Goal: Task Accomplishment & Management: Manage account settings

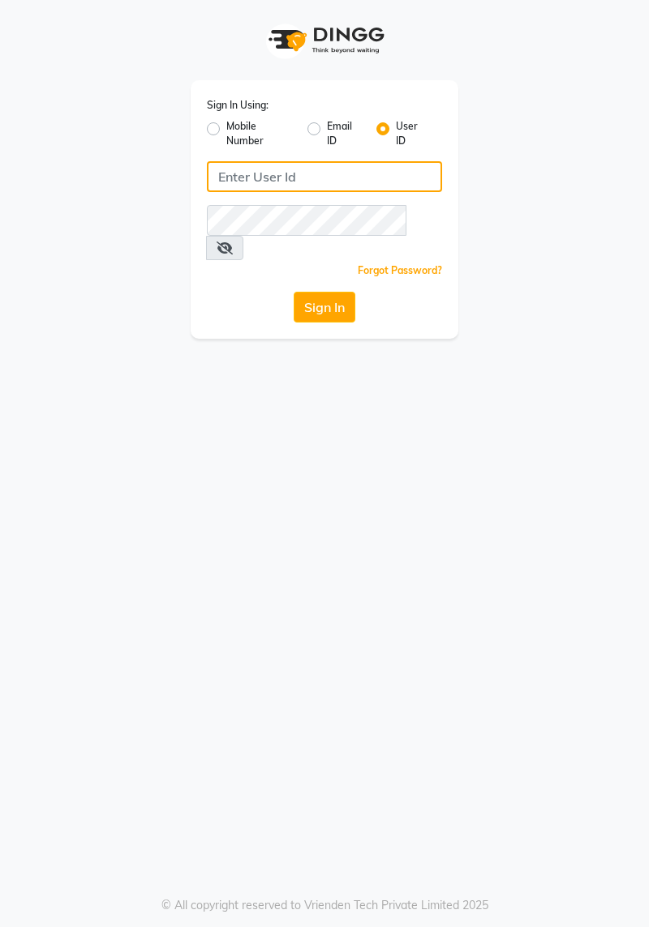
click at [357, 169] on input "Username" at bounding box center [324, 176] width 235 height 31
type input "Yashika"
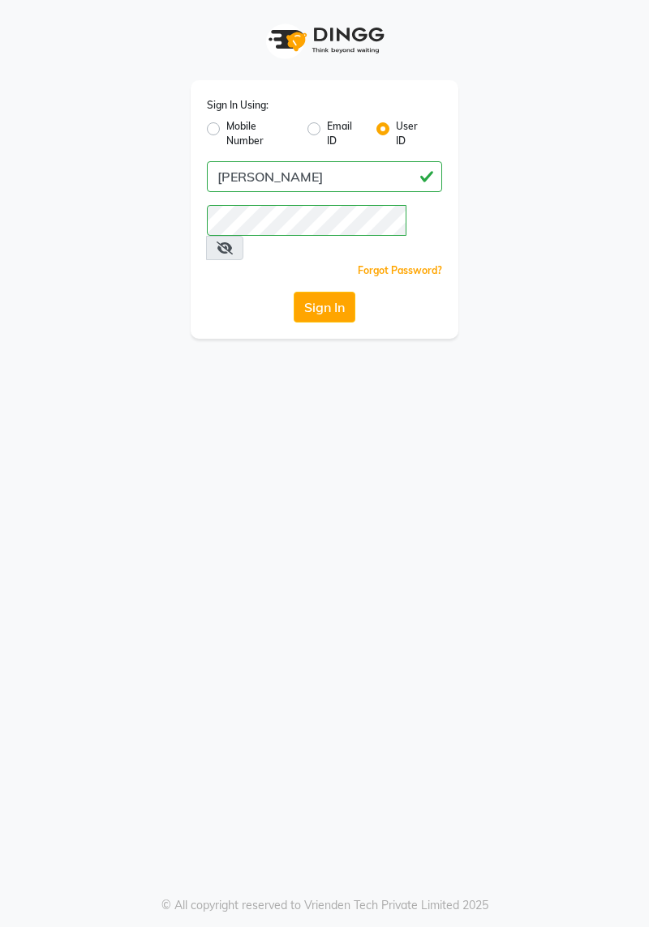
click at [333, 292] on button "Sign In" at bounding box center [324, 307] width 62 height 31
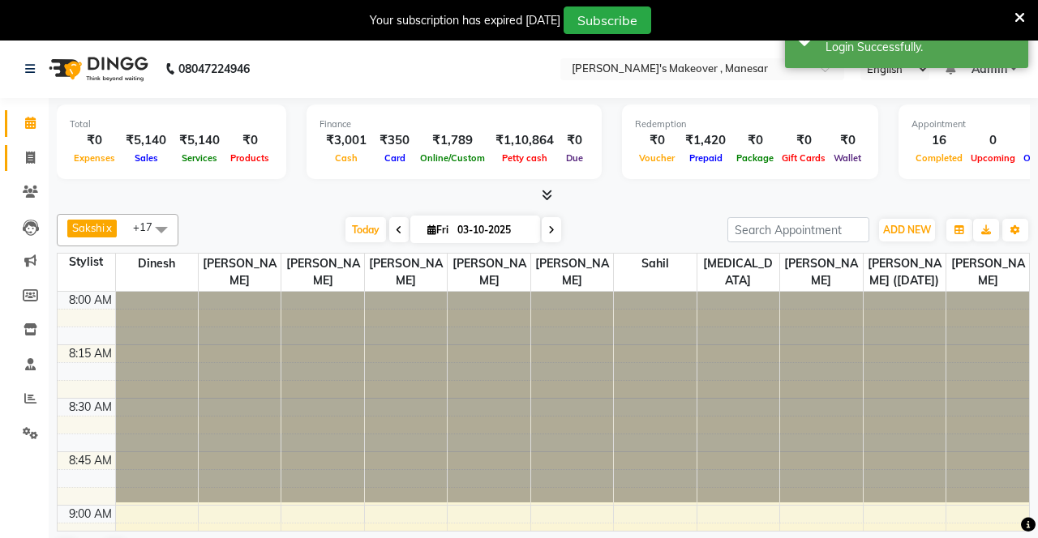
click at [28, 169] on link "Invoice" at bounding box center [24, 158] width 39 height 27
select select "service"
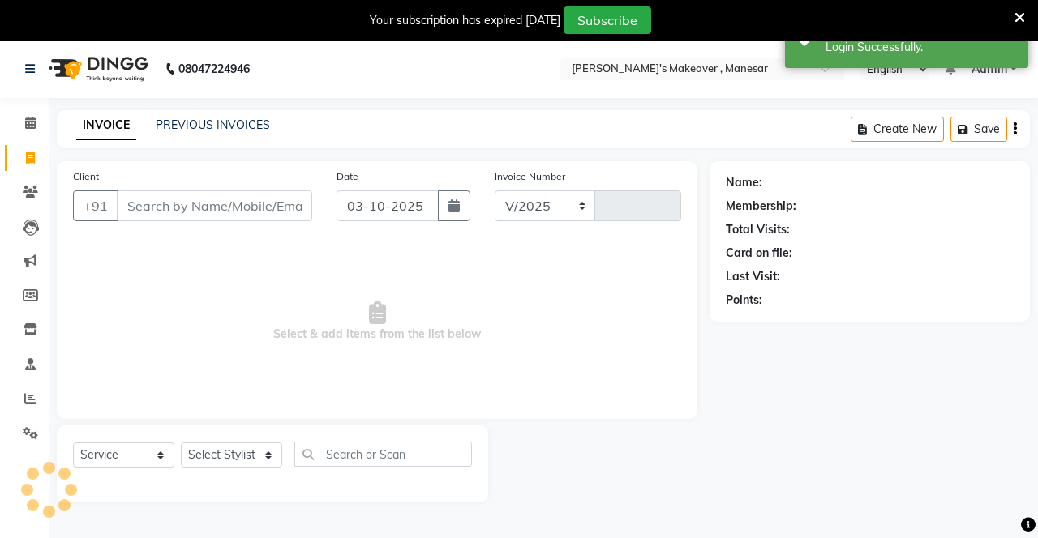
select select "820"
type input "4729"
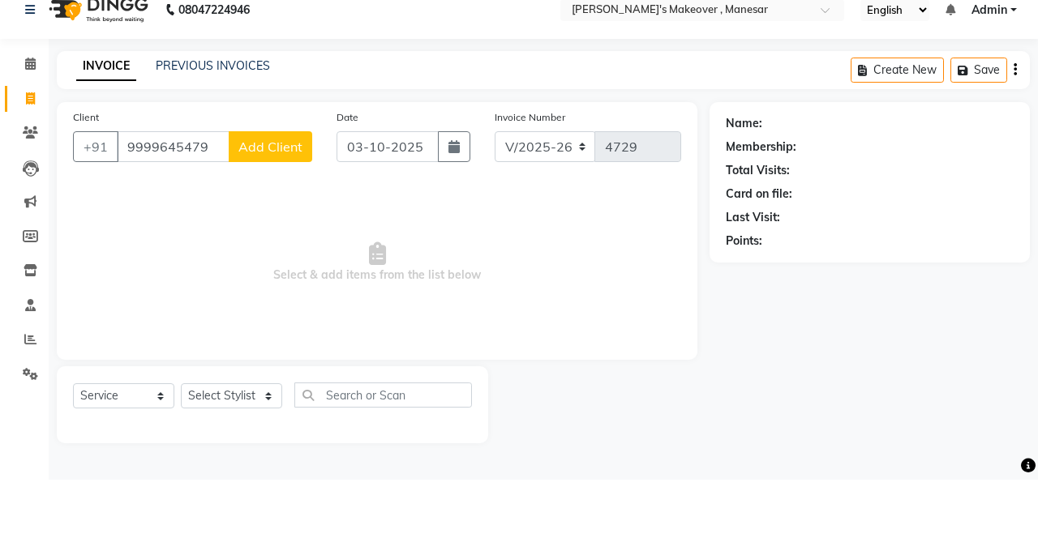
type input "9999645479"
click at [285, 198] on span "Add Client" at bounding box center [270, 206] width 64 height 16
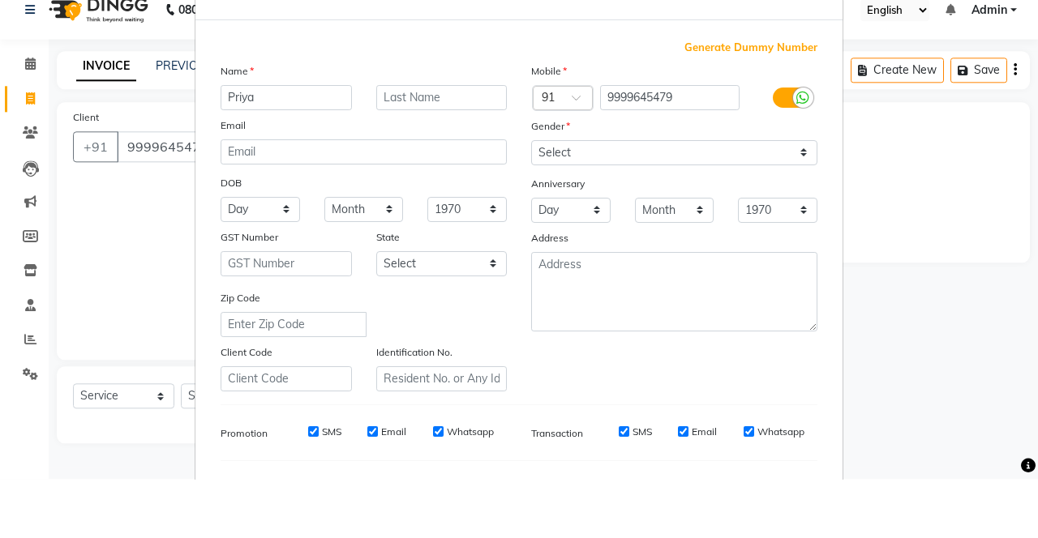
type input "Priya"
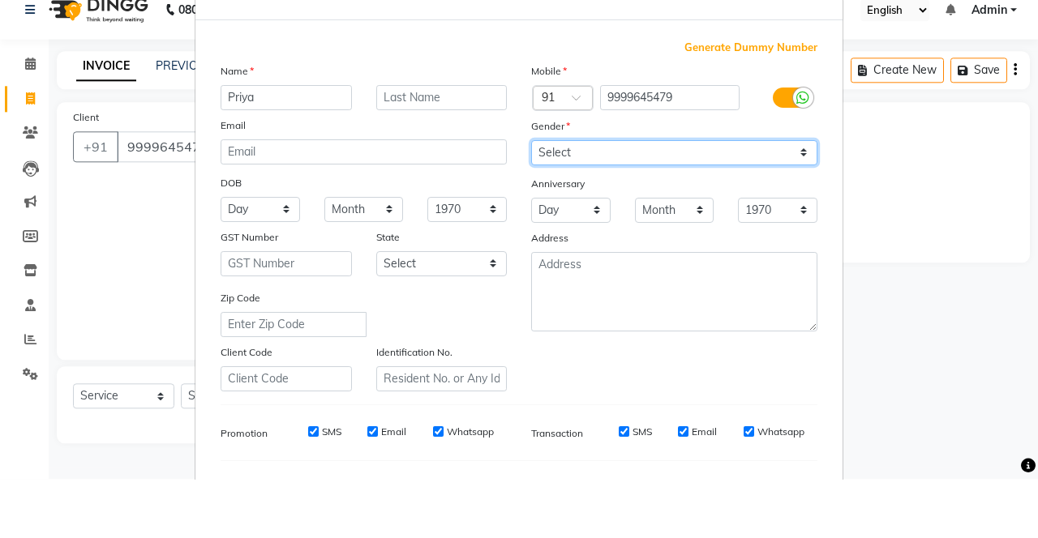
click at [632, 208] on select "Select [DEMOGRAPHIC_DATA] [DEMOGRAPHIC_DATA] Other Prefer Not To Say" at bounding box center [674, 211] width 286 height 25
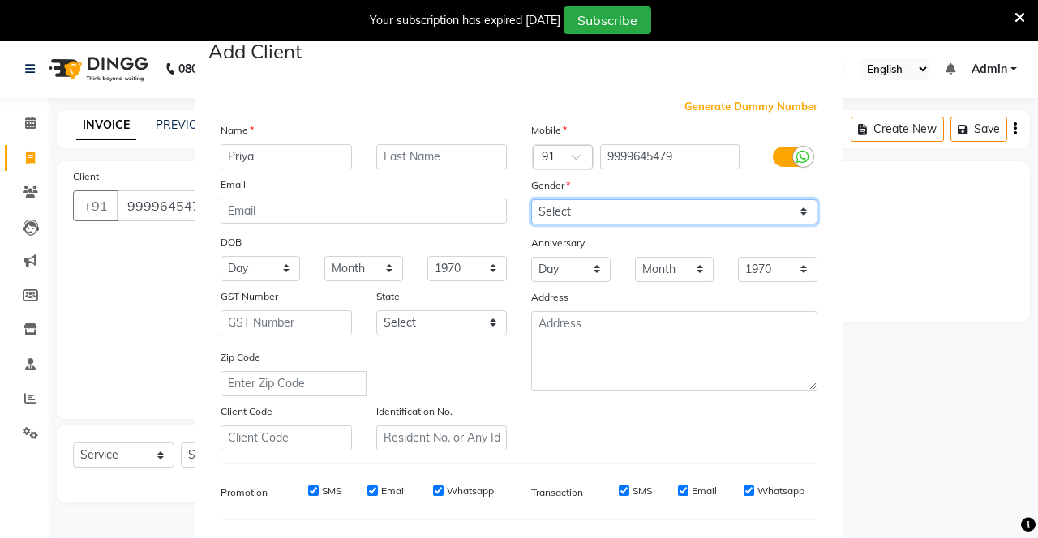
click at [648, 217] on select "Select [DEMOGRAPHIC_DATA] [DEMOGRAPHIC_DATA] Other Prefer Not To Say" at bounding box center [674, 211] width 286 height 25
select select "female"
click at [531, 199] on select "Select [DEMOGRAPHIC_DATA] [DEMOGRAPHIC_DATA] Other Prefer Not To Say" at bounding box center [674, 211] width 286 height 25
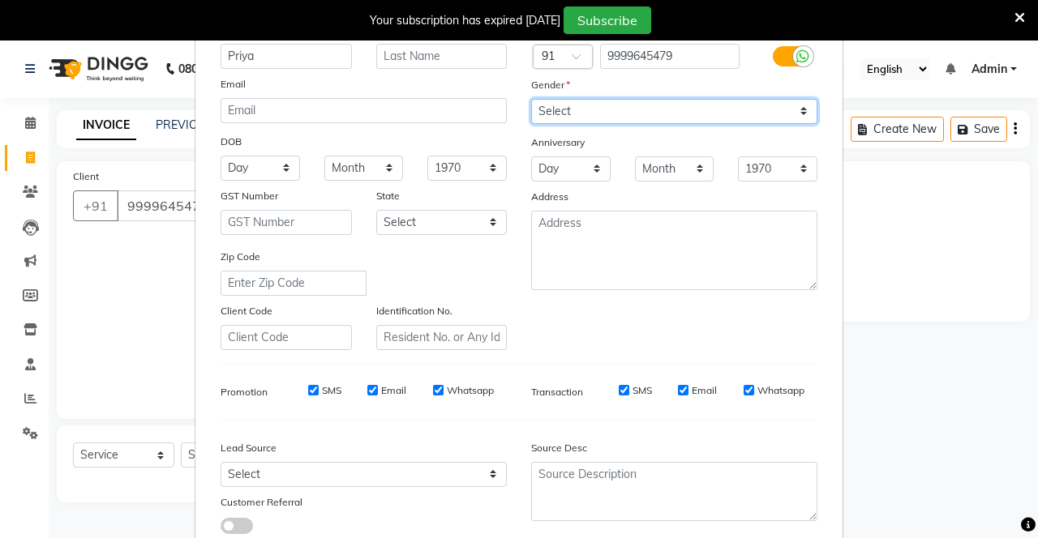
scroll to position [150, 0]
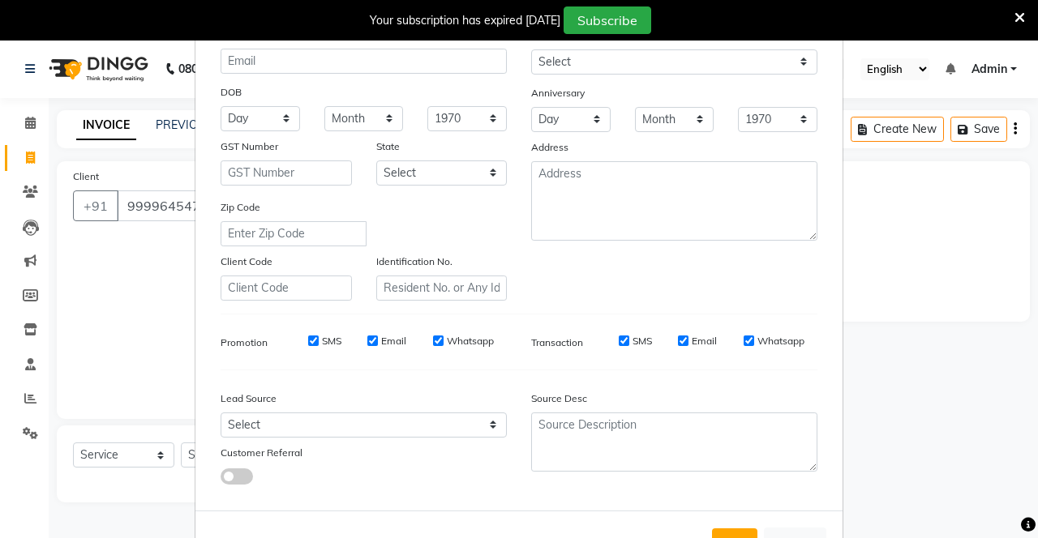
click at [648, 534] on button "Add" at bounding box center [734, 543] width 45 height 29
select select
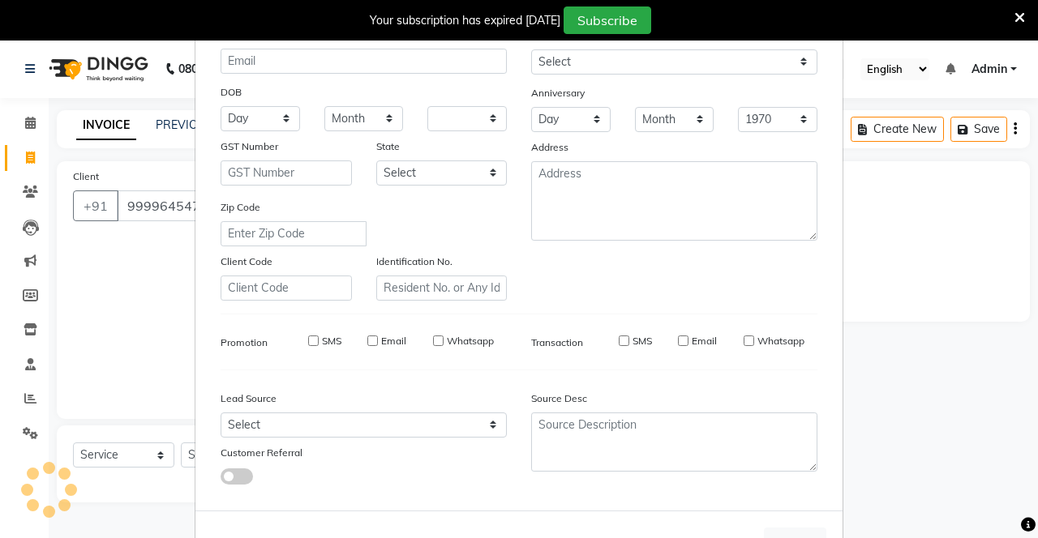
select select
checkbox input "false"
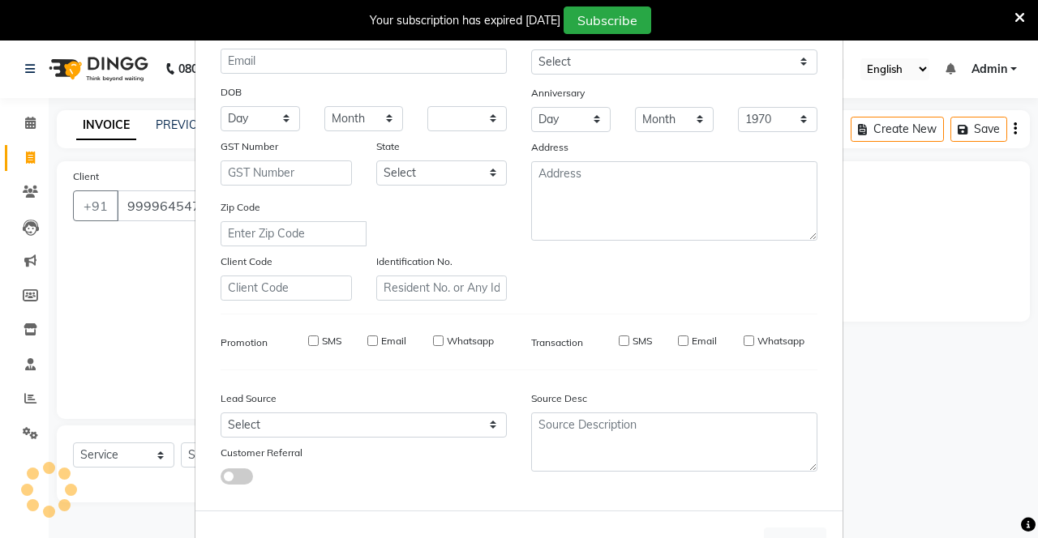
checkbox input "false"
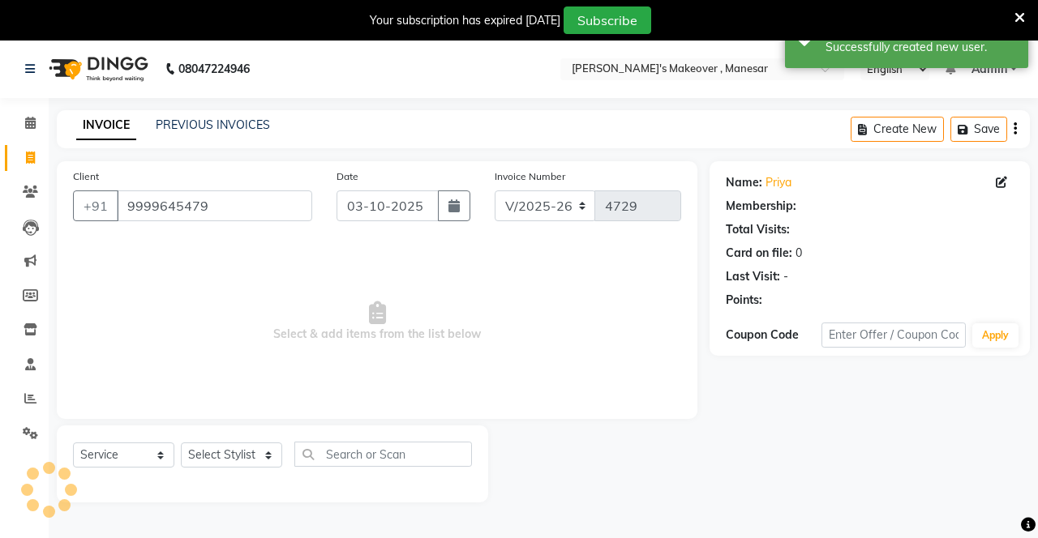
select select "1: Object"
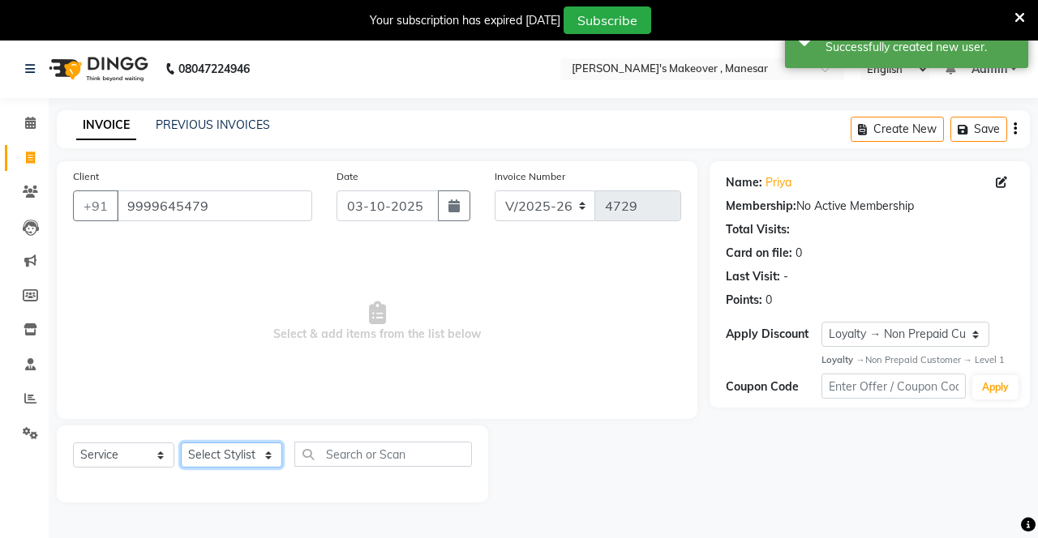
click at [244, 452] on select "Select Stylist Danish Shavej [PERSON_NAME] Krishna [PERSON_NAME] [PERSON_NAME] …" at bounding box center [231, 455] width 101 height 25
select select "51192"
click at [181, 443] on select "Select Stylist Danish Shavej [PERSON_NAME] Krishna [PERSON_NAME] [PERSON_NAME] …" at bounding box center [231, 455] width 101 height 25
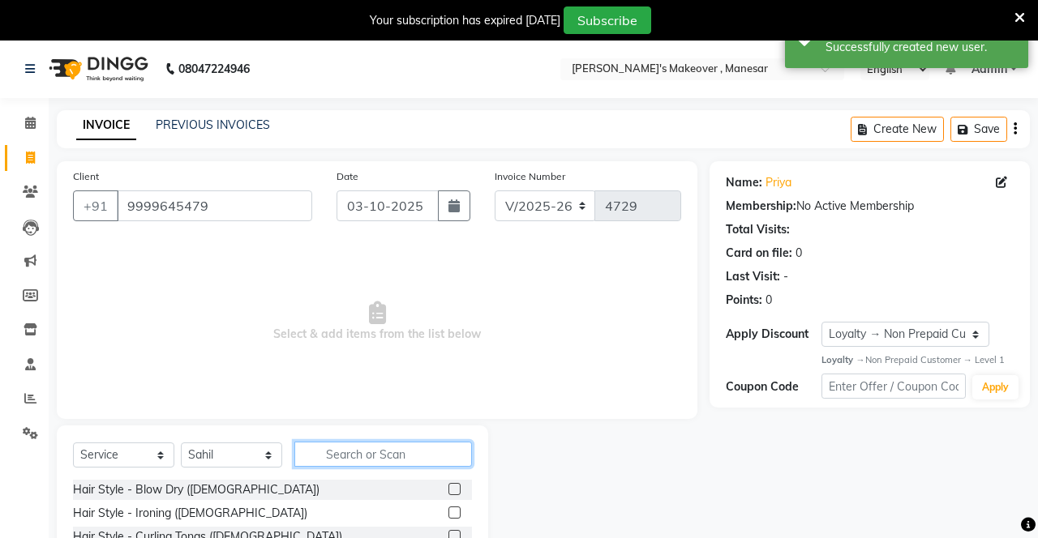
click at [392, 451] on input "text" at bounding box center [383, 454] width 178 height 25
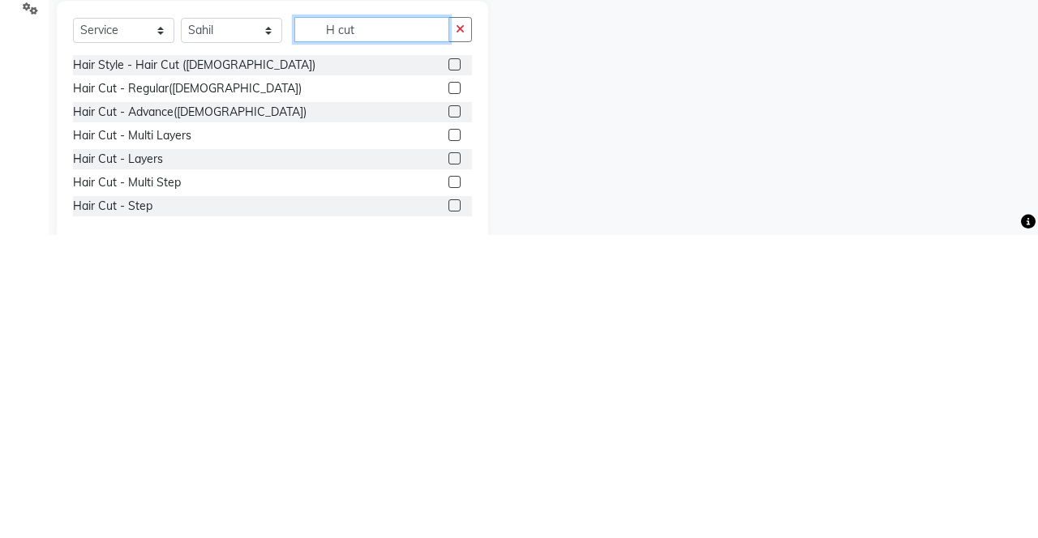
scroll to position [149, 0]
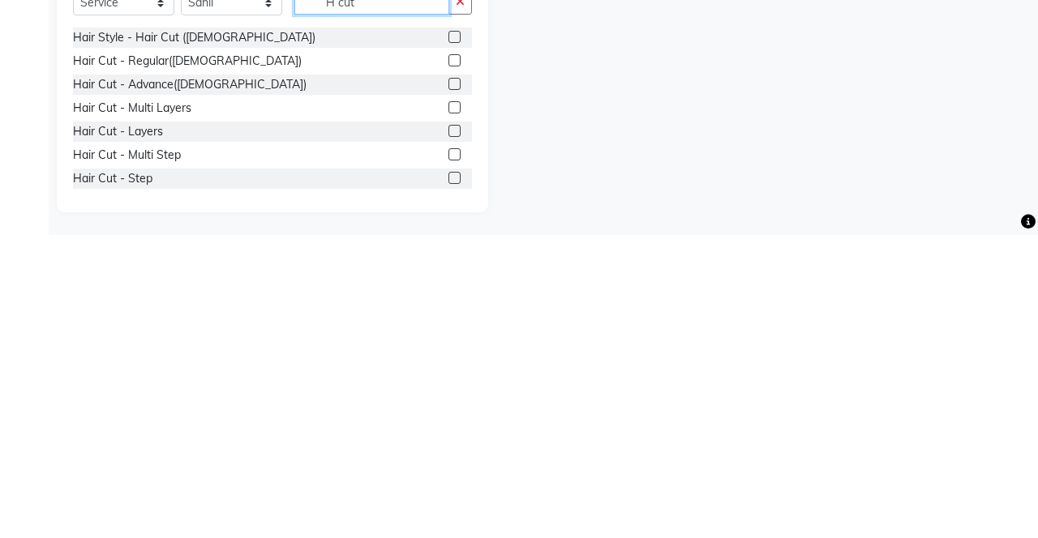
type input "H cut"
click at [452, 436] on label at bounding box center [454, 434] width 12 height 12
click at [452, 436] on input "checkbox" at bounding box center [453, 435] width 11 height 11
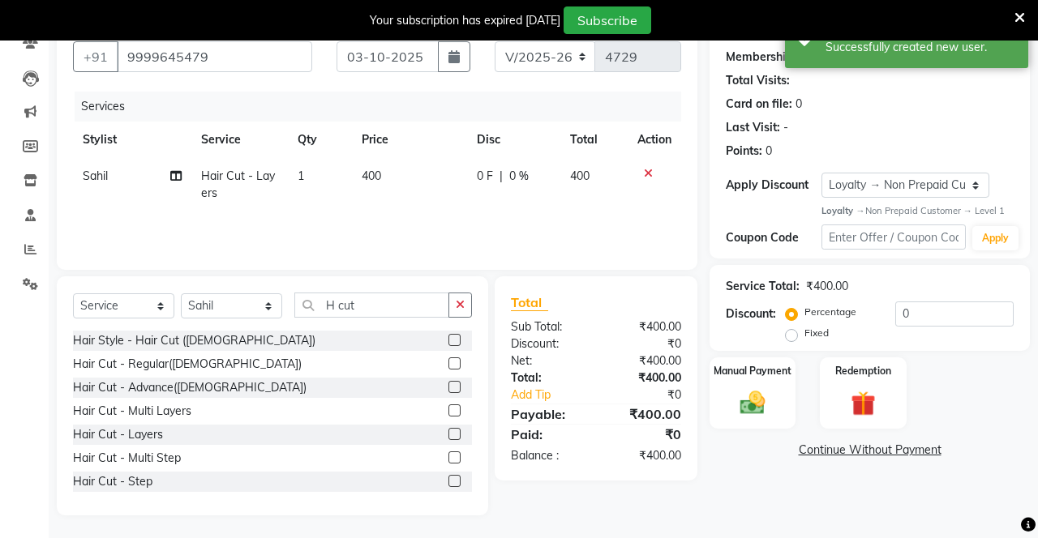
checkbox input "false"
click at [648, 338] on label "Fixed" at bounding box center [816, 333] width 24 height 15
click at [648, 338] on input "Fixed" at bounding box center [794, 333] width 11 height 11
radio input "true"
click at [648, 311] on input "0" at bounding box center [954, 314] width 118 height 25
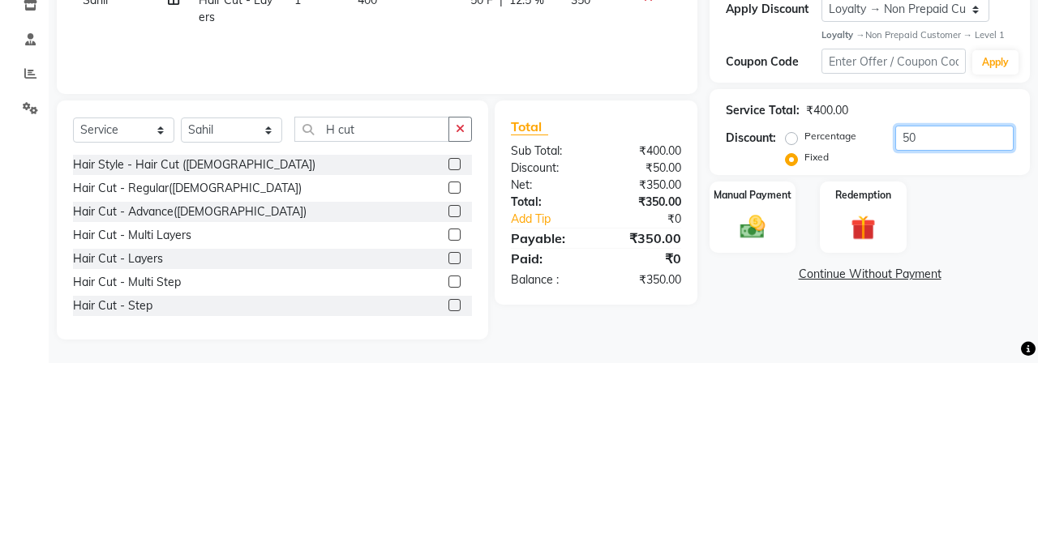
type input "50"
click at [648, 349] on div "Service Total: ₹400.00 Discount: Percentage Fixed 50" at bounding box center [869, 308] width 320 height 87
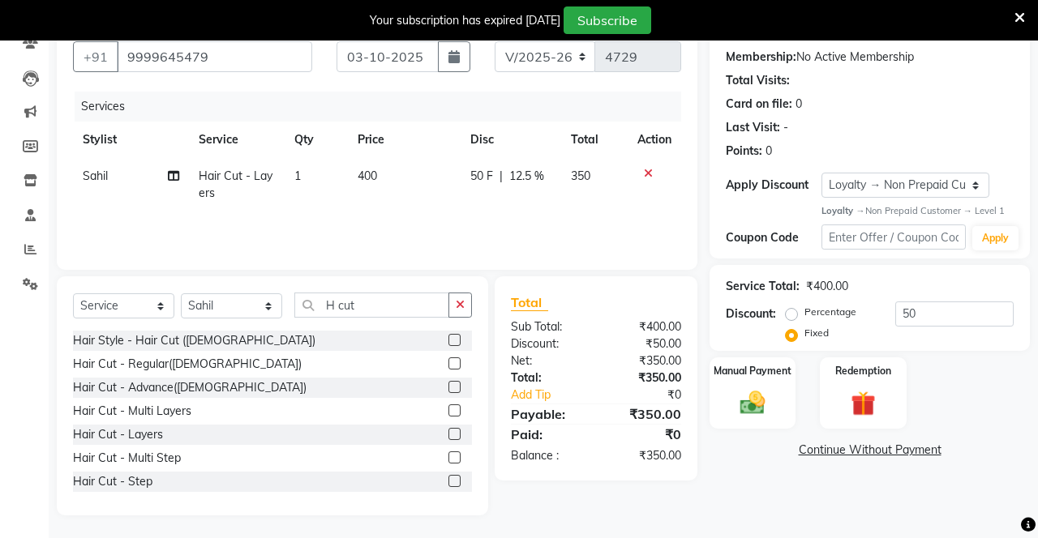
click at [648, 393] on img at bounding box center [752, 402] width 41 height 28
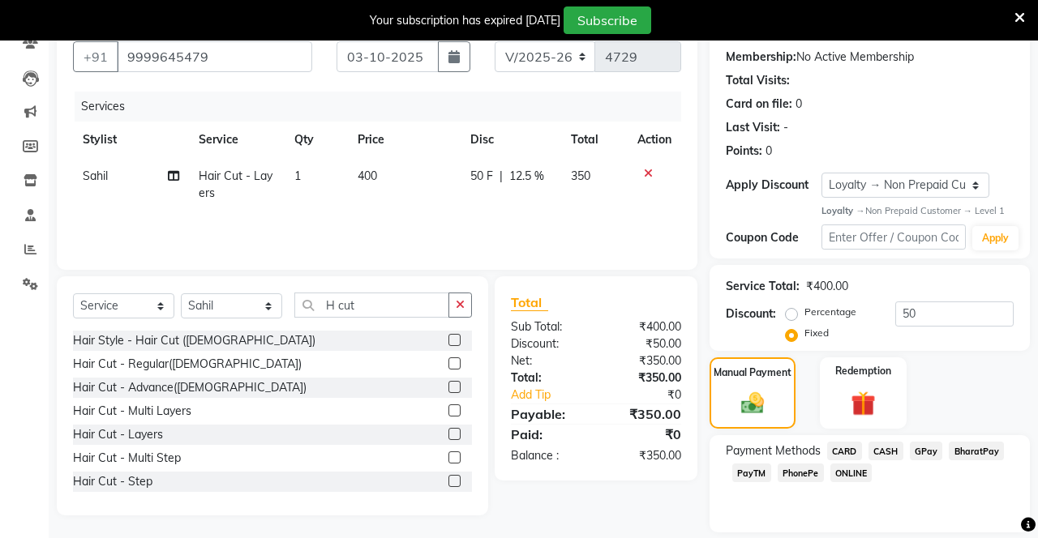
scroll to position [148, 0]
click at [648, 475] on span "PhonePe" at bounding box center [801, 474] width 46 height 19
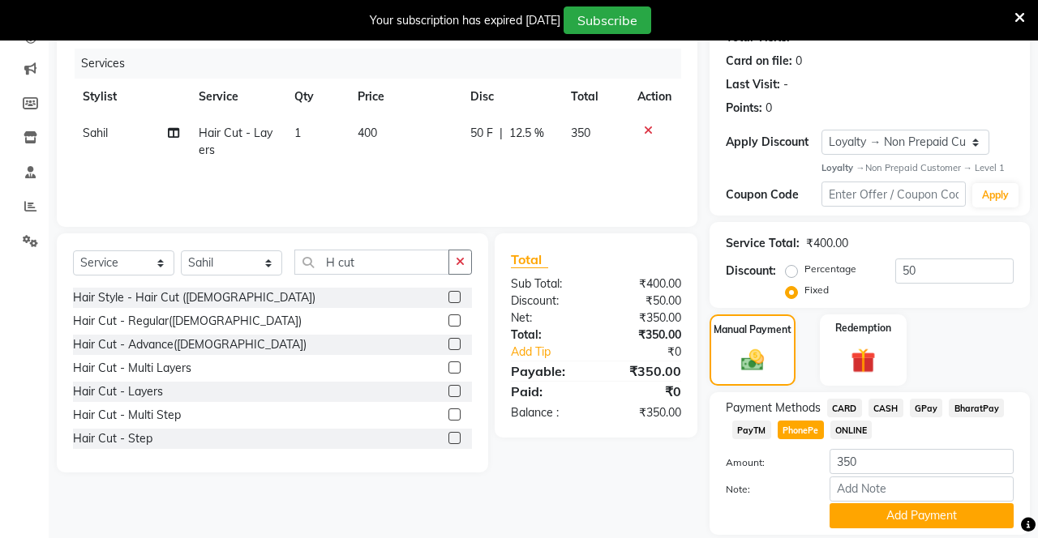
click at [648, 520] on button "Add Payment" at bounding box center [921, 515] width 184 height 25
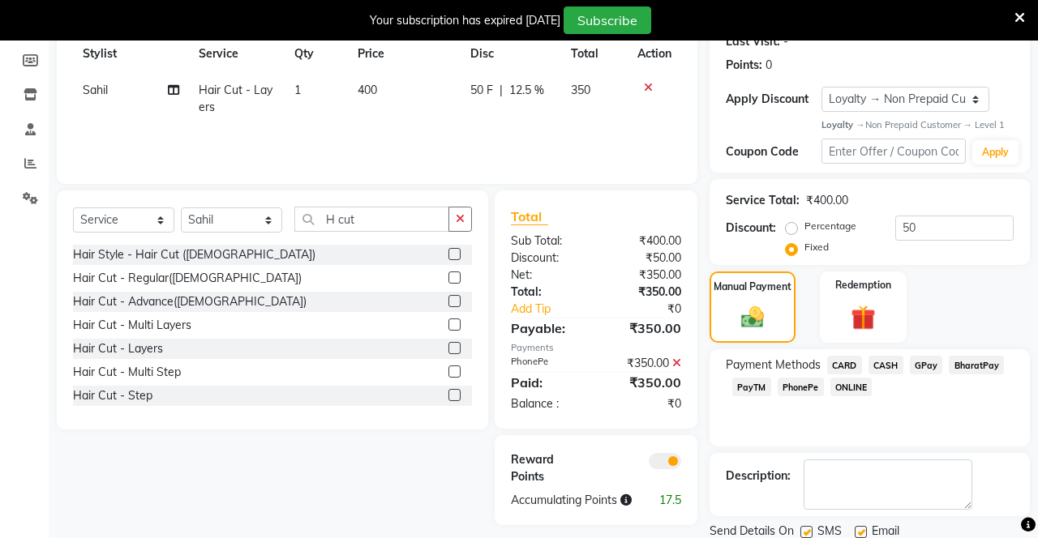
scroll to position [240, 0]
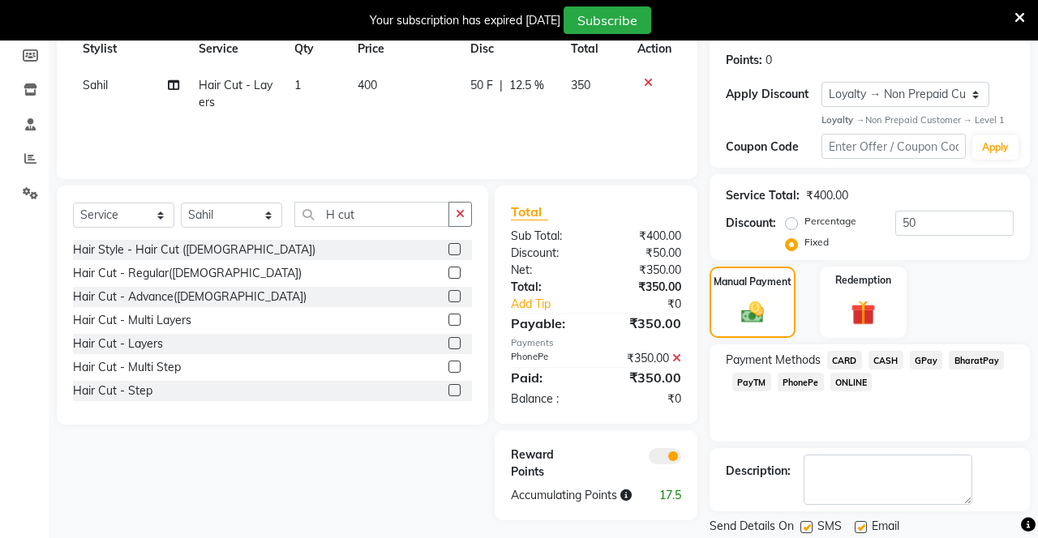
click at [648, 525] on label at bounding box center [806, 527] width 12 height 12
click at [648, 525] on input "checkbox" at bounding box center [805, 528] width 11 height 11
checkbox input "false"
click at [648, 525] on label at bounding box center [861, 527] width 12 height 12
click at [648, 525] on input "checkbox" at bounding box center [860, 528] width 11 height 11
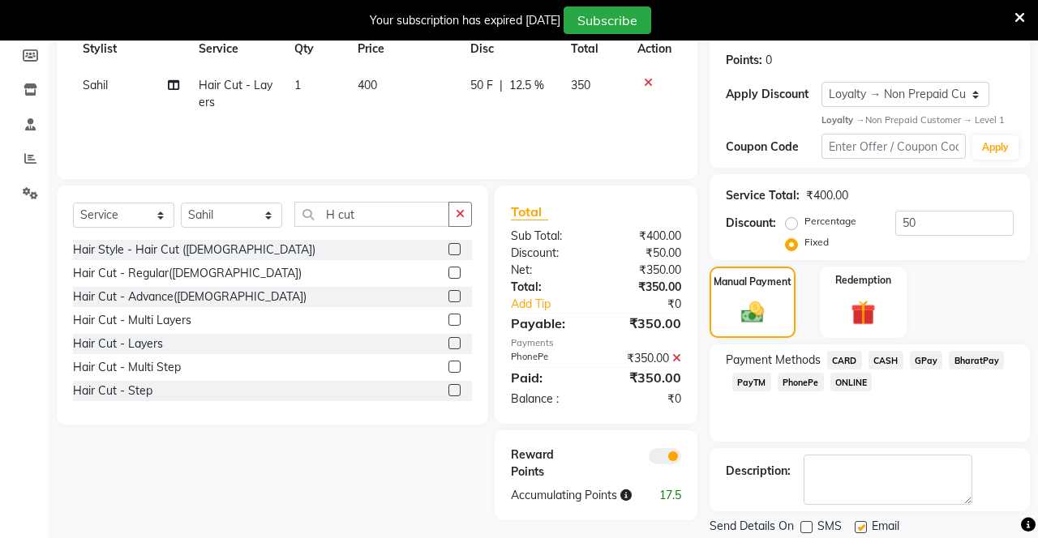
checkbox input "false"
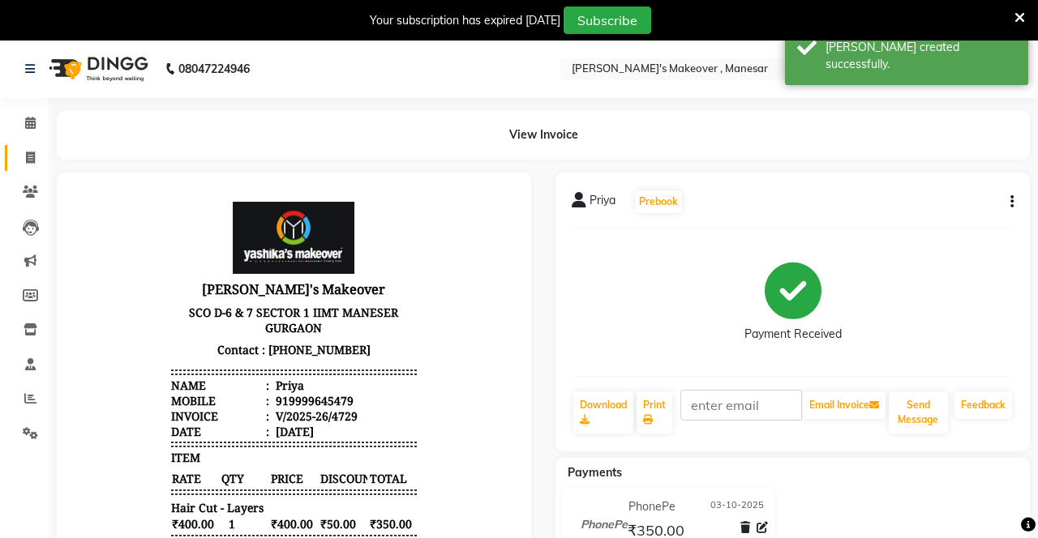
click at [24, 156] on span at bounding box center [30, 158] width 28 height 19
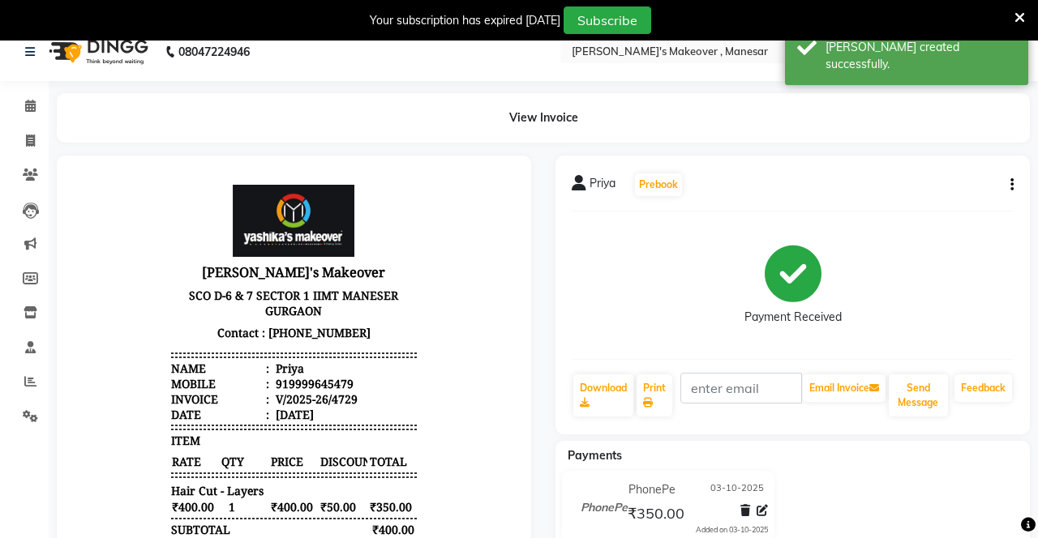
select select "service"
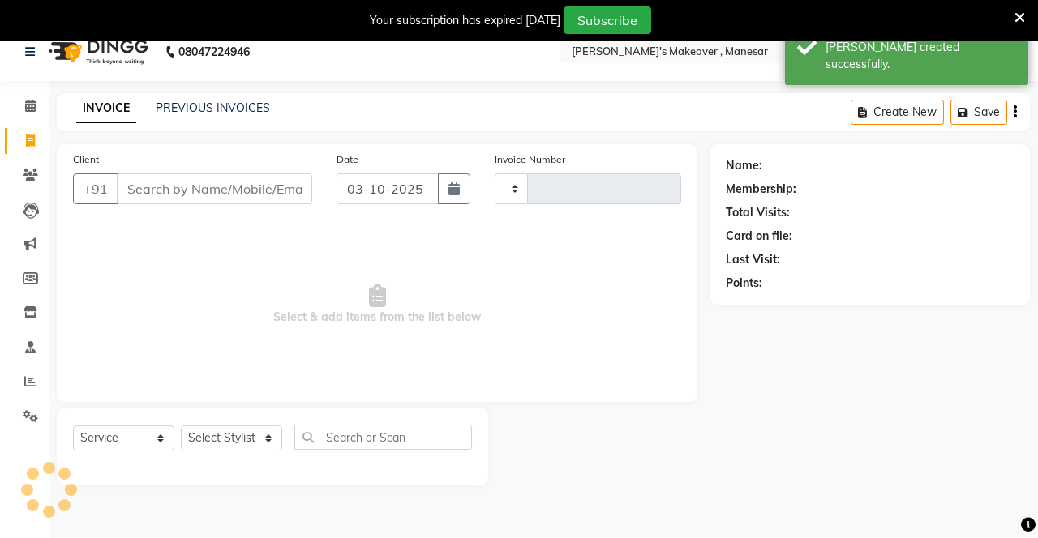
type input "4730"
select select "820"
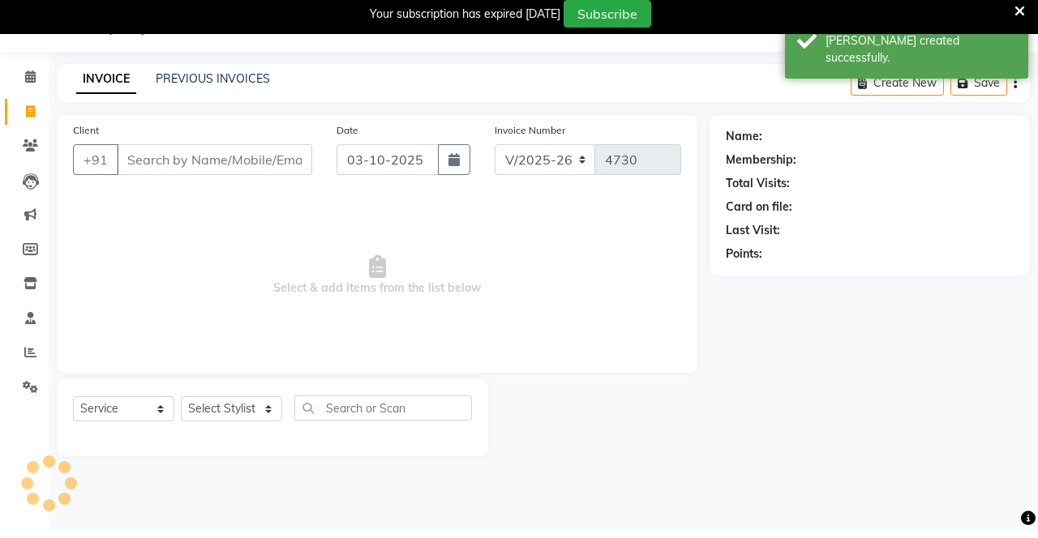
scroll to position [36, 0]
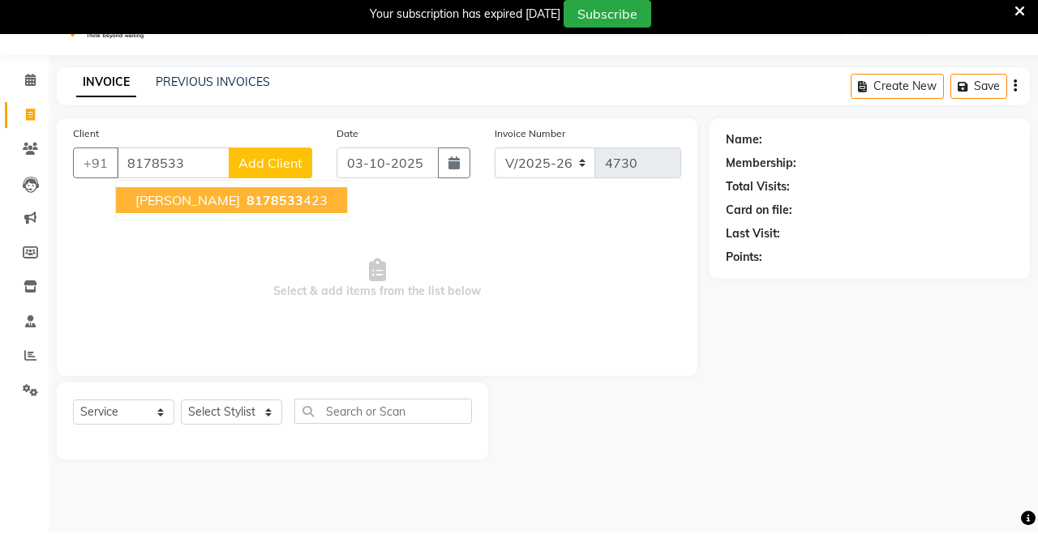
click at [246, 201] on ngb-highlight "8178533 423" at bounding box center [285, 207] width 84 height 16
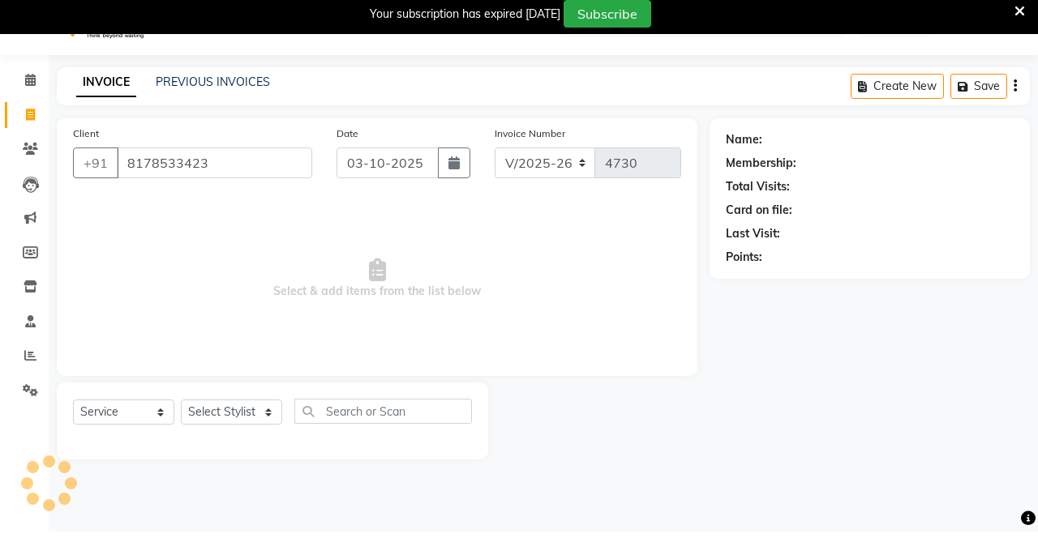
type input "8178533423"
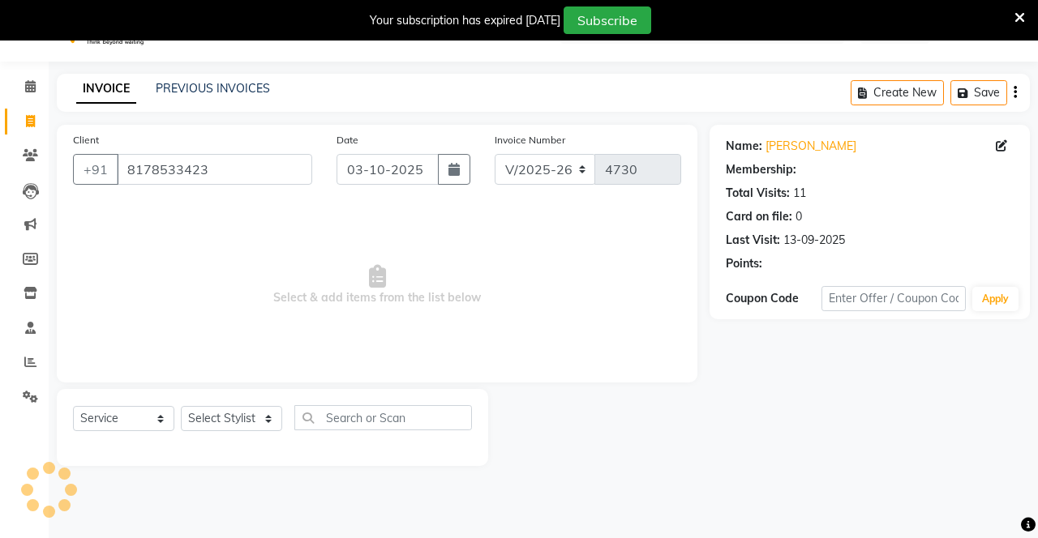
select select "1: Object"
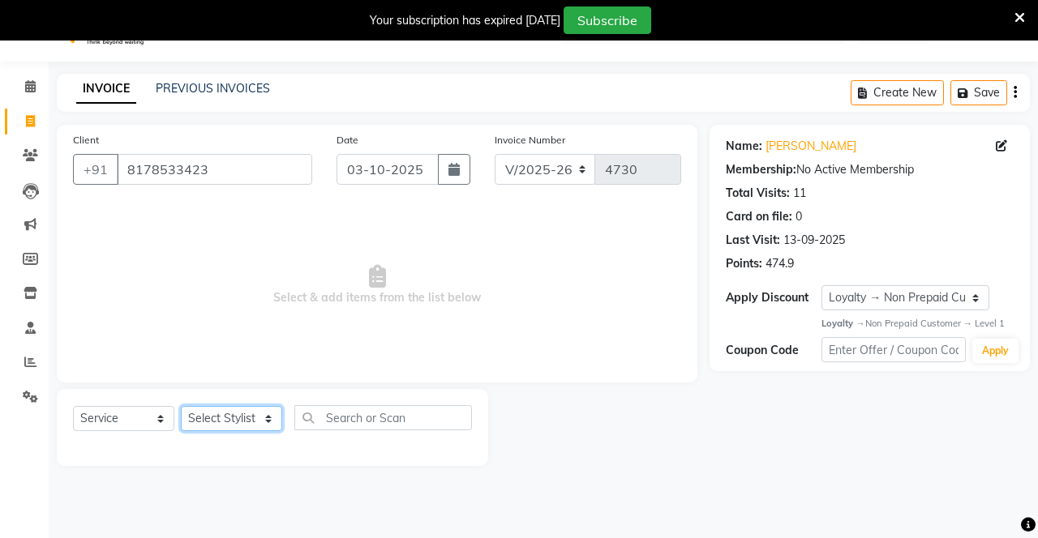
click at [222, 418] on select "Select Stylist Danish Shavej [PERSON_NAME] Krishna [PERSON_NAME] [PERSON_NAME] …" at bounding box center [231, 418] width 101 height 25
select select "79288"
click at [181, 406] on select "Select Stylist Danish Shavej [PERSON_NAME] Krishna [PERSON_NAME] [PERSON_NAME] …" at bounding box center [231, 418] width 101 height 25
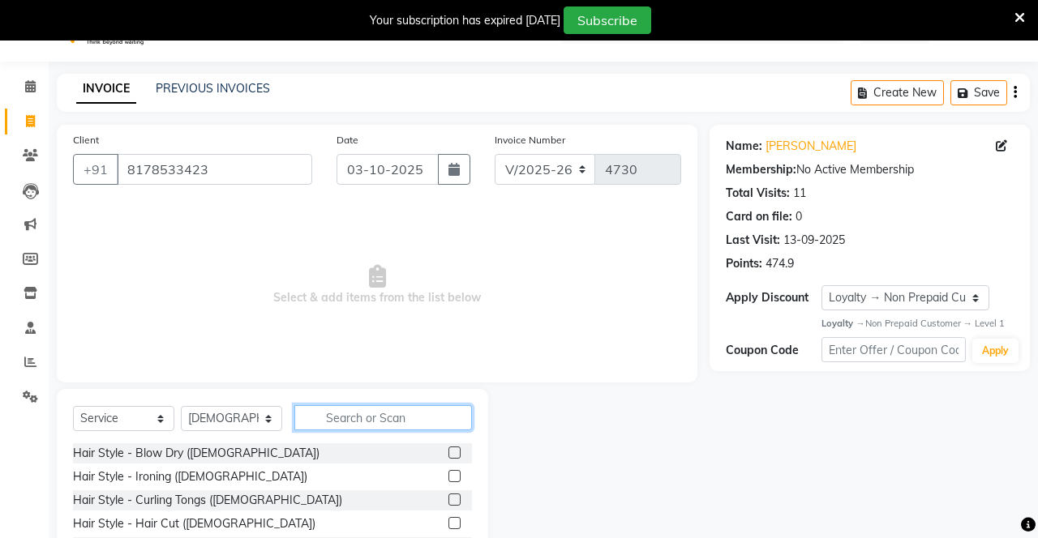
click at [389, 413] on input "text" at bounding box center [383, 417] width 178 height 25
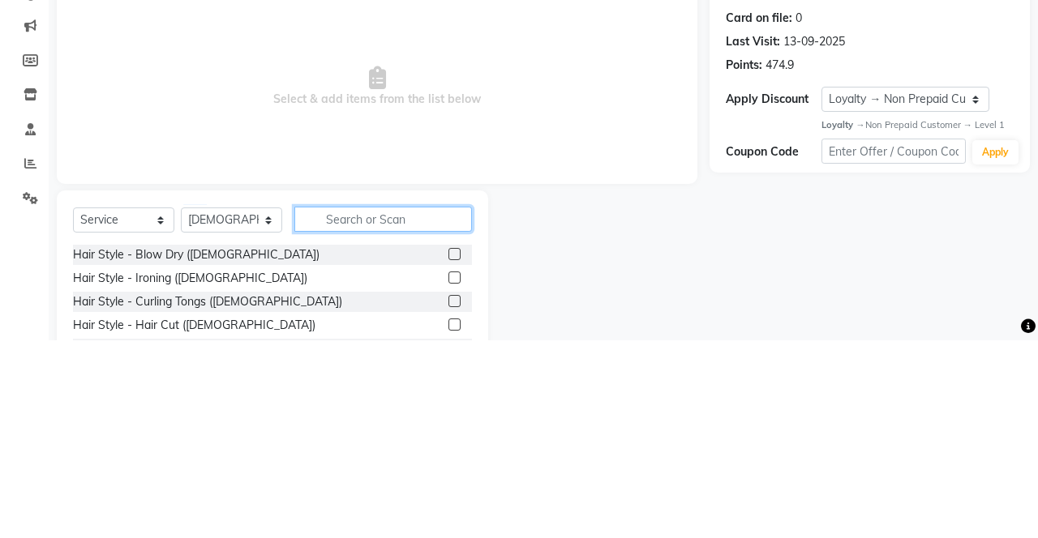
scroll to position [52, 0]
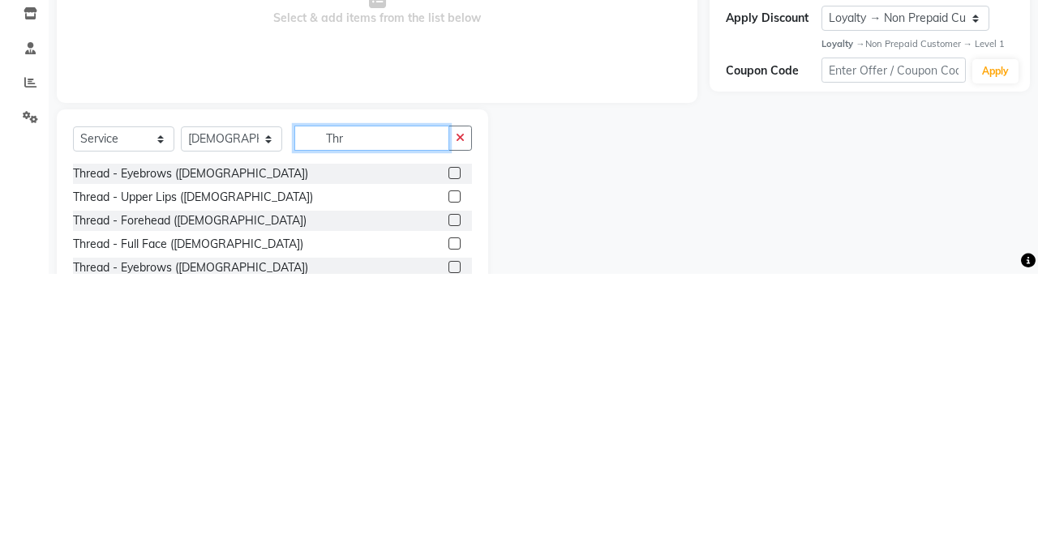
type input "Thr"
click at [448, 436] on label at bounding box center [454, 437] width 12 height 12
click at [448, 436] on input "checkbox" at bounding box center [453, 438] width 11 height 11
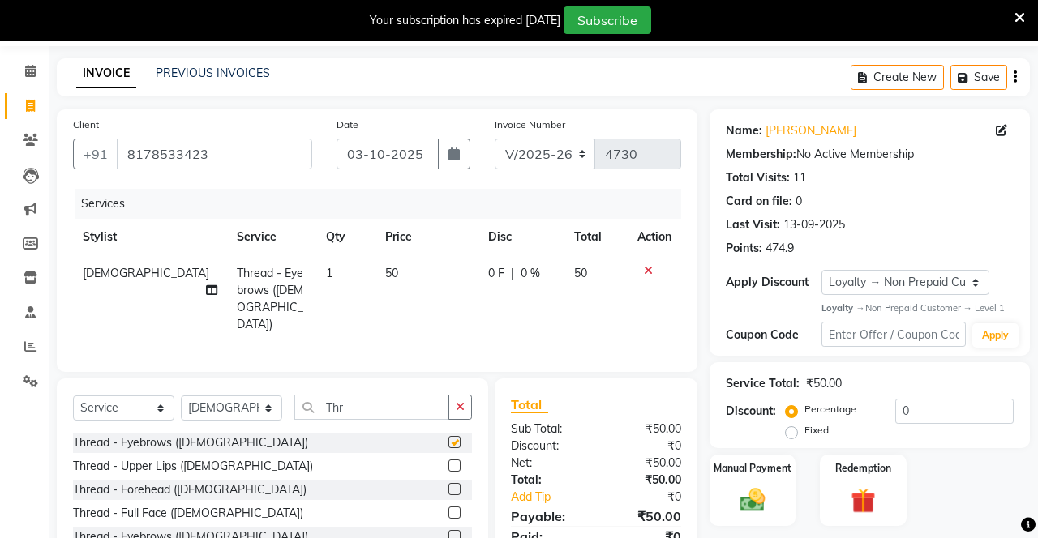
checkbox input "false"
click at [452, 461] on label at bounding box center [454, 466] width 12 height 12
click at [452, 461] on input "checkbox" at bounding box center [453, 466] width 11 height 11
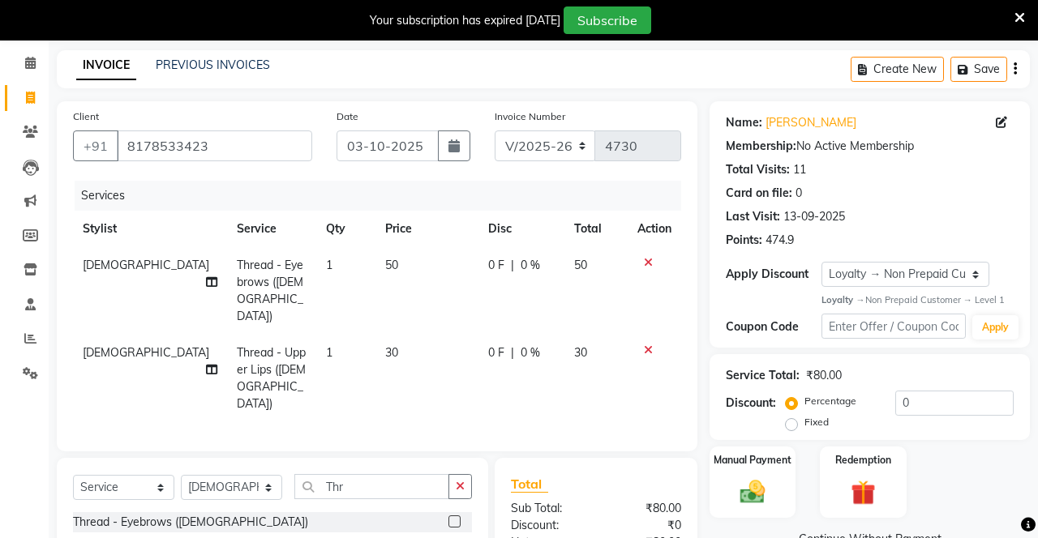
scroll to position [139, 0]
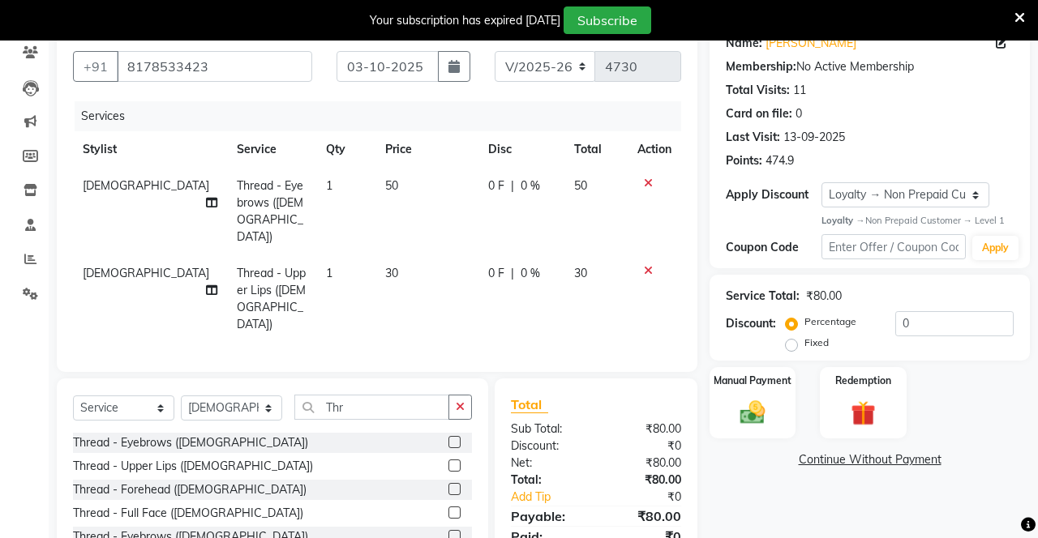
checkbox input "false"
click at [648, 413] on img at bounding box center [752, 412] width 41 height 28
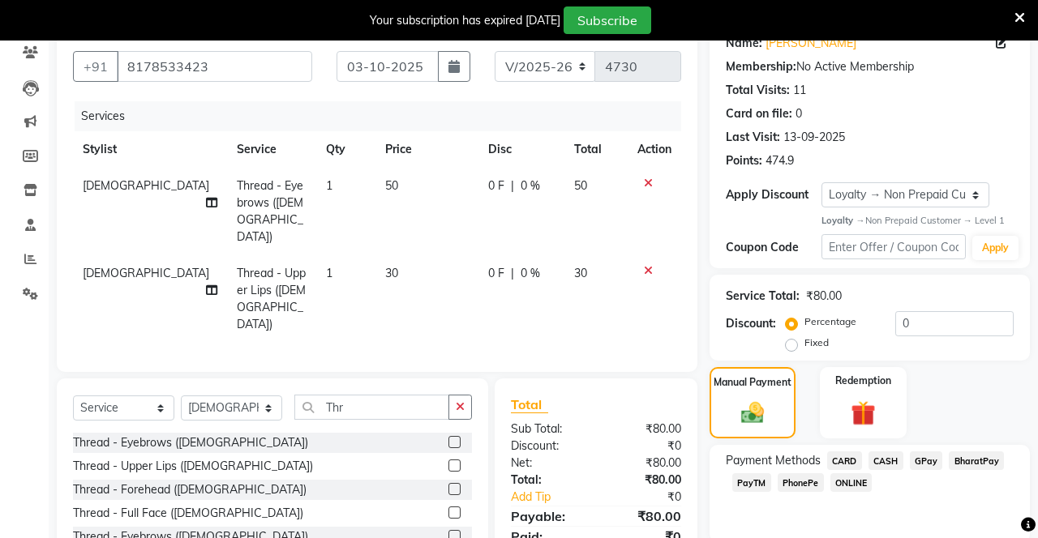
click at [648, 486] on span "PhonePe" at bounding box center [801, 482] width 46 height 19
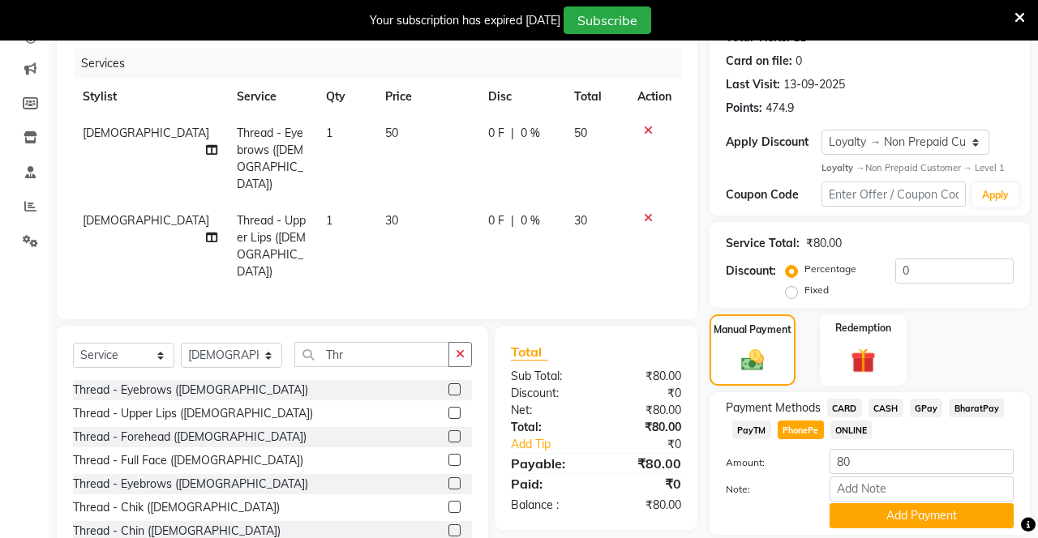
click at [648, 511] on button "Add Payment" at bounding box center [921, 515] width 184 height 25
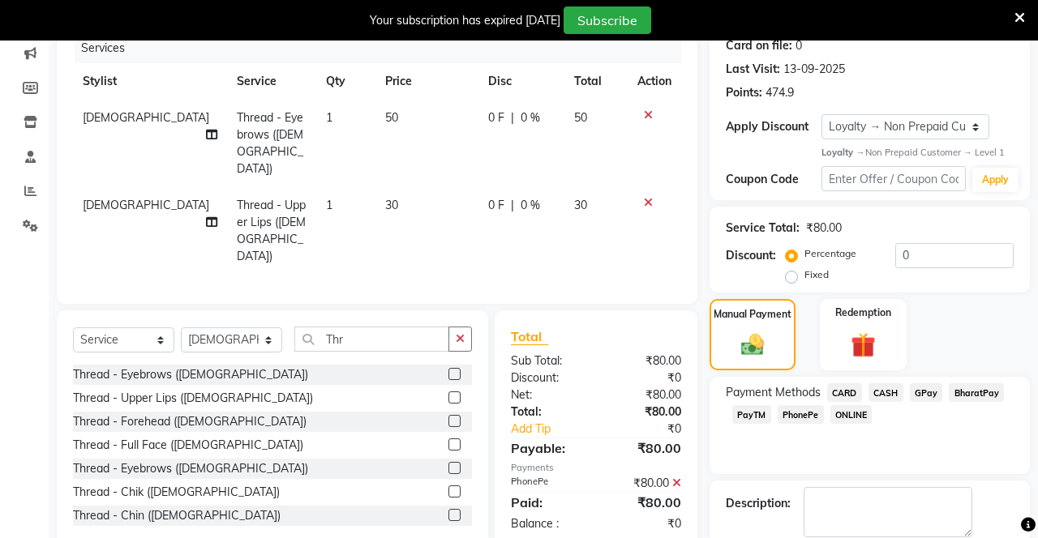
scroll to position [251, 0]
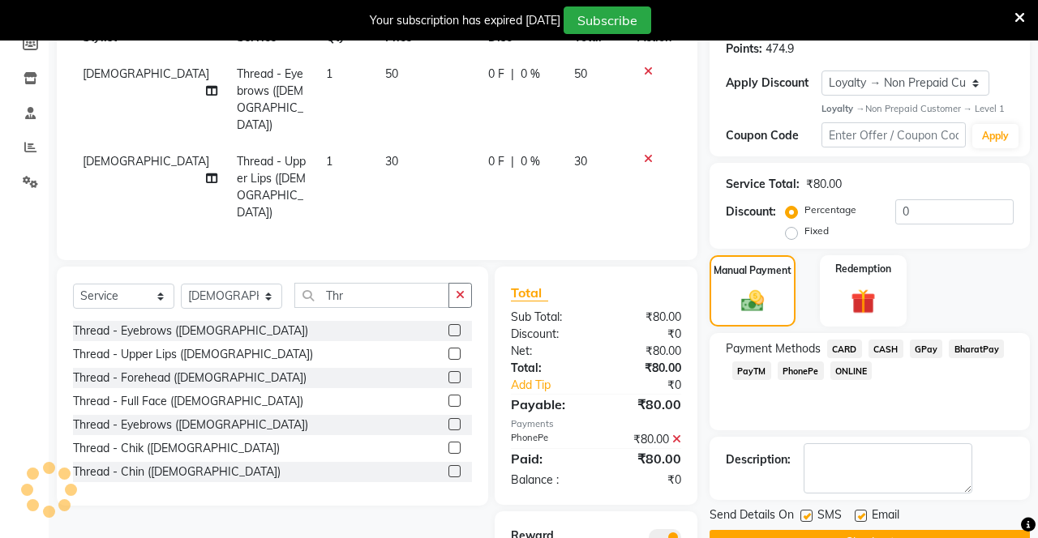
click at [648, 514] on label at bounding box center [806, 516] width 12 height 12
click at [648, 514] on input "checkbox" at bounding box center [805, 517] width 11 height 11
checkbox input "false"
click at [648, 514] on label at bounding box center [861, 516] width 12 height 12
click at [648, 514] on input "checkbox" at bounding box center [860, 517] width 11 height 11
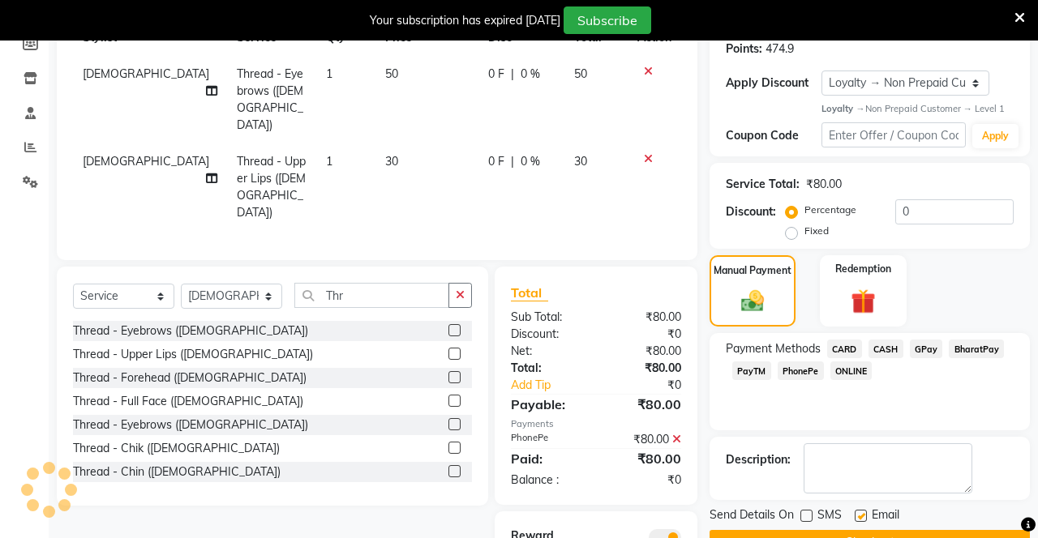
checkbox input "false"
click at [648, 542] on button "Checkout" at bounding box center [869, 542] width 320 height 25
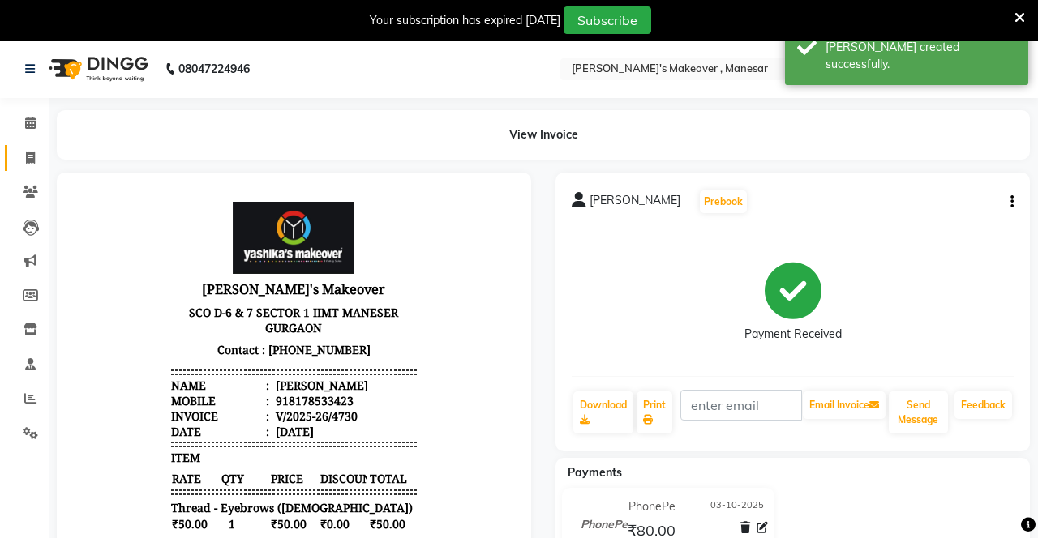
click at [28, 157] on icon at bounding box center [30, 158] width 9 height 12
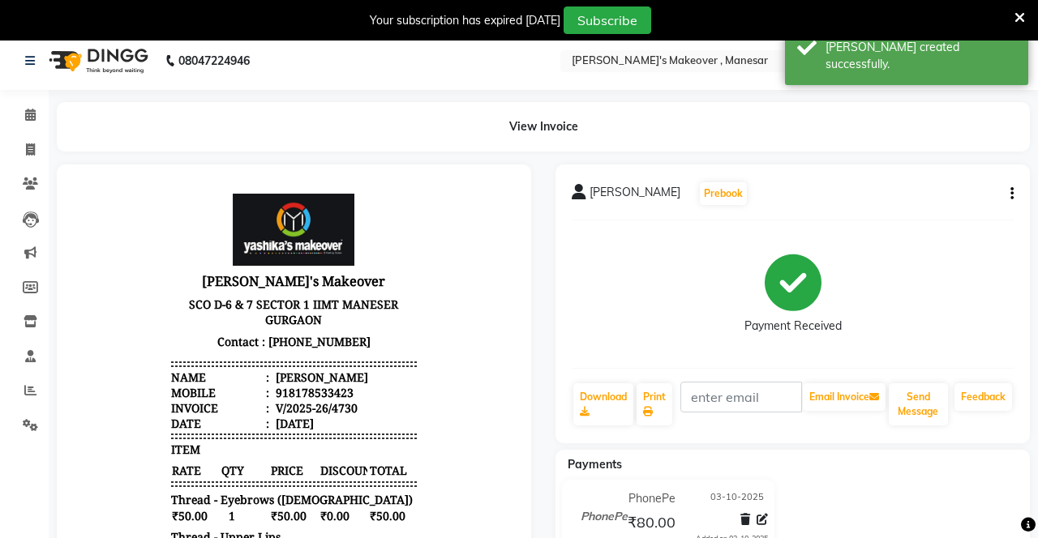
select select "service"
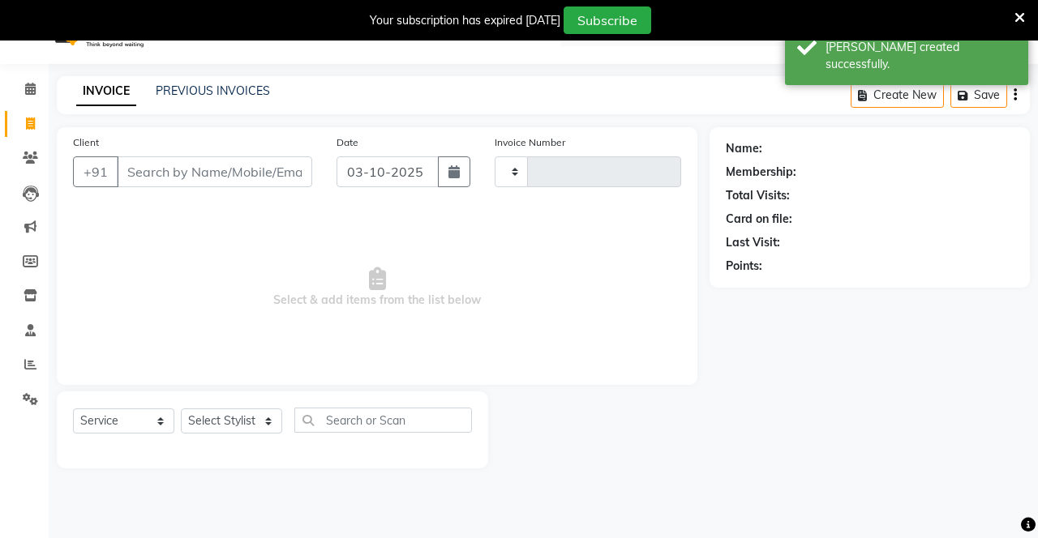
type input "4731"
select select "820"
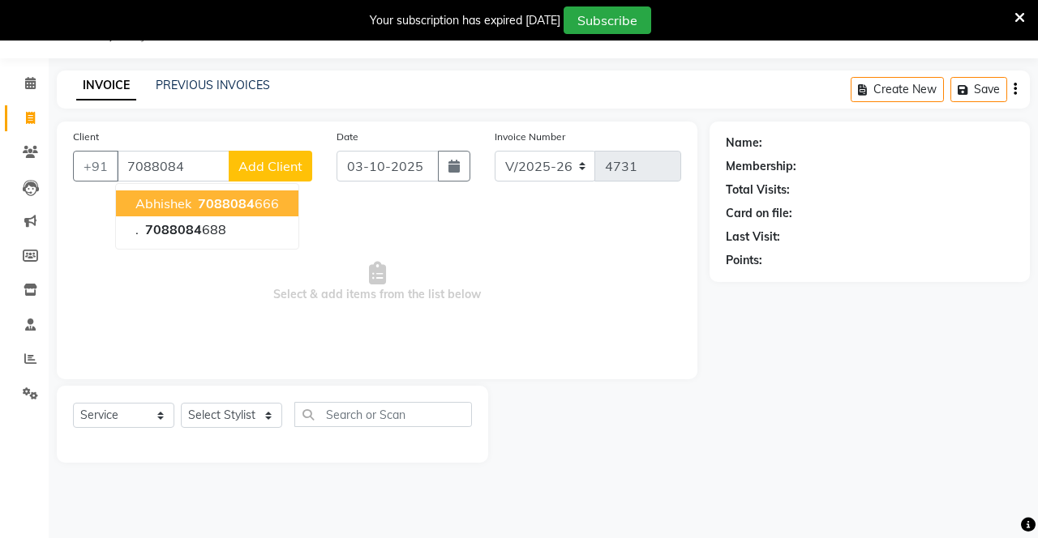
click at [271, 197] on ngb-highlight "7088084 666" at bounding box center [237, 203] width 84 height 16
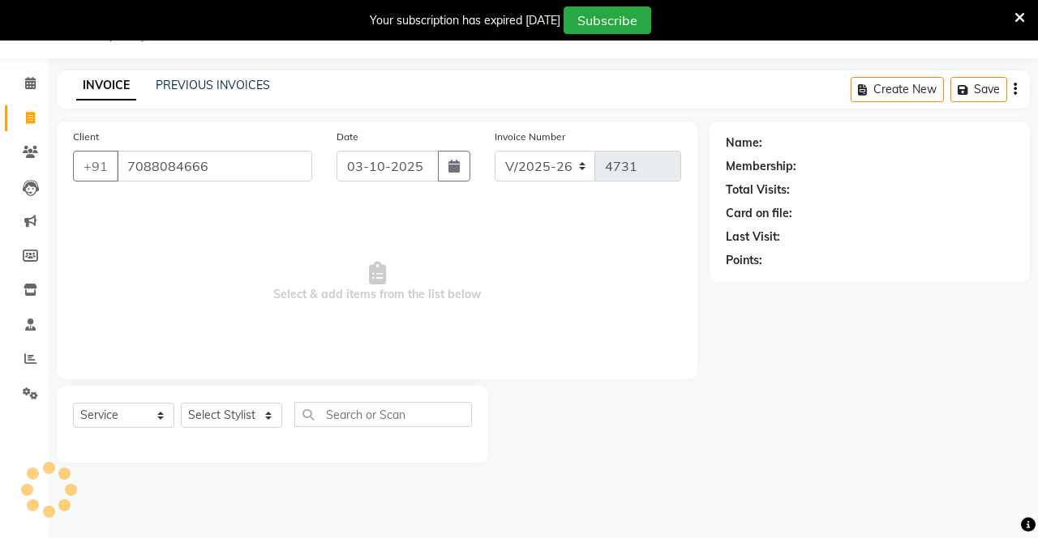
type input "7088084666"
select select "1: Object"
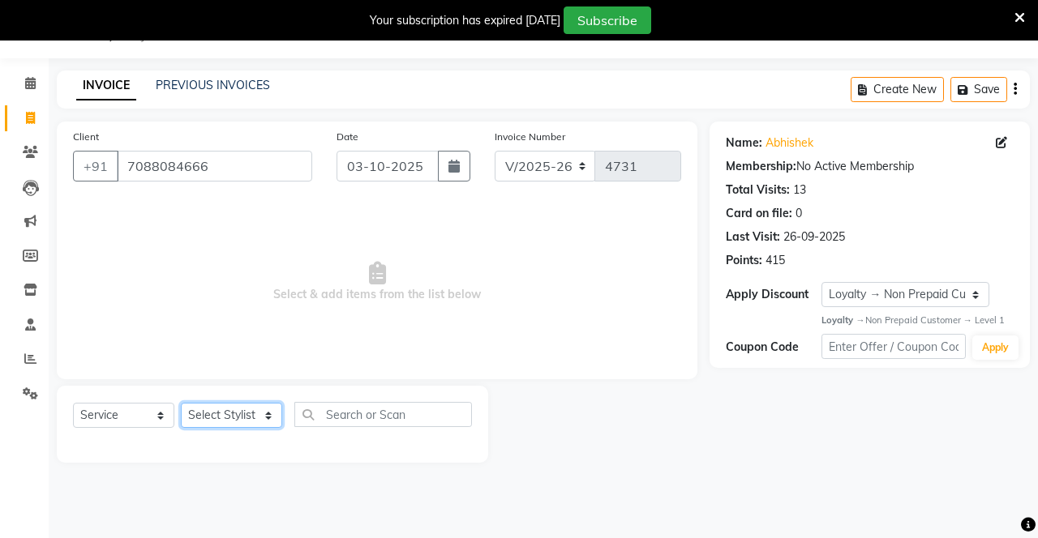
click at [242, 409] on select "Select Stylist Danish Shavej [PERSON_NAME] Krishna [PERSON_NAME] [PERSON_NAME] …" at bounding box center [231, 415] width 101 height 25
select select "69485"
click at [181, 403] on select "Select Stylist Danish Shavej [PERSON_NAME] Krishna [PERSON_NAME] [PERSON_NAME] …" at bounding box center [231, 415] width 101 height 25
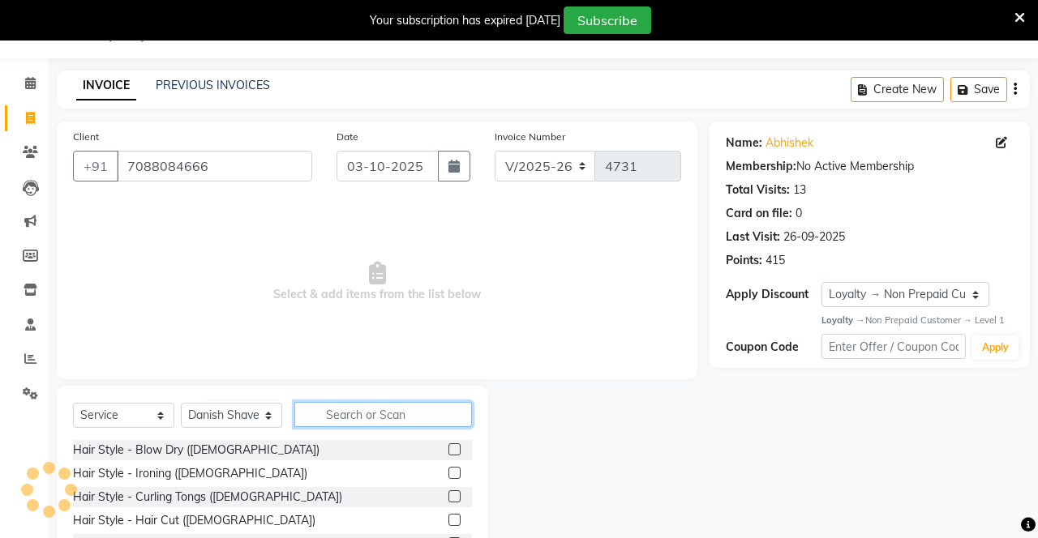
click at [384, 412] on input "text" at bounding box center [383, 414] width 178 height 25
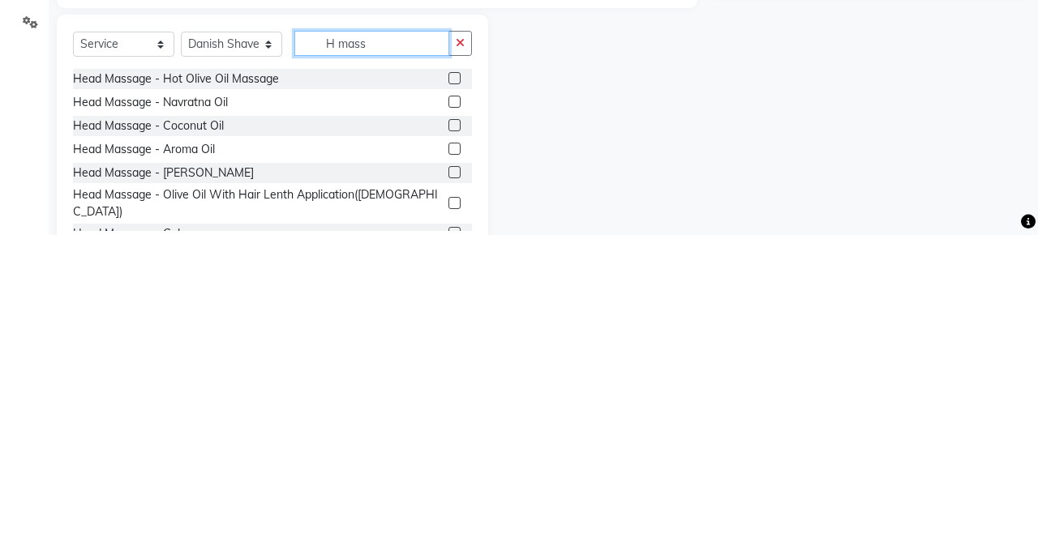
scroll to position [109, 0]
type input "H mass"
click at [452, 428] on label at bounding box center [454, 428] width 12 height 12
click at [452, 428] on input "checkbox" at bounding box center [453, 428] width 11 height 11
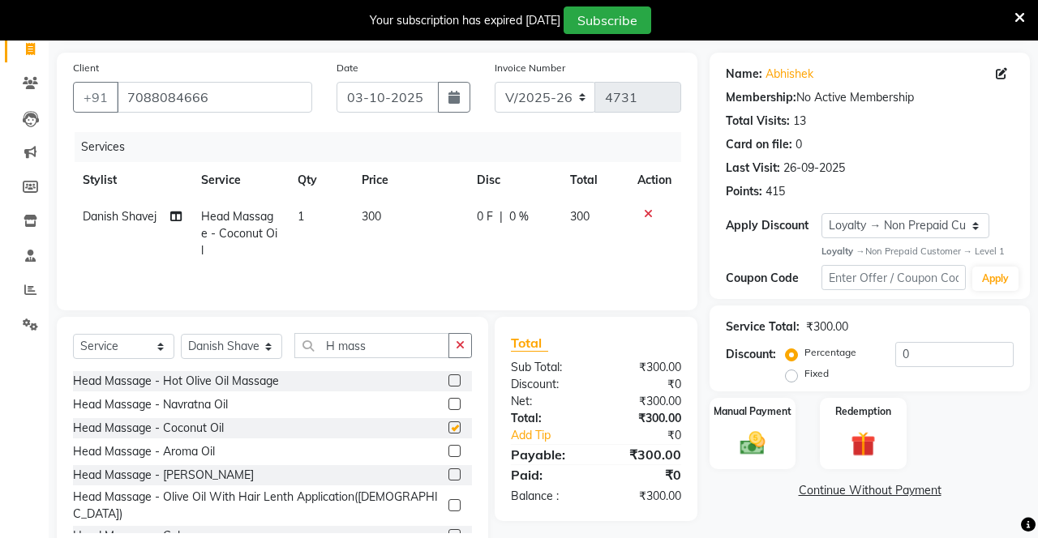
checkbox input "false"
click at [460, 346] on icon "button" at bounding box center [460, 345] width 9 height 11
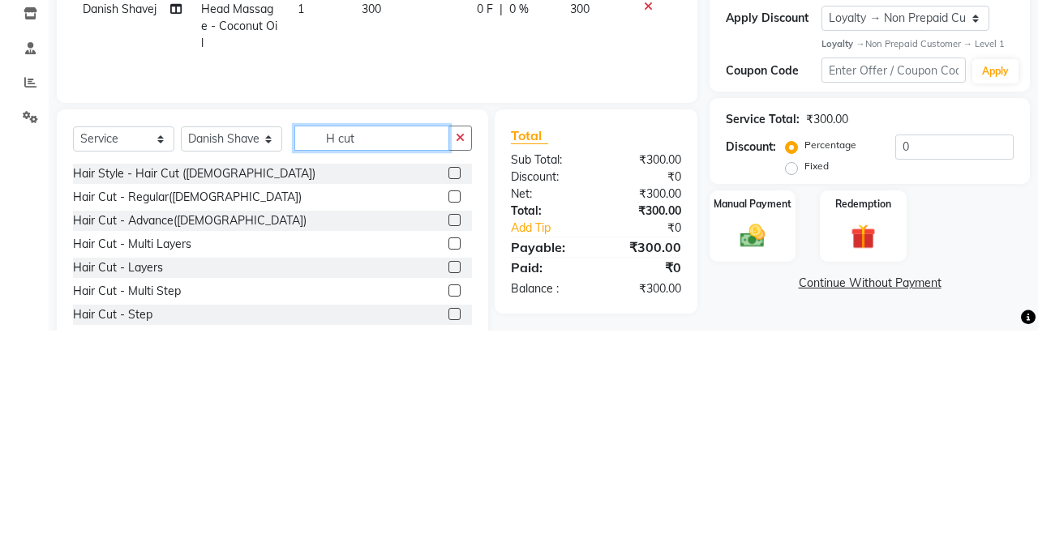
type input "H cut"
click at [452, 404] on label at bounding box center [454, 404] width 12 height 12
click at [452, 404] on input "checkbox" at bounding box center [453, 405] width 11 height 11
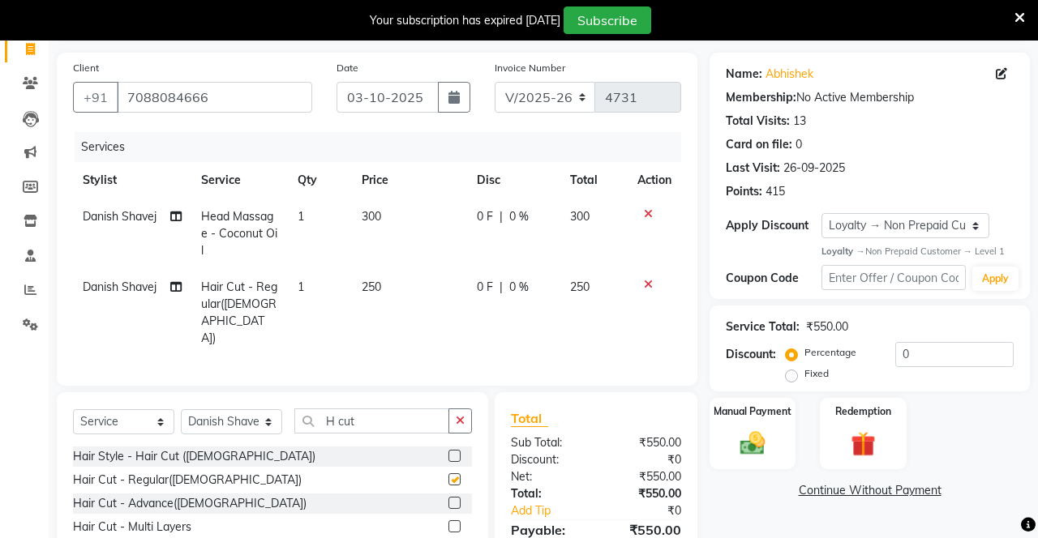
checkbox input "false"
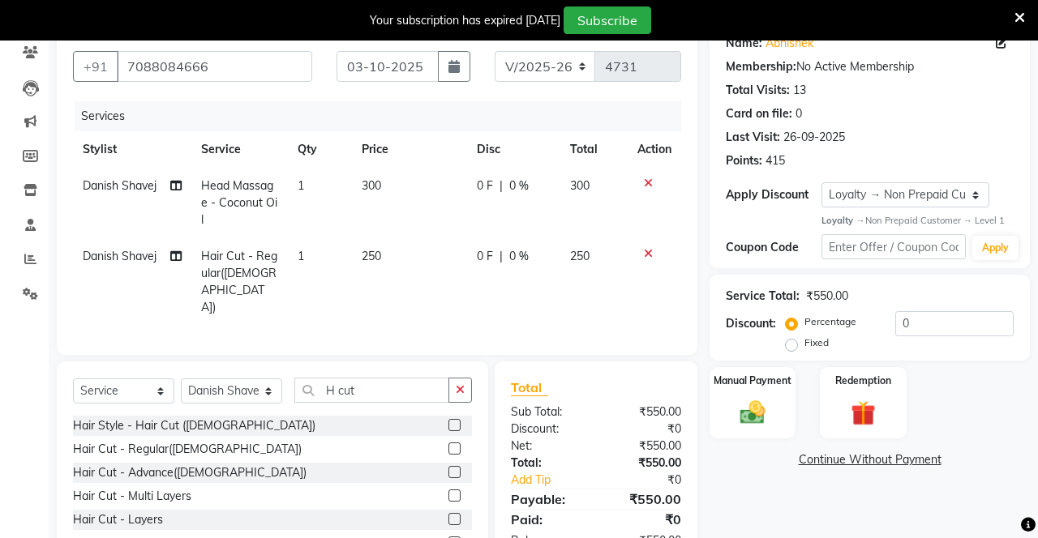
click at [455, 378] on button "button" at bounding box center [460, 390] width 24 height 25
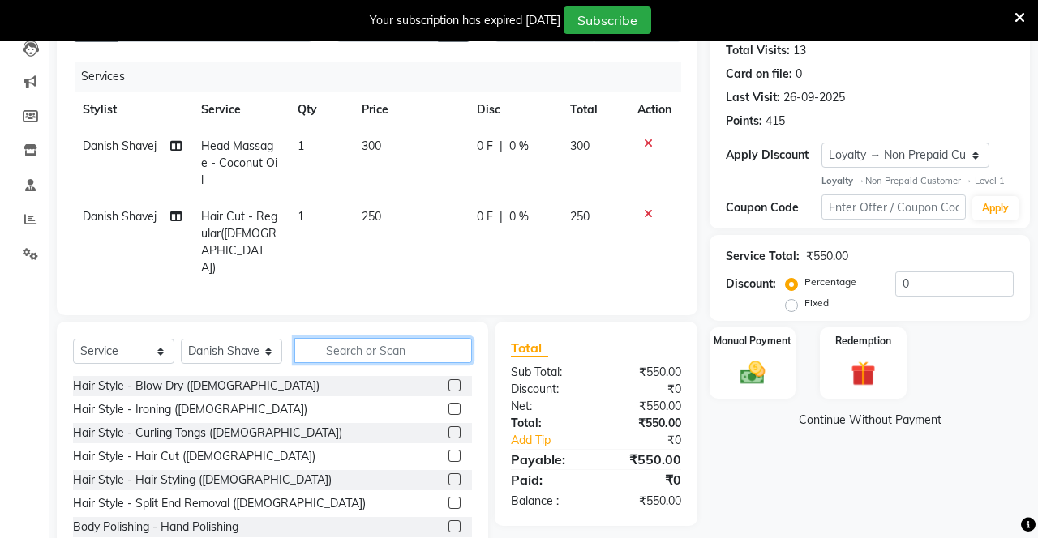
scroll to position [179, 0]
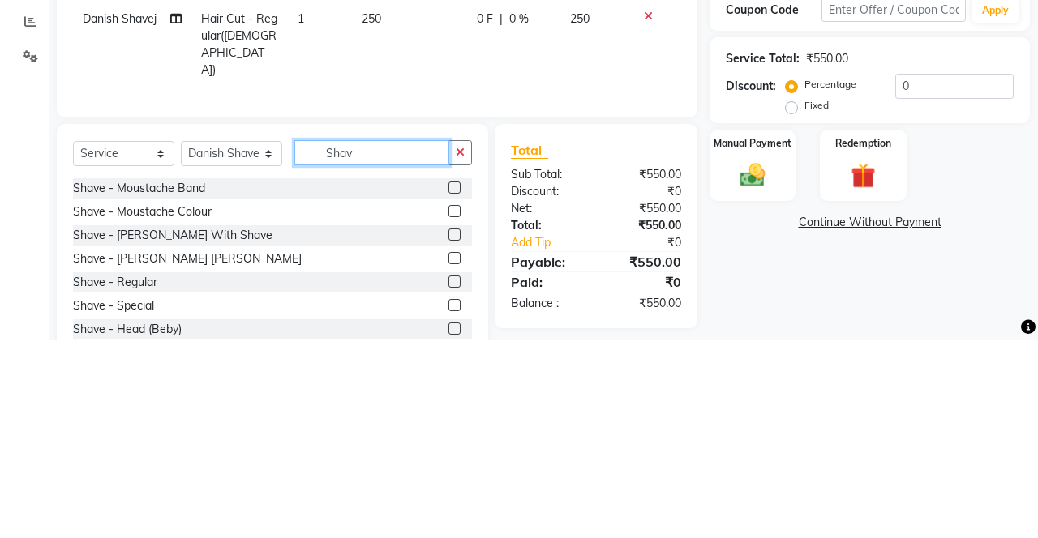
type input "Shav"
click at [452, 426] on label at bounding box center [454, 432] width 12 height 12
click at [452, 428] on input "checkbox" at bounding box center [453, 433] width 11 height 11
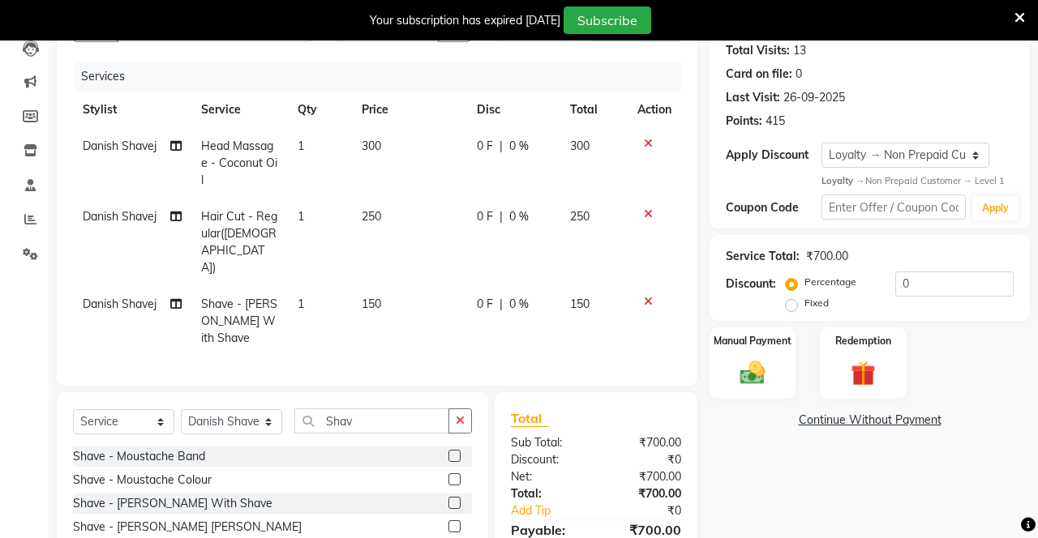
checkbox input "false"
click at [648, 366] on img at bounding box center [752, 372] width 41 height 28
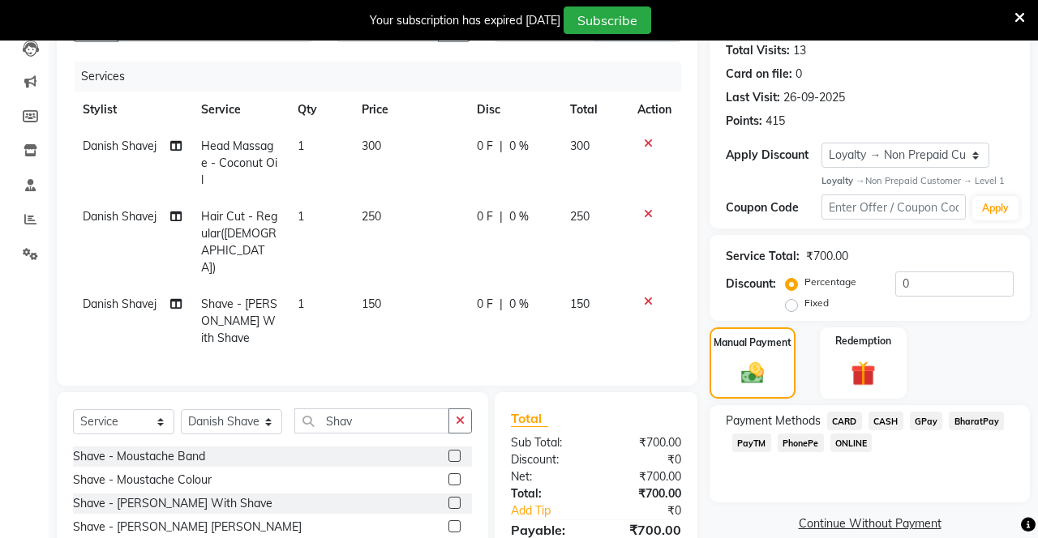
click at [648, 447] on span "PhonePe" at bounding box center [801, 443] width 46 height 19
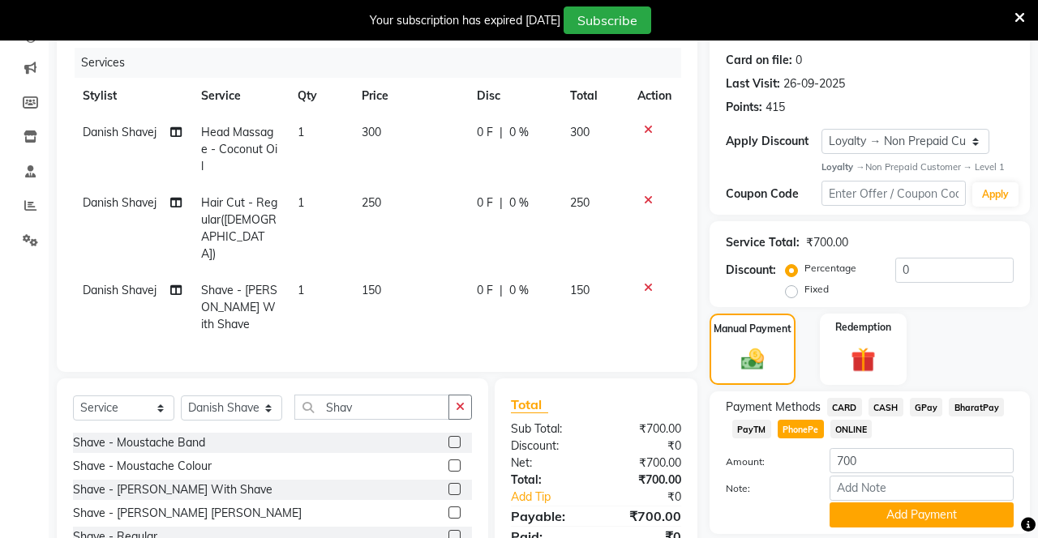
click at [648, 509] on button "Add Payment" at bounding box center [921, 515] width 184 height 25
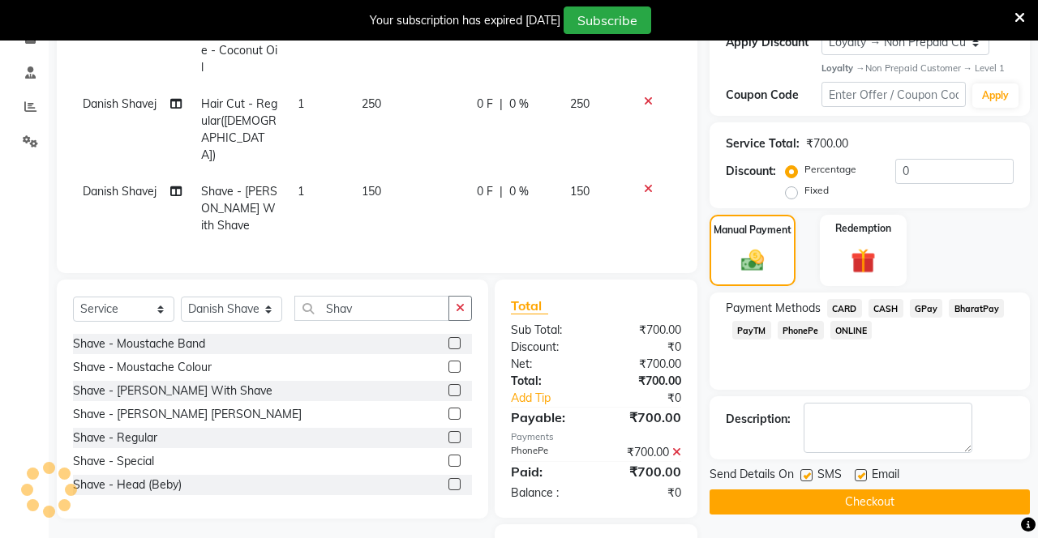
scroll to position [305, 0]
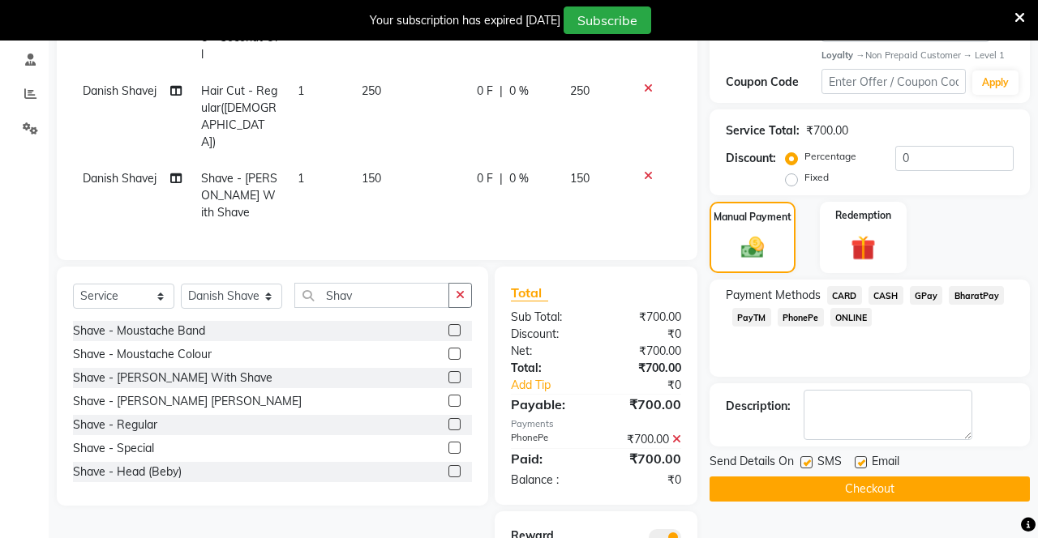
click at [648, 464] on label at bounding box center [806, 462] width 12 height 12
click at [648, 464] on input "checkbox" at bounding box center [805, 463] width 11 height 11
checkbox input "false"
click at [648, 457] on label at bounding box center [861, 462] width 12 height 12
click at [648, 458] on input "checkbox" at bounding box center [860, 463] width 11 height 11
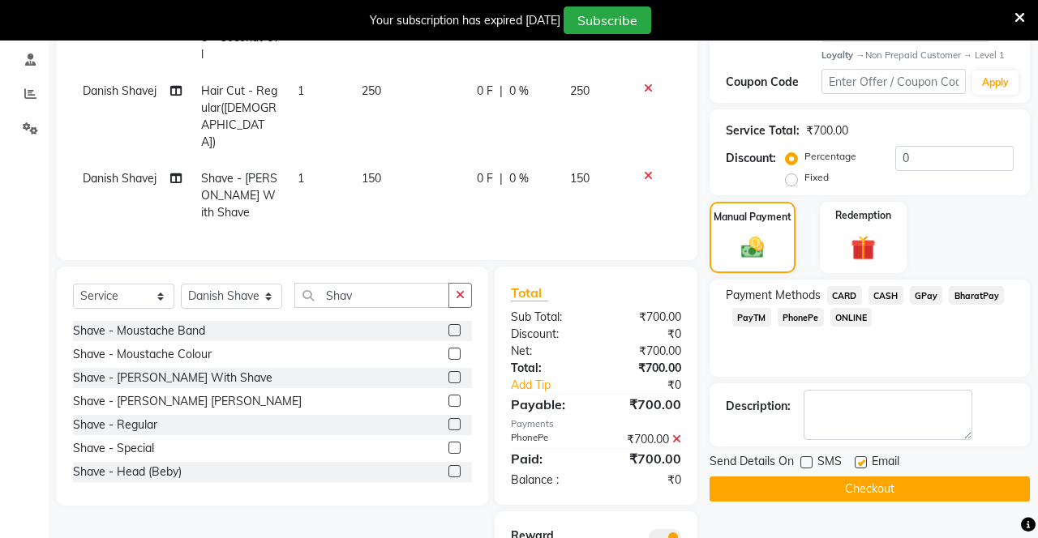
checkbox input "false"
click at [648, 486] on button "Checkout" at bounding box center [869, 489] width 320 height 25
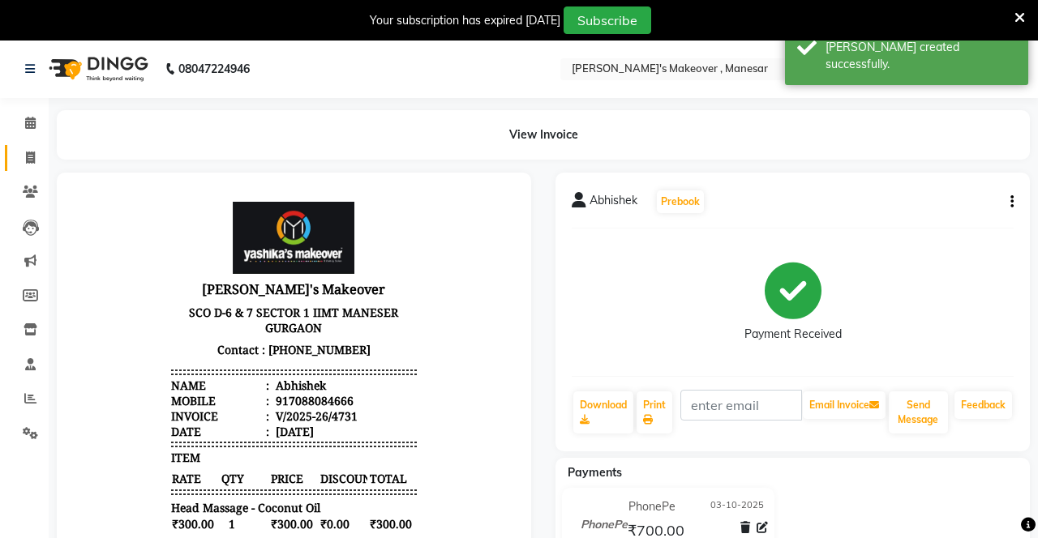
click at [39, 158] on span at bounding box center [30, 158] width 28 height 19
select select "service"
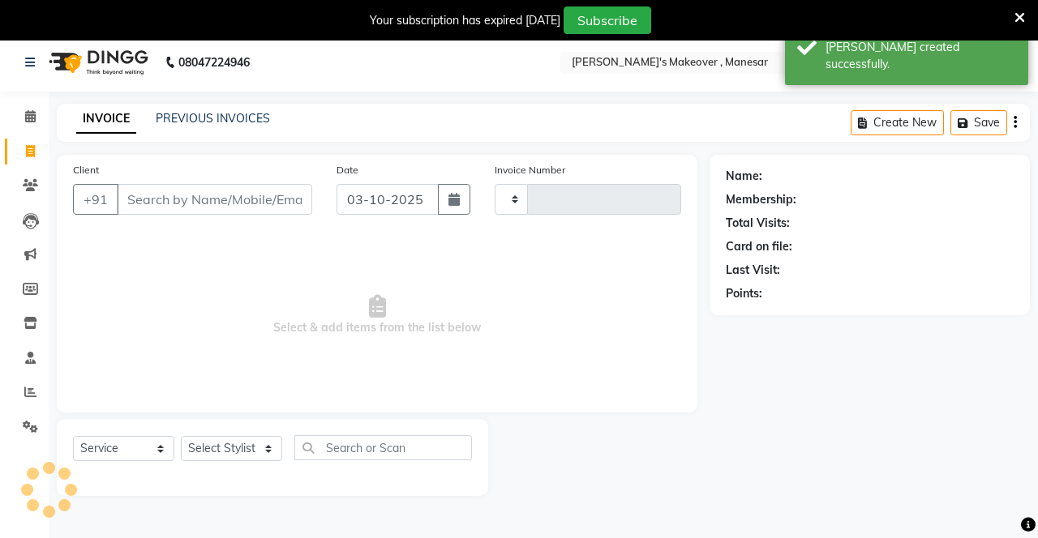
scroll to position [40, 0]
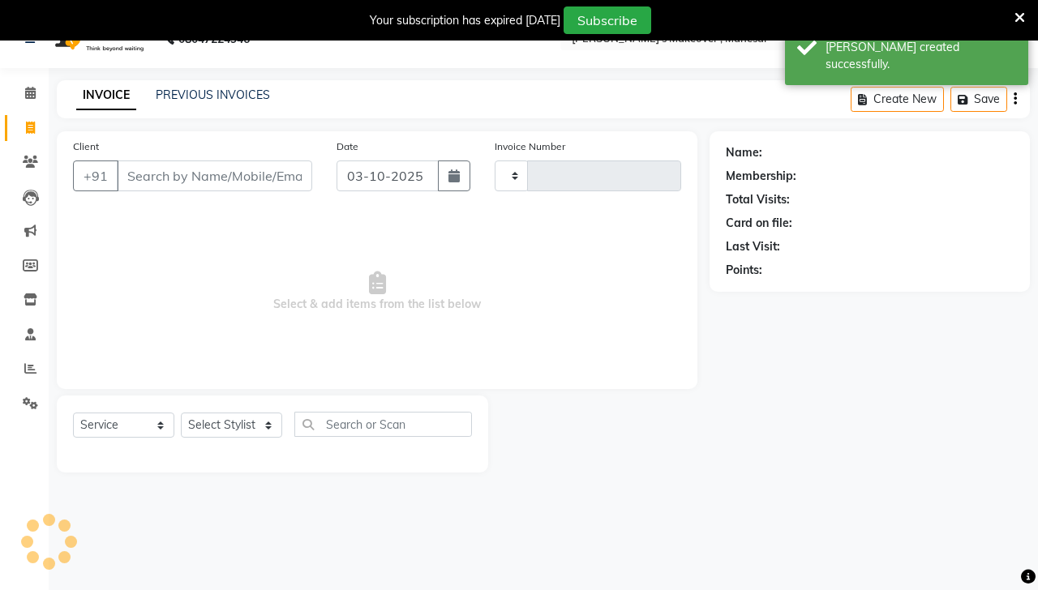
type input "4732"
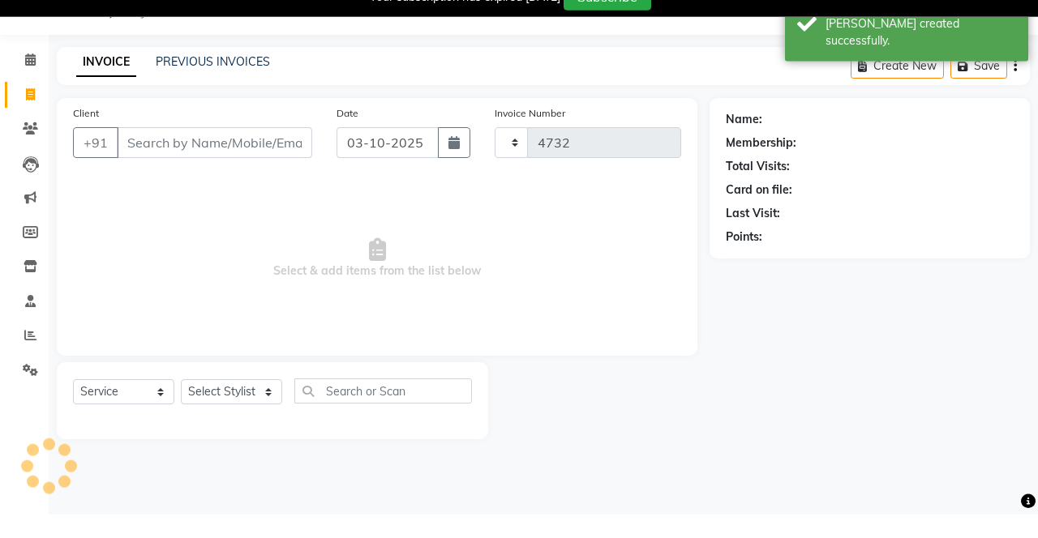
select select "820"
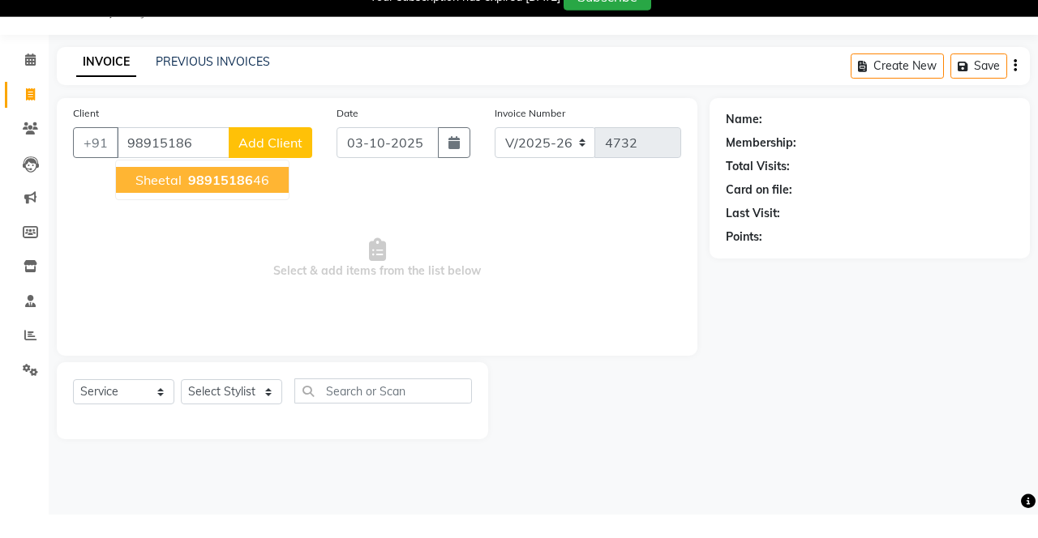
click at [230, 202] on span "98915186" at bounding box center [220, 203] width 65 height 16
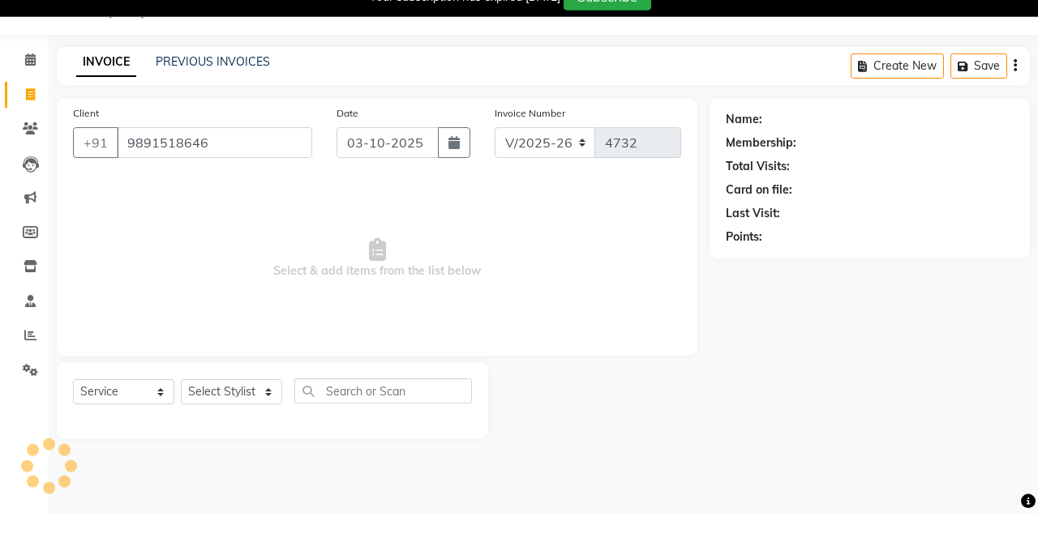
type input "9891518646"
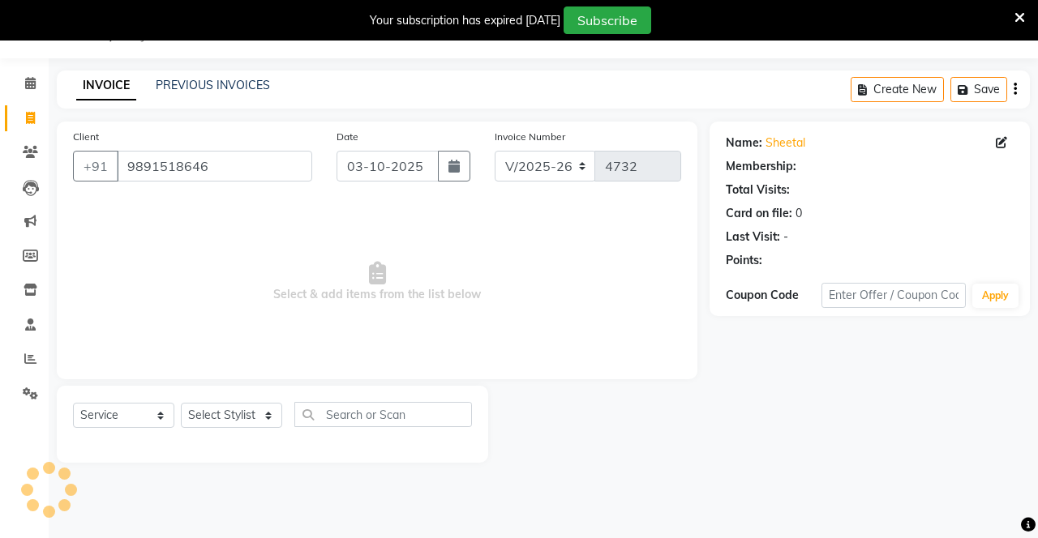
select select "1: Object"
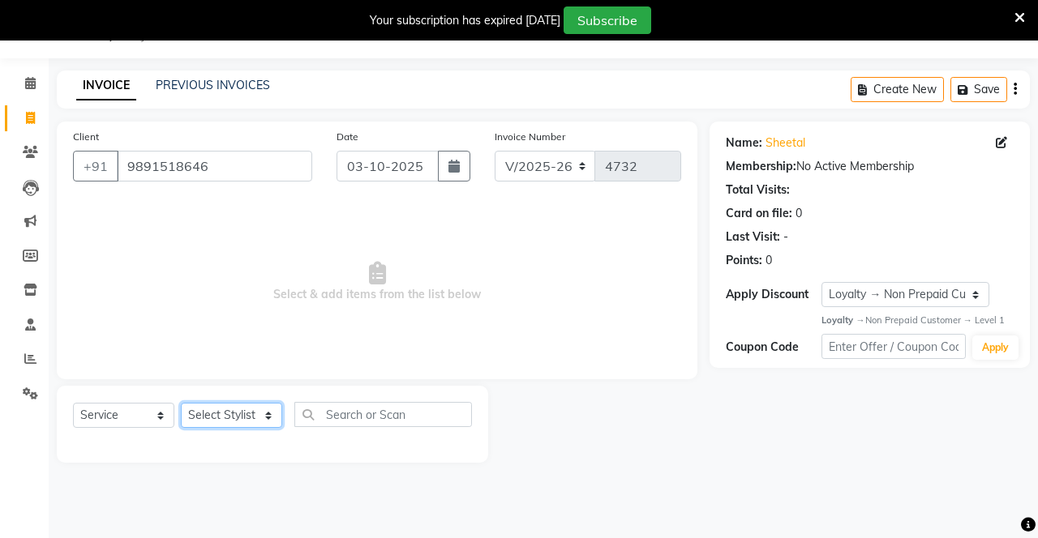
click at [242, 412] on select "Select Stylist Danish Shavej [PERSON_NAME] Krishna [PERSON_NAME] [PERSON_NAME] …" at bounding box center [231, 415] width 101 height 25
select select "79288"
click at [181, 403] on select "Select Stylist Danish Shavej [PERSON_NAME] Krishna [PERSON_NAME] [PERSON_NAME] …" at bounding box center [231, 415] width 101 height 25
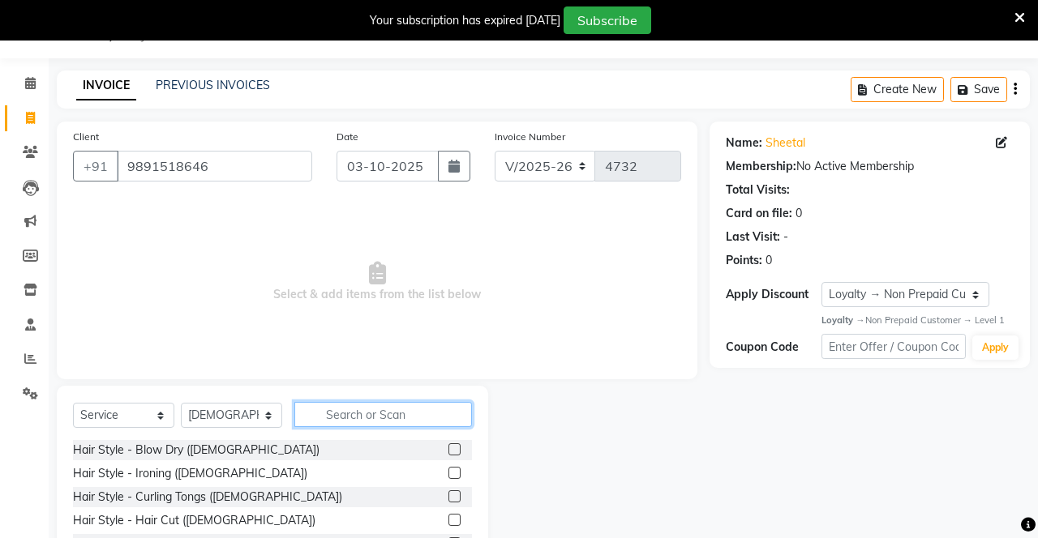
click at [383, 409] on input "text" at bounding box center [383, 414] width 178 height 25
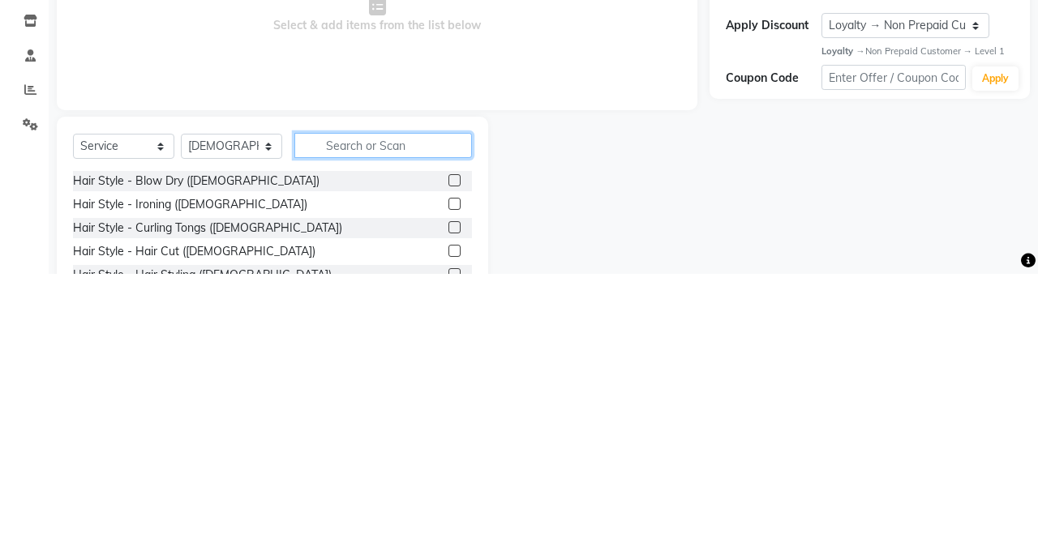
scroll to position [52, 0]
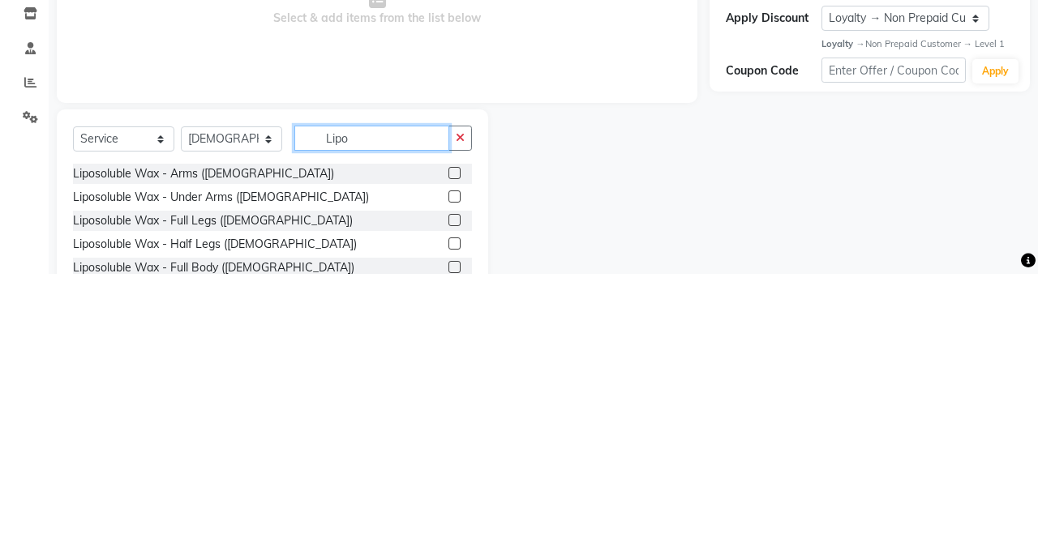
type input "Lipo"
click at [452, 436] on label at bounding box center [454, 437] width 12 height 12
click at [452, 436] on input "checkbox" at bounding box center [453, 438] width 11 height 11
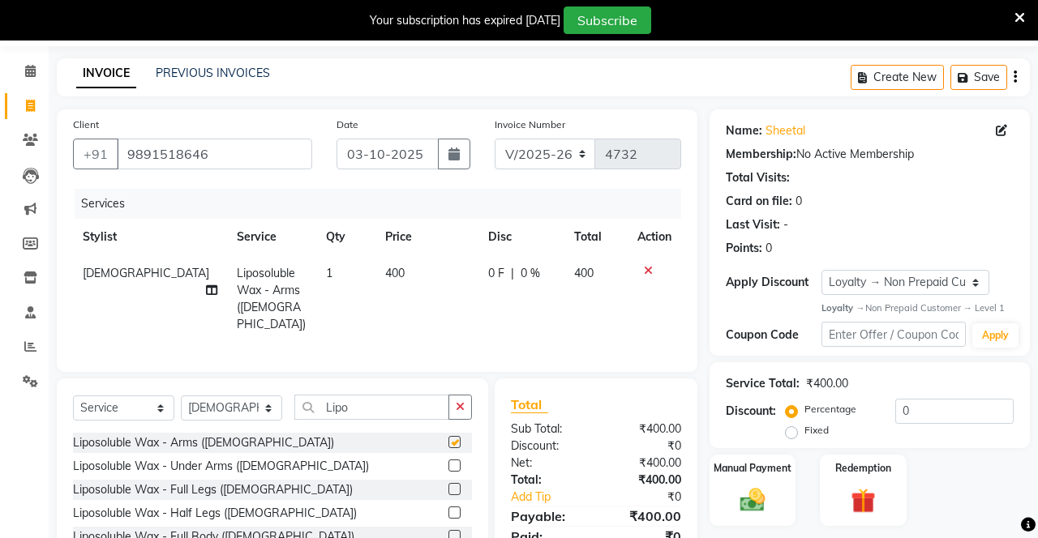
checkbox input "false"
click at [452, 461] on label at bounding box center [454, 466] width 12 height 12
click at [452, 461] on input "checkbox" at bounding box center [453, 466] width 11 height 11
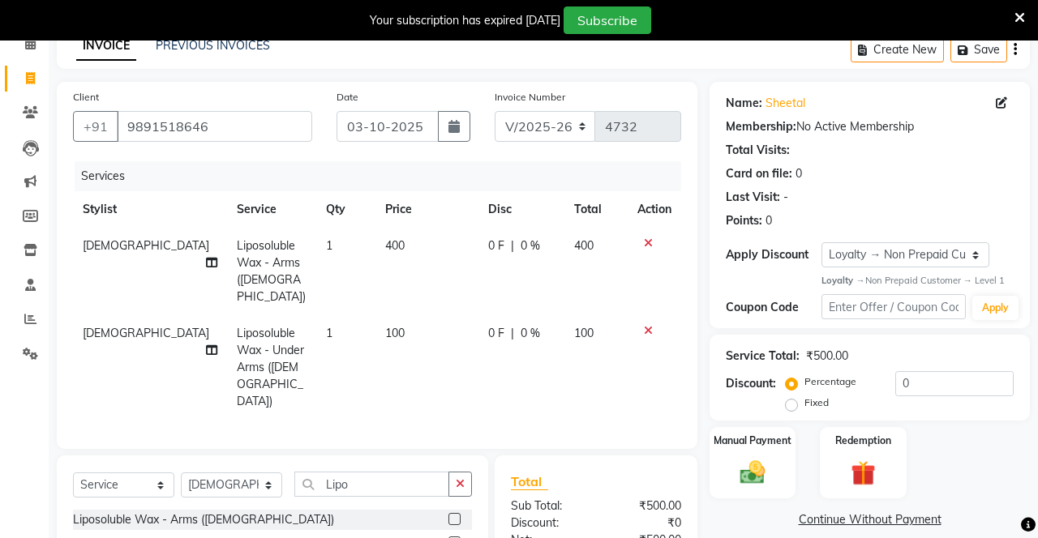
checkbox input "false"
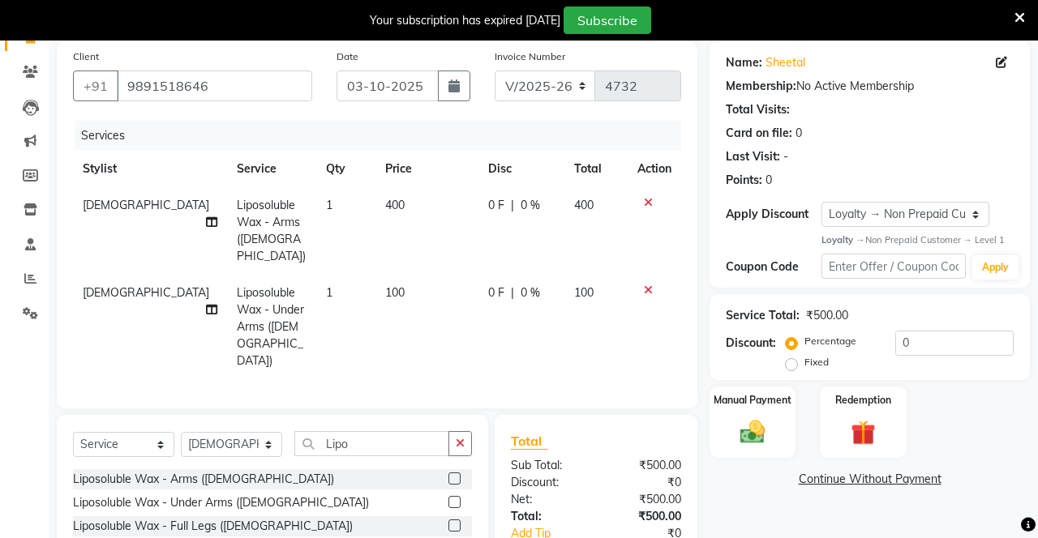
click at [452, 431] on button "button" at bounding box center [460, 443] width 24 height 25
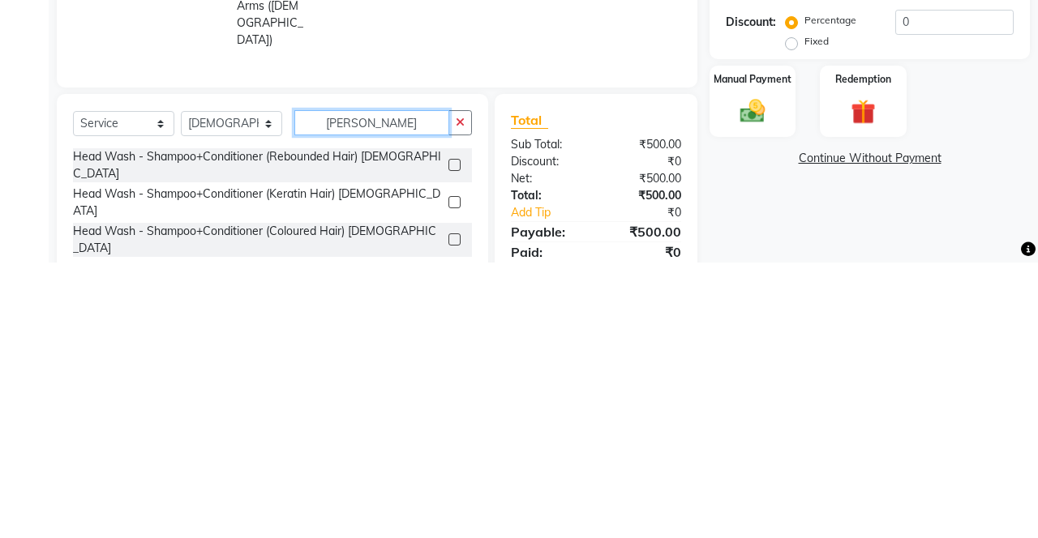
scroll to position [165, 0]
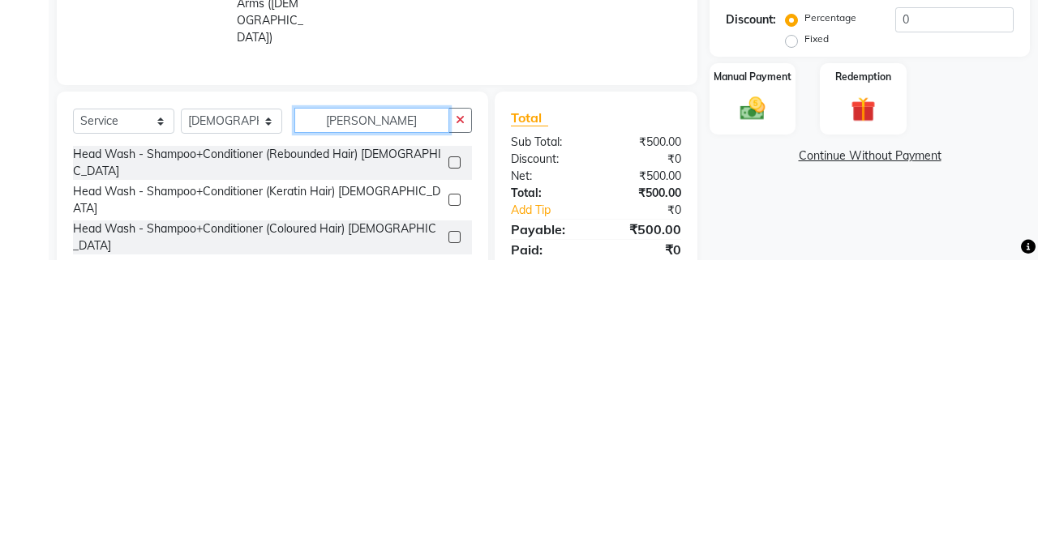
type input "[PERSON_NAME]"
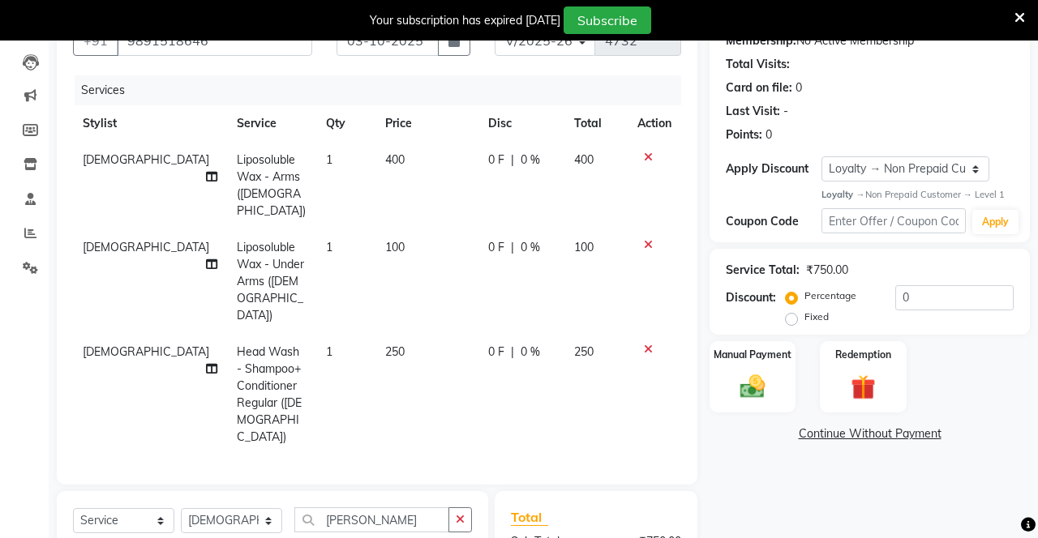
checkbox input "false"
click at [385, 345] on span "250" at bounding box center [394, 352] width 19 height 15
select select "79288"
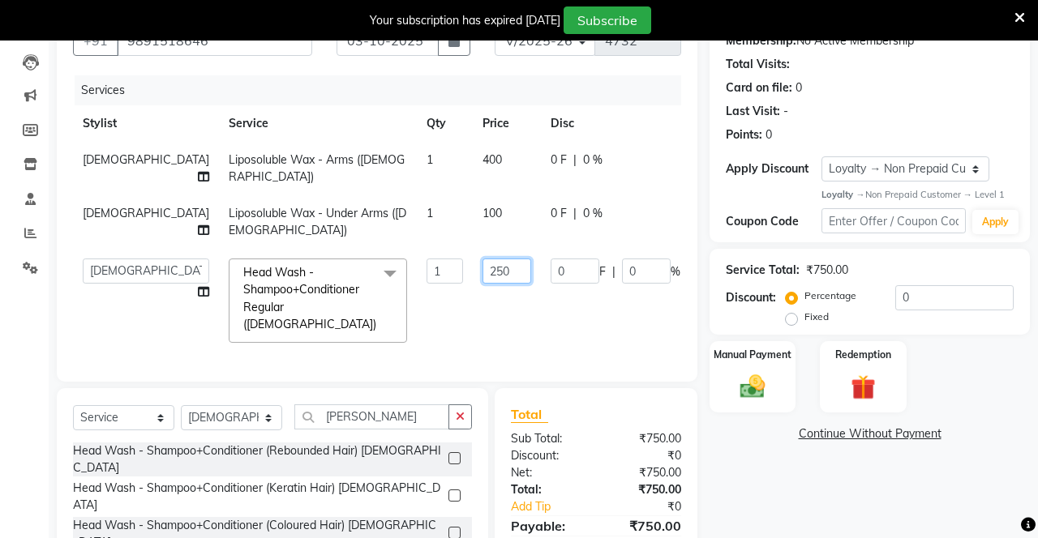
click at [482, 272] on input "250" at bounding box center [506, 271] width 49 height 25
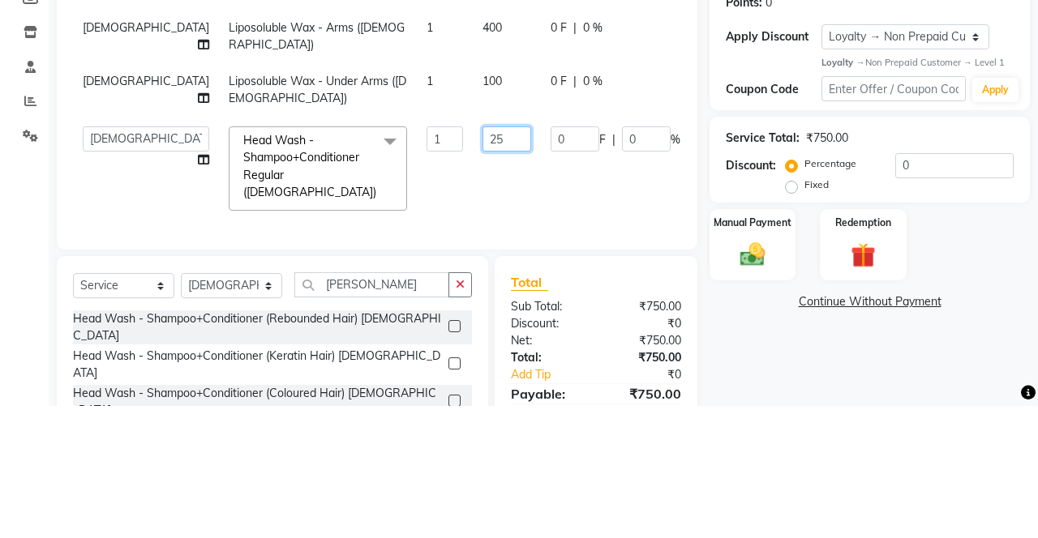
type input "2"
type input "350"
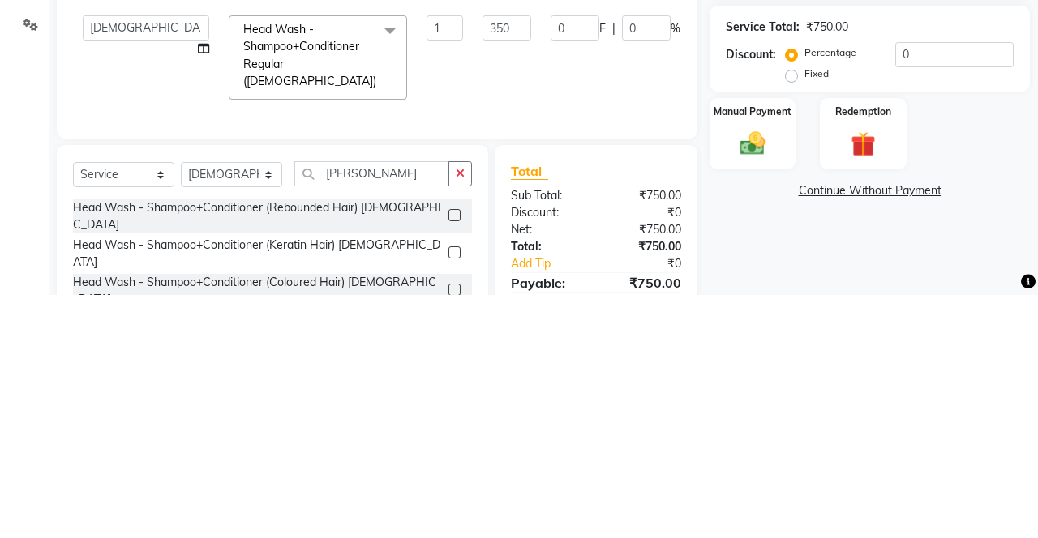
click at [454, 399] on div "Client +91 9891518646 Date 03-10-2025 Invoice Number V/2025 V/2025-26 4732 Serv…" at bounding box center [377, 312] width 665 height 632
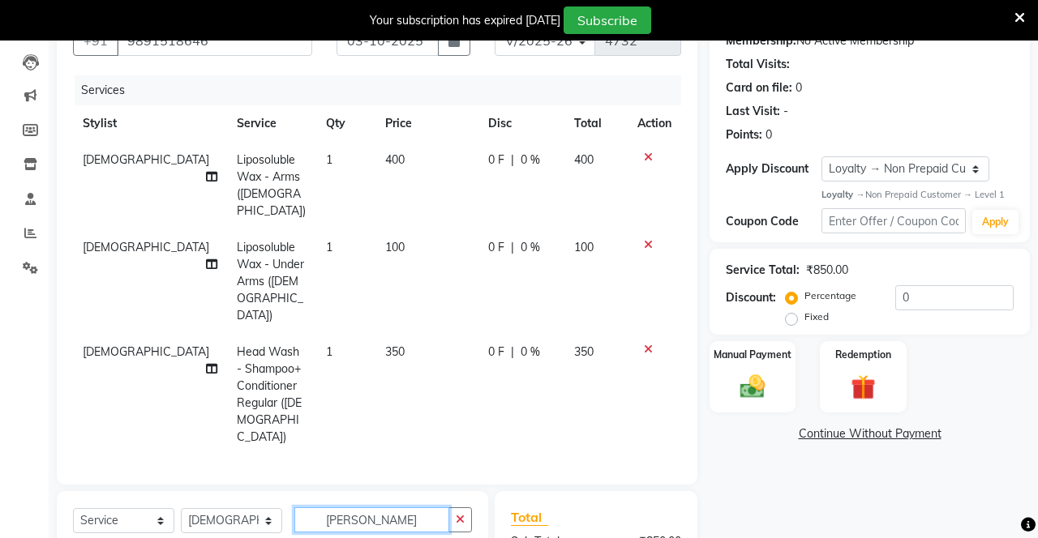
click at [392, 508] on input "[PERSON_NAME]" at bounding box center [371, 520] width 155 height 25
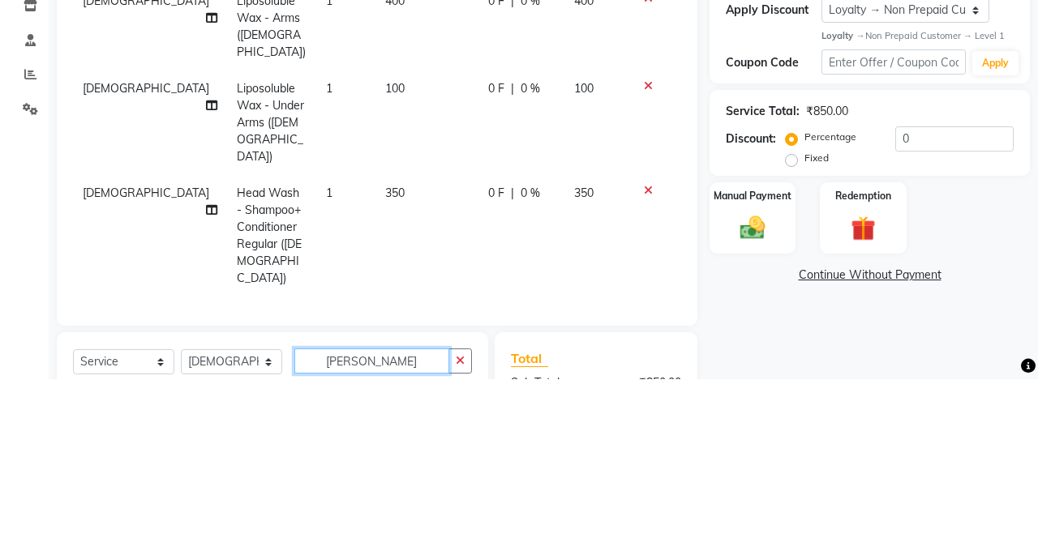
scroll to position [198, 0]
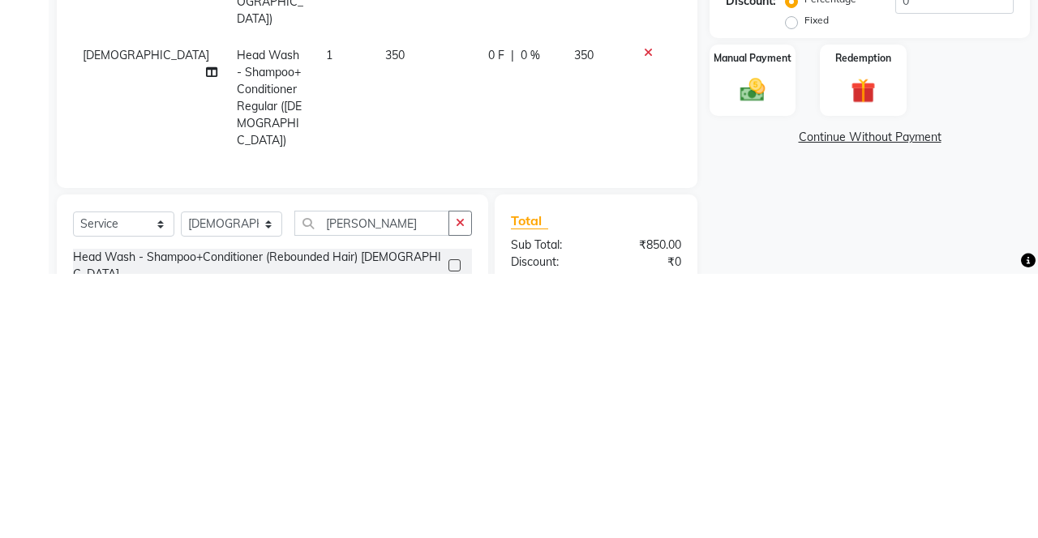
click at [456, 482] on icon "button" at bounding box center [460, 487] width 9 height 11
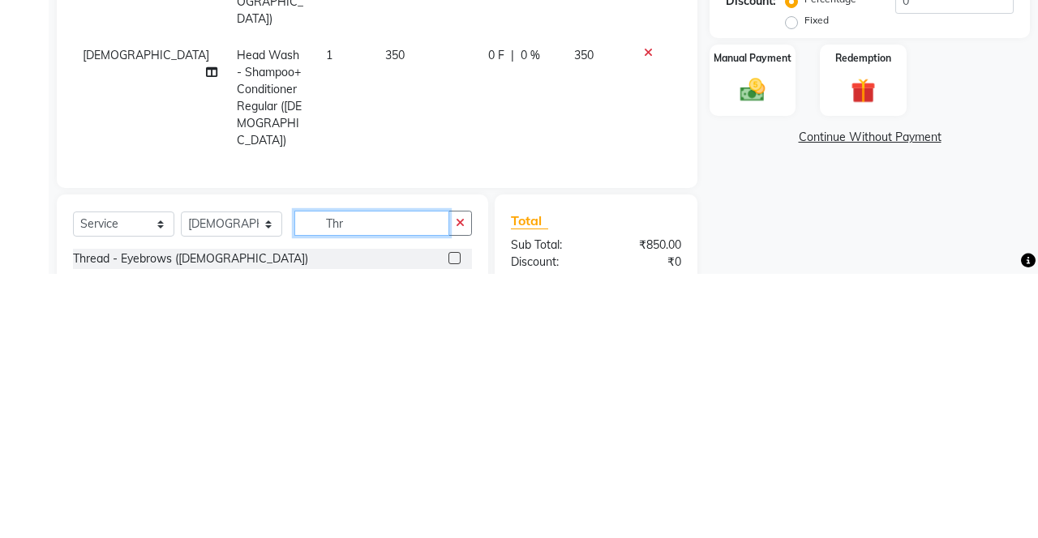
type input "Thr"
click at [451, 516] on label at bounding box center [454, 522] width 12 height 12
click at [451, 518] on input "checkbox" at bounding box center [453, 523] width 11 height 11
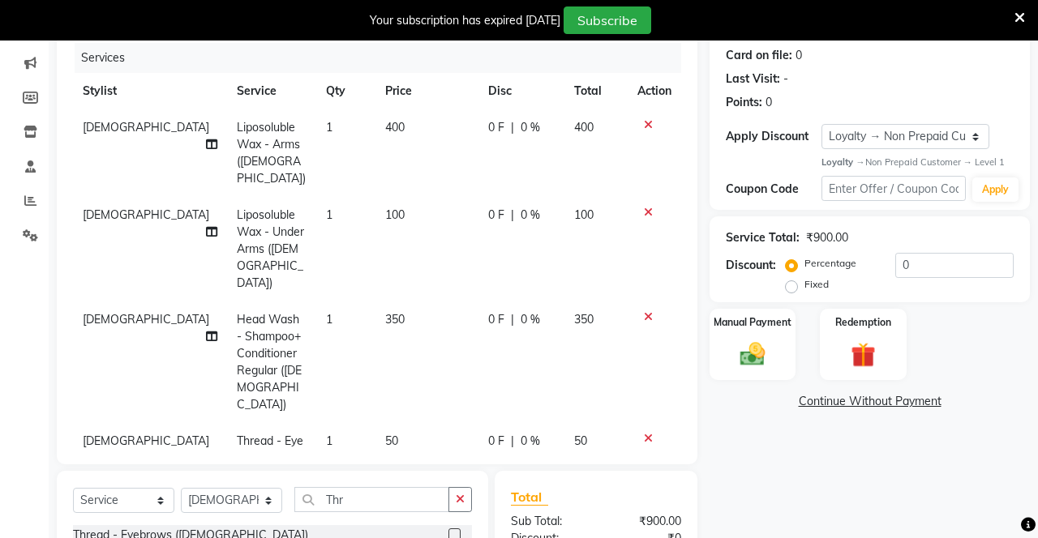
click at [452, 529] on label at bounding box center [454, 535] width 12 height 12
click at [452, 530] on input "checkbox" at bounding box center [453, 535] width 11 height 11
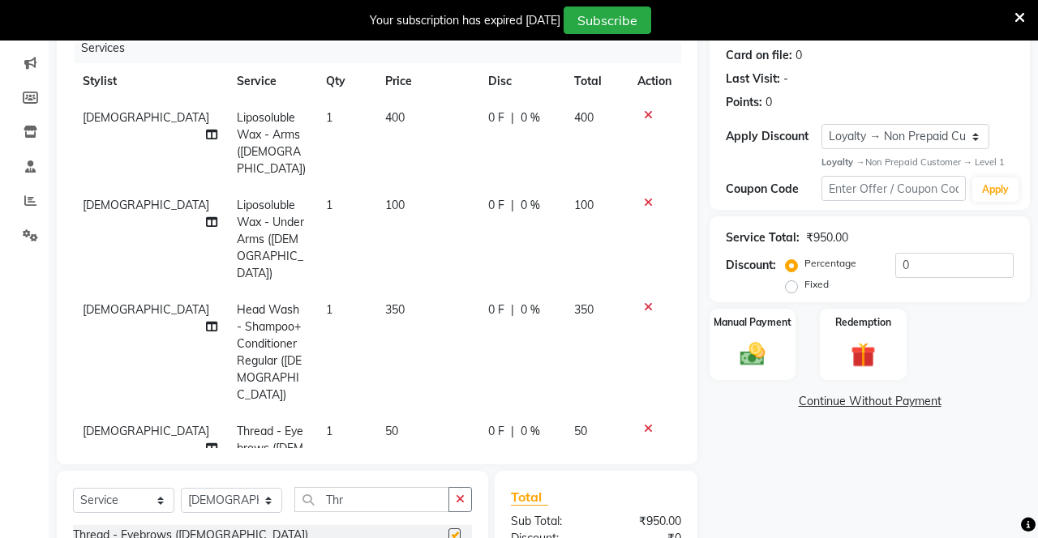
checkbox input "false"
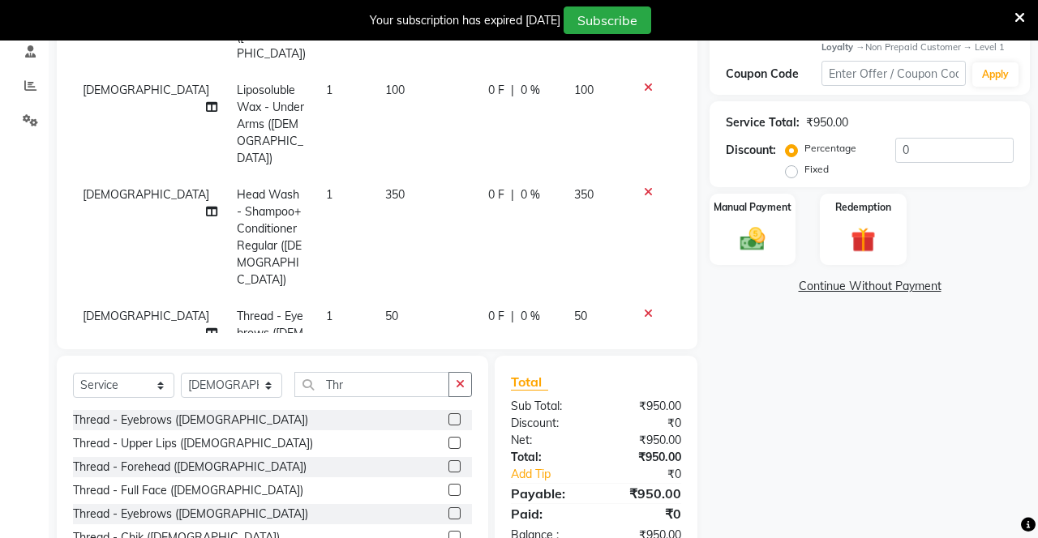
scroll to position [341, 0]
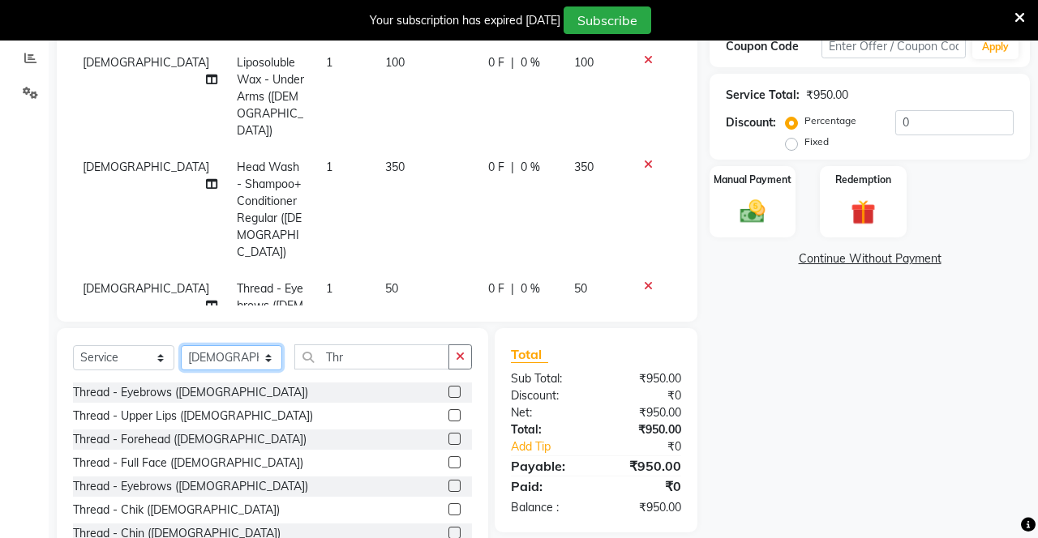
click at [232, 351] on select "Select Stylist Danish Shavej [PERSON_NAME] Krishna [PERSON_NAME] [PERSON_NAME] …" at bounding box center [231, 357] width 101 height 25
select select "14414"
click at [181, 345] on select "Select Stylist Danish Shavej [PERSON_NAME] Krishna [PERSON_NAME] [PERSON_NAME] …" at bounding box center [231, 357] width 101 height 25
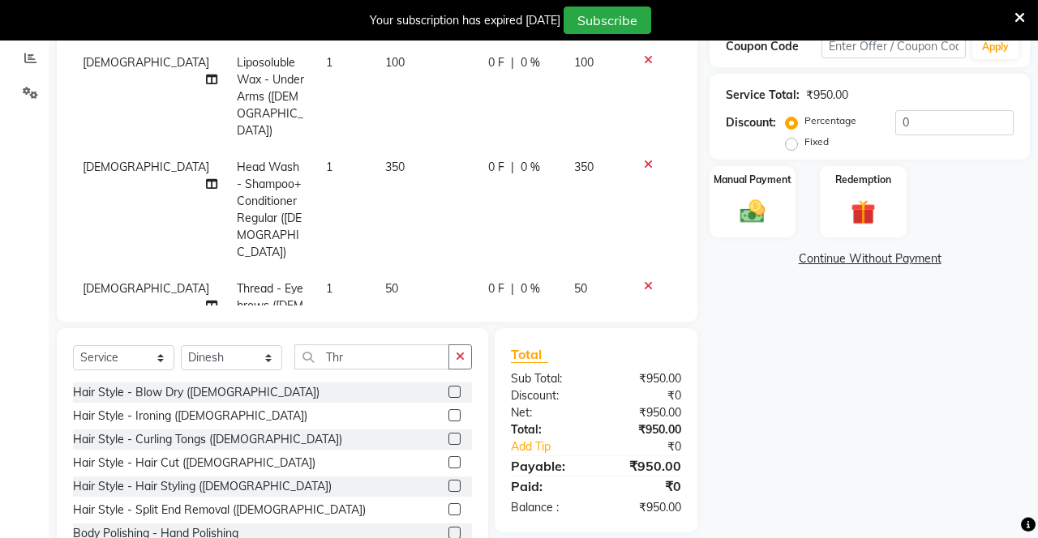
click at [460, 357] on icon "button" at bounding box center [460, 356] width 9 height 11
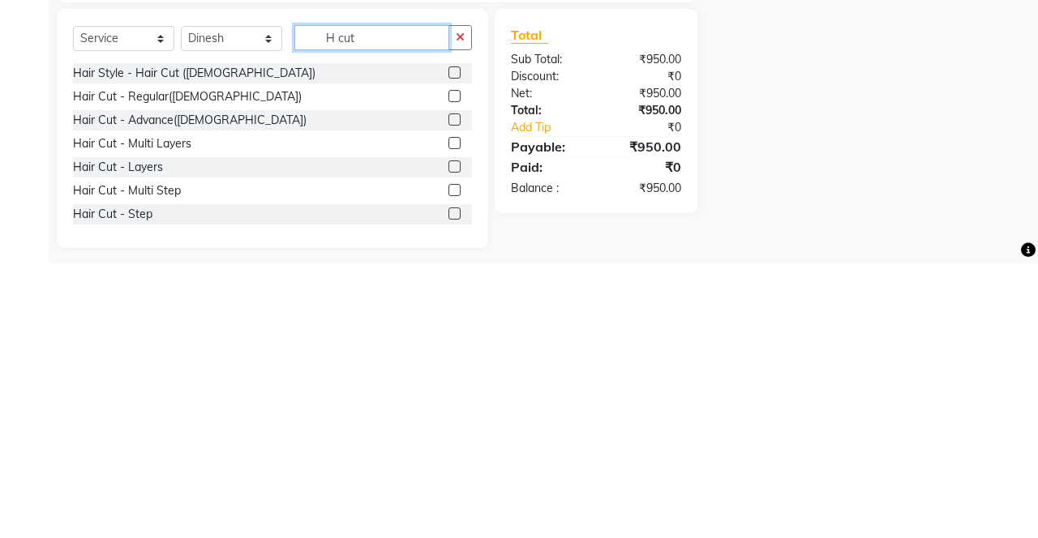
scroll to position [386, 0]
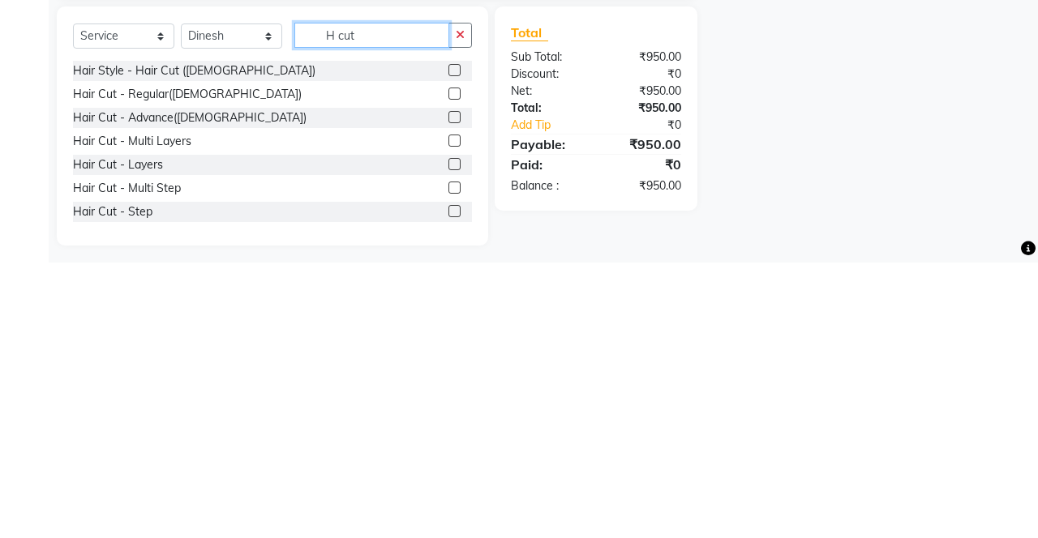
type input "H cut"
click at [452, 443] on label at bounding box center [454, 441] width 12 height 12
click at [452, 443] on input "checkbox" at bounding box center [453, 441] width 11 height 11
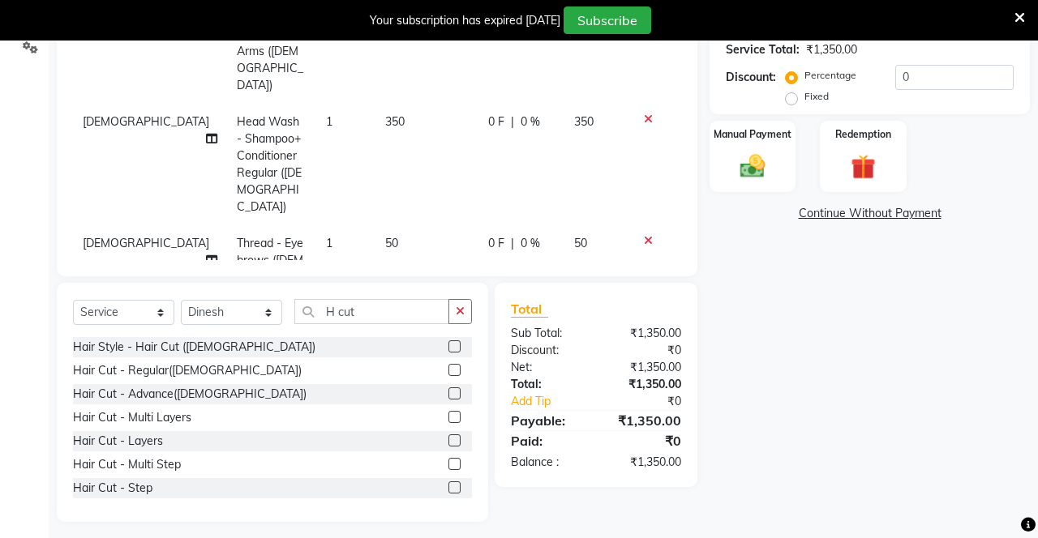
checkbox input "false"
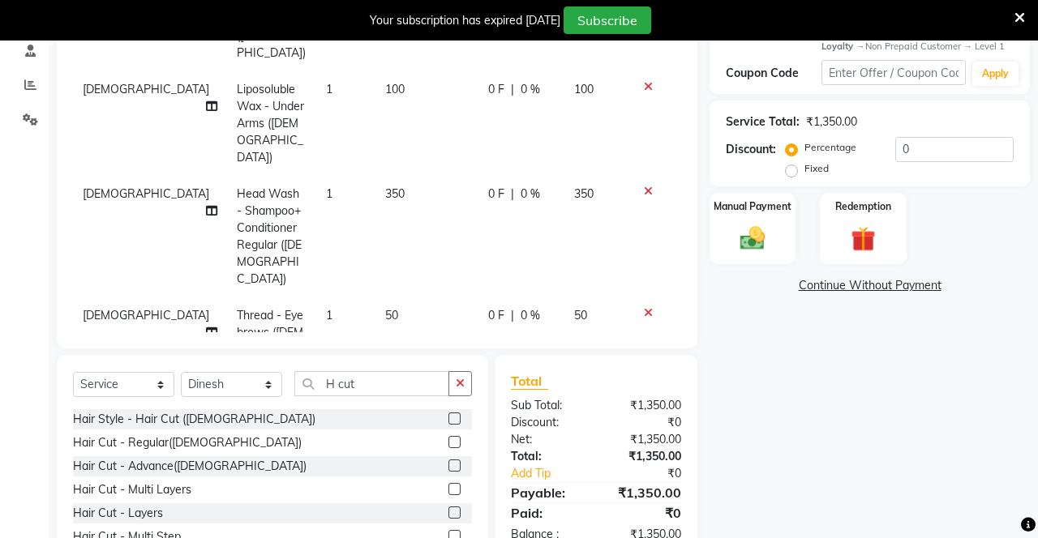
scroll to position [300, 0]
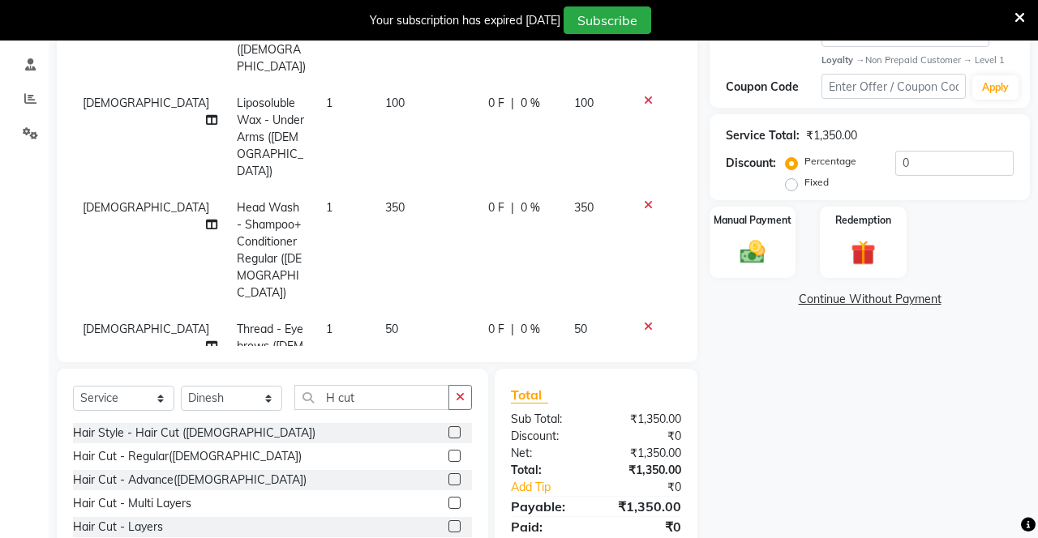
click at [648, 186] on label "Fixed" at bounding box center [816, 182] width 24 height 15
click at [648, 186] on input "Fixed" at bounding box center [794, 182] width 11 height 11
radio input "true"
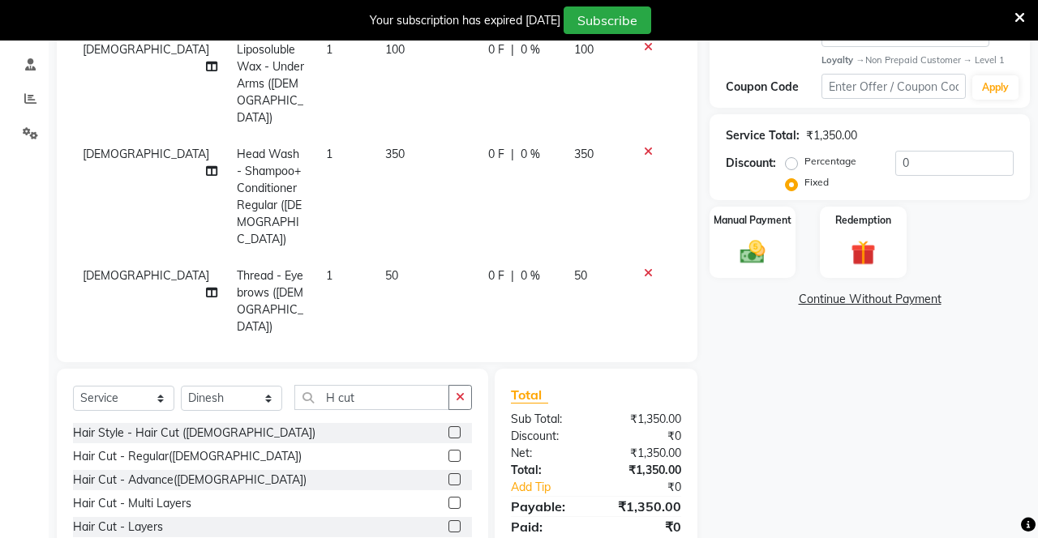
click at [385, 443] on span "400" at bounding box center [394, 450] width 19 height 15
select select "14414"
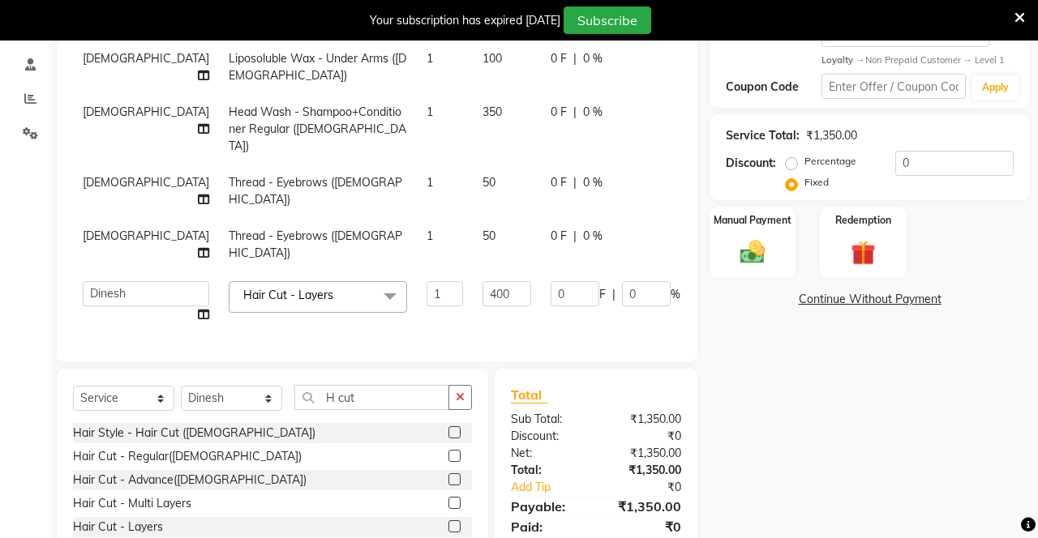
scroll to position [3, 0]
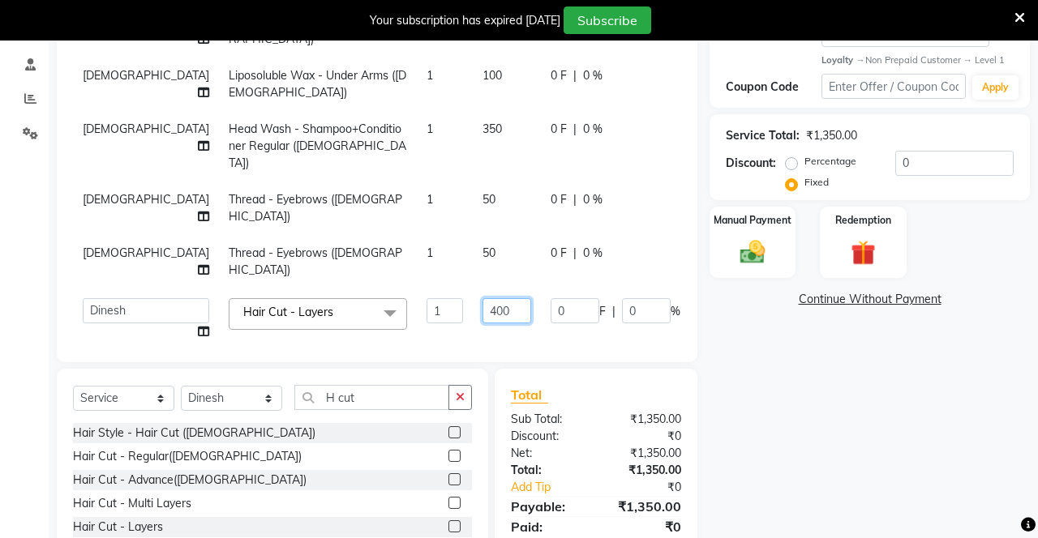
click at [482, 298] on input "400" at bounding box center [506, 310] width 49 height 25
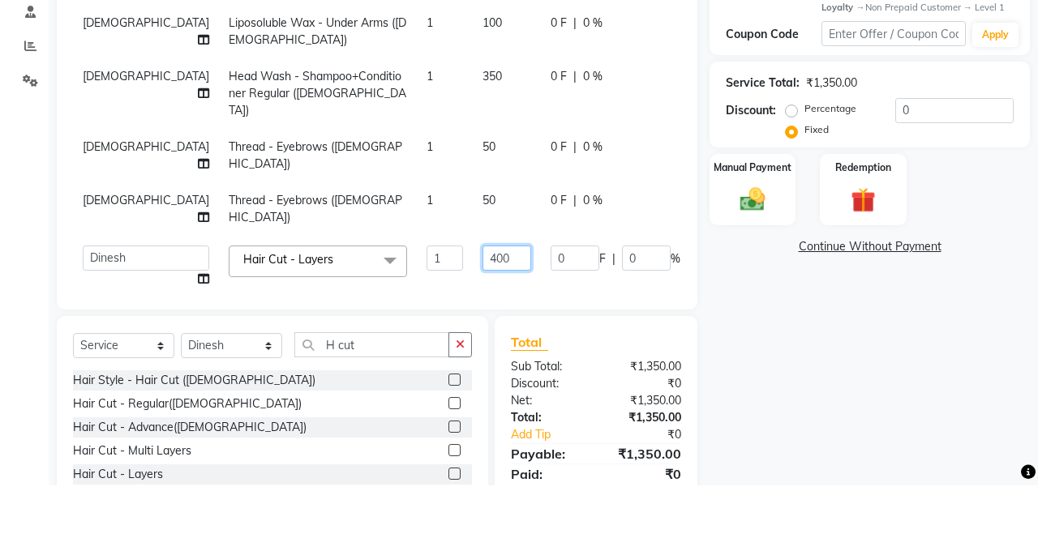
scroll to position [300, 0]
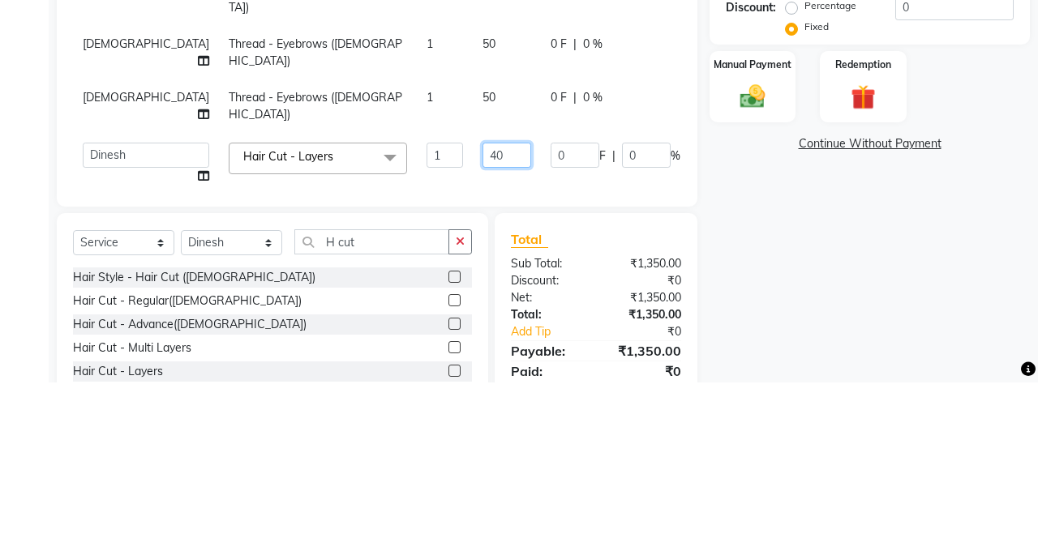
type input "4"
type input "350"
click at [648, 347] on div "Name: Sheetal Membership: No Active Membership Total Visits: Card on file: 0 La…" at bounding box center [875, 234] width 332 height 747
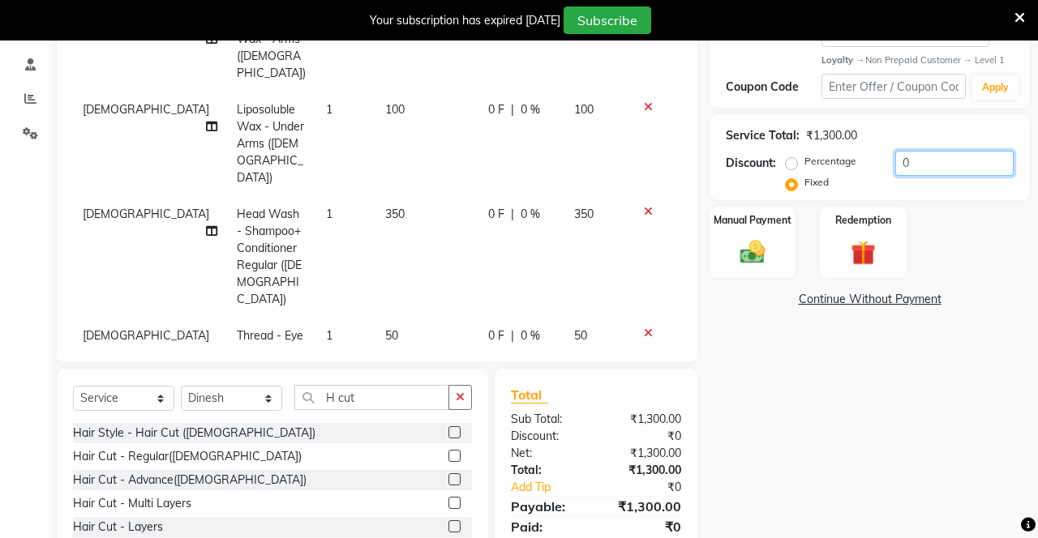
click at [648, 168] on input "0" at bounding box center [954, 163] width 118 height 25
click at [645, 196] on td at bounding box center [655, 257] width 54 height 122
click at [648, 159] on input "0" at bounding box center [954, 163] width 118 height 25
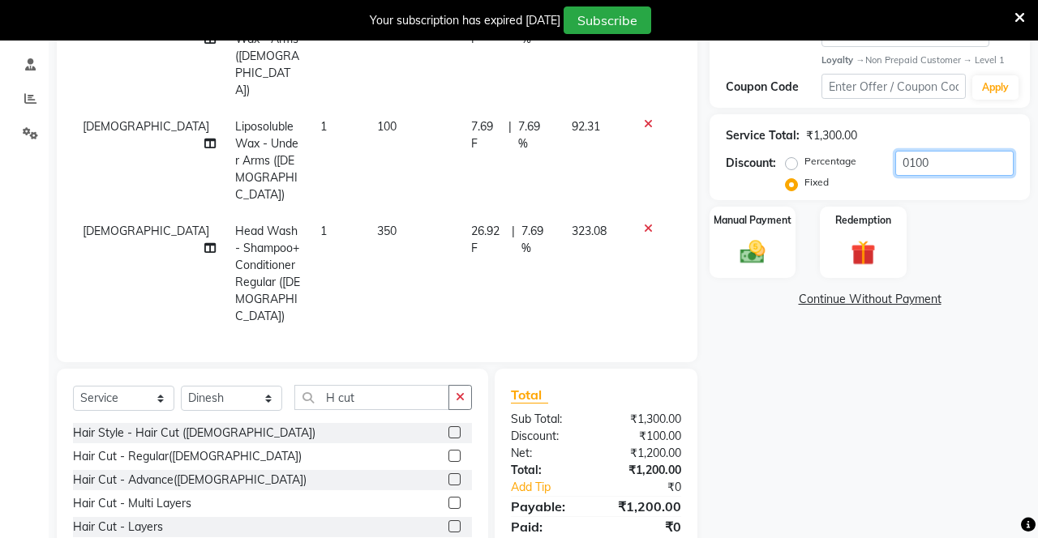
type input "0100"
click at [648, 188] on label "Fixed" at bounding box center [816, 182] width 24 height 15
click at [648, 188] on input "Fixed" at bounding box center [794, 182] width 11 height 11
click at [648, 242] on img at bounding box center [752, 252] width 41 height 28
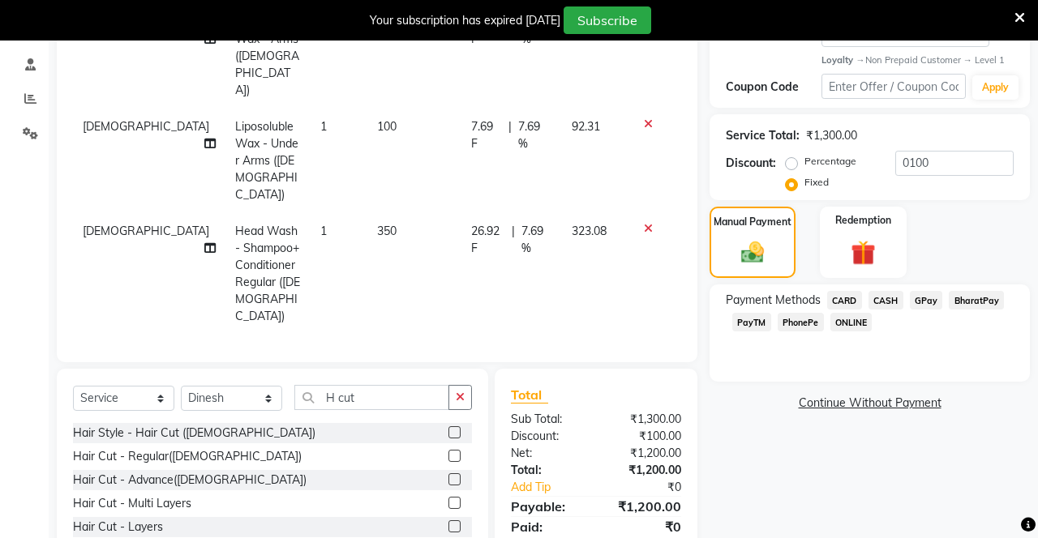
click at [648, 293] on span "CASH" at bounding box center [885, 300] width 35 height 19
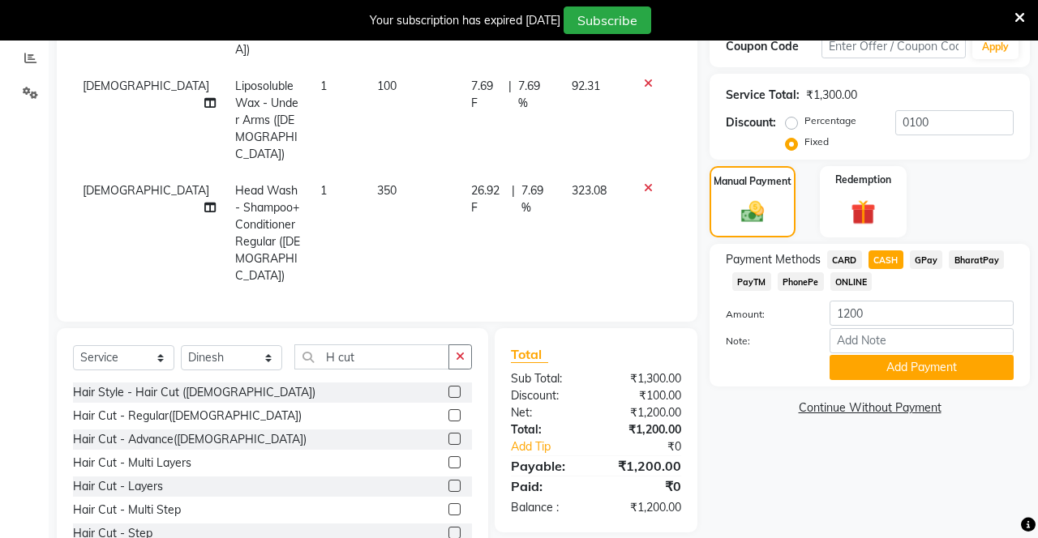
click at [648, 366] on button "Add Payment" at bounding box center [921, 367] width 184 height 25
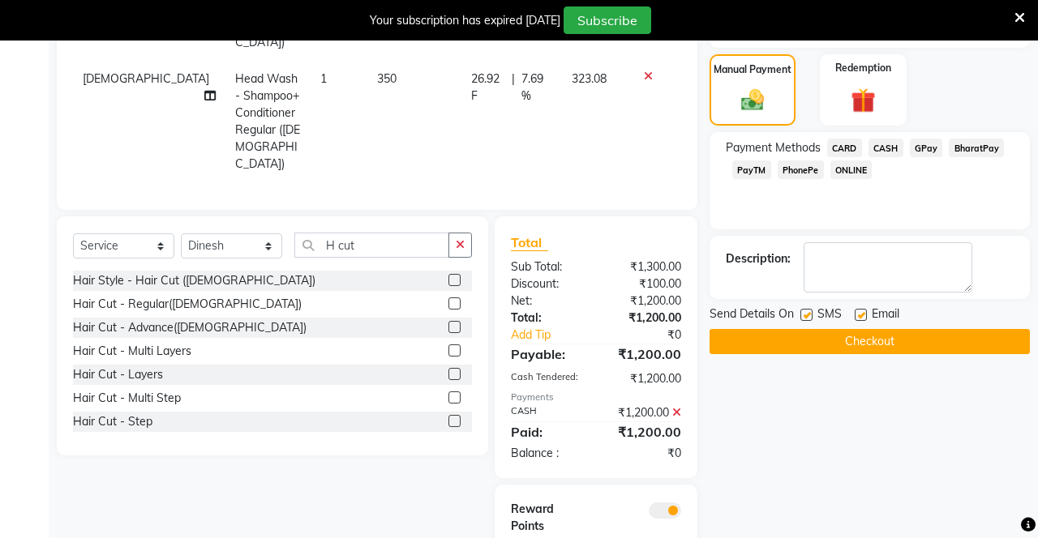
scroll to position [477, 0]
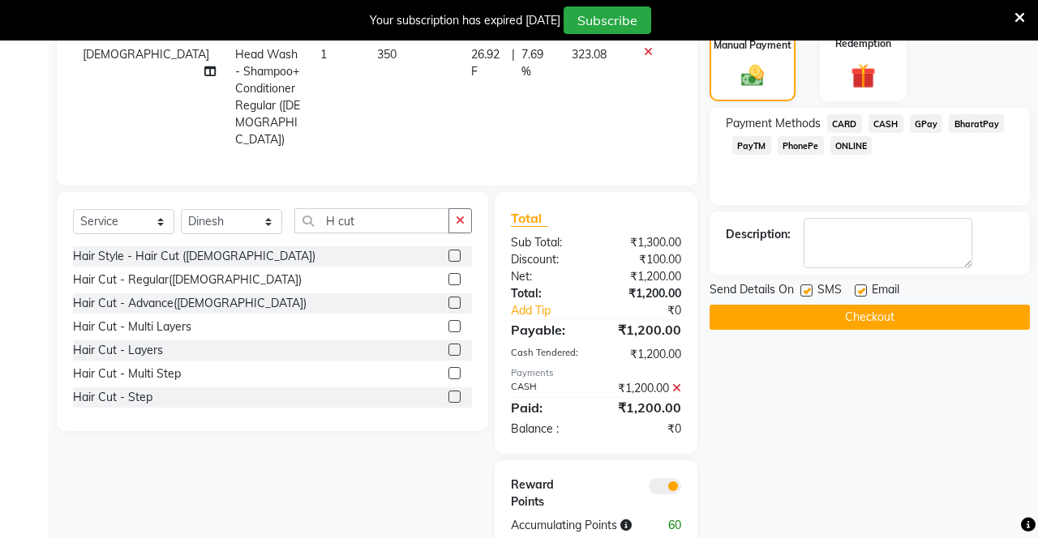
click at [648, 289] on label at bounding box center [806, 291] width 12 height 12
click at [648, 289] on input "checkbox" at bounding box center [805, 291] width 11 height 11
checkbox input "false"
click at [648, 289] on label at bounding box center [861, 291] width 12 height 12
click at [648, 289] on input "checkbox" at bounding box center [860, 291] width 11 height 11
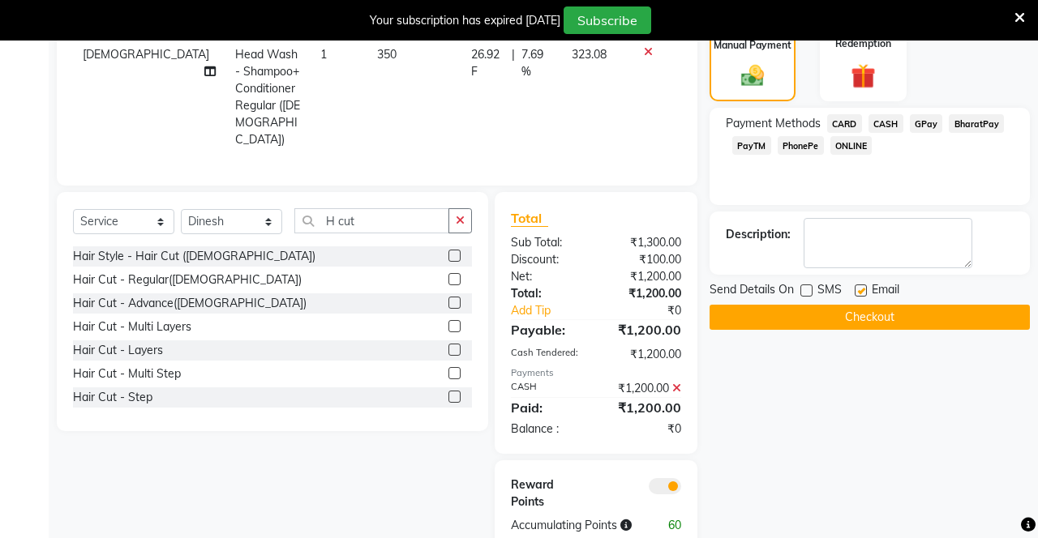
checkbox input "false"
click at [648, 311] on button "Checkout" at bounding box center [869, 317] width 320 height 25
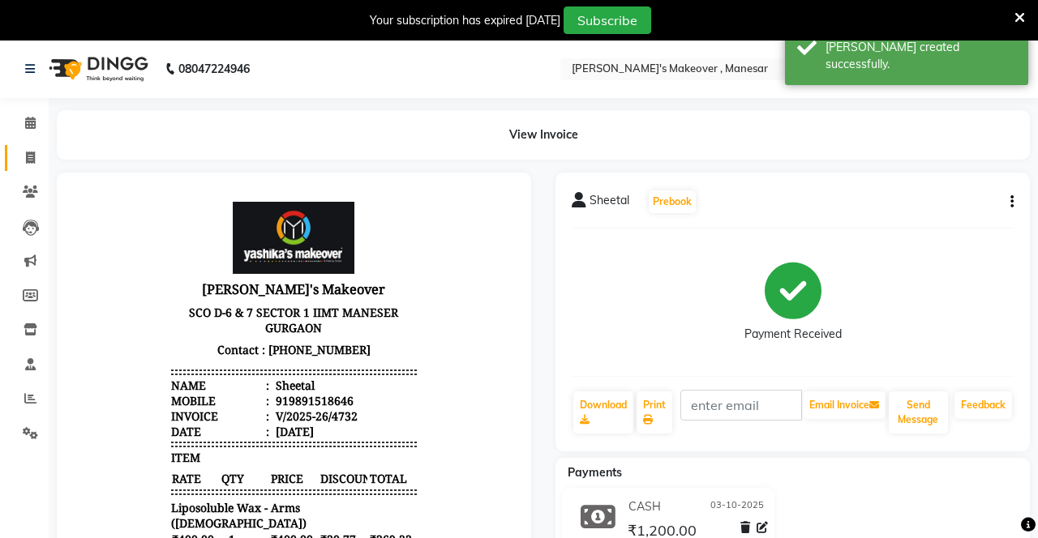
click at [28, 159] on icon at bounding box center [30, 158] width 9 height 12
select select "service"
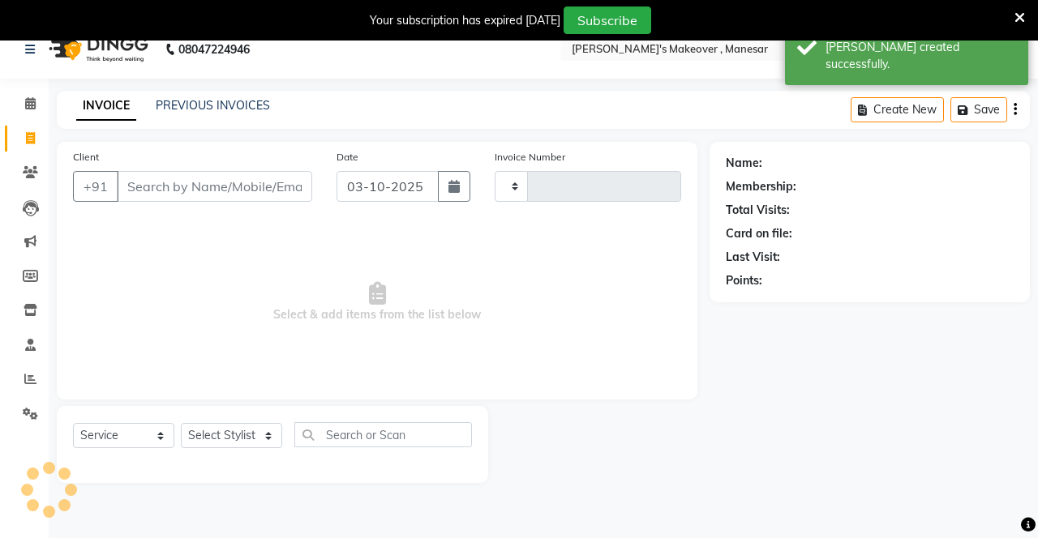
type input "4733"
select select "820"
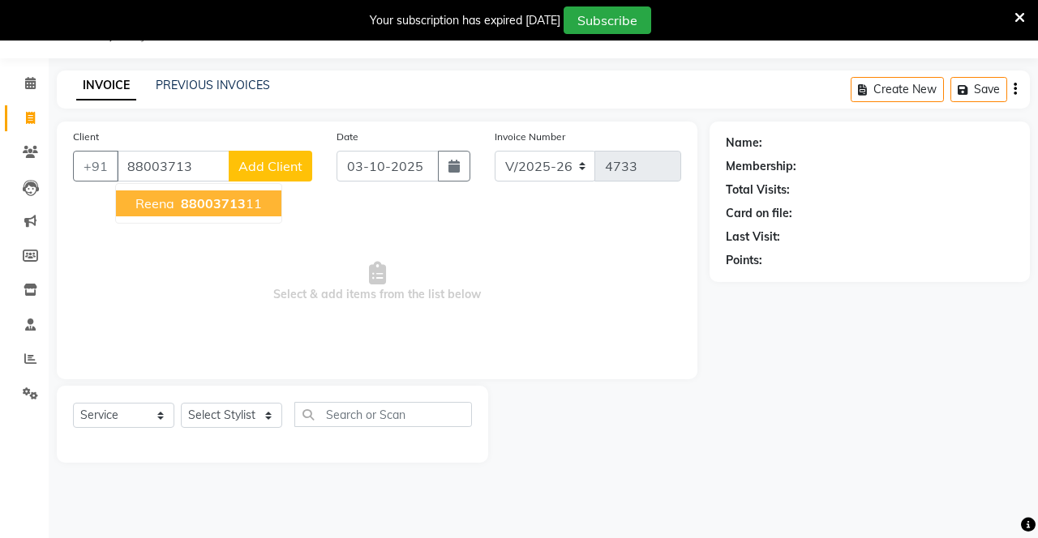
click at [244, 201] on ngb-highlight "88003713 11" at bounding box center [220, 203] width 84 height 16
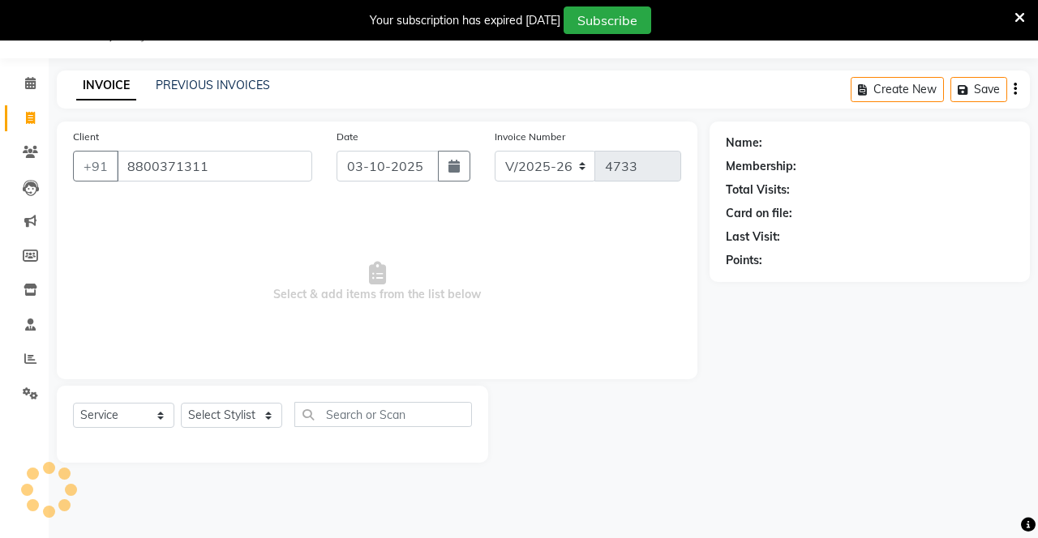
type input "8800371311"
select select "1: Object"
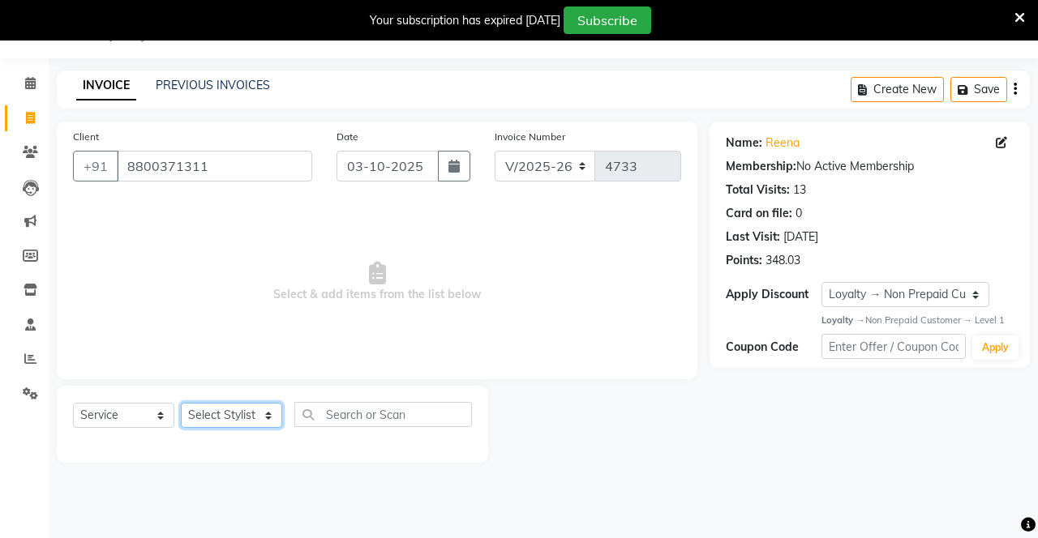
click at [221, 418] on select "Select Stylist Danish Shavej [PERSON_NAME] Krishna [PERSON_NAME] [PERSON_NAME] …" at bounding box center [231, 415] width 101 height 25
select select "57968"
click at [181, 403] on select "Select Stylist Danish Shavej [PERSON_NAME] Krishna [PERSON_NAME] [PERSON_NAME] …" at bounding box center [231, 415] width 101 height 25
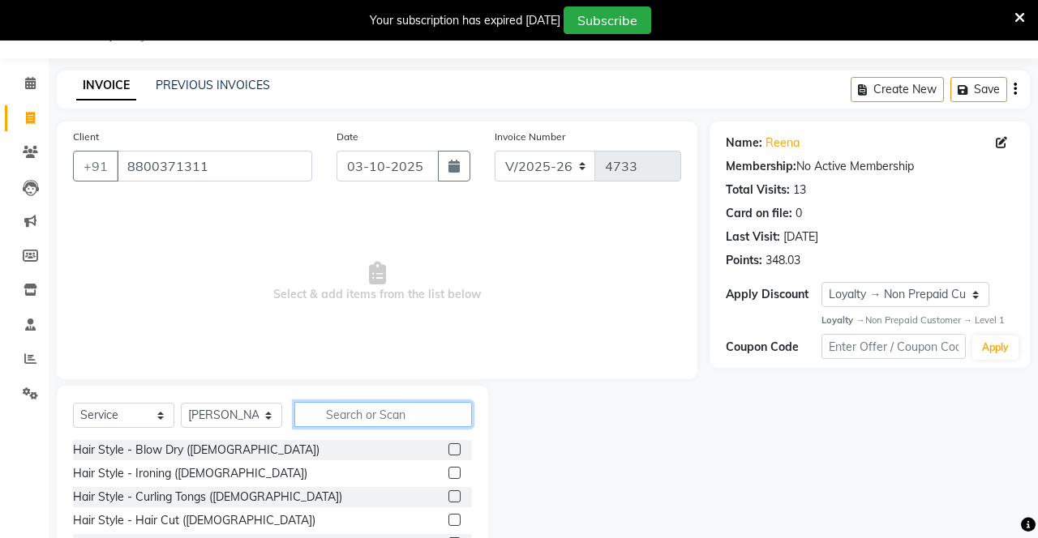
click at [386, 409] on input "text" at bounding box center [383, 414] width 178 height 25
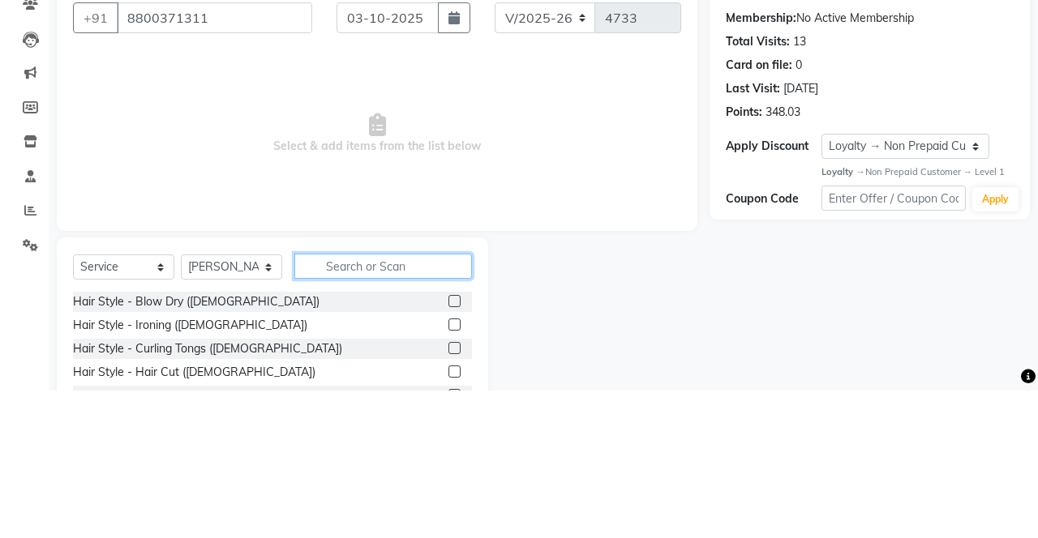
scroll to position [52, 0]
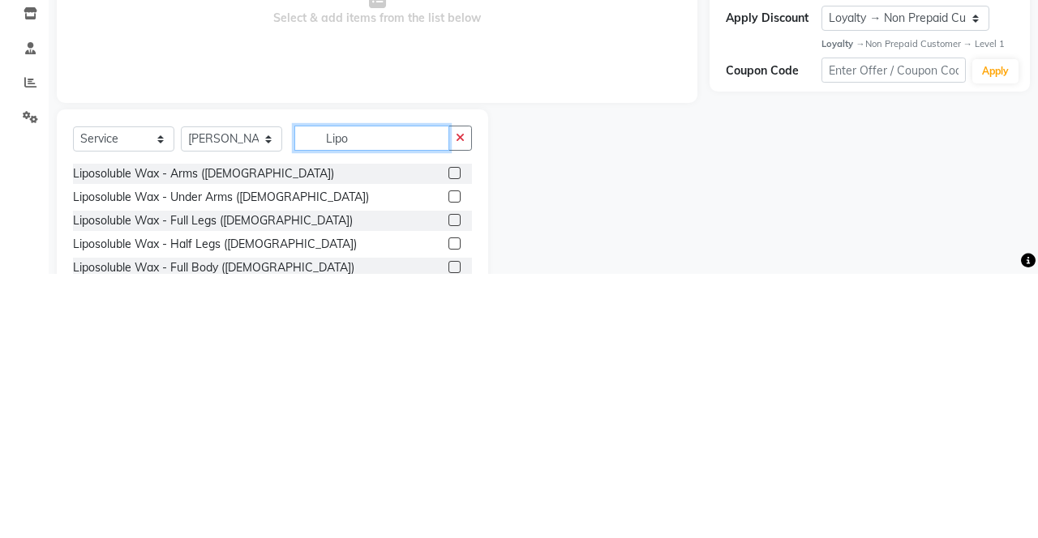
type input "Lipo"
click at [452, 436] on label at bounding box center [454, 437] width 12 height 12
click at [452, 436] on input "checkbox" at bounding box center [453, 438] width 11 height 11
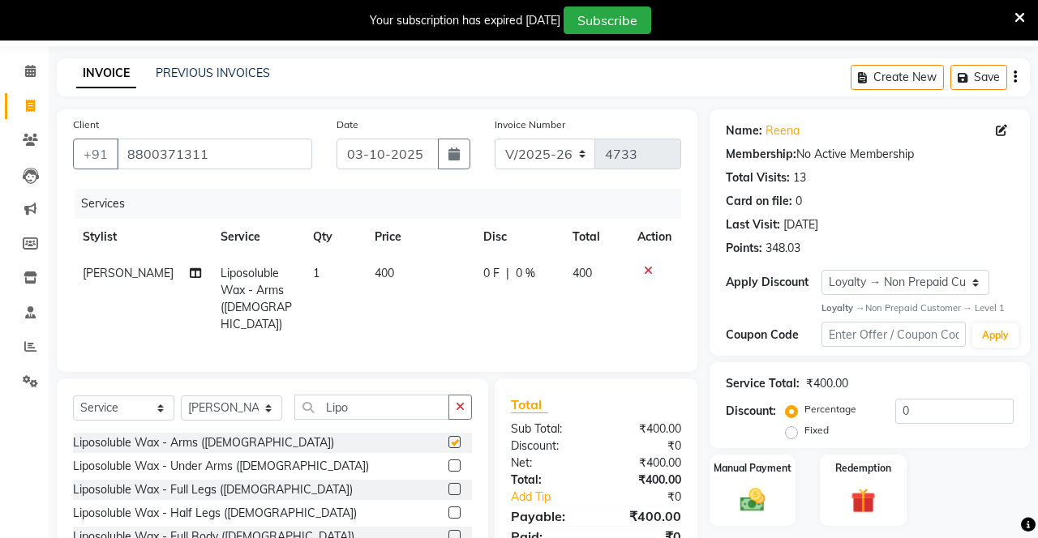
checkbox input "false"
click at [451, 462] on label at bounding box center [454, 466] width 12 height 12
click at [451, 462] on input "checkbox" at bounding box center [453, 466] width 11 height 11
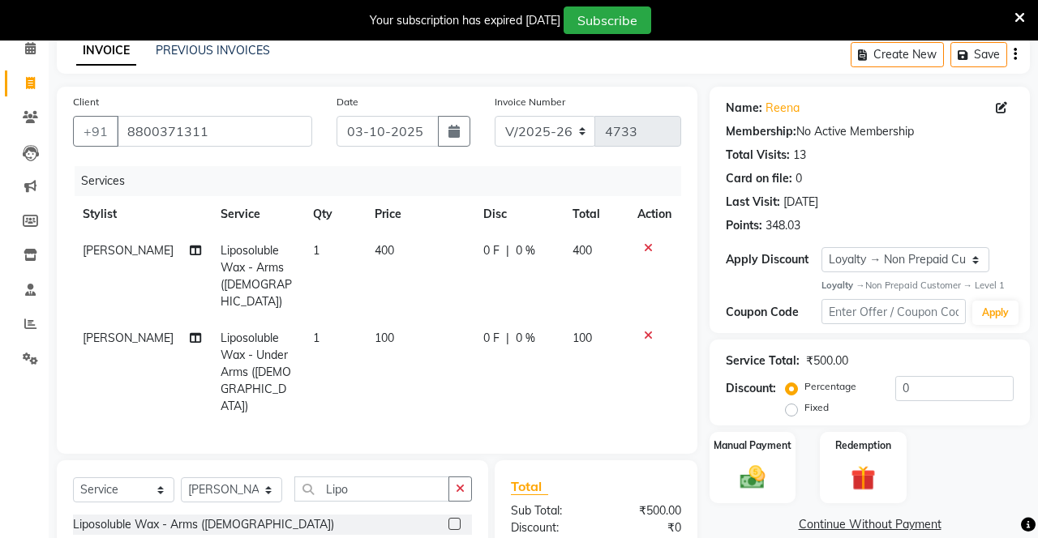
checkbox input "false"
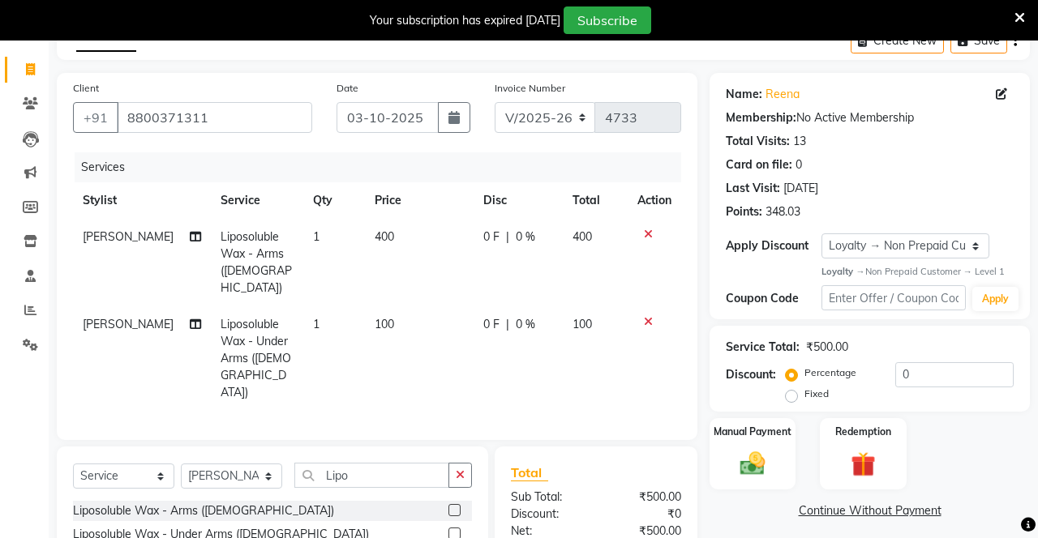
click at [462, 469] on icon "button" at bounding box center [460, 474] width 9 height 11
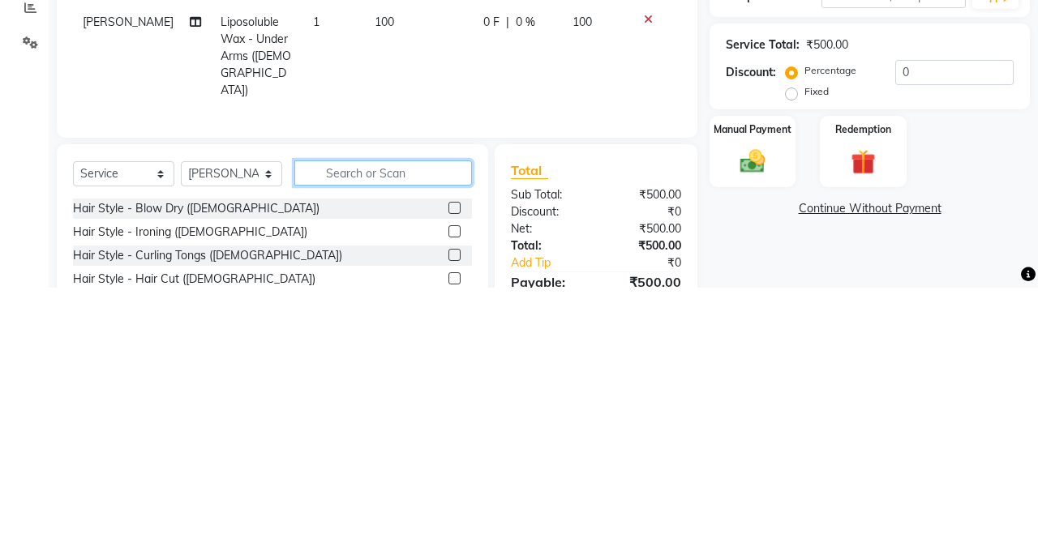
scroll to position [140, 0]
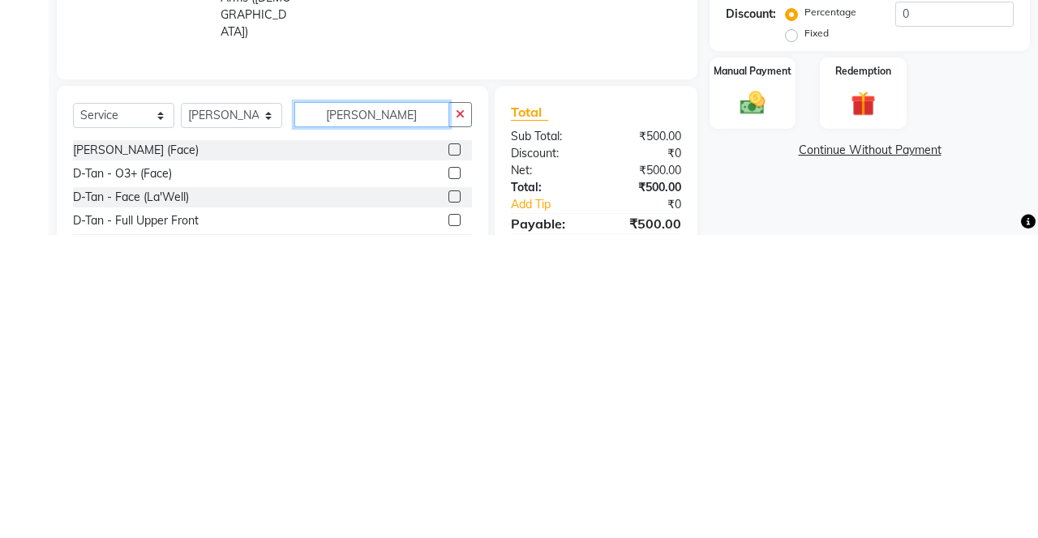
type input "D.tan"
click at [452, 494] on label at bounding box center [454, 500] width 12 height 12
click at [452, 495] on input "checkbox" at bounding box center [453, 500] width 11 height 11
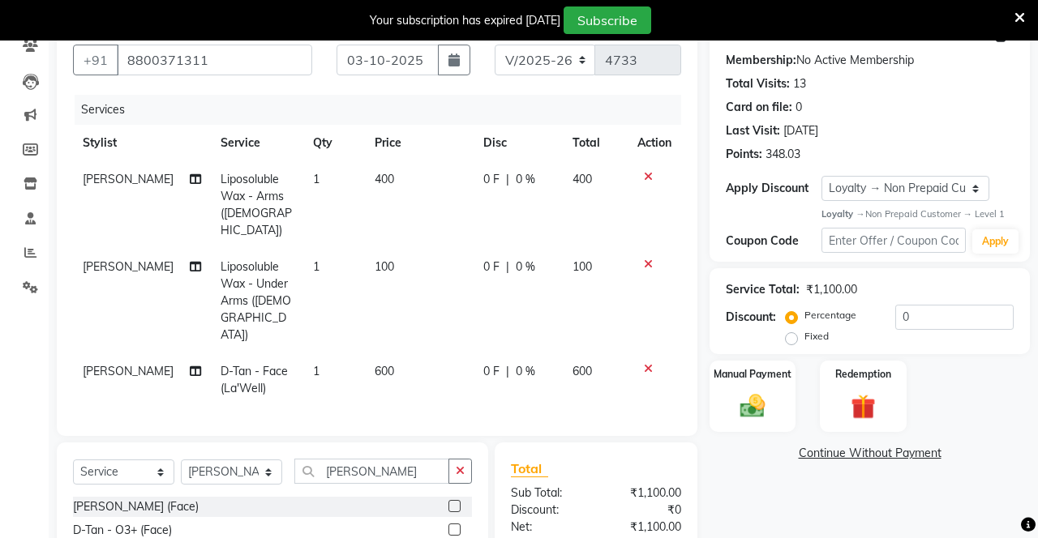
checkbox input "false"
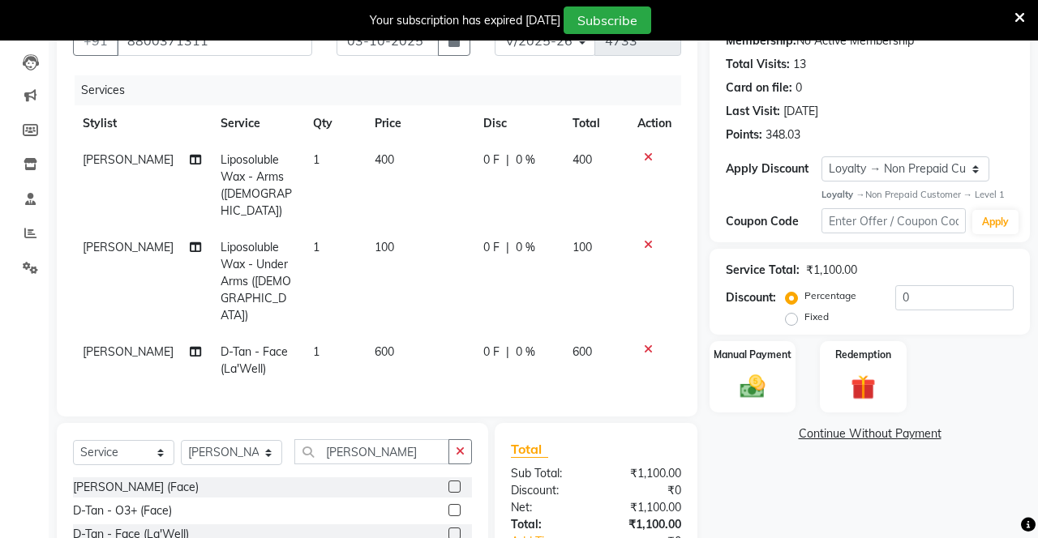
scroll to position [209, 0]
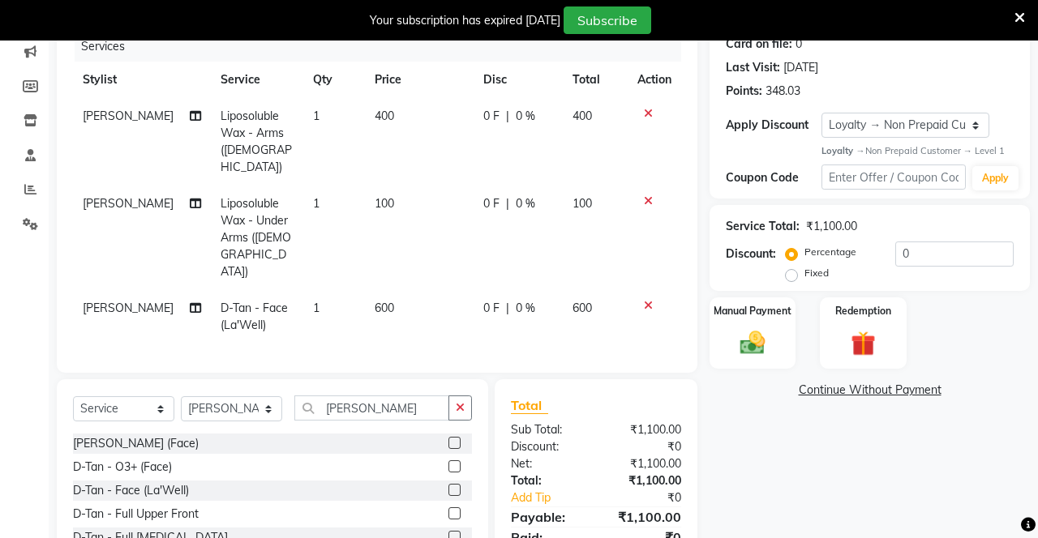
click at [456, 402] on icon "button" at bounding box center [460, 407] width 9 height 11
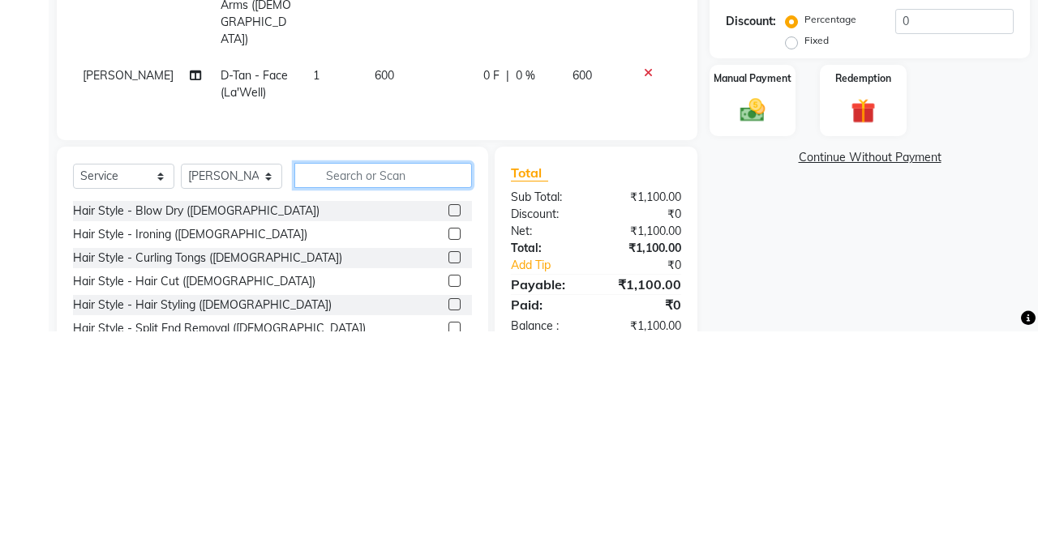
scroll to position [235, 0]
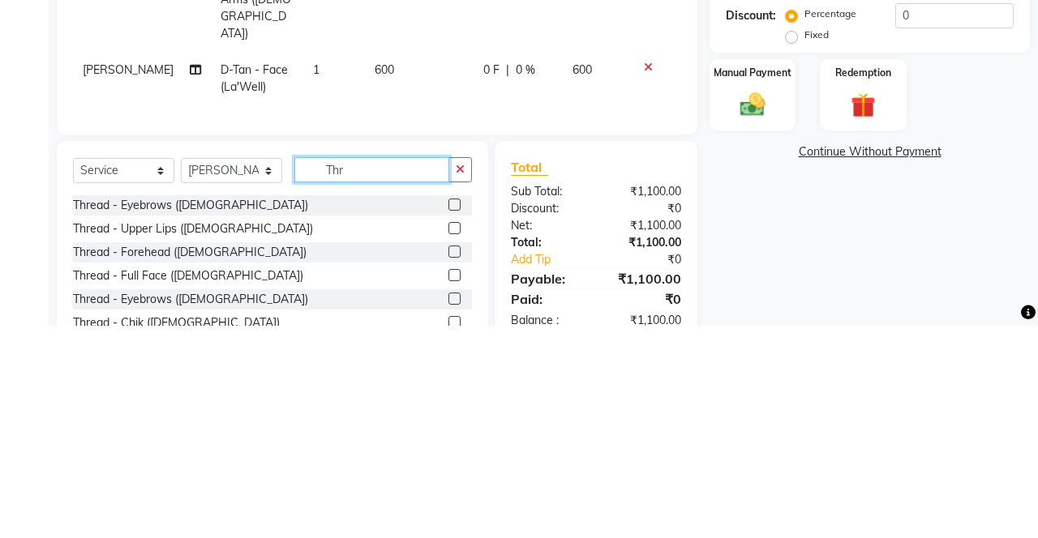
type input "Thr"
click at [452, 411] on label at bounding box center [454, 417] width 12 height 12
click at [452, 413] on input "checkbox" at bounding box center [453, 418] width 11 height 11
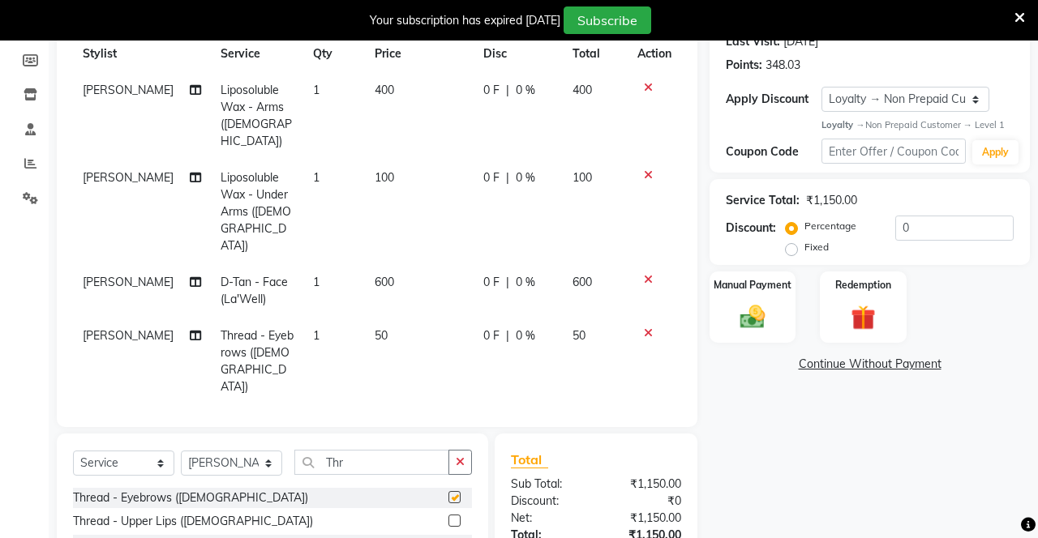
checkbox input "false"
click at [452, 515] on label at bounding box center [454, 521] width 12 height 12
click at [452, 516] on input "checkbox" at bounding box center [453, 521] width 11 height 11
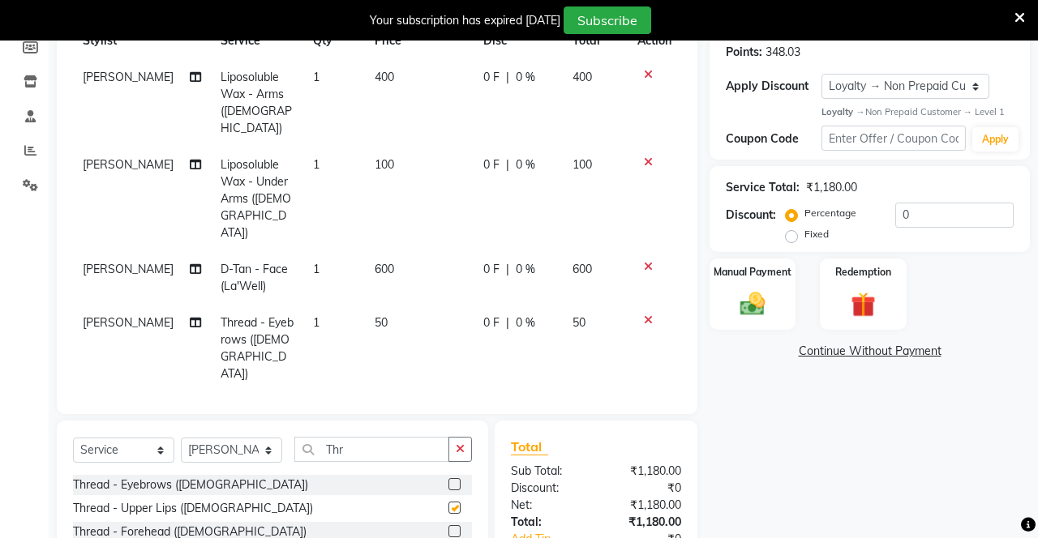
checkbox input "false"
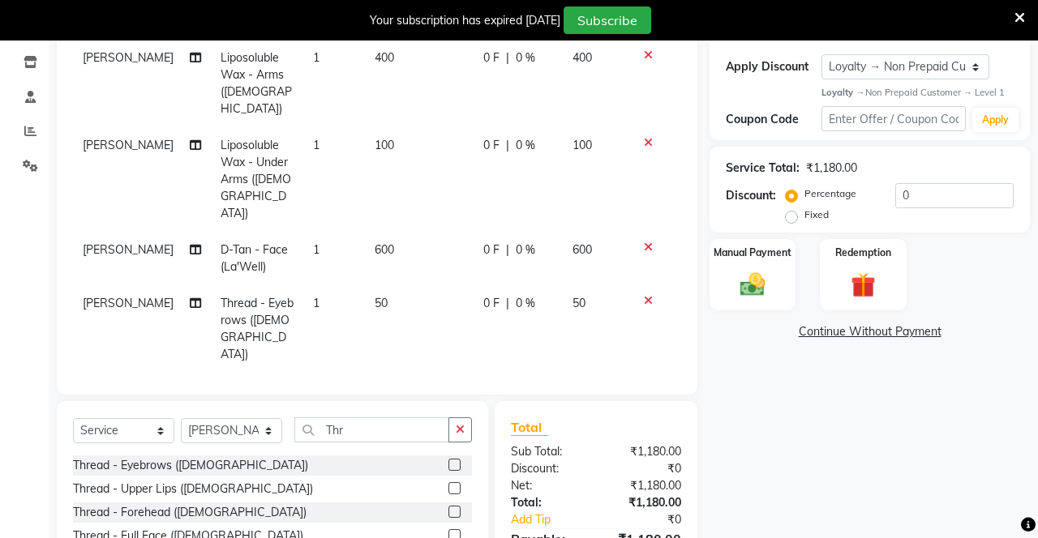
scroll to position [316, 0]
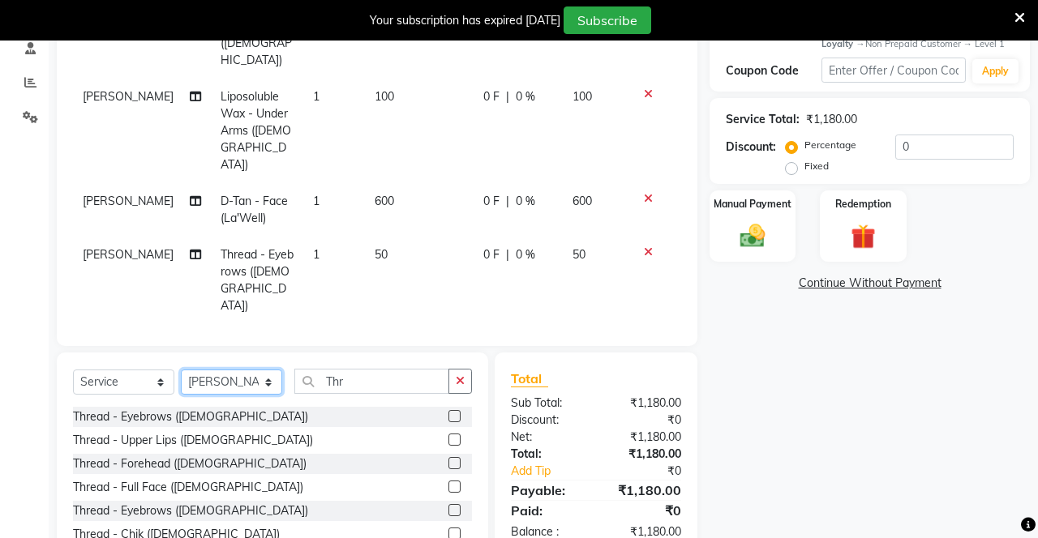
click at [211, 370] on select "Select Stylist Danish Shavej [PERSON_NAME] Krishna [PERSON_NAME] [PERSON_NAME] …" at bounding box center [231, 382] width 101 height 25
select select "69485"
click at [181, 370] on select "Select Stylist Danish Shavej [PERSON_NAME] Krishna [PERSON_NAME] [PERSON_NAME] …" at bounding box center [231, 382] width 101 height 25
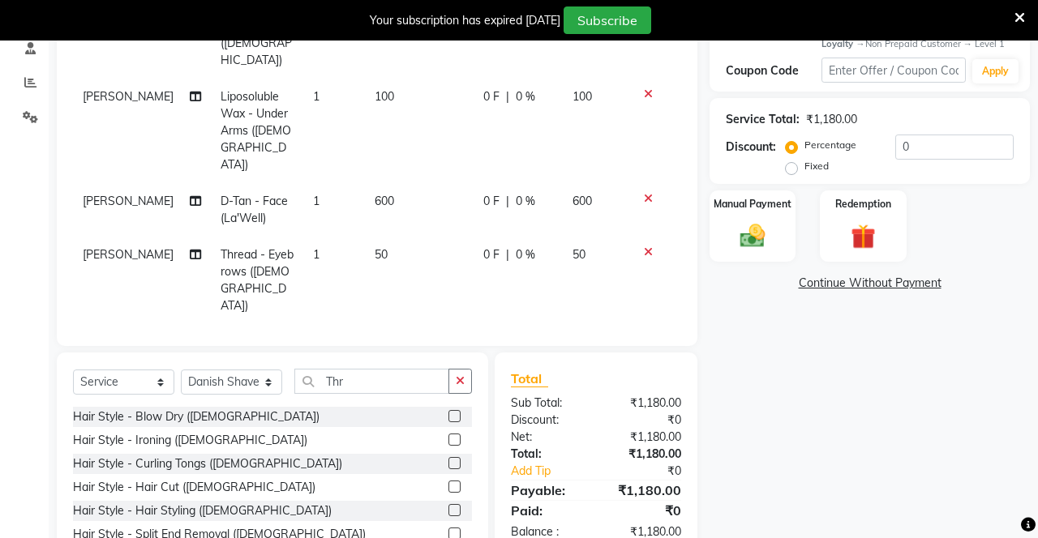
click at [462, 375] on icon "button" at bounding box center [460, 380] width 9 height 11
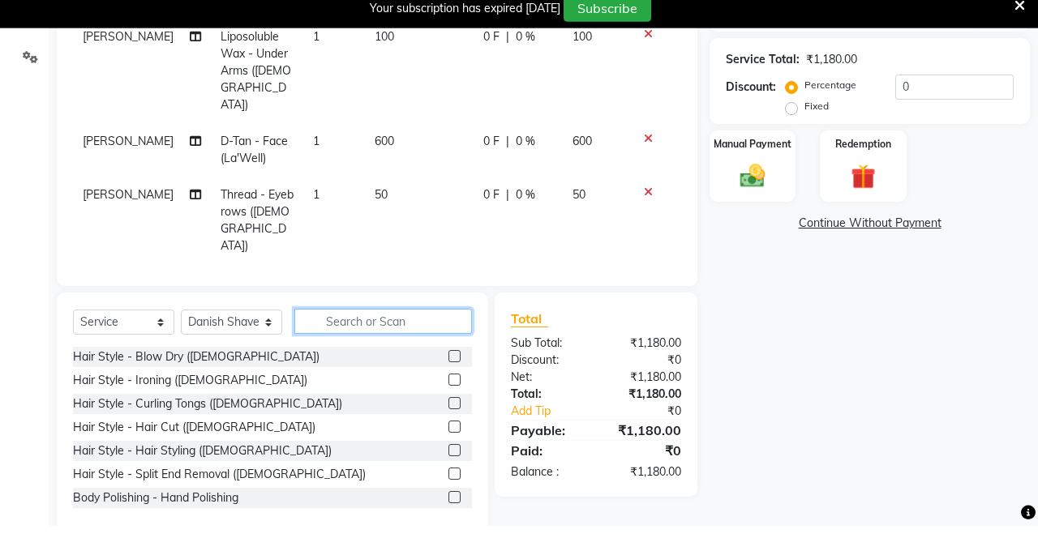
scroll to position [364, 0]
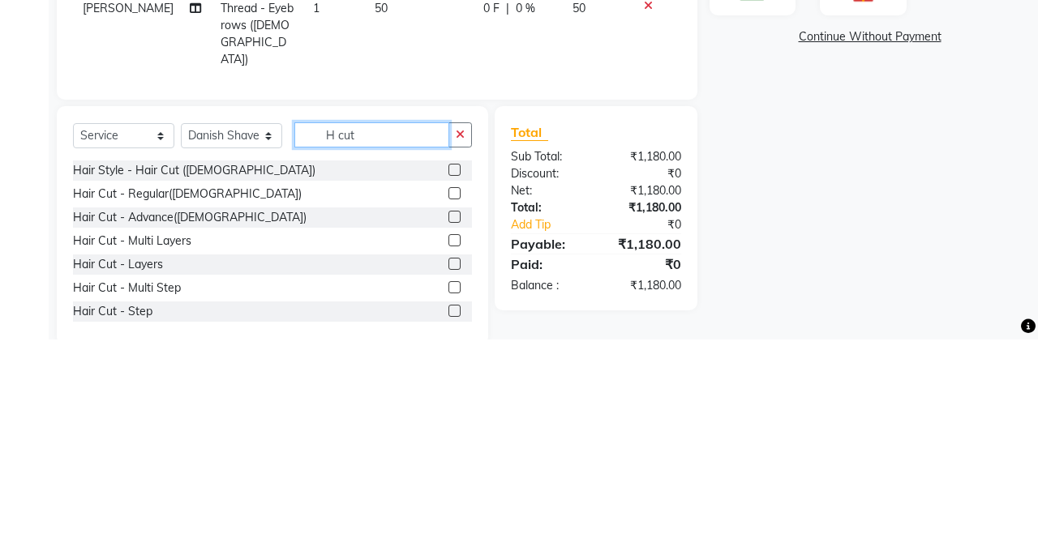
type input "H cut"
click at [452, 386] on label at bounding box center [454, 392] width 12 height 12
click at [452, 388] on input "checkbox" at bounding box center [453, 393] width 11 height 11
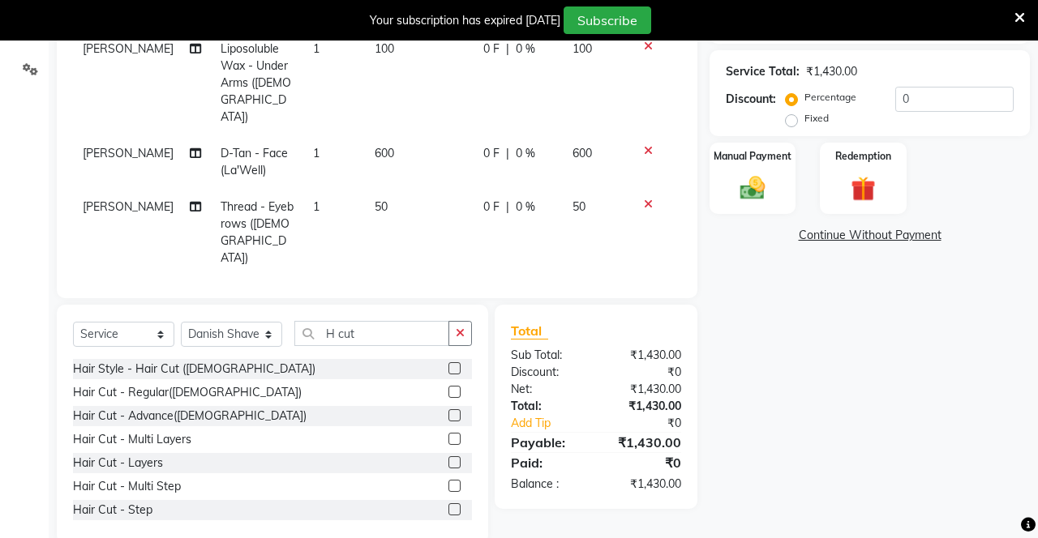
checkbox input "false"
click at [648, 121] on label "Fixed" at bounding box center [816, 118] width 24 height 15
click at [648, 121] on input "Fixed" at bounding box center [794, 118] width 11 height 11
radio input "true"
click at [648, 96] on input "0" at bounding box center [954, 99] width 118 height 25
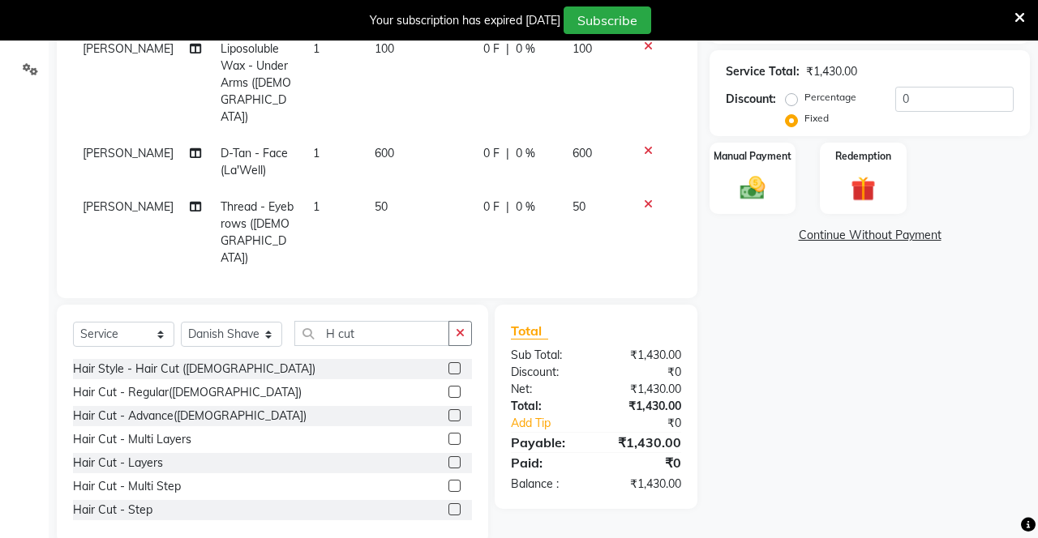
click at [648, 169] on div "Manual Payment Redemption" at bounding box center [869, 178] width 345 height 71
click at [648, 104] on input "0" at bounding box center [954, 99] width 118 height 25
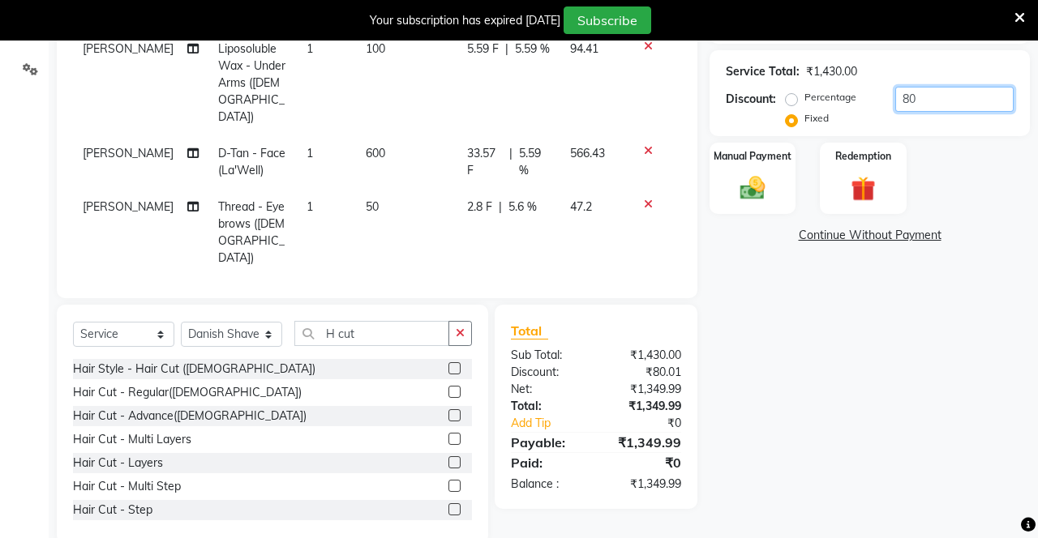
type input "80"
click at [648, 177] on div "Manual Payment" at bounding box center [752, 178] width 86 height 71
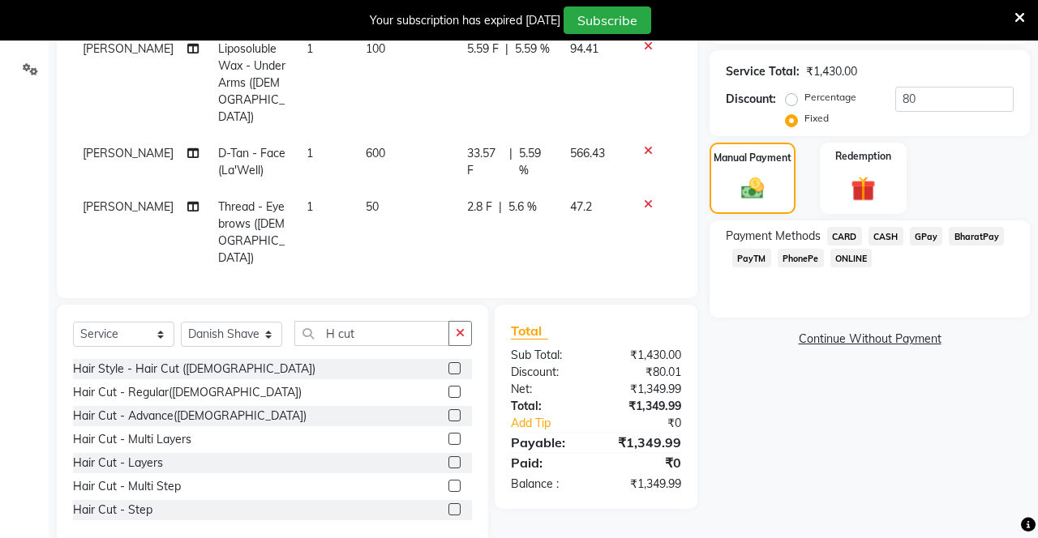
click at [648, 238] on span "CASH" at bounding box center [885, 236] width 35 height 19
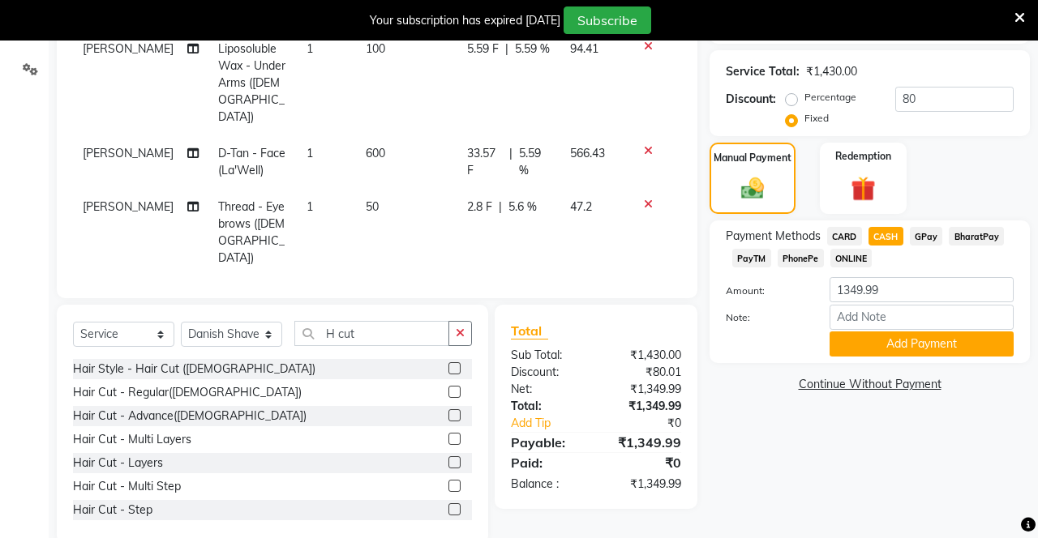
click at [648, 343] on button "Add Payment" at bounding box center [921, 344] width 184 height 25
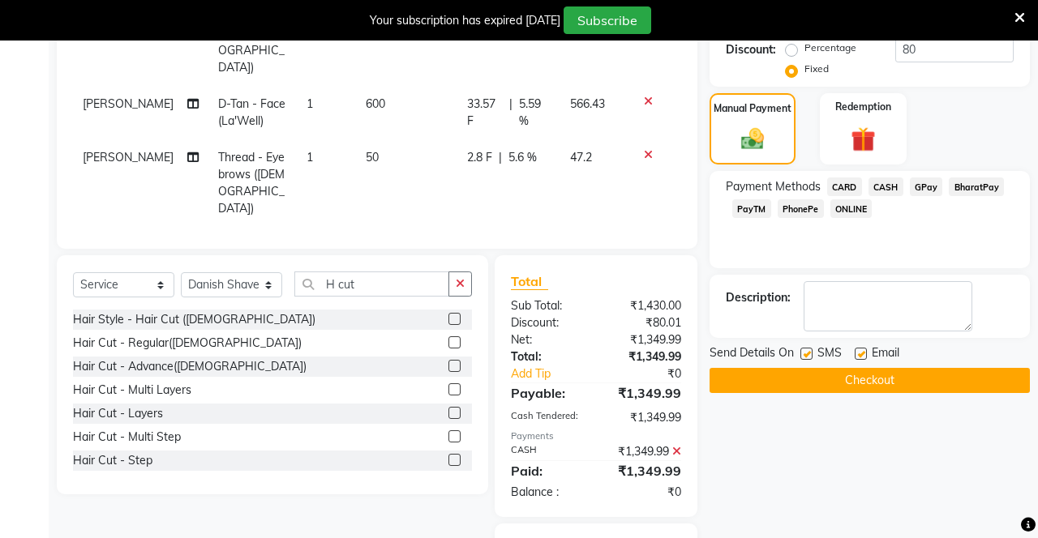
scroll to position [413, 0]
click at [648, 353] on label at bounding box center [806, 355] width 12 height 12
click at [648, 353] on input "checkbox" at bounding box center [805, 355] width 11 height 11
checkbox input "false"
click at [648, 356] on label at bounding box center [861, 355] width 12 height 12
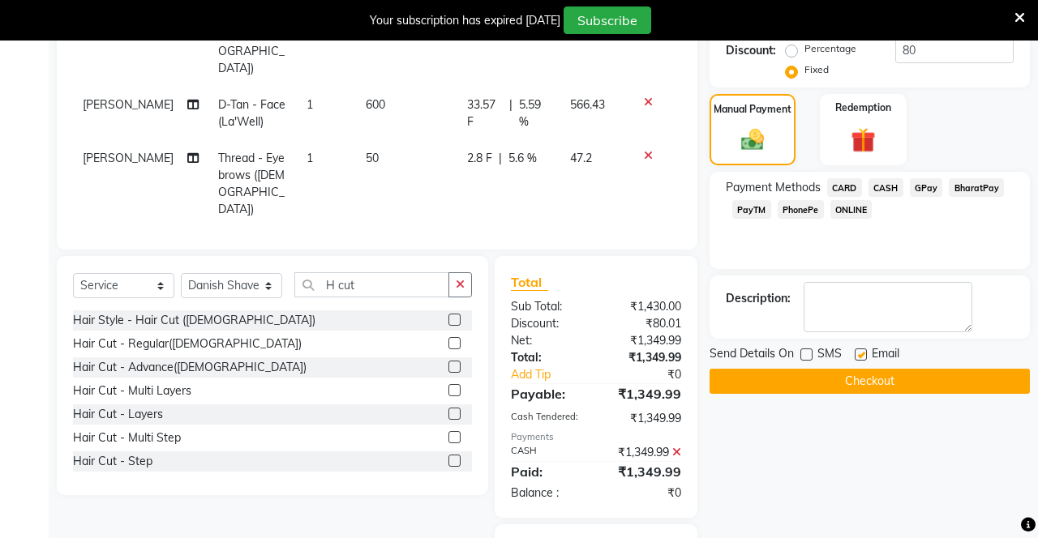
click at [648, 356] on input "checkbox" at bounding box center [860, 355] width 11 height 11
checkbox input "false"
click at [648, 382] on button "Checkout" at bounding box center [869, 381] width 320 height 25
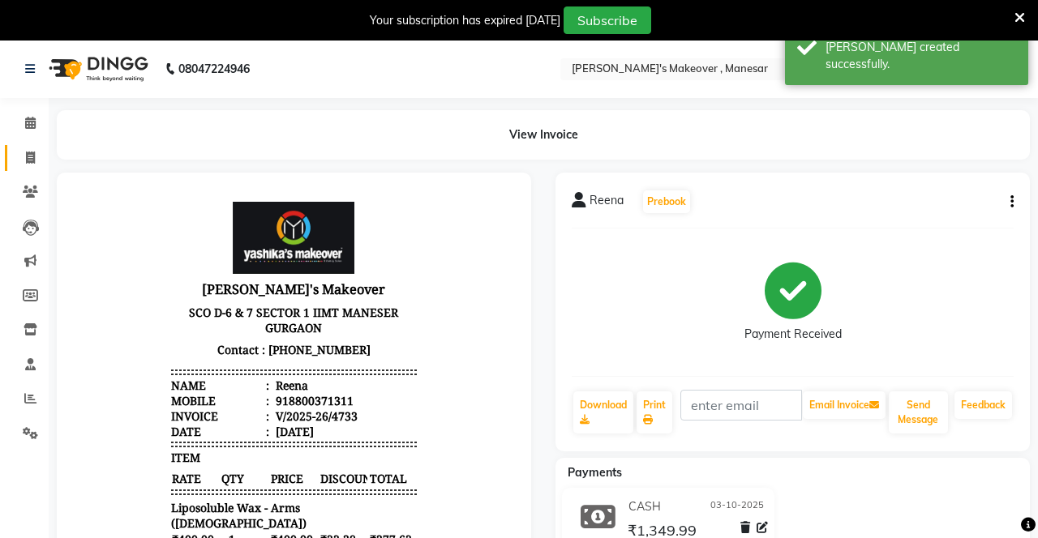
click at [29, 150] on span at bounding box center [30, 158] width 28 height 19
select select "service"
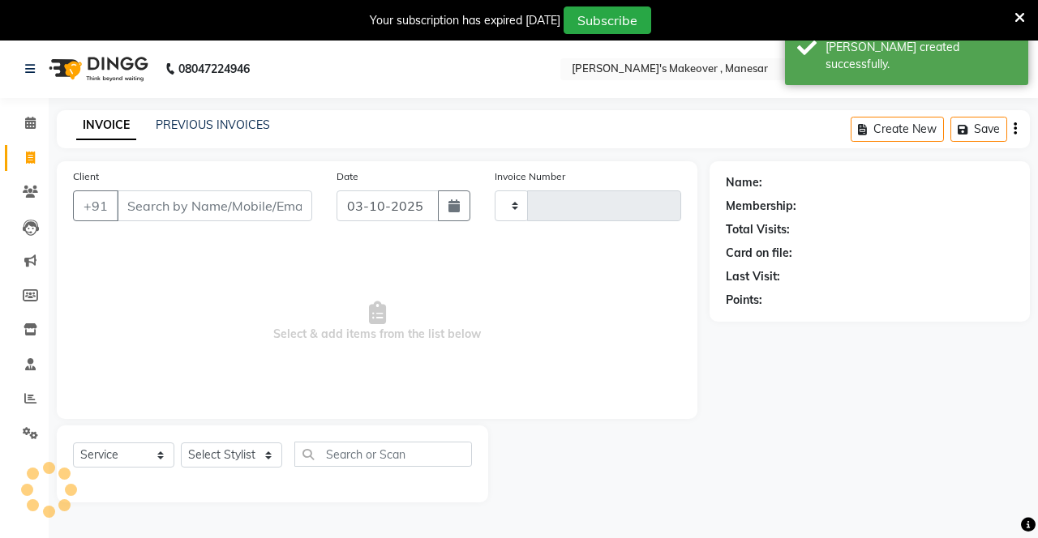
scroll to position [40, 0]
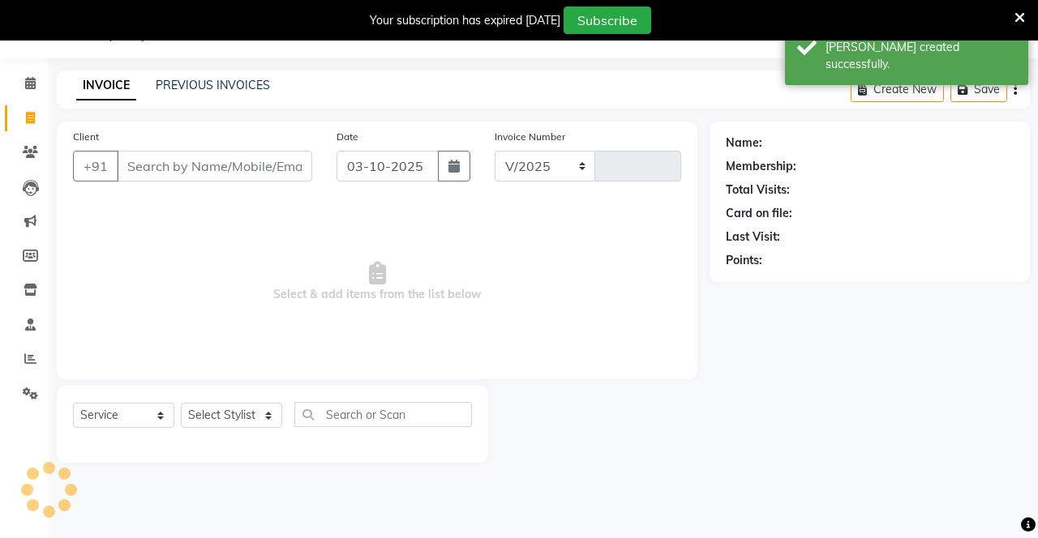
select select "820"
type input "4734"
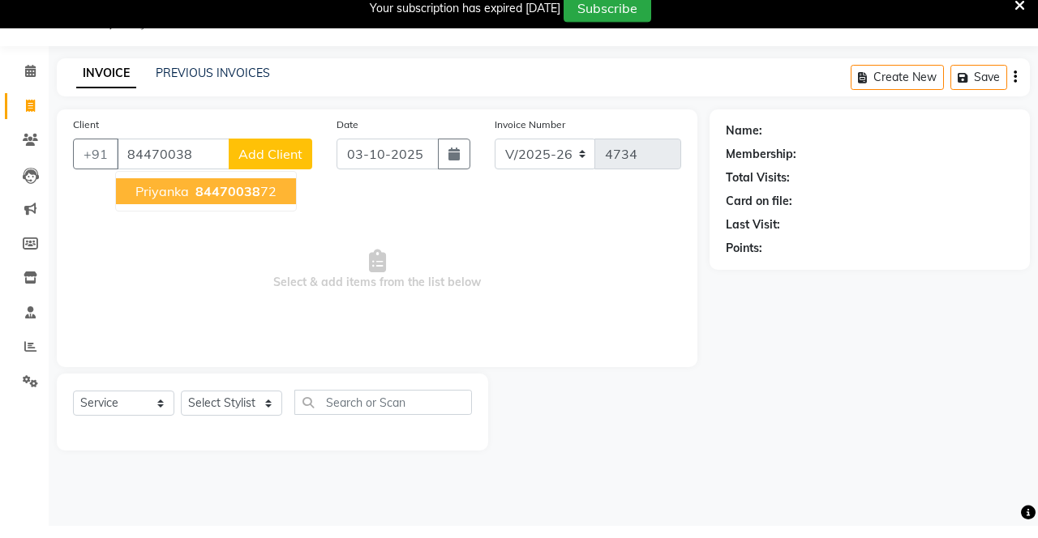
click at [240, 203] on span "84470038" at bounding box center [227, 203] width 65 height 16
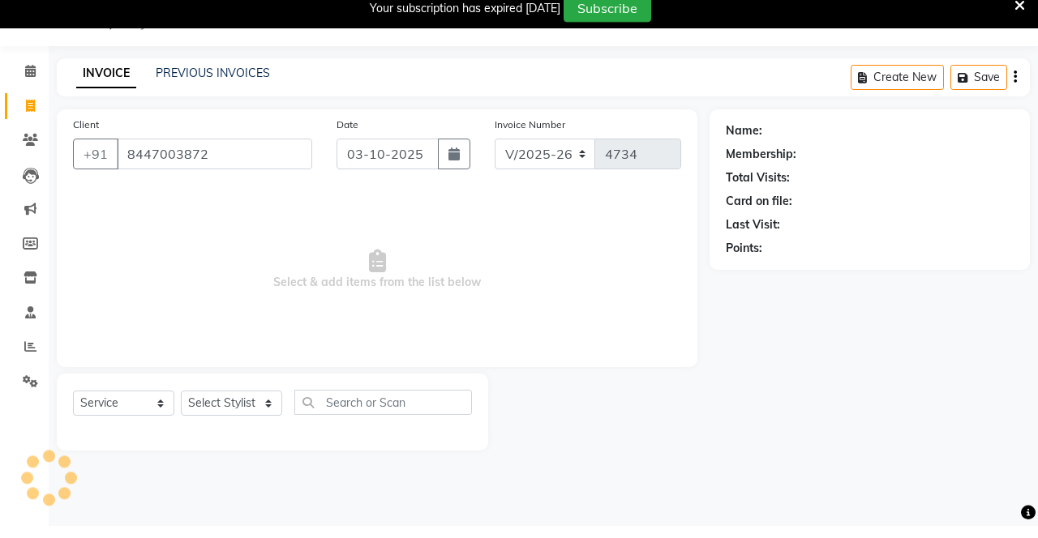
type input "8447003872"
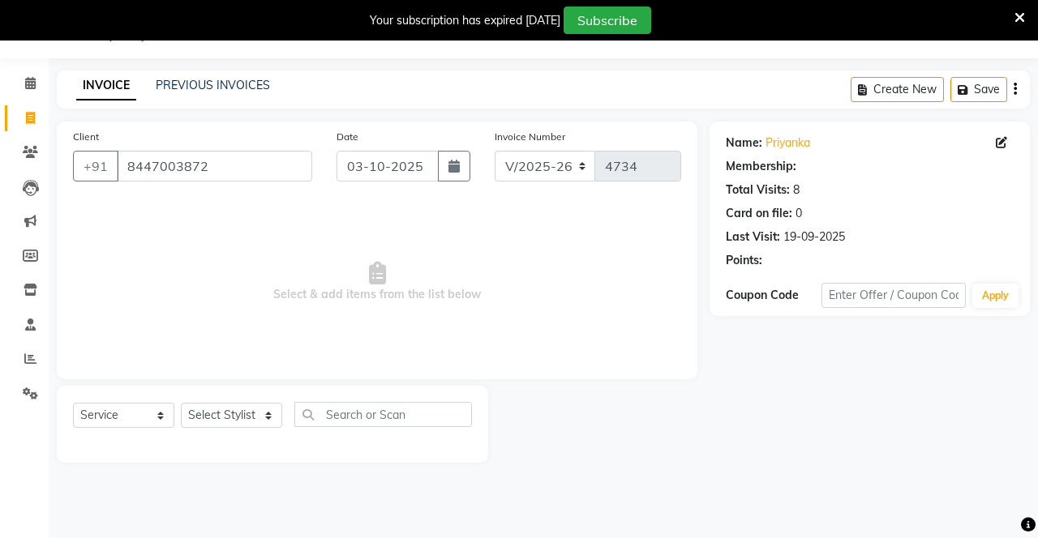
select select "1: Object"
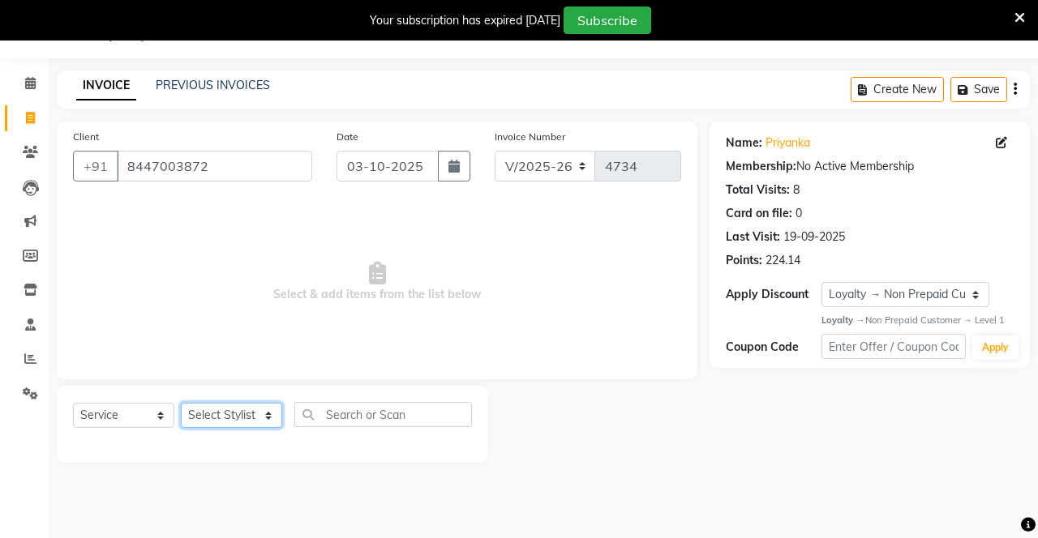
click at [230, 413] on select "Select Stylist Danish Shavej [PERSON_NAME] Krishna [PERSON_NAME] [PERSON_NAME] …" at bounding box center [231, 415] width 101 height 25
select select "79288"
click at [181, 403] on select "Select Stylist Danish Shavej [PERSON_NAME] Krishna [PERSON_NAME] [PERSON_NAME] …" at bounding box center [231, 415] width 101 height 25
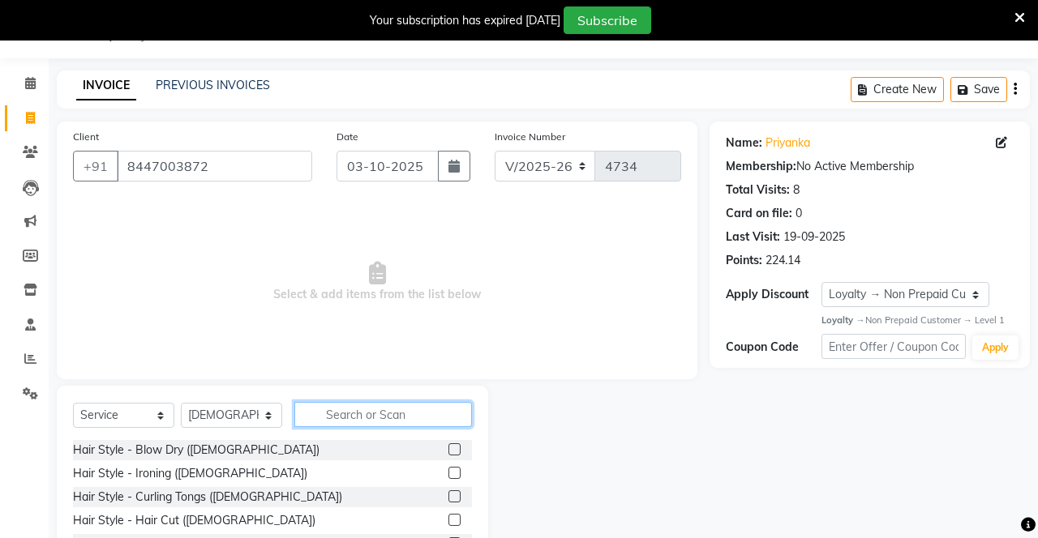
click at [386, 408] on input "text" at bounding box center [383, 414] width 178 height 25
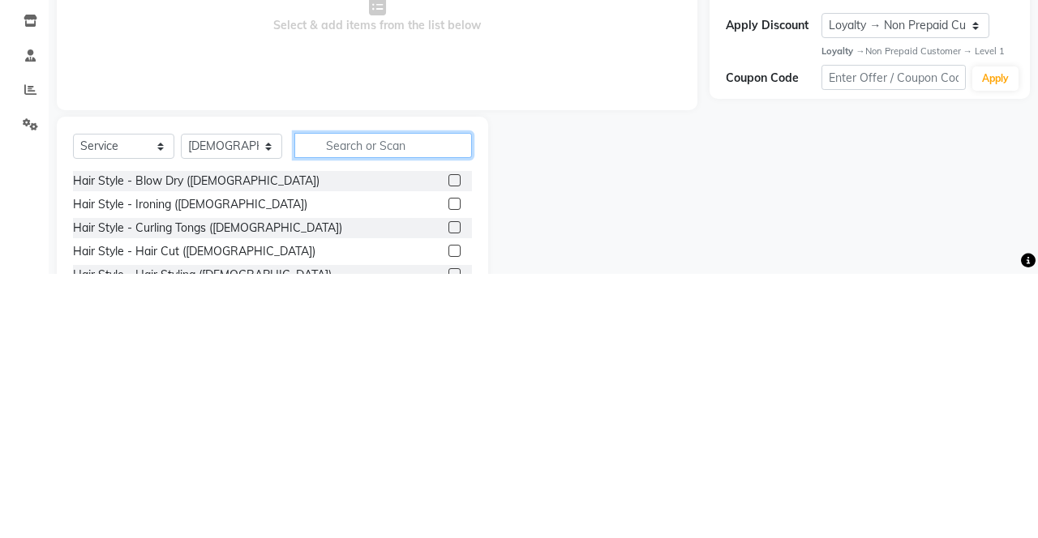
scroll to position [52, 0]
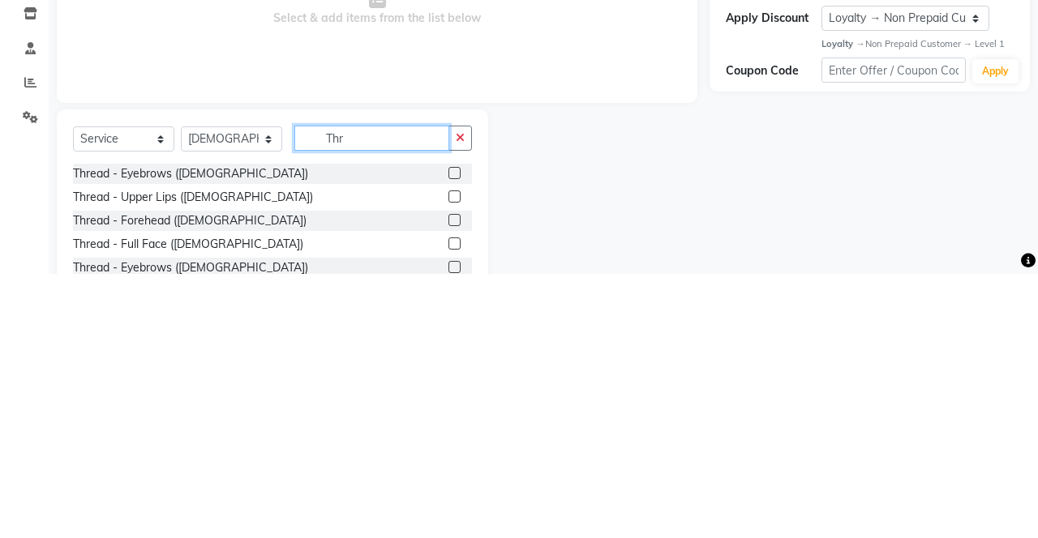
type input "Thr"
click at [448, 435] on label at bounding box center [454, 437] width 12 height 12
click at [448, 435] on input "checkbox" at bounding box center [453, 438] width 11 height 11
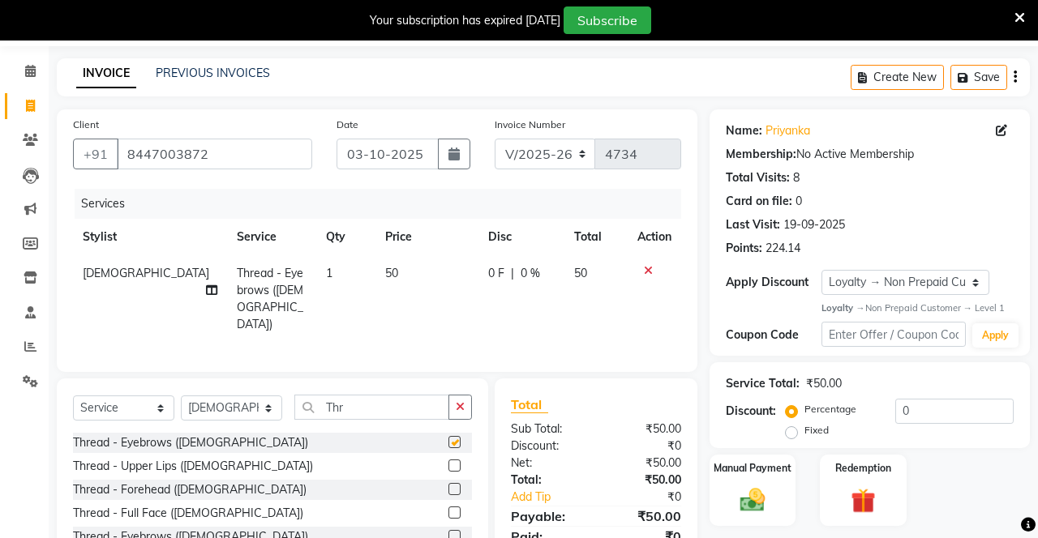
checkbox input "false"
click at [461, 401] on icon "button" at bounding box center [460, 406] width 9 height 11
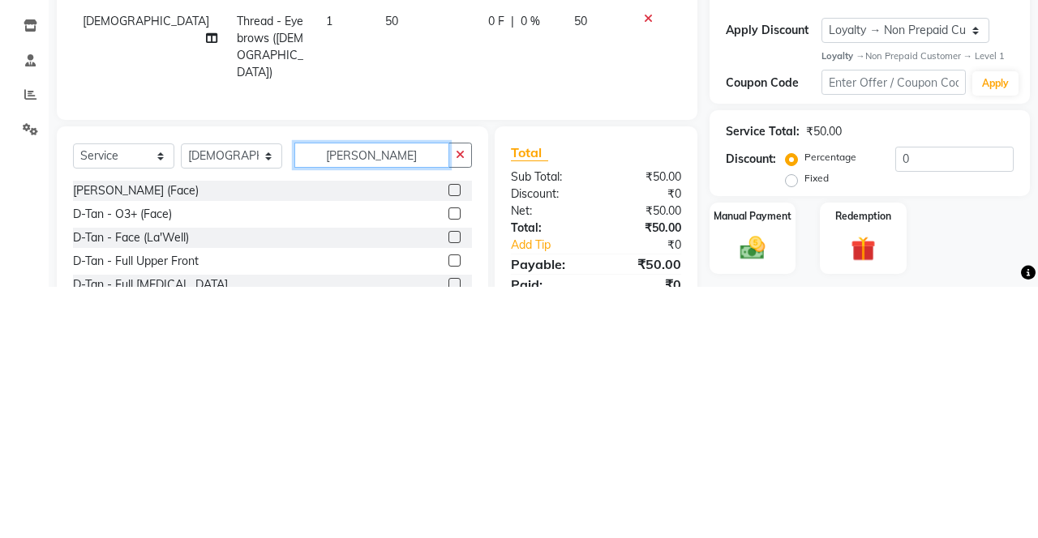
type input "D.tan"
click at [452, 462] on label at bounding box center [454, 466] width 12 height 12
click at [452, 462] on input "checkbox" at bounding box center [453, 466] width 11 height 11
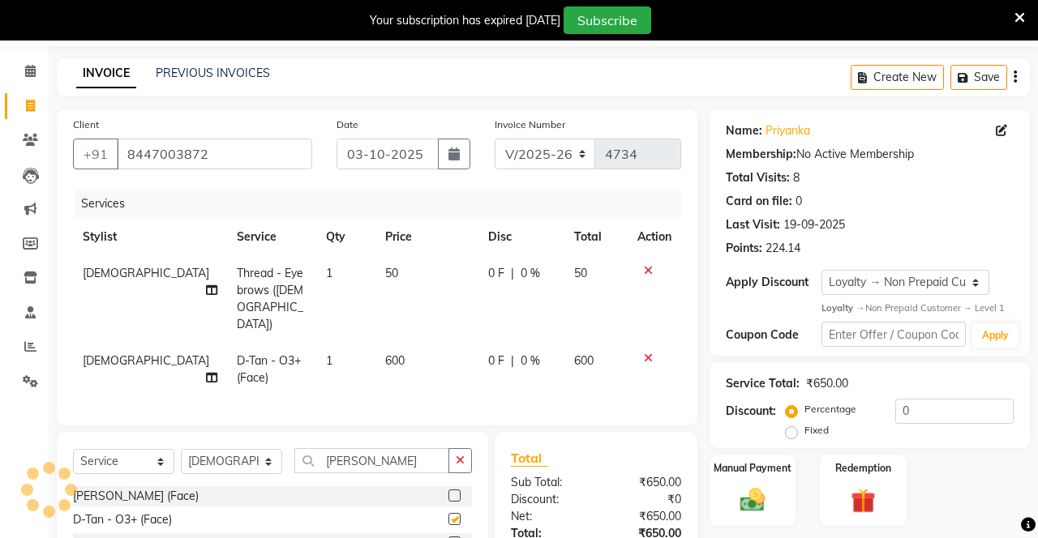
checkbox input "false"
click at [238, 449] on select "Select Stylist Danish Shavej [PERSON_NAME] Krishna [PERSON_NAME] [PERSON_NAME] …" at bounding box center [231, 461] width 101 height 25
select select "40154"
click at [181, 449] on select "Select Stylist Danish Shavej [PERSON_NAME] Krishna [PERSON_NAME] [PERSON_NAME] …" at bounding box center [231, 461] width 101 height 25
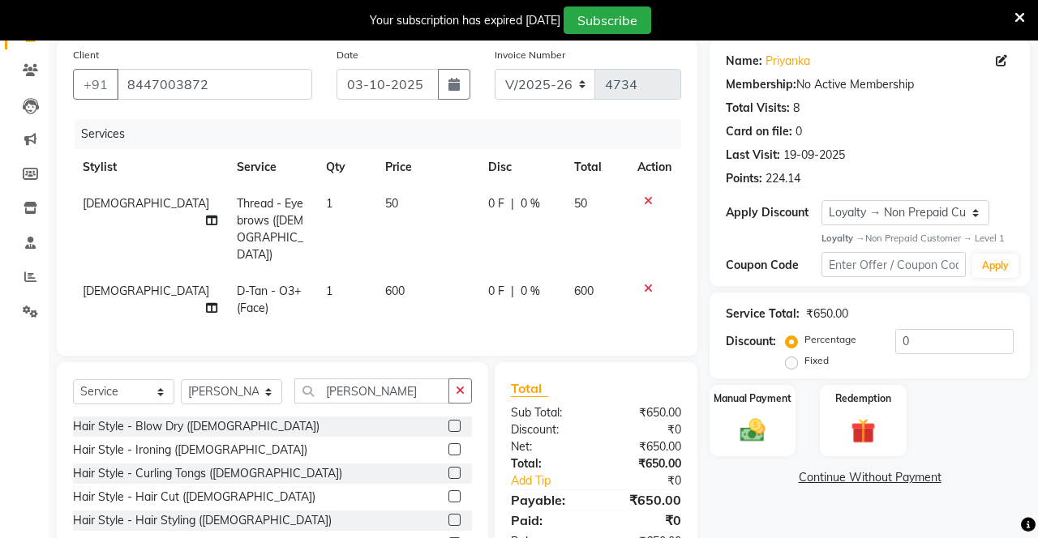
click at [463, 385] on icon "button" at bounding box center [460, 390] width 9 height 11
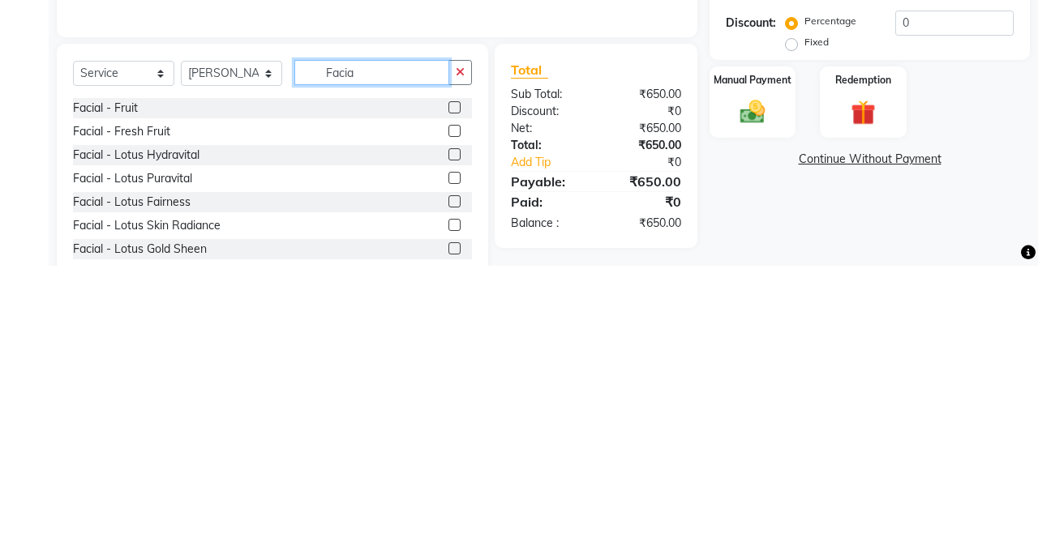
scroll to position [174, 0]
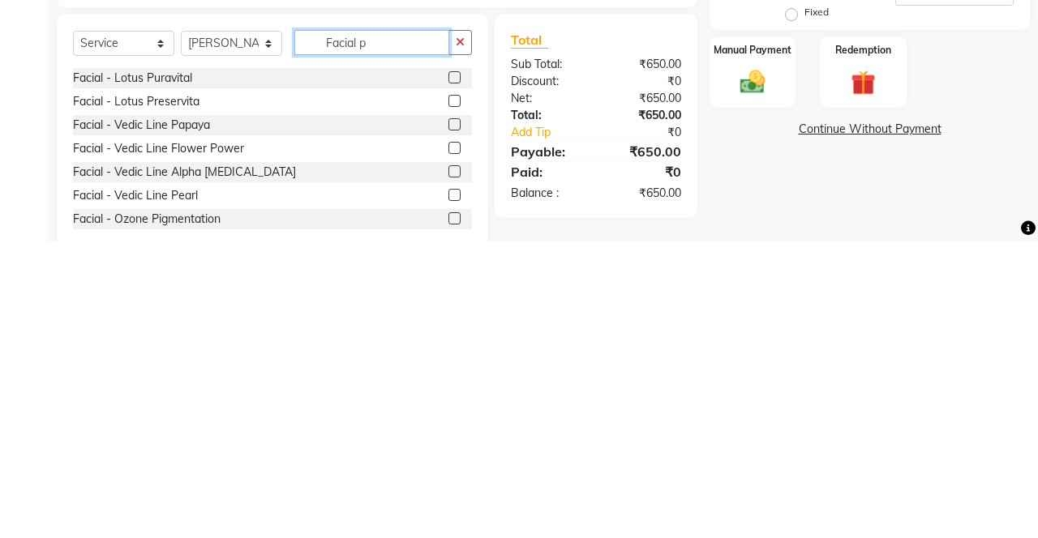
type input "Facial p"
click at [452, 415] on label at bounding box center [454, 421] width 12 height 12
click at [452, 417] on input "checkbox" at bounding box center [453, 422] width 11 height 11
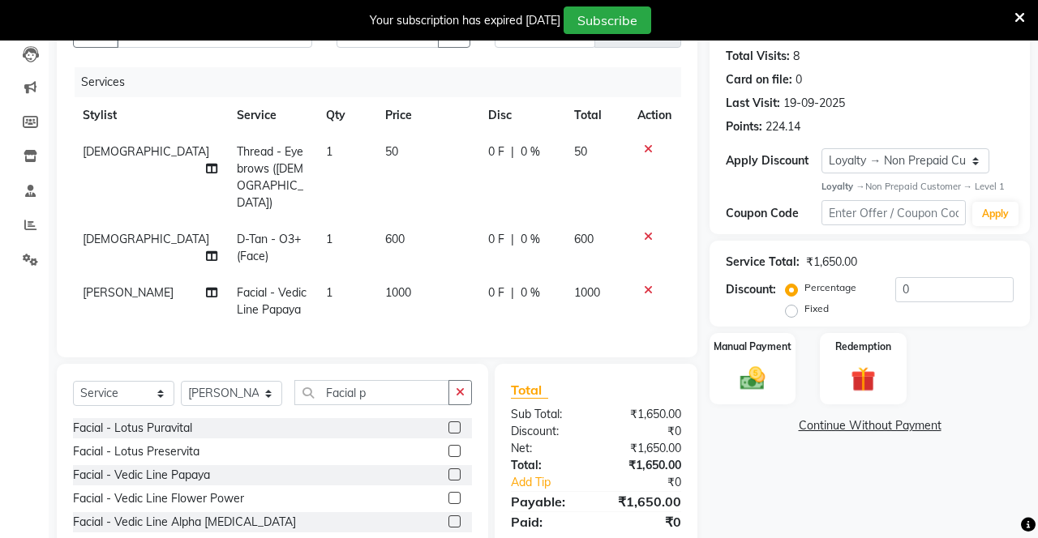
checkbox input "false"
click at [648, 307] on label "Fixed" at bounding box center [816, 309] width 24 height 15
click at [648, 307] on input "Fixed" at bounding box center [794, 308] width 11 height 11
radio input "true"
click at [648, 292] on input "0" at bounding box center [954, 289] width 118 height 25
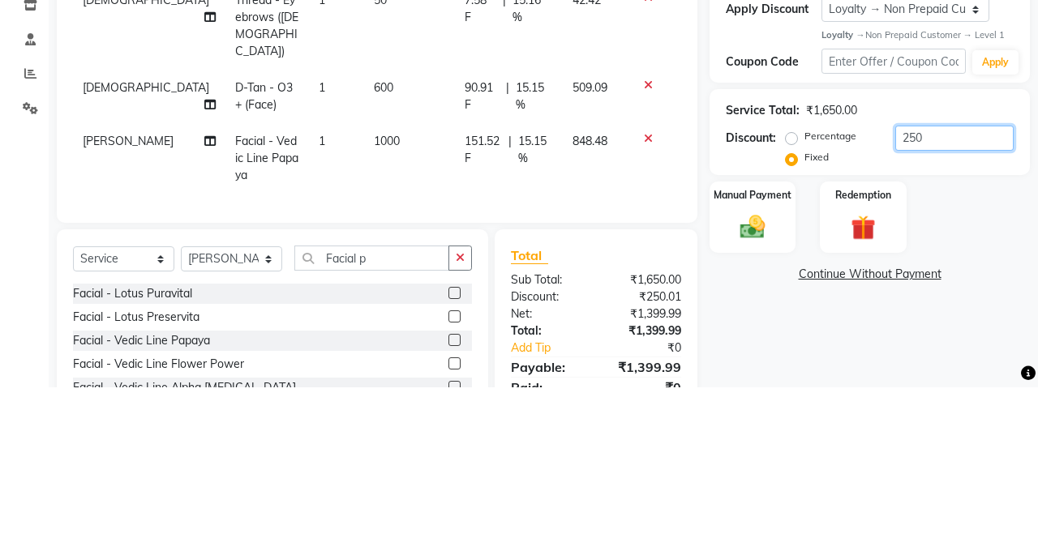
type input "250"
click at [648, 323] on div "Client +91 8447003872 Date 03-10-2025 Invoice Number V/2025 V/2025-26 4734 Serv…" at bounding box center [377, 181] width 640 height 387
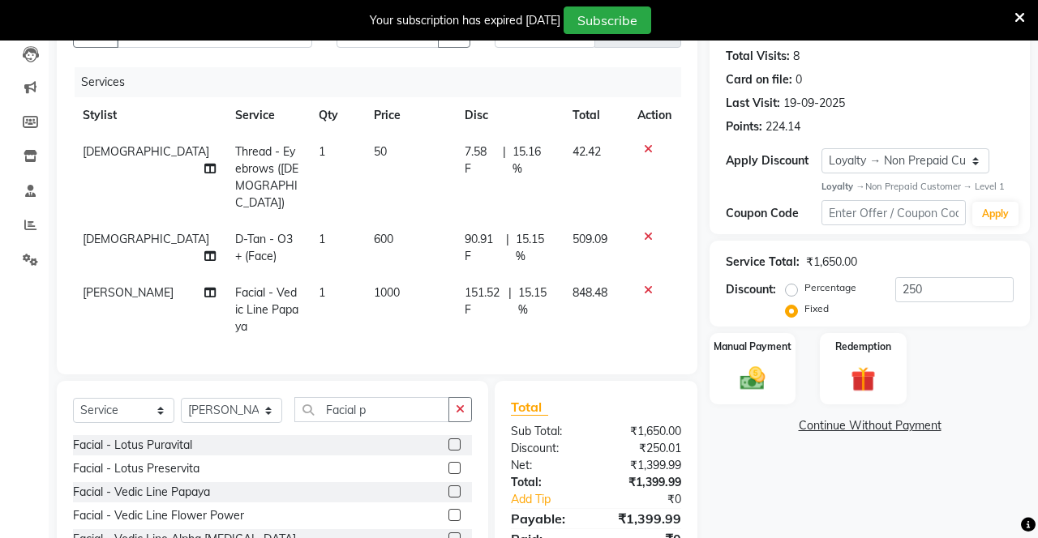
click at [648, 375] on img at bounding box center [752, 378] width 41 height 28
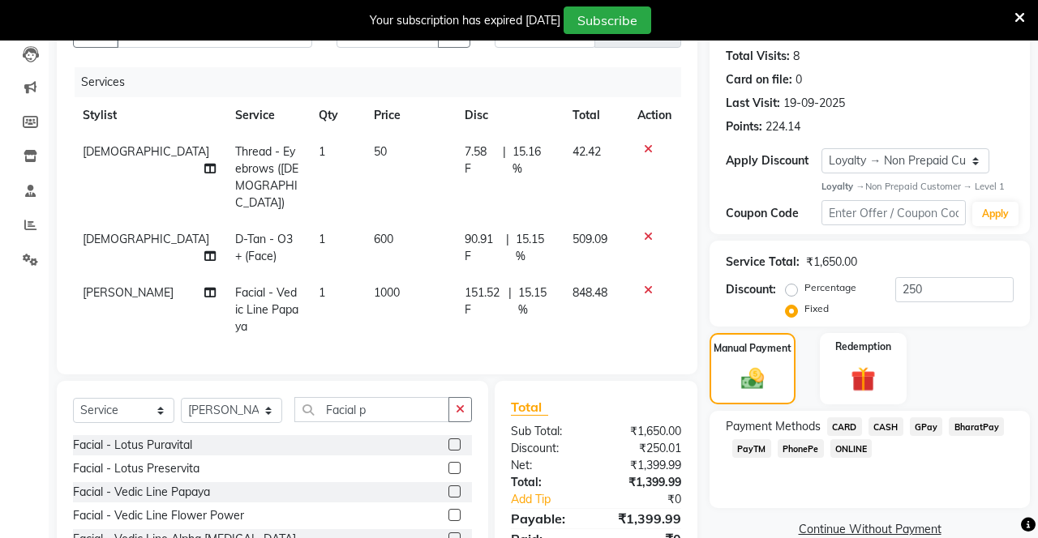
click at [648, 446] on span "PhonePe" at bounding box center [801, 448] width 46 height 19
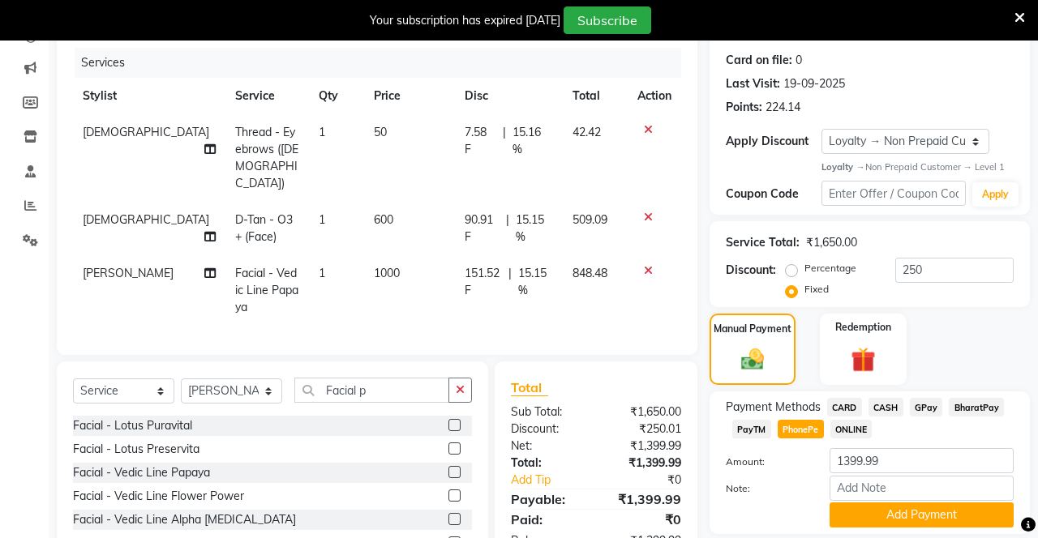
click at [648, 513] on button "Add Payment" at bounding box center [921, 515] width 184 height 25
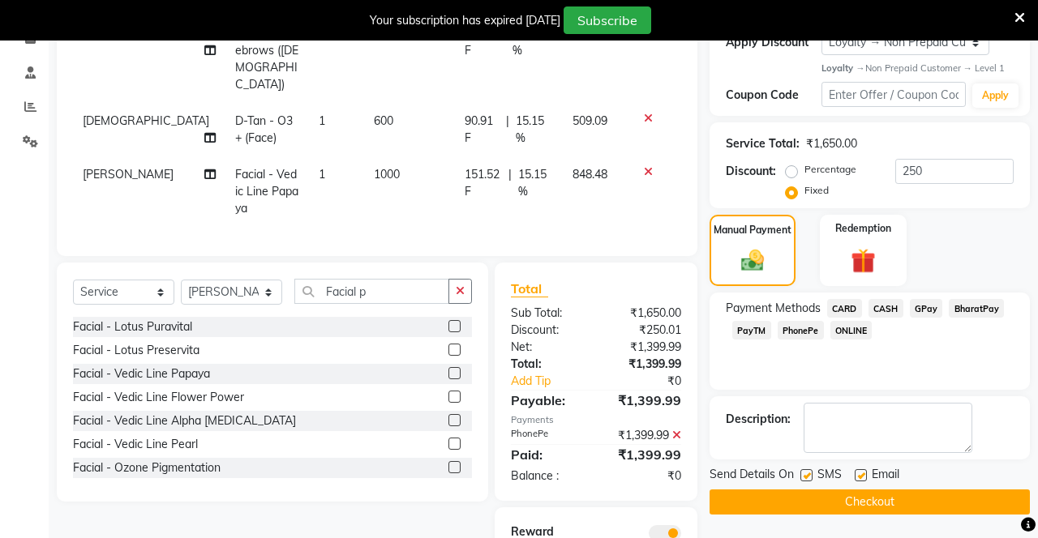
scroll to position [305, 0]
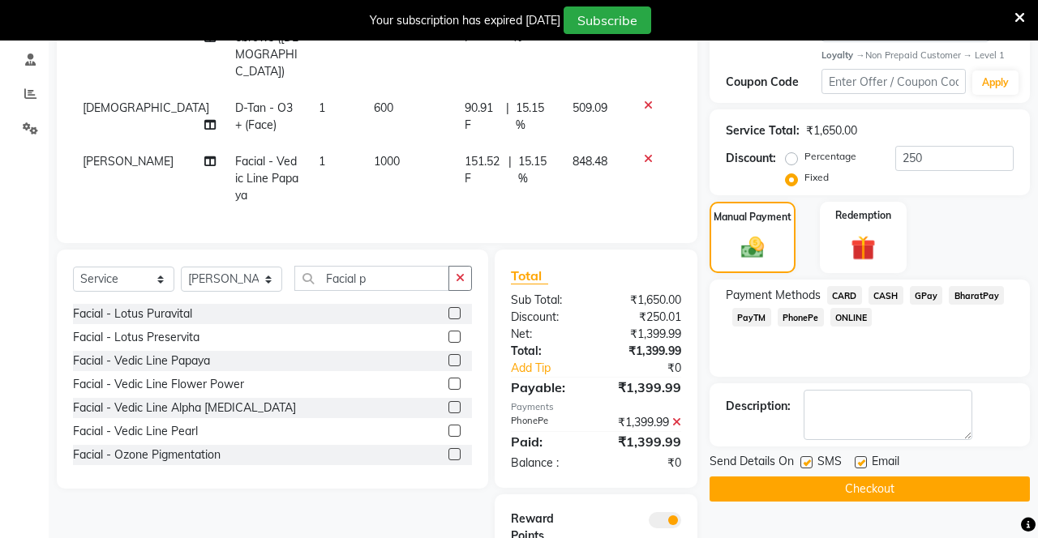
click at [648, 461] on label at bounding box center [806, 462] width 12 height 12
click at [648, 461] on input "checkbox" at bounding box center [805, 463] width 11 height 11
checkbox input "false"
click at [648, 463] on label at bounding box center [861, 462] width 12 height 12
click at [648, 463] on input "checkbox" at bounding box center [860, 463] width 11 height 11
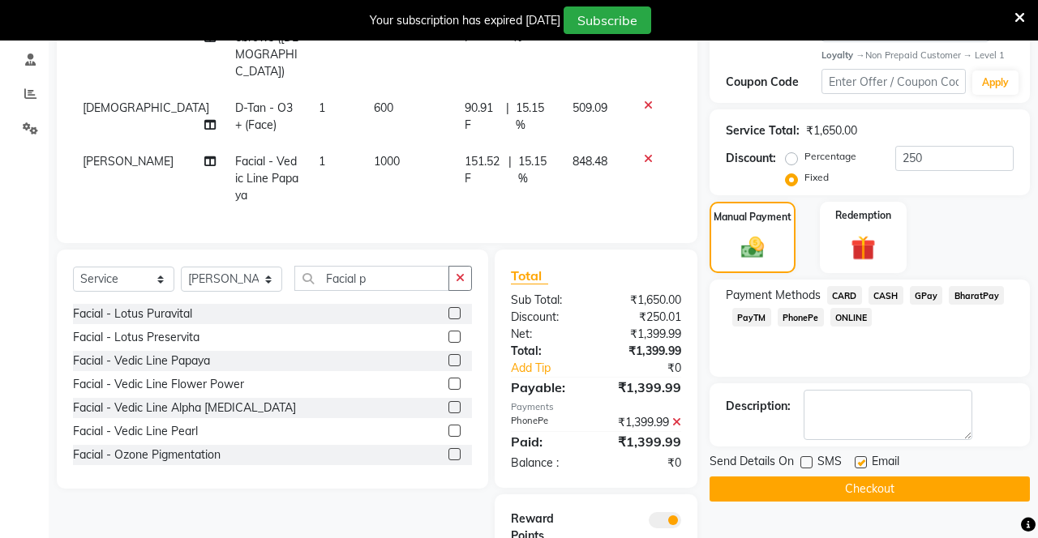
checkbox input "false"
click at [648, 490] on button "Checkout" at bounding box center [869, 489] width 320 height 25
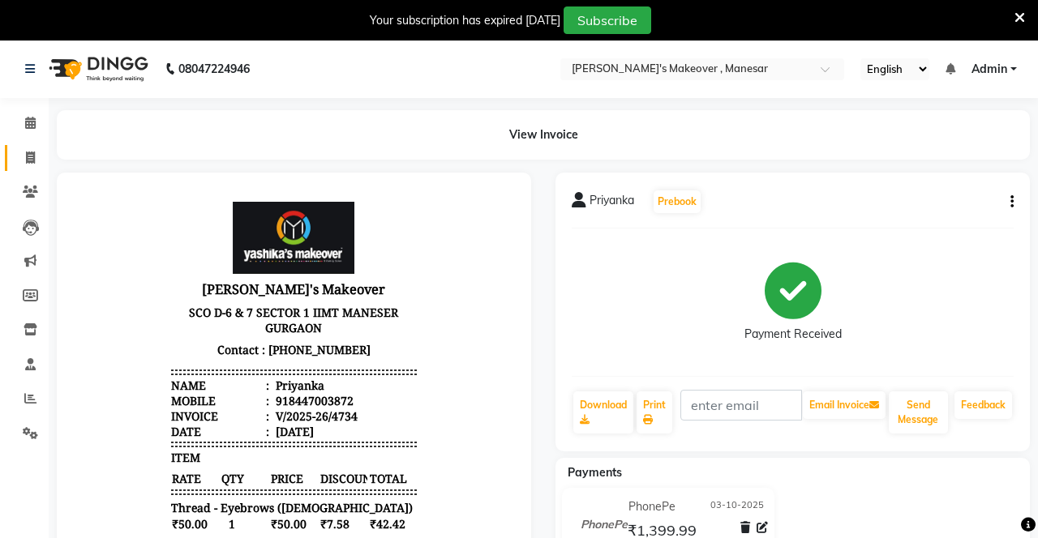
click at [32, 159] on icon at bounding box center [30, 158] width 9 height 12
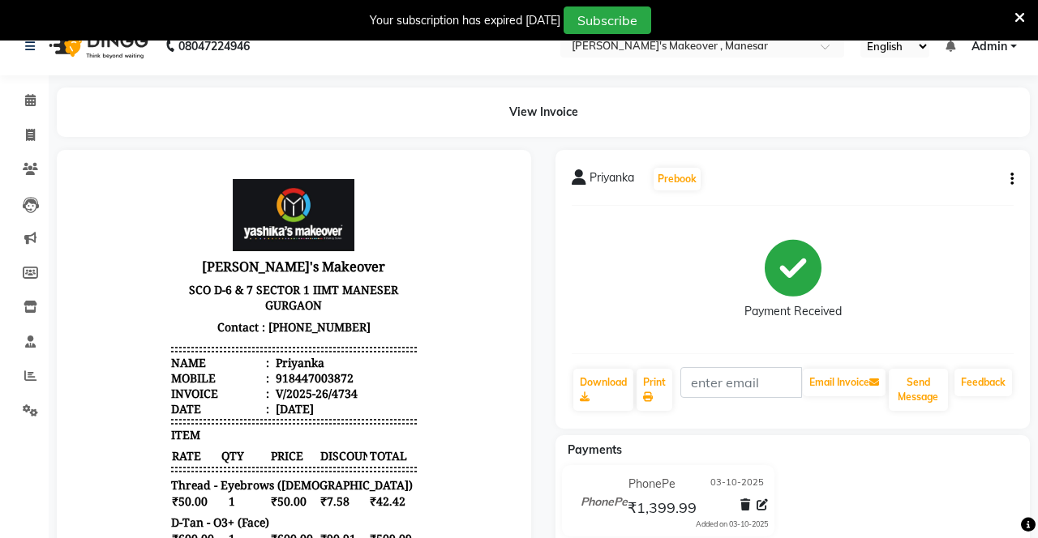
select select "service"
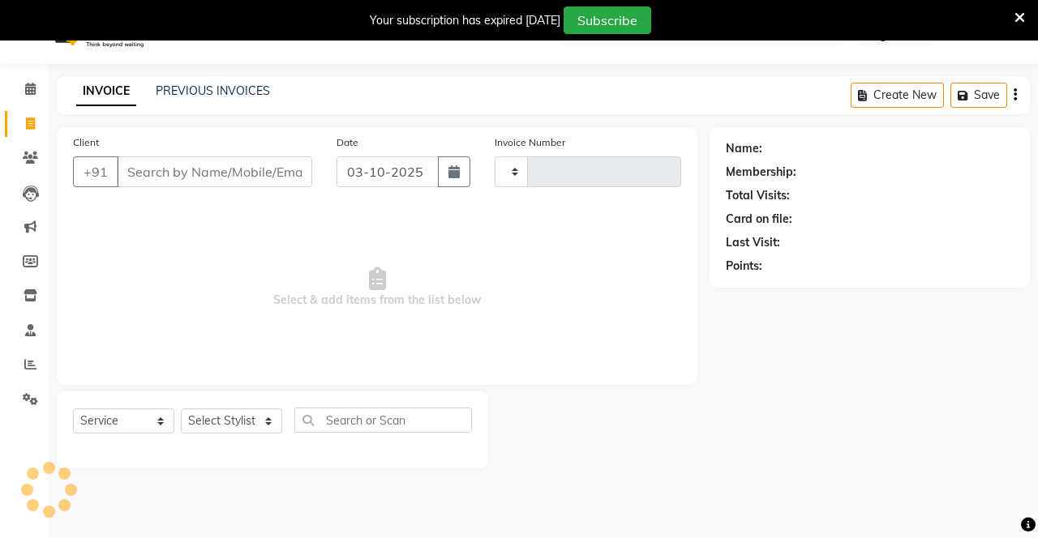
type input "4735"
select select "820"
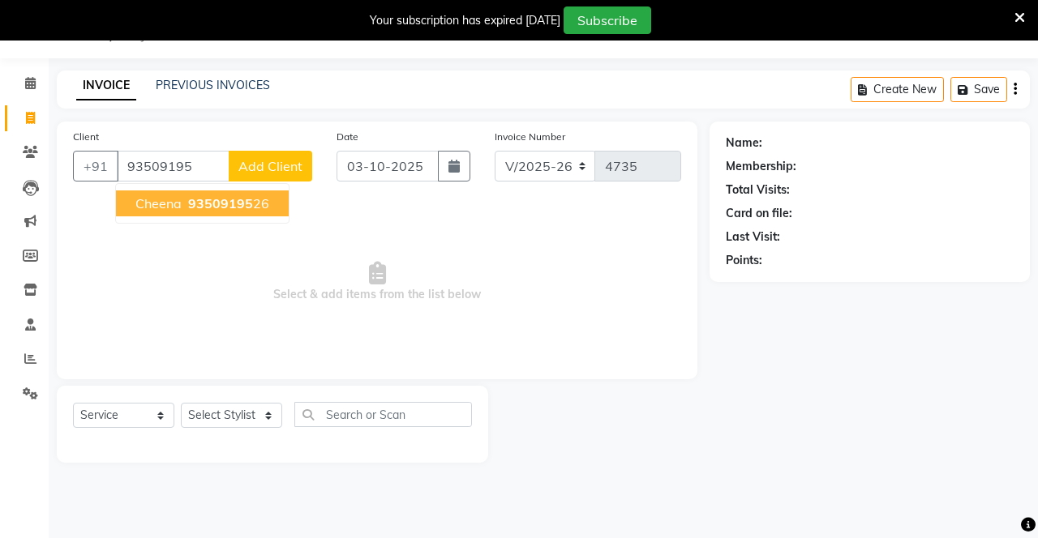
click at [251, 196] on ngb-highlight "93509195 26" at bounding box center [227, 203] width 84 height 16
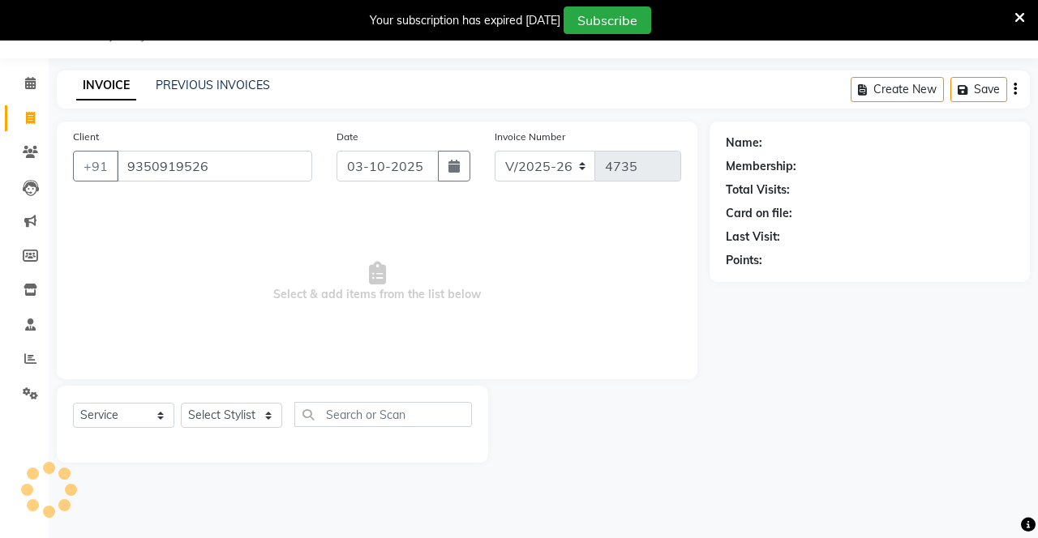
type input "9350919526"
select select "1: Object"
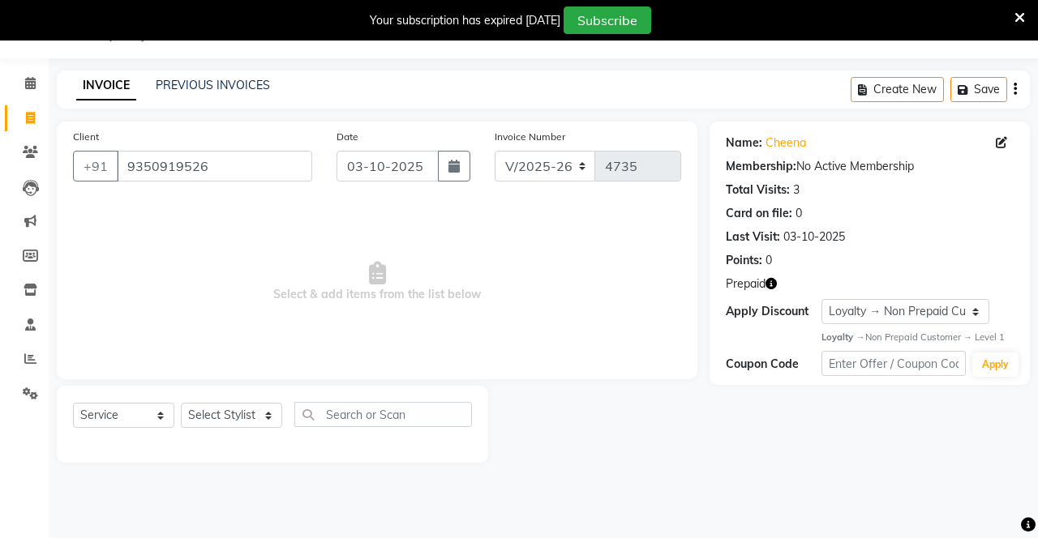
click at [648, 283] on icon "button" at bounding box center [770, 283] width 11 height 11
click at [648, 436] on div "Name: Cheena Membership: No Active Membership Total Visits: 3 Card on file: 0 L…" at bounding box center [875, 292] width 332 height 341
click at [648, 283] on div "Prepaid" at bounding box center [870, 284] width 288 height 17
click at [648, 290] on button "button" at bounding box center [770, 284] width 11 height 17
click at [648, 418] on div "Name: Cheena Membership: No Active Membership Total Visits: 3 Card on file: 0 L…" at bounding box center [875, 292] width 332 height 341
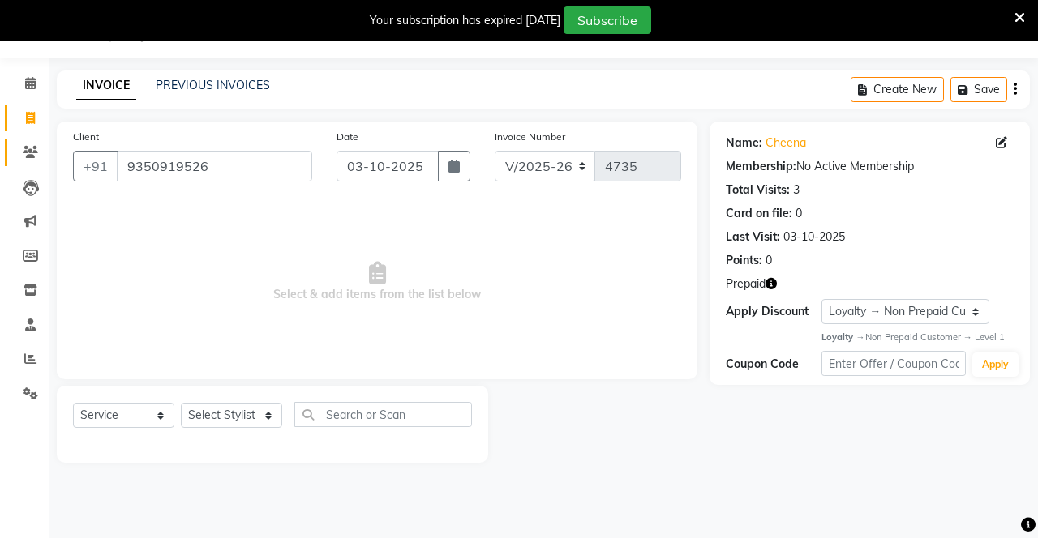
click at [33, 152] on icon at bounding box center [30, 152] width 15 height 12
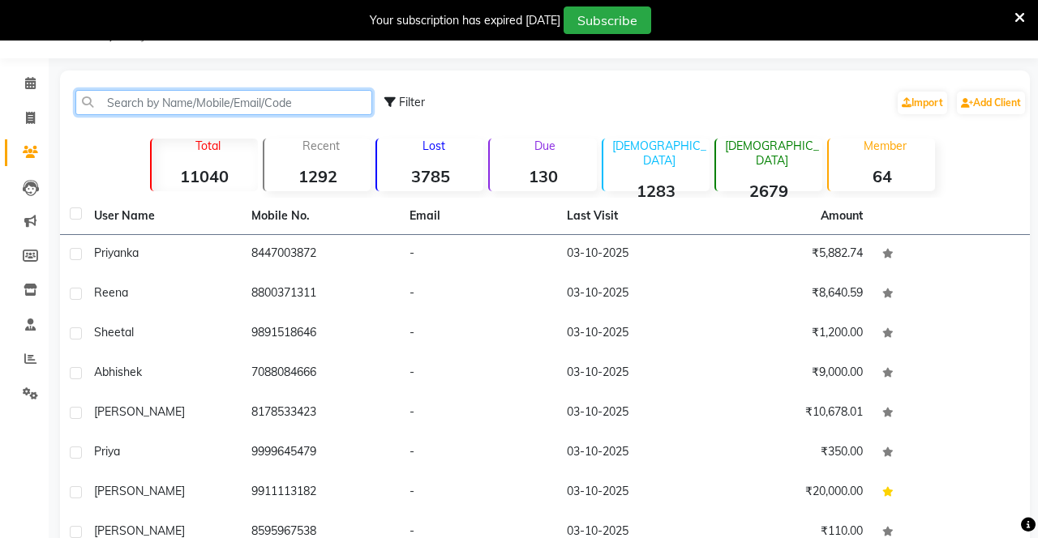
click at [250, 107] on input "text" at bounding box center [223, 102] width 297 height 25
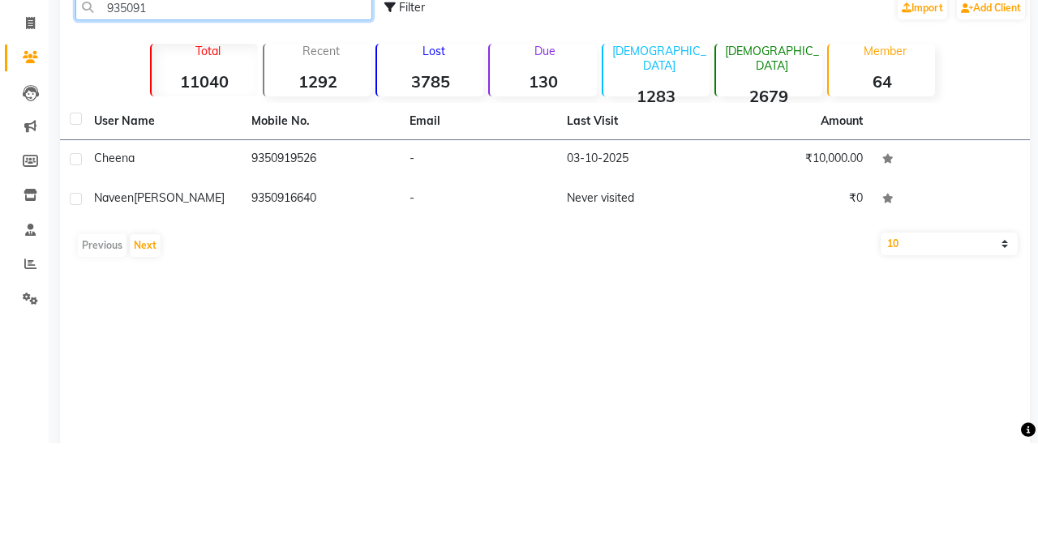
type input "935091"
click at [209, 246] on div "Cheena" at bounding box center [163, 253] width 138 height 17
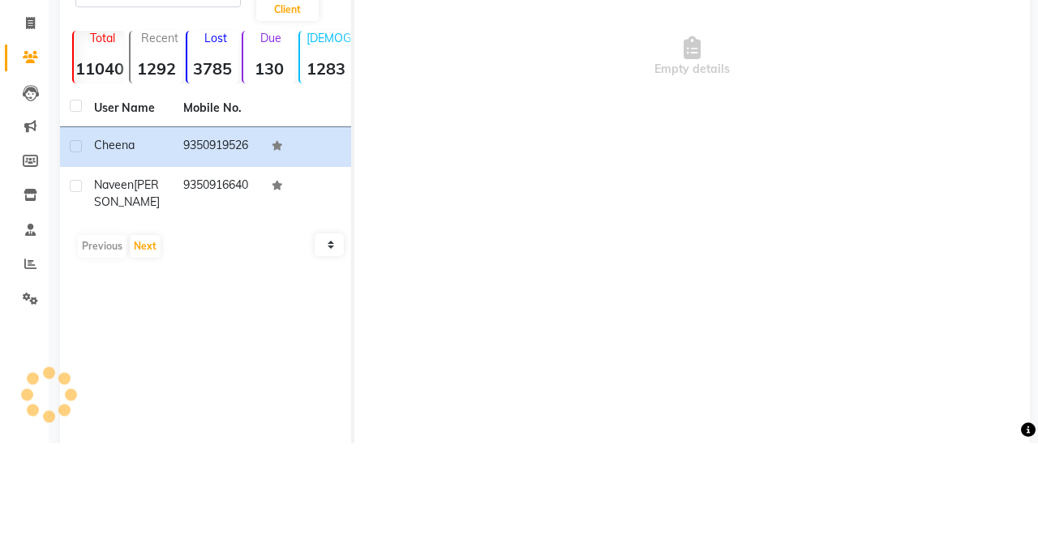
scroll to position [40, 0]
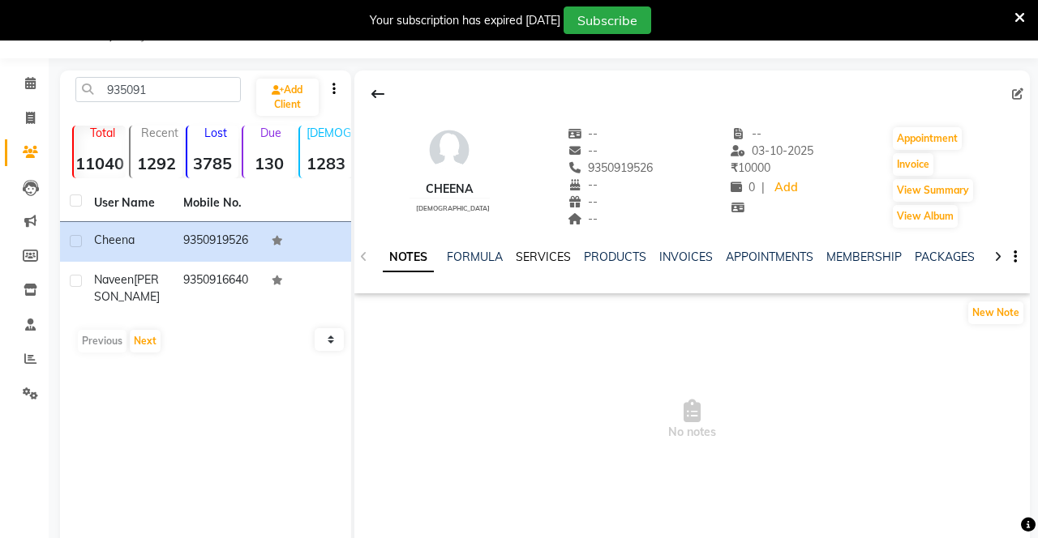
click at [551, 255] on link "SERVICES" at bounding box center [543, 257] width 55 height 15
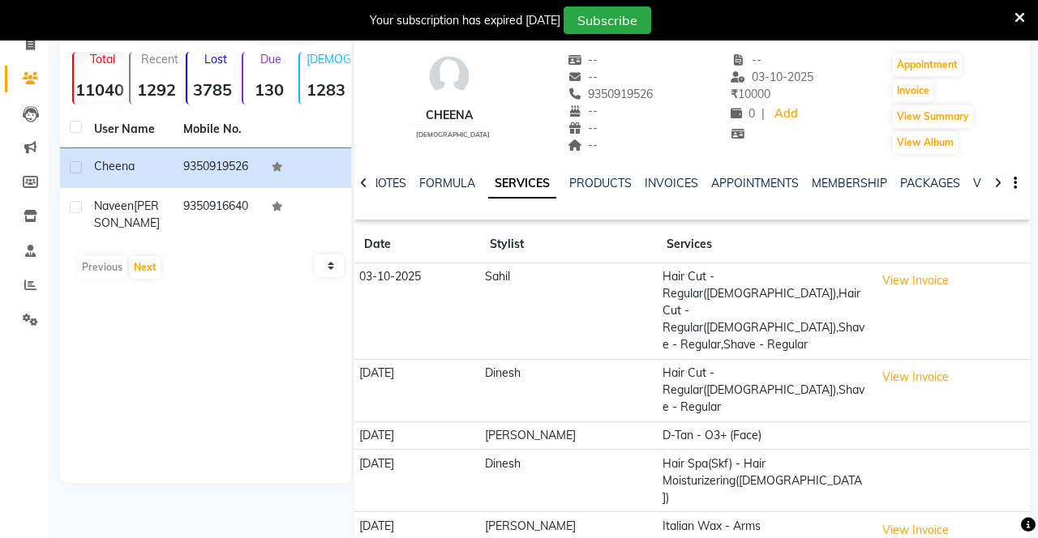
scroll to position [145, 0]
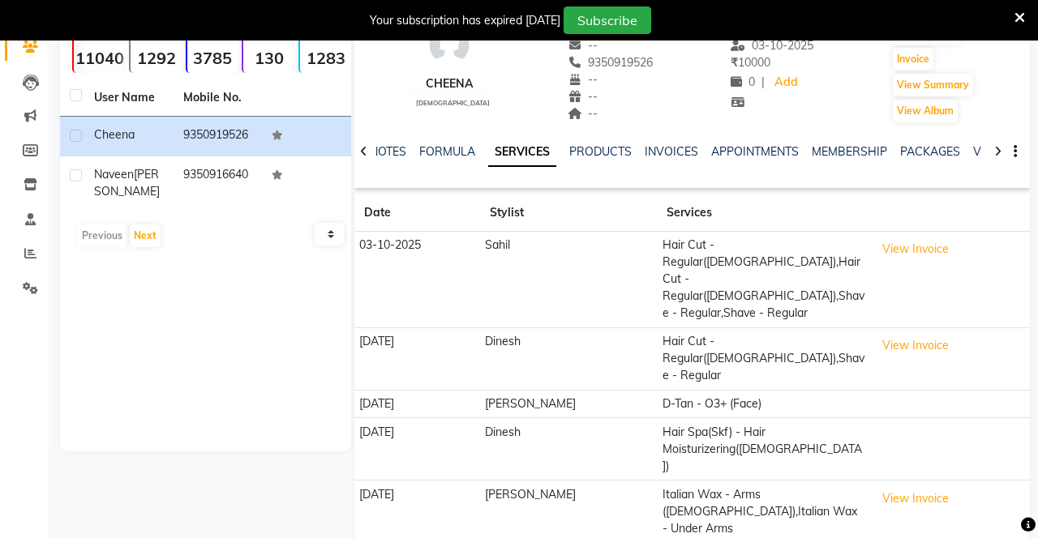
click at [648, 333] on button "View Invoice" at bounding box center [915, 345] width 81 height 25
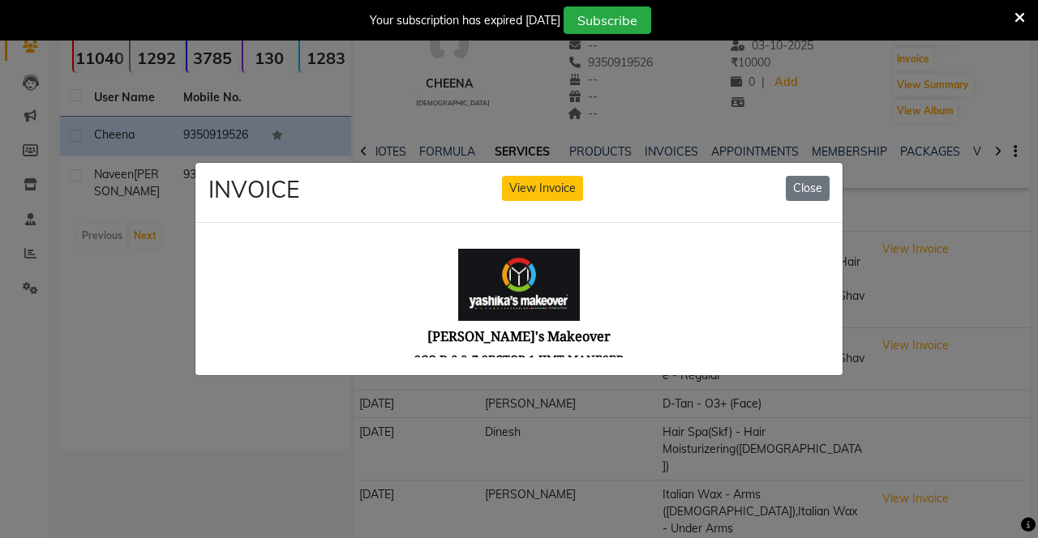
scroll to position [0, 0]
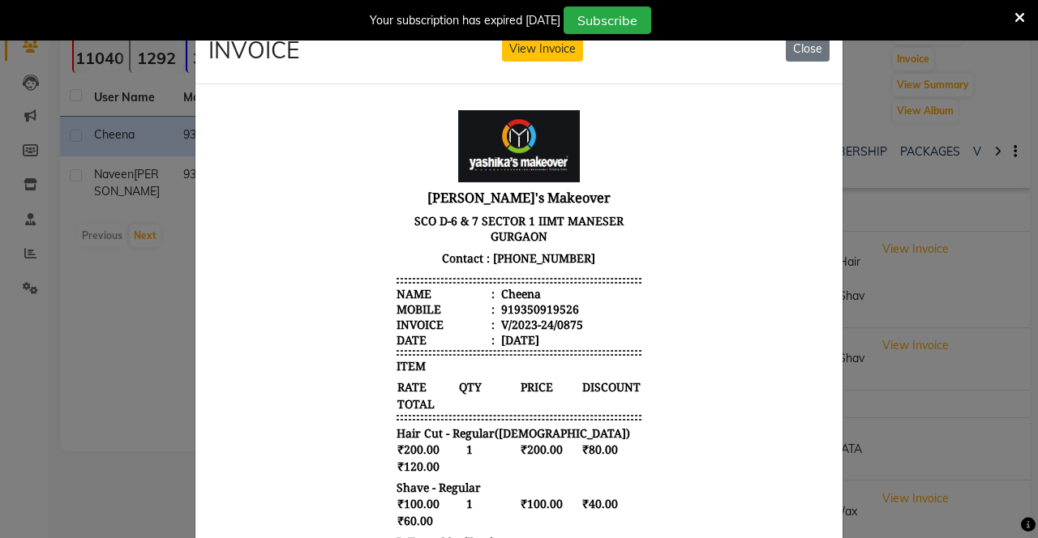
click at [514, 57] on button "View Invoice" at bounding box center [542, 48] width 81 height 25
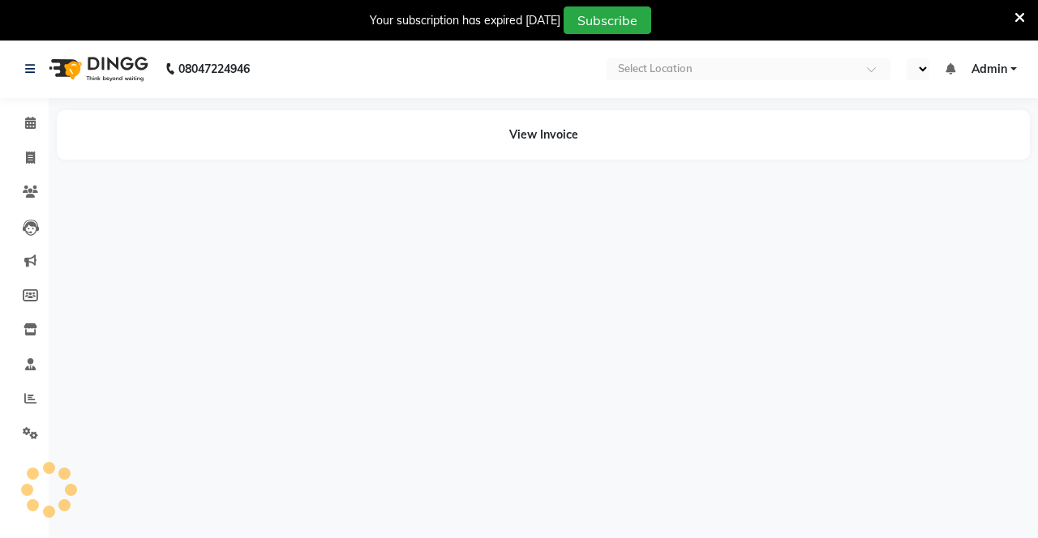
select select "en"
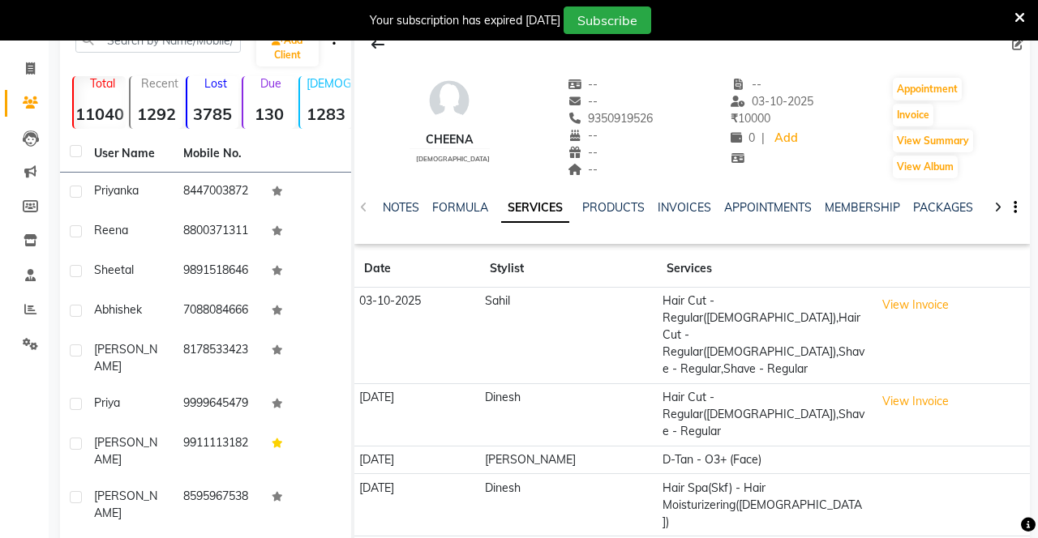
scroll to position [91, 0]
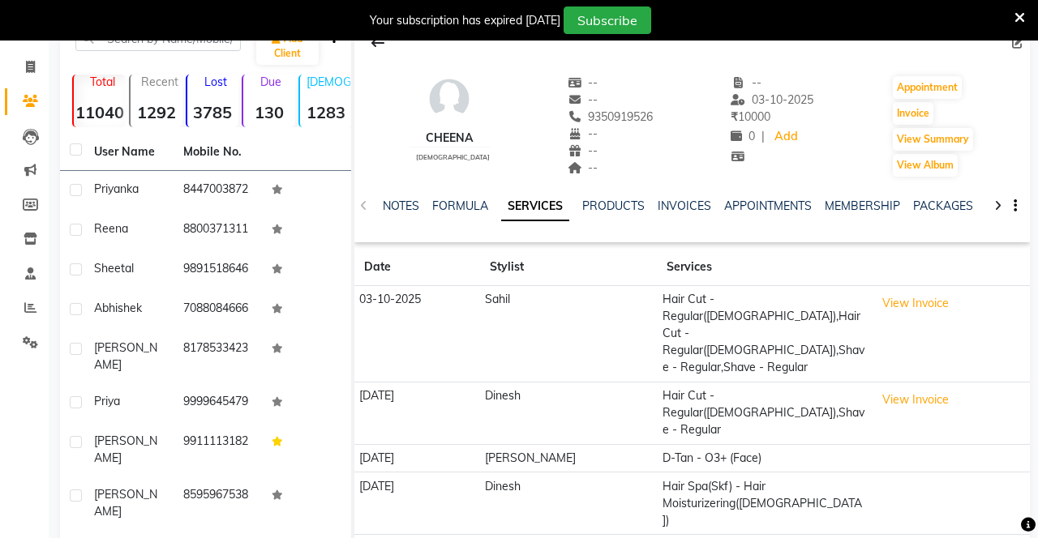
click at [931, 388] on button "View Invoice" at bounding box center [915, 400] width 81 height 25
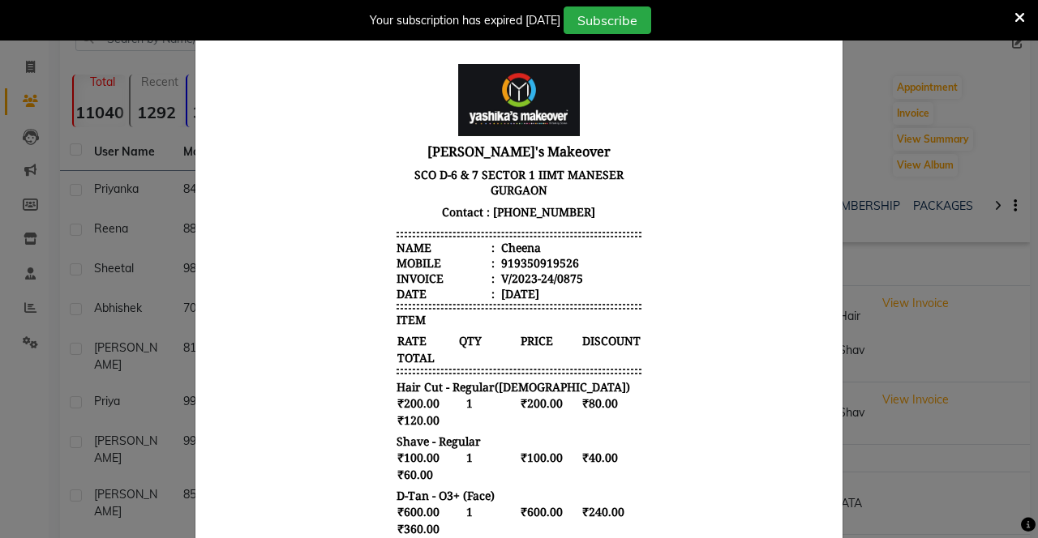
scroll to position [0, 0]
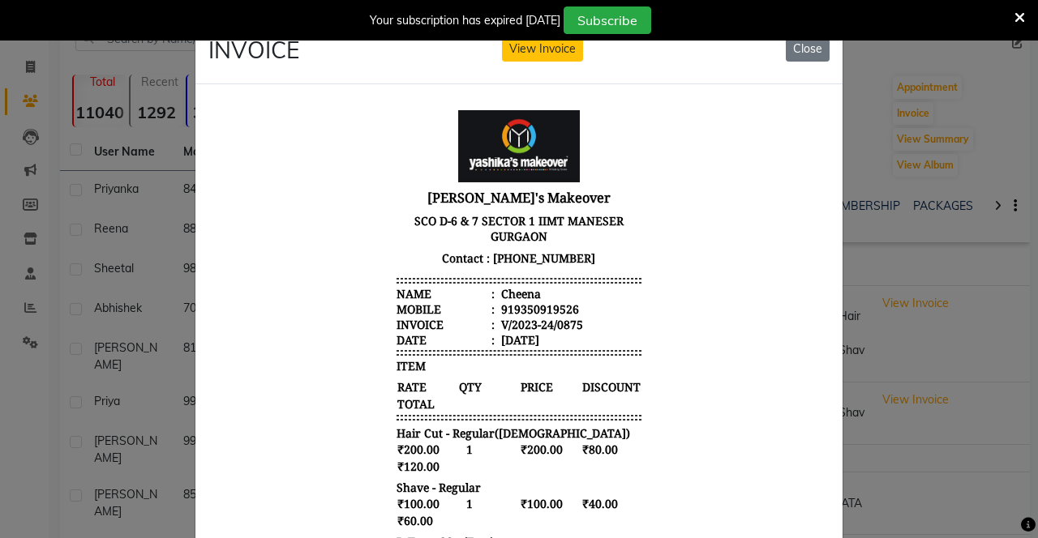
click at [809, 45] on button "Close" at bounding box center [808, 48] width 44 height 25
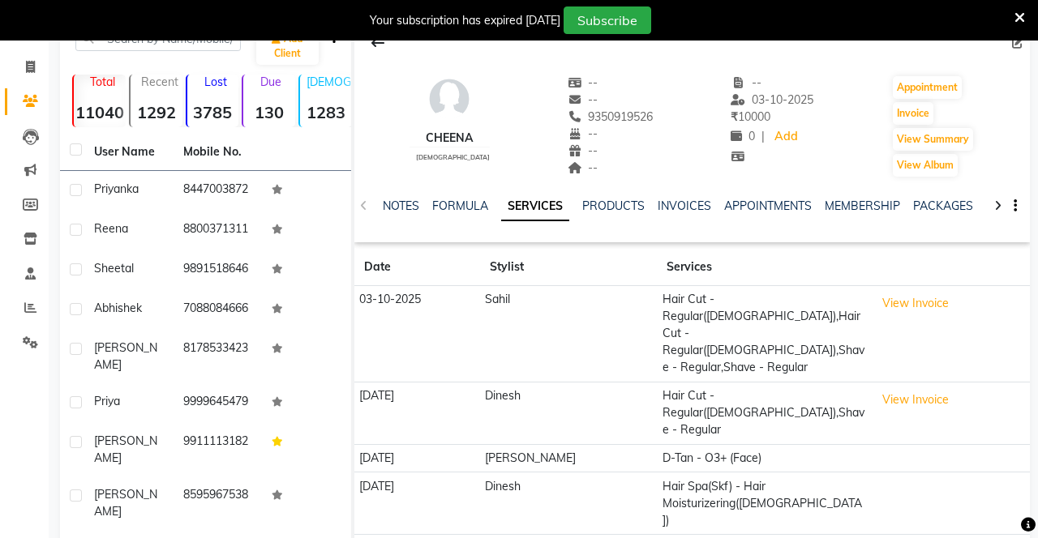
click at [922, 302] on button "View Invoice" at bounding box center [915, 303] width 81 height 25
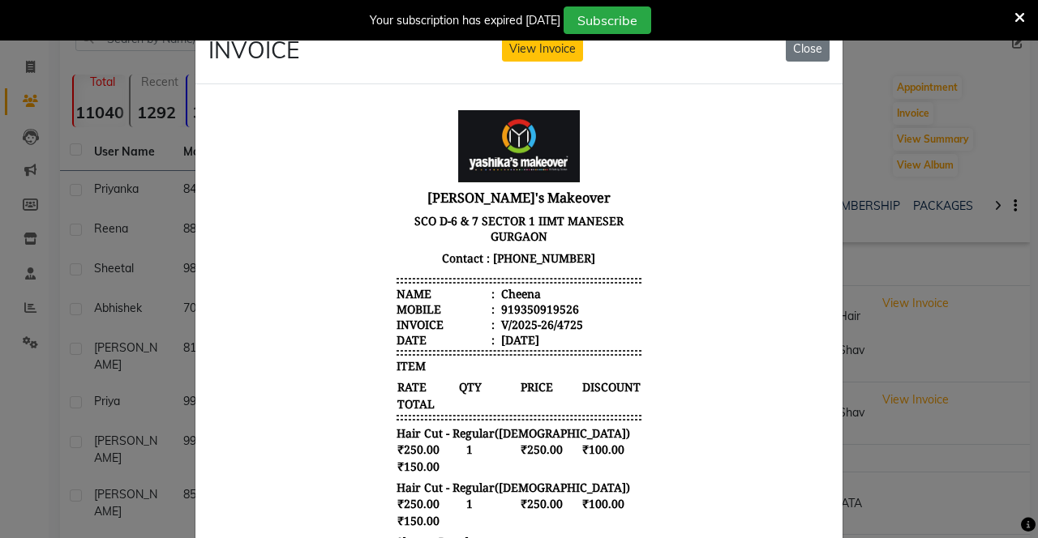
click at [542, 45] on button "View Invoice" at bounding box center [542, 48] width 81 height 25
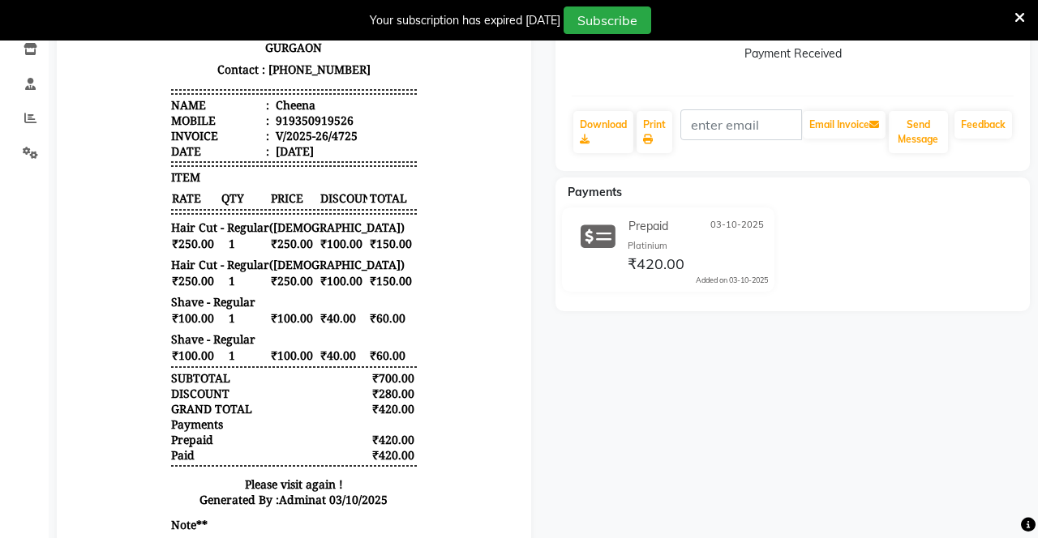
scroll to position [294, 0]
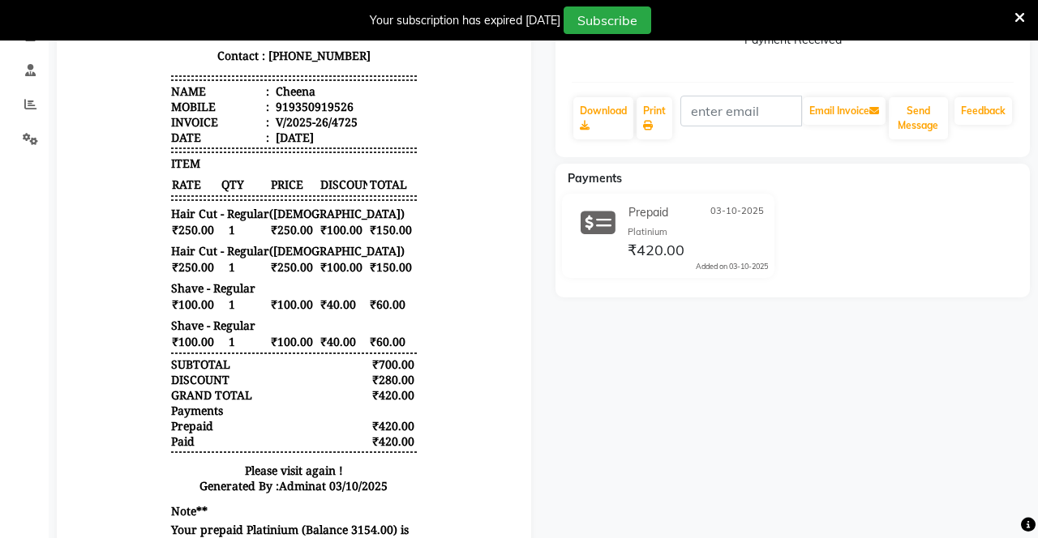
click at [996, 291] on div "Payments Prepaid 03-10-2025 Platinium ₹420.00 Added on 03-10-2025" at bounding box center [792, 231] width 474 height 134
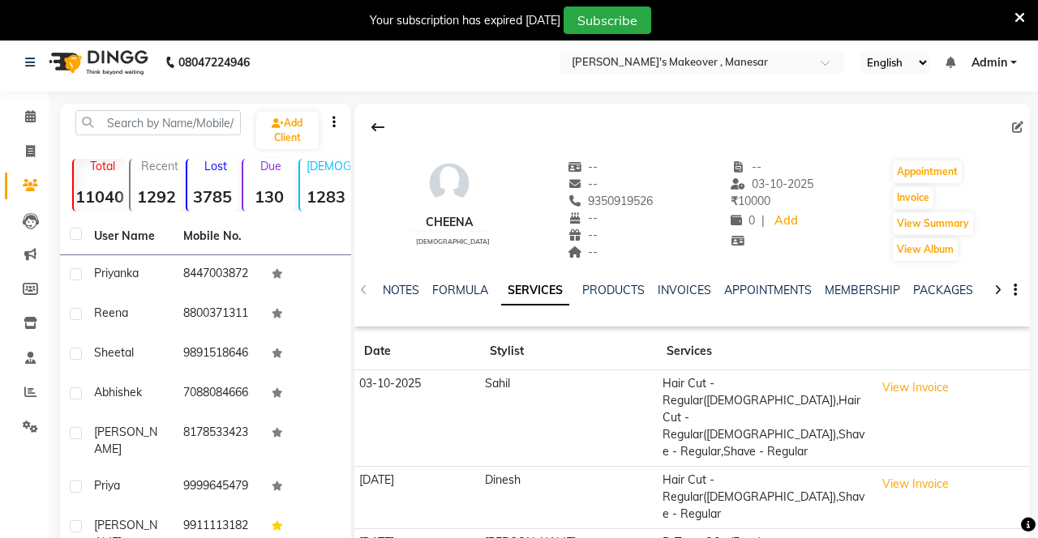
scroll to position [3, 0]
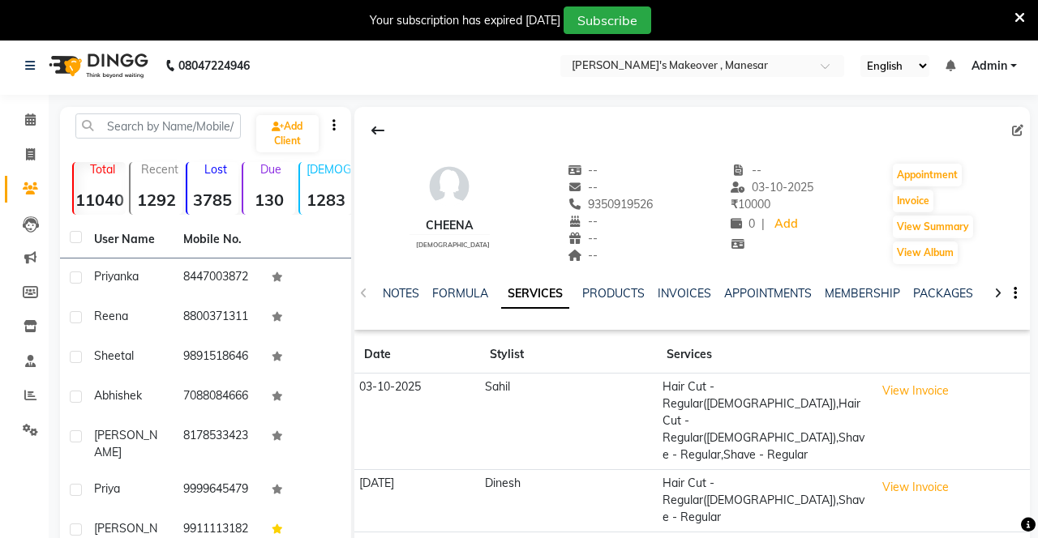
click at [17, 202] on link "Clients" at bounding box center [24, 189] width 39 height 27
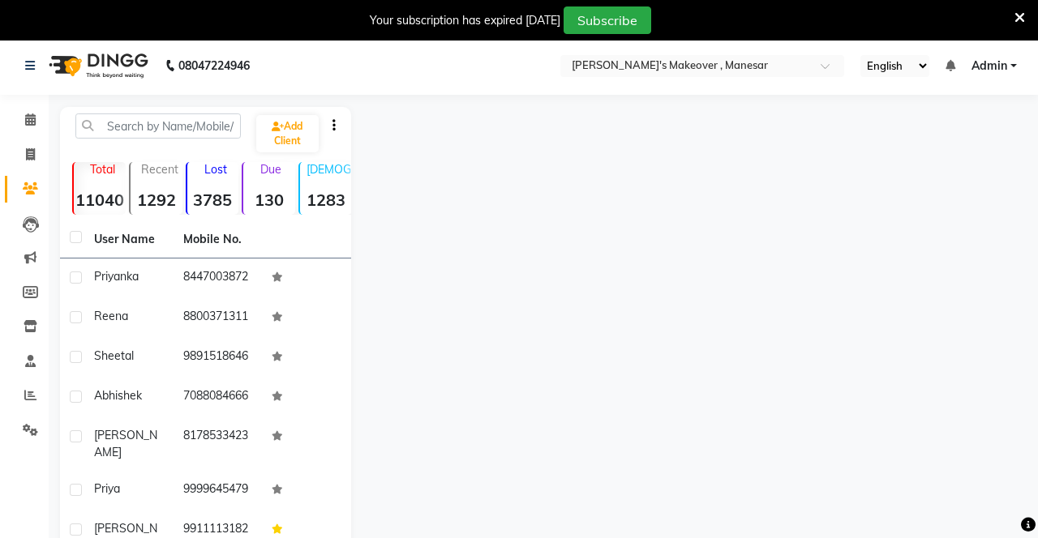
click at [28, 191] on icon at bounding box center [30, 188] width 15 height 12
click at [25, 161] on span at bounding box center [30, 155] width 28 height 19
select select "service"
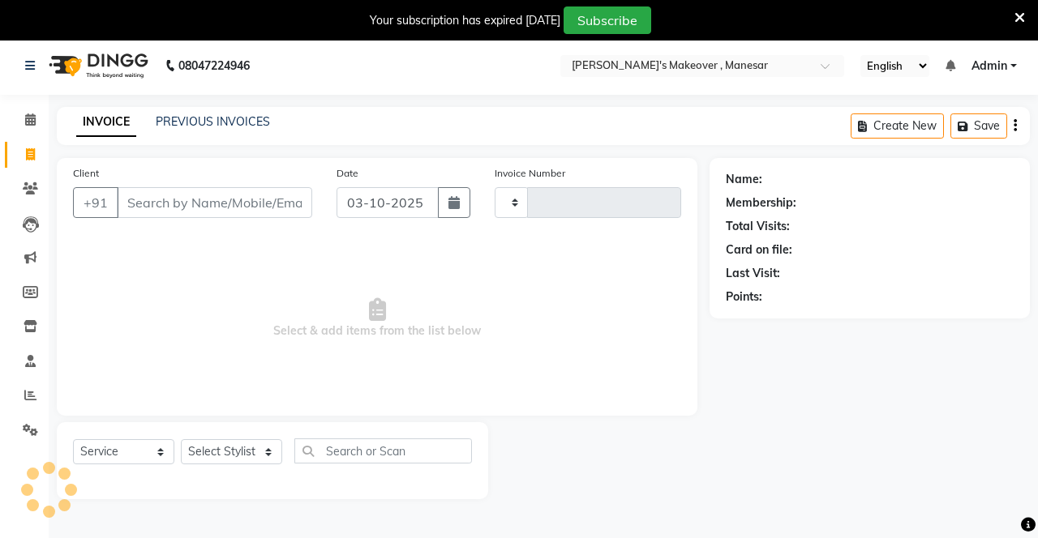
type input "4735"
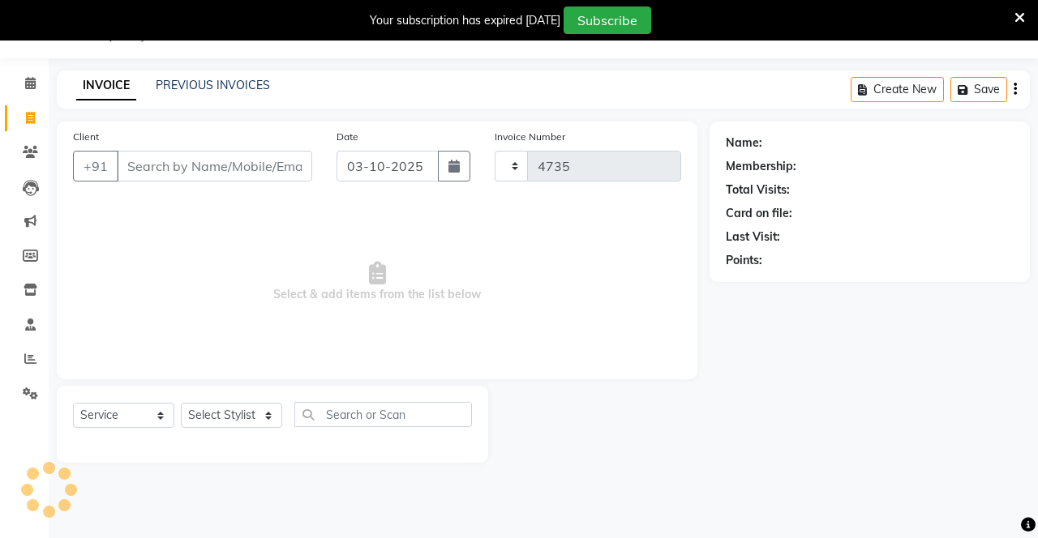
select select "820"
click at [24, 128] on link "Invoice" at bounding box center [24, 118] width 39 height 27
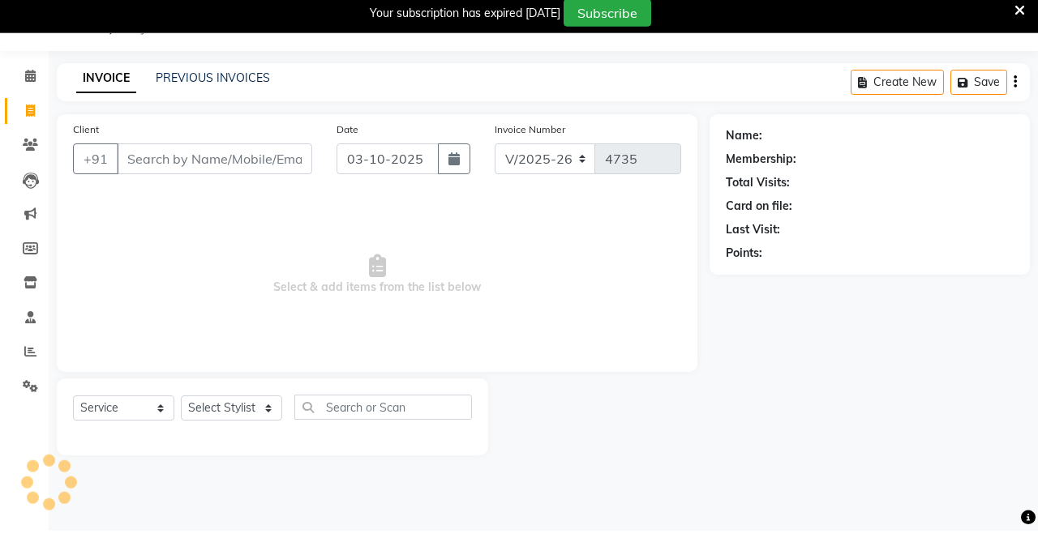
select select "service"
type input "4735"
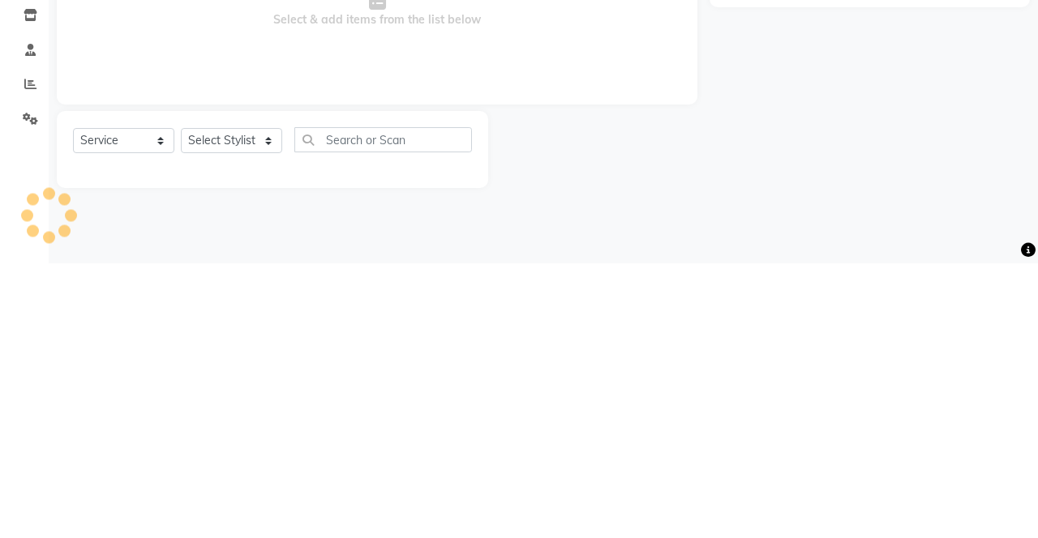
select select "820"
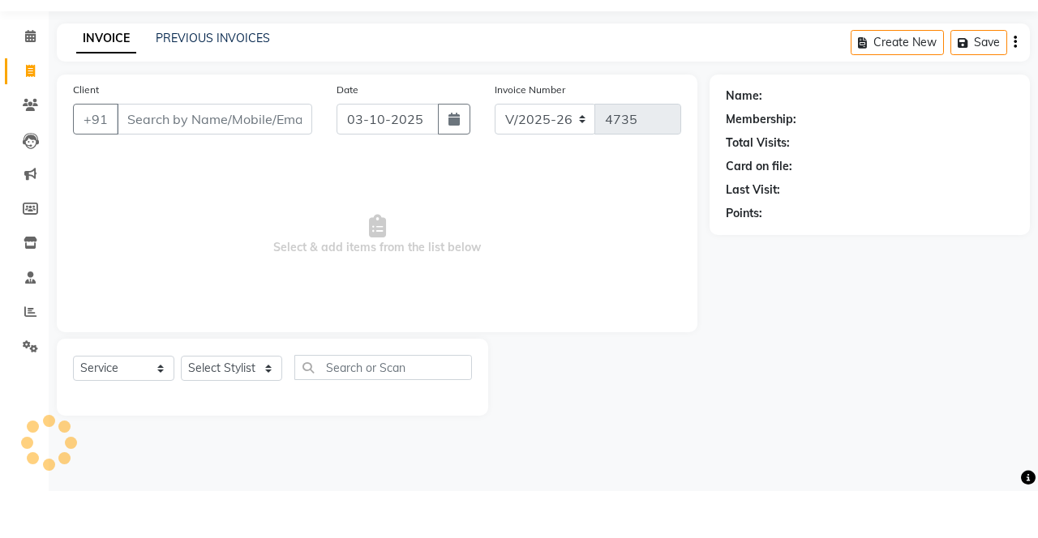
scroll to position [40, 0]
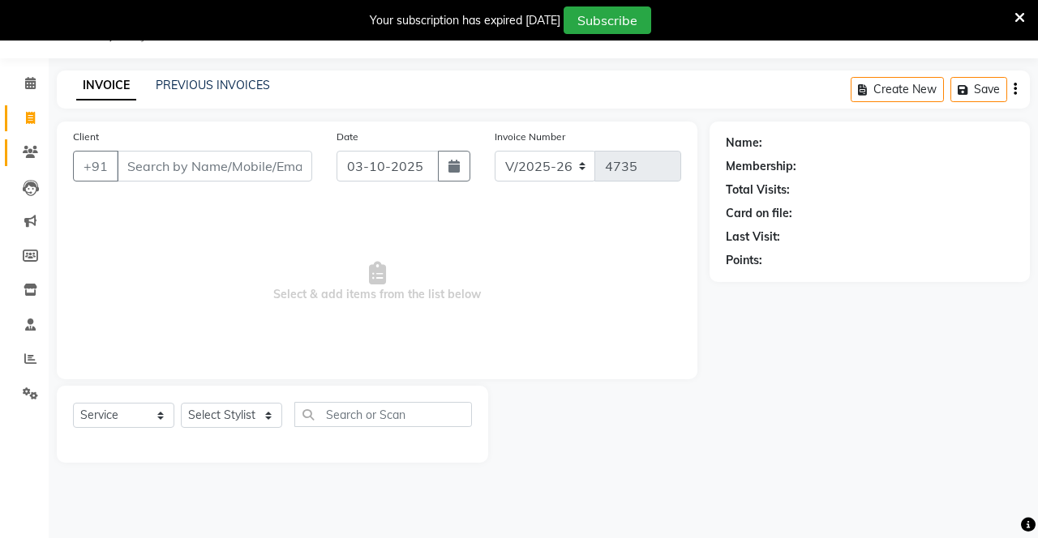
click at [30, 163] on link "Clients" at bounding box center [24, 152] width 39 height 27
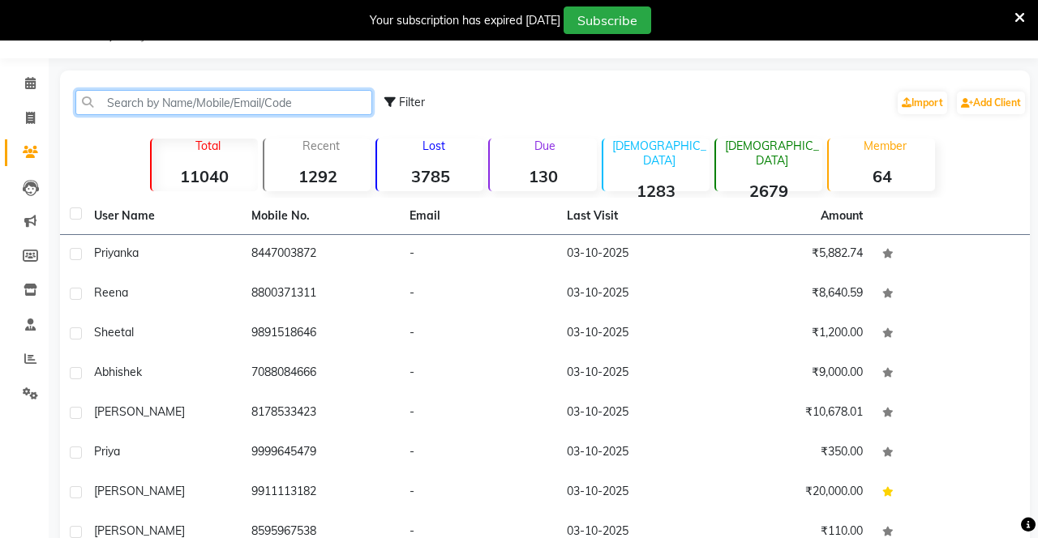
click at [201, 106] on input "text" at bounding box center [223, 102] width 297 height 25
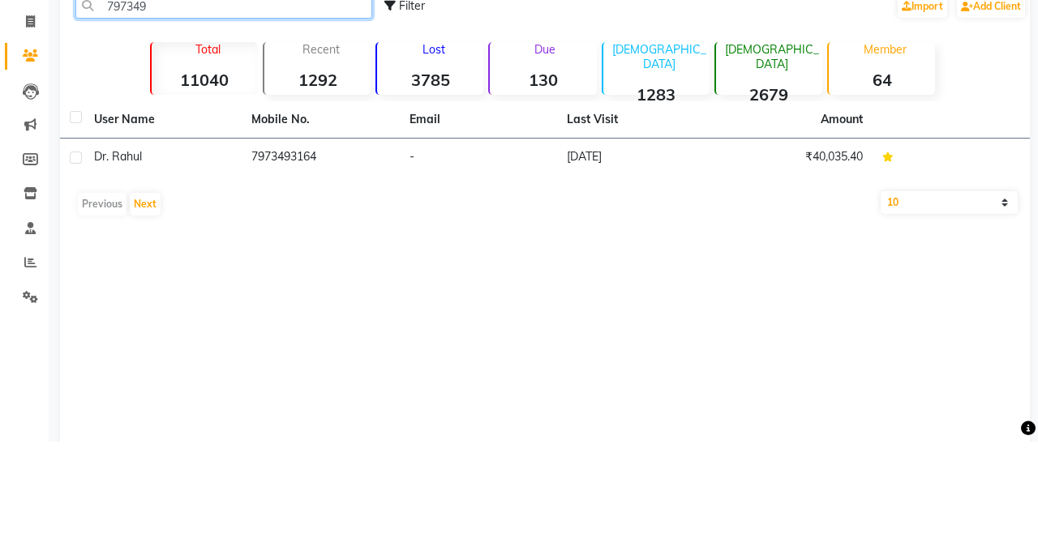
scroll to position [40, 0]
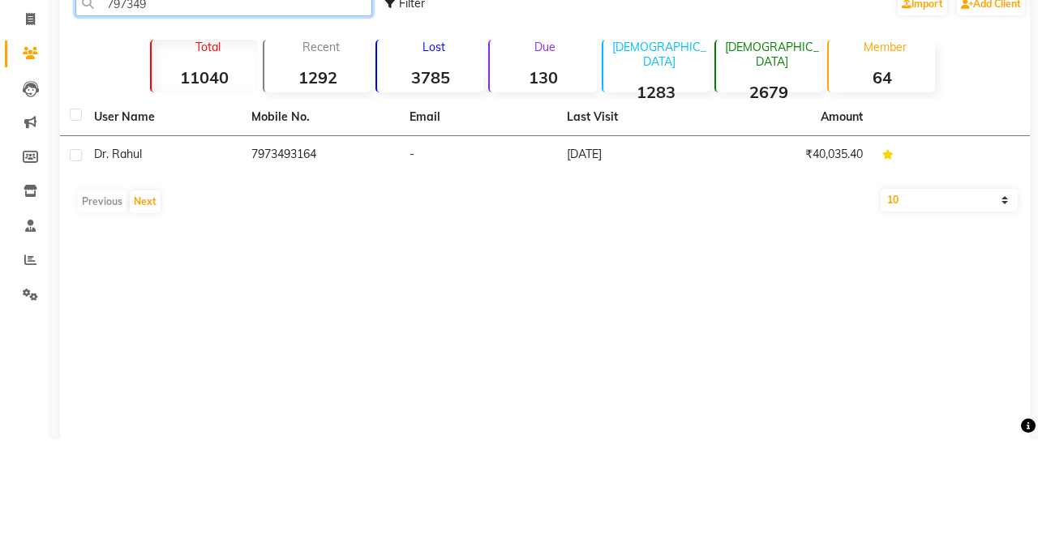
type input "797349"
click at [298, 253] on td "7973493164" at bounding box center [320, 255] width 157 height 40
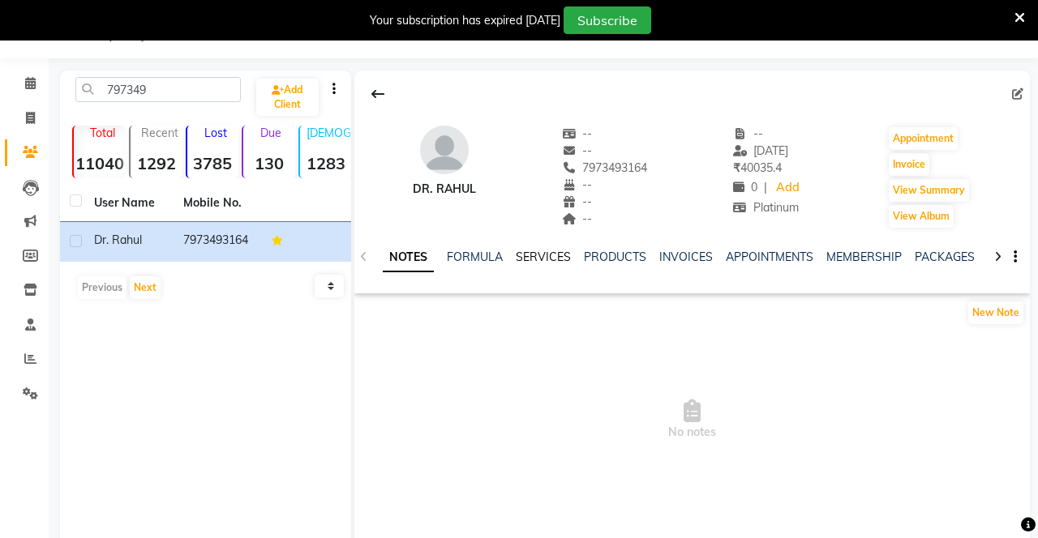
click at [548, 259] on link "SERVICES" at bounding box center [543, 257] width 55 height 15
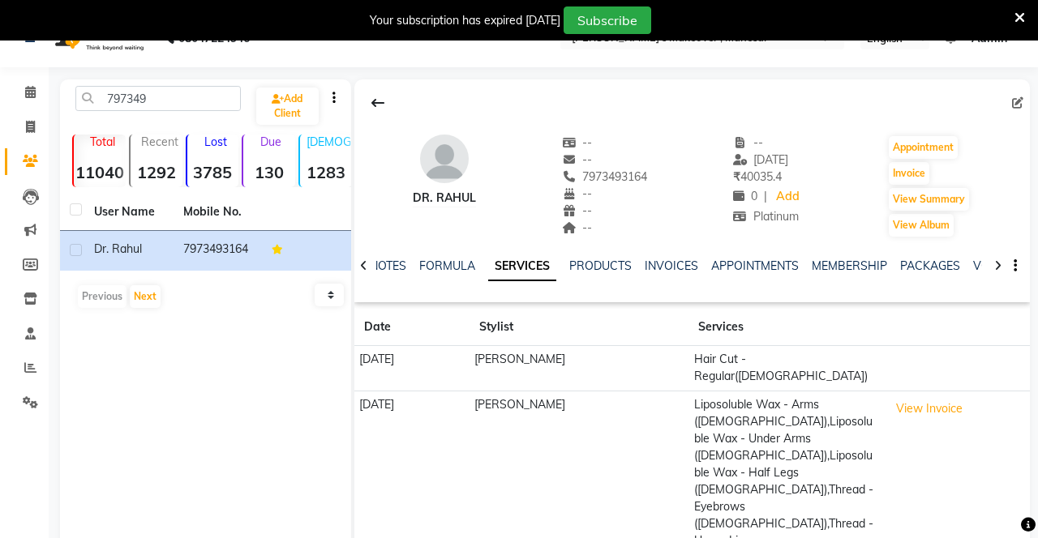
scroll to position [32, 0]
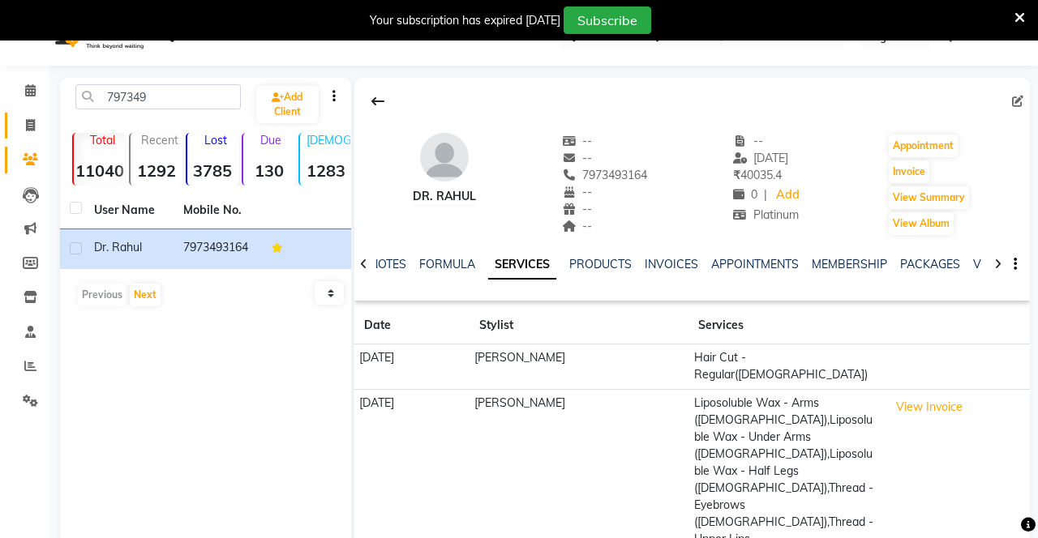
click at [26, 122] on icon at bounding box center [30, 125] width 9 height 12
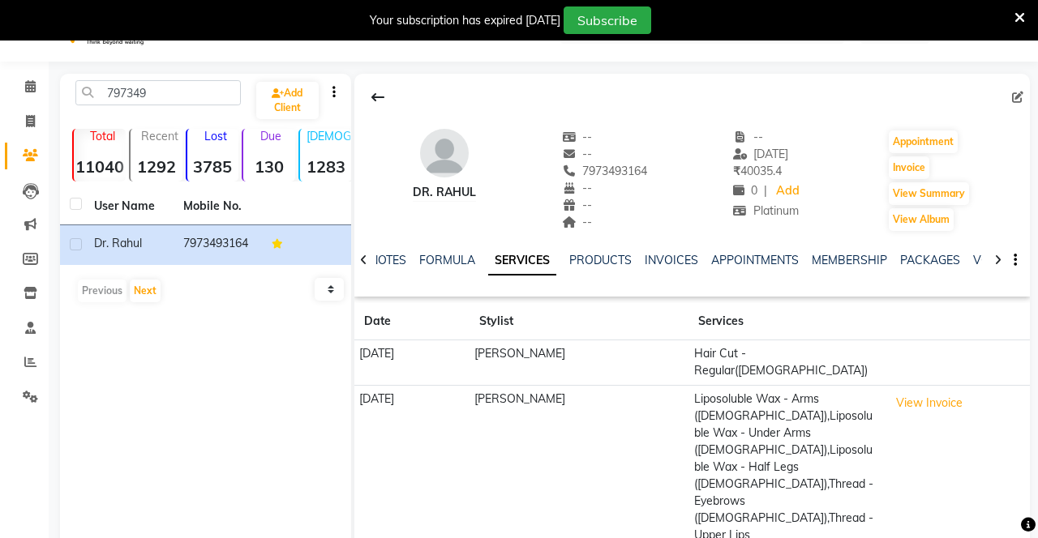
select select "service"
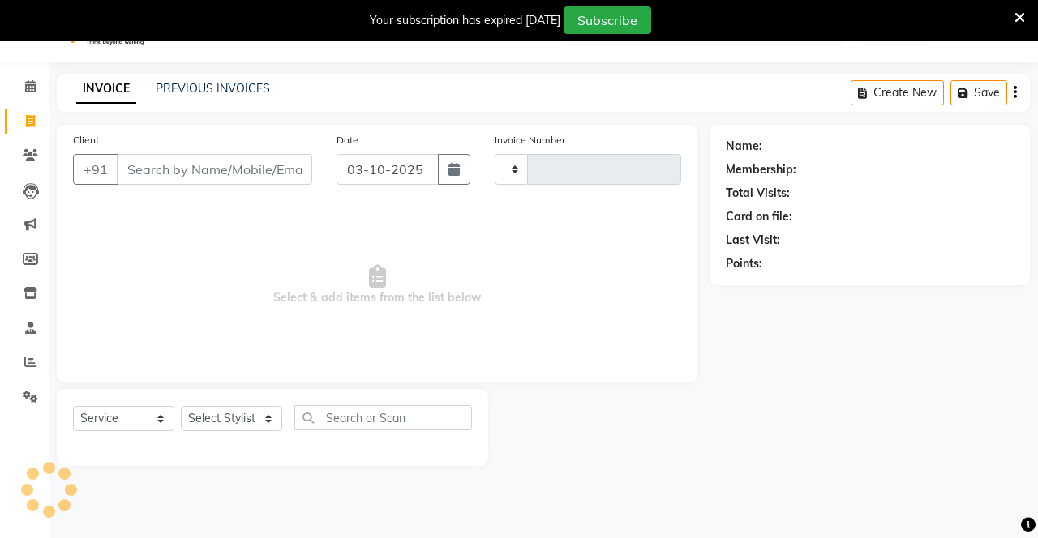
type input "4735"
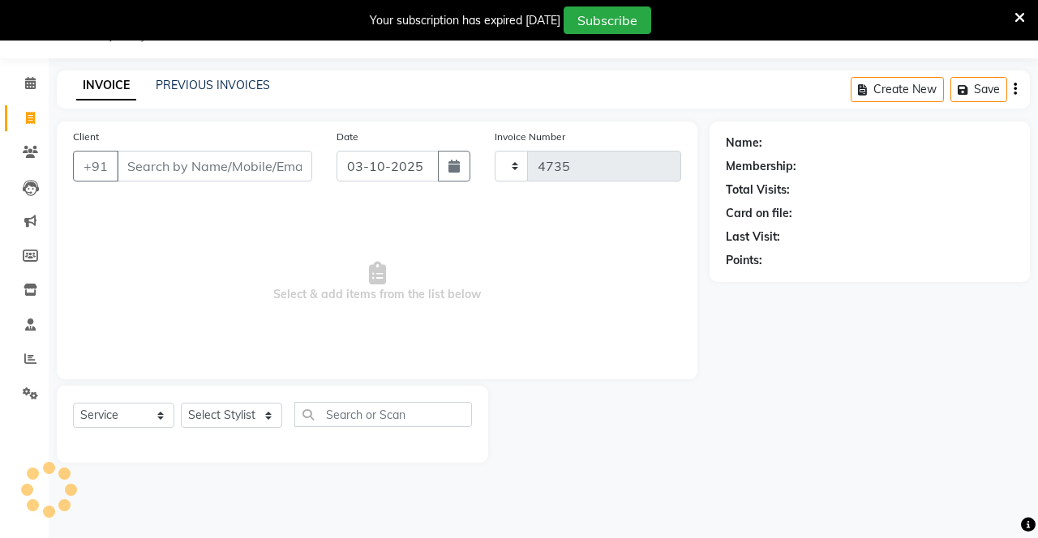
select select "820"
type input "mu"
click at [29, 161] on link "Clients" at bounding box center [24, 152] width 39 height 27
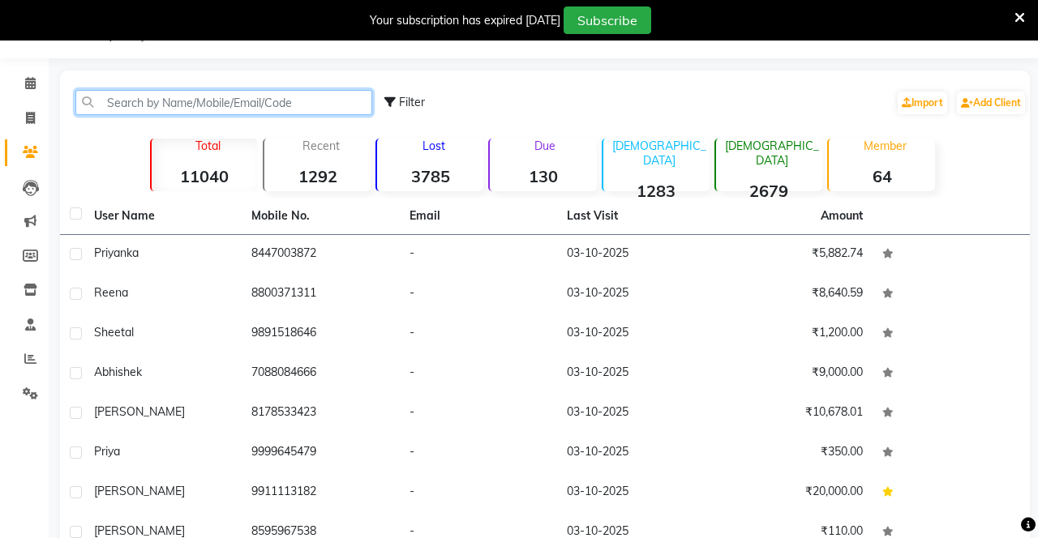
click at [215, 105] on input "text" at bounding box center [223, 102] width 297 height 25
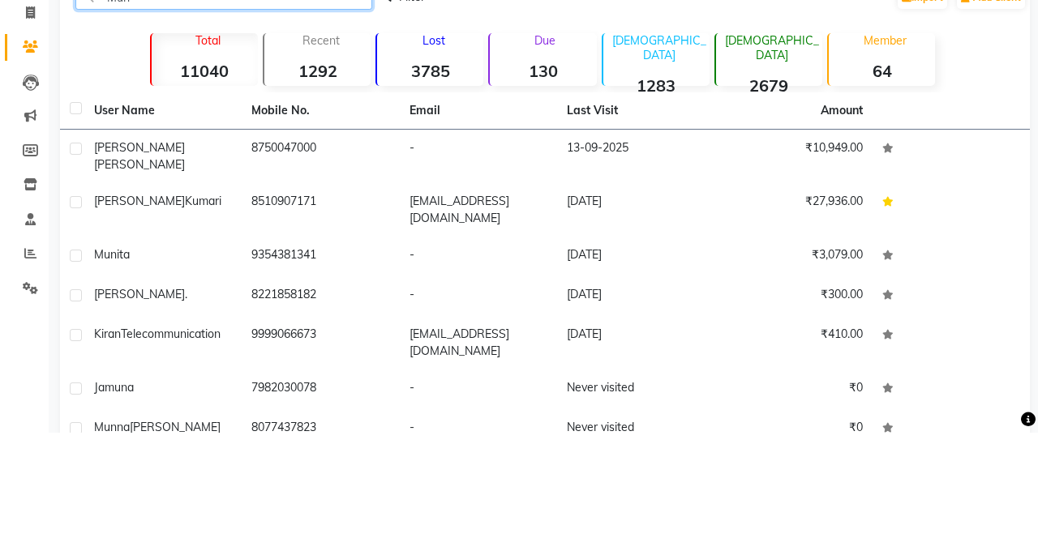
scroll to position [40, 0]
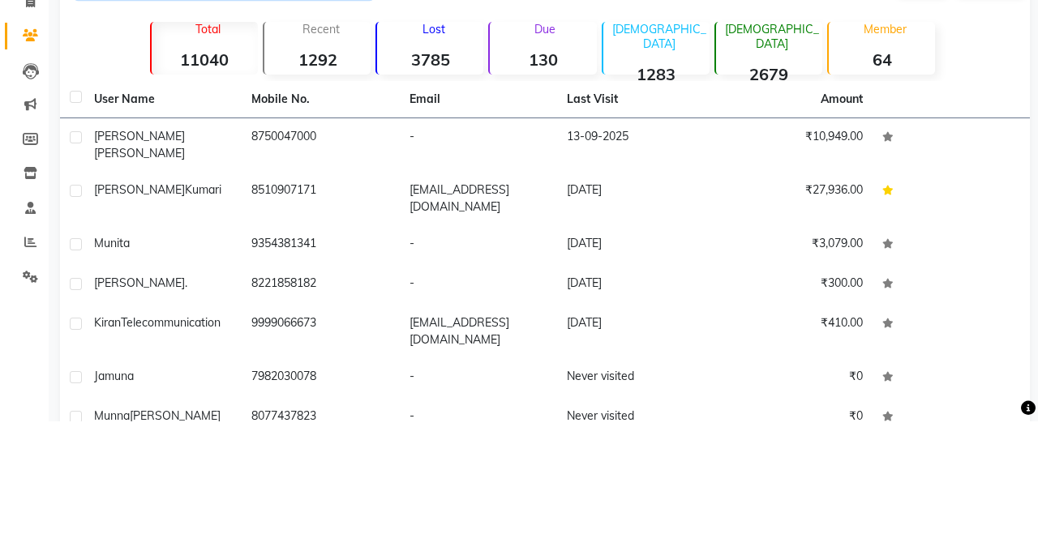
type input "Mun"
click at [289, 303] on td "8510907171" at bounding box center [320, 316] width 157 height 54
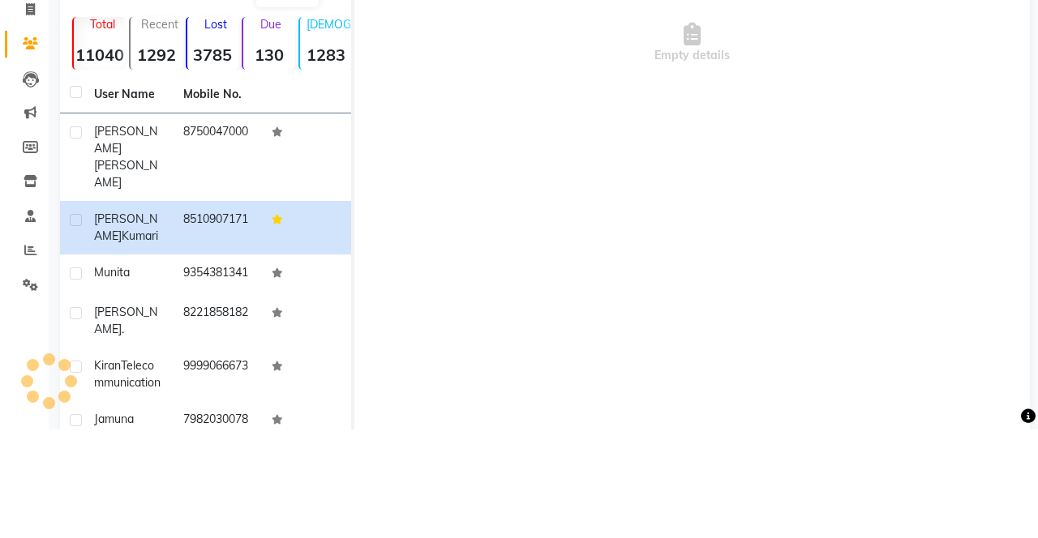
scroll to position [40, 0]
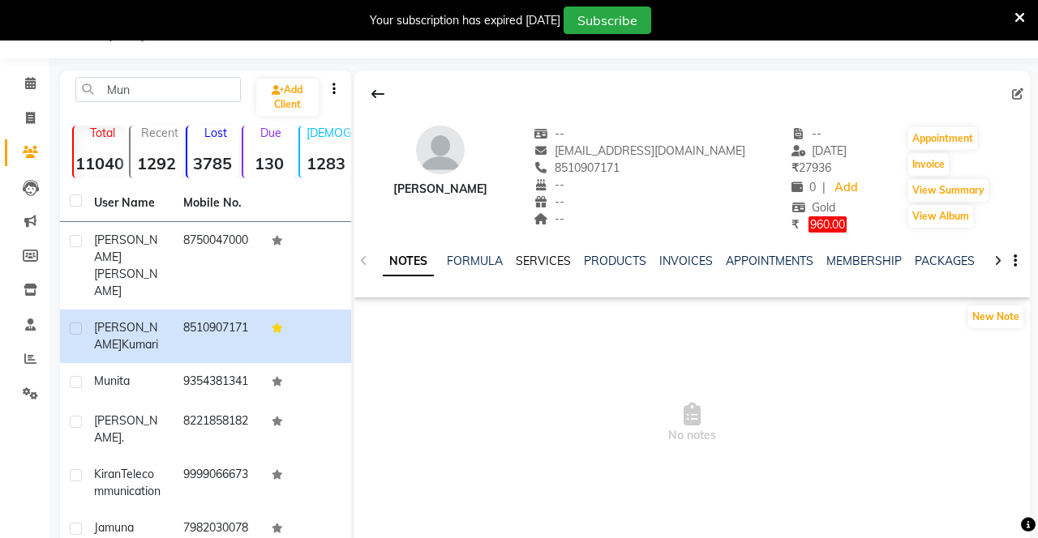
click at [546, 266] on link "SERVICES" at bounding box center [543, 261] width 55 height 15
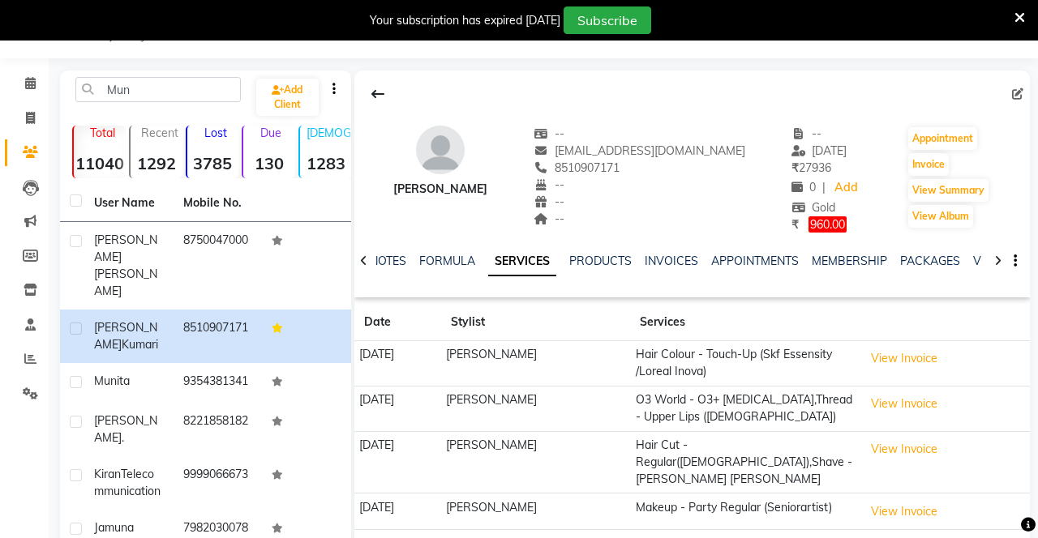
click at [887, 357] on button "View Invoice" at bounding box center [903, 358] width 81 height 25
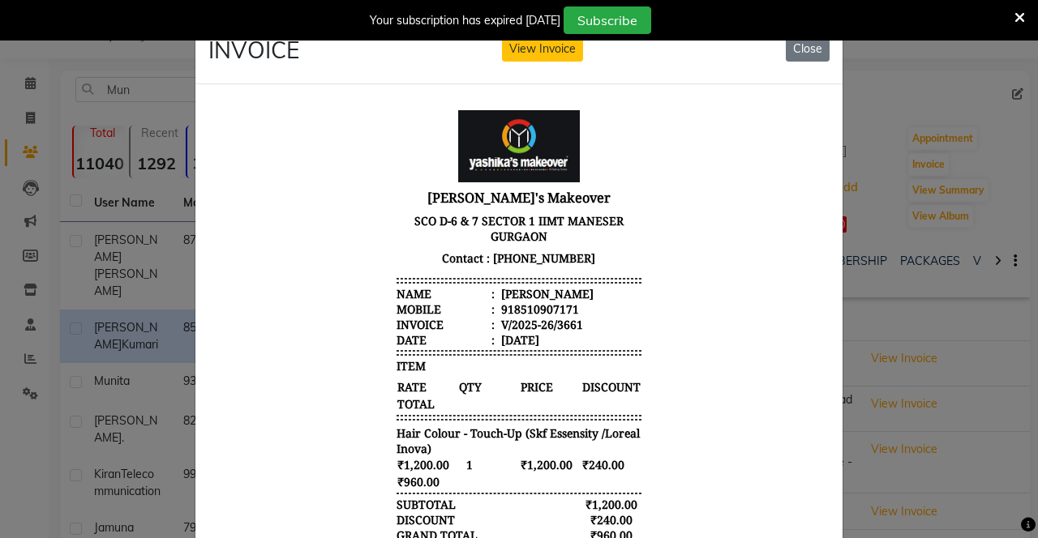
click at [529, 50] on button "View Invoice" at bounding box center [542, 48] width 81 height 25
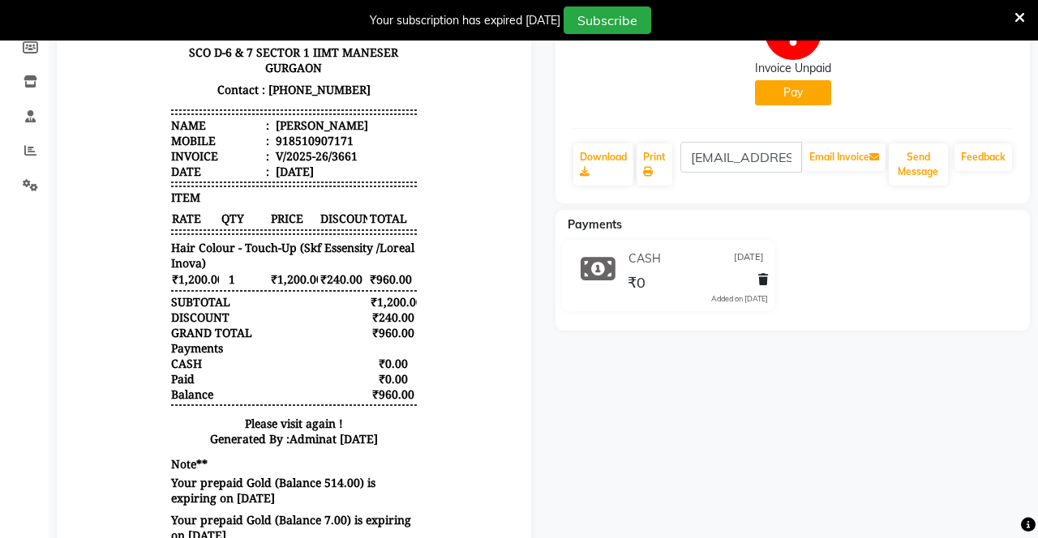
scroll to position [272, 0]
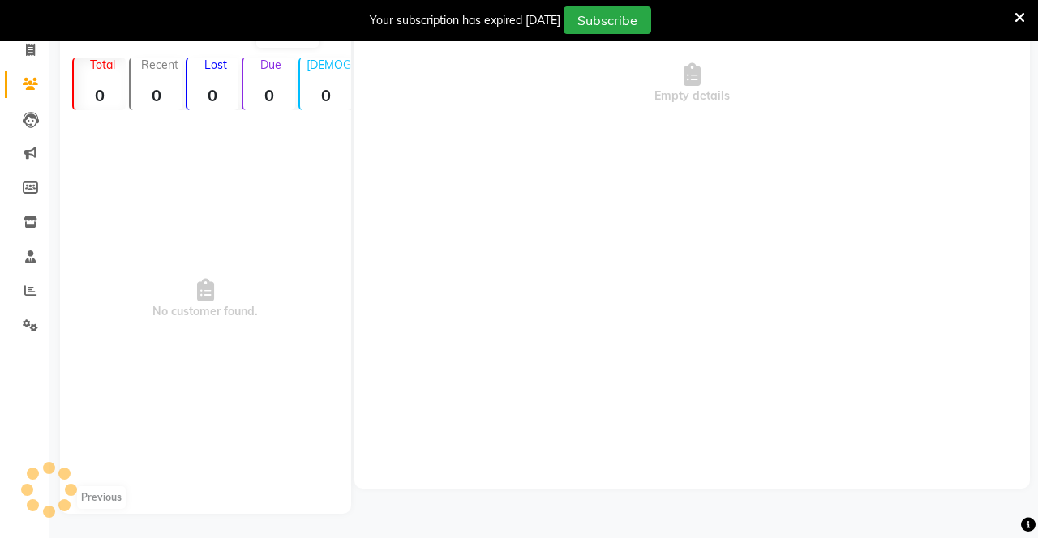
scroll to position [40, 0]
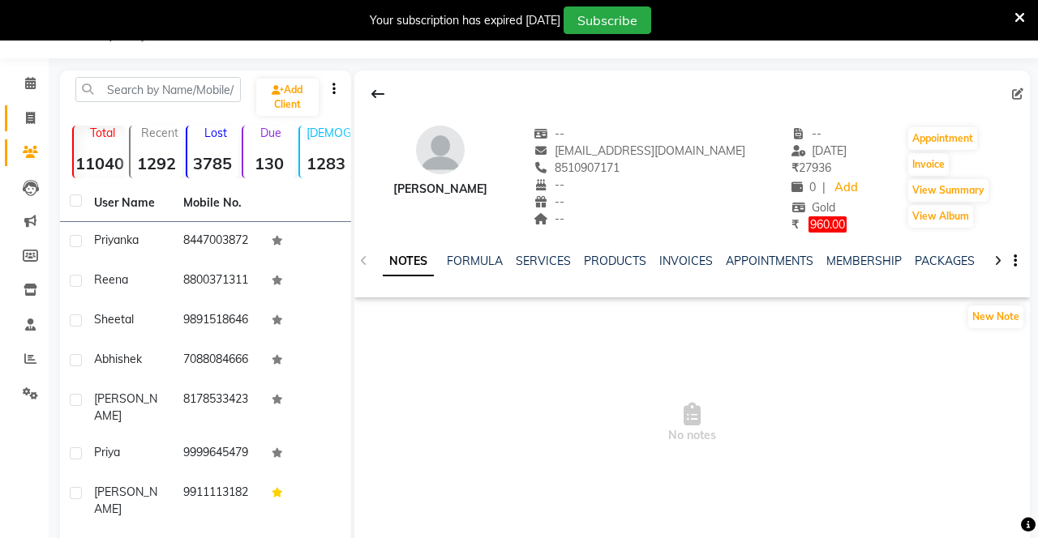
click at [20, 129] on link "Invoice" at bounding box center [24, 118] width 39 height 27
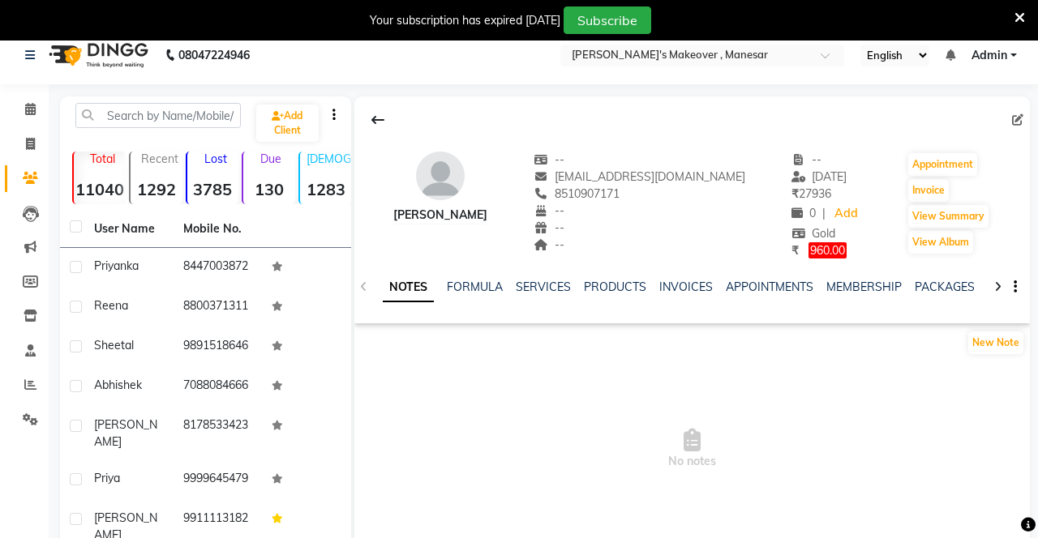
select select "service"
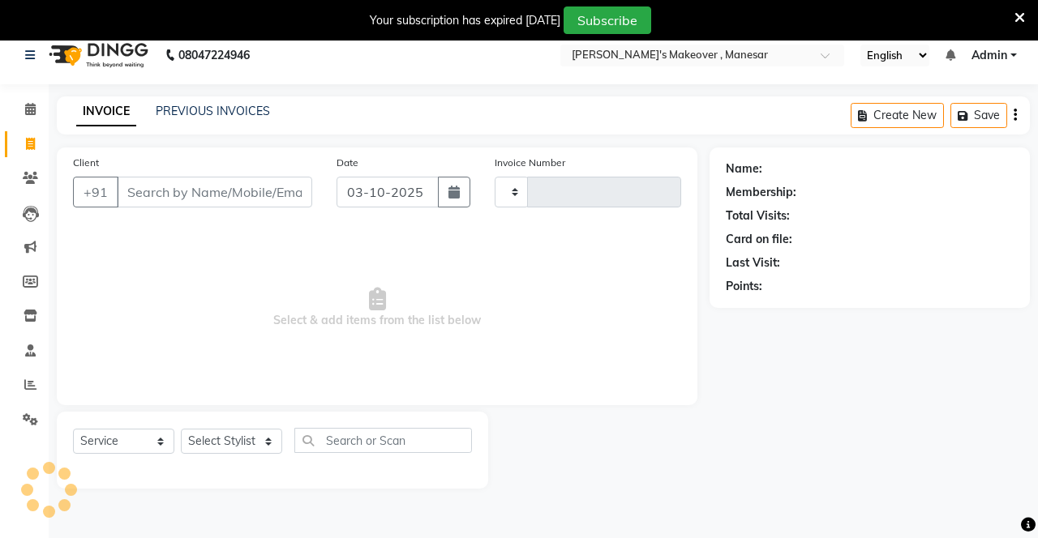
type input "4735"
select select "820"
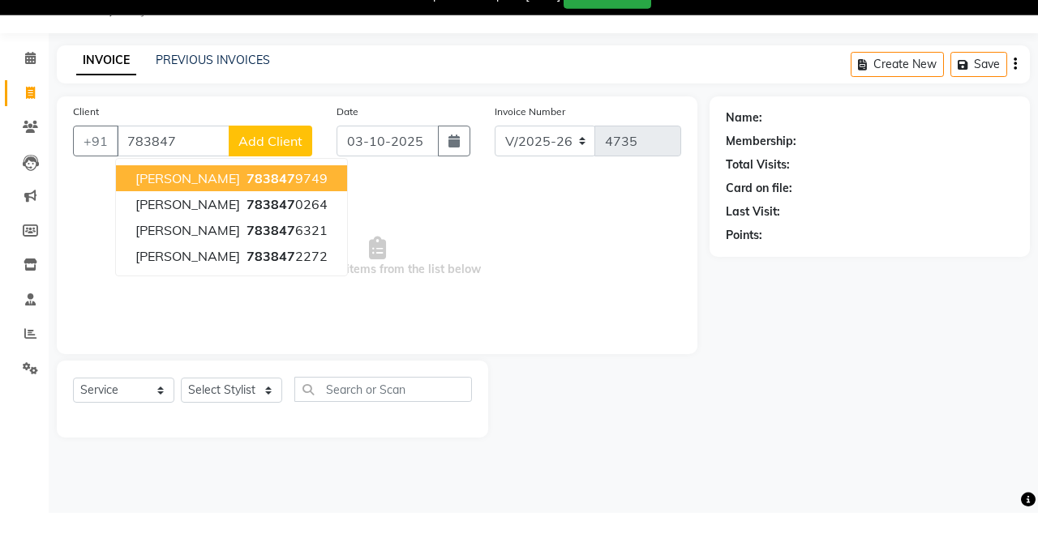
scroll to position [40, 0]
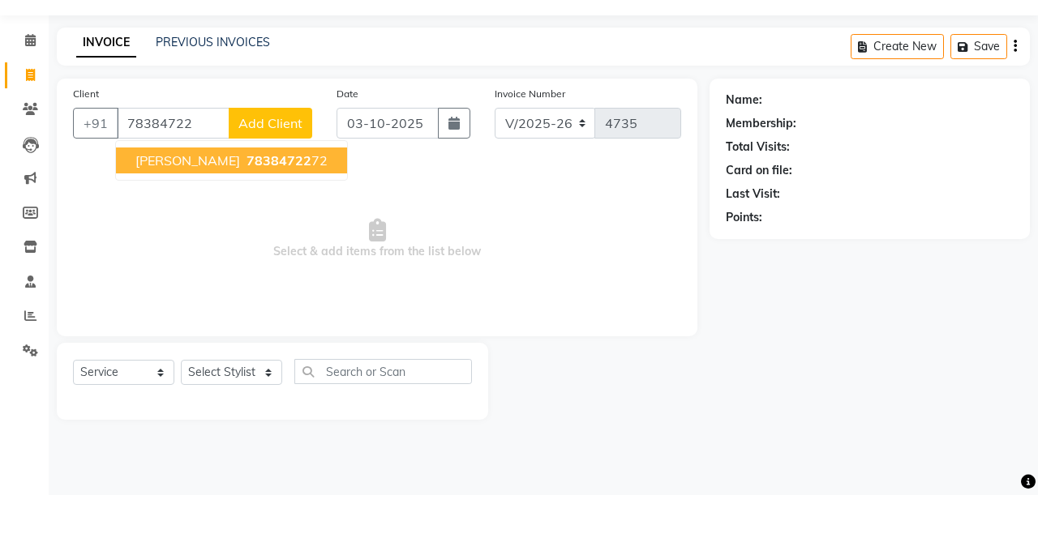
click at [245, 212] on button "Monika 78384722 72" at bounding box center [231, 204] width 231 height 26
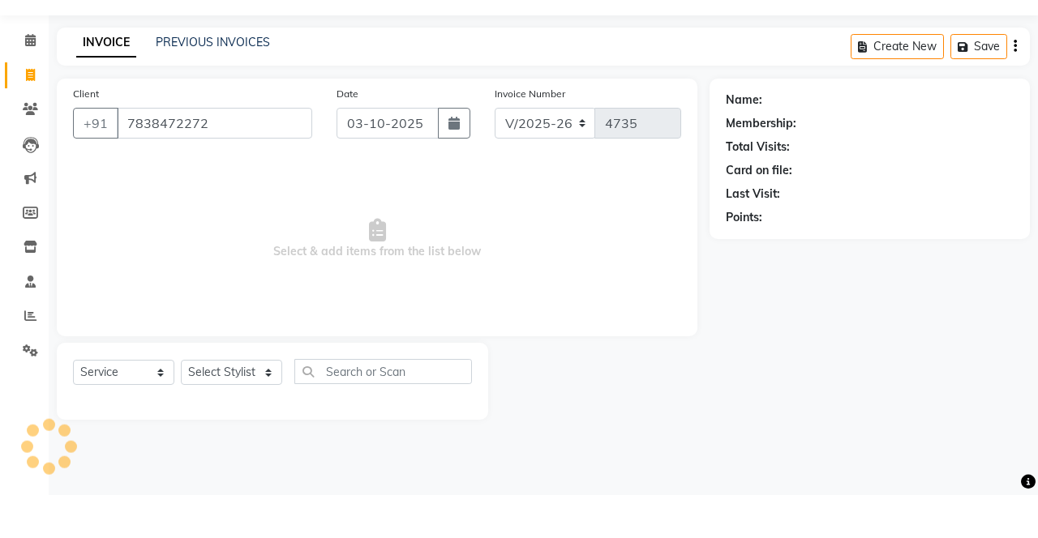
type input "7838472272"
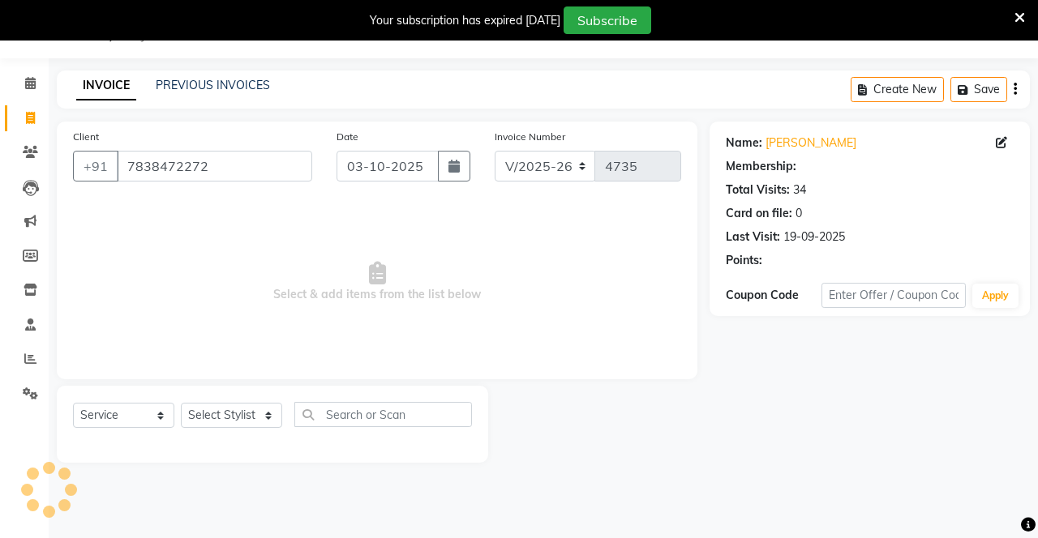
select select "2: Object"
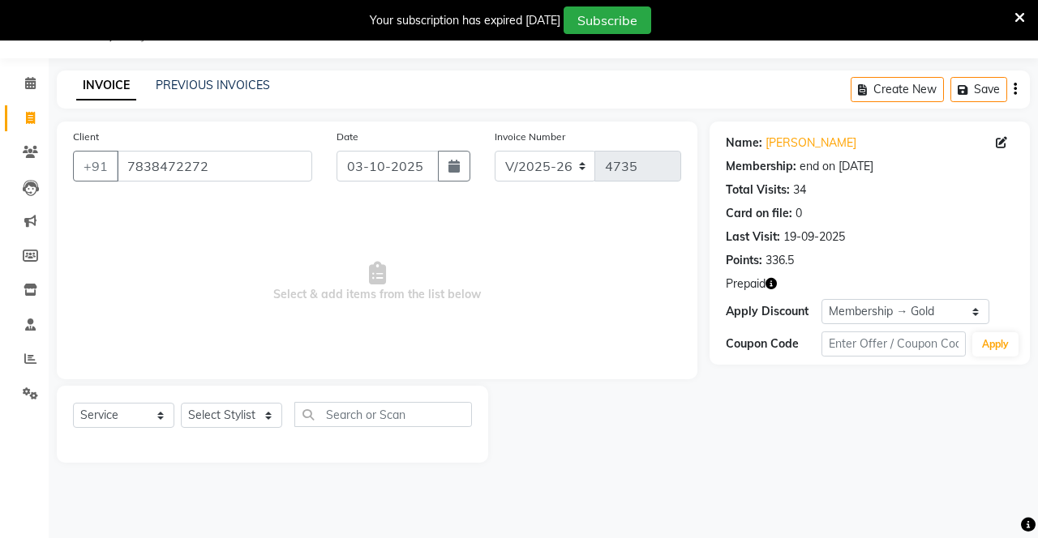
click at [23, 118] on span at bounding box center [30, 118] width 28 height 19
select select "service"
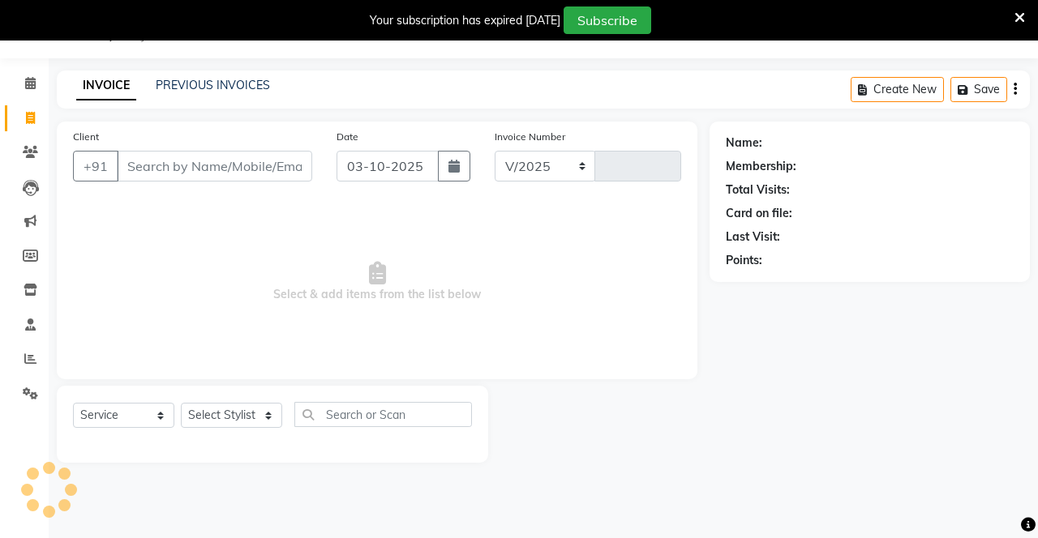
select select "820"
type input "4735"
click at [172, 160] on input "Client" at bounding box center [214, 166] width 195 height 31
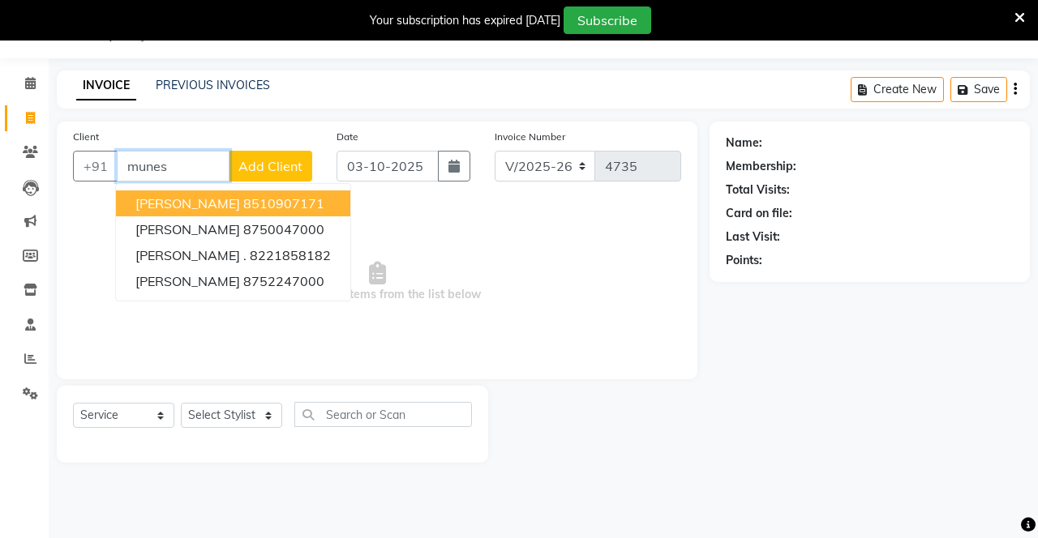
click at [211, 197] on span "Munesh Kumari" at bounding box center [187, 203] width 105 height 16
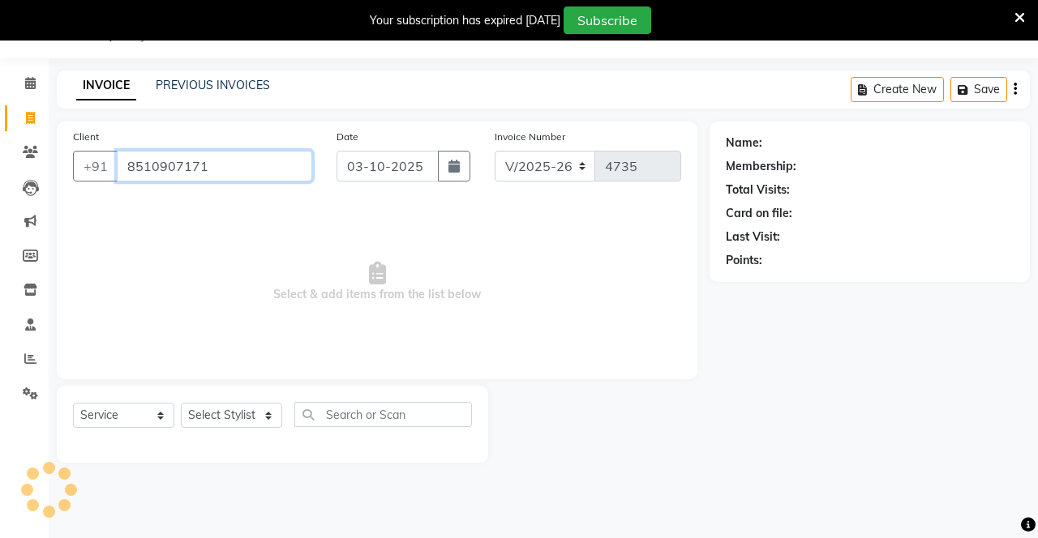
type input "8510907171"
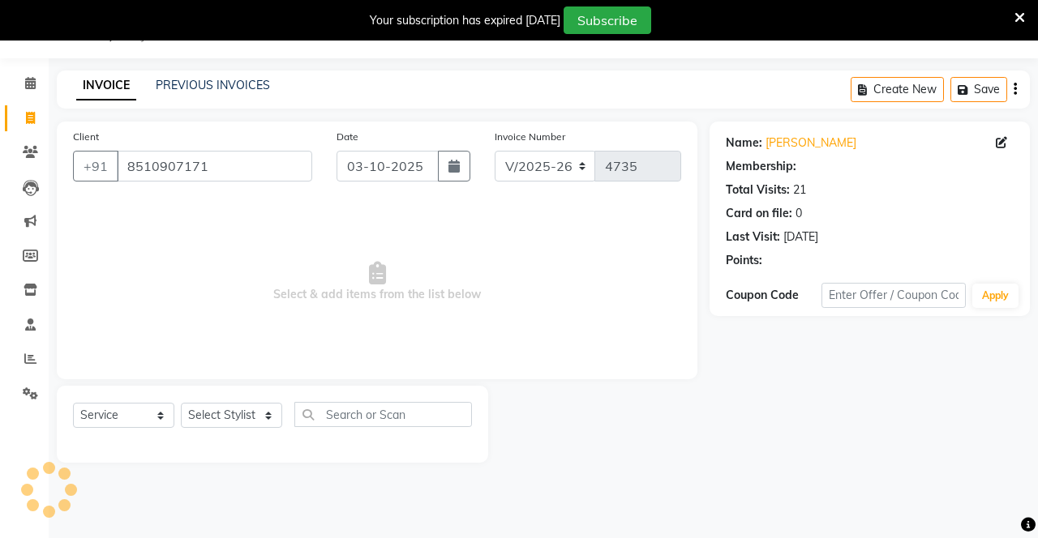
select select "2: Object"
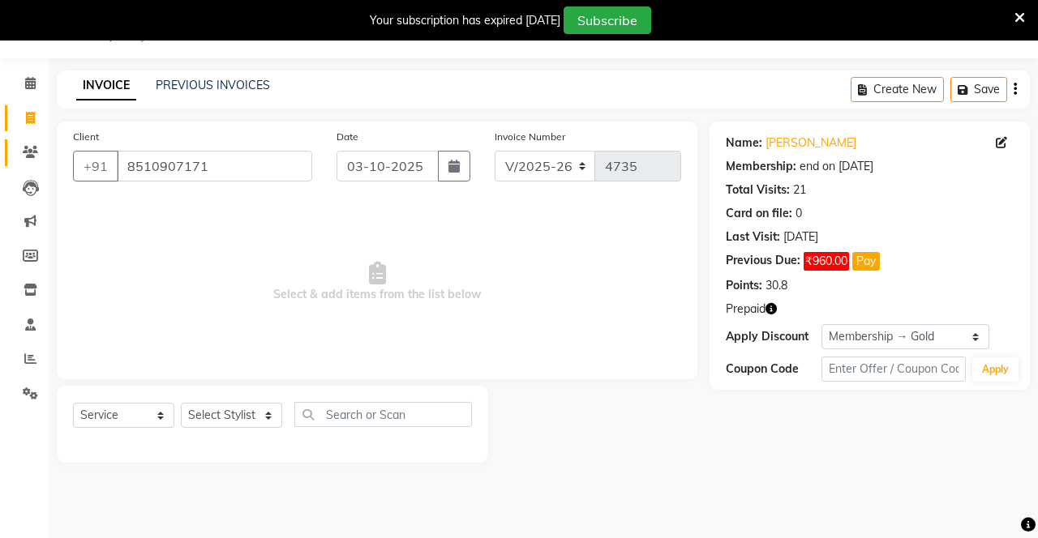
click at [34, 148] on icon at bounding box center [30, 152] width 15 height 12
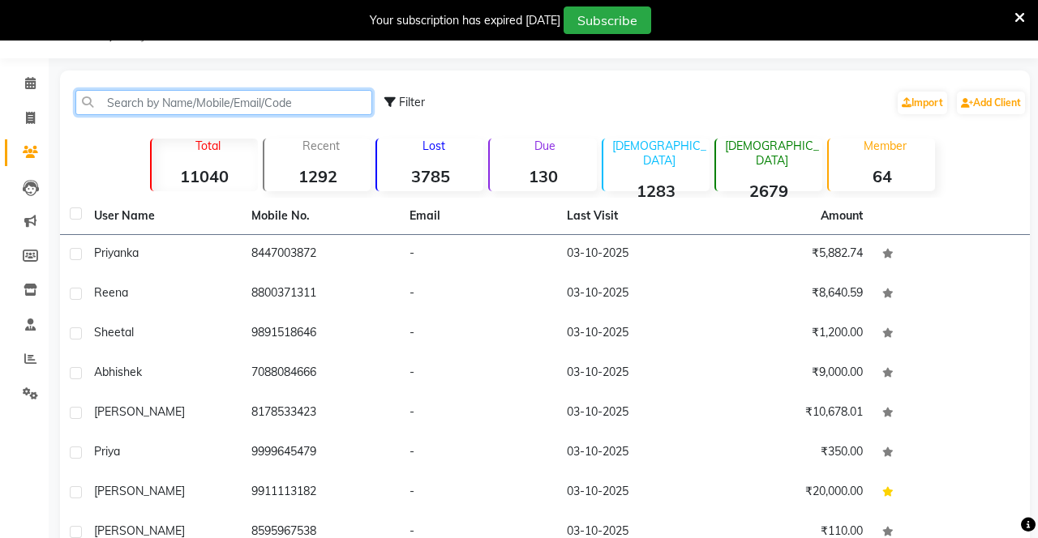
click at [255, 97] on input "text" at bounding box center [223, 102] width 297 height 25
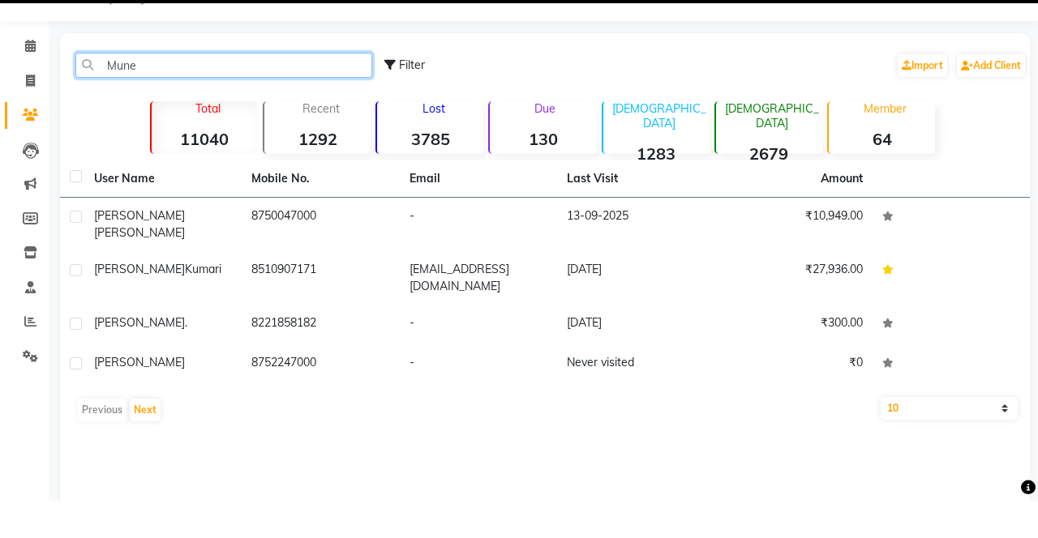
scroll to position [40, 0]
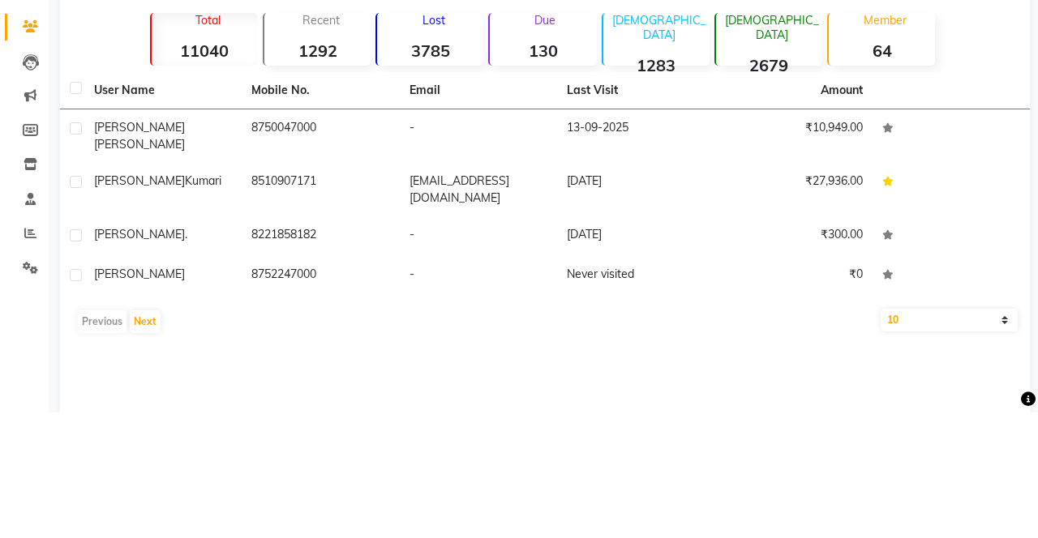
type input "Mune"
click at [303, 297] on td "8510907171" at bounding box center [320, 316] width 157 height 54
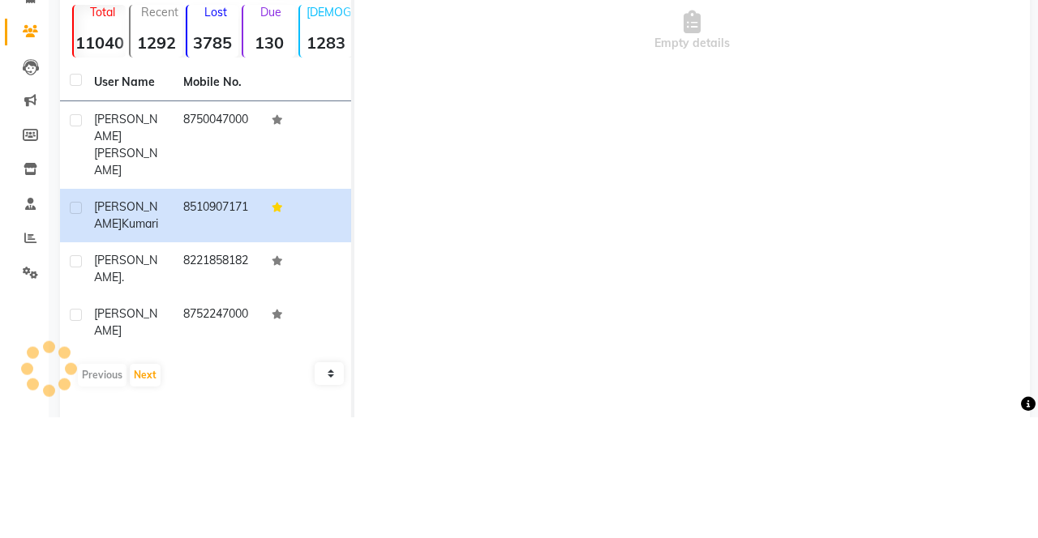
scroll to position [40, 0]
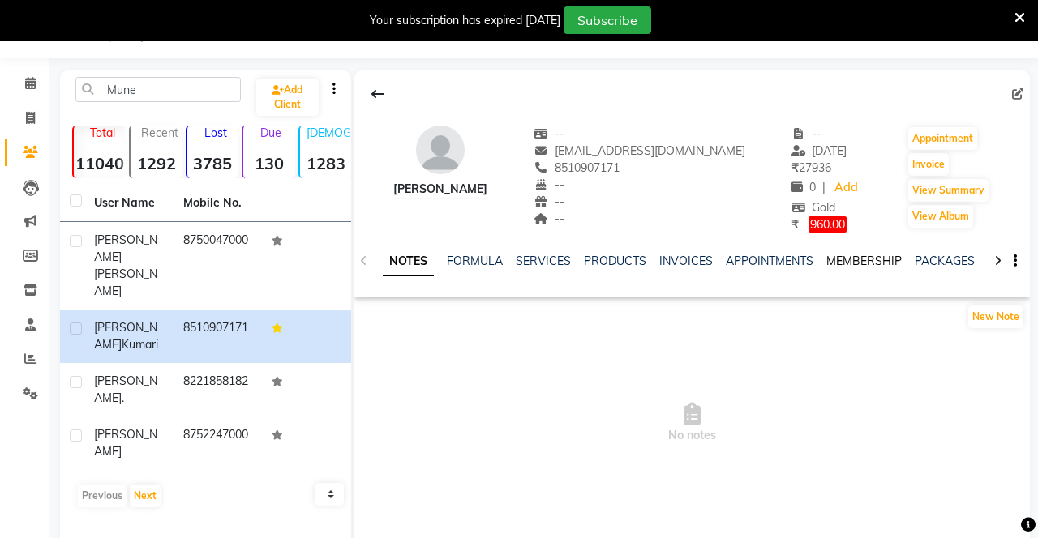
click at [863, 261] on link "MEMBERSHIP" at bounding box center [863, 261] width 75 height 15
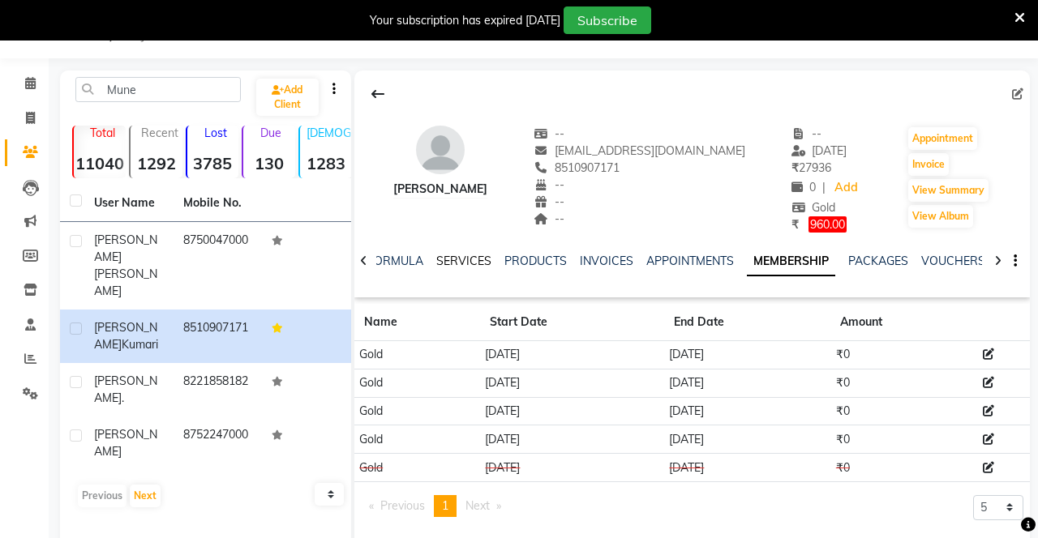
click at [461, 261] on link "SERVICES" at bounding box center [463, 261] width 55 height 15
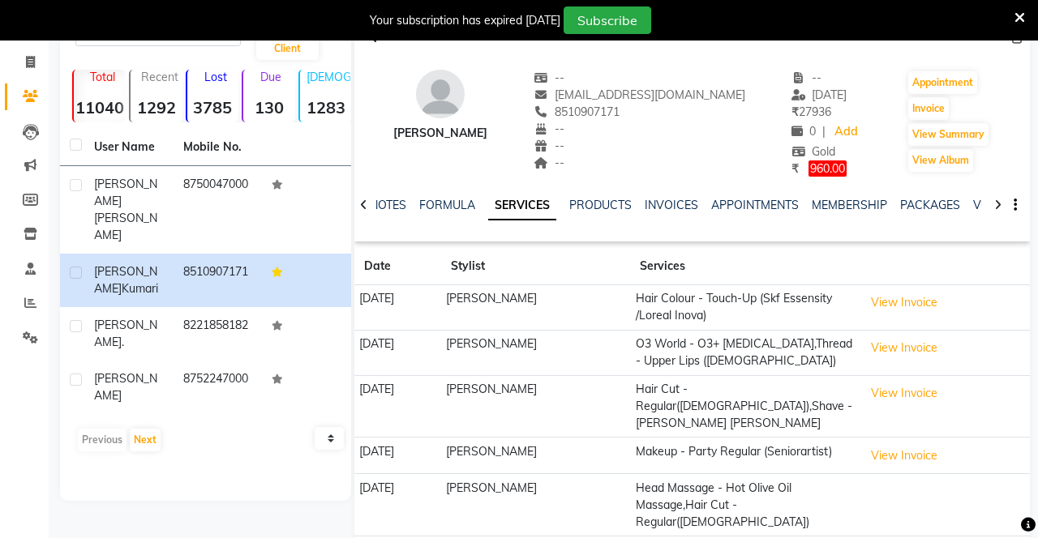
scroll to position [126, 0]
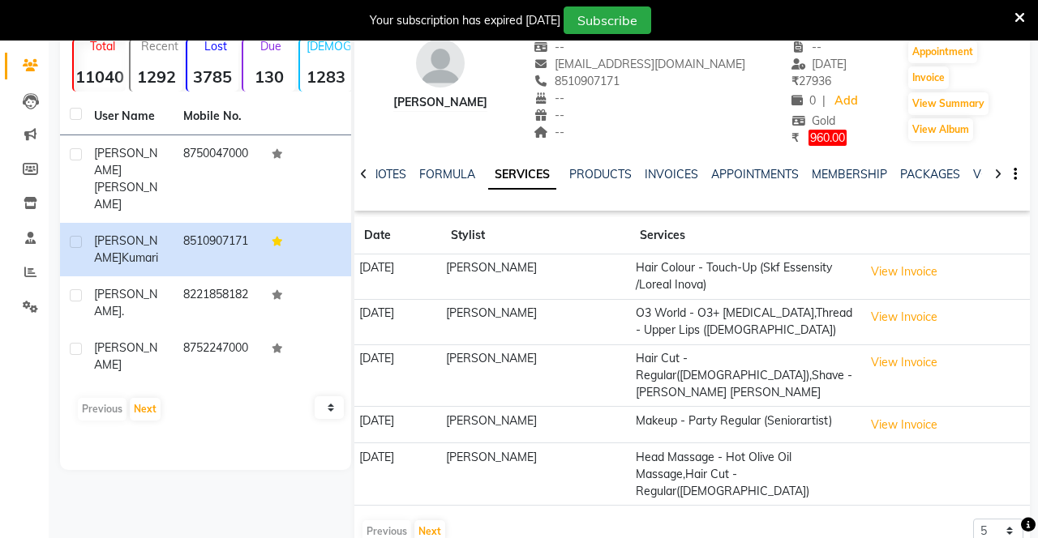
click at [913, 317] on button "View Invoice" at bounding box center [903, 317] width 81 height 25
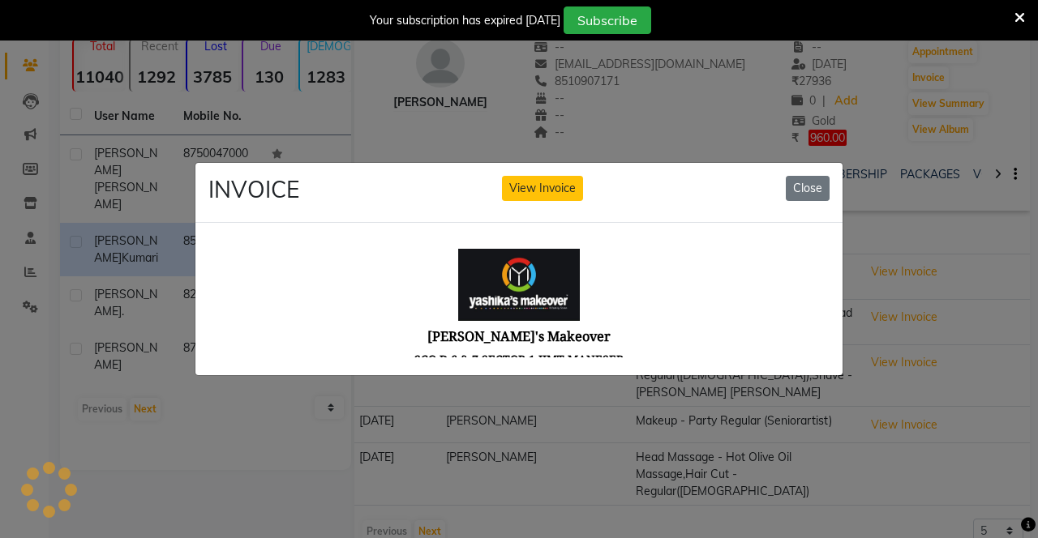
scroll to position [0, 0]
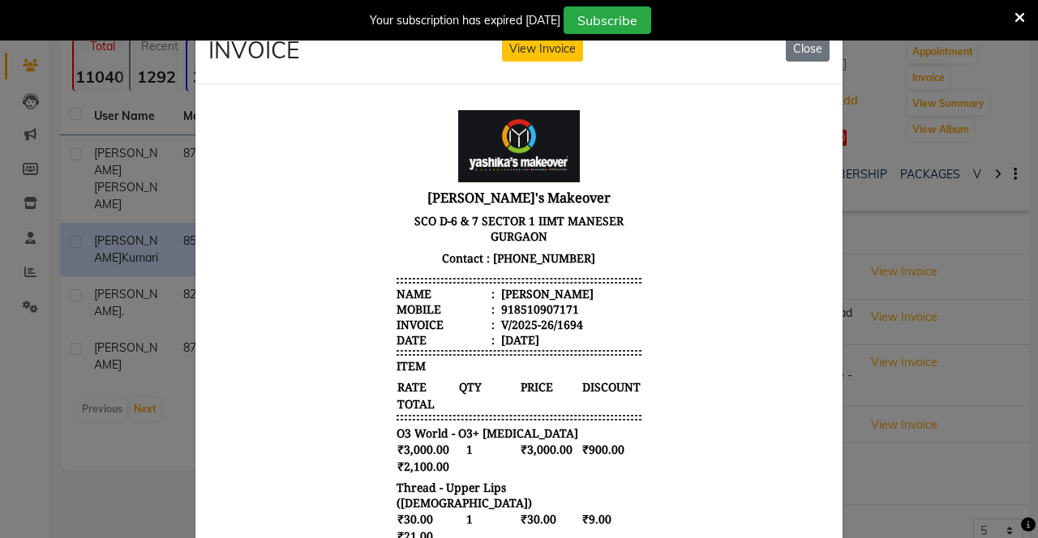
click at [560, 69] on div "INVOICE View Invoice Close" at bounding box center [518, 54] width 647 height 61
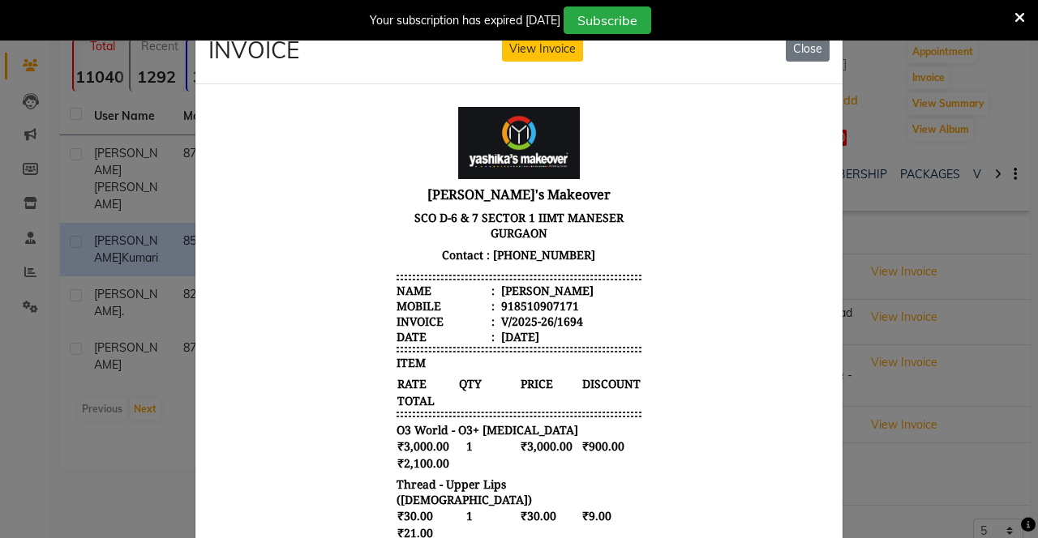
scroll to position [12, 0]
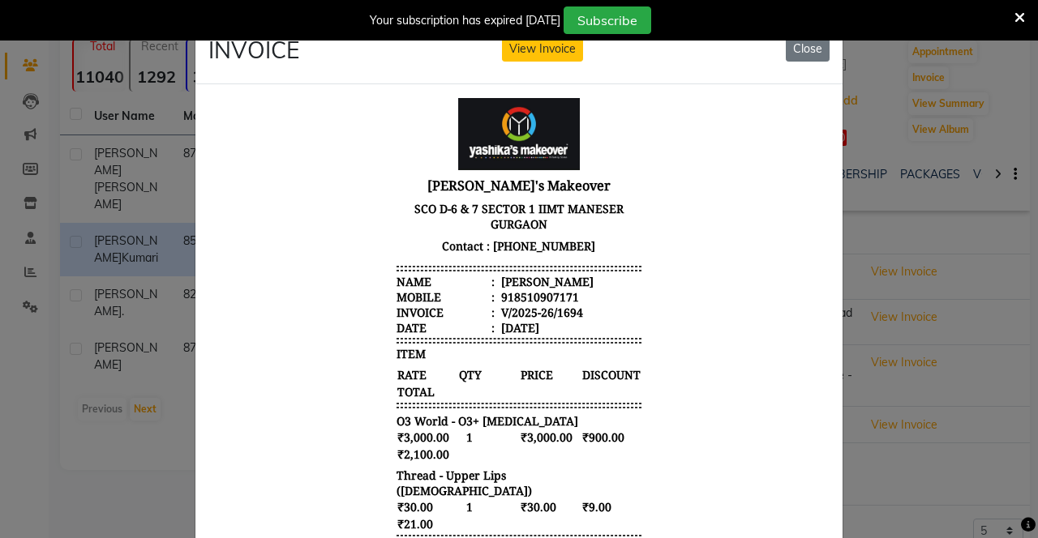
click at [547, 44] on button "View Invoice" at bounding box center [542, 48] width 81 height 25
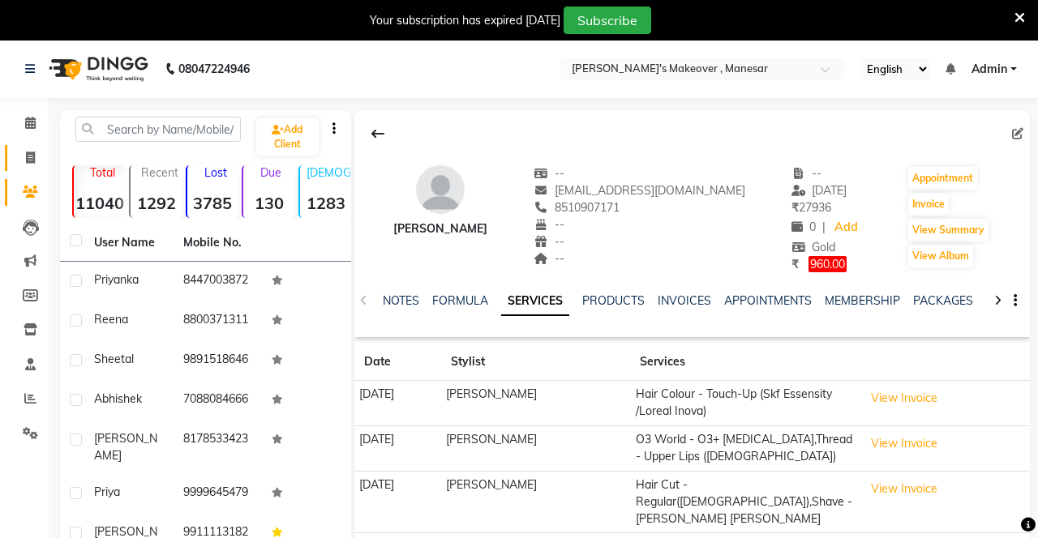
click at [26, 157] on icon at bounding box center [30, 158] width 9 height 12
select select "service"
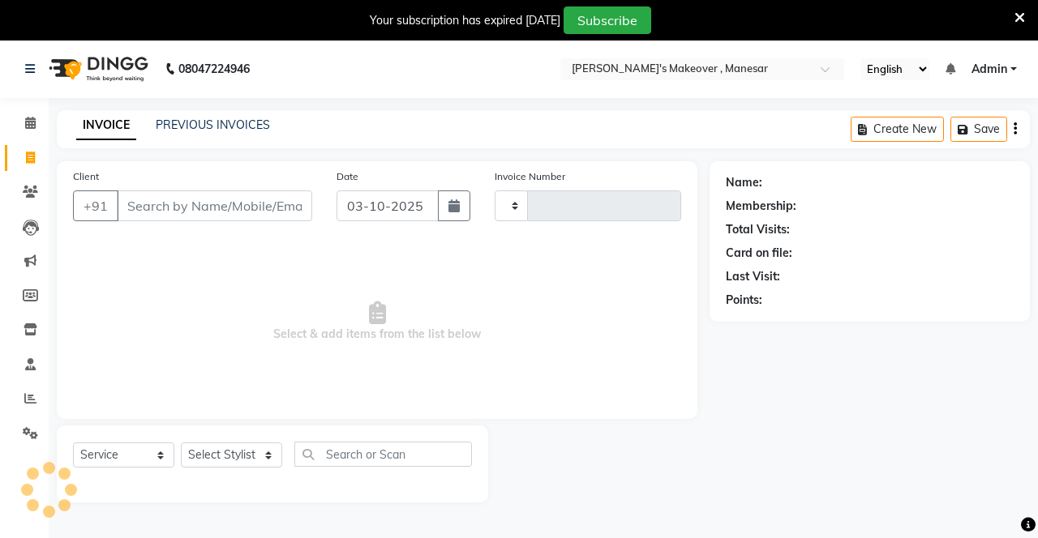
type input "4735"
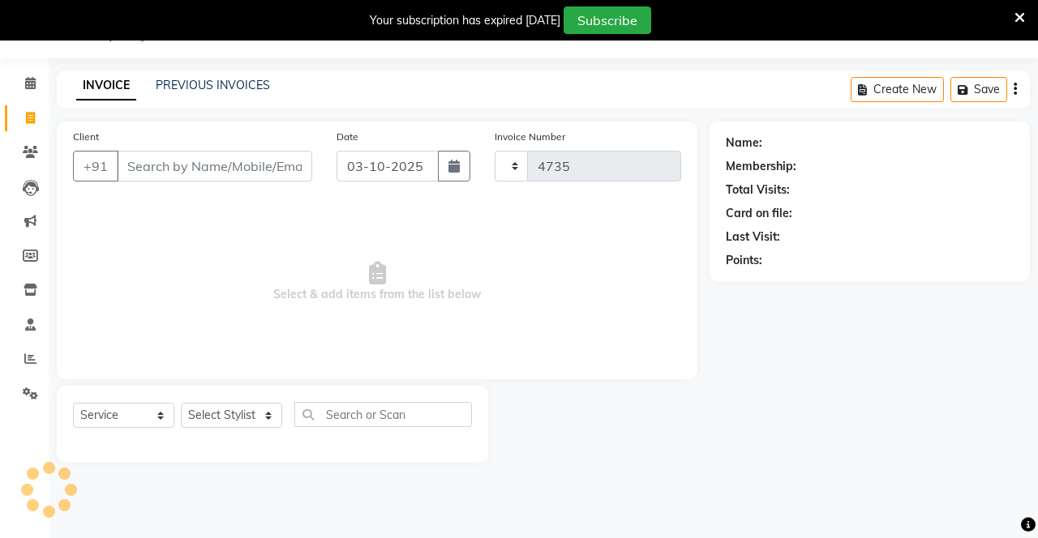
select select "820"
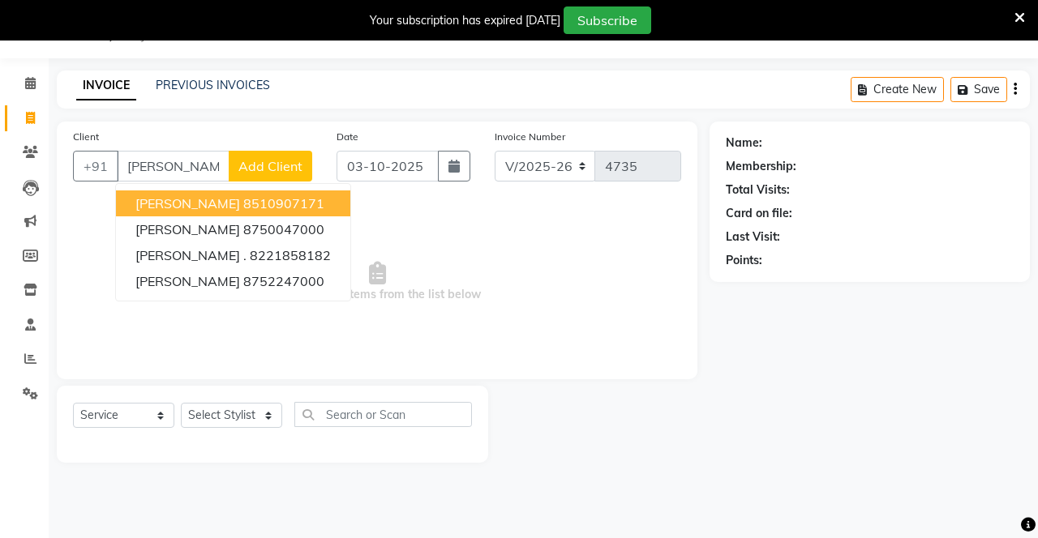
click at [299, 191] on button "Munesh Kumari 8510907171" at bounding box center [233, 204] width 234 height 26
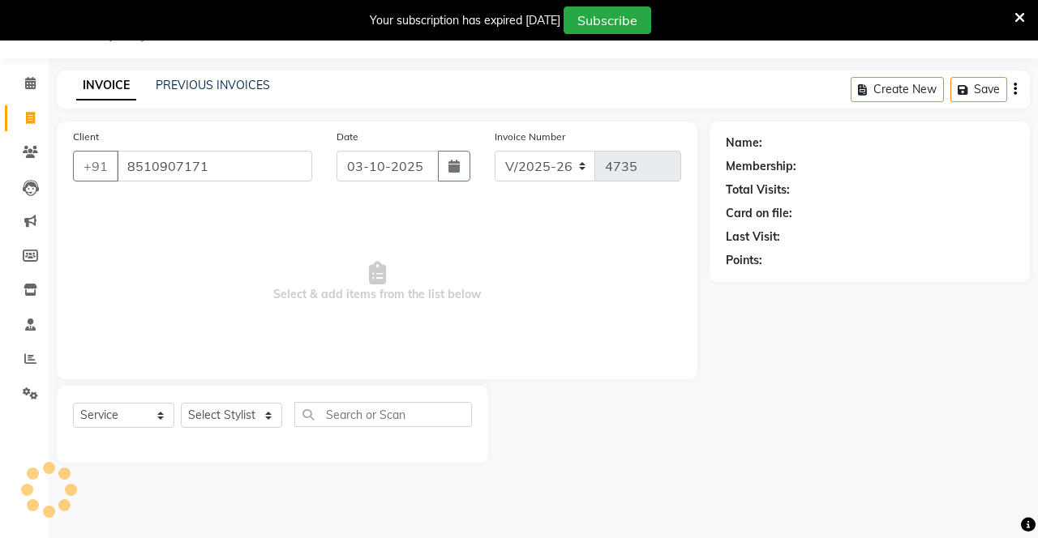
type input "8510907171"
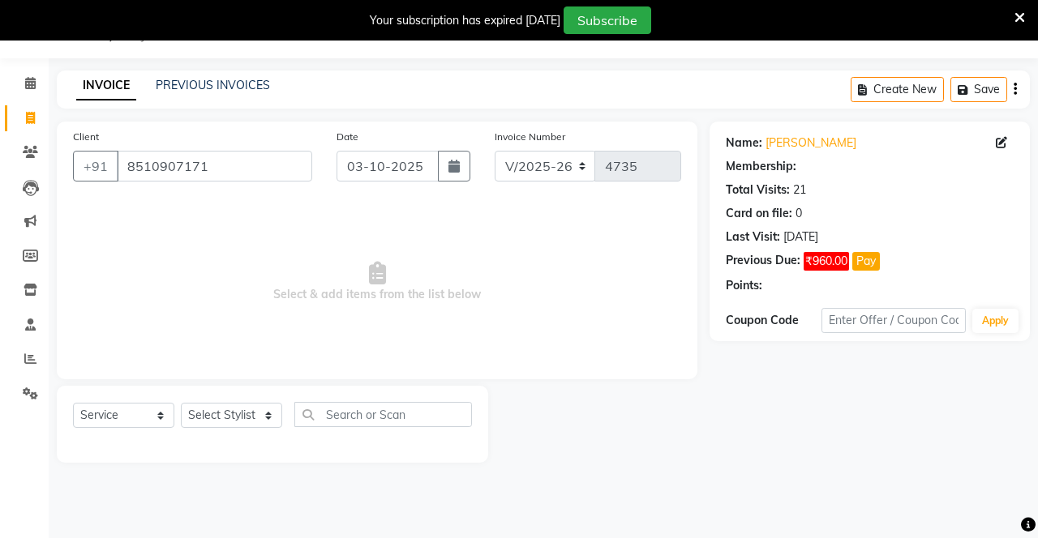
select select "2: Object"
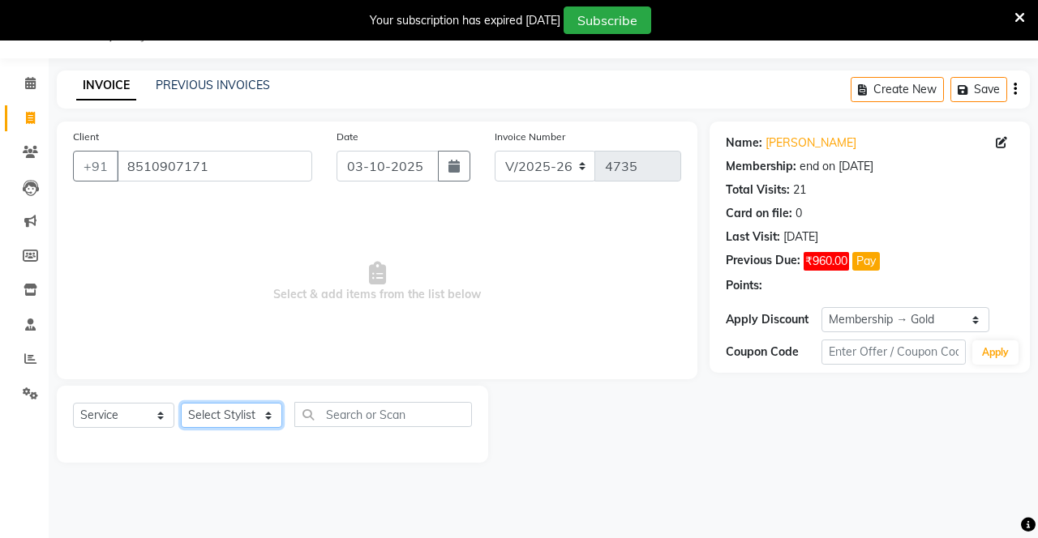
click at [217, 415] on select "Select Stylist Danish Shavej [PERSON_NAME] Krishna [PERSON_NAME] [PERSON_NAME] …" at bounding box center [231, 415] width 101 height 25
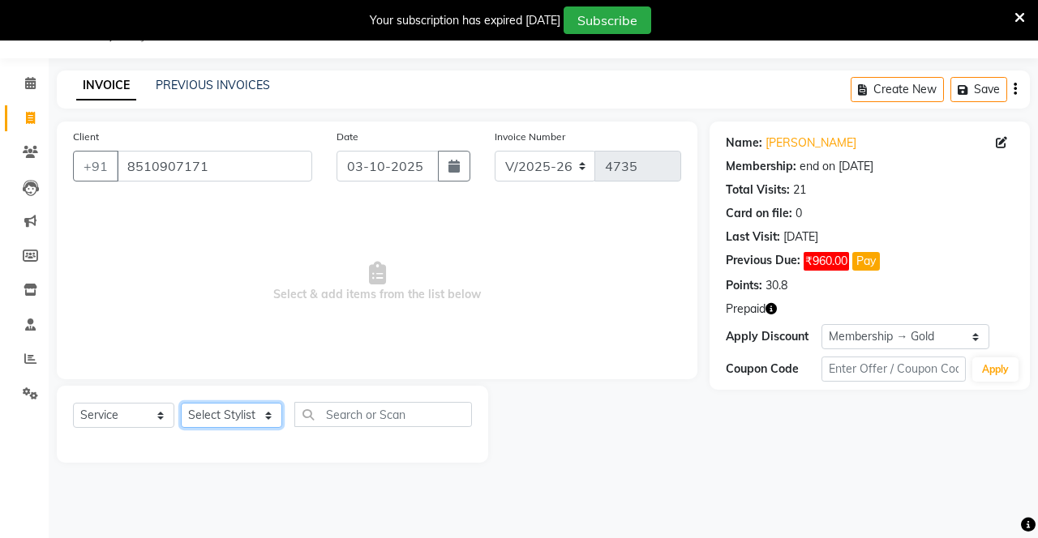
select select "14429"
click at [181, 403] on select "Select Stylist Danish Shavej [PERSON_NAME] Krishna [PERSON_NAME] [PERSON_NAME] …" at bounding box center [231, 415] width 101 height 25
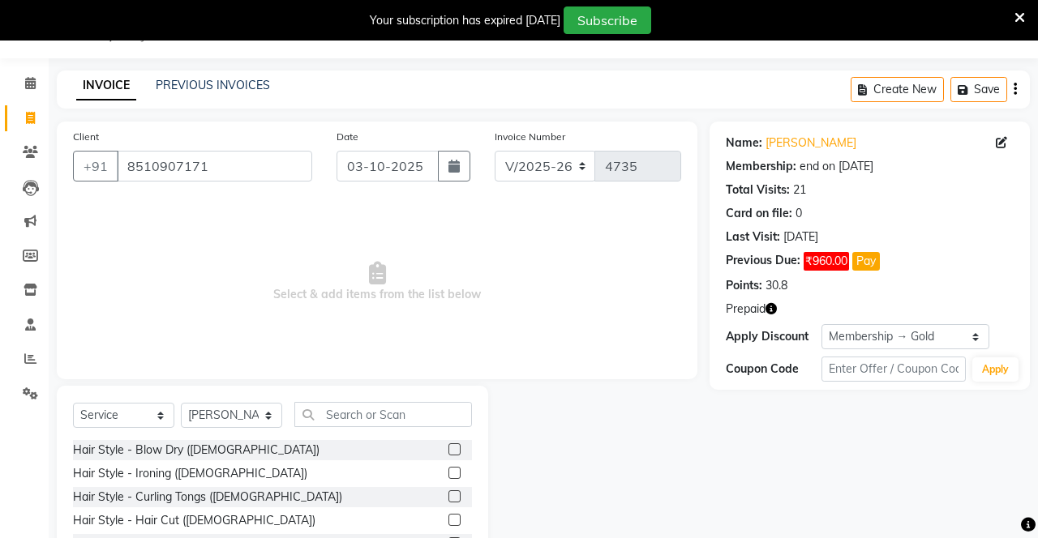
click at [363, 440] on div "Hair Style - Blow Dry ([DEMOGRAPHIC_DATA])" at bounding box center [272, 450] width 399 height 20
click at [397, 407] on input "text" at bounding box center [383, 414] width 178 height 25
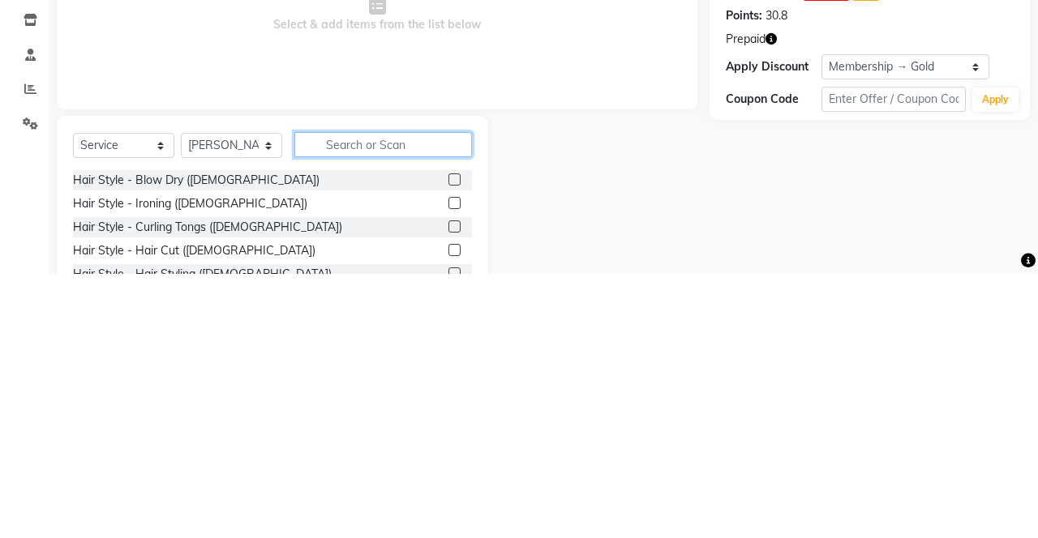
scroll to position [52, 0]
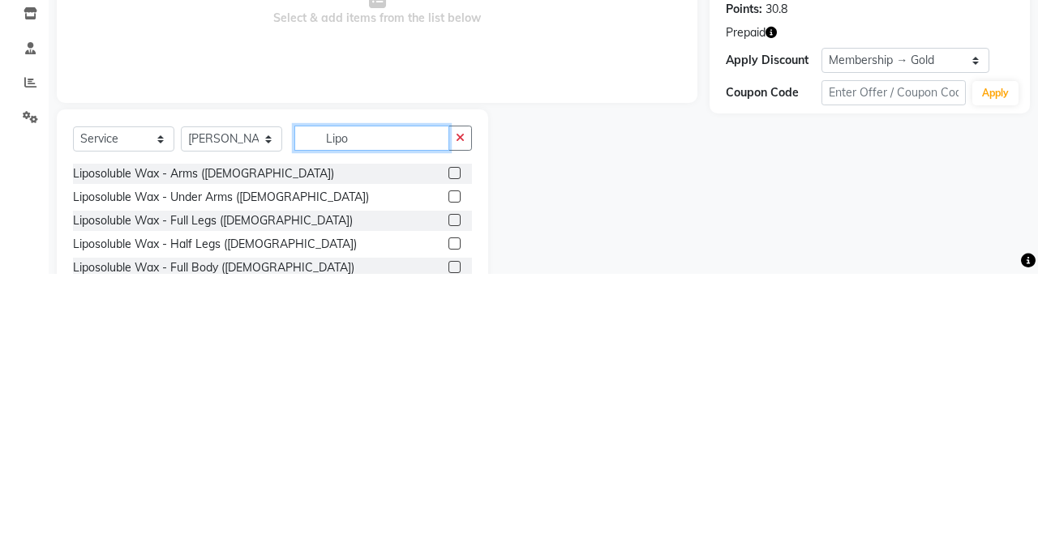
type input "Lipo"
click at [452, 436] on label at bounding box center [454, 437] width 12 height 12
click at [452, 436] on input "checkbox" at bounding box center [453, 438] width 11 height 11
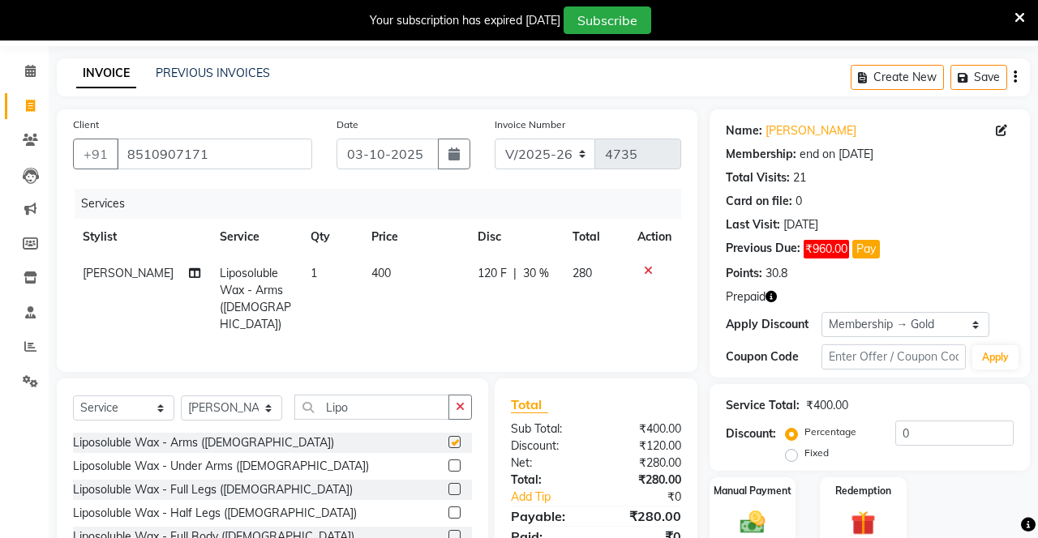
checkbox input "false"
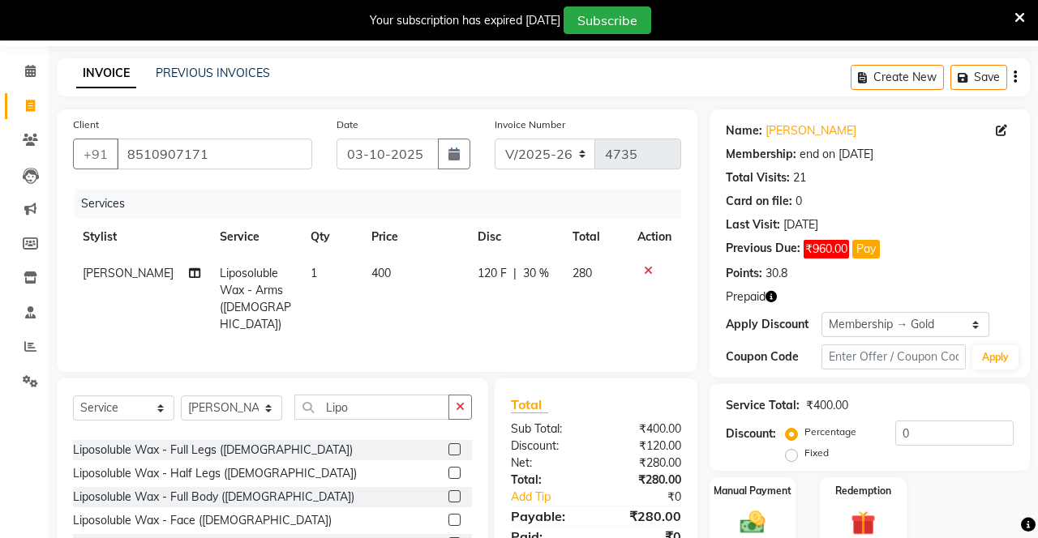
scroll to position [0, 0]
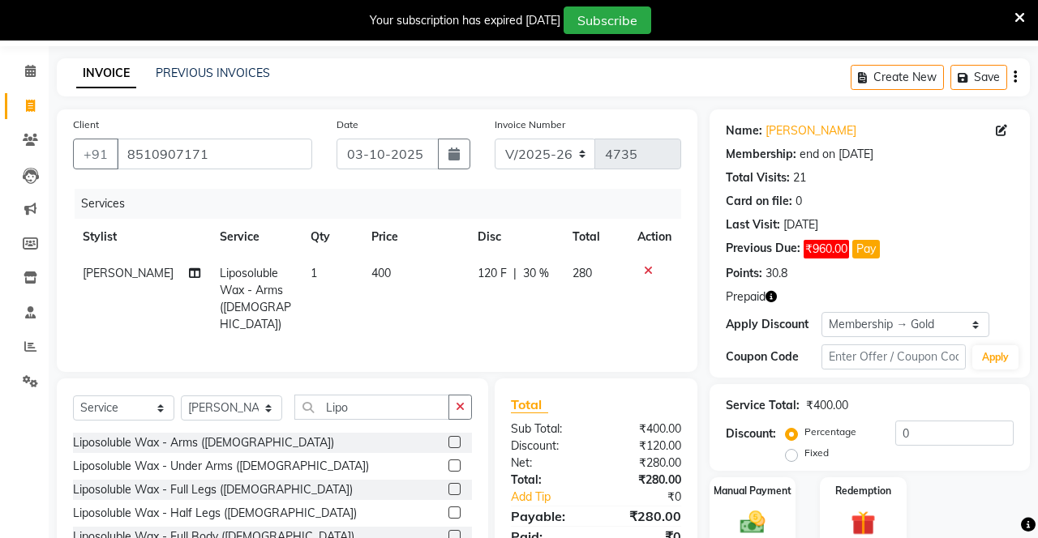
click at [452, 461] on label at bounding box center [454, 466] width 12 height 12
click at [452, 461] on input "checkbox" at bounding box center [453, 466] width 11 height 11
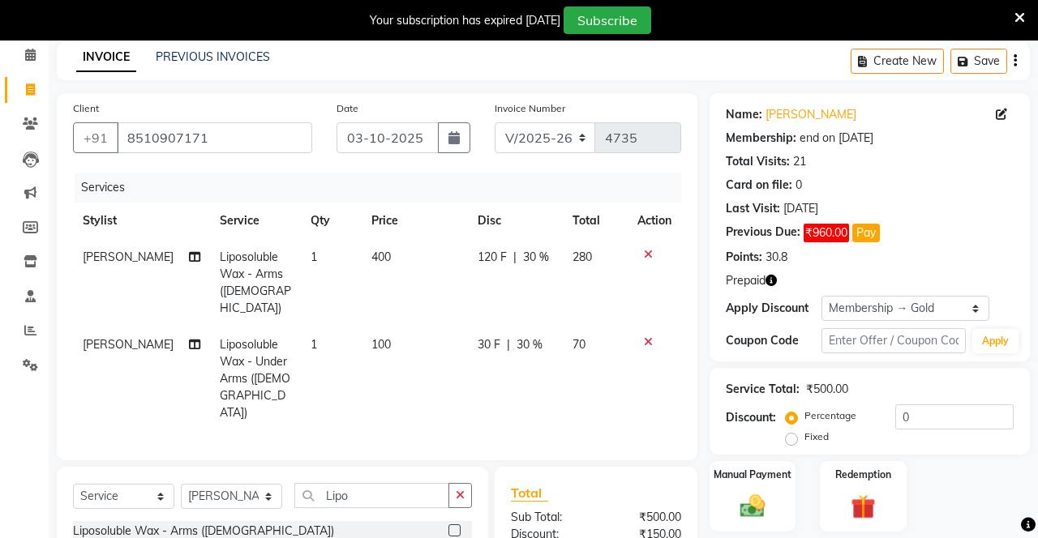
checkbox input "false"
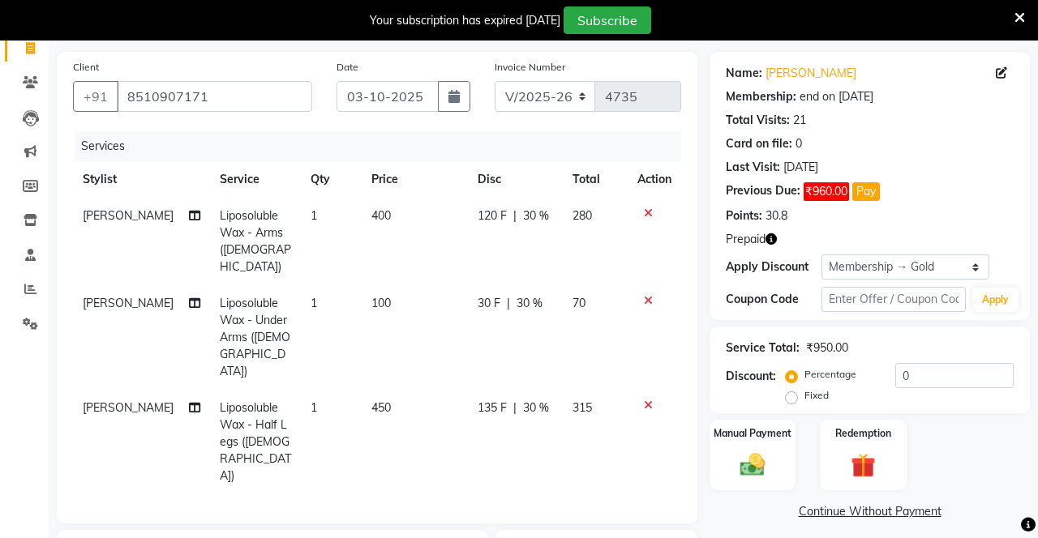
checkbox input "false"
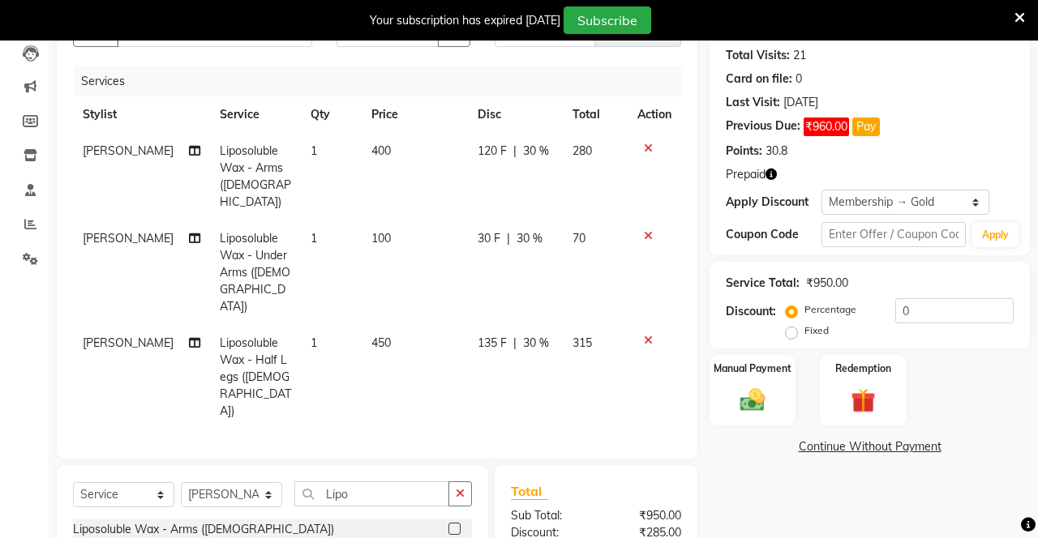
click at [461, 488] on icon "button" at bounding box center [460, 493] width 9 height 11
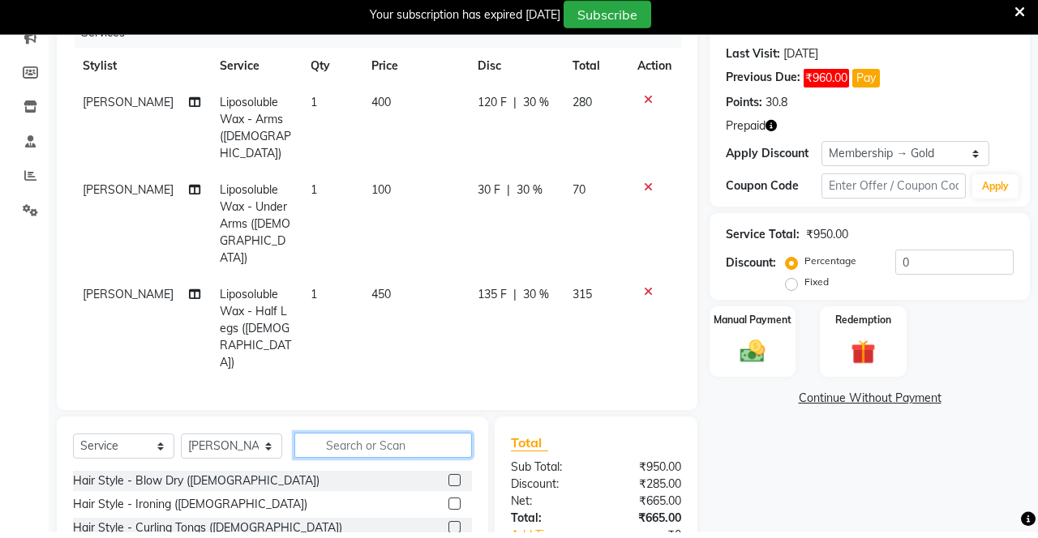
scroll to position [217, 0]
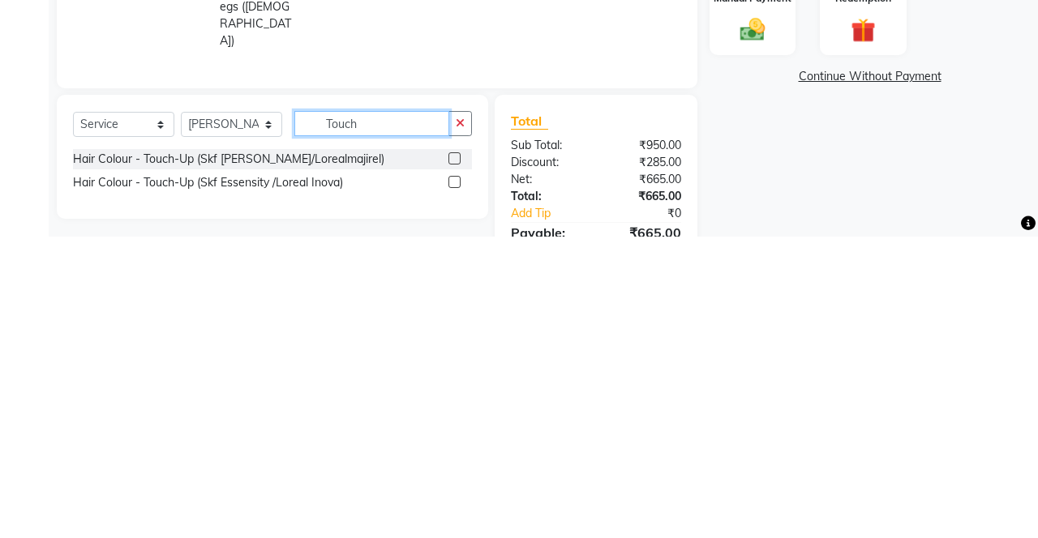
type input "Touch"
click at [449, 478] on label at bounding box center [454, 484] width 12 height 12
click at [449, 479] on input "checkbox" at bounding box center [453, 484] width 11 height 11
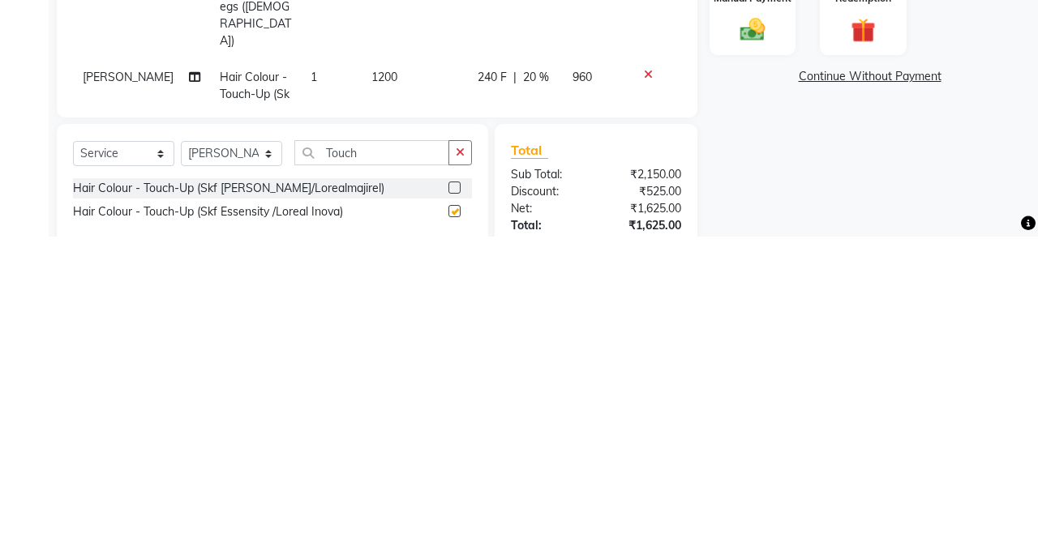
scroll to position [243, 0]
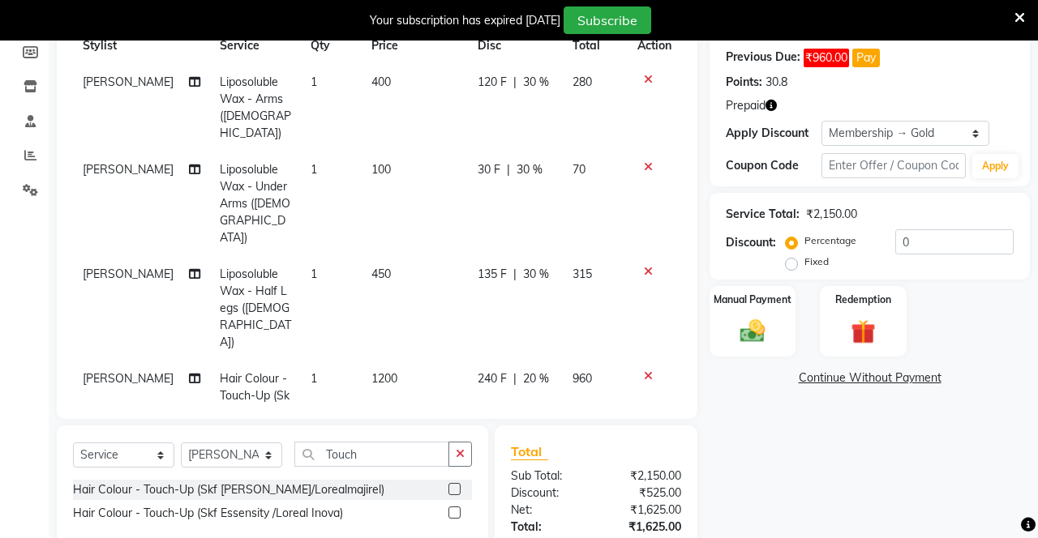
checkbox input "false"
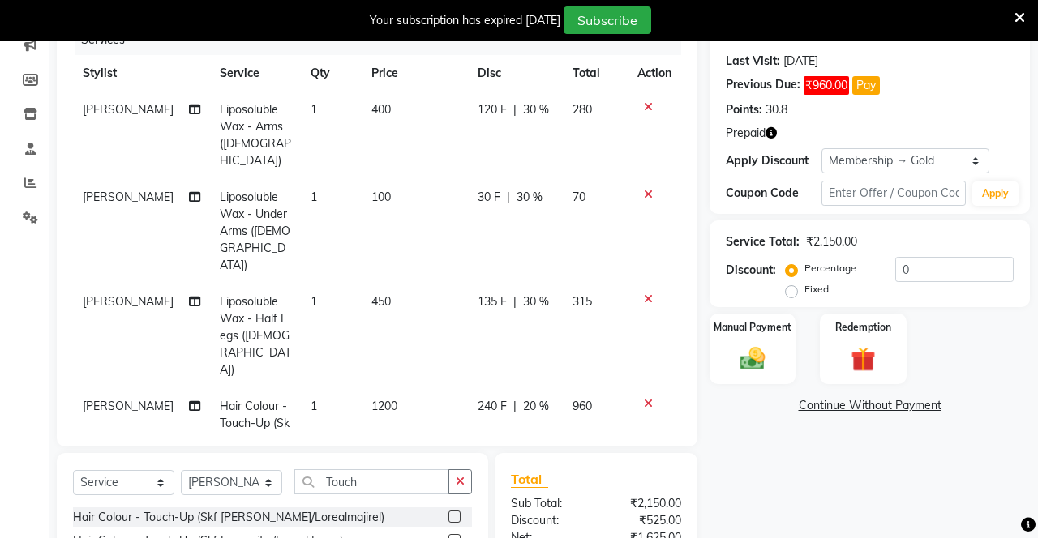
scroll to position [219, 0]
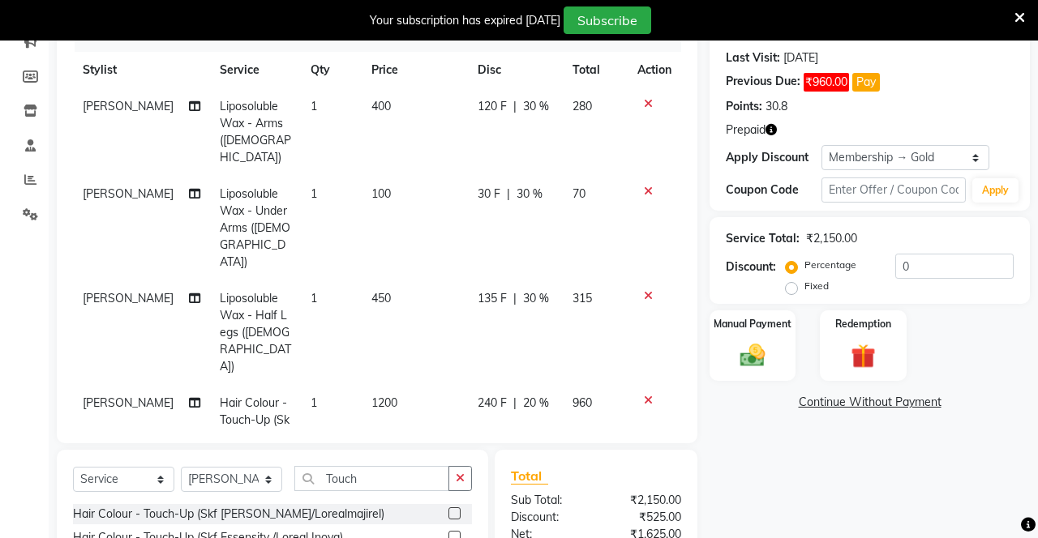
click at [757, 344] on img at bounding box center [752, 355] width 41 height 28
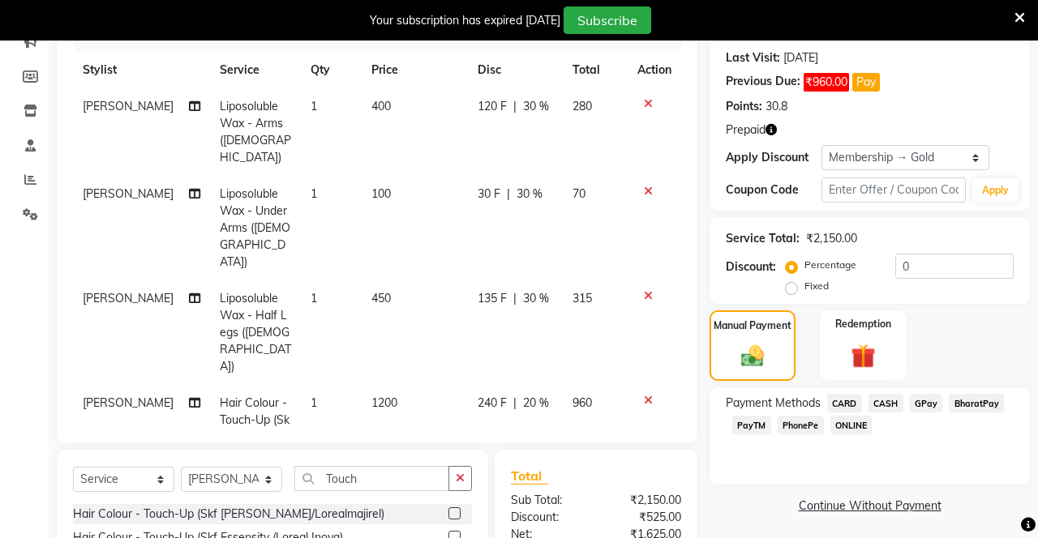
click at [838, 407] on span "CARD" at bounding box center [844, 403] width 35 height 19
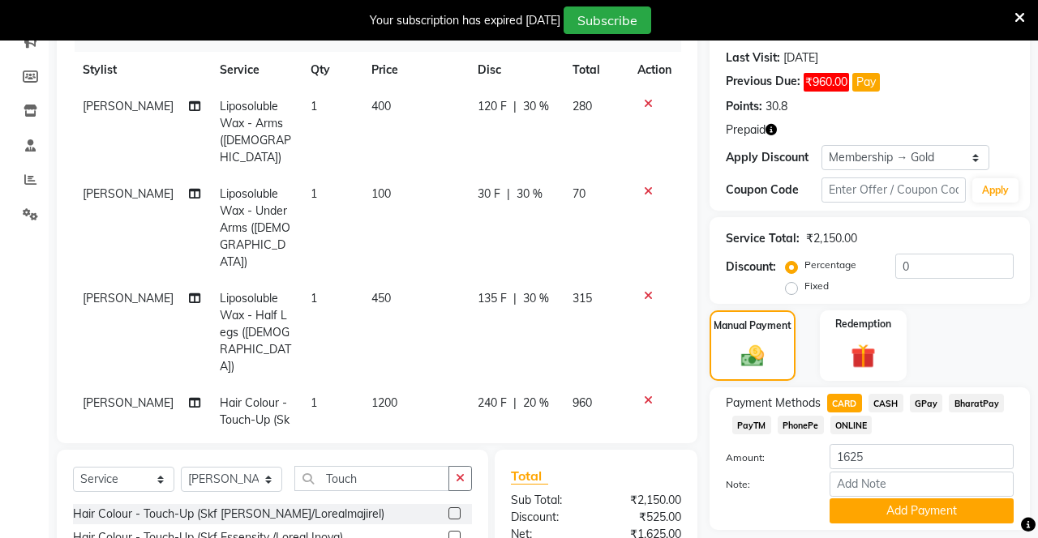
click at [898, 405] on span "CASH" at bounding box center [885, 403] width 35 height 19
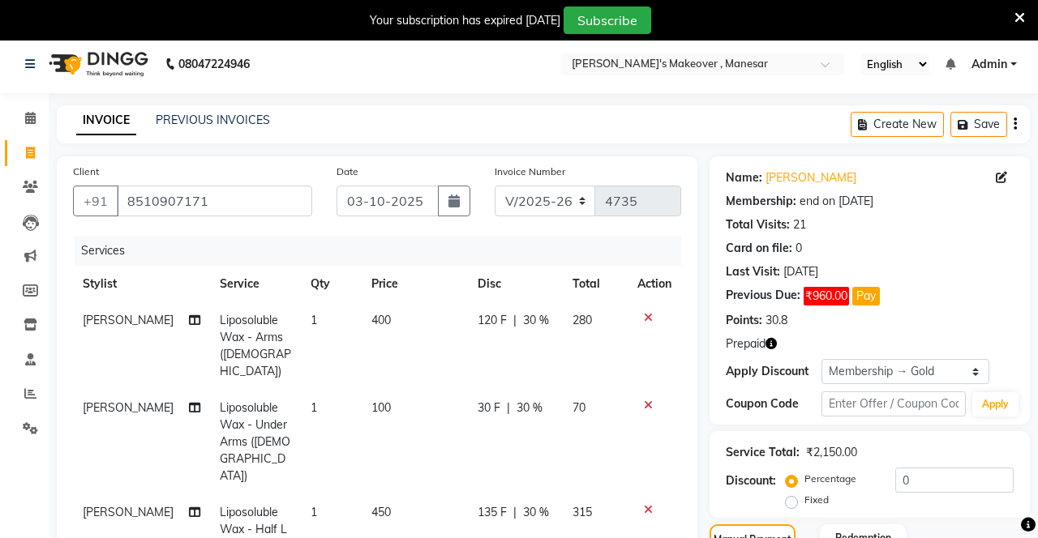
scroll to position [0, 0]
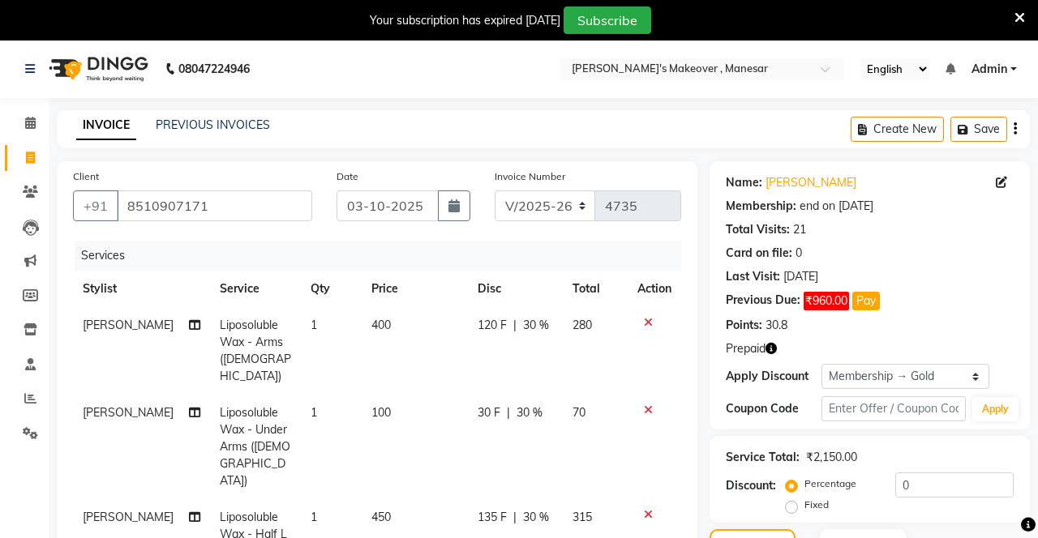
click at [523, 318] on span "30 %" at bounding box center [536, 325] width 26 height 17
select select "14429"
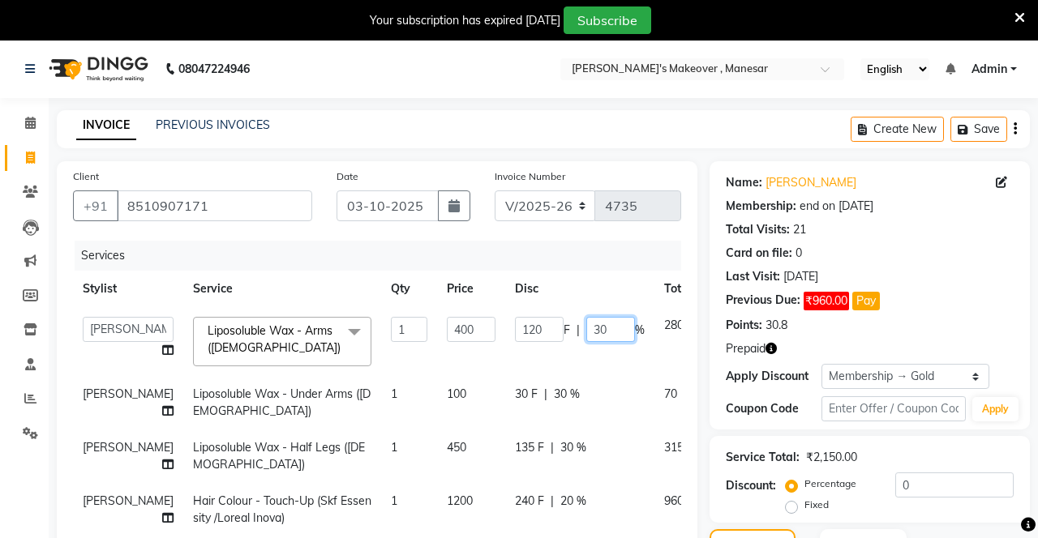
click at [586, 329] on input "30" at bounding box center [610, 329] width 49 height 25
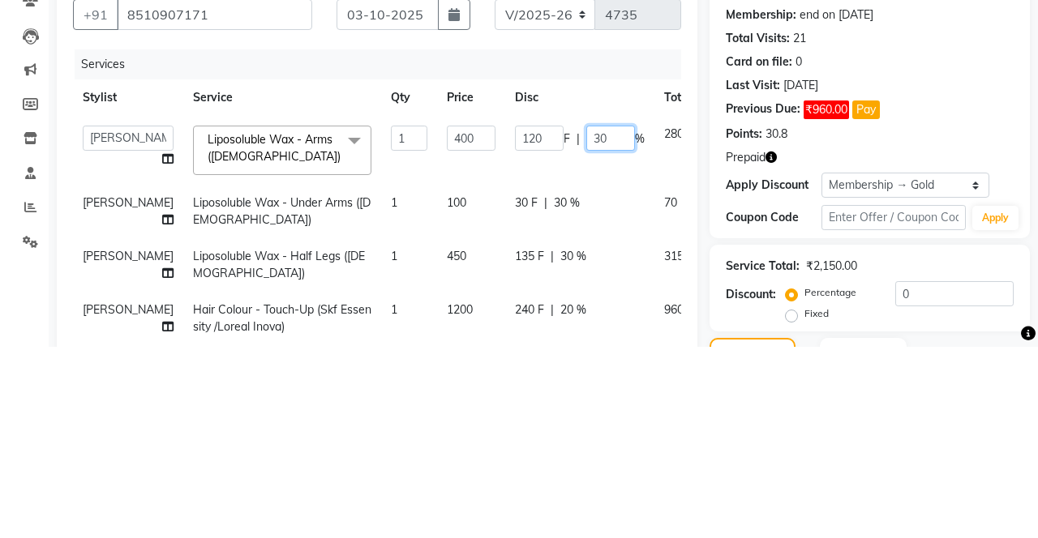
type input "3"
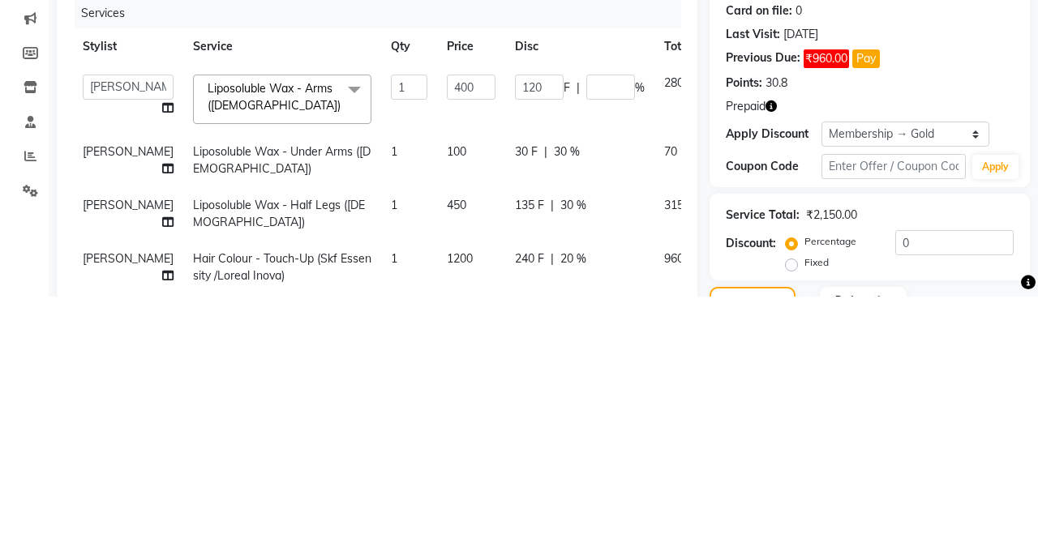
click at [515, 391] on div "30 F | 30 %" at bounding box center [580, 394] width 130 height 17
select select "14429"
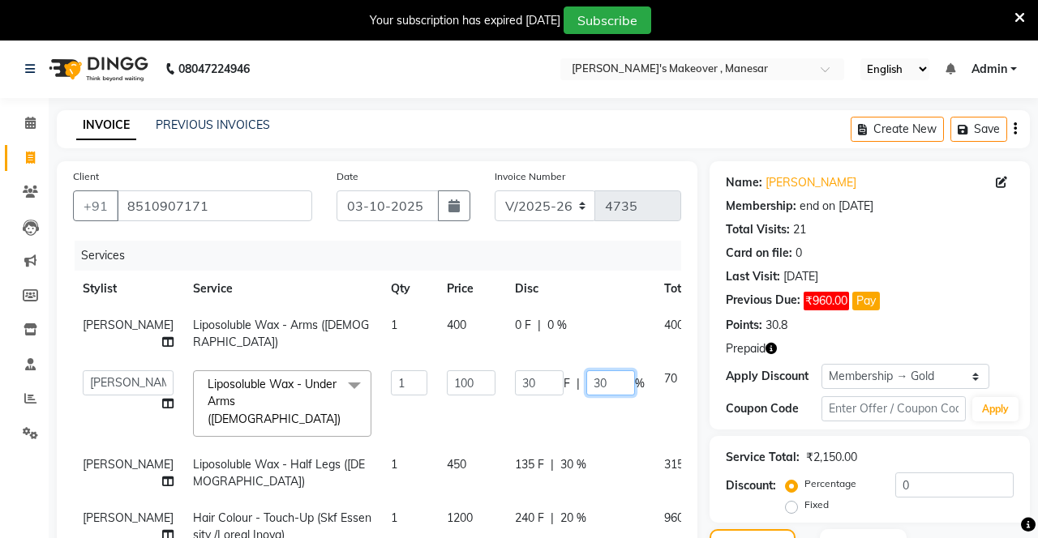
click at [586, 386] on input "30" at bounding box center [610, 383] width 49 height 25
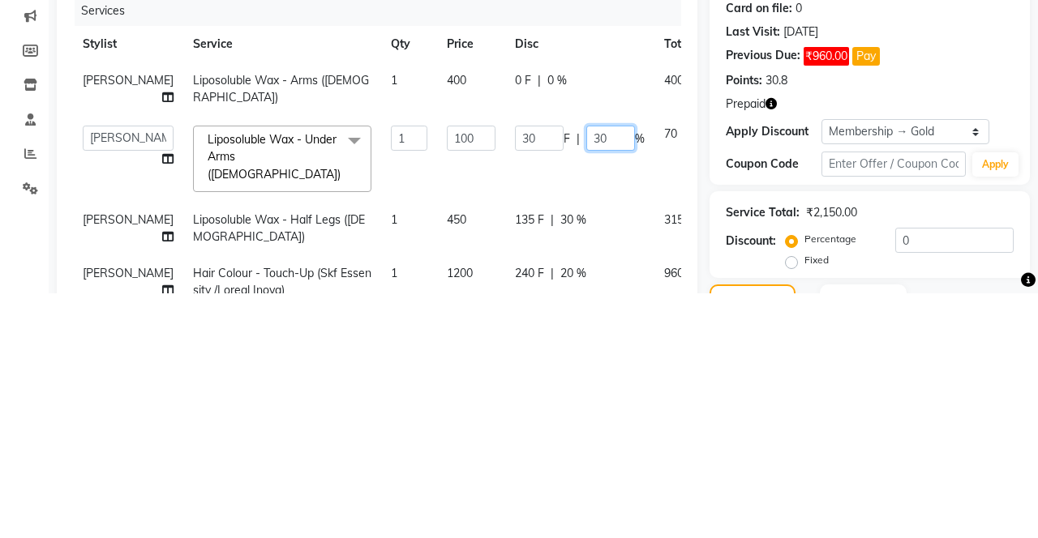
type input "3"
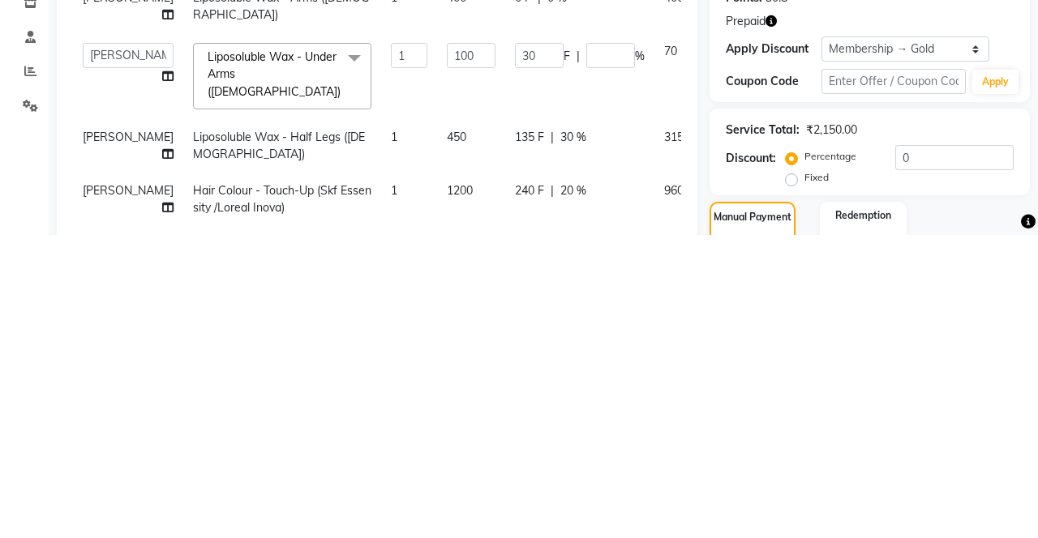
click at [505, 424] on td "135 F | 30 %" at bounding box center [579, 449] width 149 height 54
select select "14429"
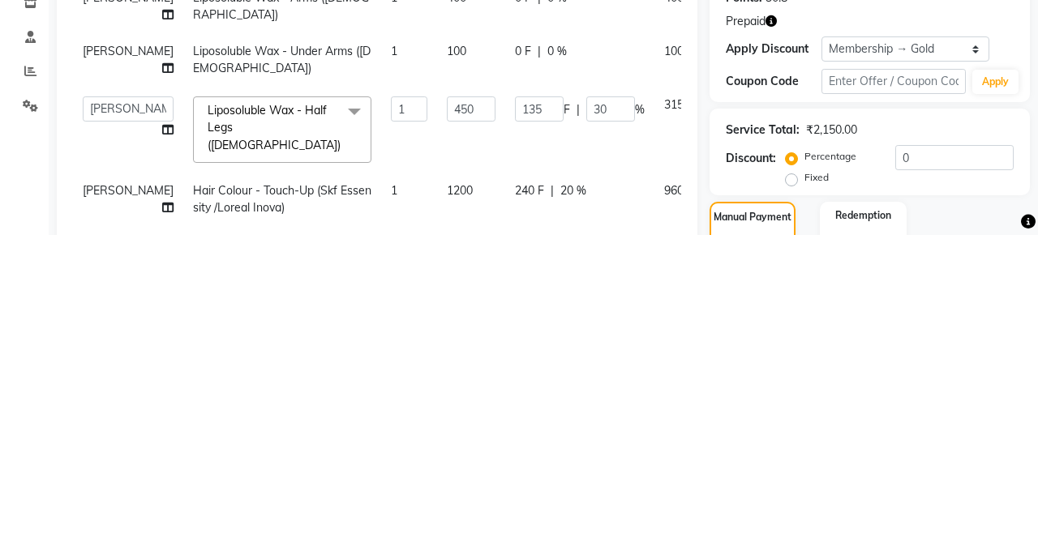
scroll to position [24, 0]
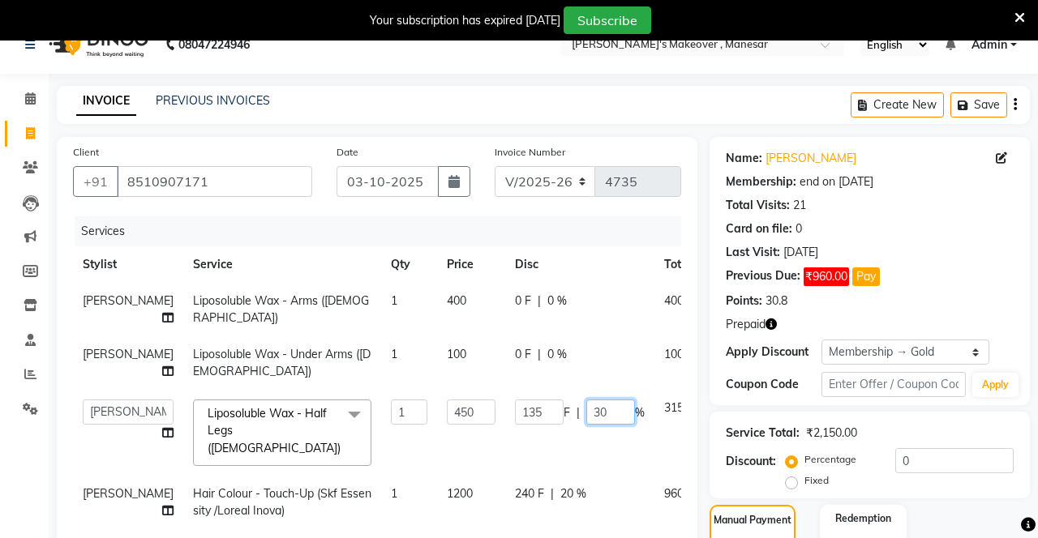
click at [586, 404] on input "30" at bounding box center [610, 412] width 49 height 25
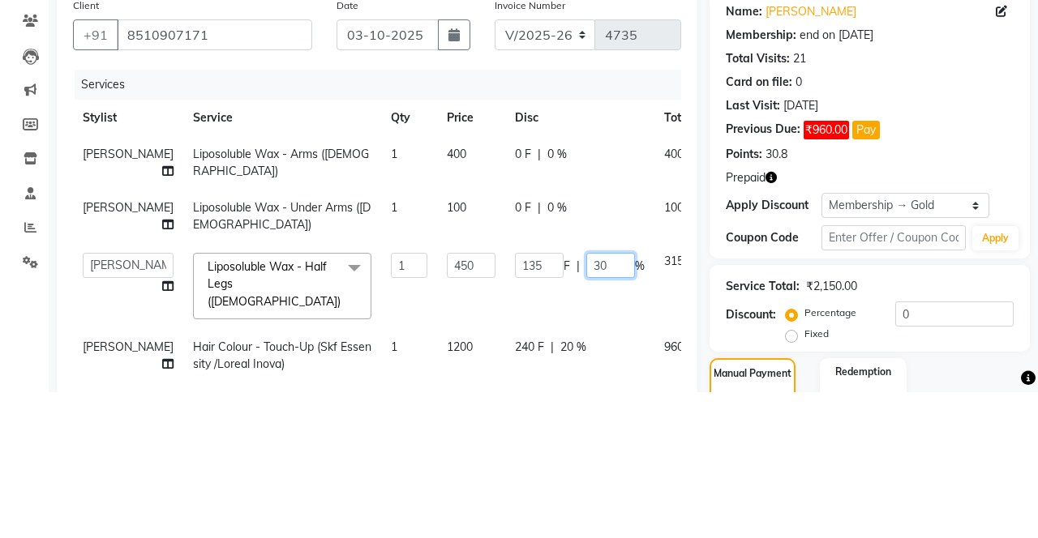
scroll to position [34, 0]
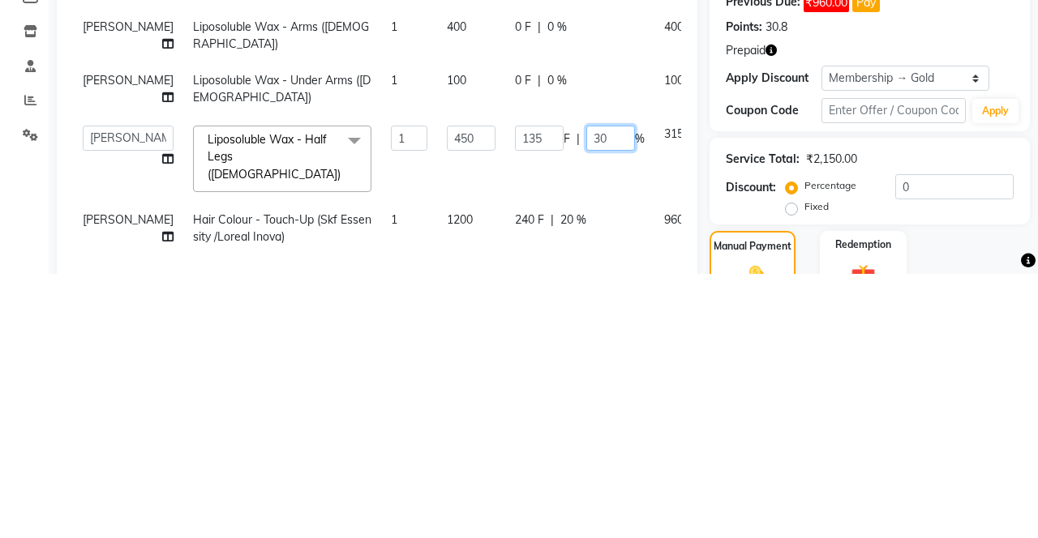
type input "3"
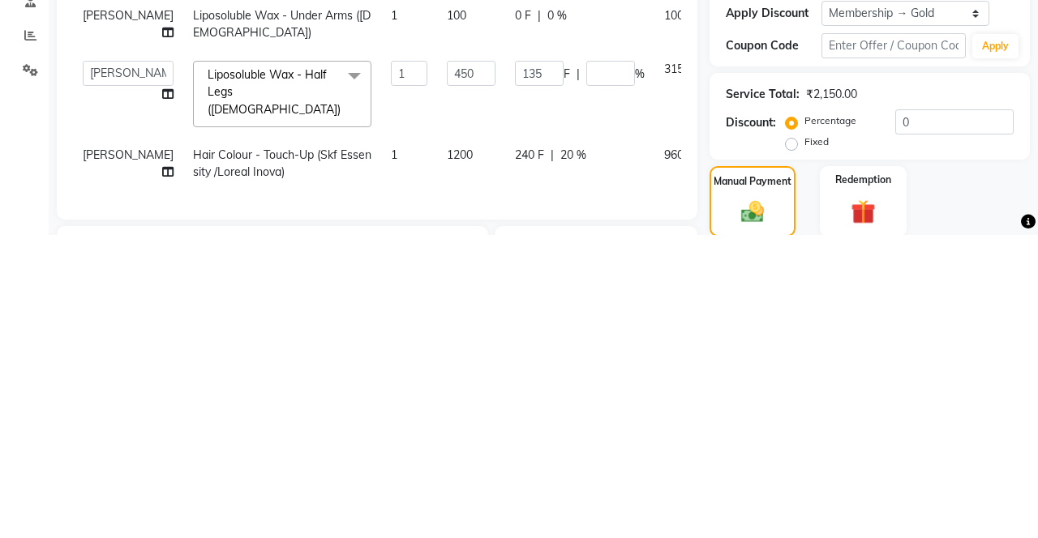
click at [526, 433] on tbody "Lalita Liposoluble Wax - Arms (Female) 1 400 0 F | 0 % 400 Lalita Liposoluble W…" at bounding box center [414, 370] width 682 height 246
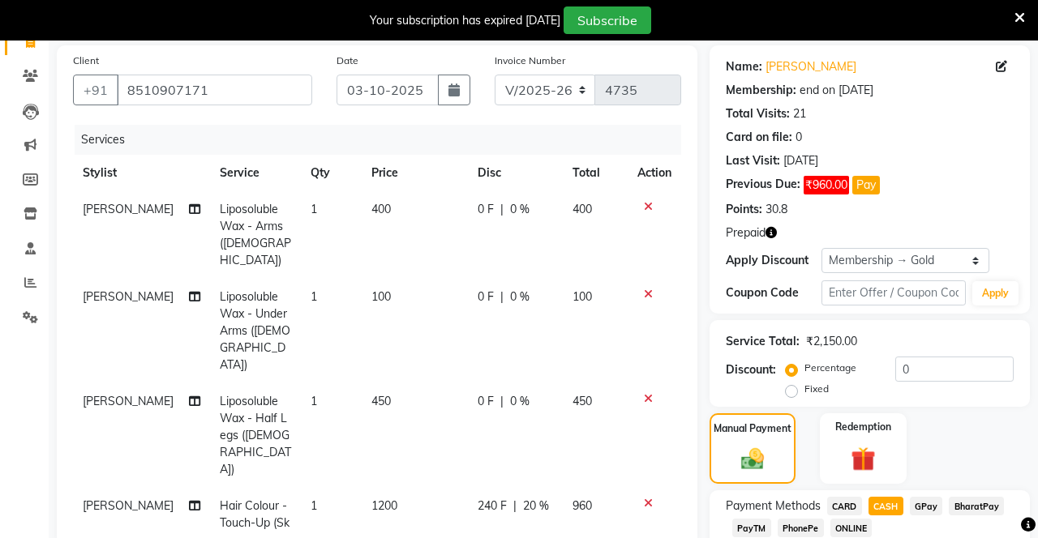
scroll to position [123, 0]
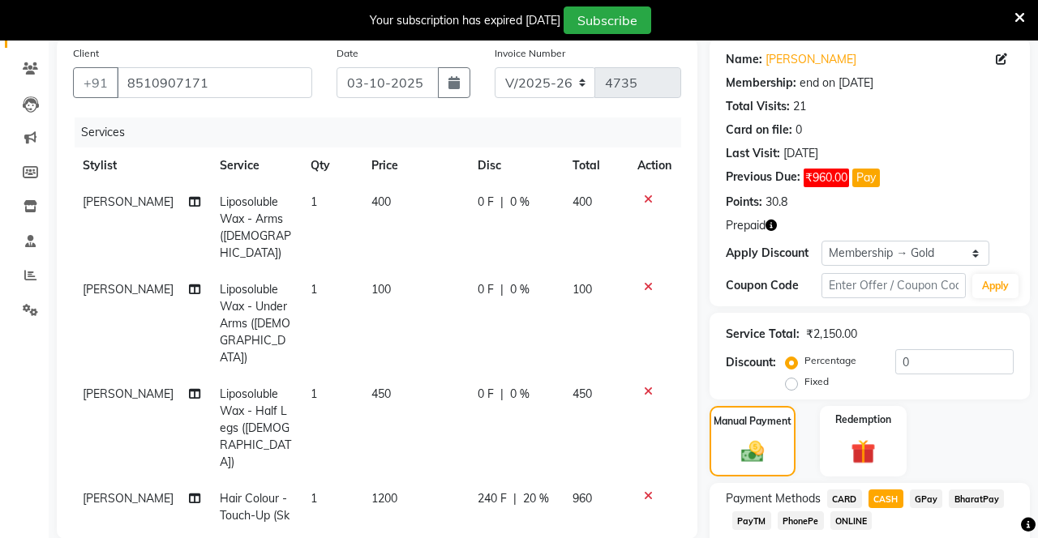
click at [522, 481] on td "240 F | 20 %" at bounding box center [516, 525] width 96 height 88
select select "14429"
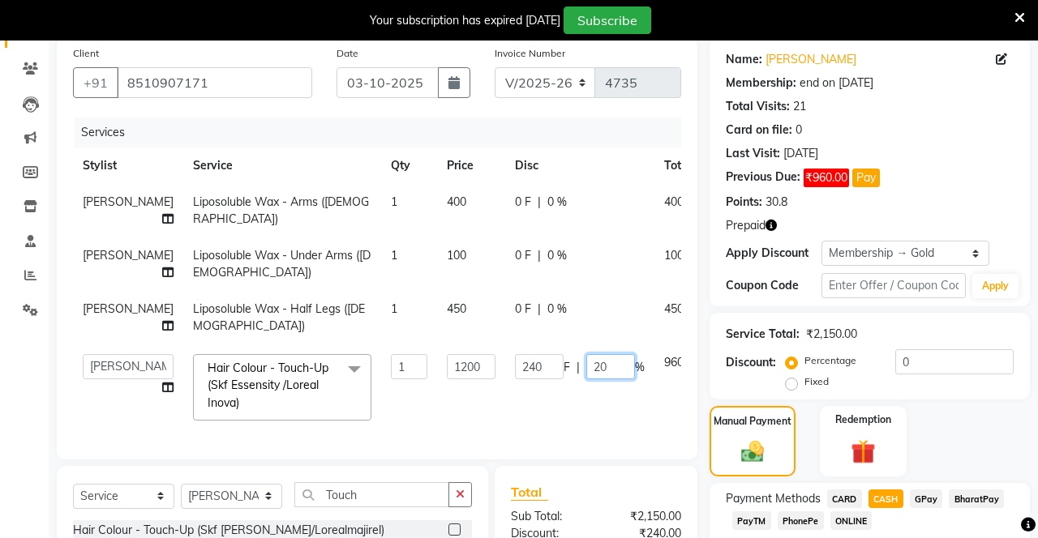
click at [586, 366] on input "20" at bounding box center [610, 366] width 49 height 25
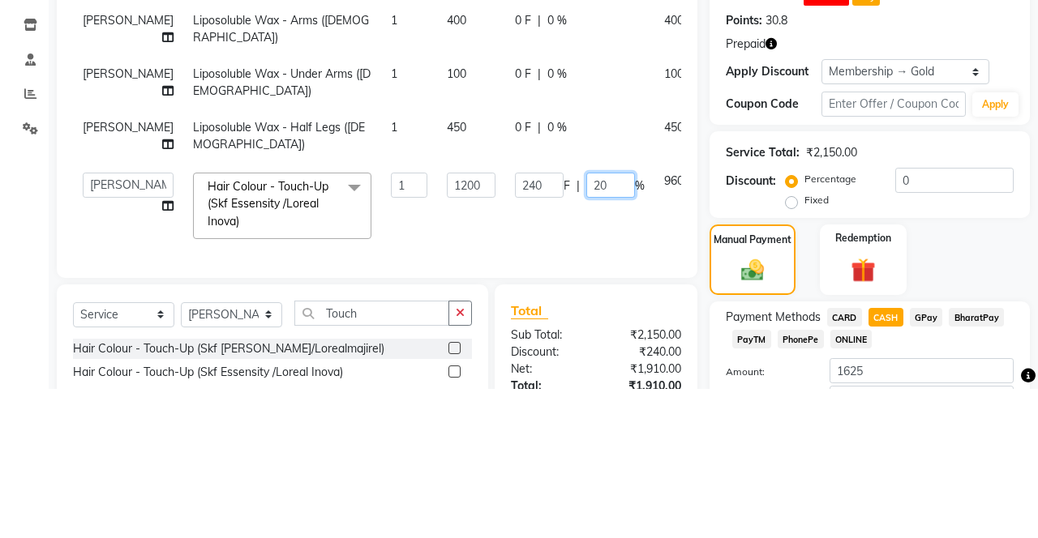
scroll to position [156, 0]
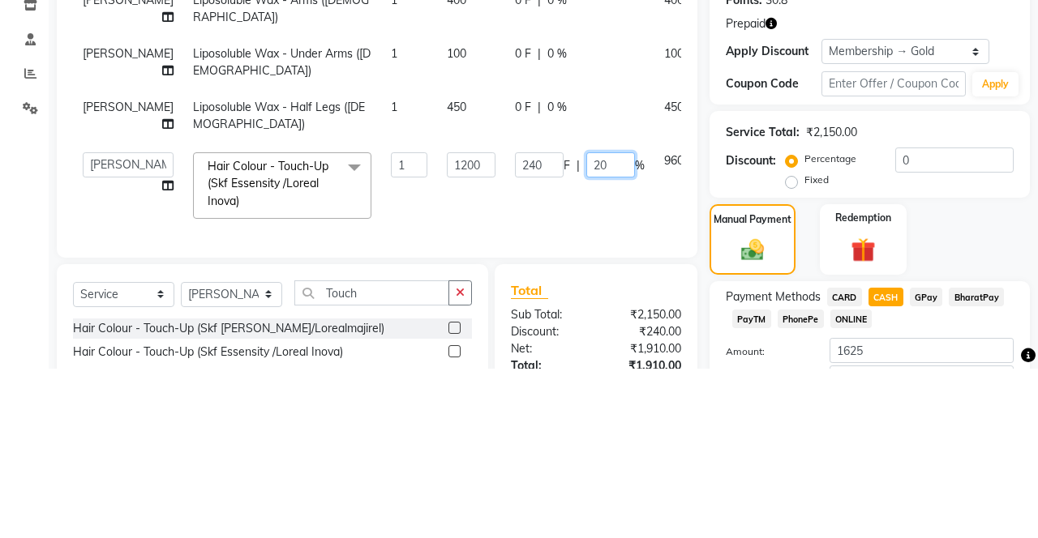
type input "0"
click at [639, 329] on tbody "Lalita Liposoluble Wax - Arms (Female) 1 400 0 F | 0 % 400 Lalita Liposoluble W…" at bounding box center [414, 275] width 682 height 246
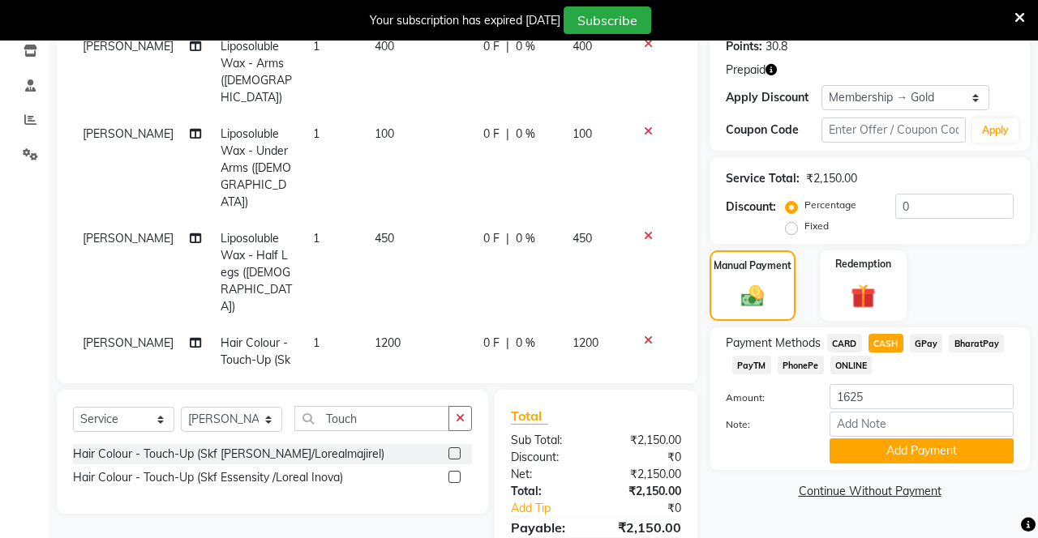
scroll to position [279, 0]
click at [812, 372] on span "PhonePe" at bounding box center [801, 365] width 46 height 19
type input "2150"
click at [876, 348] on span "CASH" at bounding box center [885, 343] width 35 height 19
click at [920, 446] on button "Add Payment" at bounding box center [921, 451] width 184 height 25
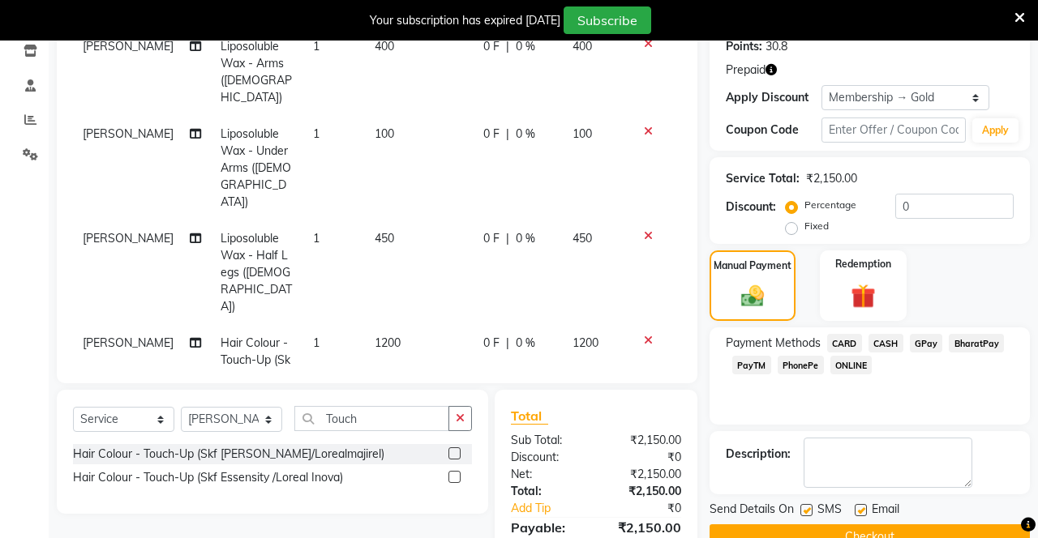
click at [807, 509] on label at bounding box center [806, 510] width 12 height 12
click at [807, 509] on input "checkbox" at bounding box center [805, 511] width 11 height 11
checkbox input "false"
click at [863, 509] on label at bounding box center [861, 510] width 12 height 12
click at [863, 509] on input "checkbox" at bounding box center [860, 511] width 11 height 11
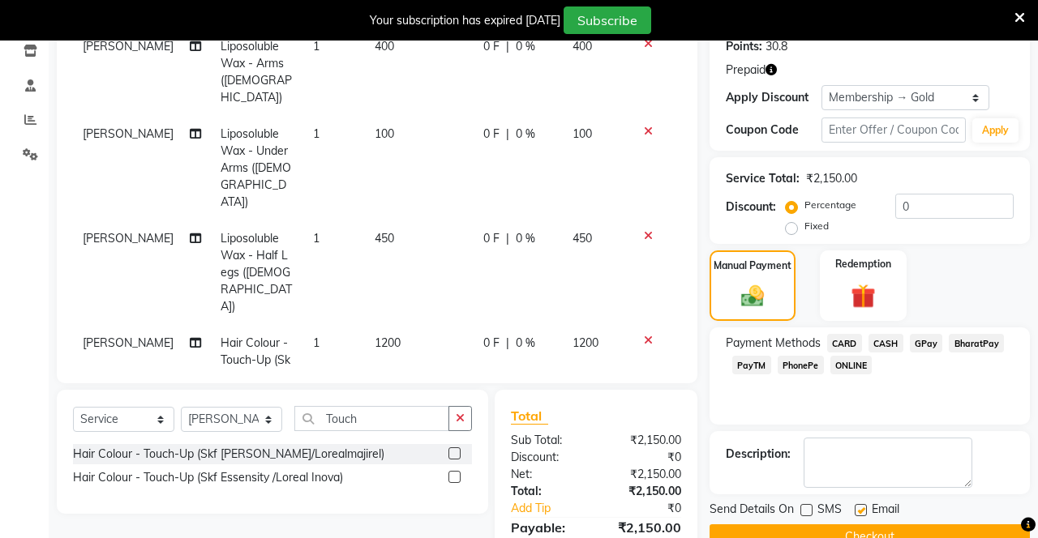
checkbox input "false"
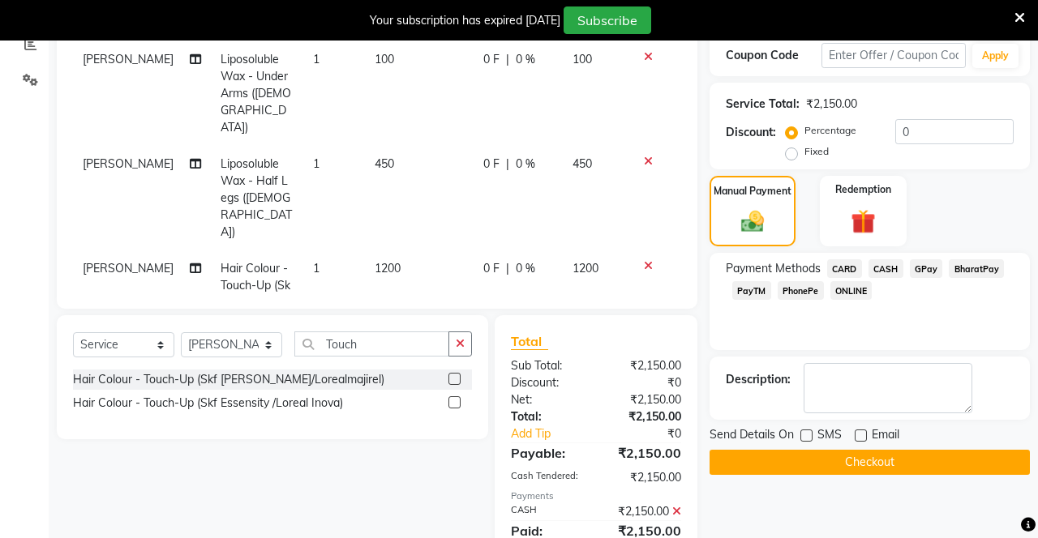
scroll to position [352, 0]
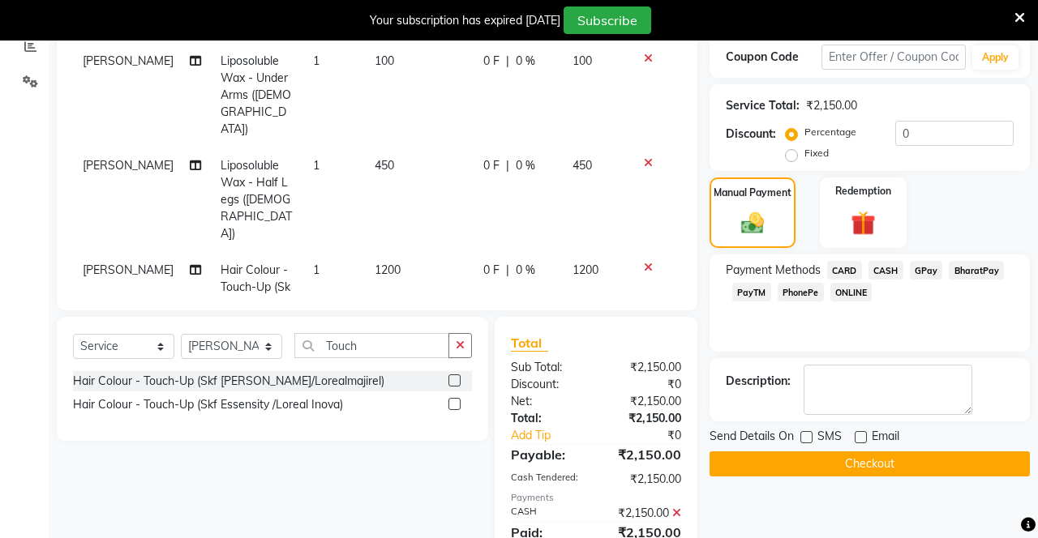
click at [893, 269] on span "CASH" at bounding box center [885, 270] width 35 height 19
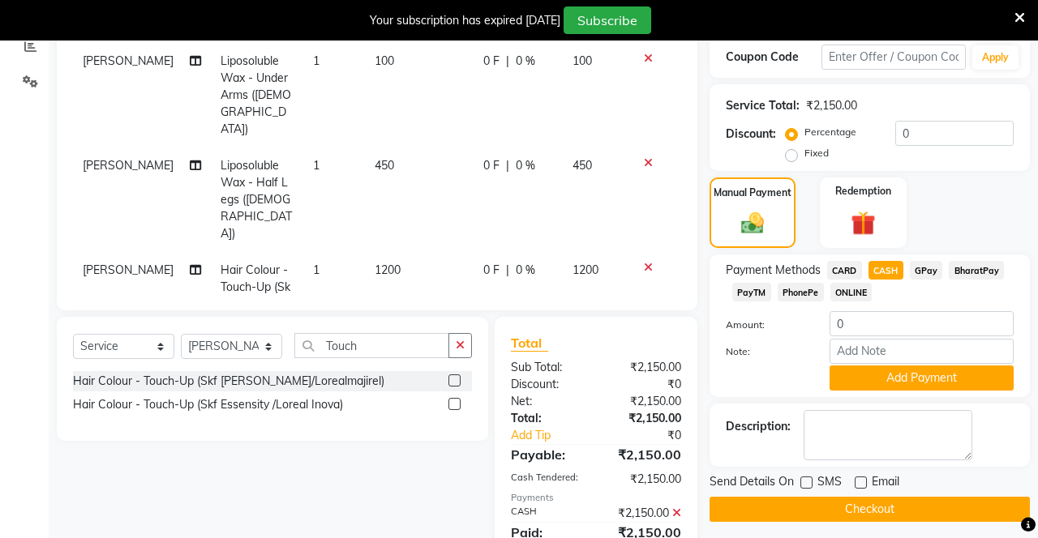
click at [780, 296] on span "PhonePe" at bounding box center [801, 292] width 46 height 19
click at [678, 508] on icon at bounding box center [676, 513] width 9 height 11
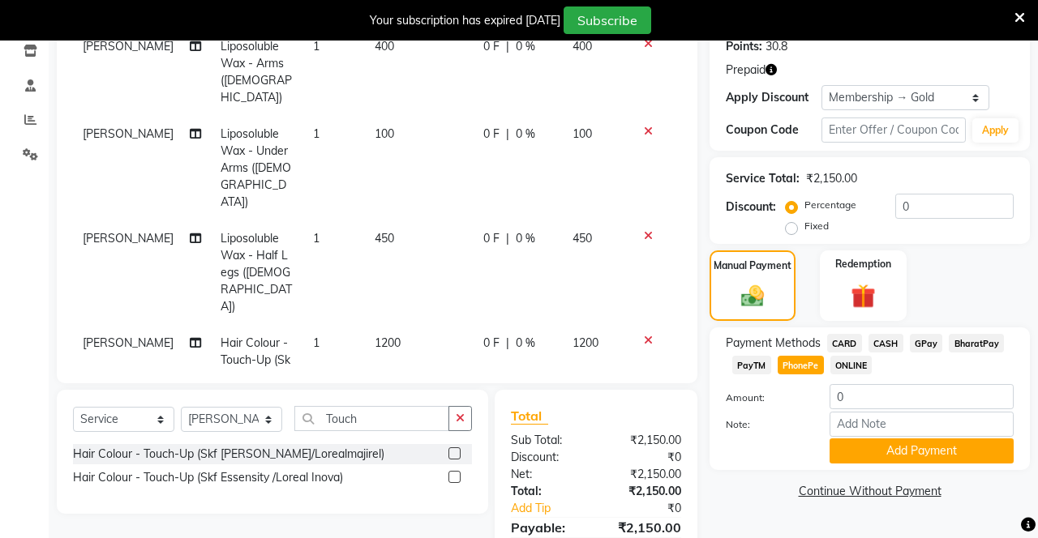
click at [893, 342] on span "CASH" at bounding box center [885, 343] width 35 height 19
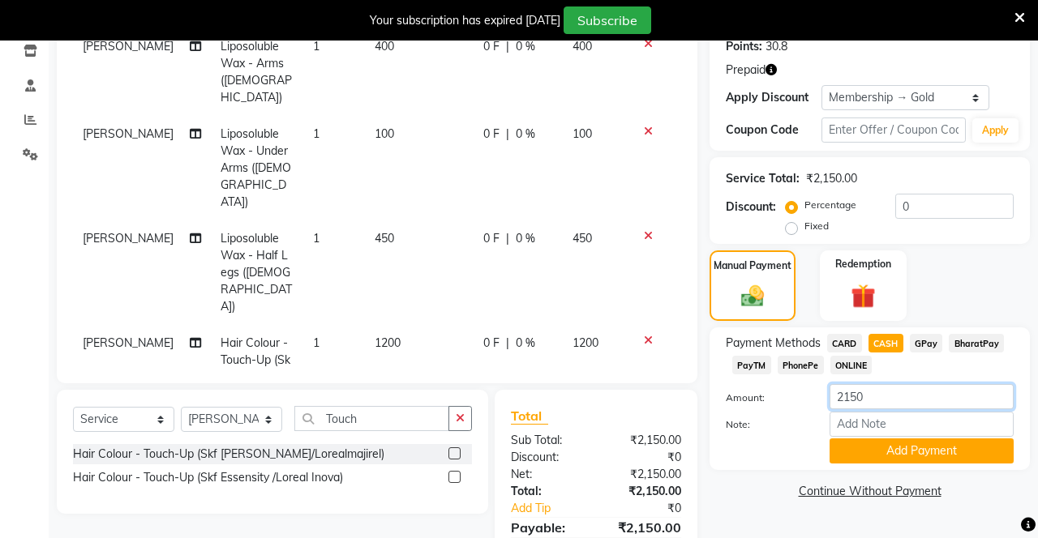
click at [892, 395] on input "2150" at bounding box center [921, 396] width 184 height 25
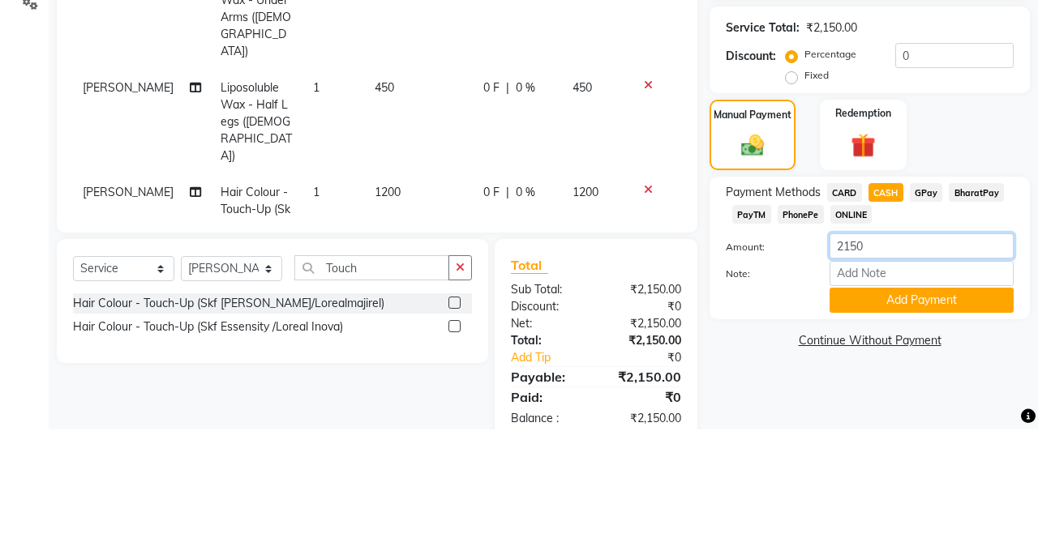
scroll to position [321, 0]
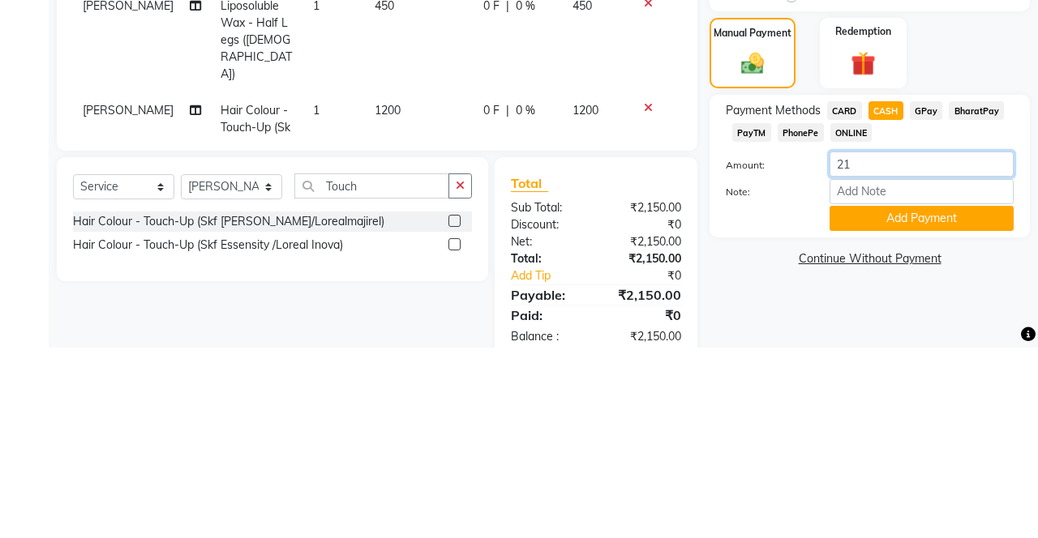
type input "2"
type input "0"
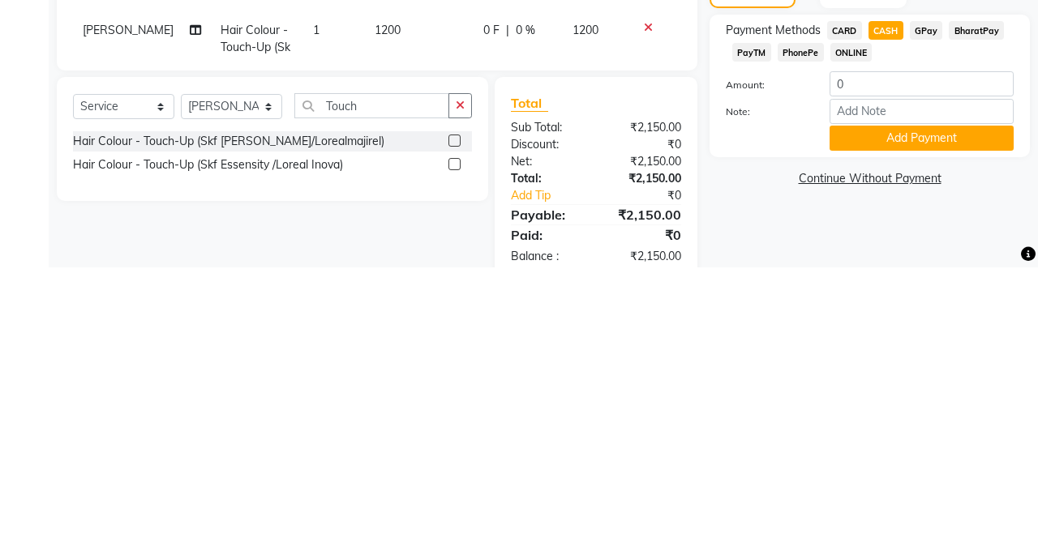
click at [911, 396] on button "Add Payment" at bounding box center [921, 408] width 184 height 25
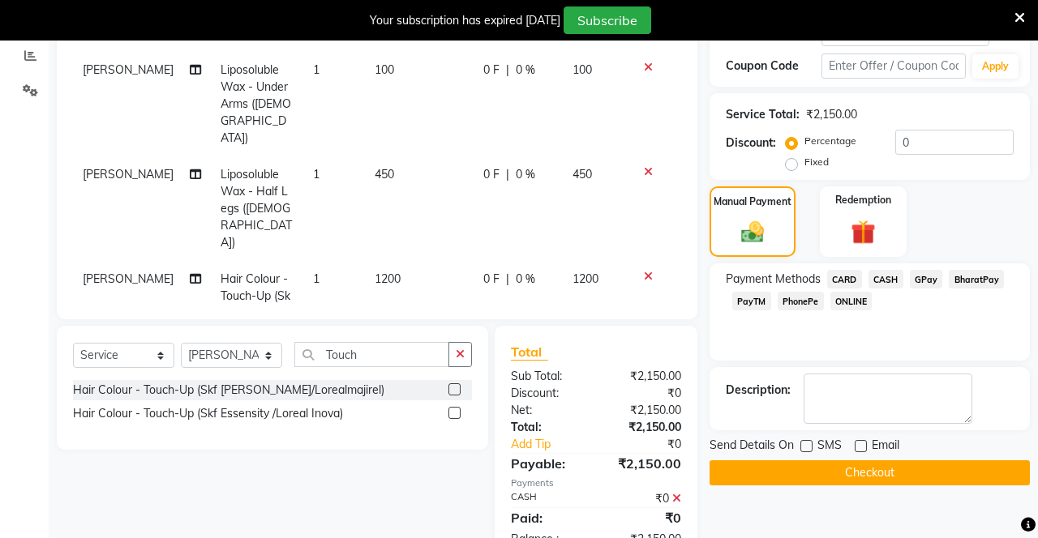
scroll to position [344, 0]
click at [854, 478] on button "Checkout" at bounding box center [869, 472] width 320 height 25
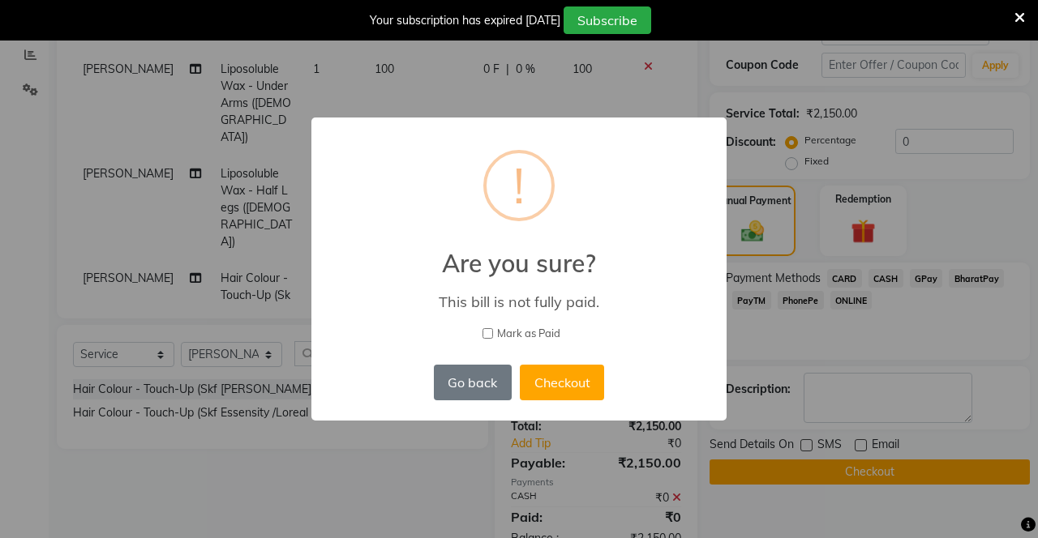
click at [559, 401] on button "Checkout" at bounding box center [562, 383] width 84 height 36
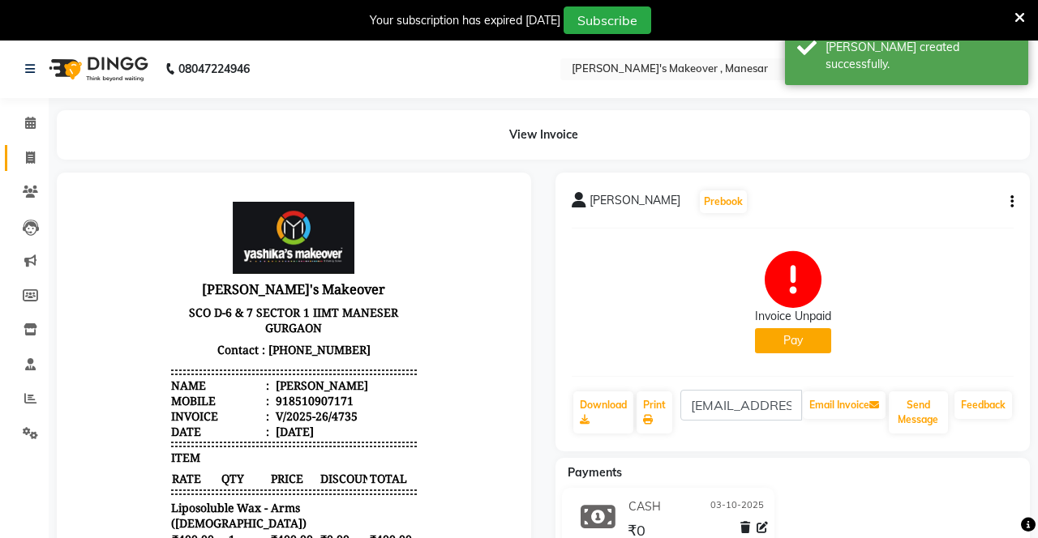
click at [31, 162] on icon at bounding box center [30, 158] width 9 height 12
select select "service"
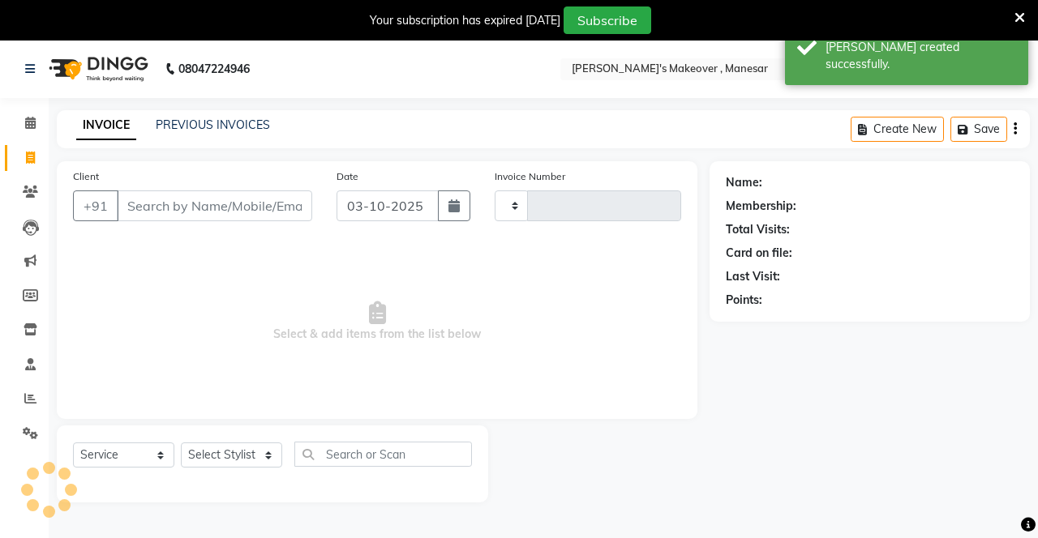
type input "4736"
select select "820"
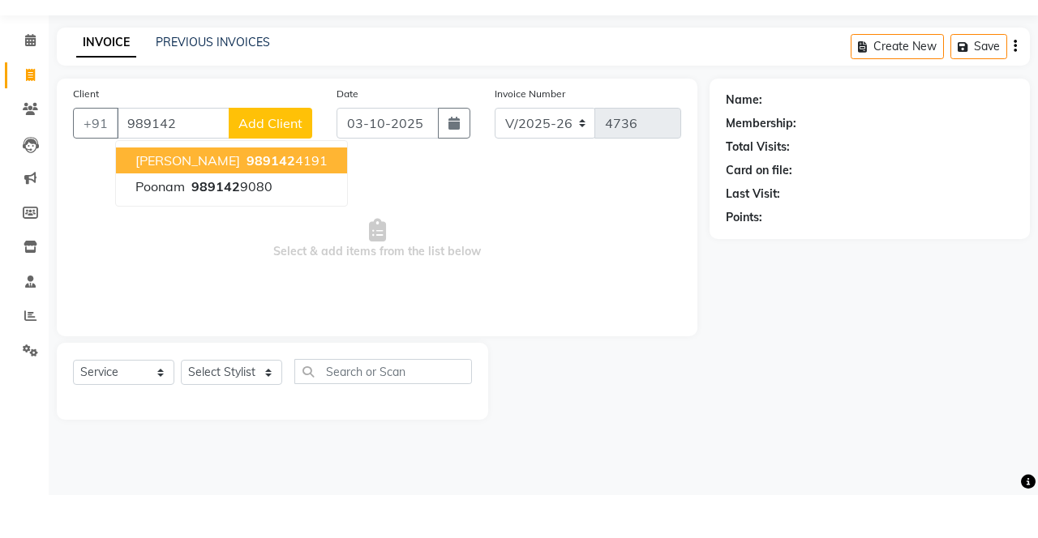
scroll to position [40, 0]
click at [243, 197] on ngb-highlight "989142 4191" at bounding box center [285, 203] width 84 height 16
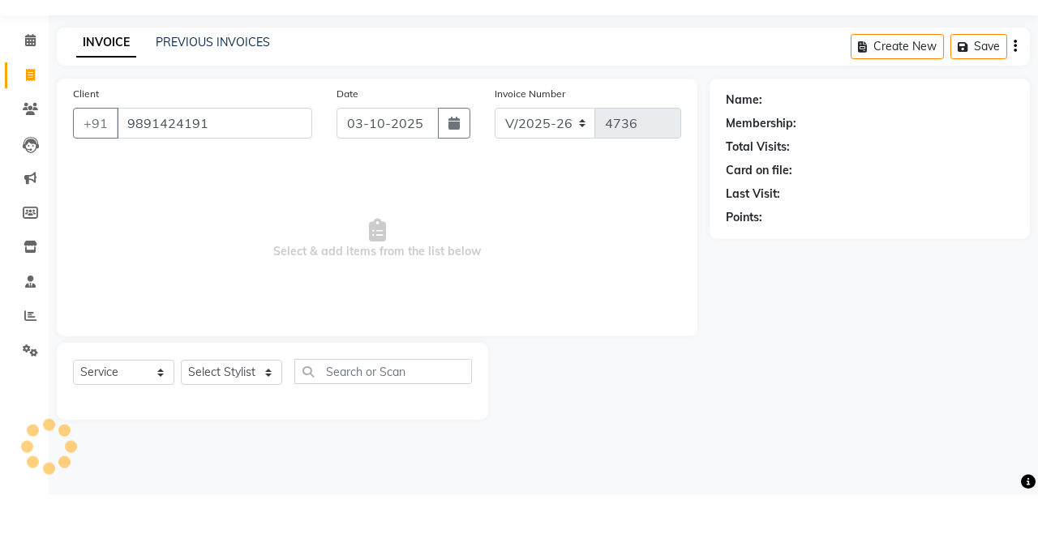
type input "9891424191"
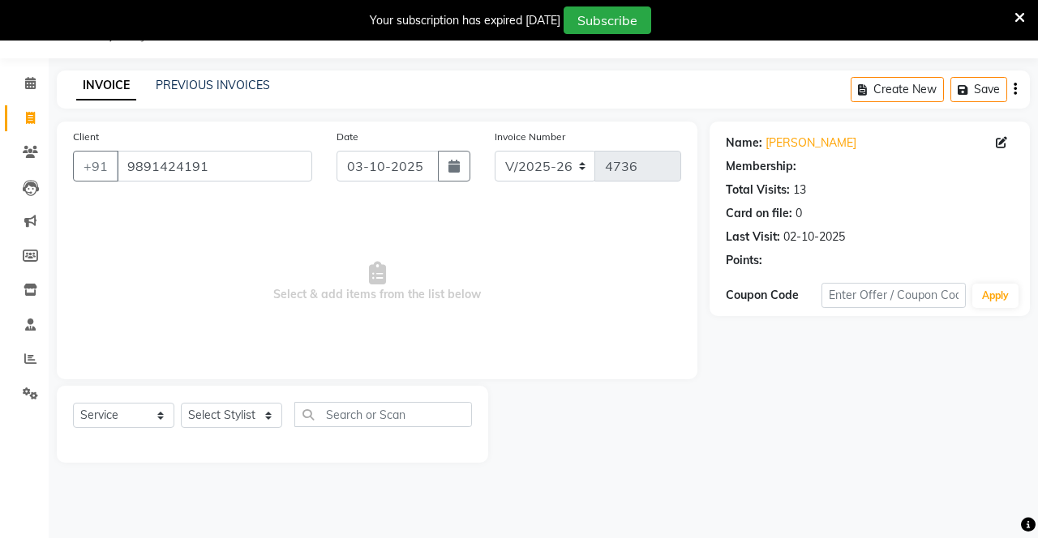
select select "2: Object"
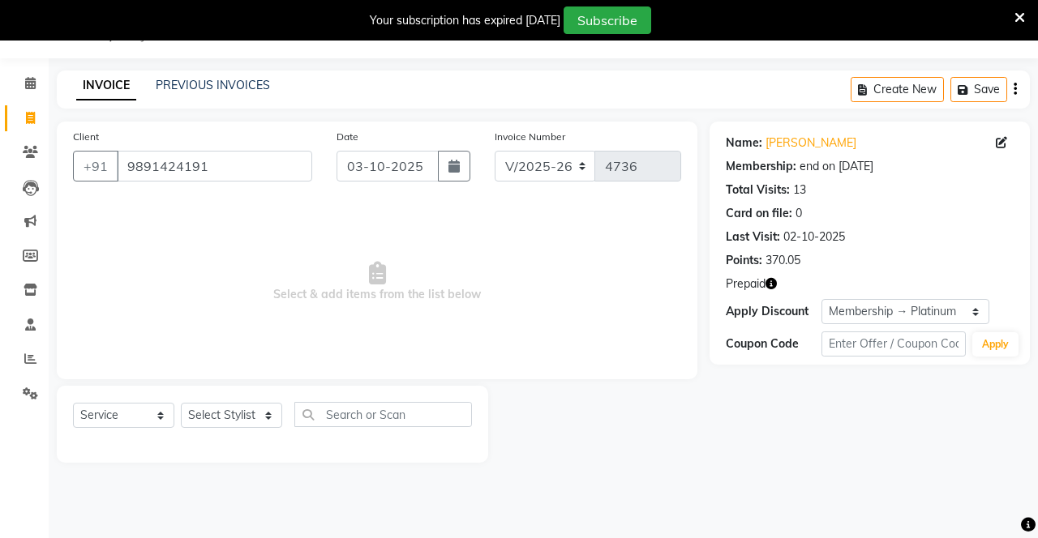
click at [461, 151] on button "button" at bounding box center [454, 166] width 32 height 31
select select "10"
select select "2025"
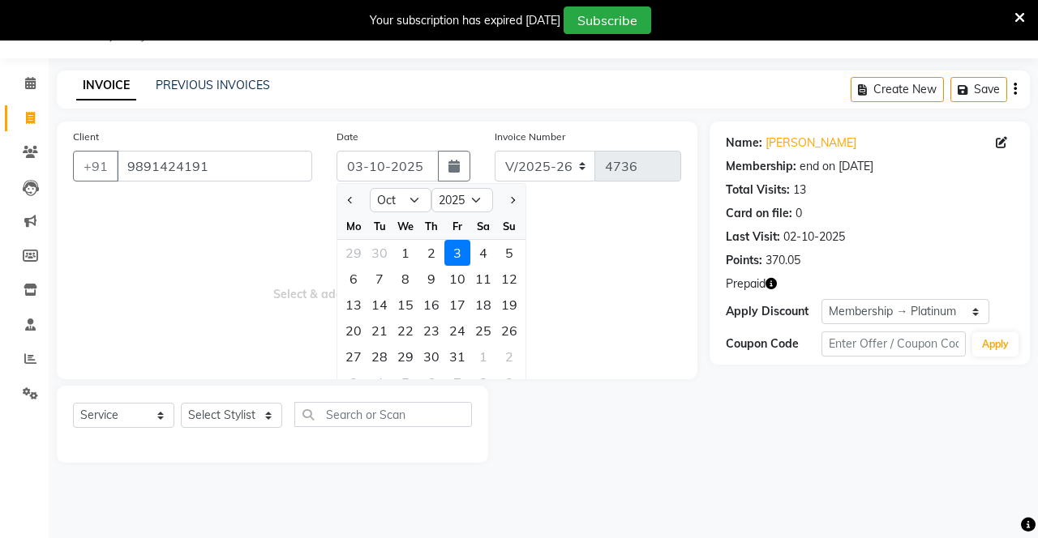
click at [350, 198] on span "Previous month" at bounding box center [351, 200] width 6 height 6
click at [514, 203] on button "Next month" at bounding box center [512, 200] width 14 height 26
select select "10"
click at [401, 251] on div "1" at bounding box center [405, 253] width 26 height 26
type input "01-10-2025"
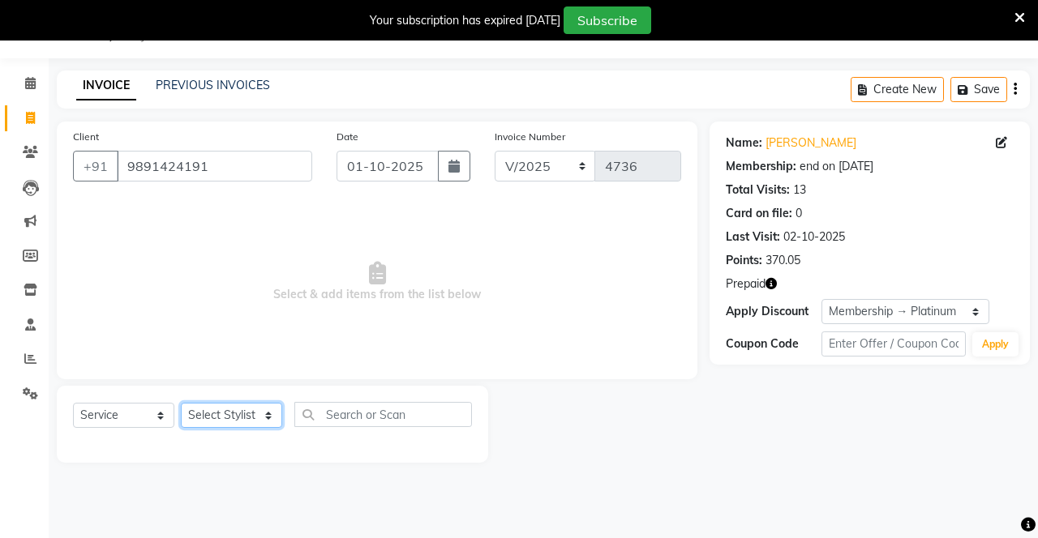
click at [238, 420] on select "Select Stylist Danish Shavej [PERSON_NAME] Krishna [PERSON_NAME] [PERSON_NAME] …" at bounding box center [231, 415] width 101 height 25
click at [513, 338] on span "Select & add items from the list below" at bounding box center [377, 282] width 608 height 162
click at [23, 157] on icon at bounding box center [30, 152] width 15 height 12
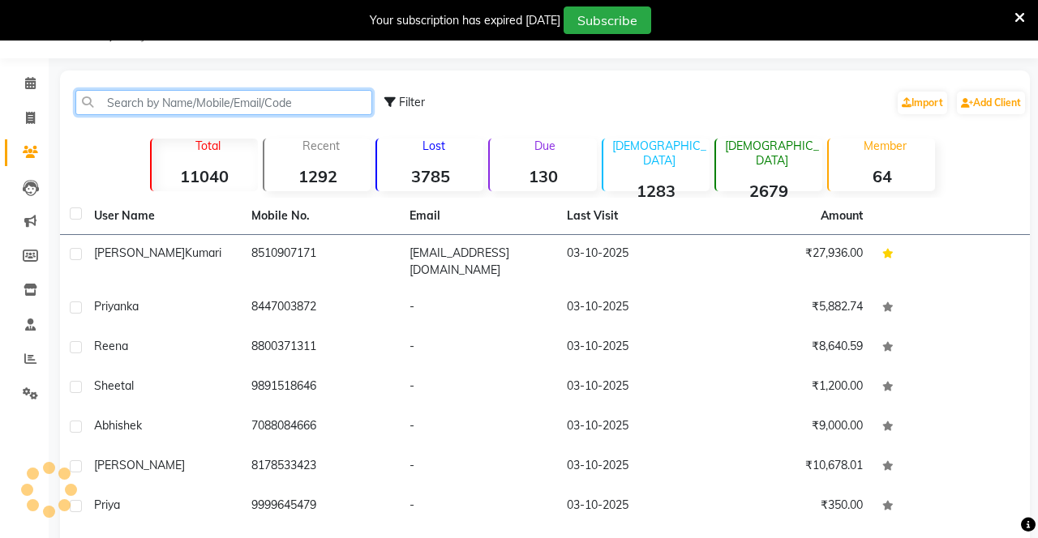
click at [141, 96] on input "text" at bounding box center [223, 102] width 297 height 25
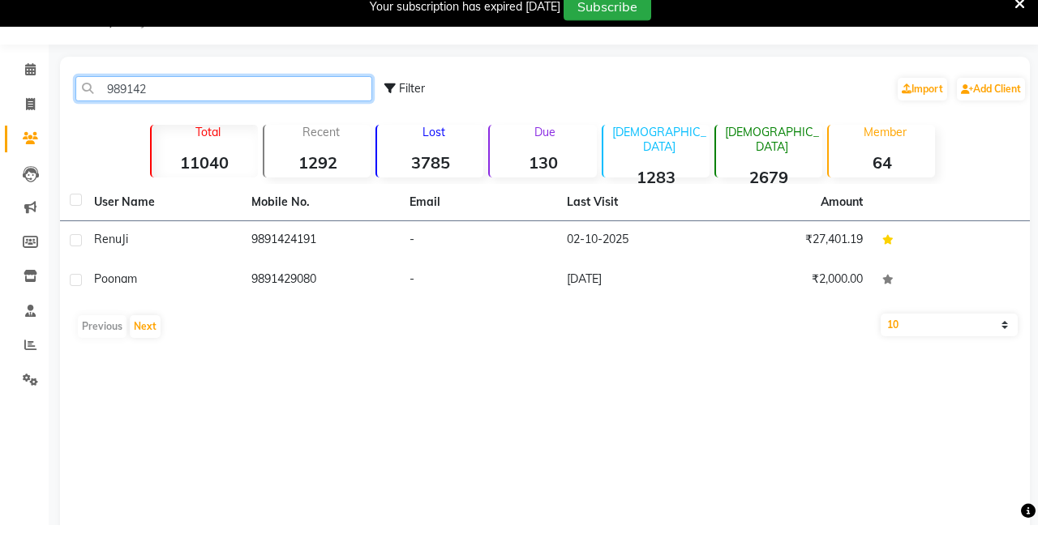
scroll to position [40, 0]
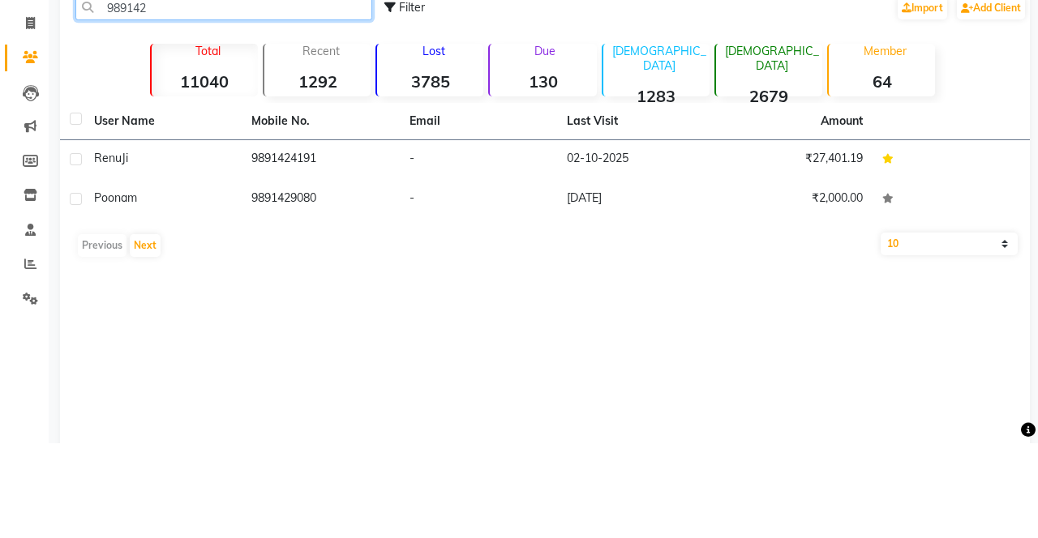
type input "989142"
click at [324, 255] on td "9891424191" at bounding box center [320, 255] width 157 height 40
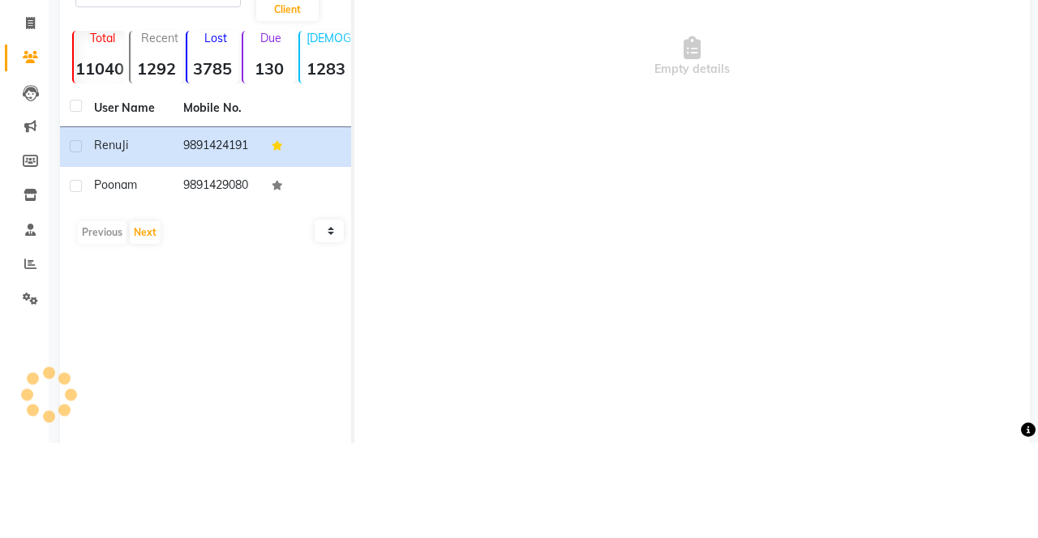
scroll to position [40, 0]
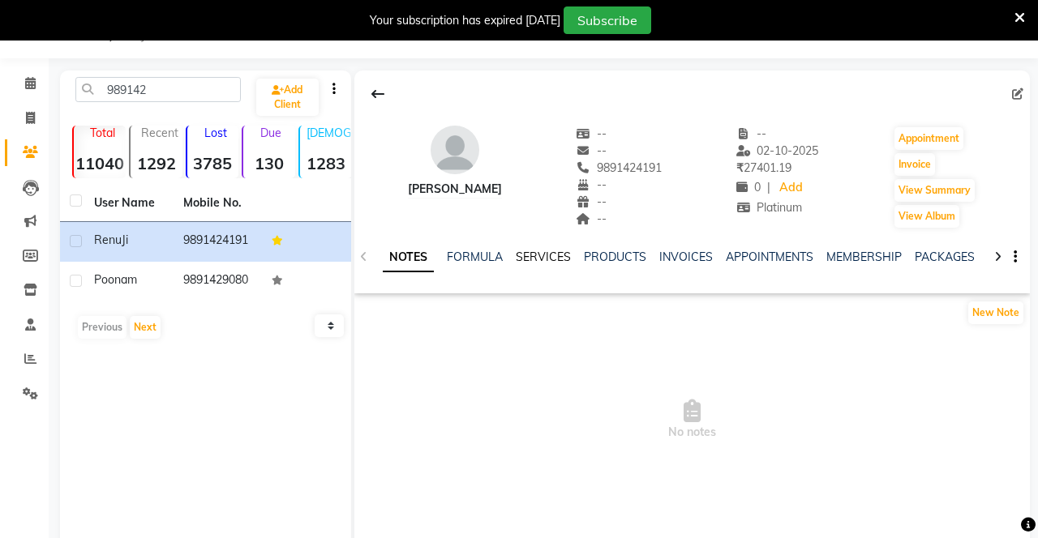
click at [546, 255] on link "SERVICES" at bounding box center [543, 257] width 55 height 15
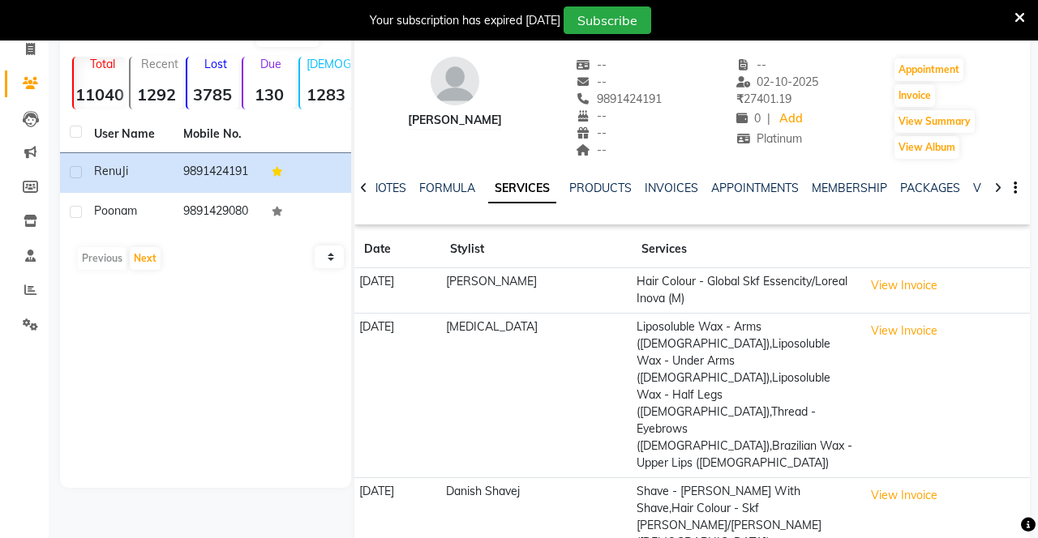
scroll to position [109, 0]
click at [927, 289] on button "View Invoice" at bounding box center [903, 284] width 81 height 25
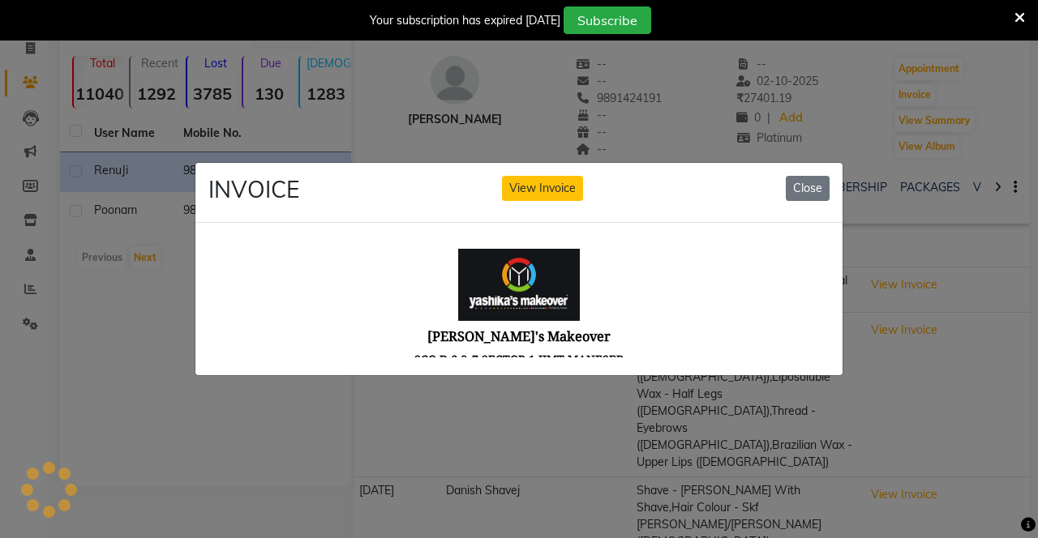
scroll to position [0, 0]
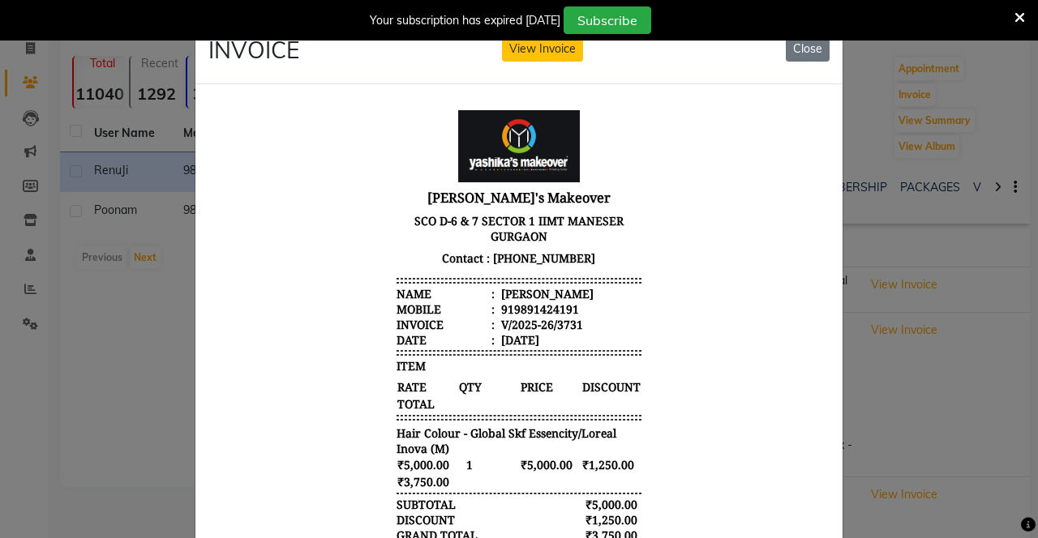
click at [537, 58] on button "View Invoice" at bounding box center [542, 48] width 81 height 25
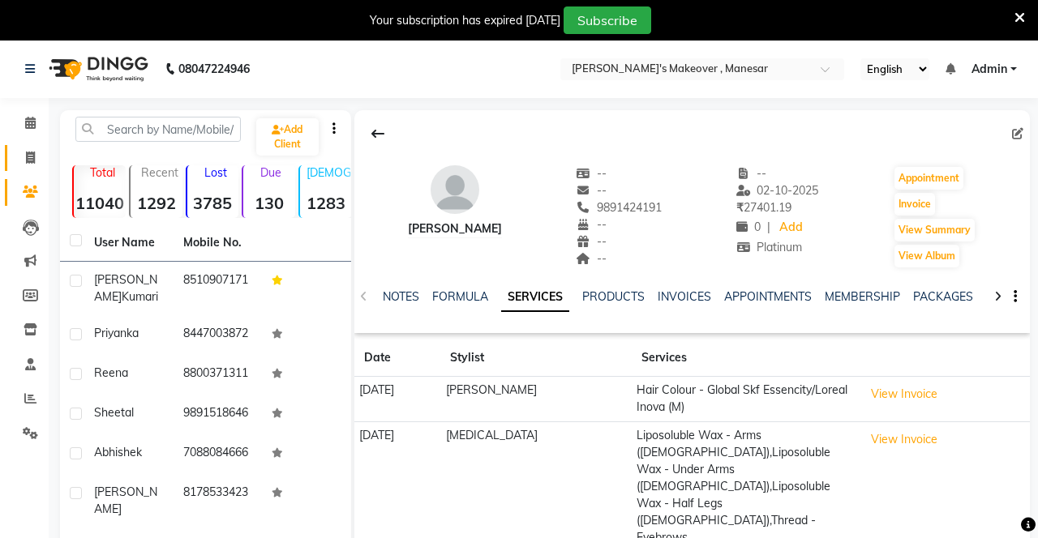
click at [19, 166] on span at bounding box center [30, 158] width 28 height 19
select select "service"
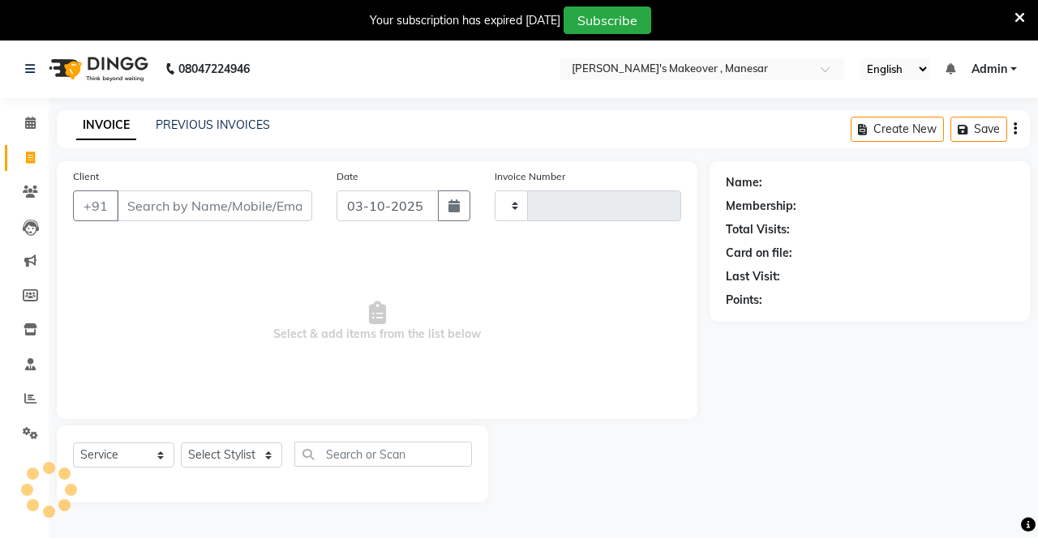
scroll to position [40, 0]
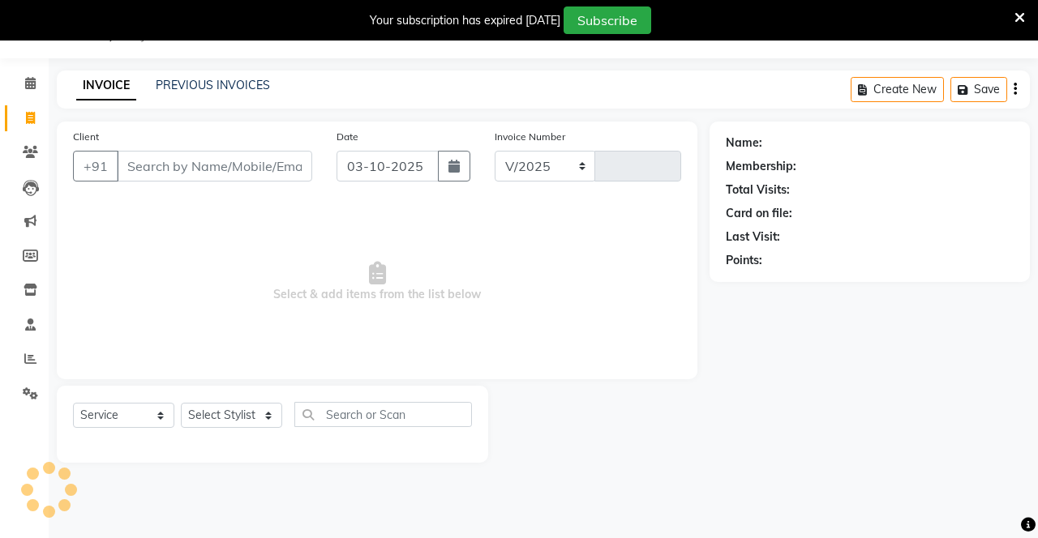
select select "820"
type input "4736"
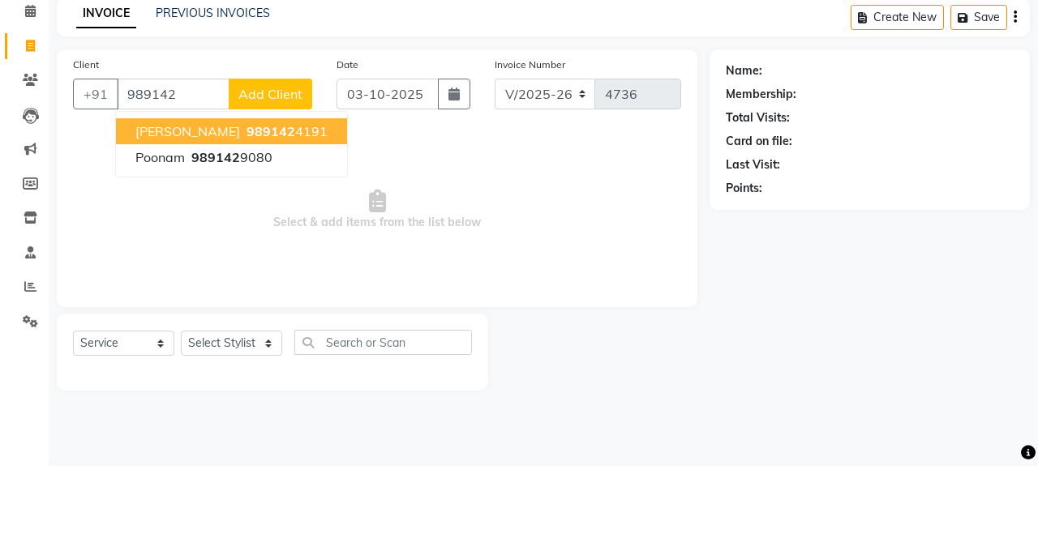
click at [238, 191] on button "Renu Ji 989142 4191" at bounding box center [231, 204] width 231 height 26
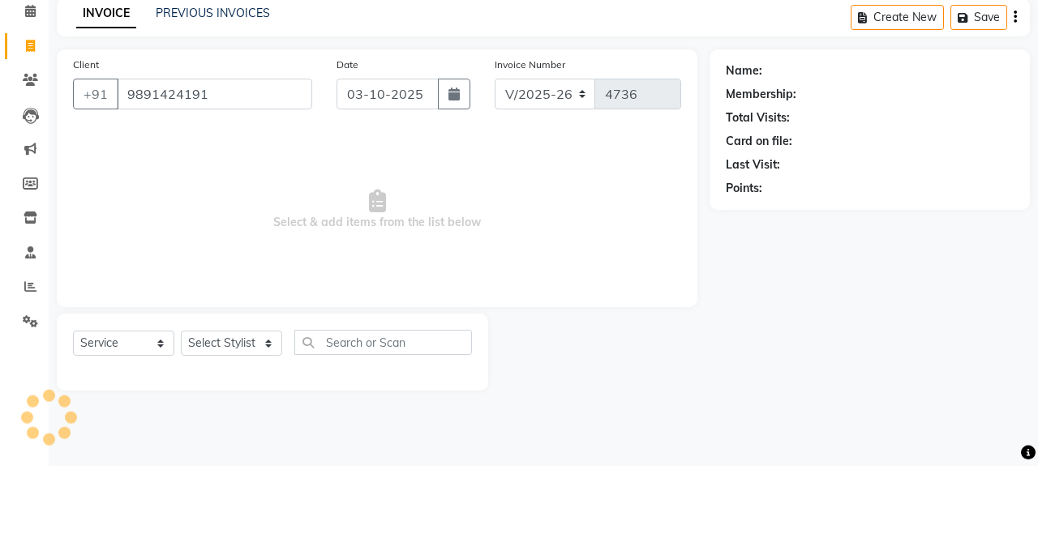
type input "9891424191"
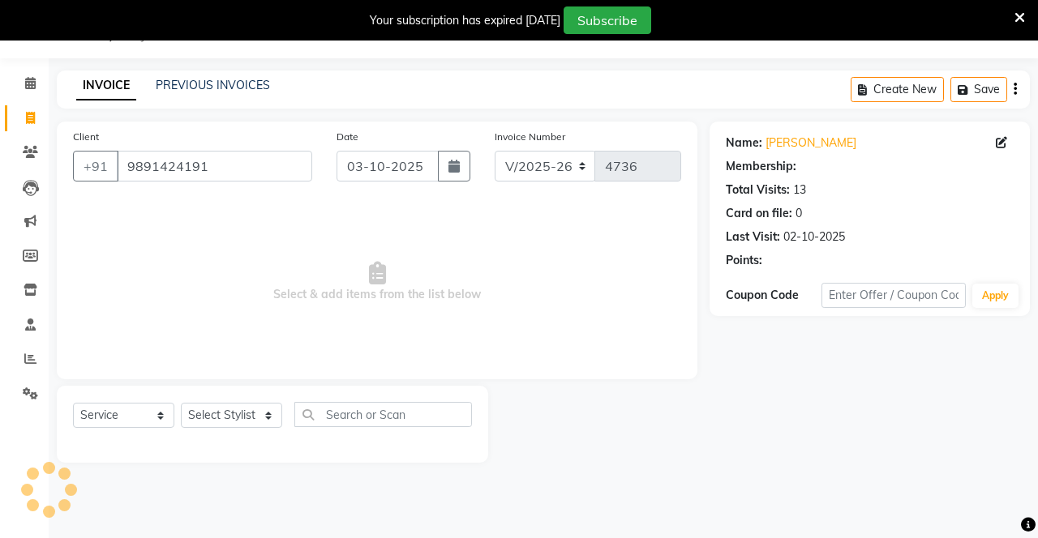
select select "2: Object"
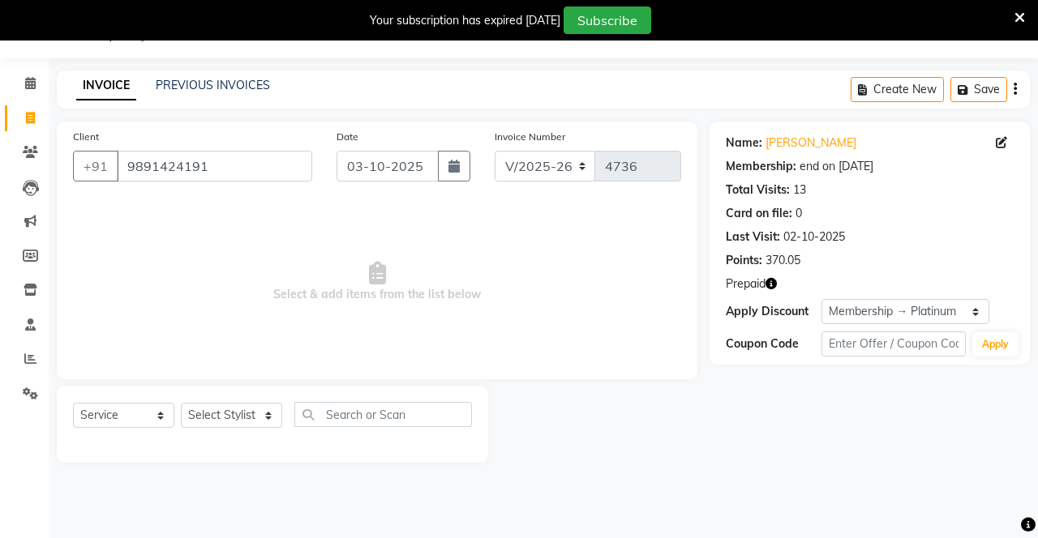
click at [448, 167] on icon "button" at bounding box center [453, 166] width 11 height 13
select select "10"
select select "2025"
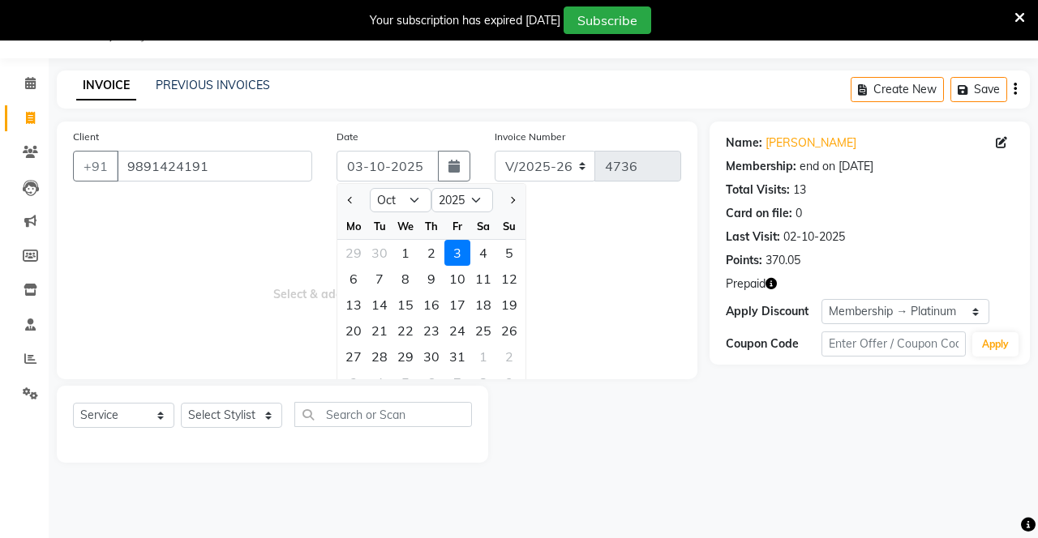
click at [407, 251] on div "1" at bounding box center [405, 253] width 26 height 26
type input "01-10-2025"
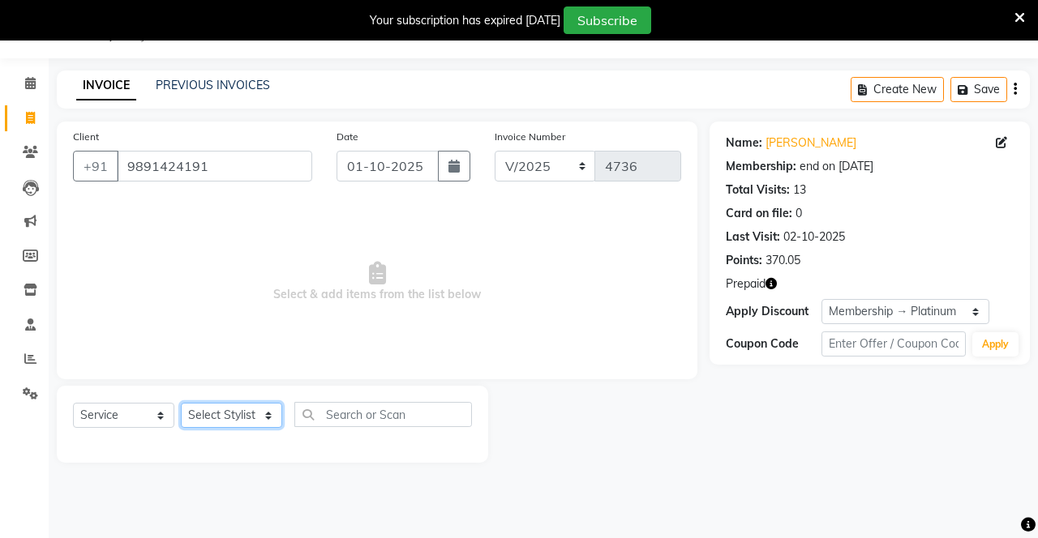
click at [223, 416] on select "Select Stylist Danish Shavej [PERSON_NAME] Krishna [PERSON_NAME] [PERSON_NAME] …" at bounding box center [231, 415] width 101 height 25
select select "14429"
click at [181, 403] on select "Select Stylist Danish Shavej [PERSON_NAME] Krishna [PERSON_NAME] [PERSON_NAME] …" at bounding box center [231, 415] width 101 height 25
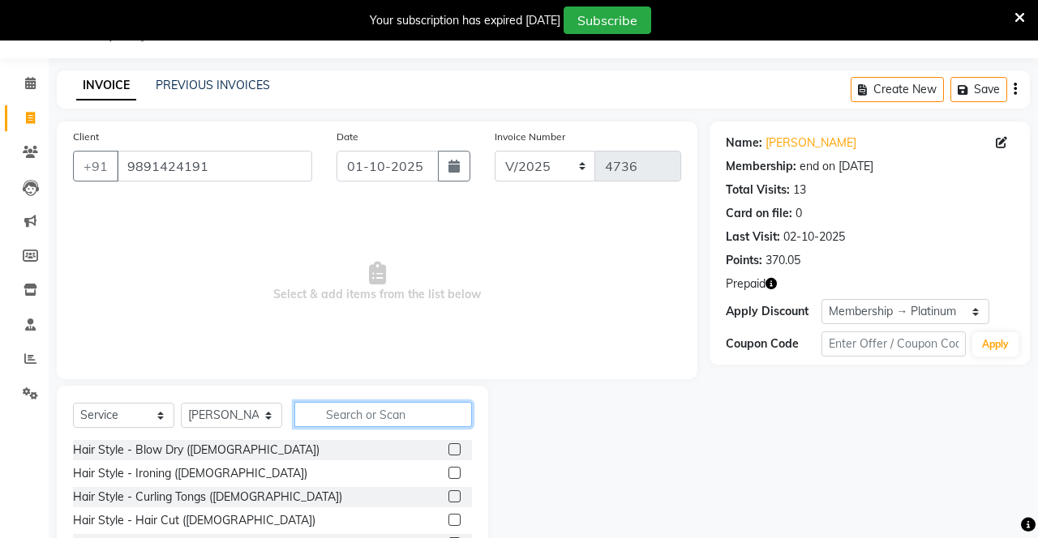
click at [402, 409] on input "text" at bounding box center [383, 414] width 178 height 25
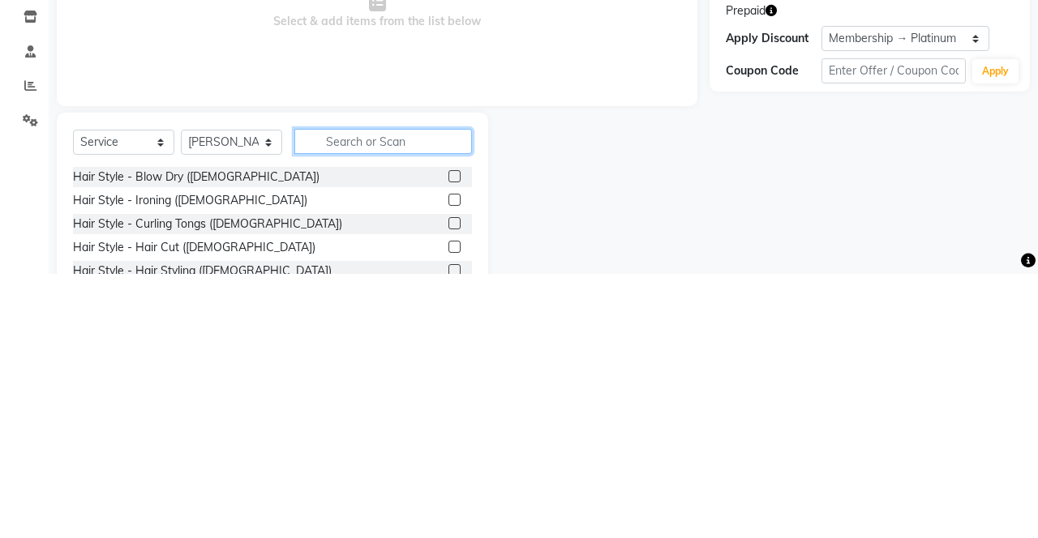
scroll to position [52, 0]
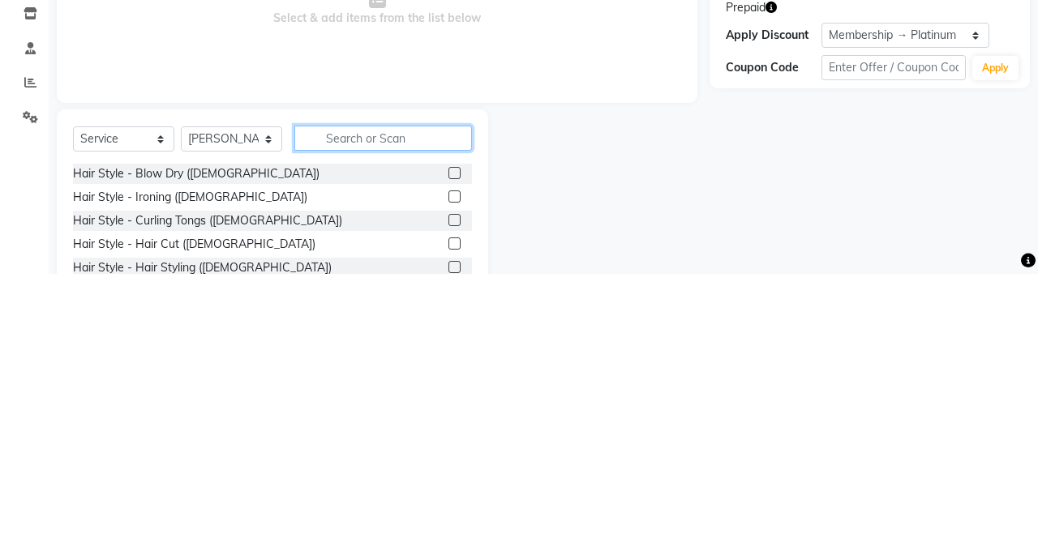
type input "L"
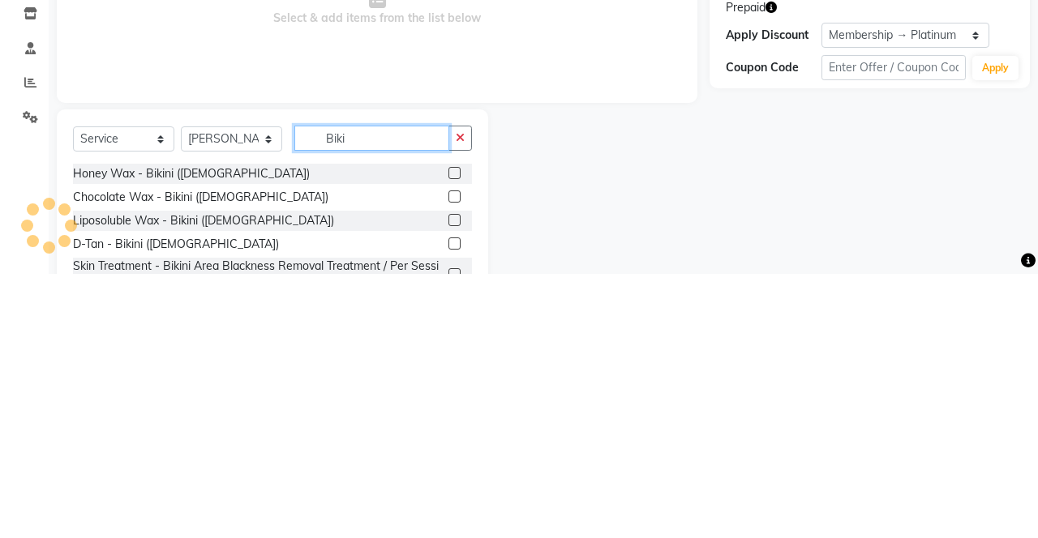
type input "Biki"
click at [455, 484] on label at bounding box center [454, 484] width 12 height 12
click at [455, 484] on input "checkbox" at bounding box center [453, 485] width 11 height 11
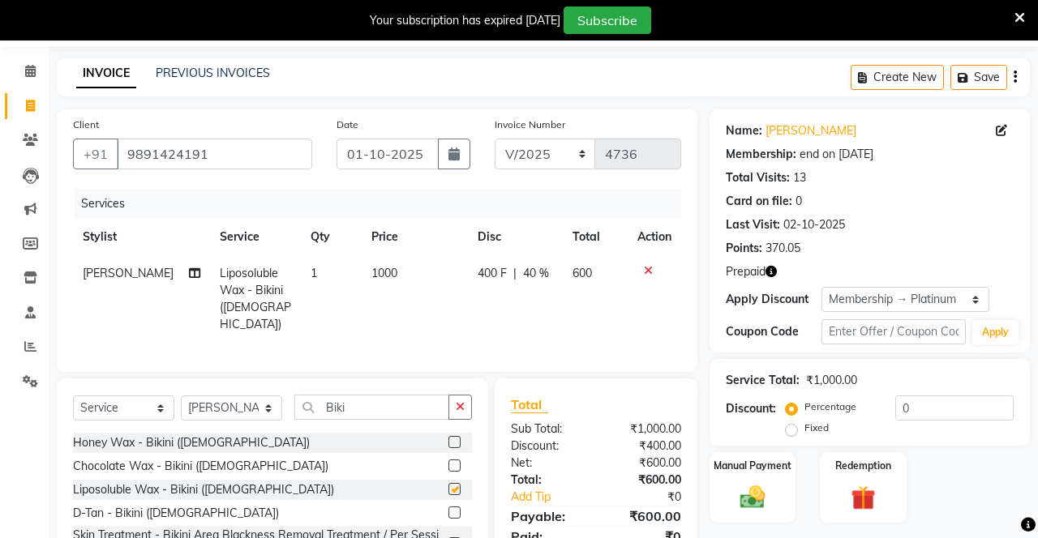
checkbox input "false"
click at [439, 401] on input "Biki" at bounding box center [371, 407] width 155 height 25
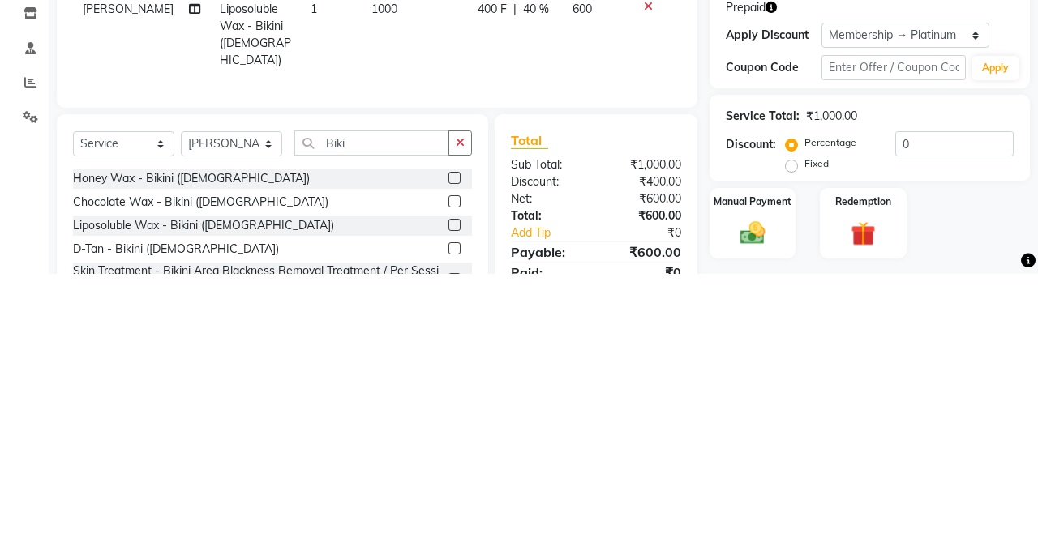
click at [457, 404] on icon "button" at bounding box center [460, 406] width 9 height 11
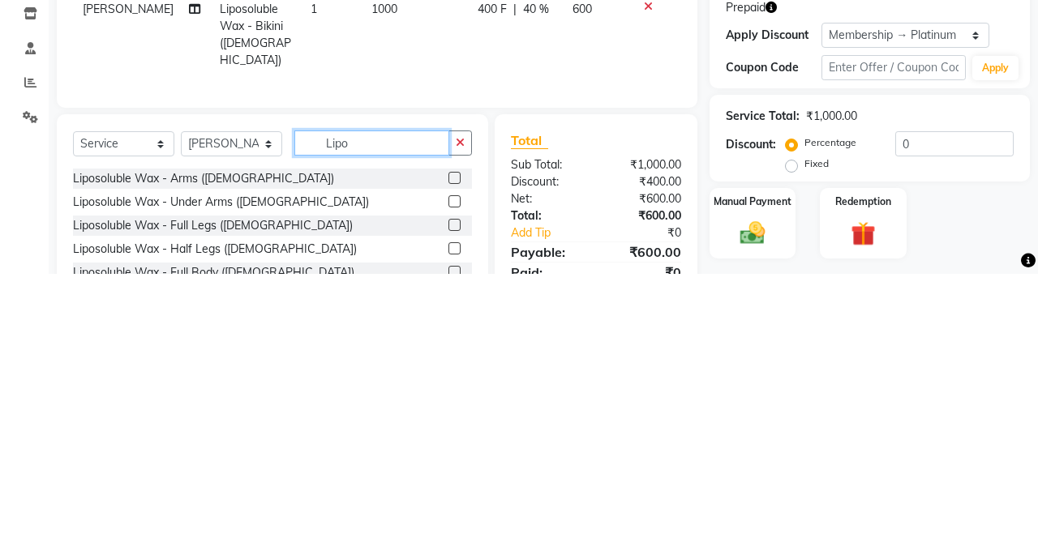
type input "Lipo"
click at [452, 436] on label at bounding box center [454, 442] width 12 height 12
click at [452, 438] on input "checkbox" at bounding box center [453, 443] width 11 height 11
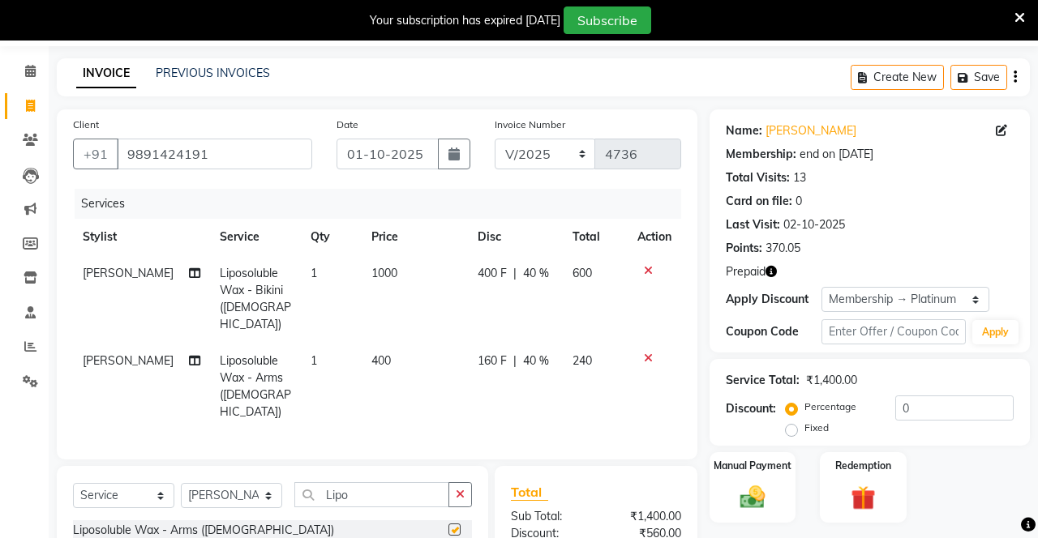
checkbox input "false"
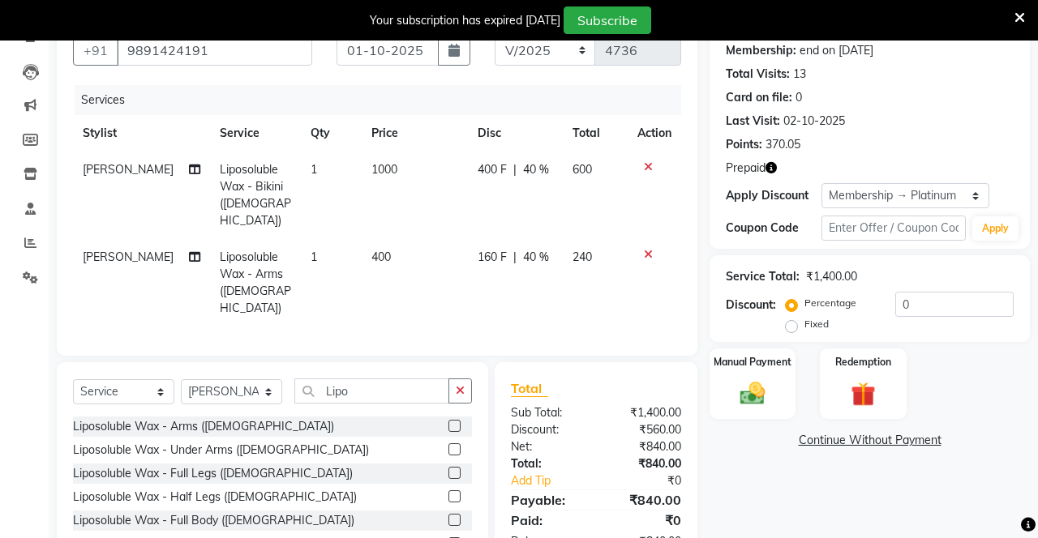
click at [454, 443] on label at bounding box center [454, 449] width 12 height 12
click at [454, 445] on input "checkbox" at bounding box center [453, 450] width 11 height 11
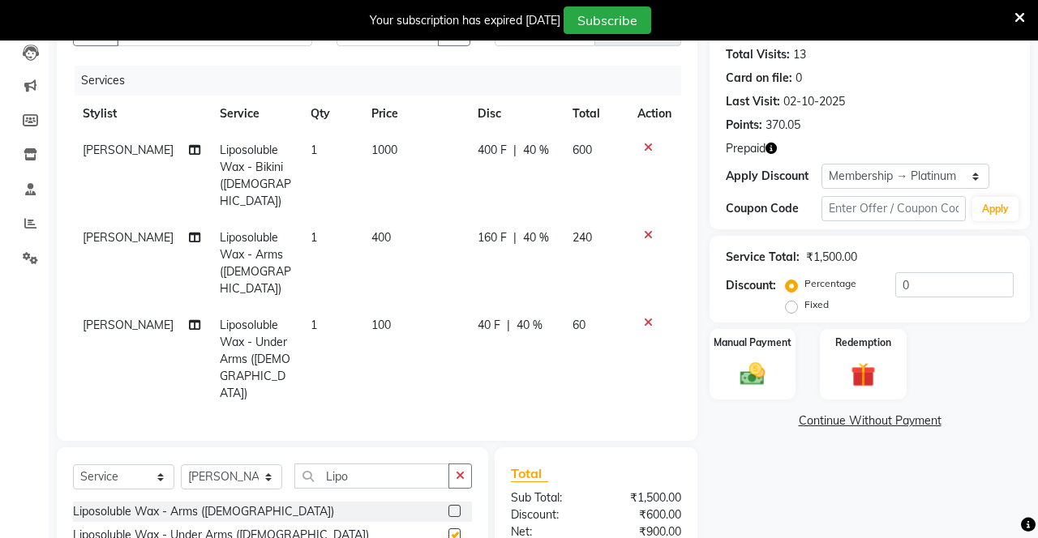
scroll to position [227, 0]
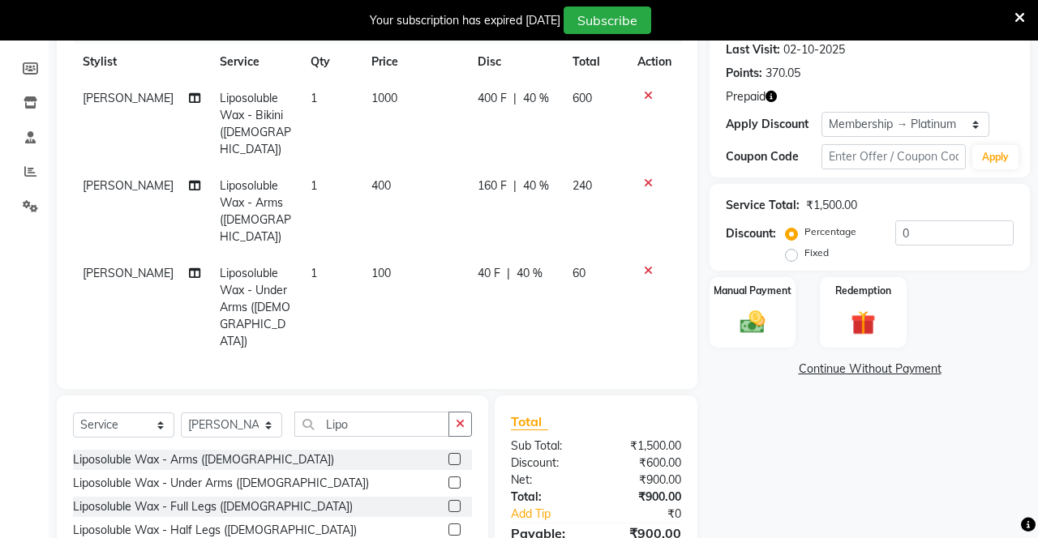
checkbox input "false"
click at [452, 500] on label at bounding box center [454, 506] width 12 height 12
click at [452, 502] on input "checkbox" at bounding box center [453, 507] width 11 height 11
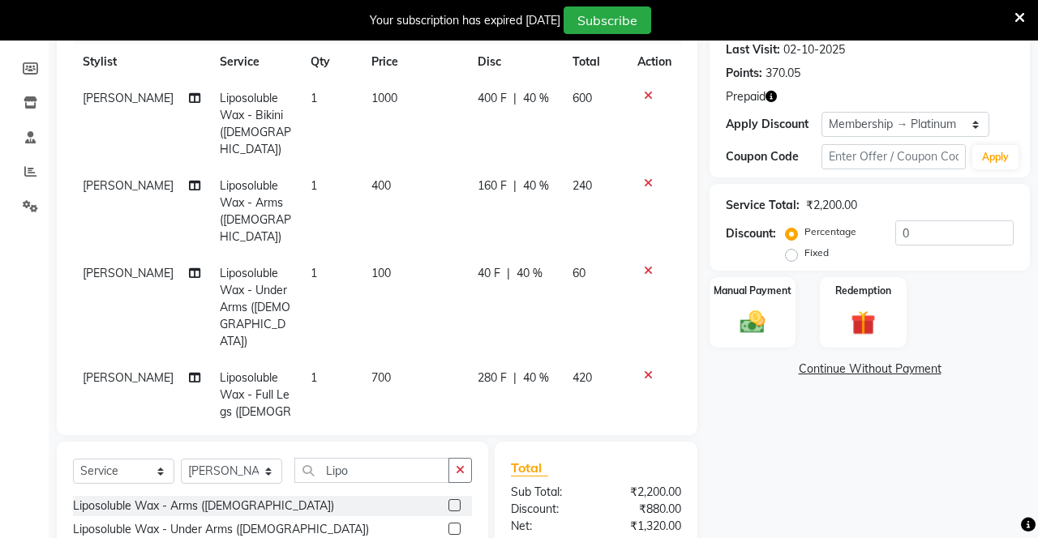
checkbox input "false"
click at [462, 465] on icon "button" at bounding box center [460, 470] width 9 height 11
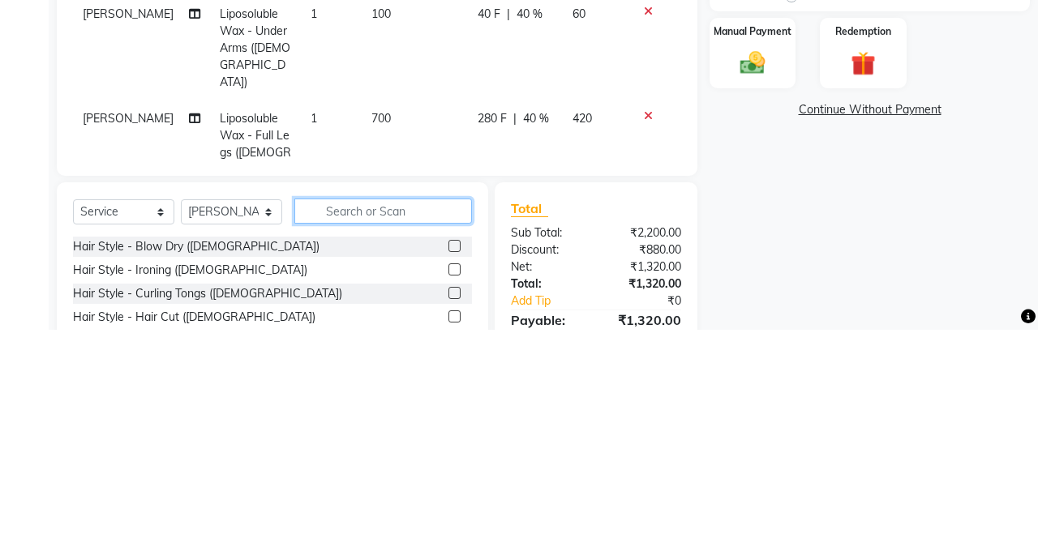
scroll to position [279, 0]
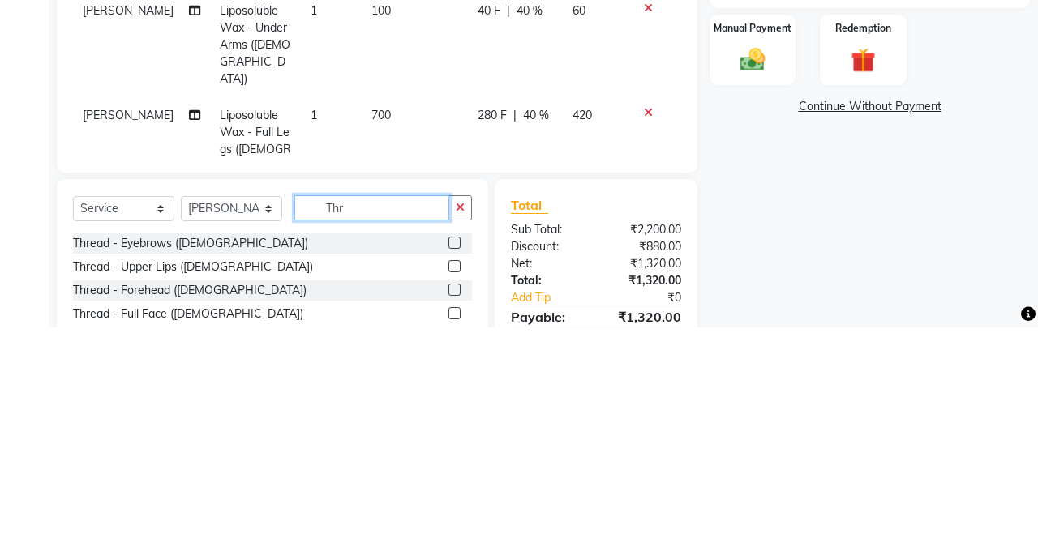
type input "Thr"
click at [452, 448] on label at bounding box center [454, 454] width 12 height 12
click at [452, 449] on input "checkbox" at bounding box center [453, 454] width 11 height 11
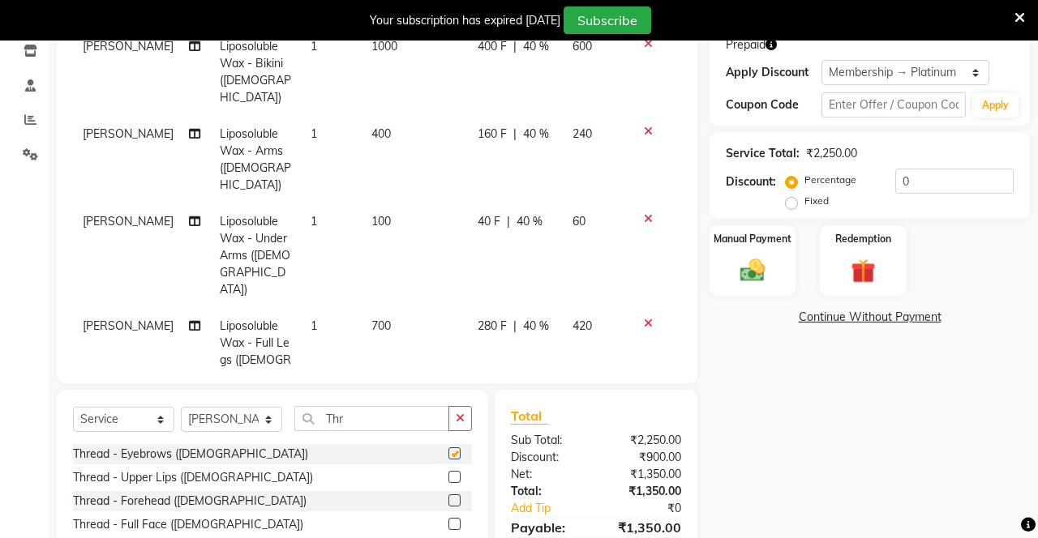
scroll to position [10, 0]
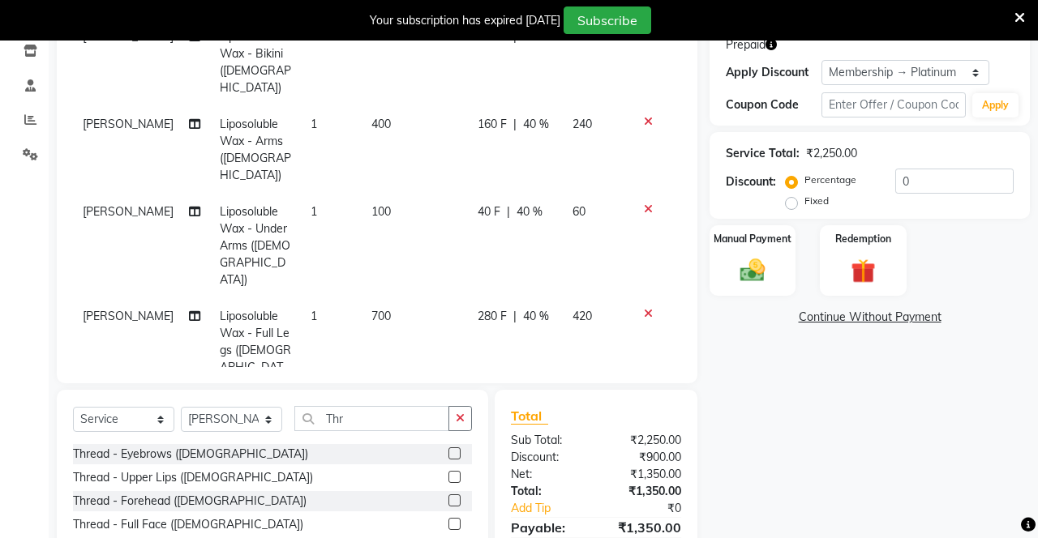
checkbox input "false"
click at [452, 478] on label at bounding box center [454, 477] width 12 height 12
click at [452, 478] on input "checkbox" at bounding box center [453, 478] width 11 height 11
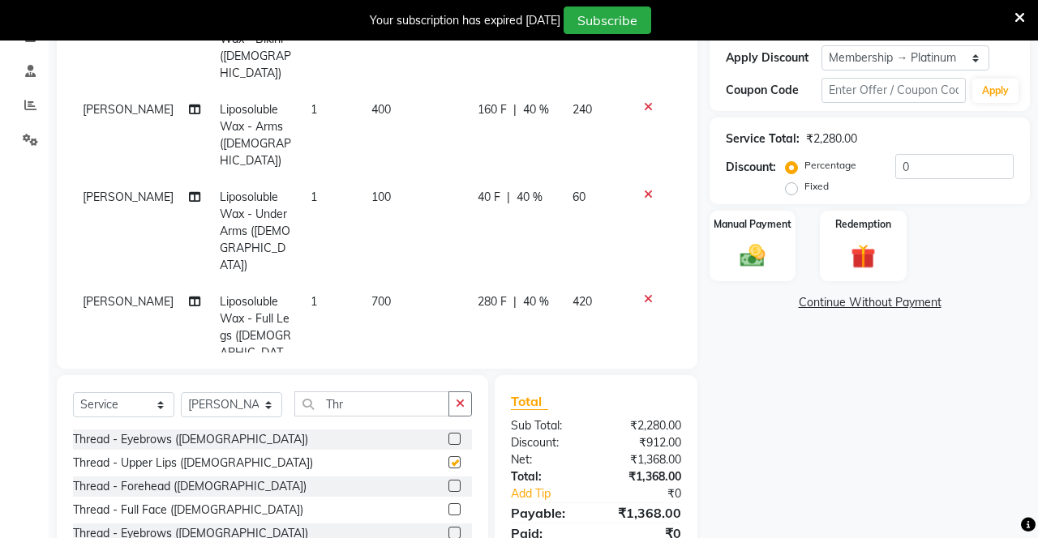
scroll to position [341, 0]
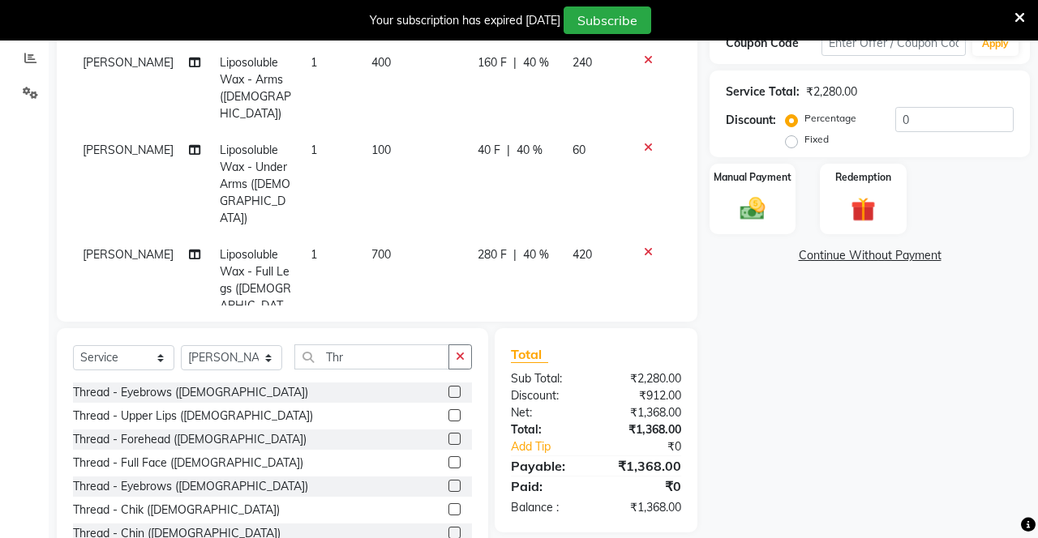
checkbox input "false"
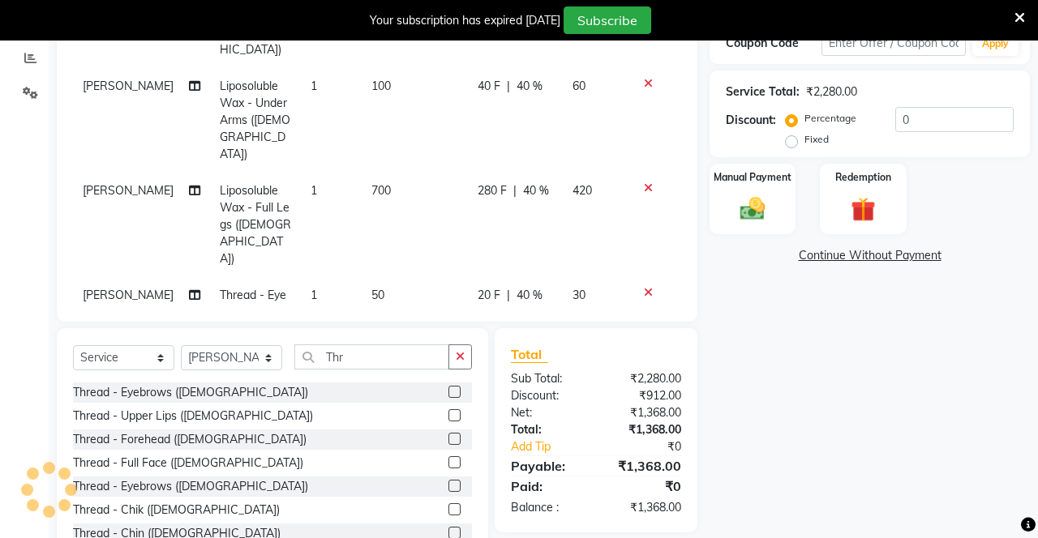
scroll to position [79, 0]
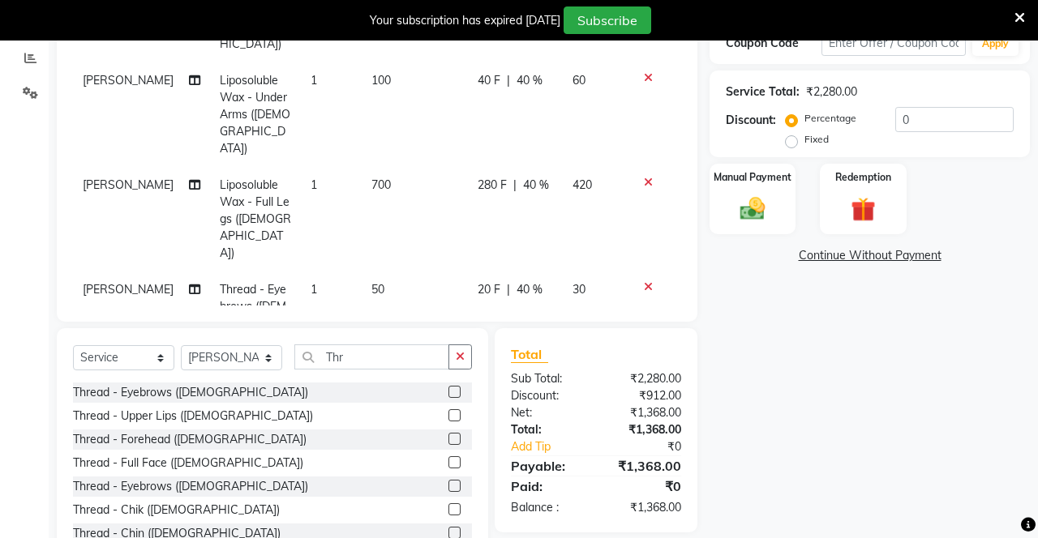
click at [868, 187] on div "Redemption" at bounding box center [863, 199] width 86 height 71
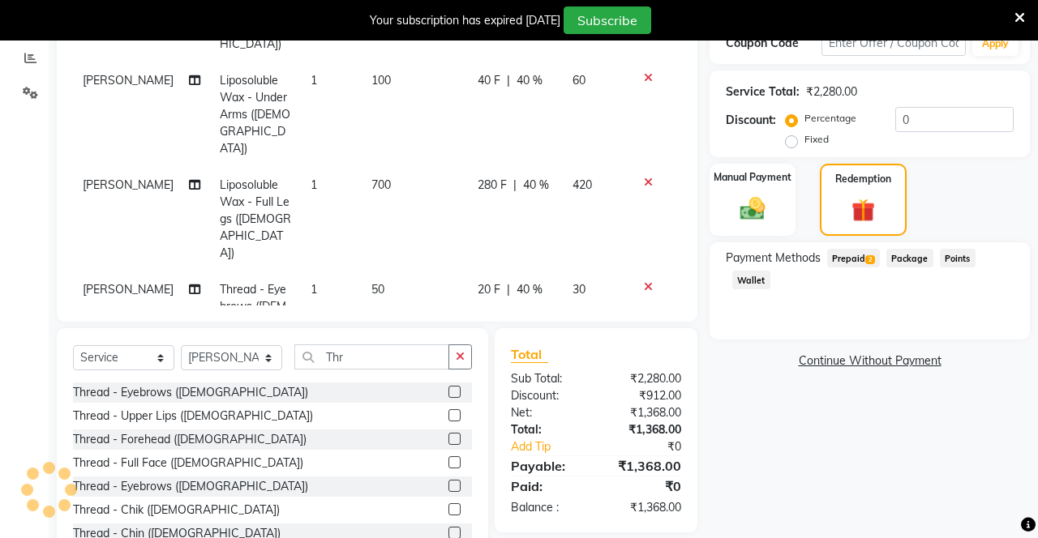
click at [845, 265] on span "Prepaid 2" at bounding box center [853, 258] width 53 height 19
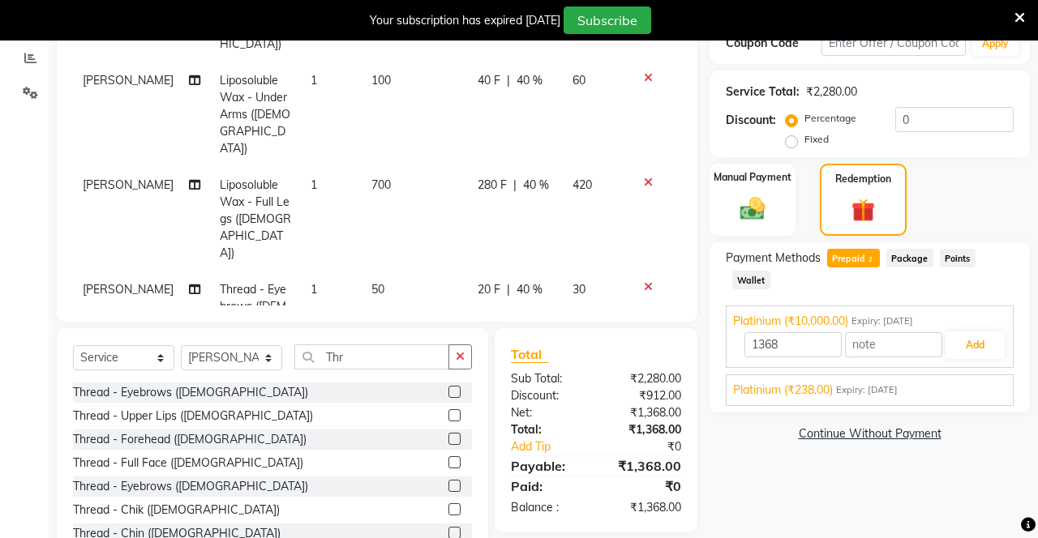
click at [976, 397] on div "Platinium (₹238.00) Expiry: 02-03-2026 238 Add" at bounding box center [870, 391] width 288 height 32
click at [846, 387] on span "Expiry: 02-03-2026" at bounding box center [867, 390] width 62 height 14
click at [975, 386] on button "Add" at bounding box center [974, 384] width 59 height 28
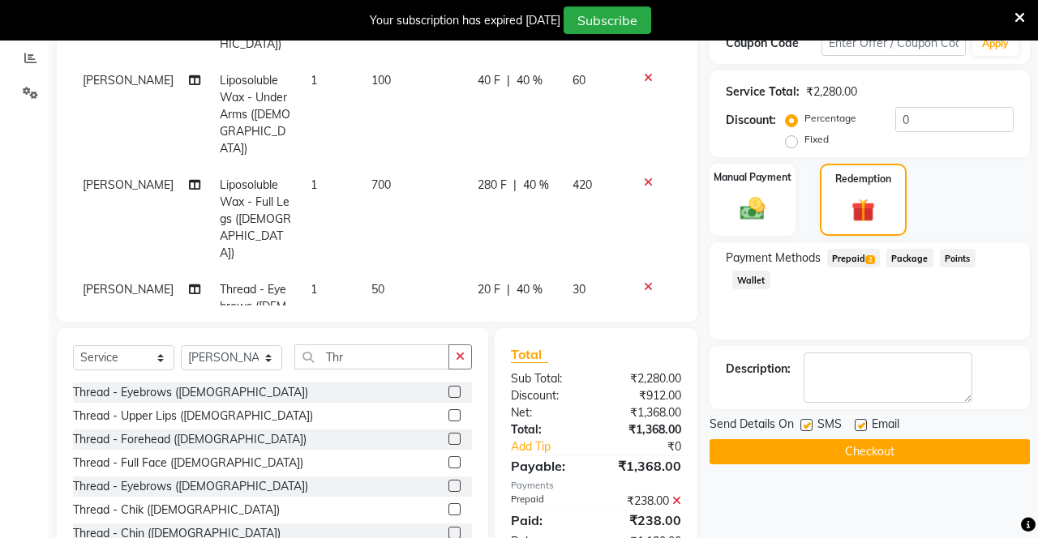
click at [854, 448] on button "Checkout" at bounding box center [869, 451] width 320 height 25
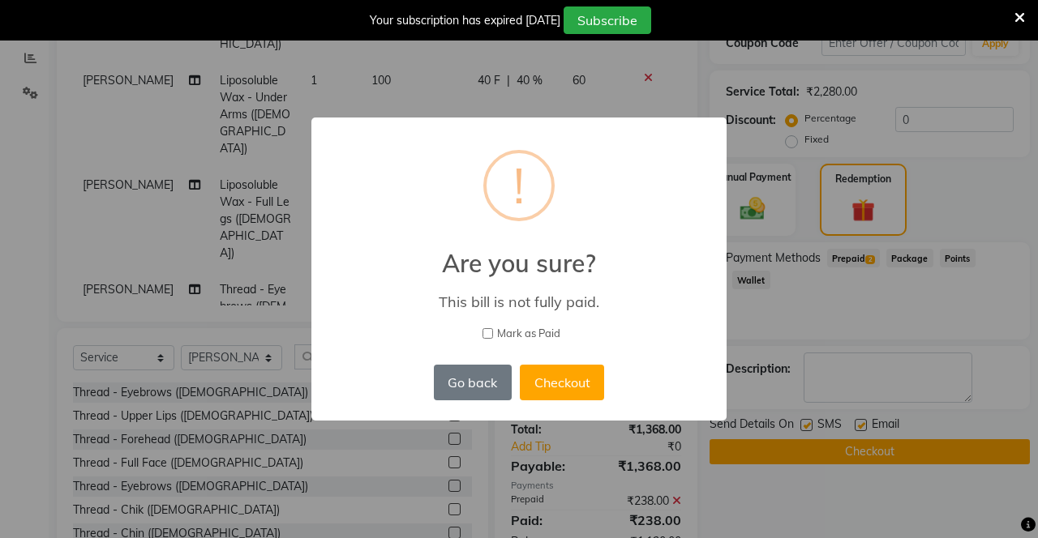
click at [793, 519] on div "× ! Are you sure? This bill is not fully paid. Mark as Paid Go back No Checkout" at bounding box center [519, 269] width 1038 height 538
click at [463, 399] on button "Go back" at bounding box center [473, 383] width 78 height 36
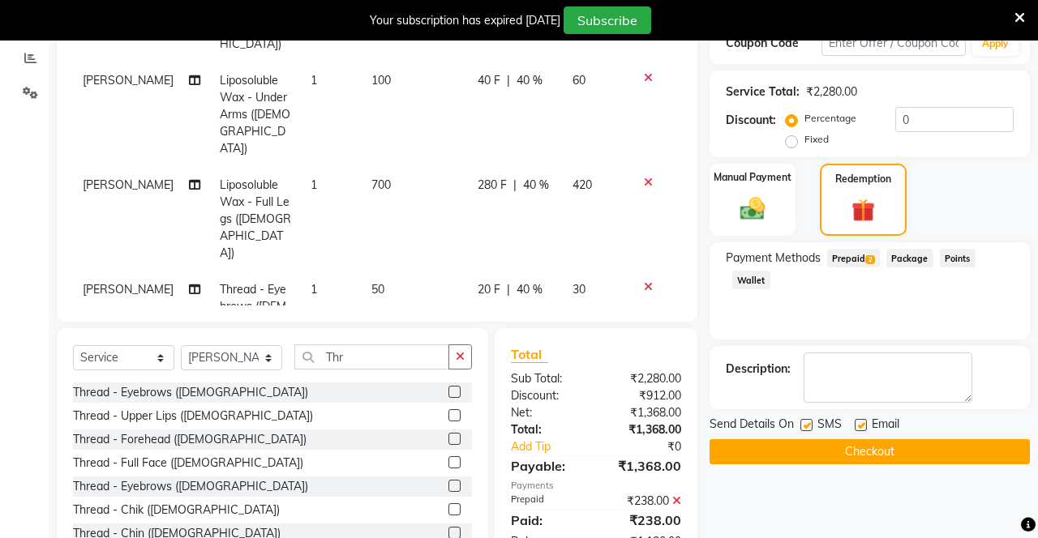
click at [874, 249] on span "Prepaid 2" at bounding box center [853, 258] width 53 height 19
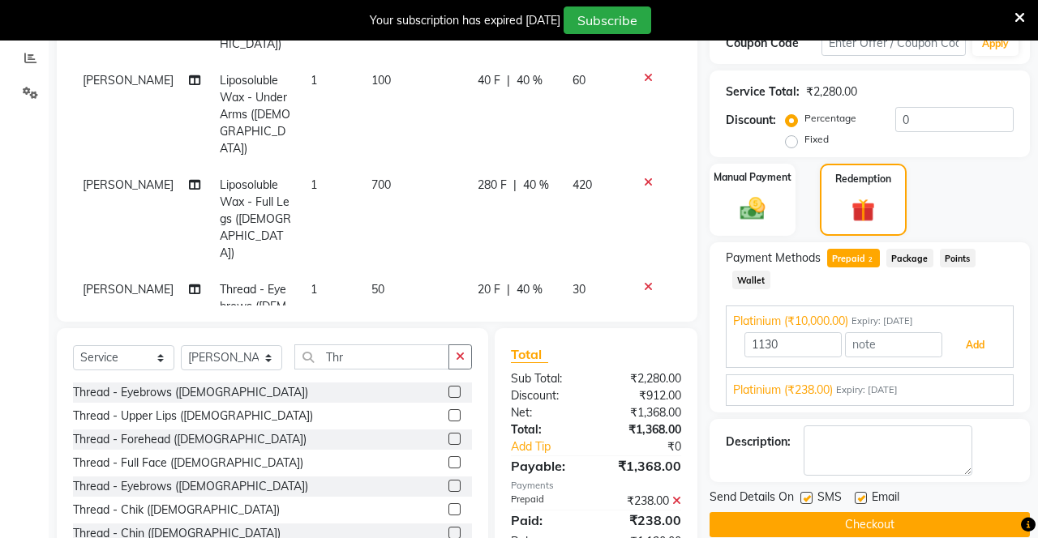
click at [983, 332] on button "Add" at bounding box center [974, 346] width 59 height 28
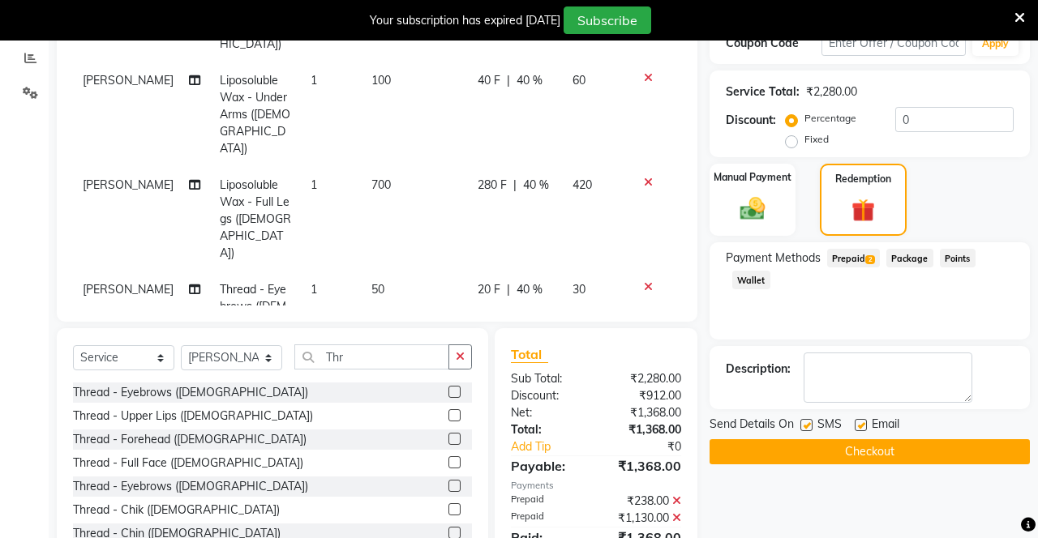
click at [842, 451] on button "Checkout" at bounding box center [869, 451] width 320 height 25
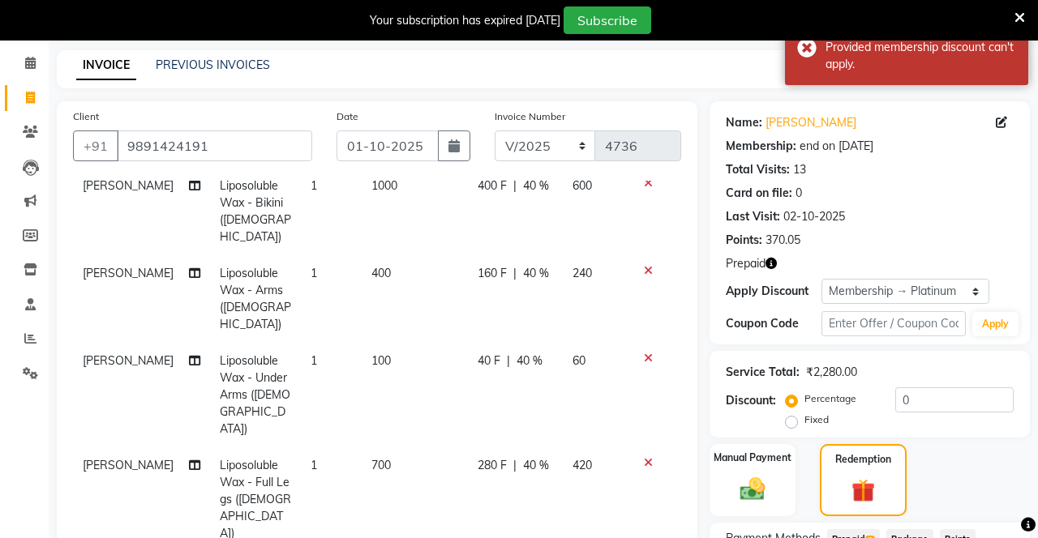
scroll to position [0, 0]
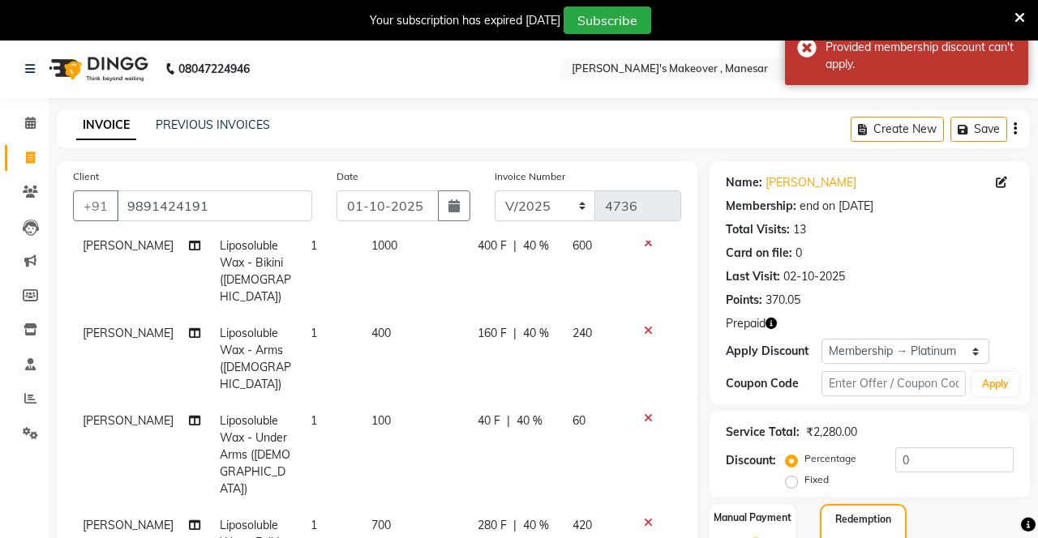
click at [454, 194] on button "button" at bounding box center [454, 206] width 32 height 31
select select "10"
select select "2025"
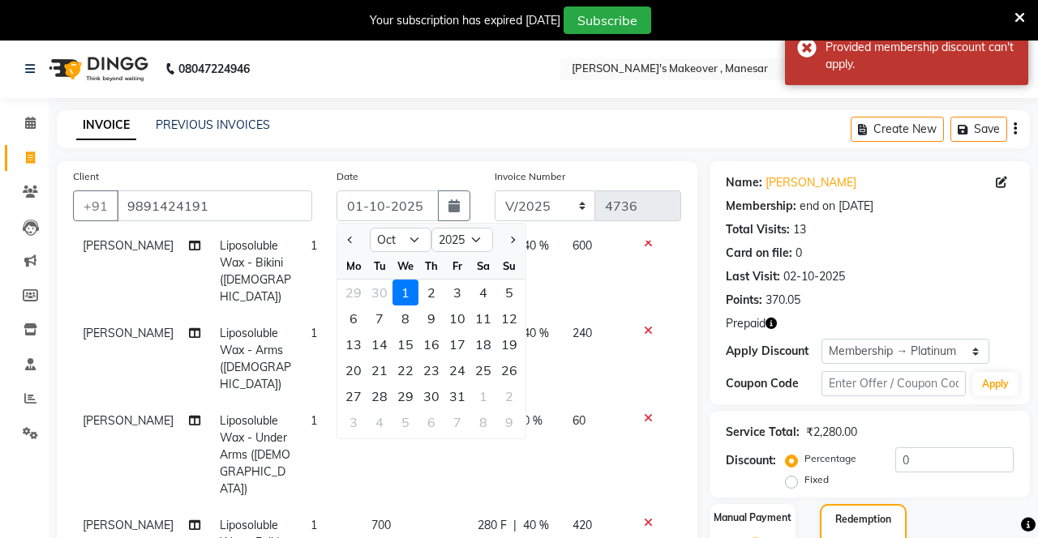
click at [427, 290] on div "2" at bounding box center [431, 293] width 26 height 26
type input "02-10-2025"
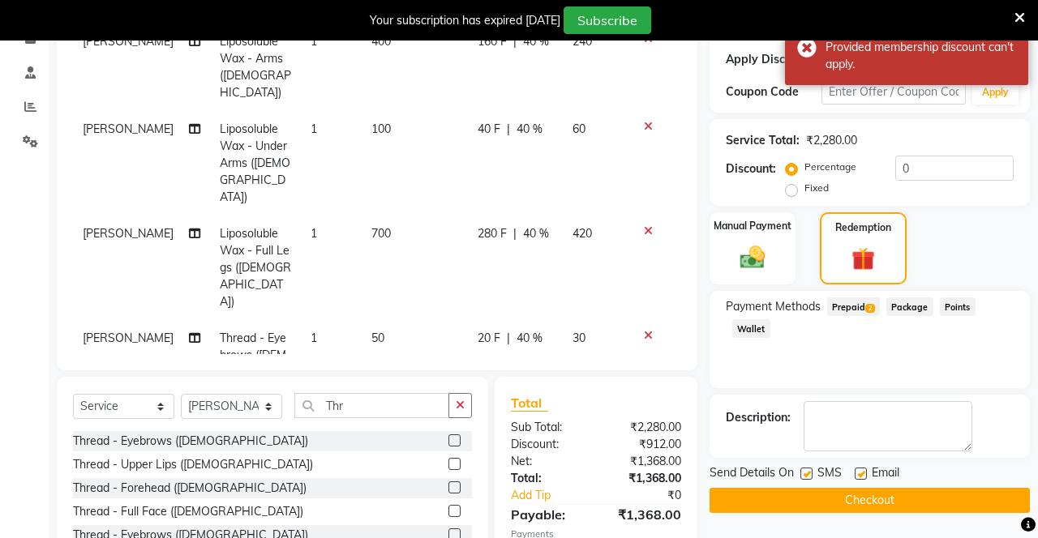
scroll to position [430, 0]
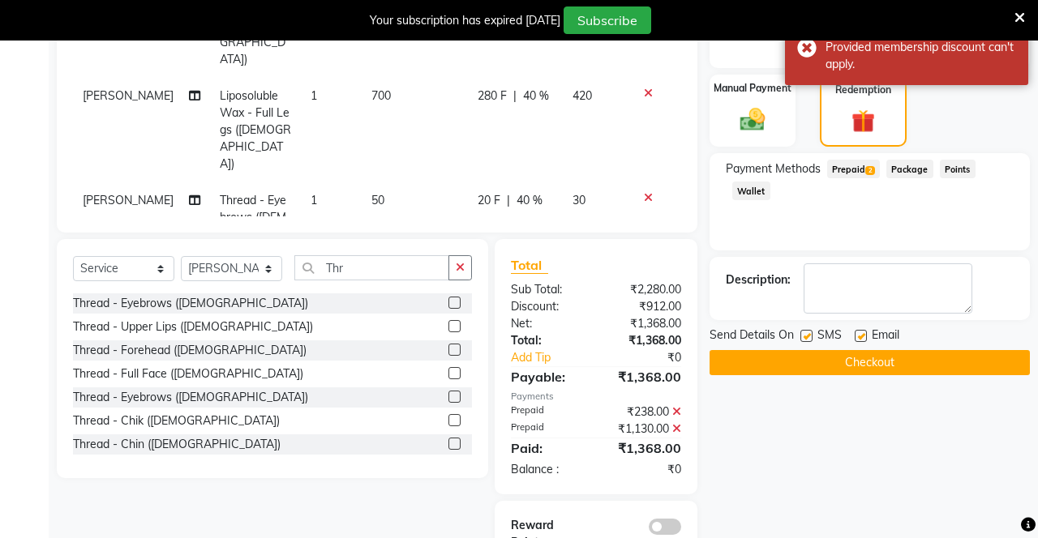
click at [880, 363] on button "Checkout" at bounding box center [869, 362] width 320 height 25
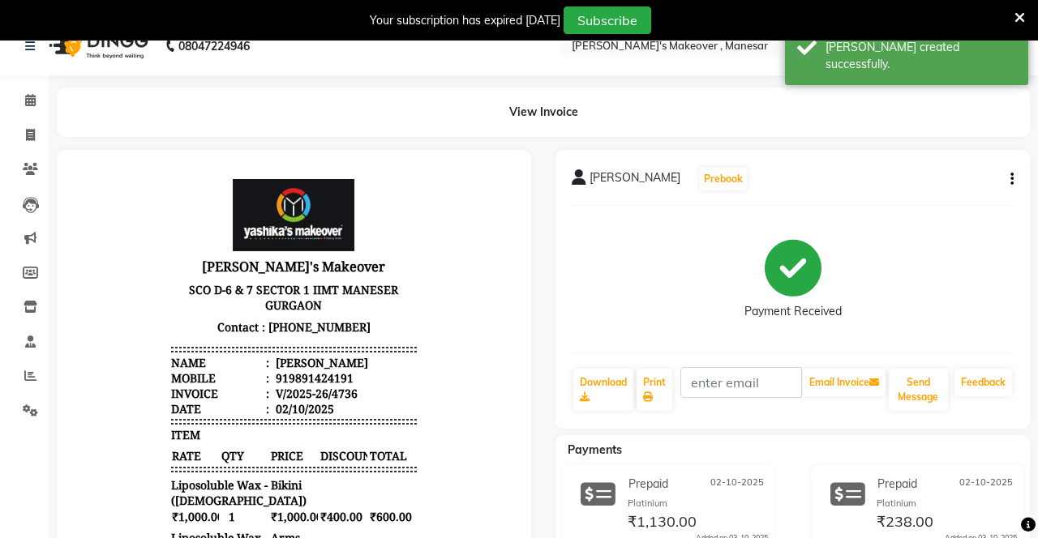
scroll to position [41, 0]
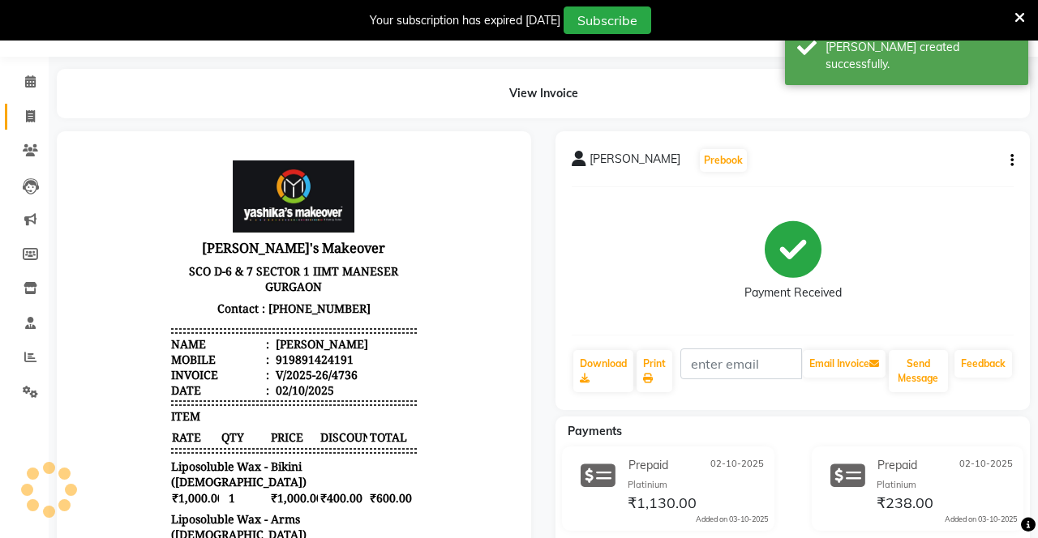
click at [23, 109] on span at bounding box center [30, 117] width 28 height 19
select select "service"
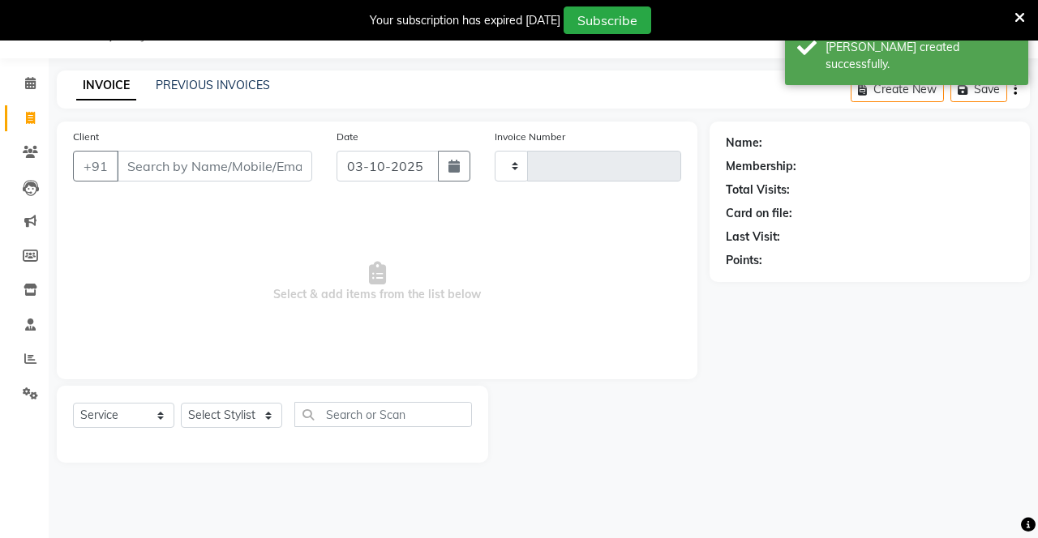
type input "4737"
select select "820"
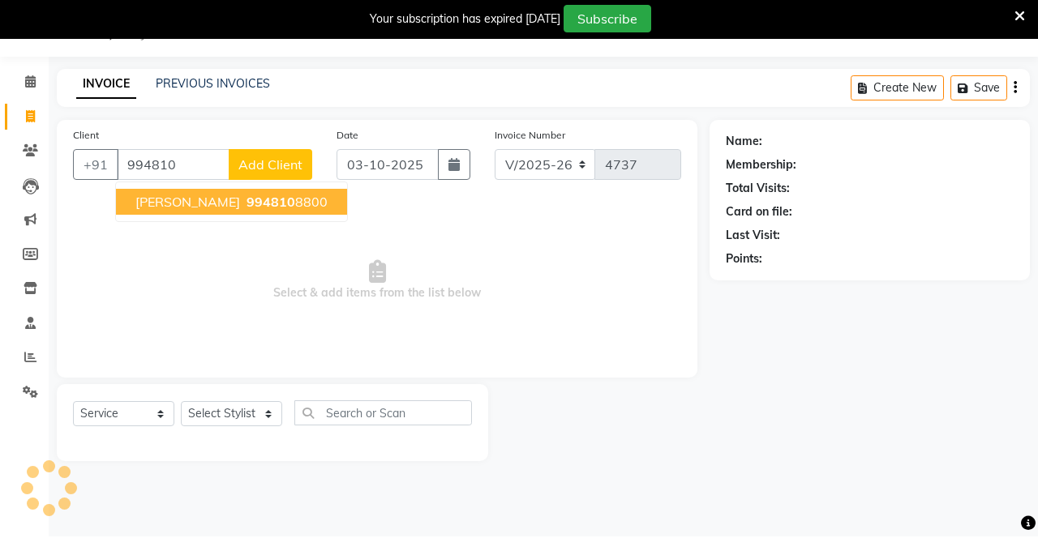
click at [252, 201] on ngb-highlight "994810 8800" at bounding box center [285, 203] width 84 height 16
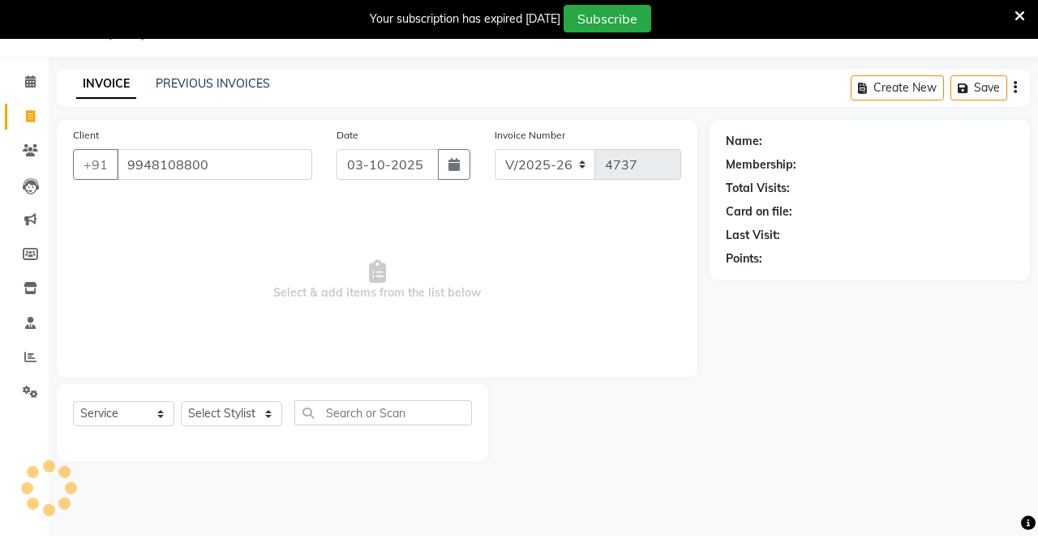
type input "9948108800"
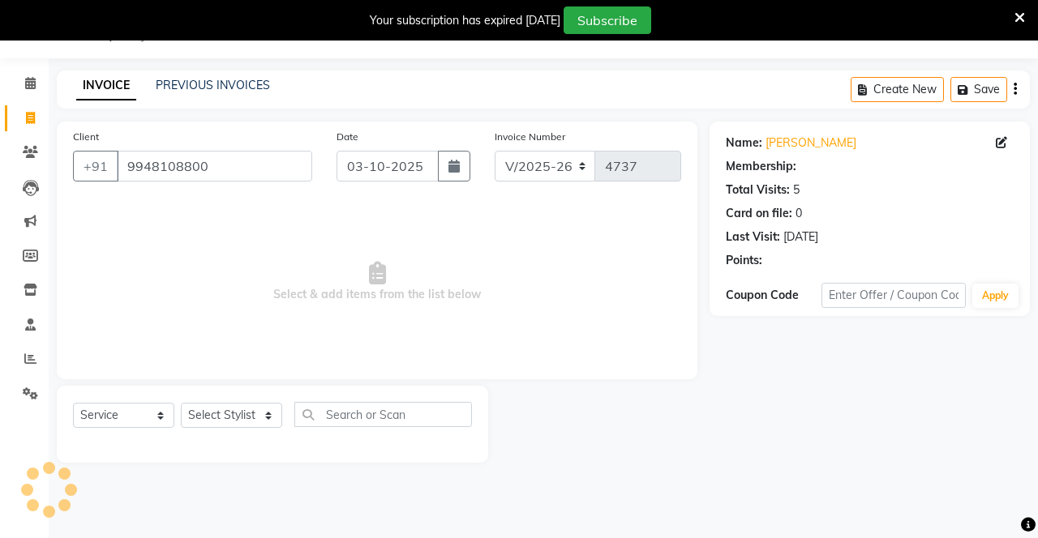
select select "1: Object"
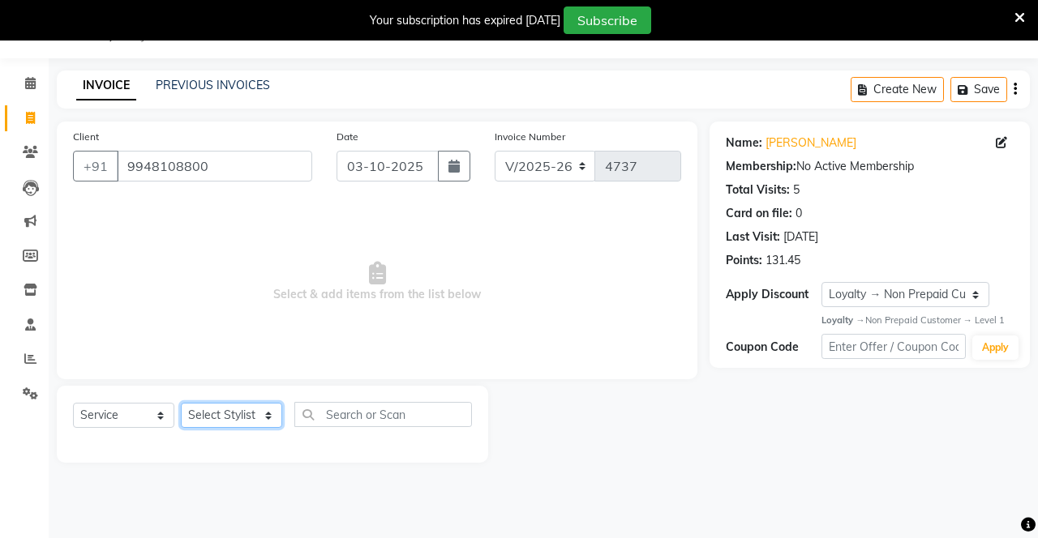
click at [240, 423] on select "Select Stylist Danish Shavej [PERSON_NAME] Krishna [PERSON_NAME] [PERSON_NAME] …" at bounding box center [231, 415] width 101 height 25
select select "63321"
click at [181, 403] on select "Select Stylist Danish Shavej [PERSON_NAME] Krishna [PERSON_NAME] [PERSON_NAME] …" at bounding box center [231, 415] width 101 height 25
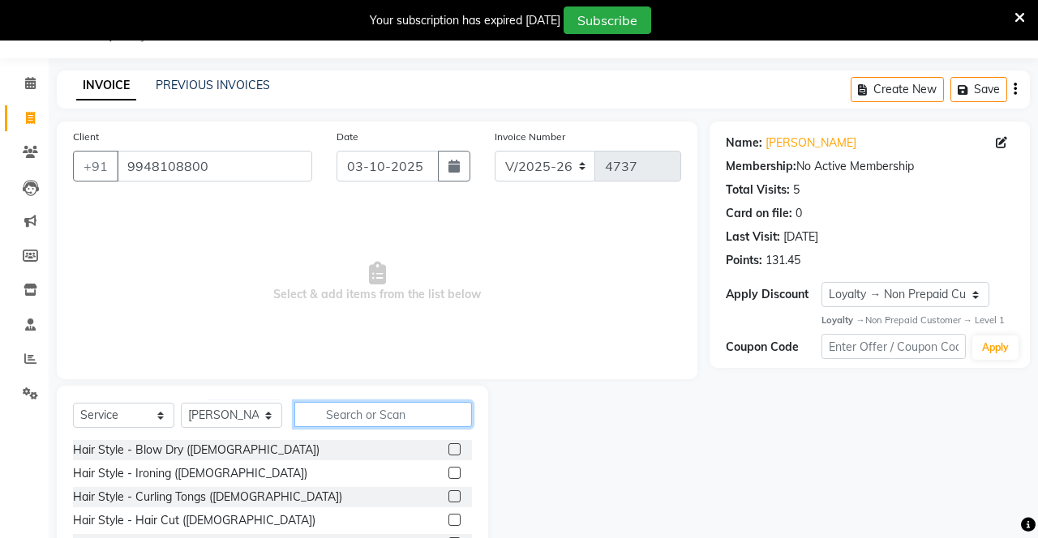
click at [381, 417] on input "text" at bounding box center [383, 414] width 178 height 25
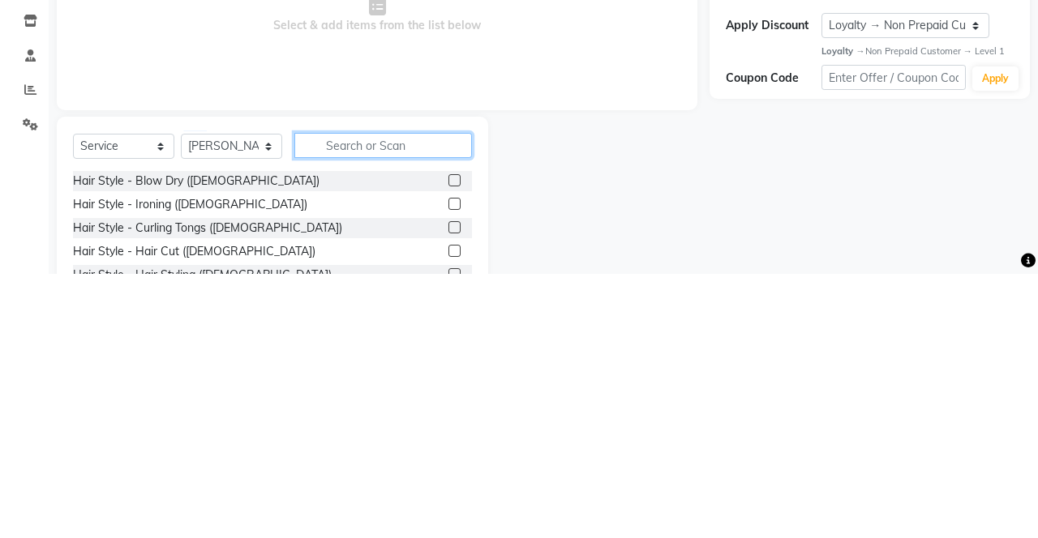
scroll to position [52, 0]
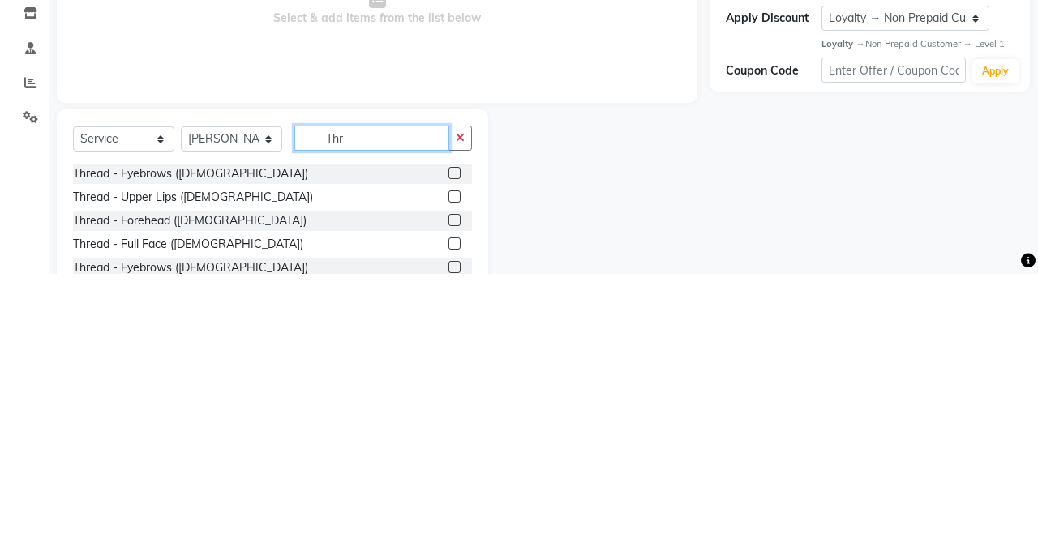
type input "Thr"
click at [452, 436] on label at bounding box center [454, 437] width 12 height 12
click at [452, 436] on input "checkbox" at bounding box center [453, 438] width 11 height 11
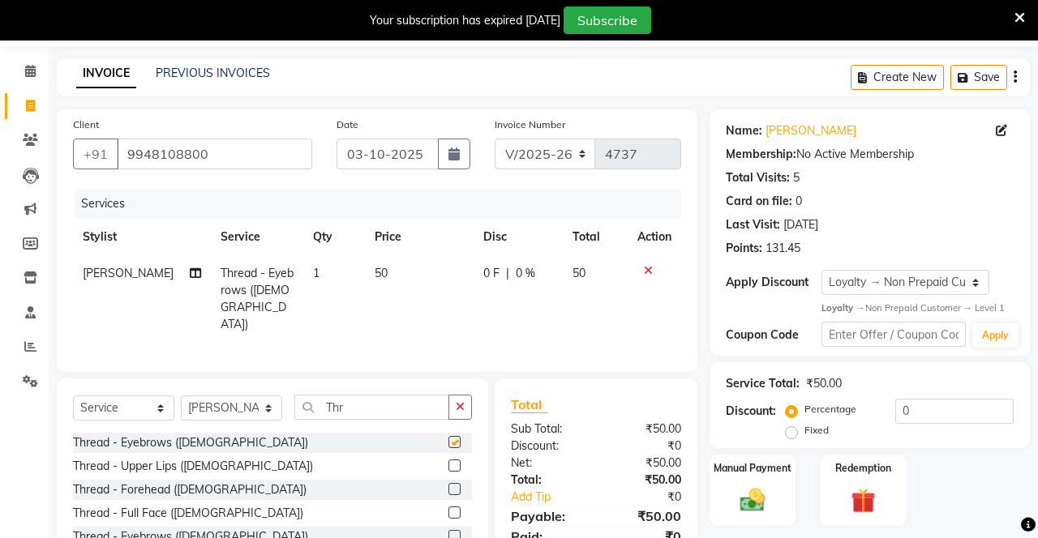
checkbox input "false"
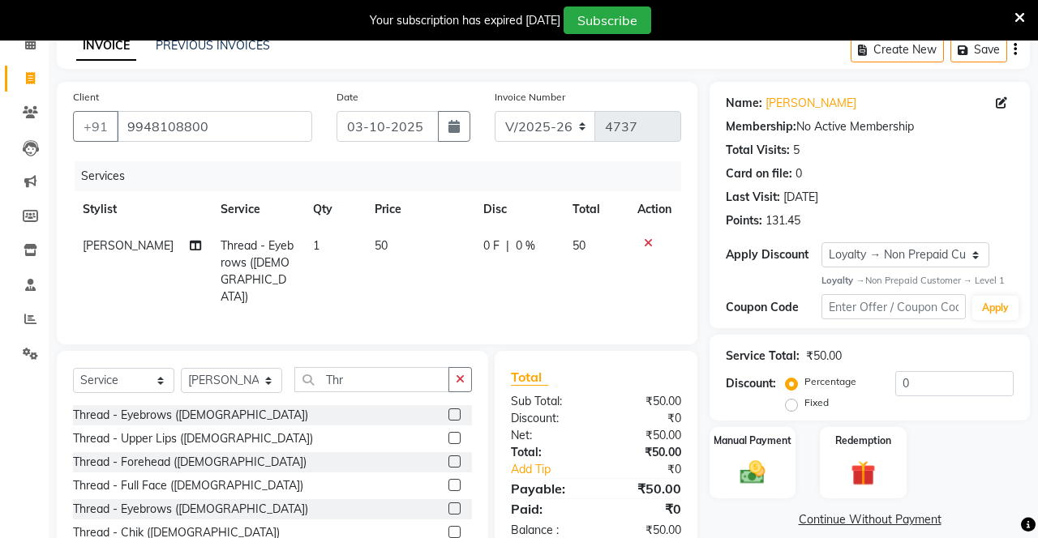
click at [452, 457] on label at bounding box center [454, 462] width 12 height 12
click at [452, 457] on input "checkbox" at bounding box center [453, 462] width 11 height 11
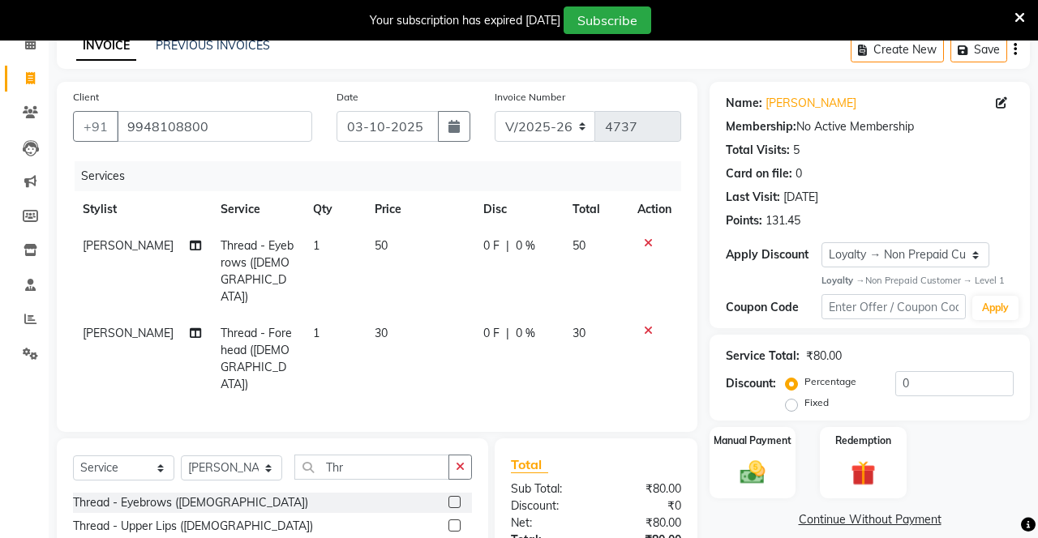
checkbox input "false"
click at [460, 455] on button "button" at bounding box center [460, 467] width 24 height 25
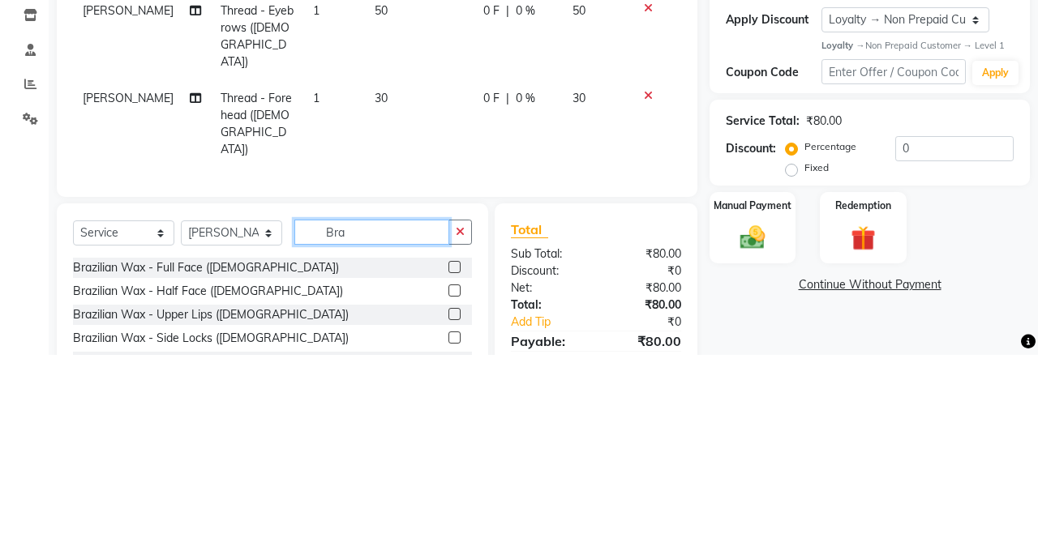
scroll to position [131, 0]
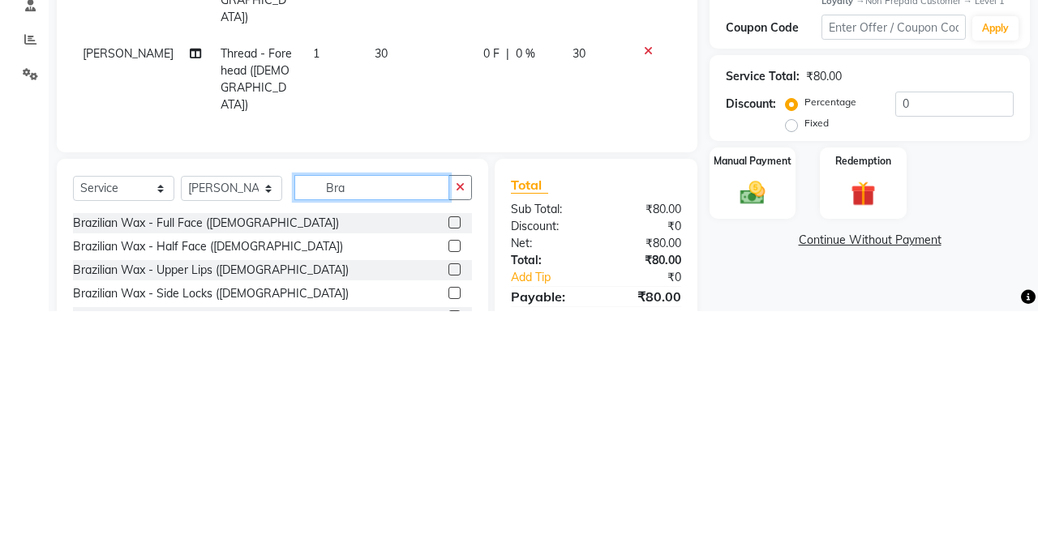
type input "Bra"
click at [449, 491] on label at bounding box center [454, 497] width 12 height 12
click at [449, 493] on input "checkbox" at bounding box center [453, 498] width 11 height 11
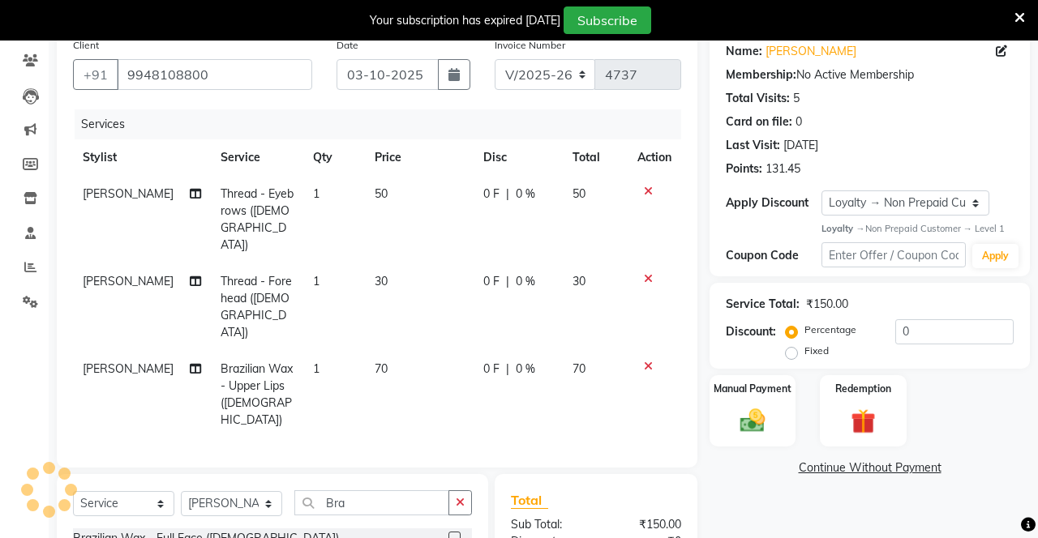
checkbox input "false"
click at [775, 413] on div "Manual Payment" at bounding box center [752, 410] width 86 height 71
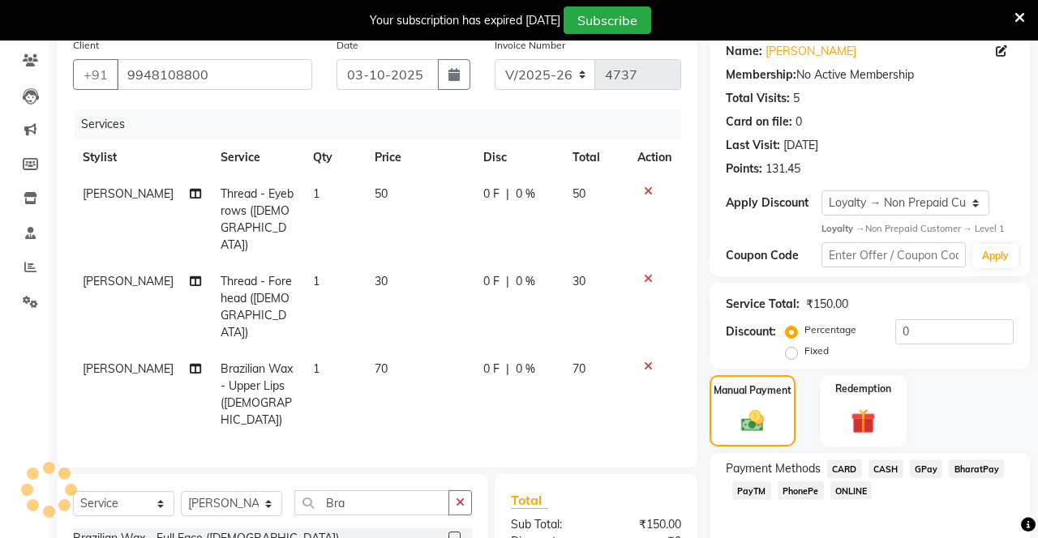
scroll to position [193, 0]
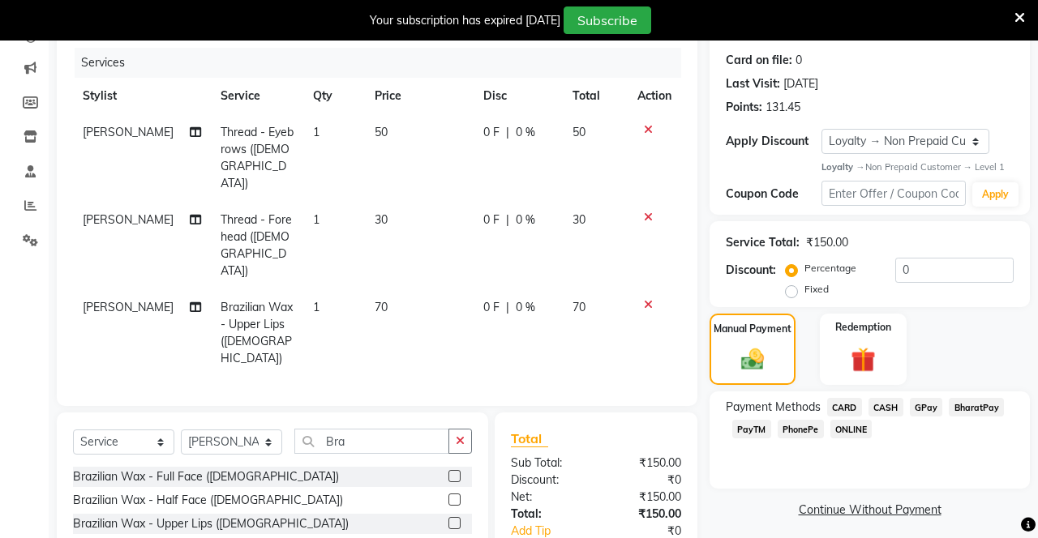
click at [815, 432] on span "PhonePe" at bounding box center [801, 429] width 46 height 19
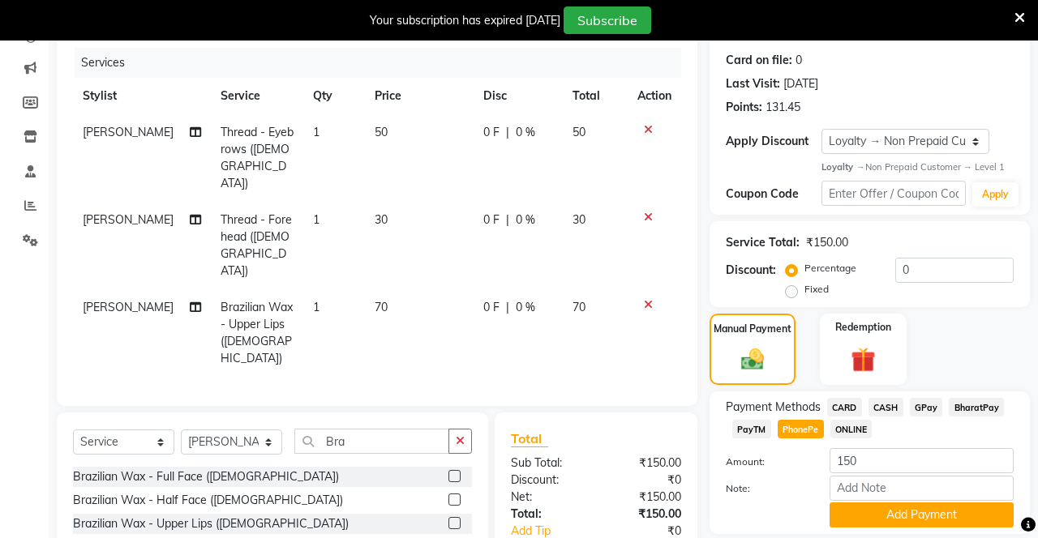
click at [908, 512] on button "Add Payment" at bounding box center [921, 515] width 184 height 25
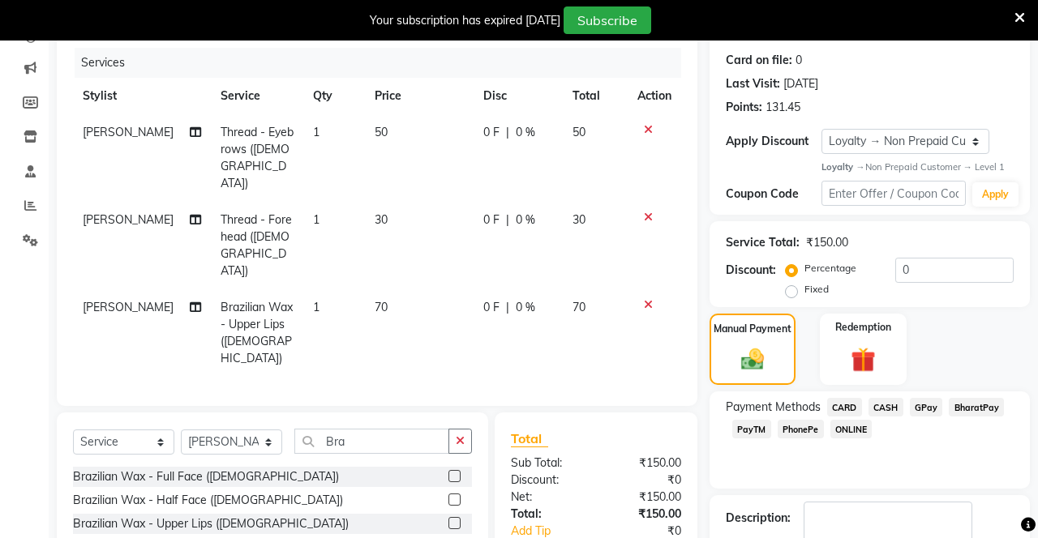
scroll to position [305, 0]
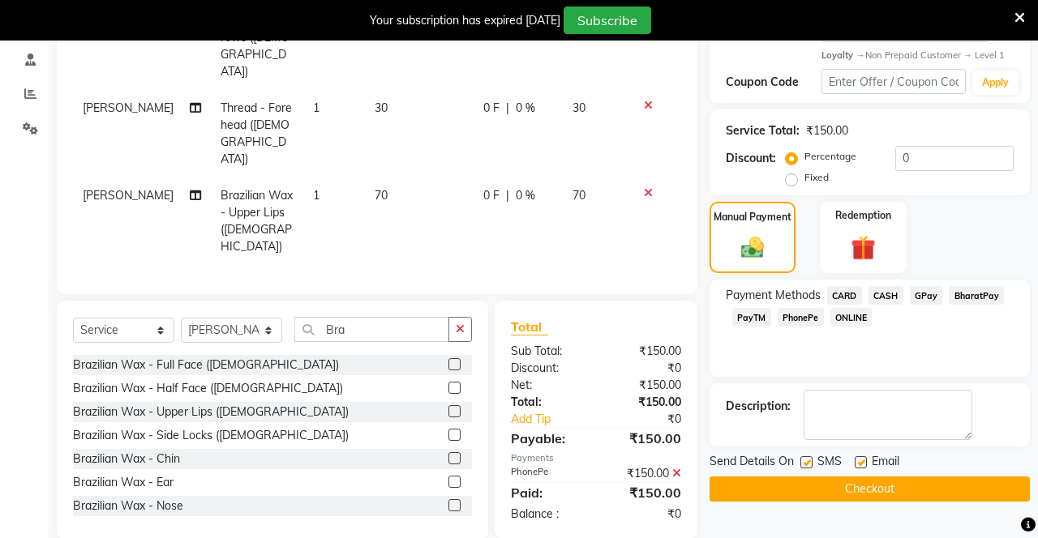
click at [807, 461] on label at bounding box center [806, 462] width 12 height 12
click at [807, 461] on input "checkbox" at bounding box center [805, 463] width 11 height 11
checkbox input "false"
click at [863, 461] on label at bounding box center [861, 462] width 12 height 12
click at [863, 461] on input "checkbox" at bounding box center [860, 463] width 11 height 11
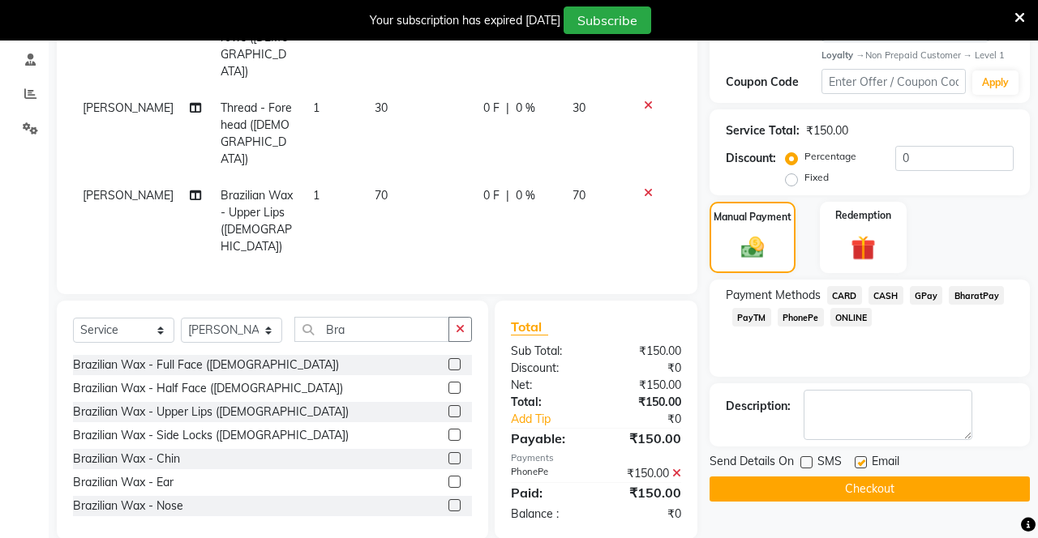
checkbox input "false"
click at [843, 495] on button "Checkout" at bounding box center [869, 489] width 320 height 25
click at [931, 481] on button "Checkout" at bounding box center [869, 489] width 320 height 25
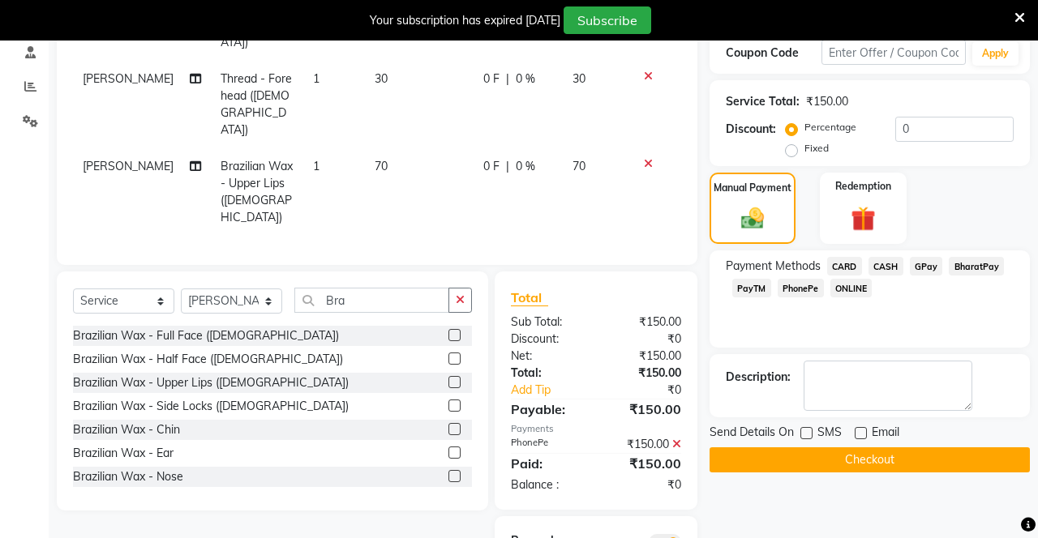
scroll to position [328, 0]
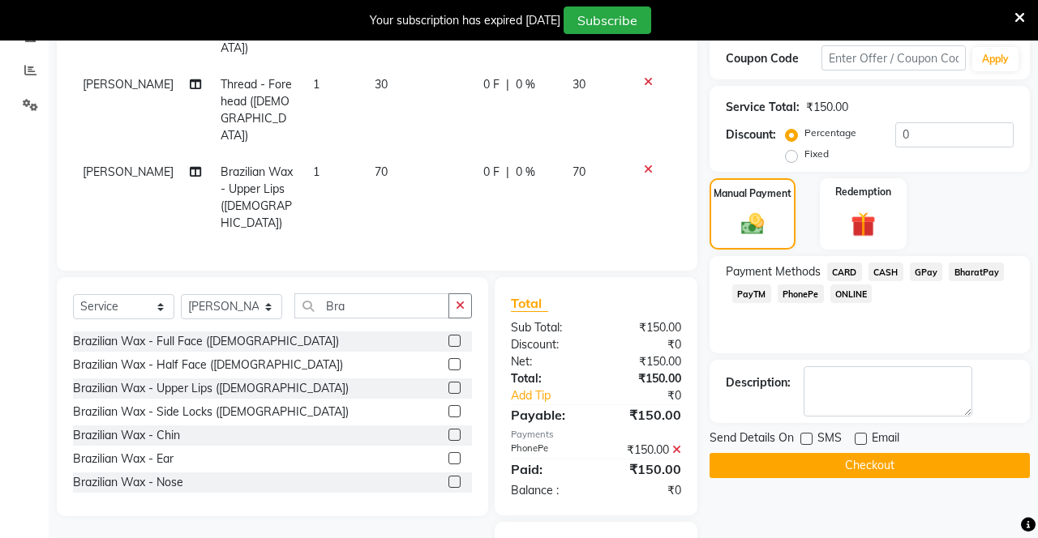
click at [885, 473] on button "Checkout" at bounding box center [869, 465] width 320 height 25
click at [859, 458] on button "Checkout" at bounding box center [869, 465] width 320 height 25
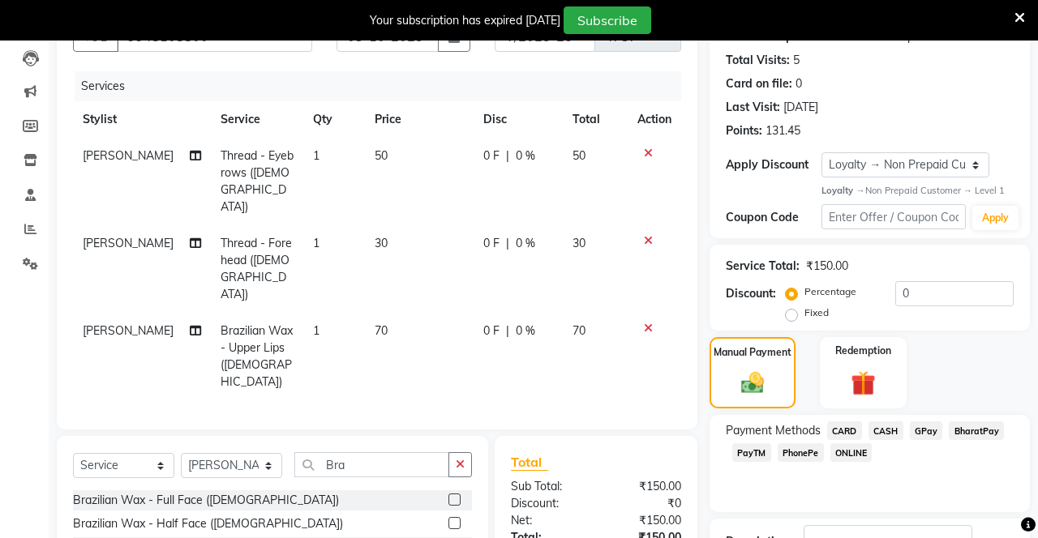
scroll to position [305, 0]
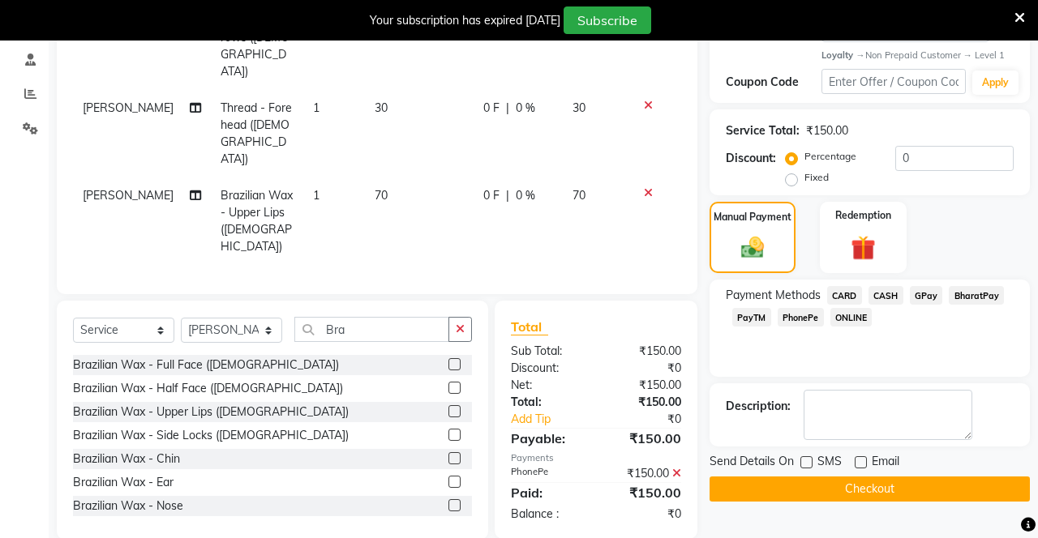
click at [673, 468] on icon at bounding box center [676, 473] width 9 height 11
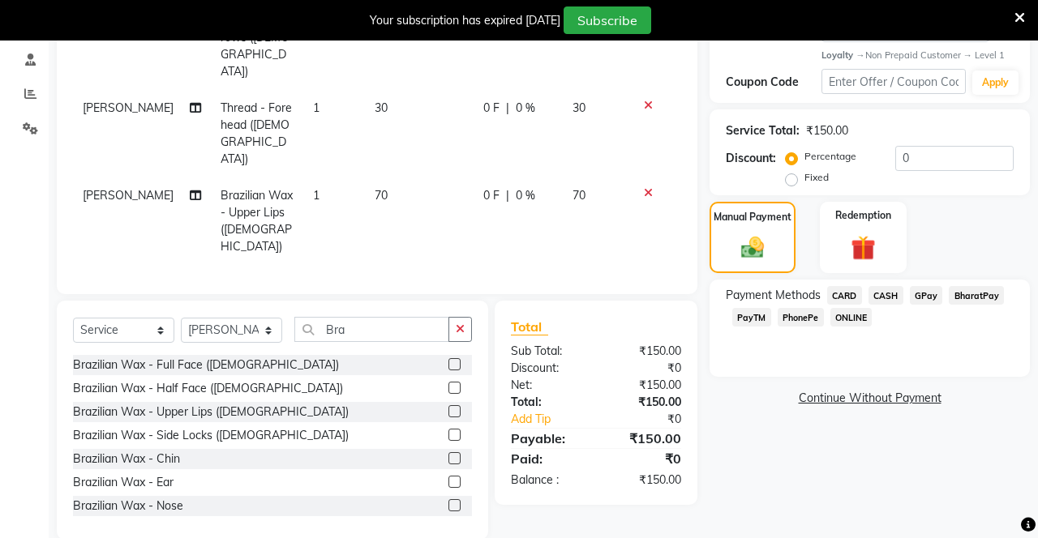
scroll to position [193, 0]
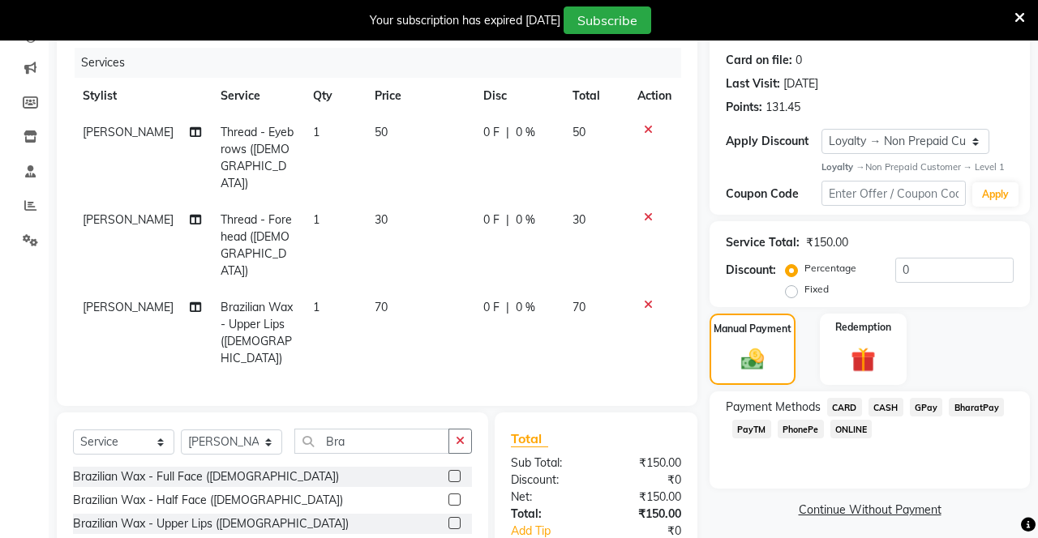
click at [979, 409] on span "BharatPay" at bounding box center [976, 407] width 55 height 19
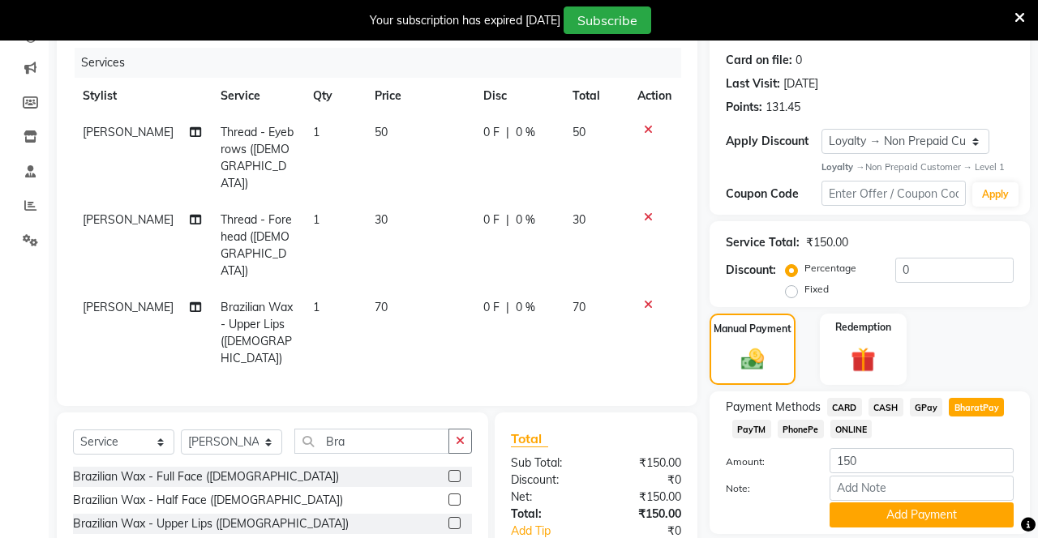
click at [801, 425] on span "PhonePe" at bounding box center [801, 429] width 46 height 19
click at [889, 516] on button "Add Payment" at bounding box center [921, 515] width 184 height 25
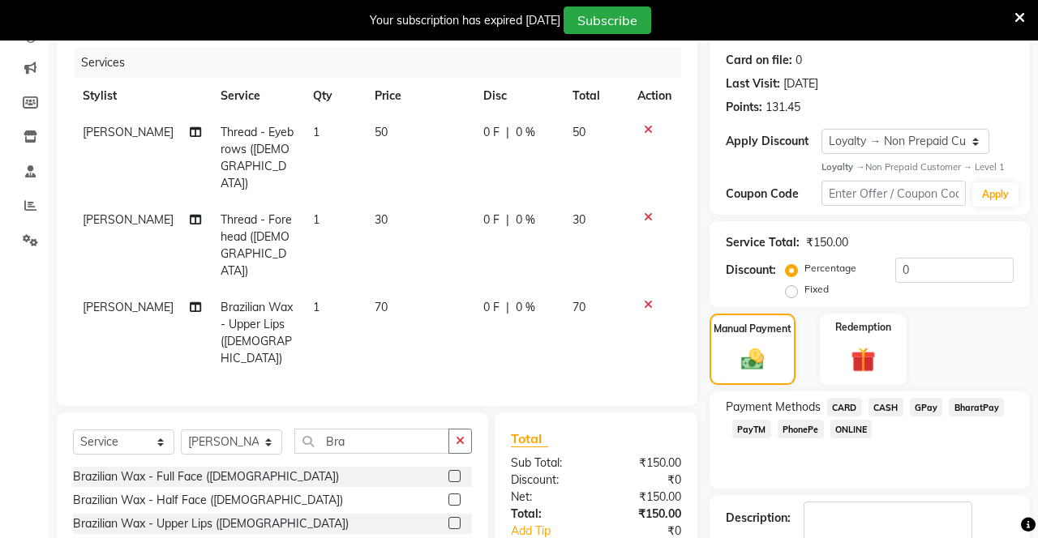
scroll to position [305, 0]
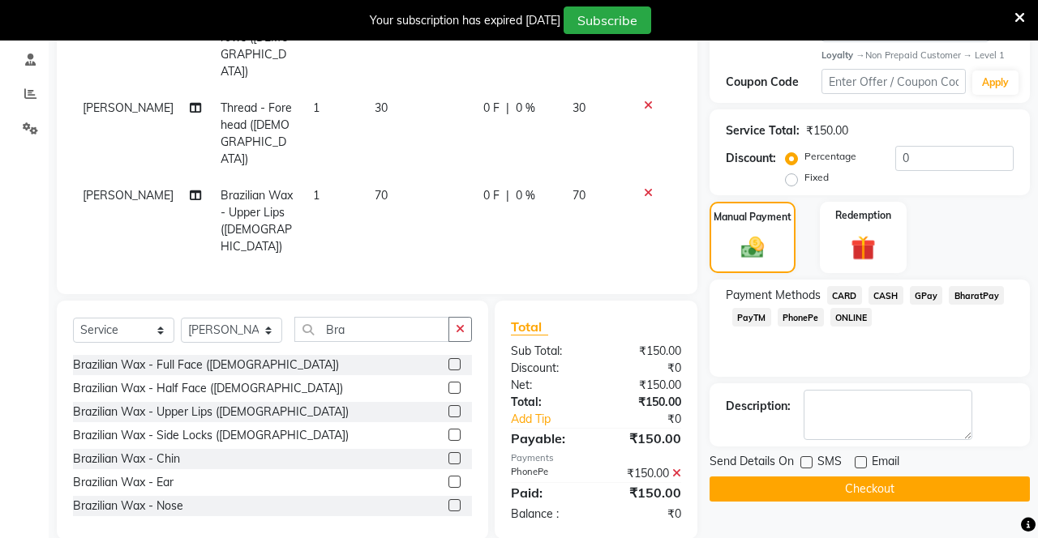
click at [816, 498] on button "Checkout" at bounding box center [869, 489] width 320 height 25
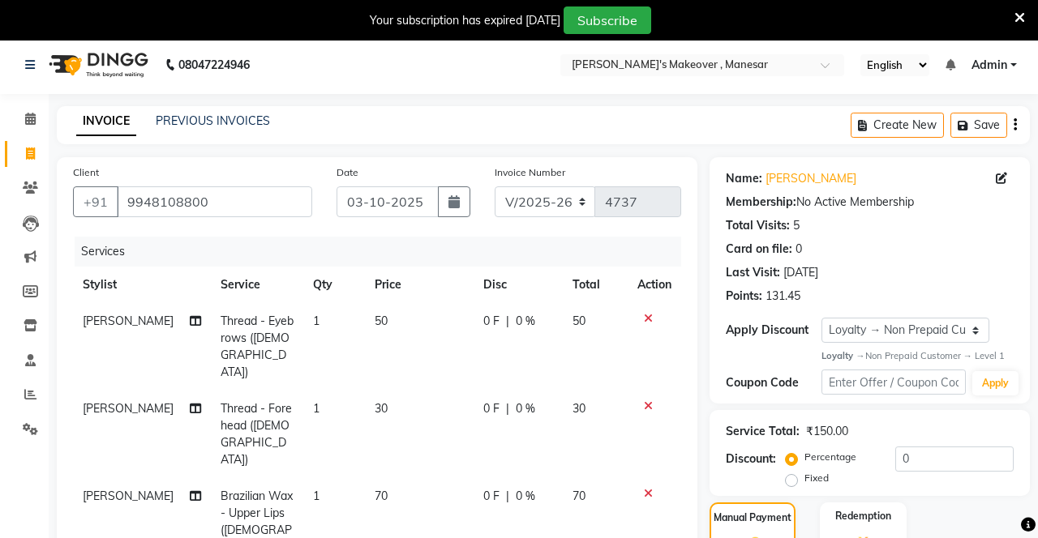
scroll to position [0, 0]
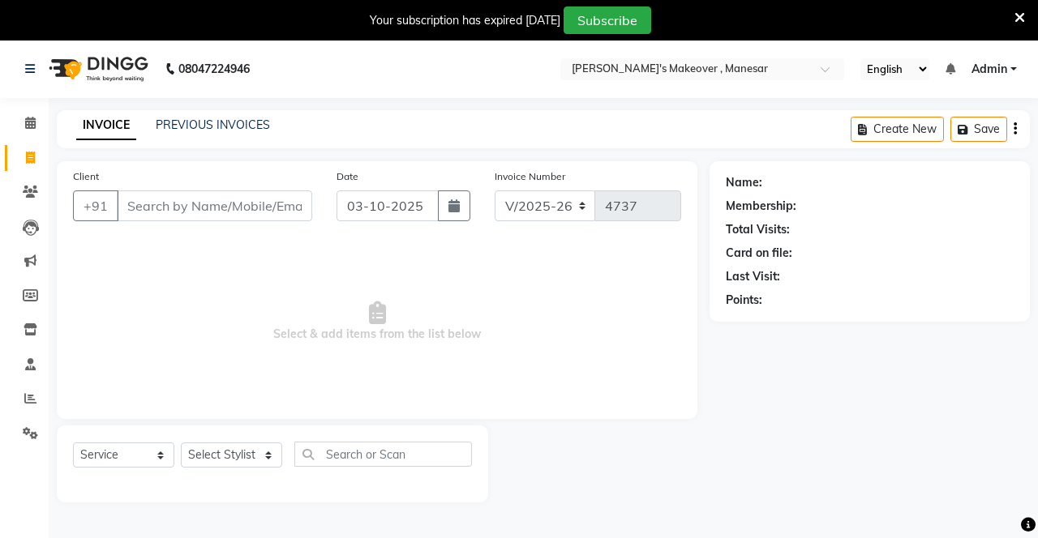
select select "820"
select select "service"
click at [24, 198] on icon at bounding box center [30, 192] width 15 height 12
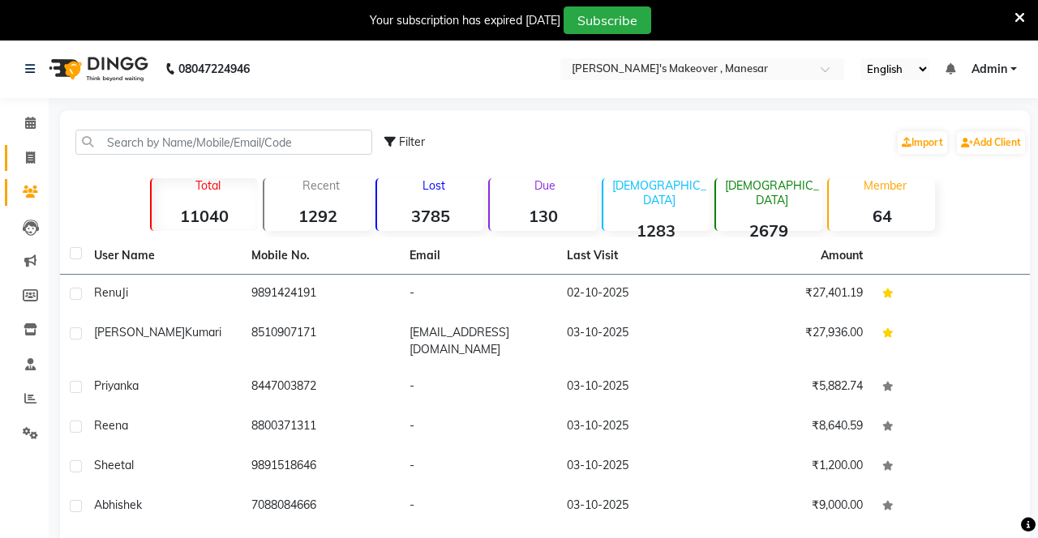
click at [28, 168] on link "Invoice" at bounding box center [24, 158] width 39 height 27
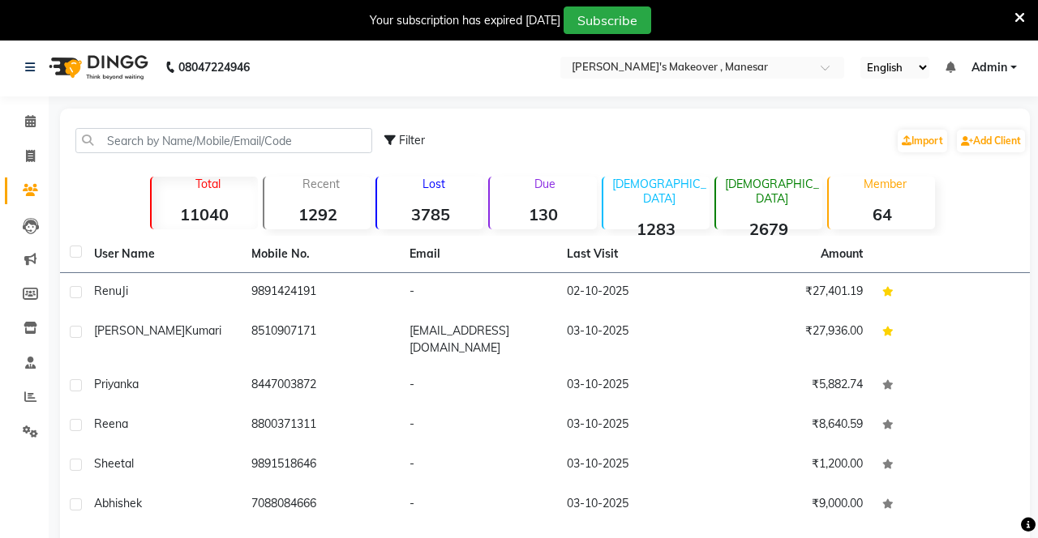
select select "service"
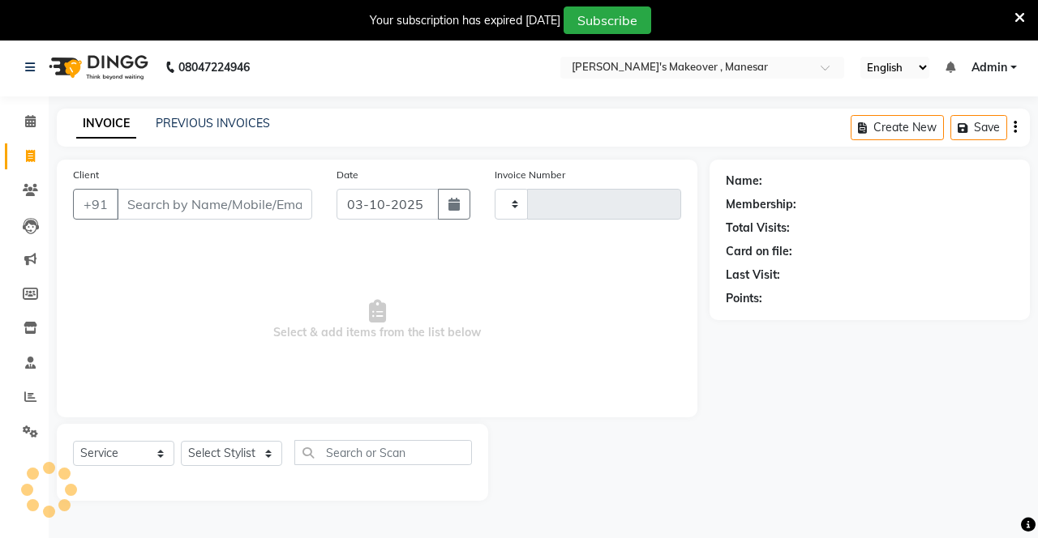
scroll to position [40, 0]
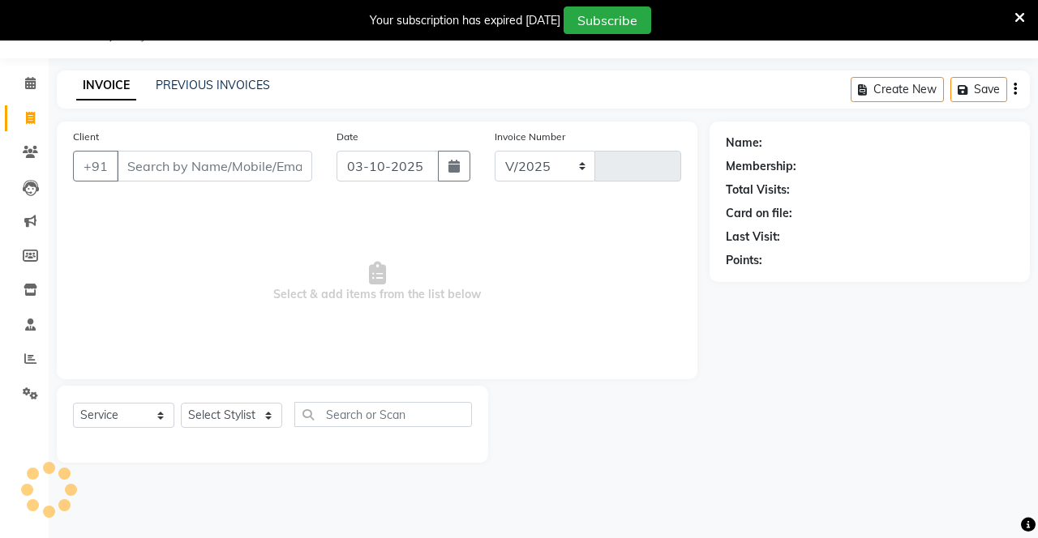
select select "820"
type input "4737"
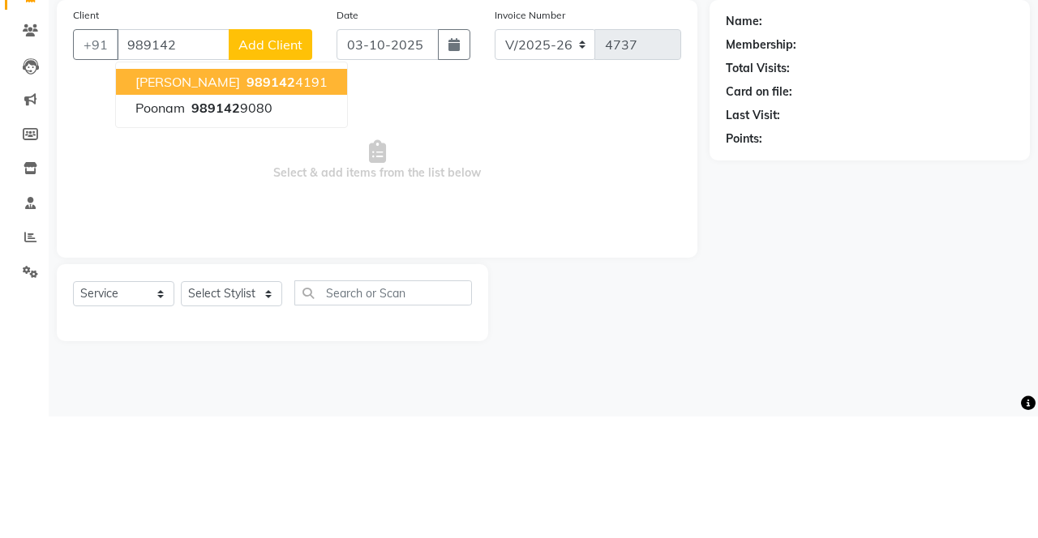
click at [253, 205] on ngb-highlight "989142 4191" at bounding box center [285, 203] width 84 height 16
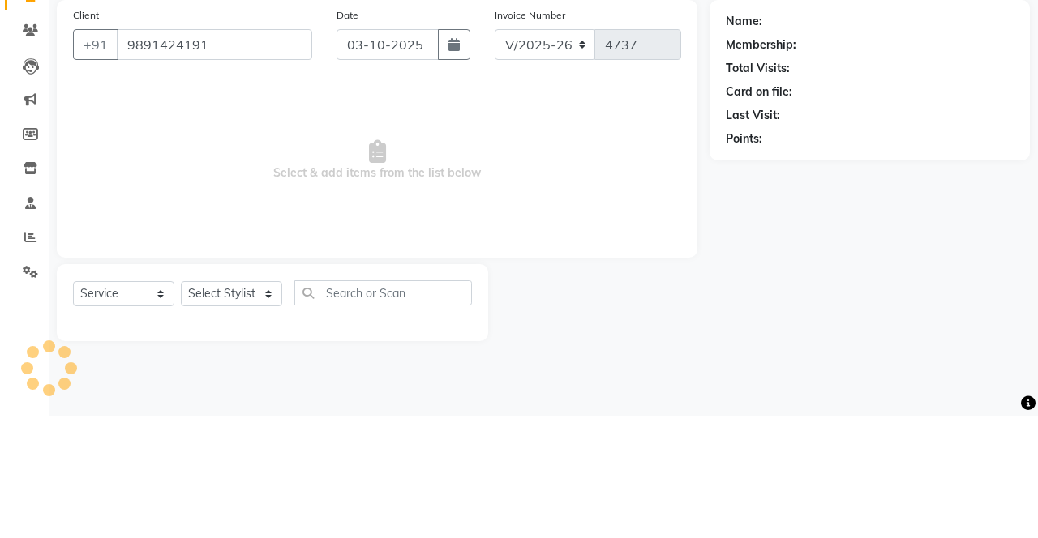
type input "9891424191"
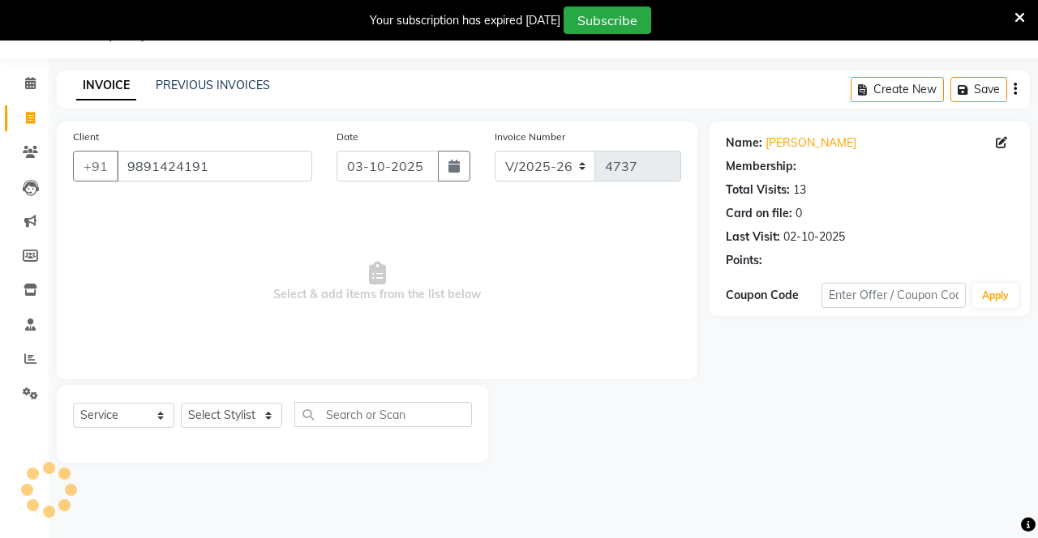
select select "2: Object"
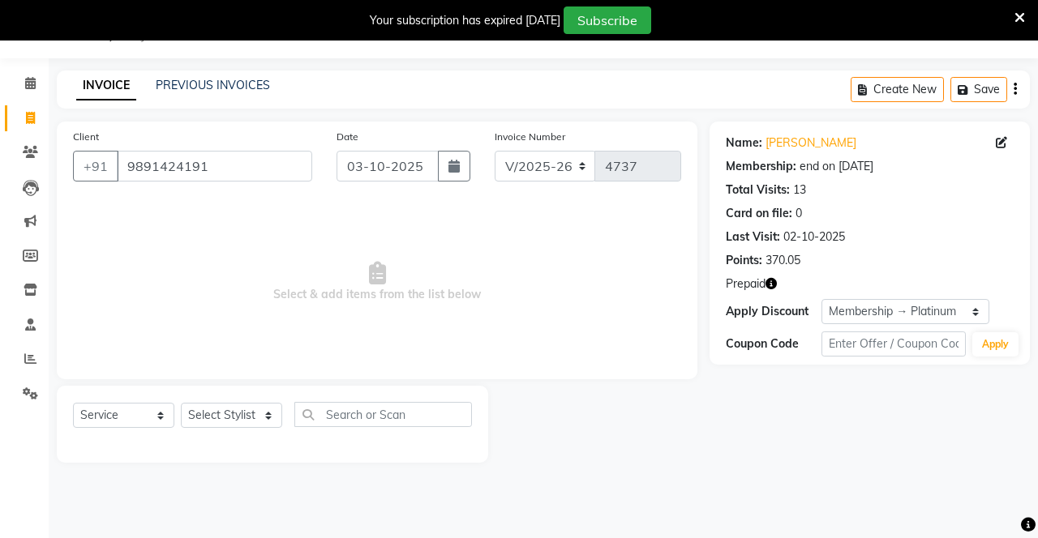
click at [1037, 203] on div "Name: [PERSON_NAME] Membership: end on [DATE] Total Visits: 13 Card on file: 0 …" at bounding box center [875, 292] width 332 height 341
click at [234, 414] on select "Select Stylist Danish Shavej [PERSON_NAME] Krishna [PERSON_NAME] [PERSON_NAME] …" at bounding box center [231, 415] width 101 height 25
select select "69485"
click at [181, 403] on select "Select Stylist Danish Shavej [PERSON_NAME] Krishna [PERSON_NAME] [PERSON_NAME] …" at bounding box center [231, 415] width 101 height 25
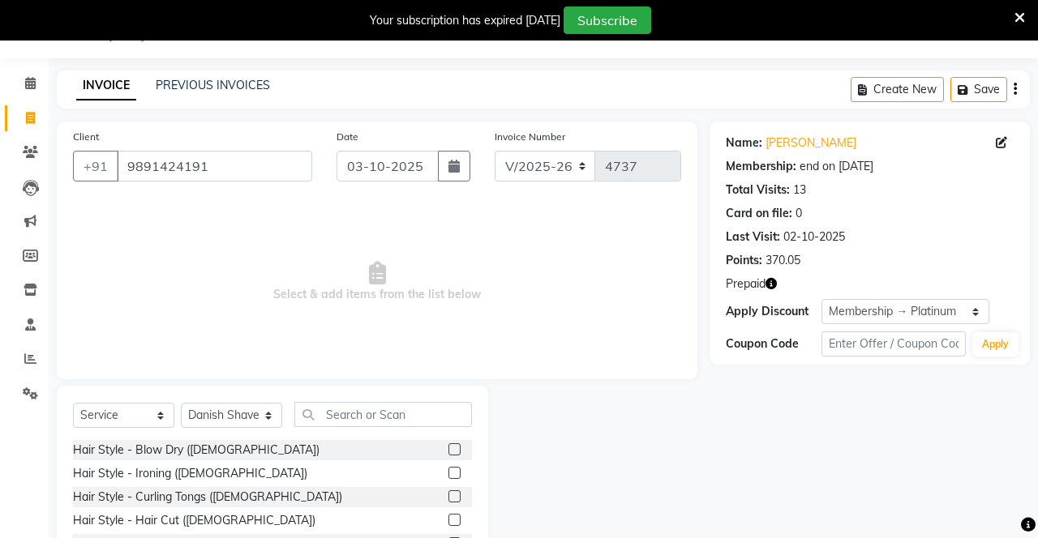
click at [456, 169] on icon "button" at bounding box center [453, 166] width 11 height 13
select select "10"
select select "2025"
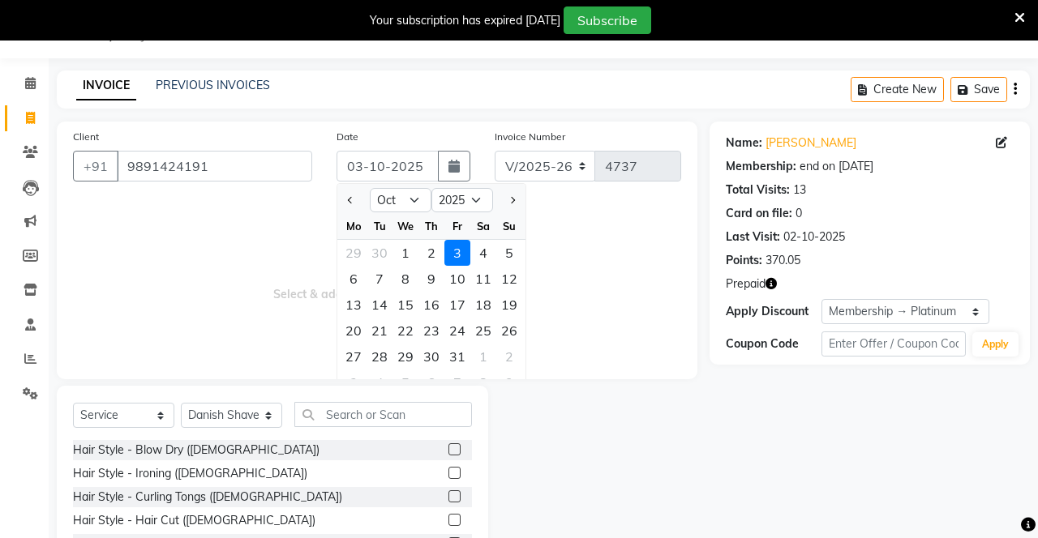
click at [433, 251] on div "2" at bounding box center [431, 253] width 26 height 26
type input "02-10-2025"
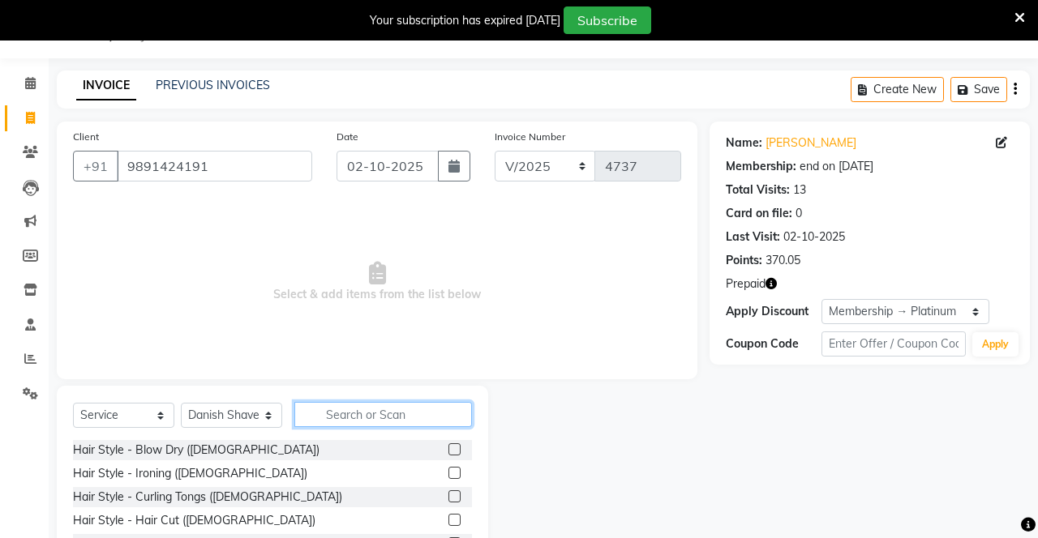
click at [370, 418] on input "text" at bounding box center [383, 414] width 178 height 25
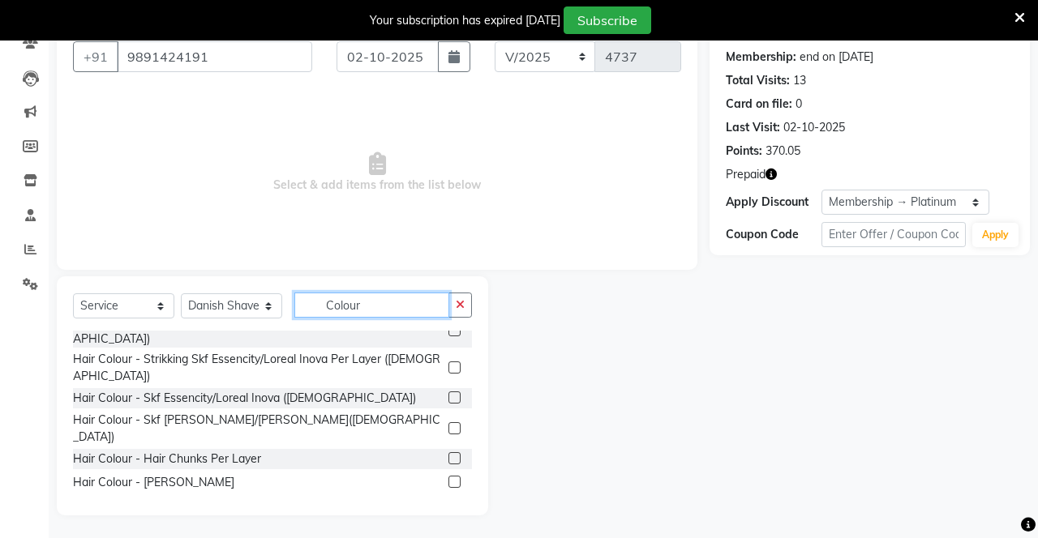
scroll to position [345, 0]
type input "Colour"
click at [452, 392] on label at bounding box center [454, 398] width 12 height 12
click at [452, 394] on input "checkbox" at bounding box center [453, 399] width 11 height 11
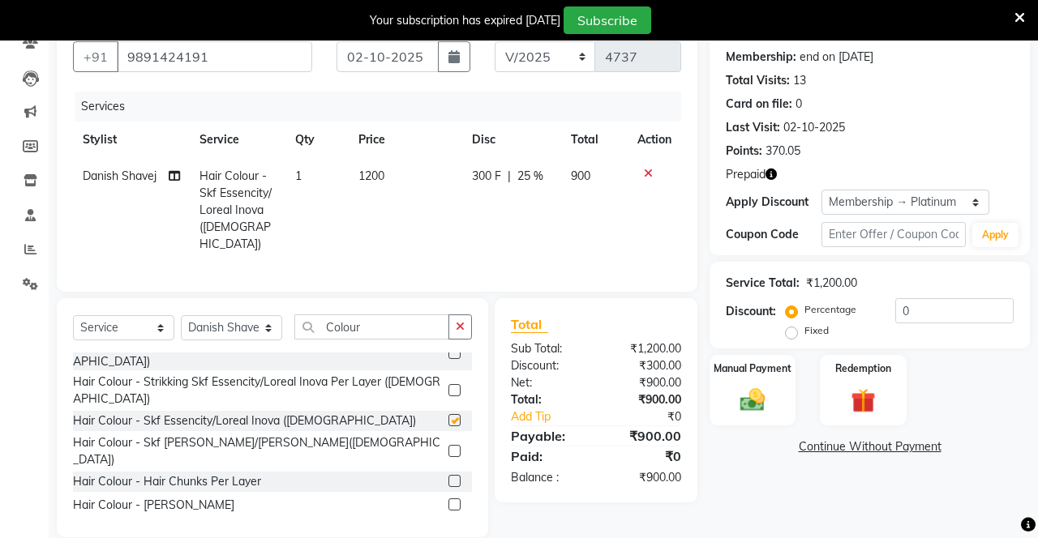
checkbox input "false"
click at [871, 394] on img at bounding box center [863, 401] width 41 height 31
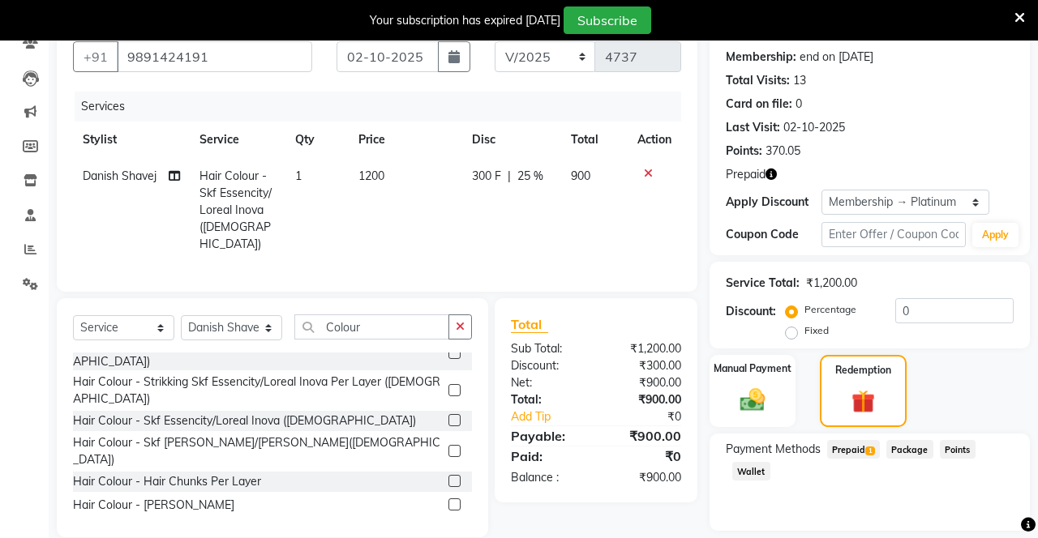
scroll to position [147, 0]
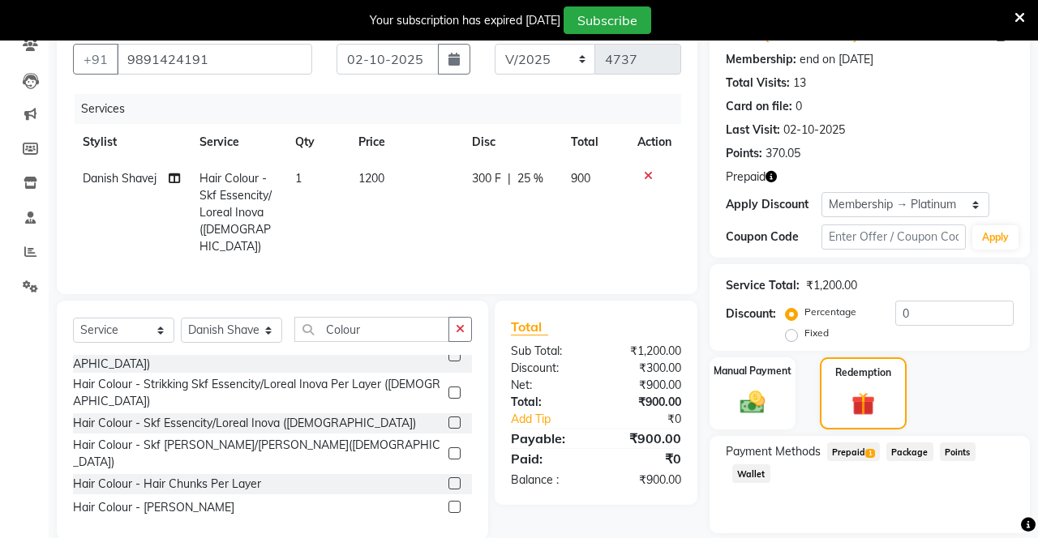
click at [868, 454] on span "1" at bounding box center [869, 454] width 9 height 10
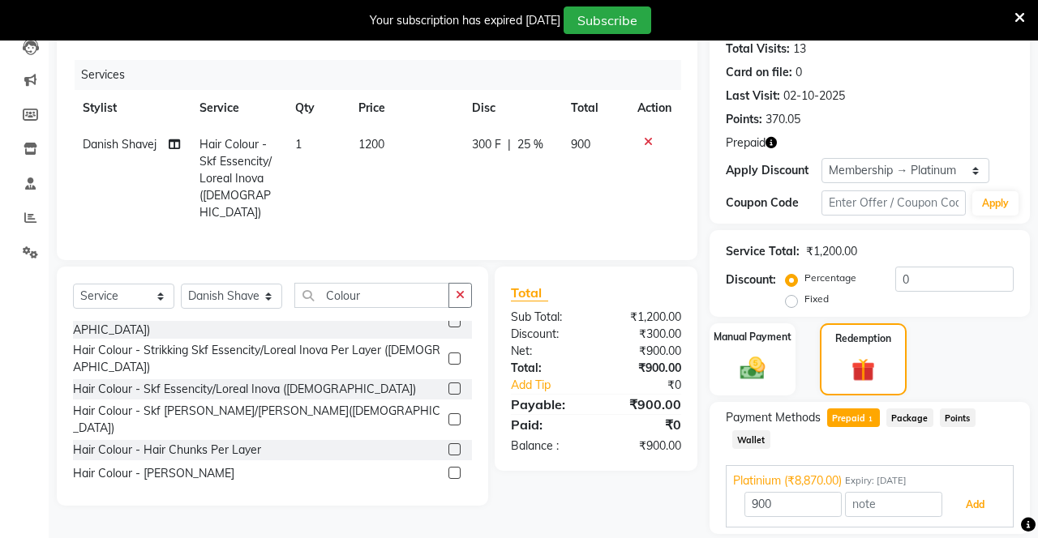
click at [979, 506] on button "Add" at bounding box center [974, 505] width 59 height 28
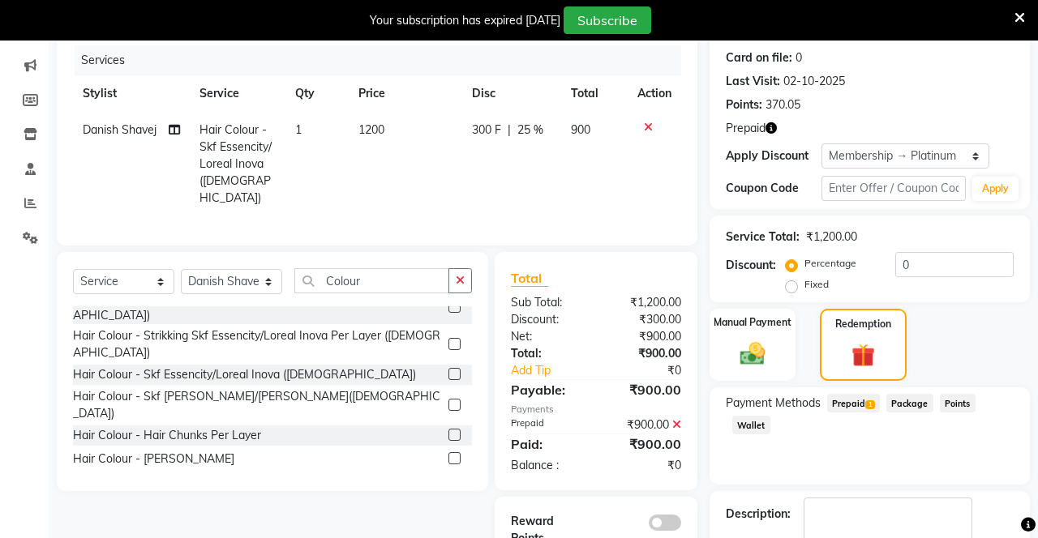
scroll to position [238, 0]
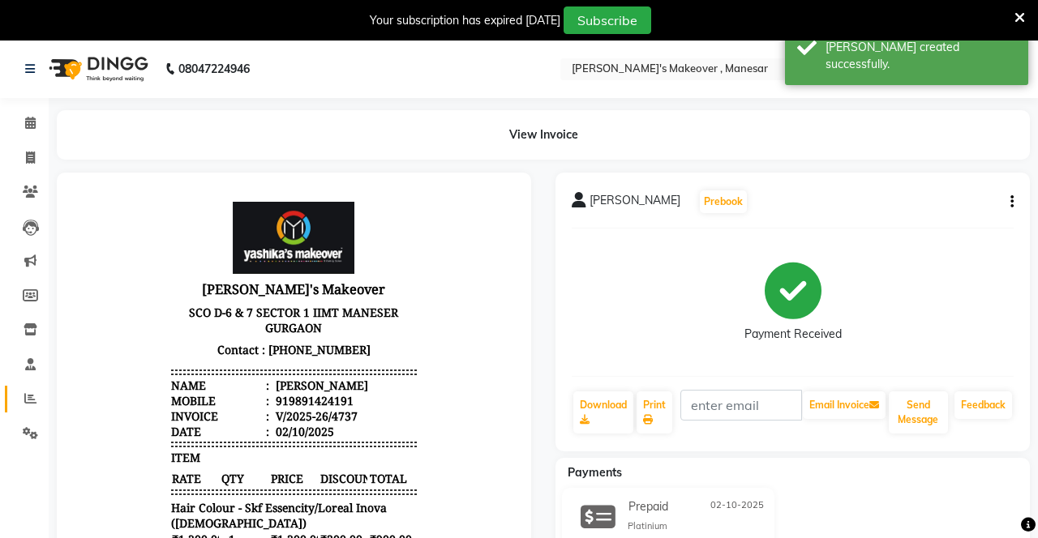
click at [28, 404] on icon at bounding box center [30, 398] width 12 height 12
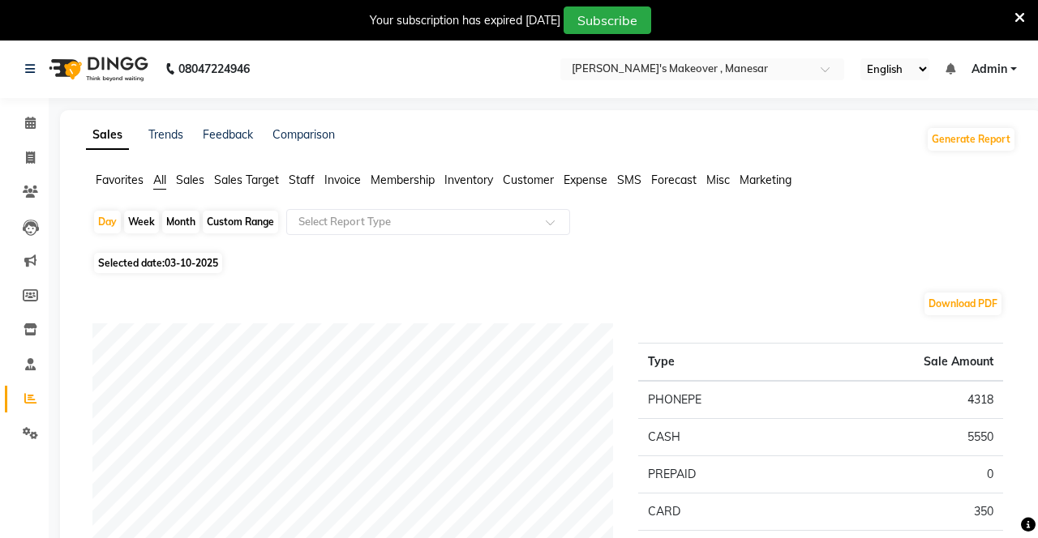
click at [201, 266] on span "03-10-2025" at bounding box center [192, 263] width 54 height 12
select select "10"
select select "2025"
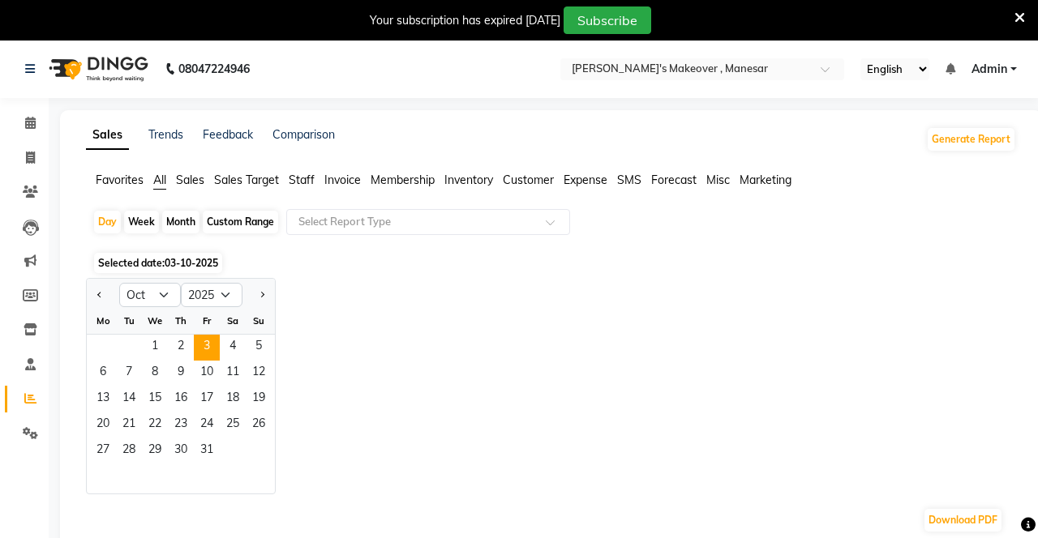
click at [180, 345] on span "2" at bounding box center [181, 348] width 26 height 26
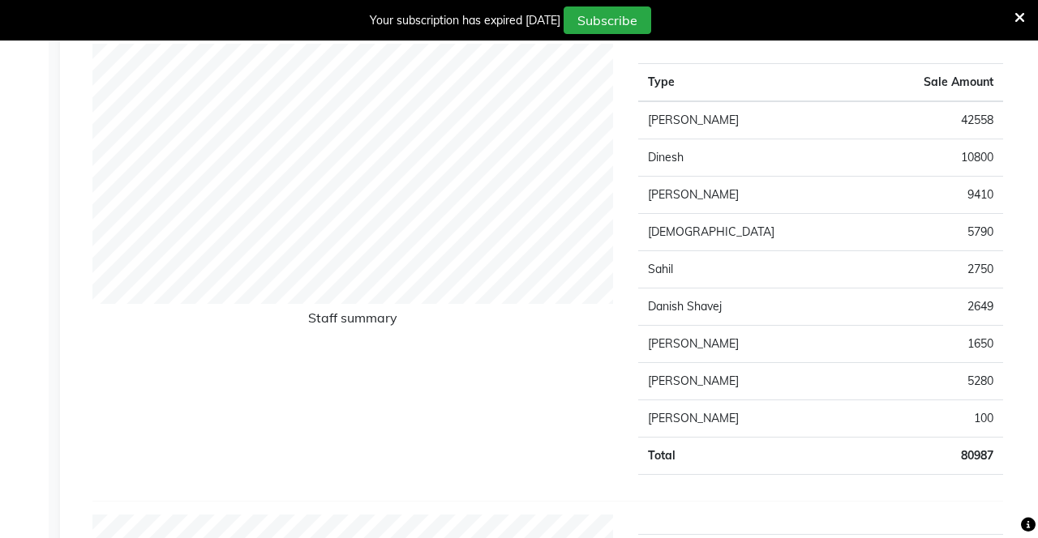
scroll to position [614, 0]
click at [1017, 19] on icon at bounding box center [1019, 18] width 11 height 15
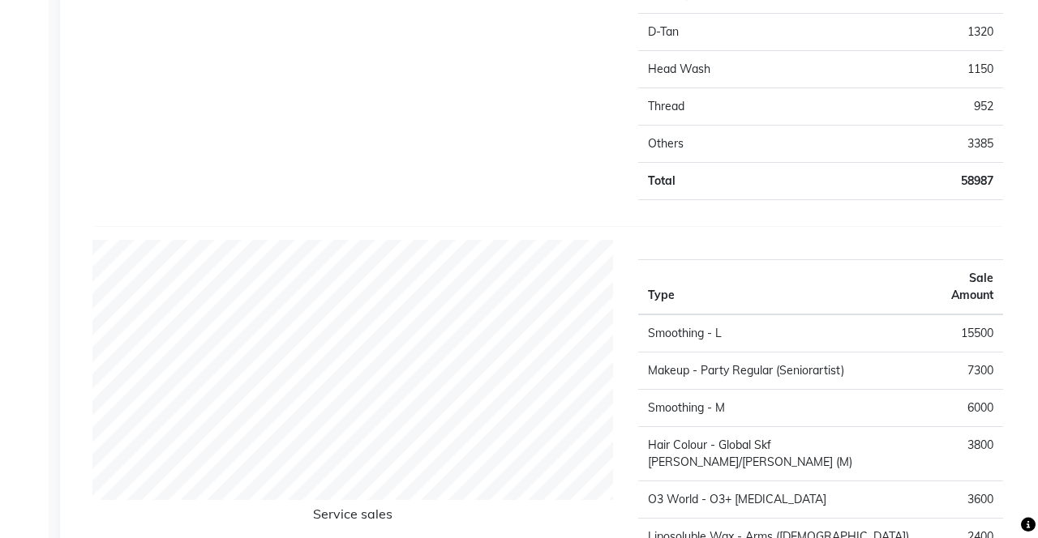
scroll to position [1889, 0]
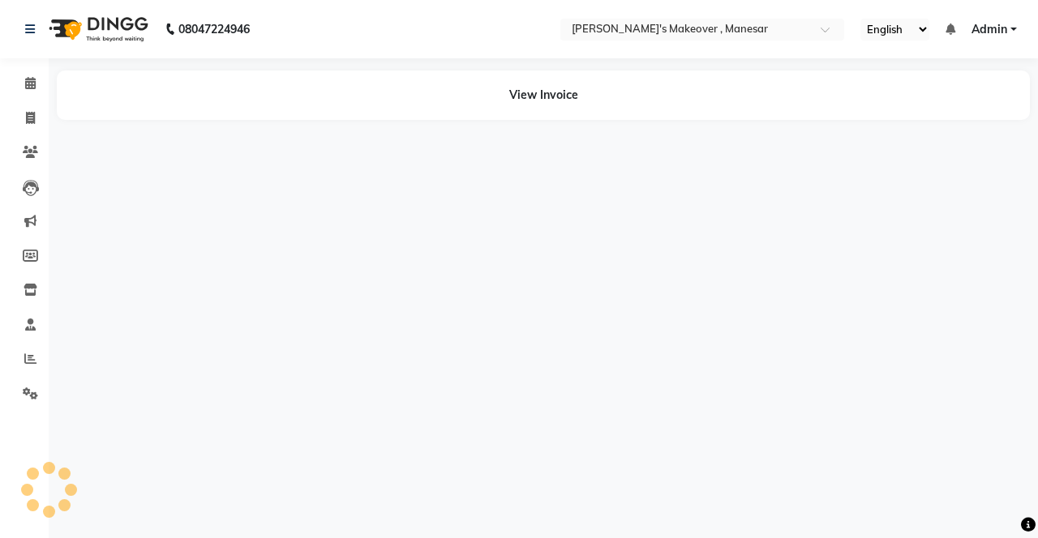
select select "service"
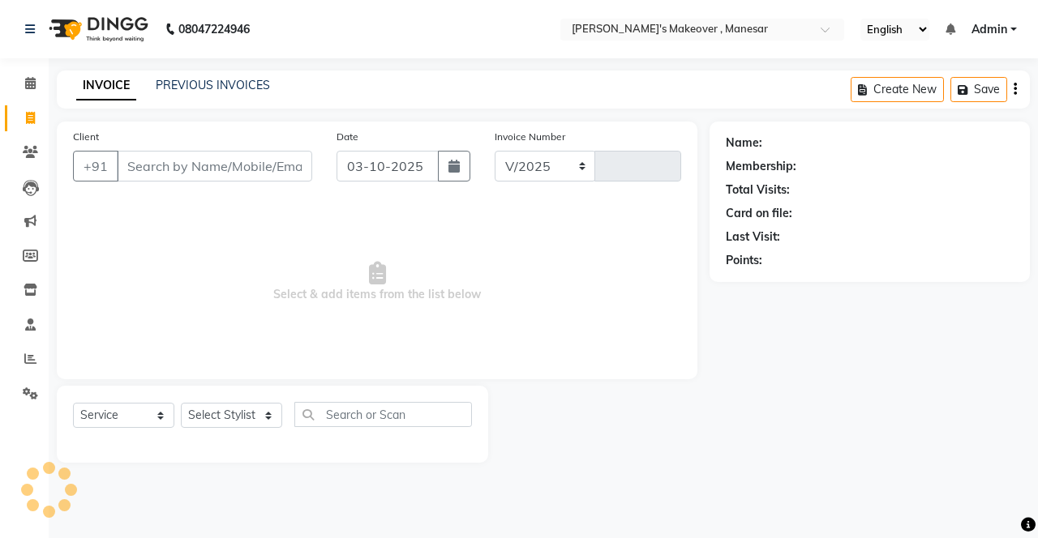
select select "820"
type input "4738"
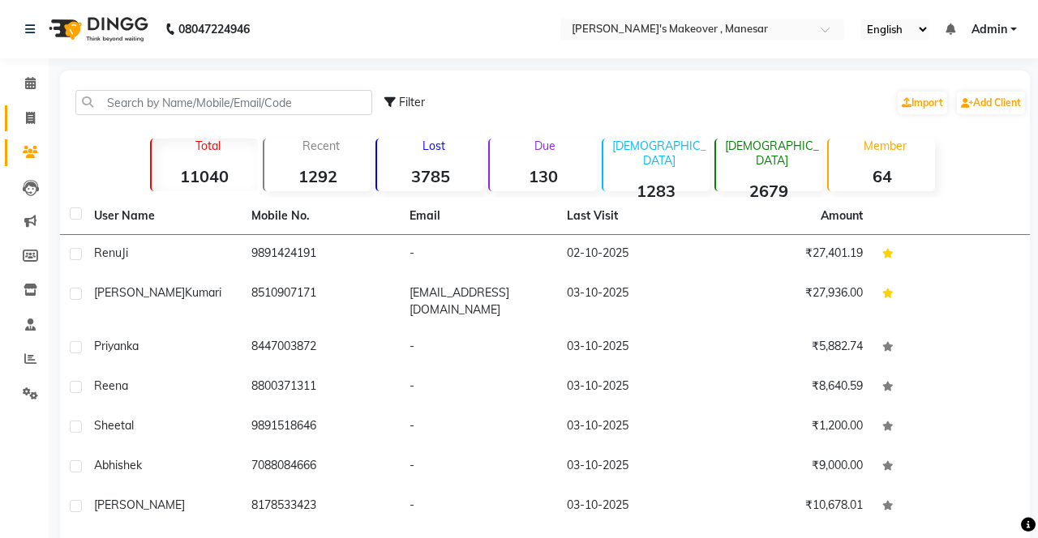
click at [20, 109] on span at bounding box center [30, 118] width 28 height 19
select select "service"
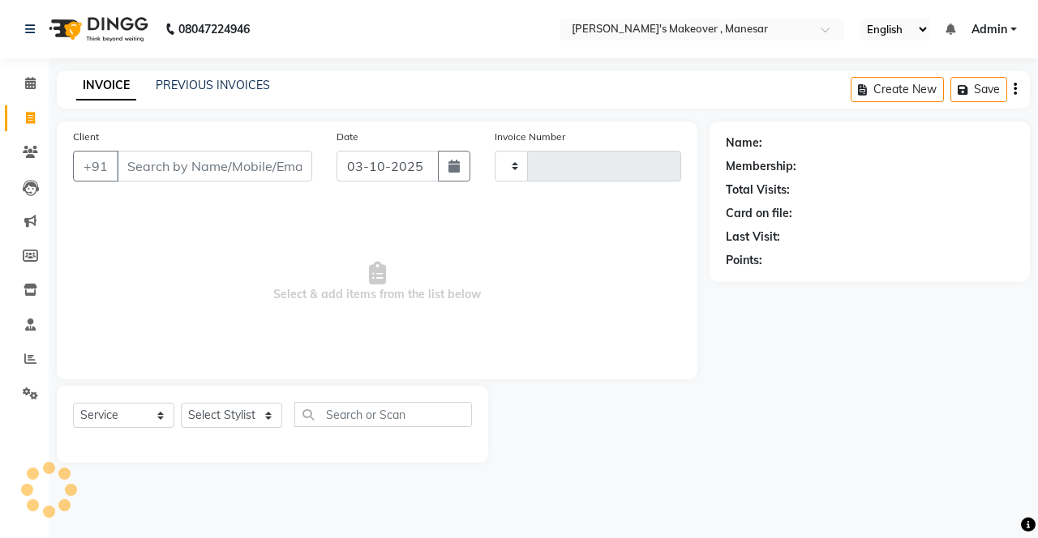
type input "4738"
select select "820"
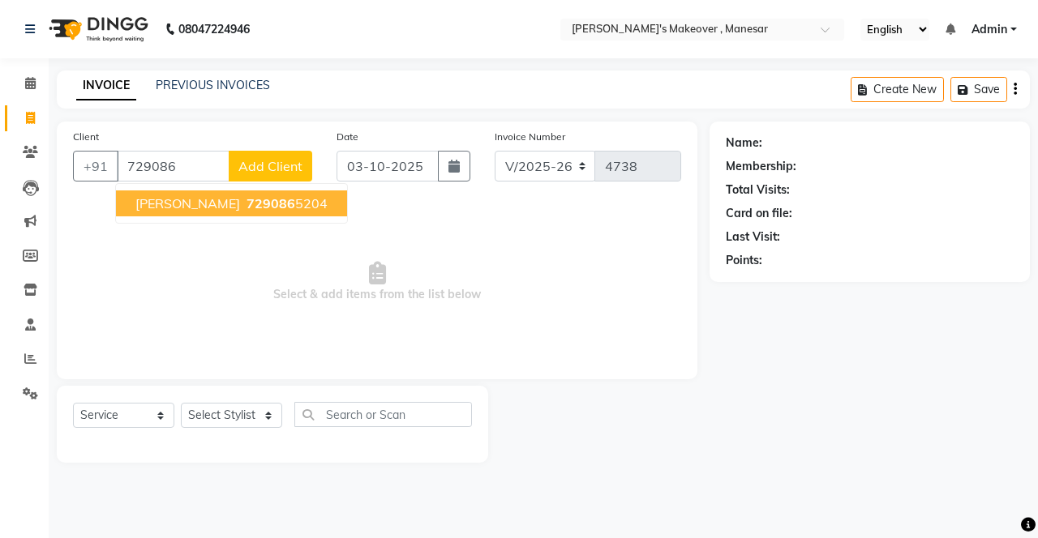
click at [246, 206] on span "729086" at bounding box center [270, 203] width 49 height 16
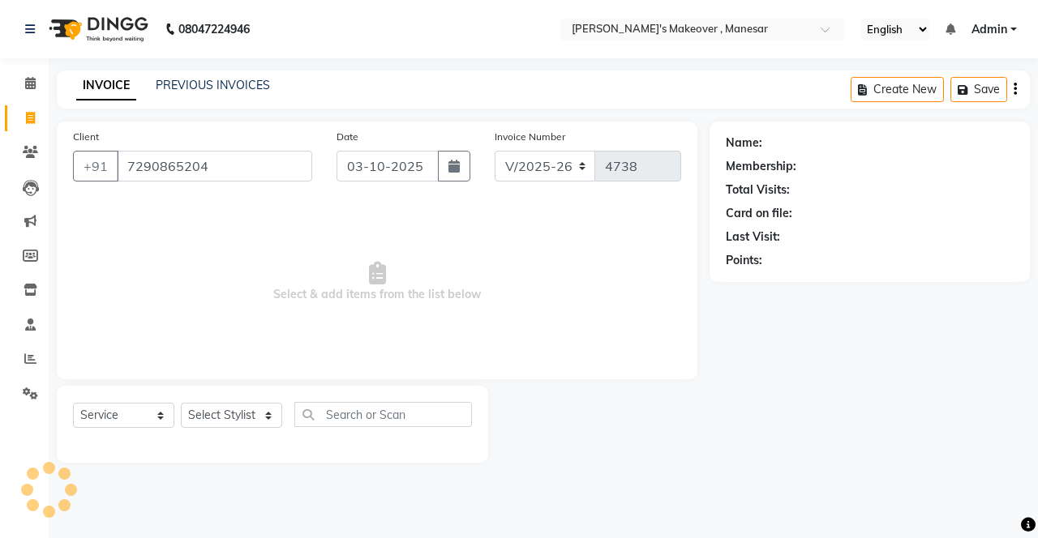
type input "7290865204"
select select "1: Object"
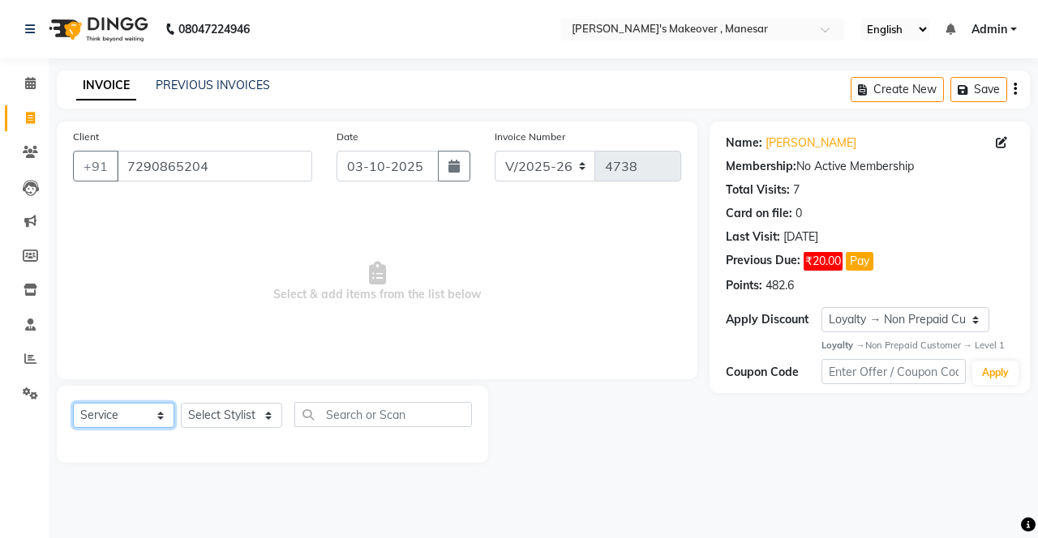
click at [125, 413] on select "Select Service Product Membership Package Voucher Prepaid Gift Card" at bounding box center [123, 415] width 101 height 25
select select "membership"
click at [73, 403] on select "Select Service Product Membership Package Voucher Prepaid Gift Card" at bounding box center [123, 415] width 101 height 25
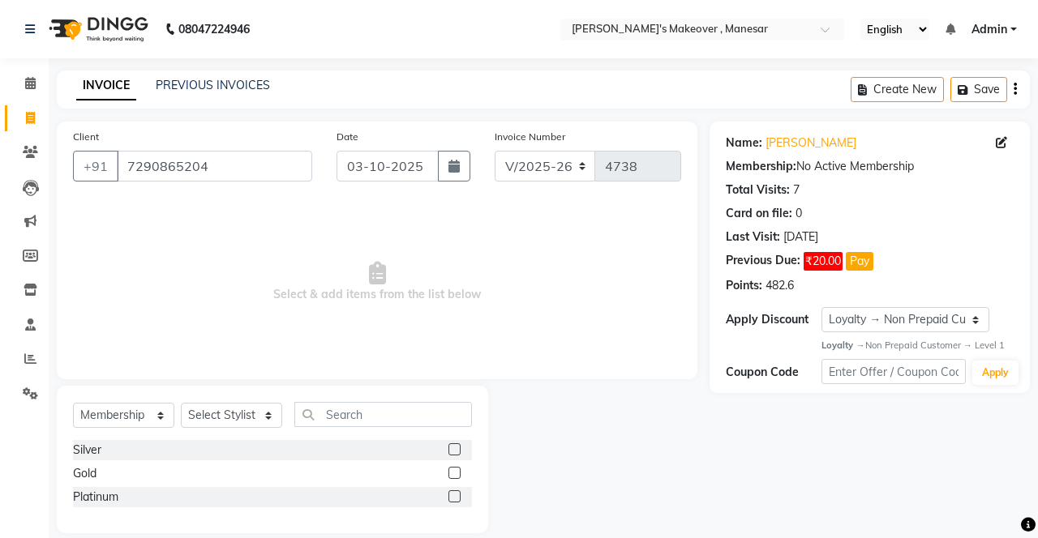
click at [452, 497] on label at bounding box center [454, 497] width 12 height 12
click at [452, 497] on input "checkbox" at bounding box center [453, 497] width 11 height 11
click at [456, 499] on label at bounding box center [454, 497] width 12 height 12
click at [456, 499] on input "checkbox" at bounding box center [453, 497] width 11 height 11
checkbox input "false"
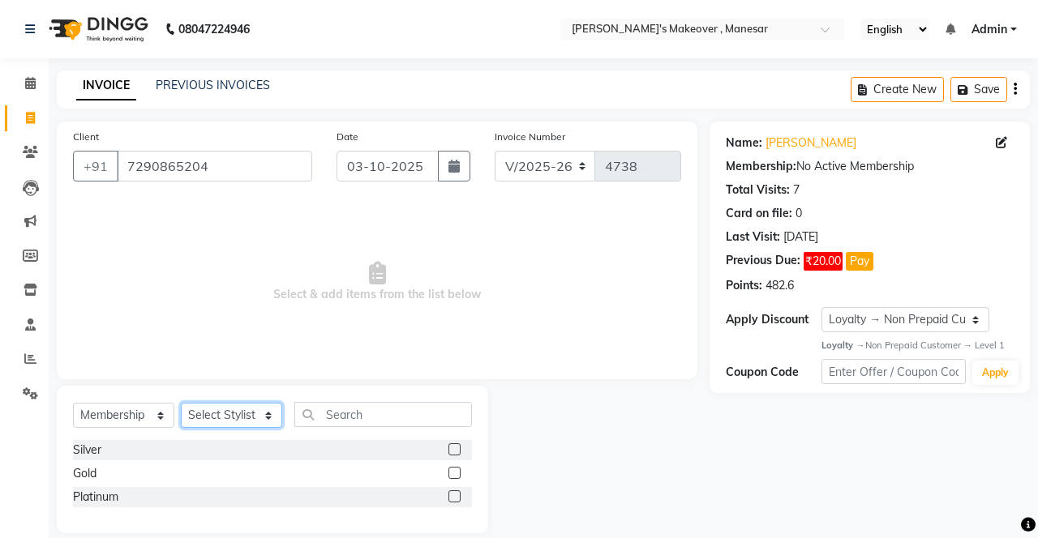
click at [234, 417] on select "Select Stylist Danish Shavej [PERSON_NAME] Krishna [PERSON_NAME] [PERSON_NAME] …" at bounding box center [231, 415] width 101 height 25
select select "14429"
click at [181, 403] on select "Select Stylist Danish Shavej [PERSON_NAME] Krishna [PERSON_NAME] [PERSON_NAME] …" at bounding box center [231, 415] width 101 height 25
click at [452, 497] on label at bounding box center [454, 497] width 12 height 12
click at [452, 497] on input "checkbox" at bounding box center [453, 497] width 11 height 11
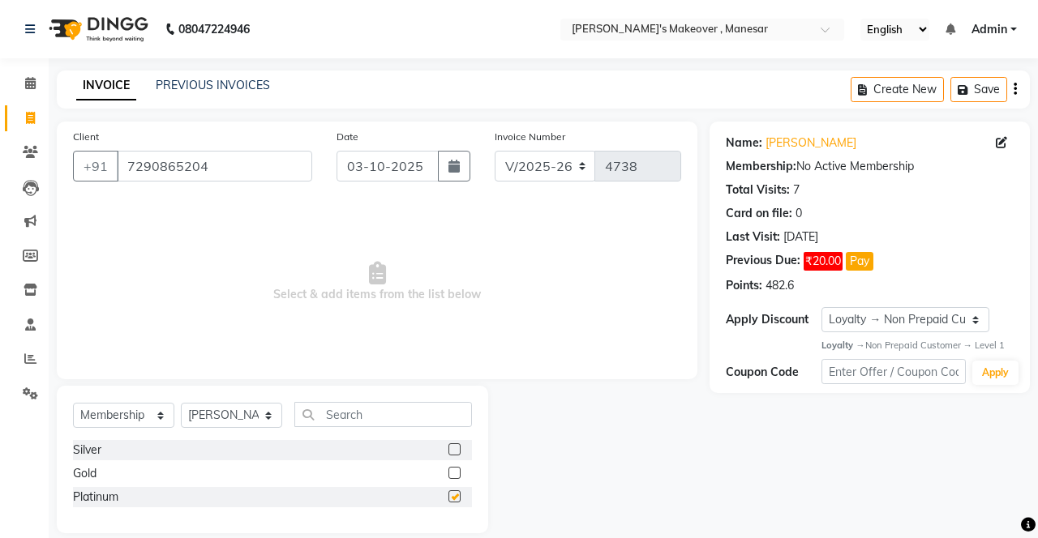
select select "select"
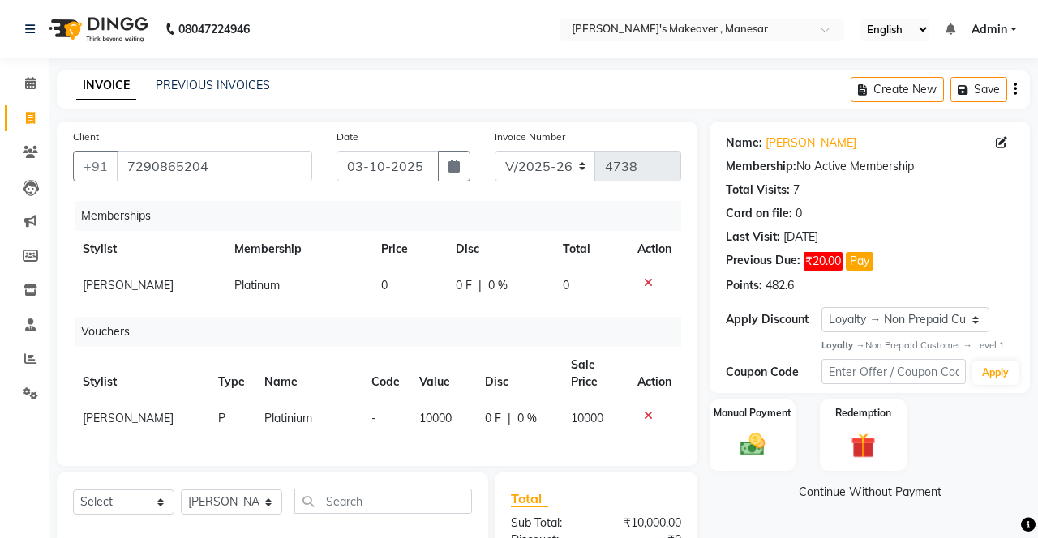
scroll to position [92, 0]
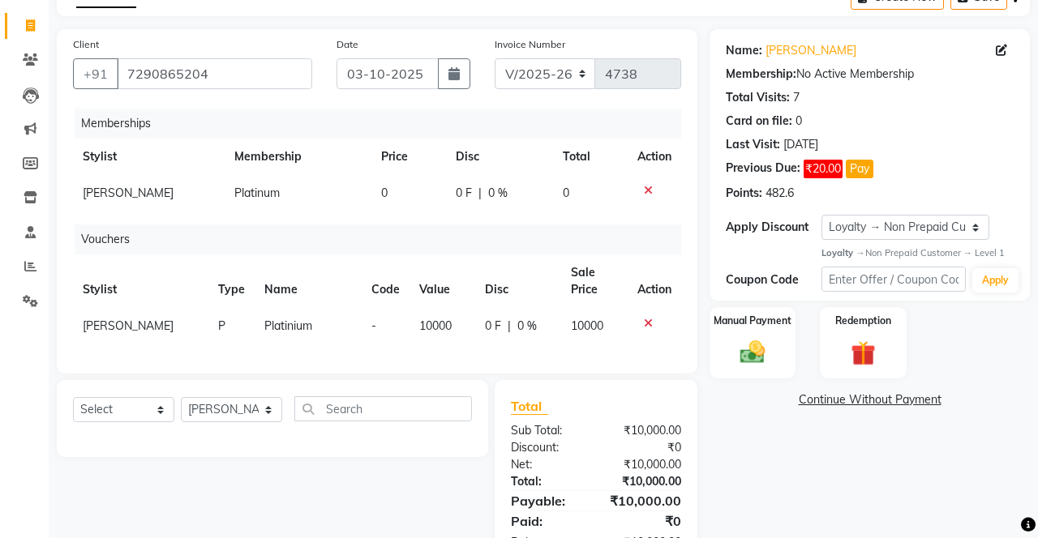
click at [775, 344] on div "Manual Payment" at bounding box center [752, 342] width 86 height 71
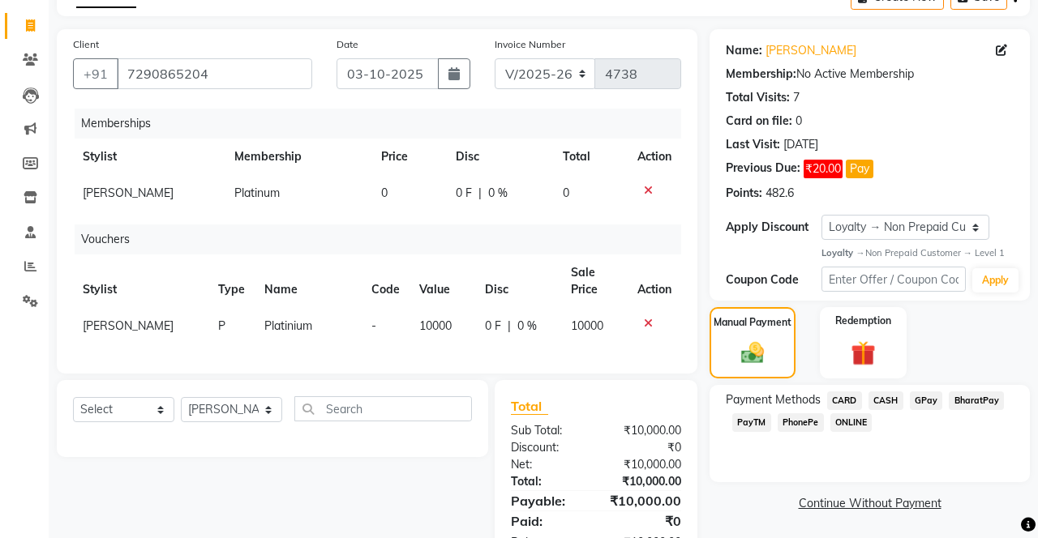
click at [897, 405] on span "CASH" at bounding box center [885, 401] width 35 height 19
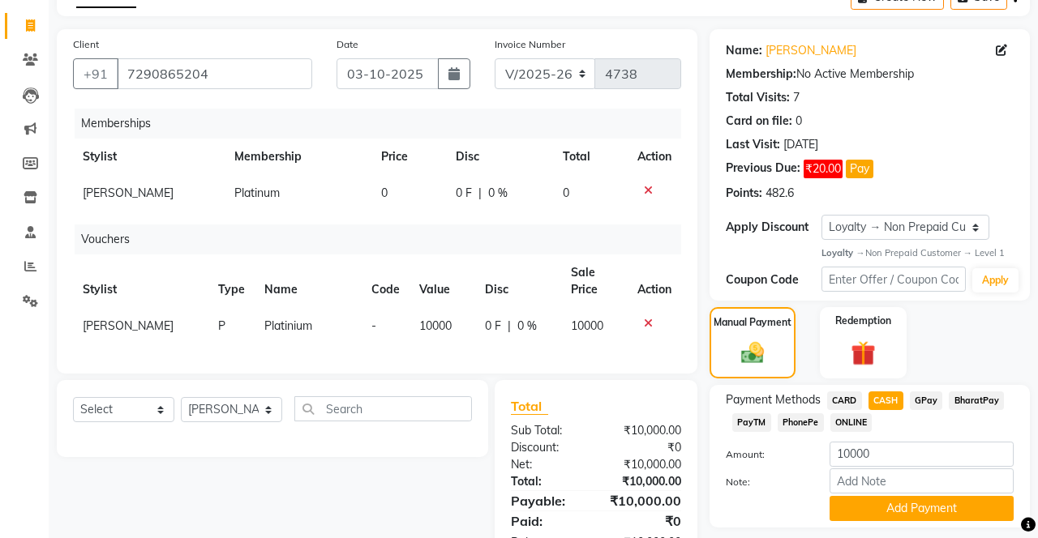
click at [912, 507] on button "Add Payment" at bounding box center [921, 508] width 184 height 25
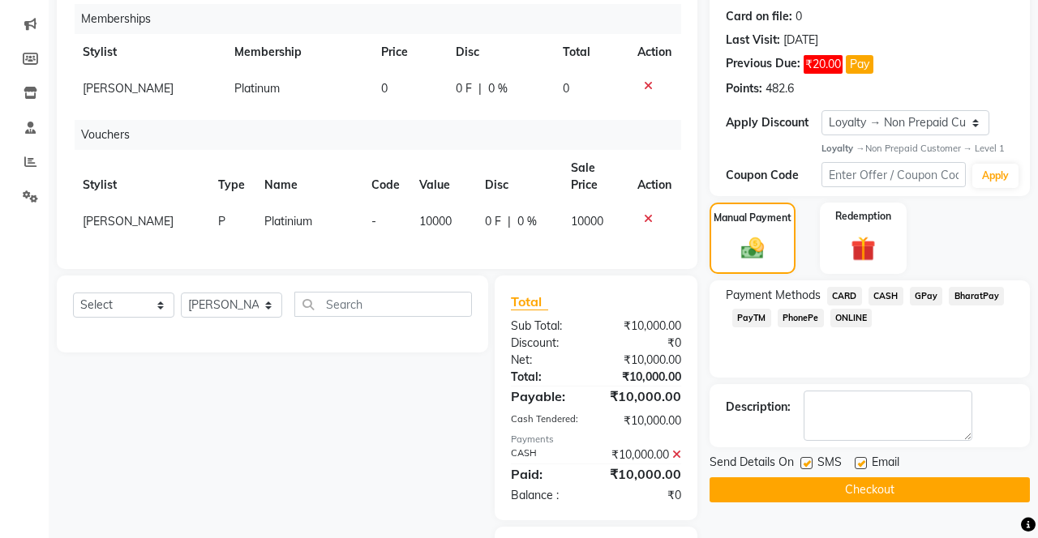
scroll to position [281, 0]
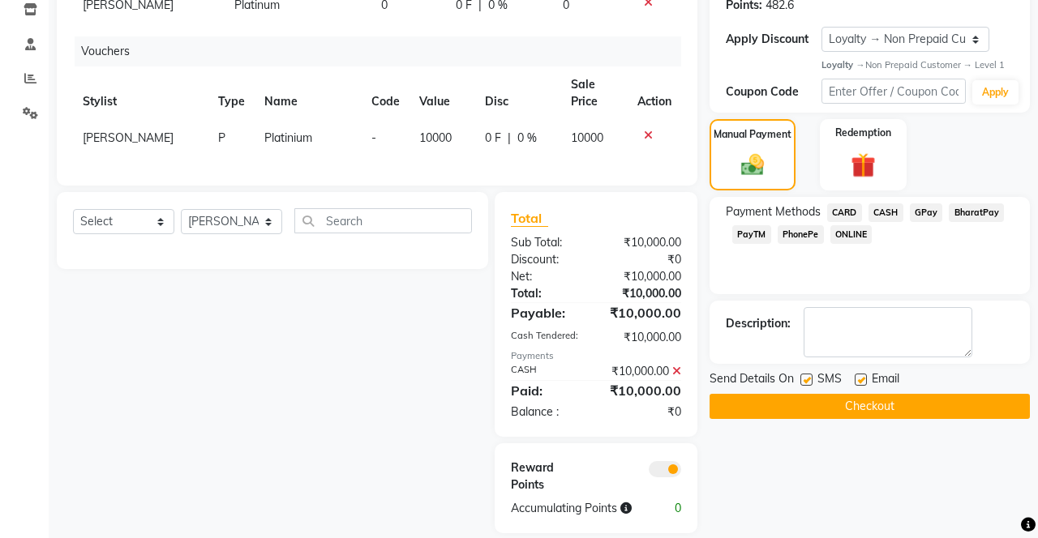
click at [807, 378] on label at bounding box center [806, 380] width 12 height 12
click at [807, 378] on input "checkbox" at bounding box center [805, 380] width 11 height 11
checkbox input "false"
click at [863, 378] on label at bounding box center [861, 380] width 12 height 12
click at [863, 378] on input "checkbox" at bounding box center [860, 380] width 11 height 11
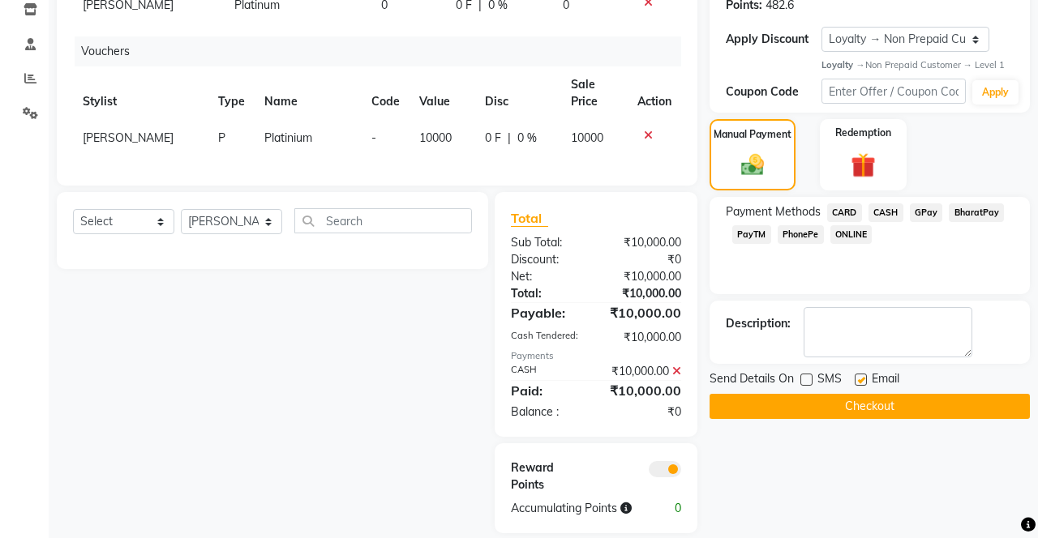
checkbox input "false"
click at [853, 417] on button "Checkout" at bounding box center [869, 406] width 320 height 25
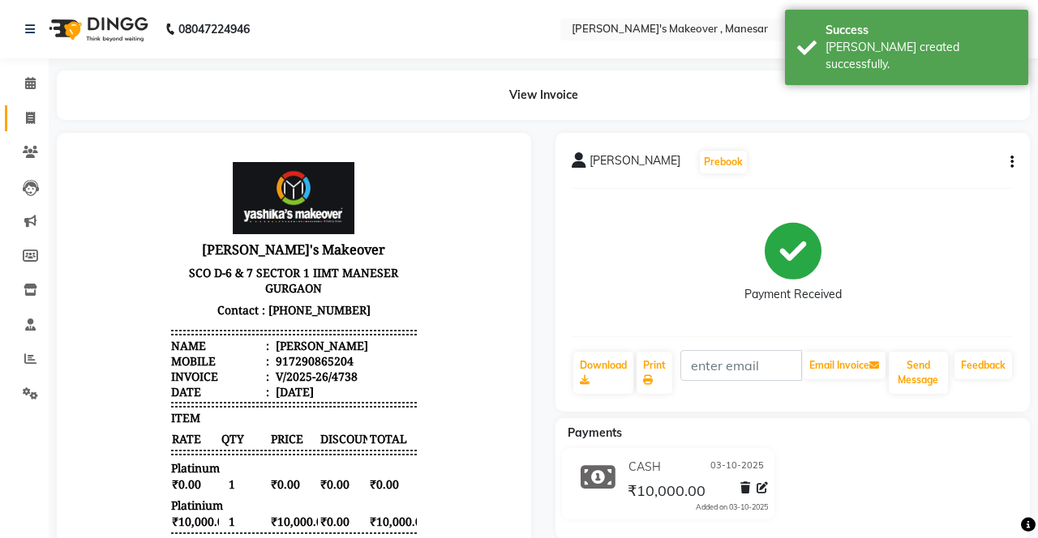
click at [36, 123] on span at bounding box center [30, 118] width 28 height 19
select select "service"
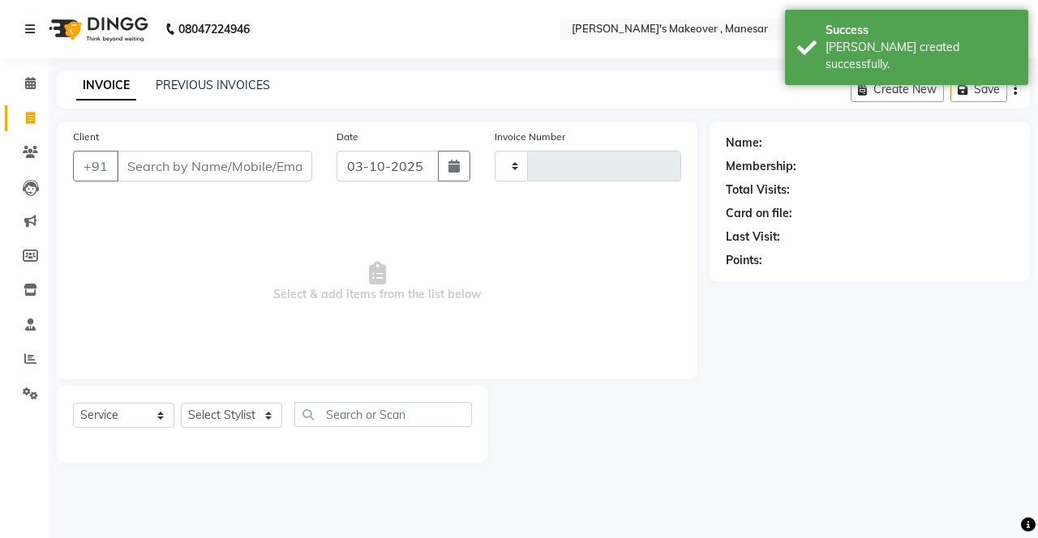
scroll to position [10, 0]
type input "4739"
select select "820"
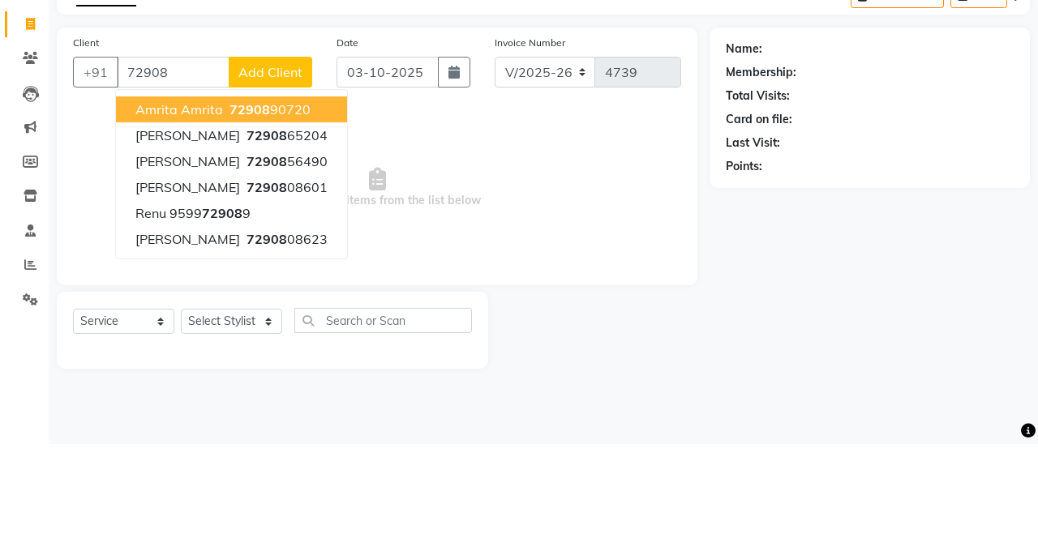
click at [263, 235] on button "[PERSON_NAME] 72908 65204" at bounding box center [231, 229] width 231 height 26
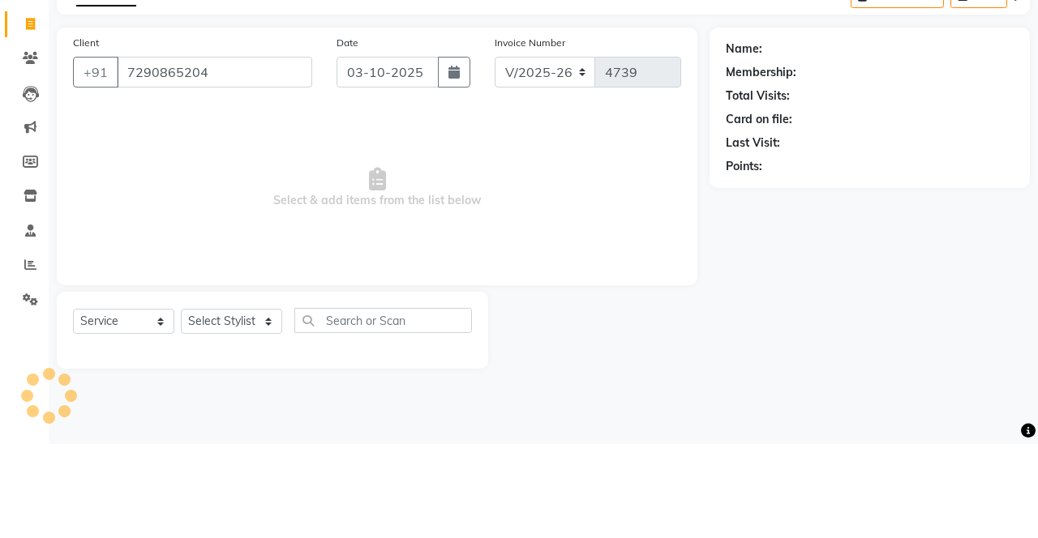
type input "7290865204"
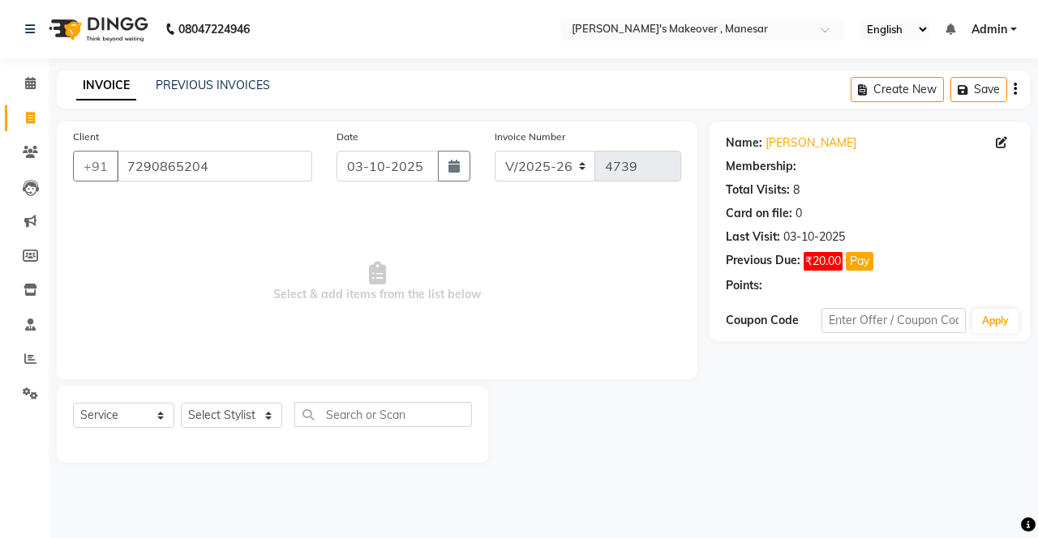
select select "2: Object"
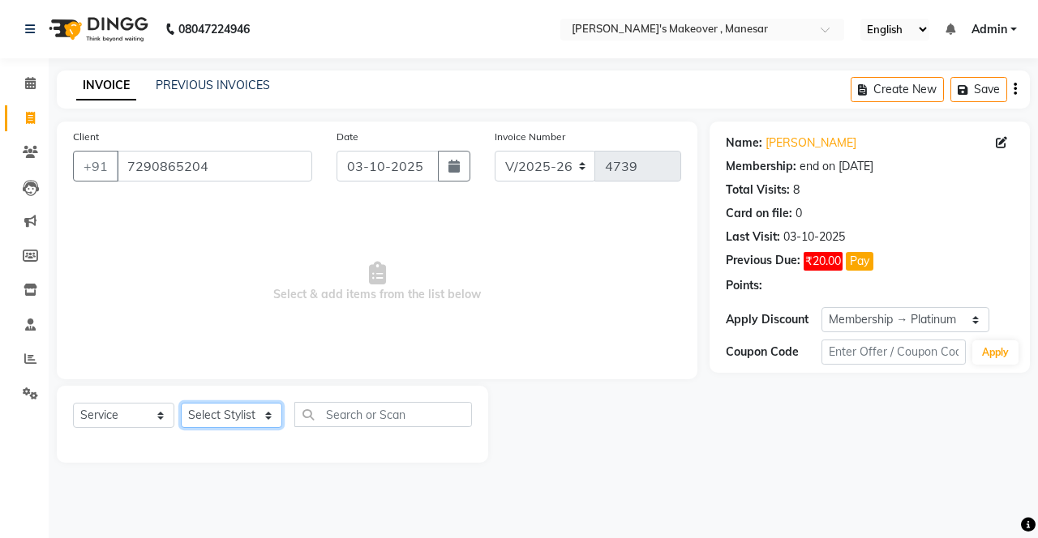
click at [229, 421] on select "Select Stylist Danish Shavej [PERSON_NAME] Krishna [PERSON_NAME] [PERSON_NAME] …" at bounding box center [231, 415] width 101 height 25
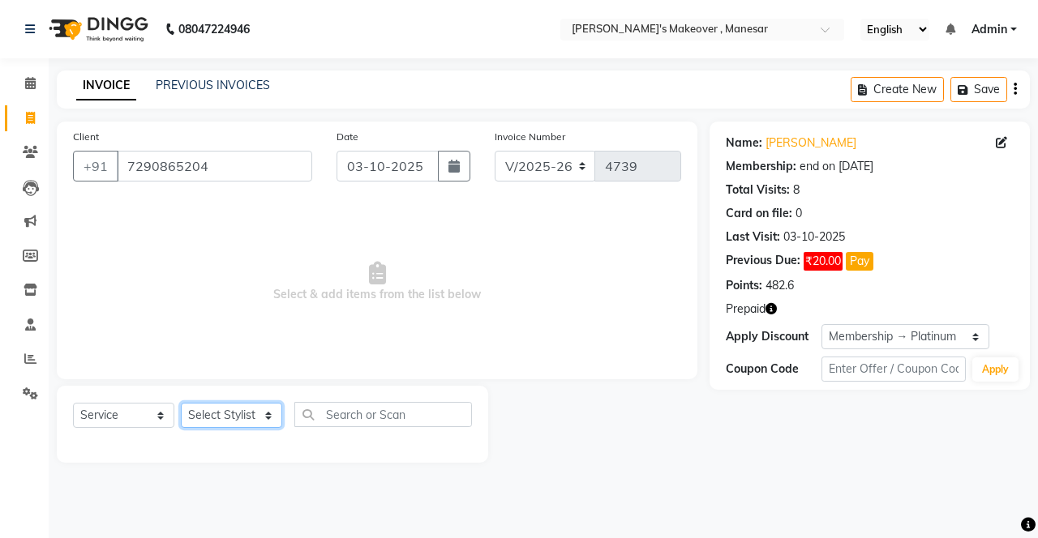
select select "14414"
click at [181, 403] on select "Select Stylist Danish Shavej [PERSON_NAME] Krishna [PERSON_NAME] [PERSON_NAME] …" at bounding box center [231, 415] width 101 height 25
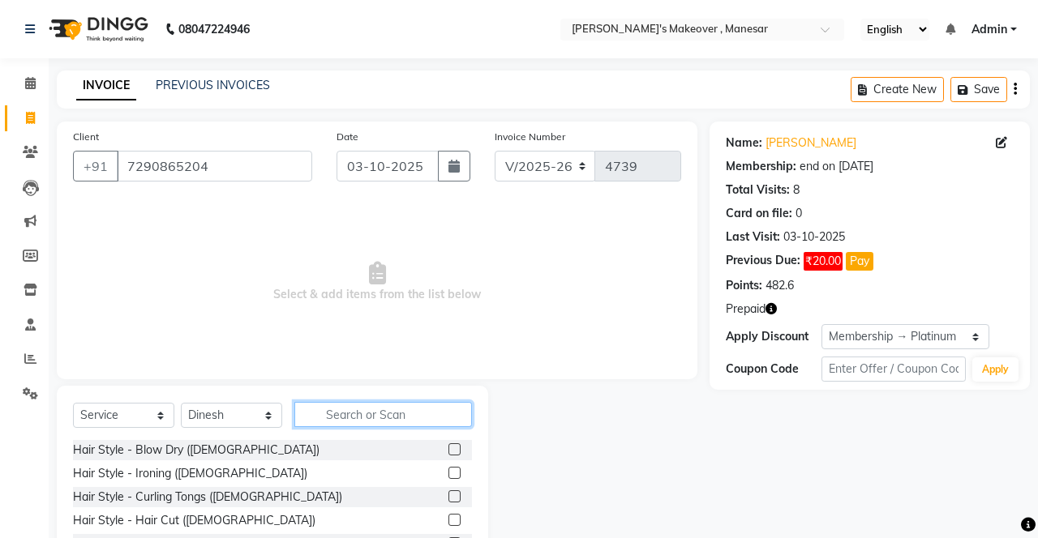
click at [376, 415] on input "text" at bounding box center [383, 414] width 178 height 25
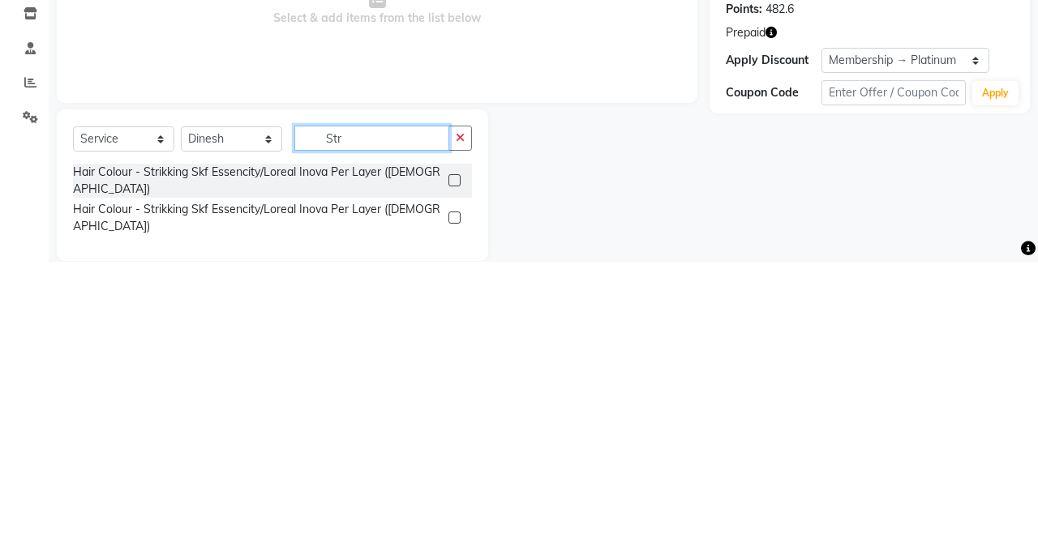
type input "Str"
click at [452, 451] on label at bounding box center [454, 457] width 12 height 12
click at [452, 452] on input "checkbox" at bounding box center [453, 457] width 11 height 11
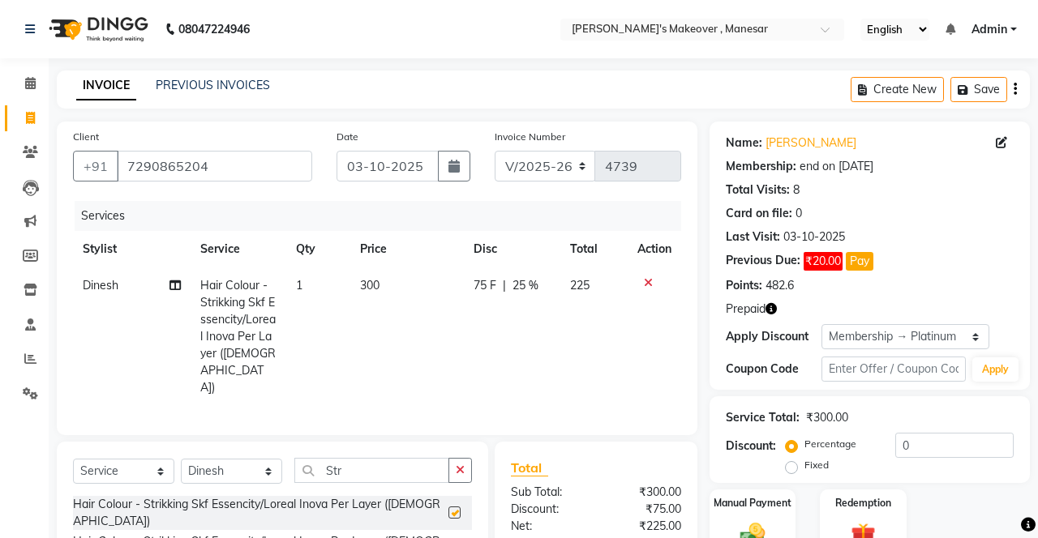
checkbox input "false"
click at [306, 291] on td "1" at bounding box center [317, 337] width 63 height 139
select select "14414"
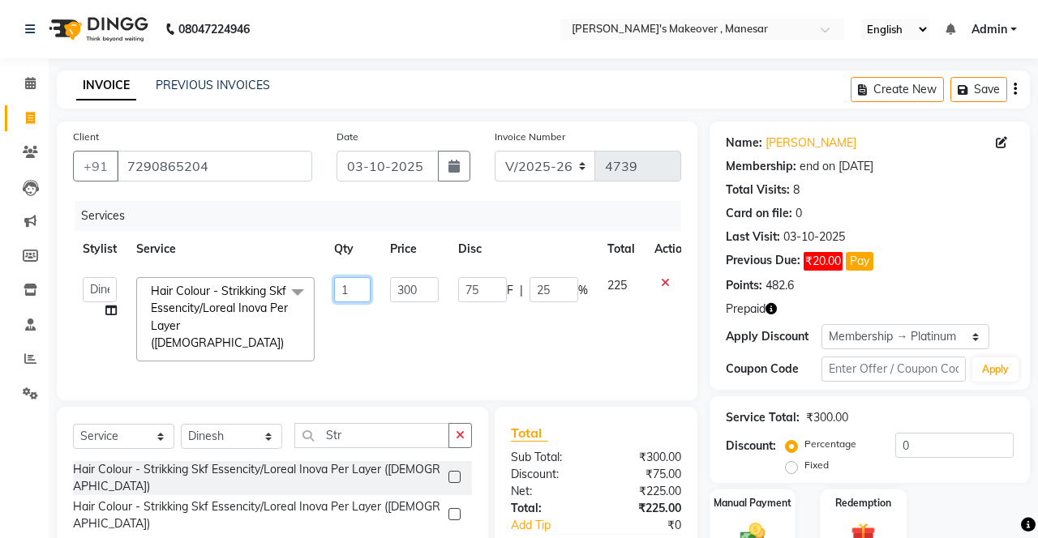
click at [355, 285] on input "1" at bounding box center [352, 289] width 36 height 25
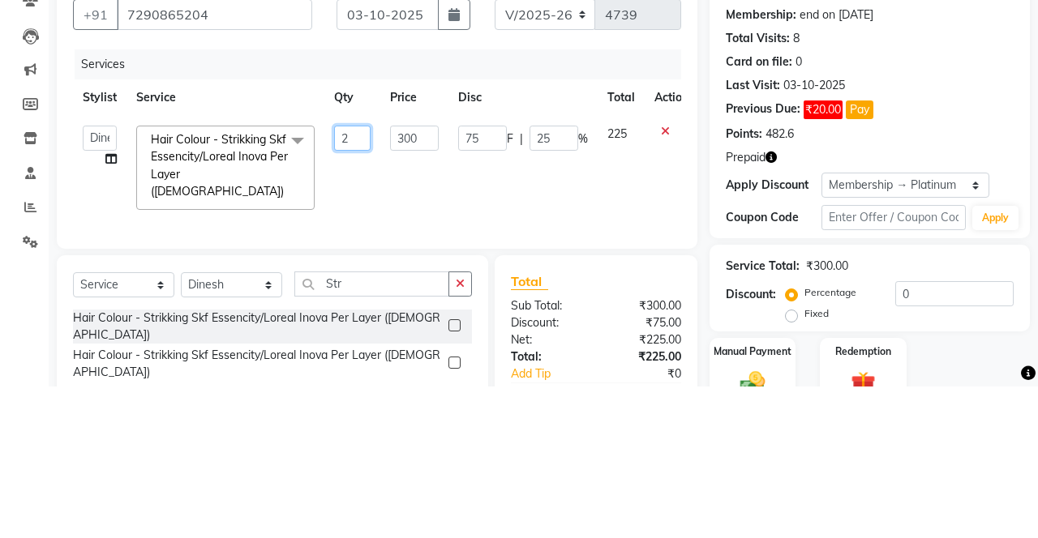
type input "20"
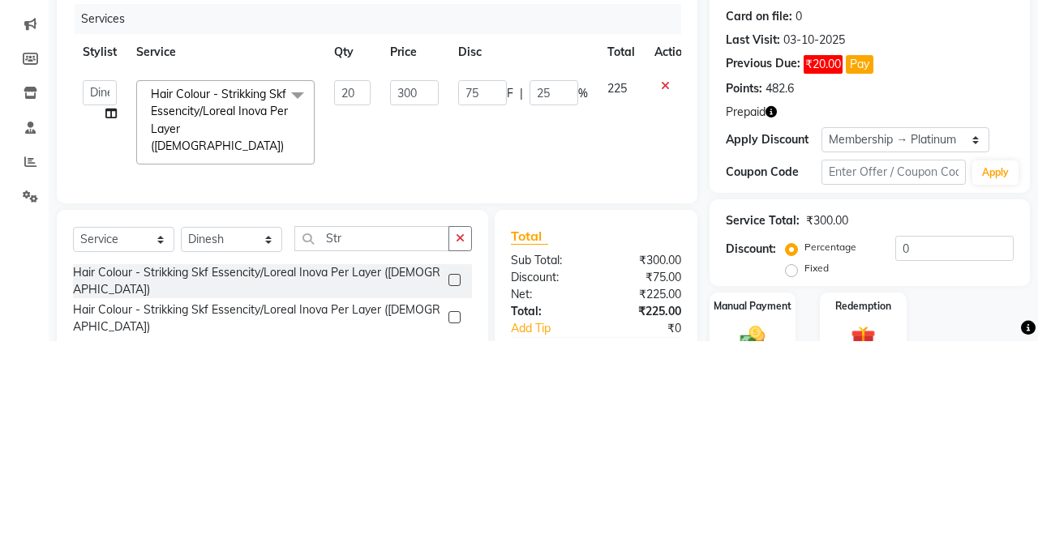
click at [645, 357] on td at bounding box center [672, 320] width 54 height 104
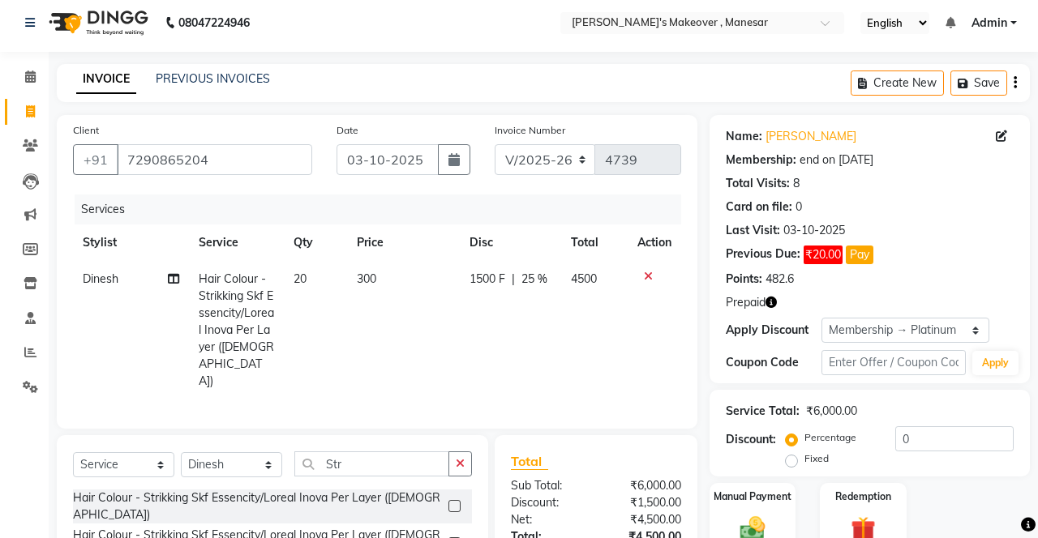
scroll to position [45, 0]
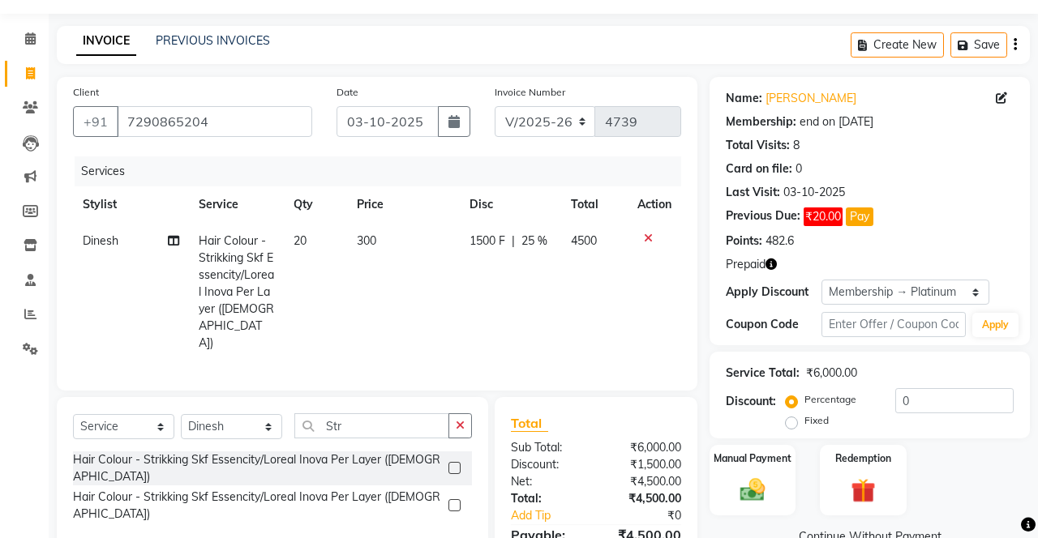
click at [456, 420] on icon "button" at bounding box center [460, 425] width 9 height 11
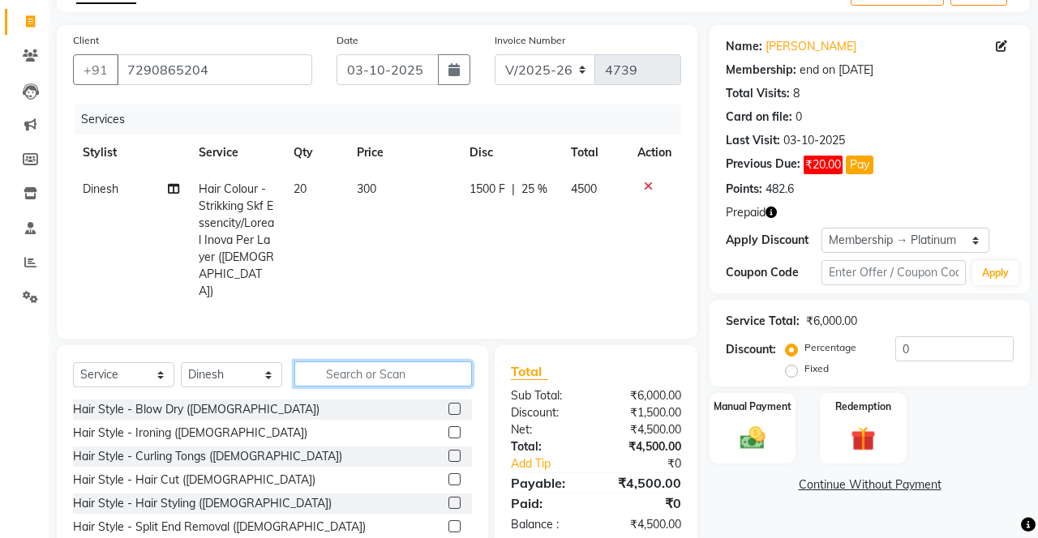
scroll to position [96, 0]
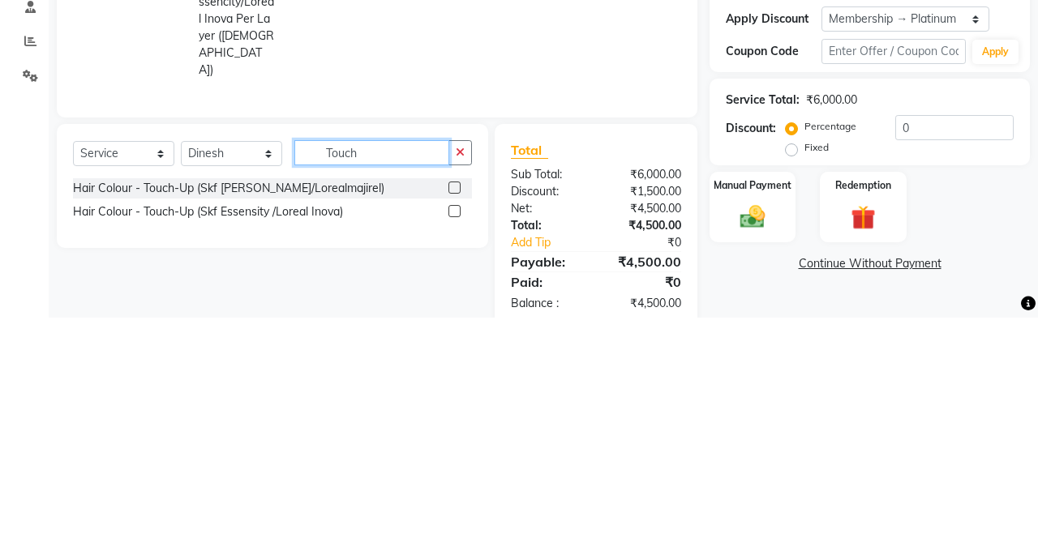
type input "Touch"
click at [452, 426] on label at bounding box center [454, 432] width 12 height 12
click at [452, 428] on input "checkbox" at bounding box center [453, 433] width 11 height 11
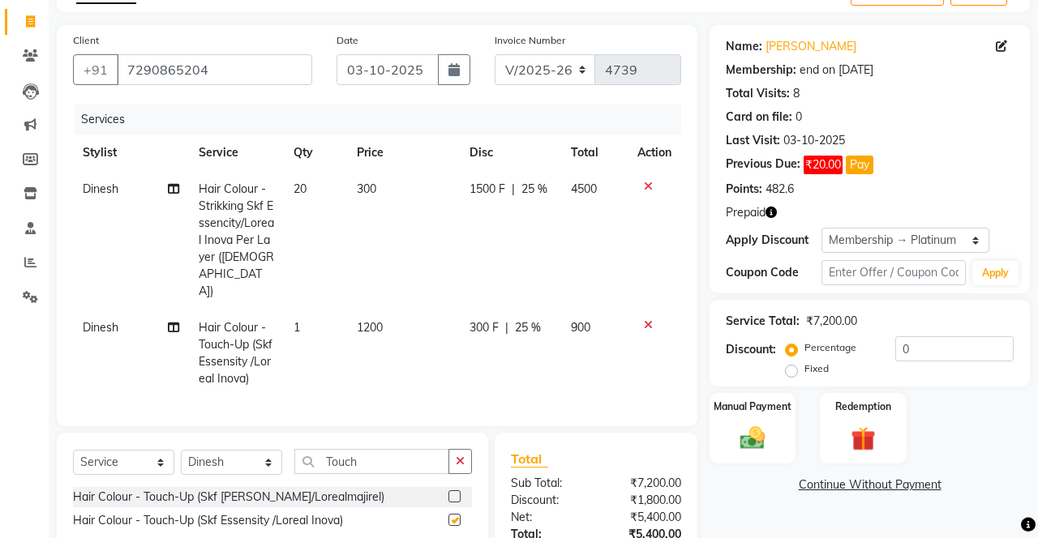
checkbox input "false"
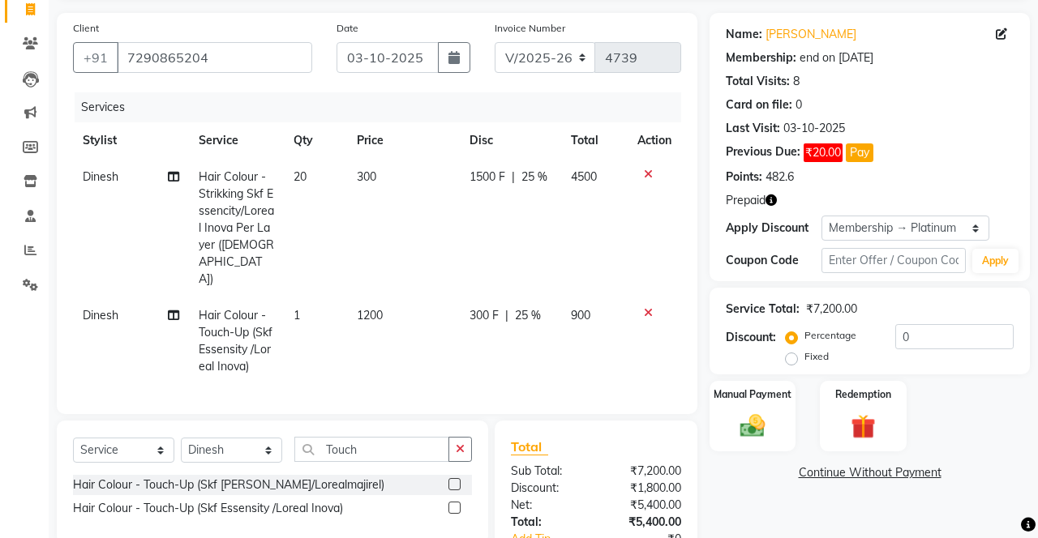
scroll to position [132, 0]
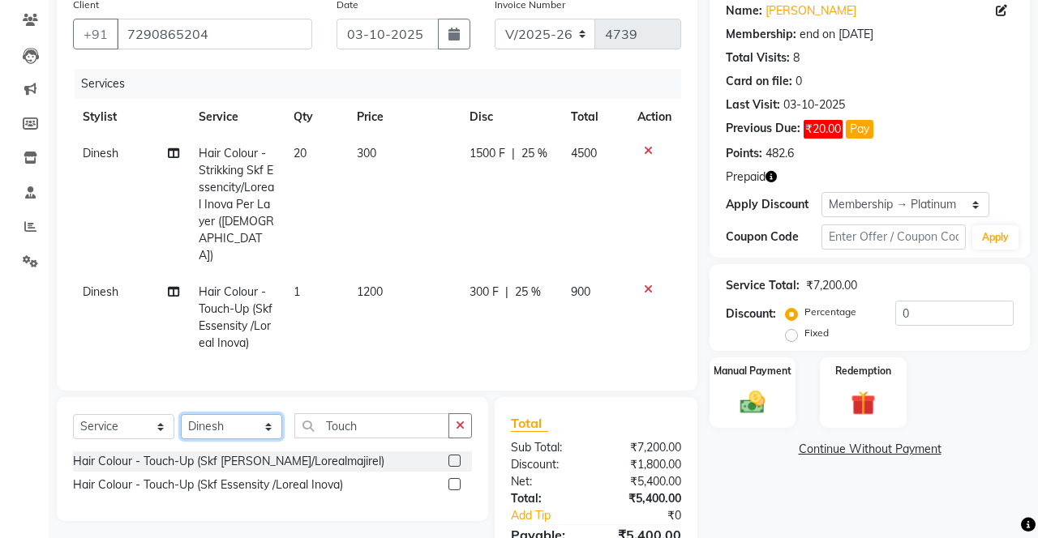
click at [232, 414] on select "Select Stylist Danish Shavej [PERSON_NAME] Krishna [PERSON_NAME] [PERSON_NAME] …" at bounding box center [231, 426] width 101 height 25
select select "79288"
click at [181, 414] on select "Select Stylist Danish Shavej [PERSON_NAME] Krishna [PERSON_NAME] [PERSON_NAME] …" at bounding box center [231, 426] width 101 height 25
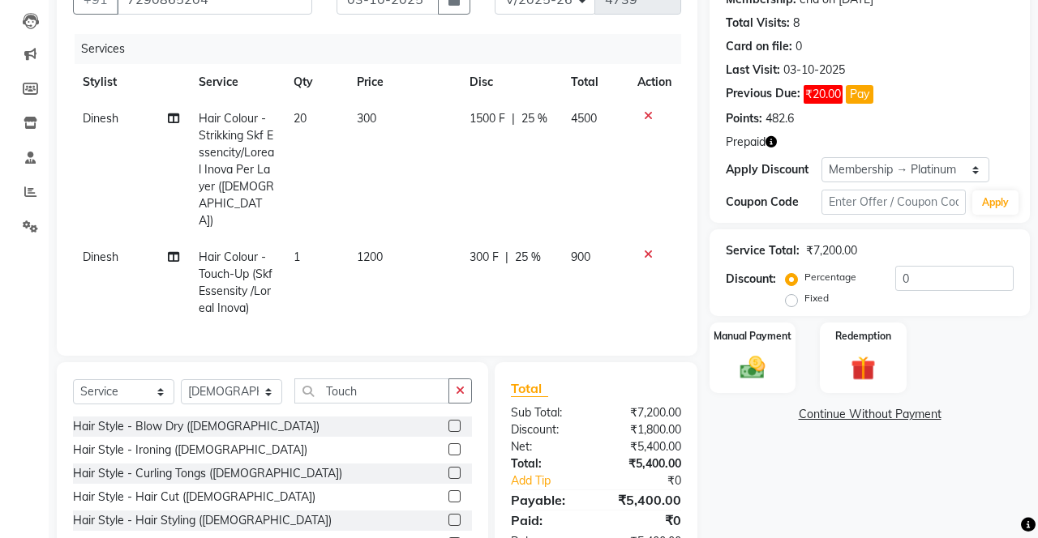
click at [469, 379] on button "button" at bounding box center [460, 391] width 24 height 25
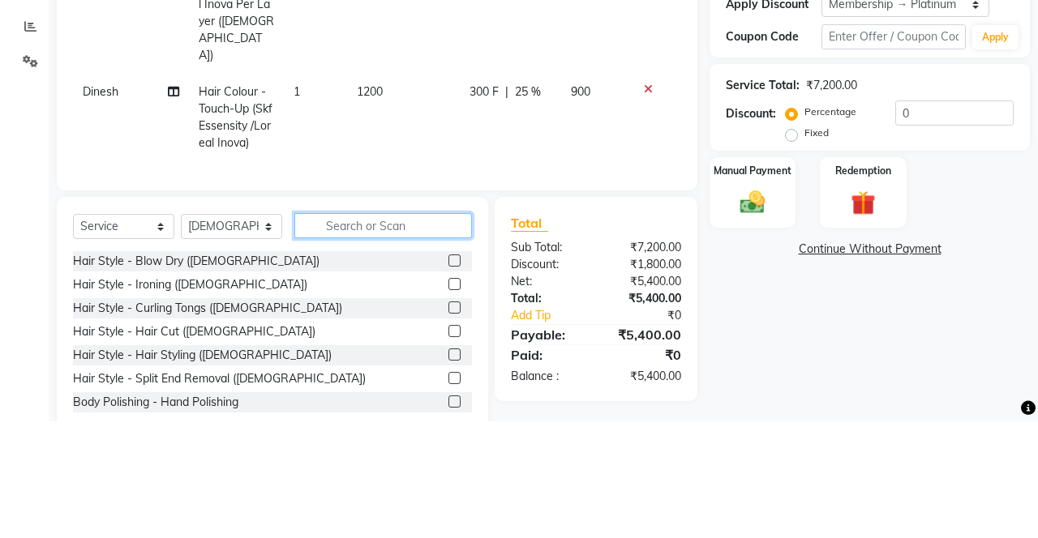
scroll to position [216, 0]
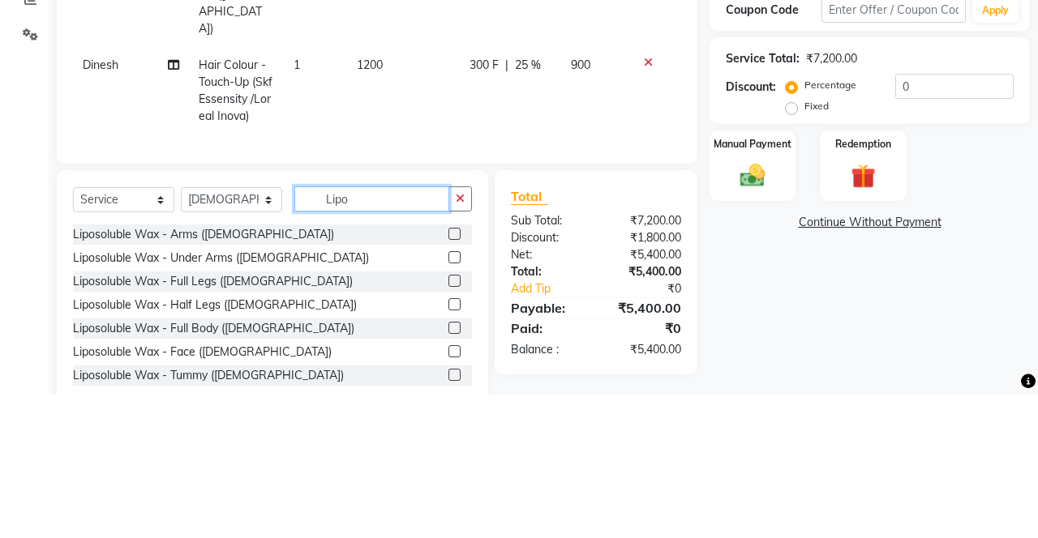
type input "Lipo"
click at [448, 371] on label at bounding box center [454, 377] width 12 height 12
click at [448, 373] on input "checkbox" at bounding box center [453, 378] width 11 height 11
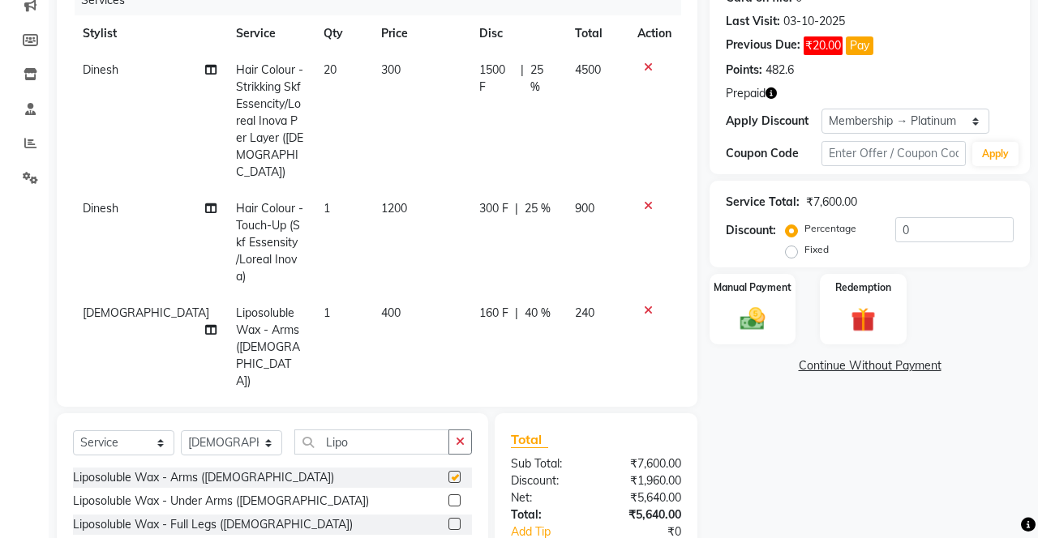
scroll to position [209, 0]
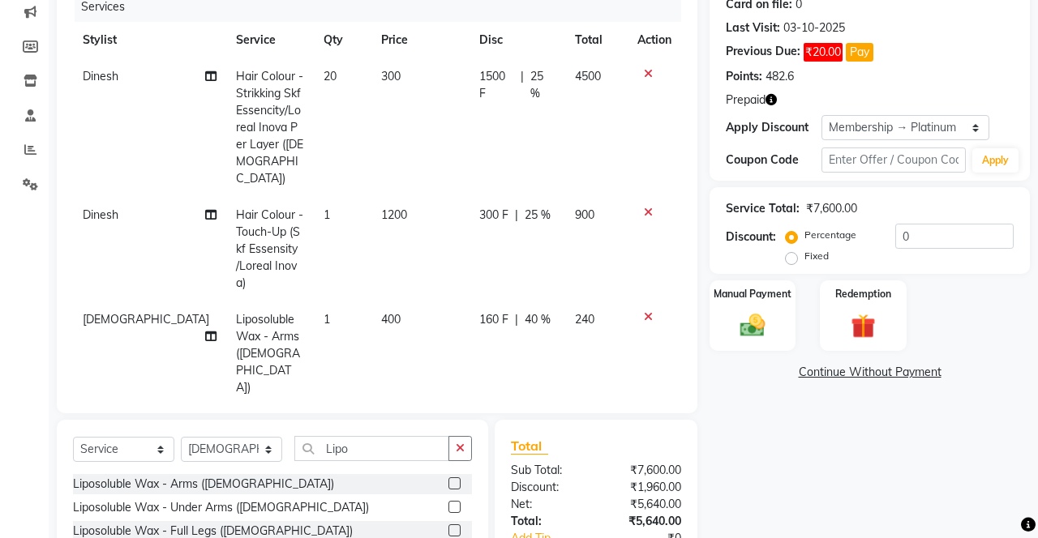
checkbox input "false"
click at [452, 525] on label at bounding box center [454, 531] width 12 height 12
click at [452, 526] on input "checkbox" at bounding box center [453, 531] width 11 height 11
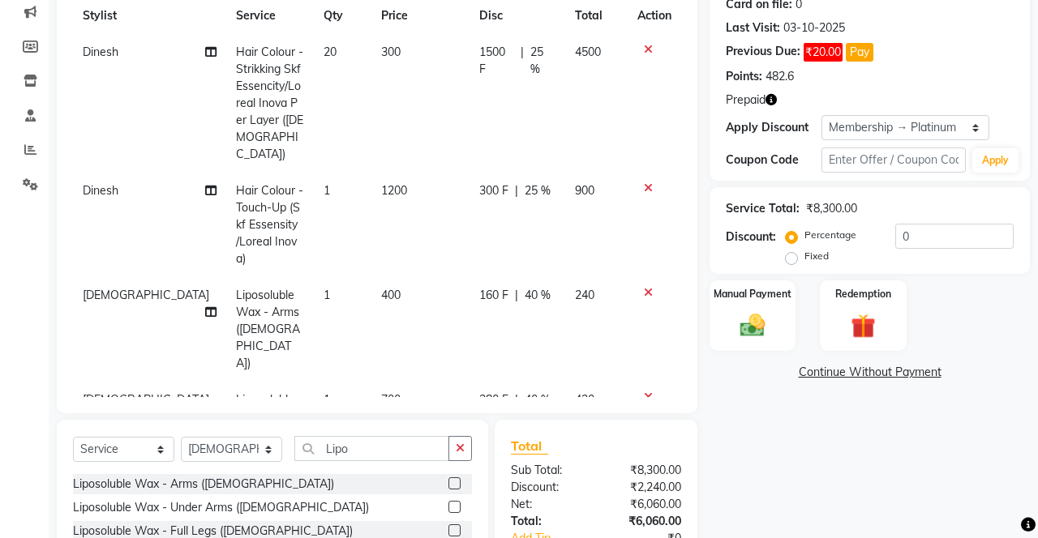
checkbox input "false"
click at [461, 456] on button "button" at bounding box center [460, 448] width 24 height 25
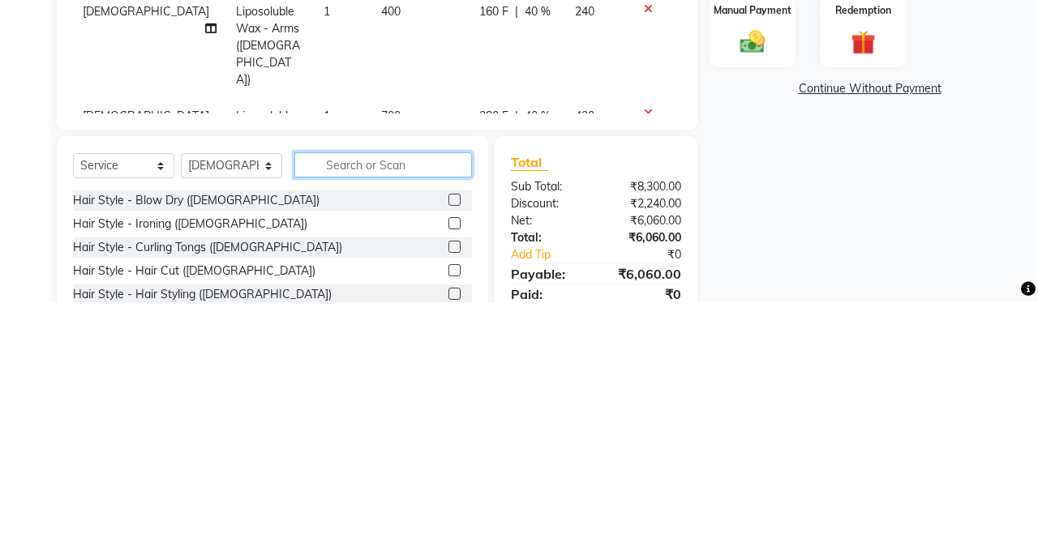
scroll to position [0, 0]
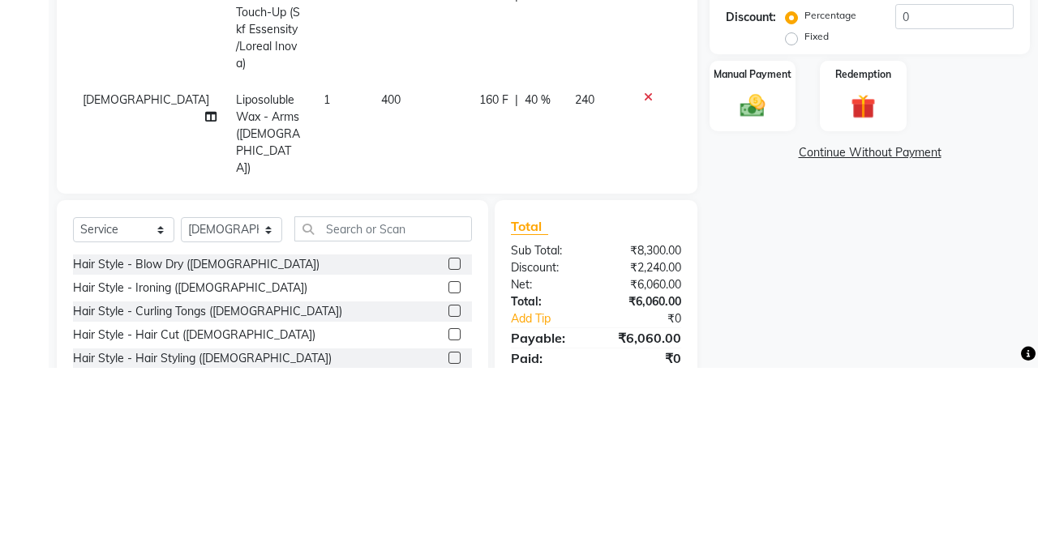
click at [649, 367] on icon at bounding box center [648, 372] width 9 height 11
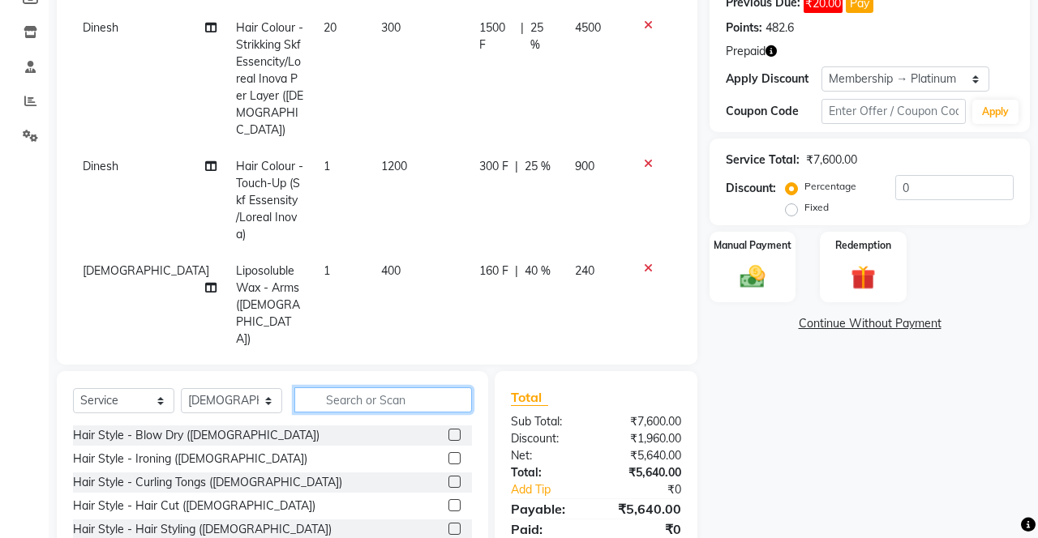
click at [414, 388] on input "text" at bounding box center [383, 400] width 178 height 25
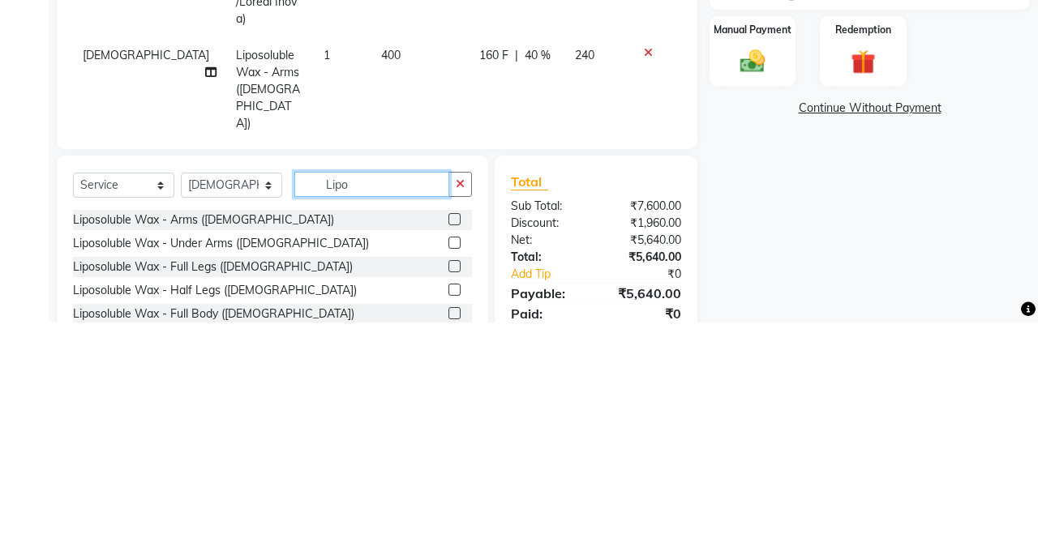
type input "Lipo"
click at [452, 452] on label at bounding box center [454, 458] width 12 height 12
click at [452, 454] on input "checkbox" at bounding box center [453, 459] width 11 height 11
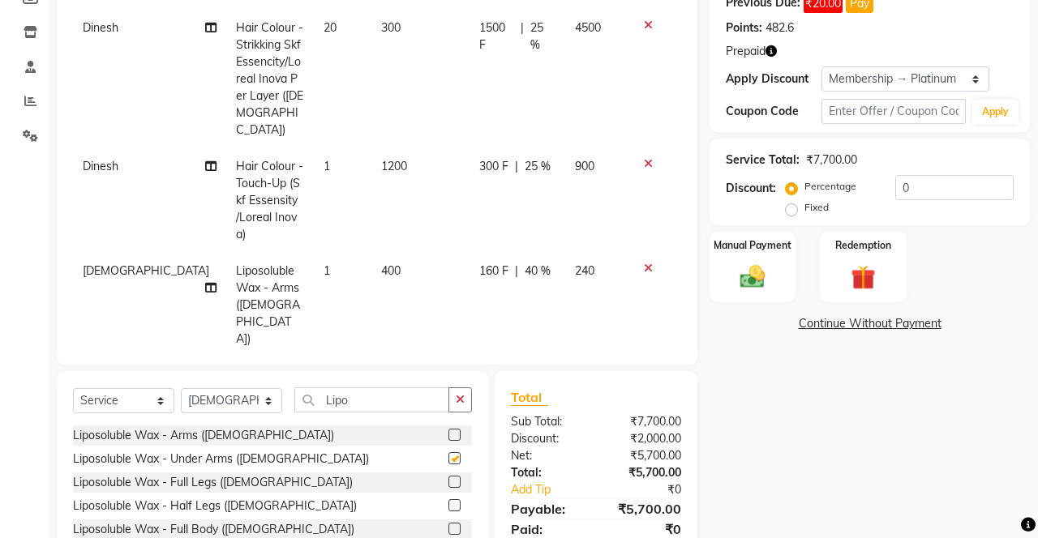
checkbox input "false"
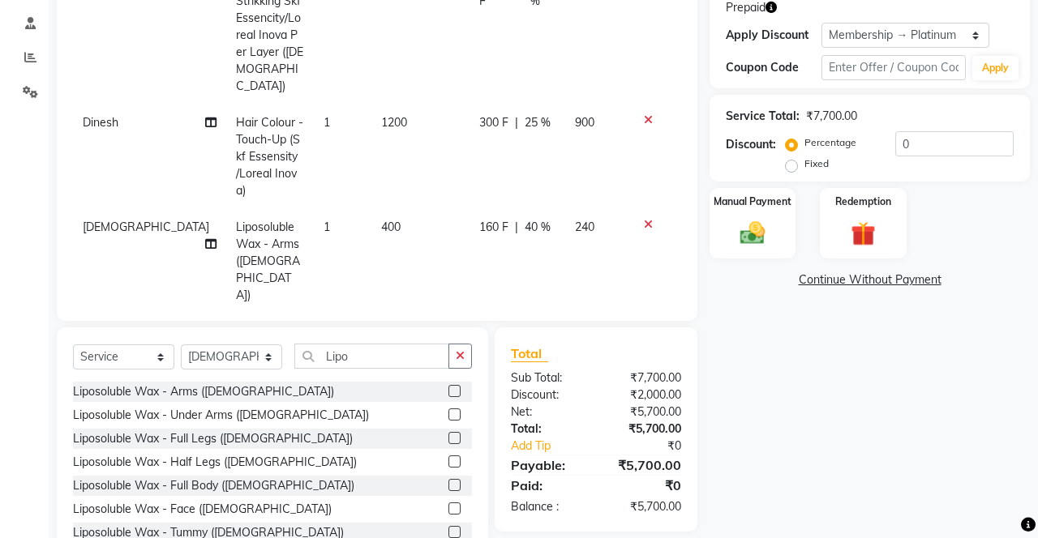
click at [464, 350] on icon "button" at bounding box center [460, 355] width 9 height 11
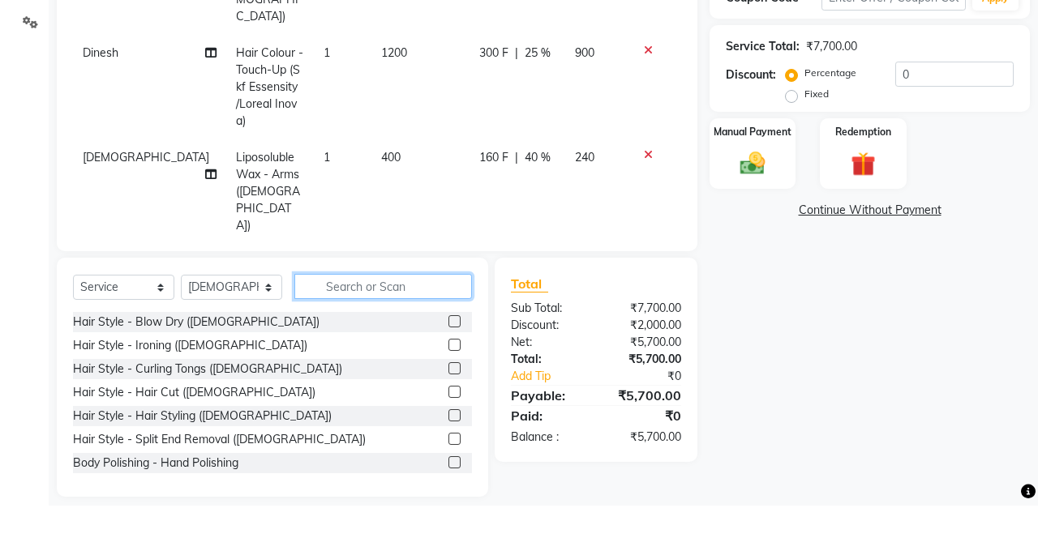
scroll to position [338, 0]
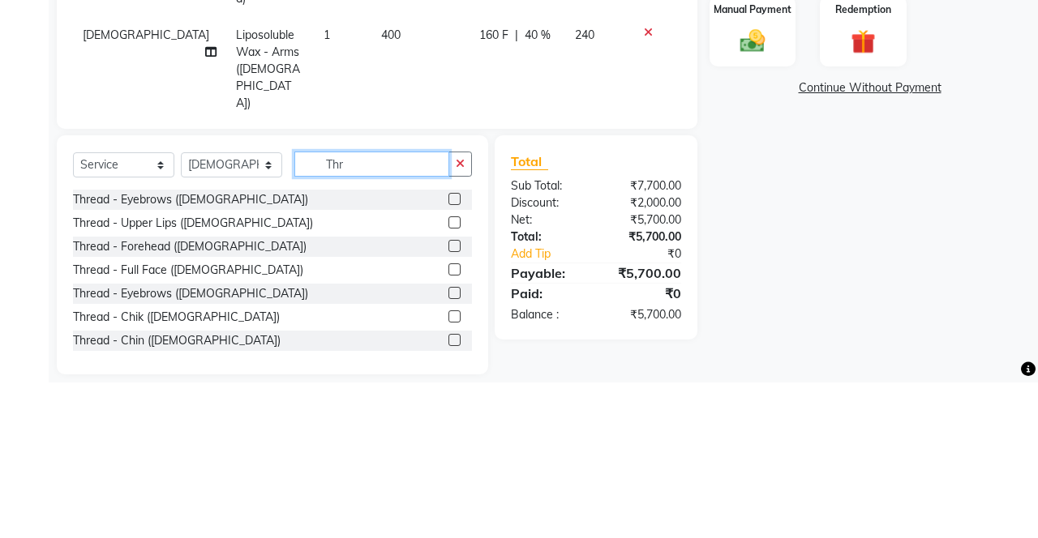
type input "Thr"
click at [452, 350] on label at bounding box center [454, 355] width 12 height 12
click at [452, 350] on input "checkbox" at bounding box center [453, 355] width 11 height 11
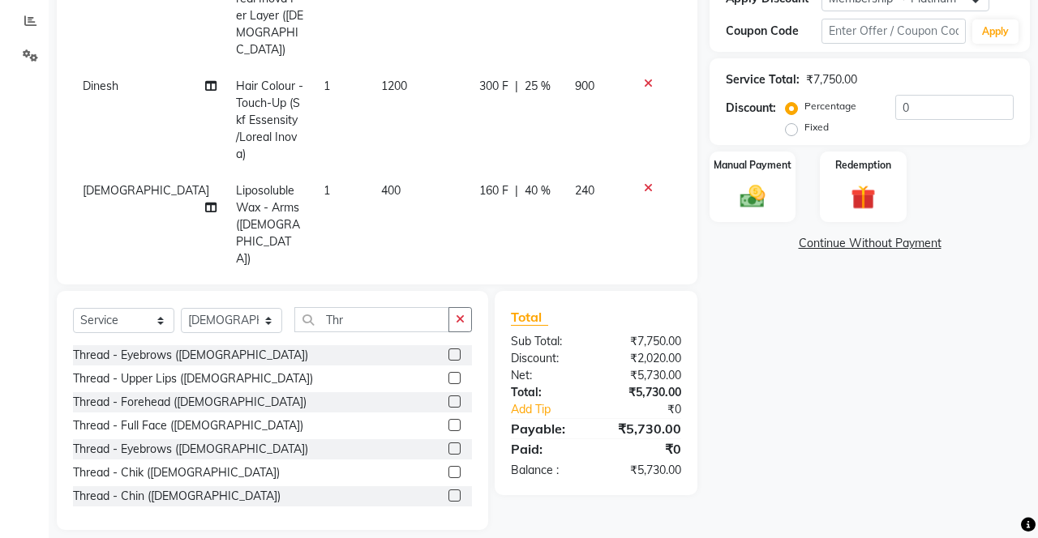
checkbox input "false"
click at [451, 381] on label at bounding box center [454, 378] width 12 height 12
click at [451, 381] on input "checkbox" at bounding box center [453, 379] width 11 height 11
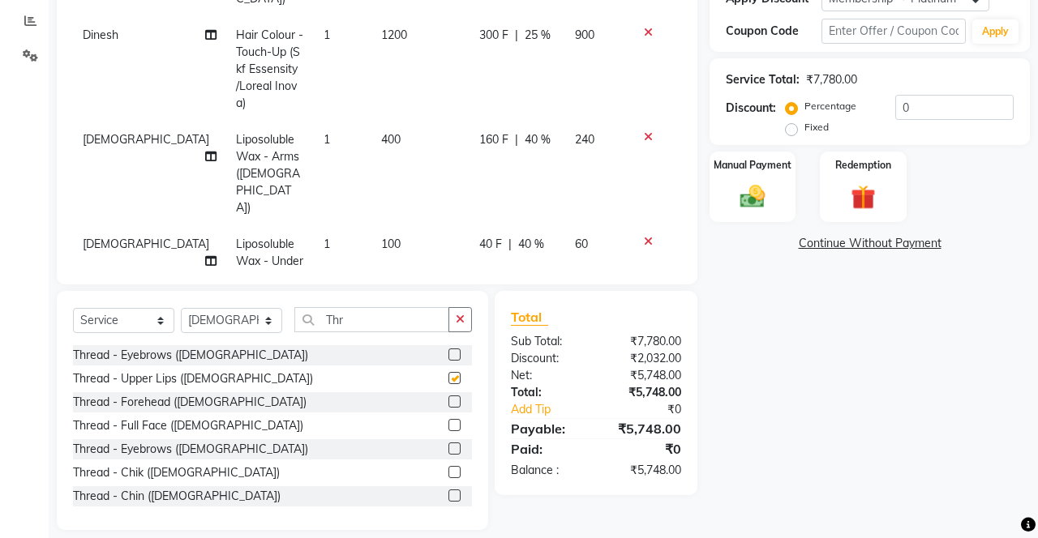
scroll to position [81, 0]
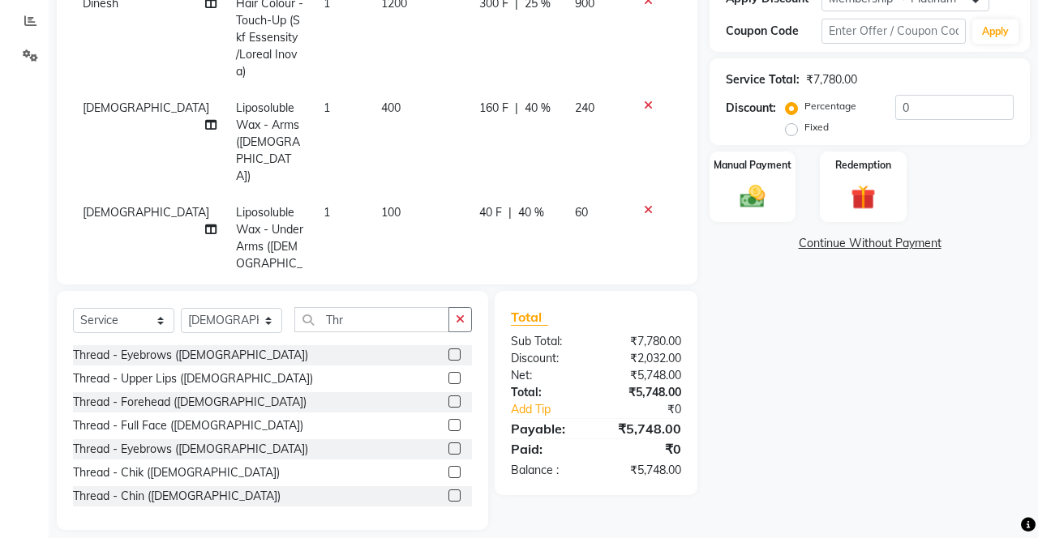
checkbox input "false"
click at [452, 407] on label at bounding box center [454, 402] width 12 height 12
click at [452, 407] on input "checkbox" at bounding box center [453, 402] width 11 height 11
checkbox input "false"
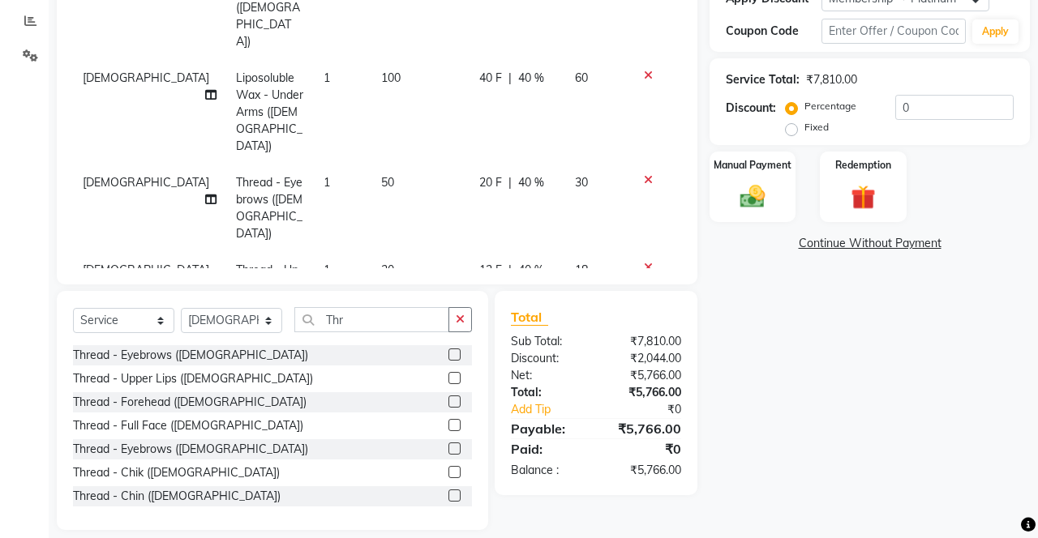
scroll to position [219, 0]
click at [456, 326] on button "button" at bounding box center [460, 319] width 24 height 25
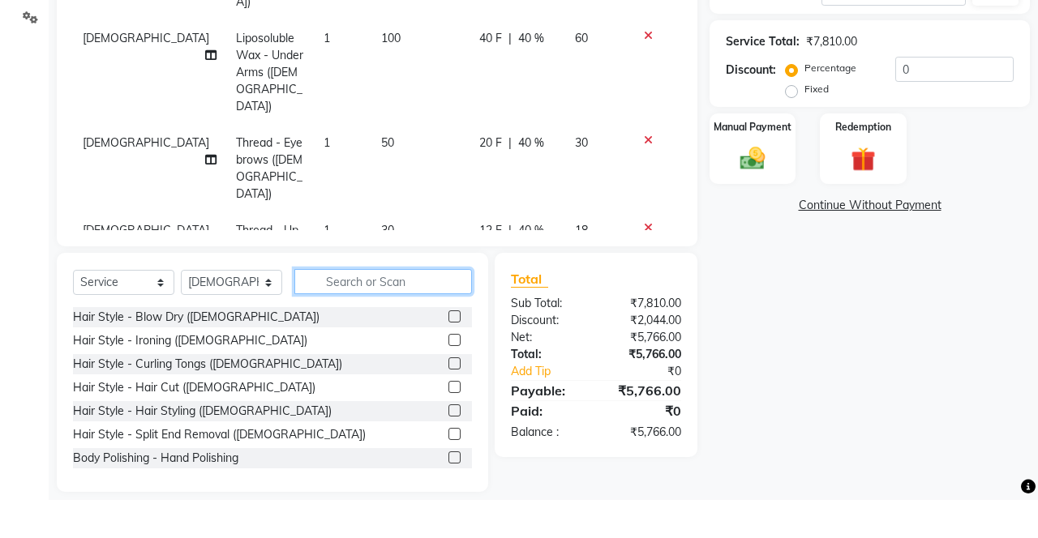
scroll to position [338, 0]
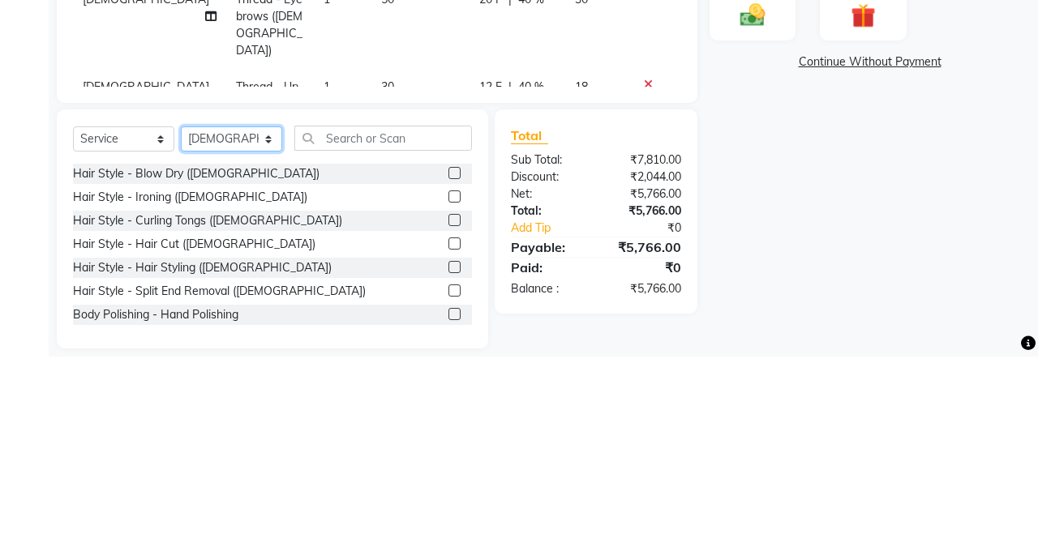
click at [227, 331] on select "Select Stylist Danish Shavej [PERSON_NAME] Krishna [PERSON_NAME] [PERSON_NAME] …" at bounding box center [231, 320] width 101 height 25
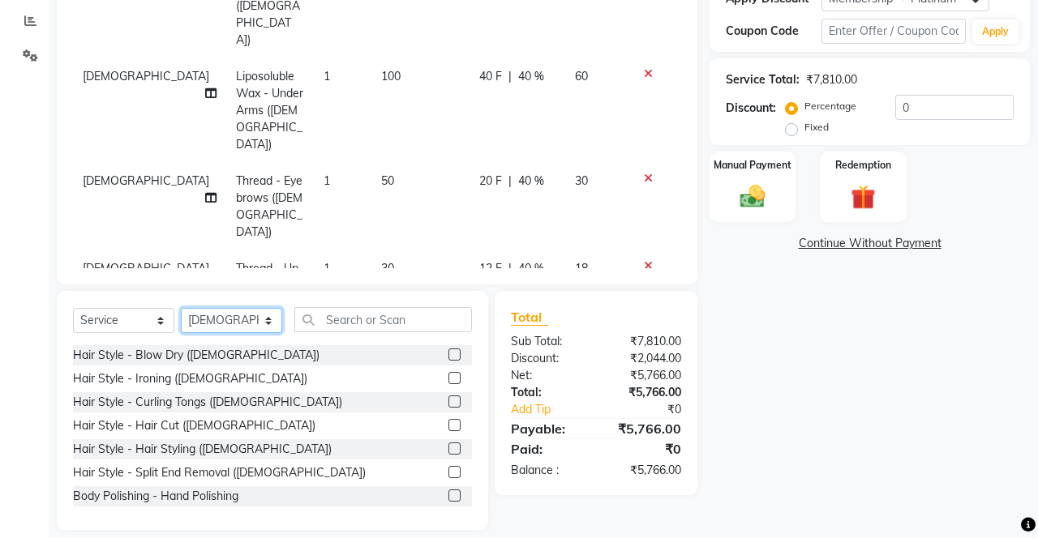
select select "63321"
click at [181, 308] on select "Select Stylist Danish Shavej [PERSON_NAME] Krishna [PERSON_NAME] [PERSON_NAME] …" at bounding box center [231, 320] width 101 height 25
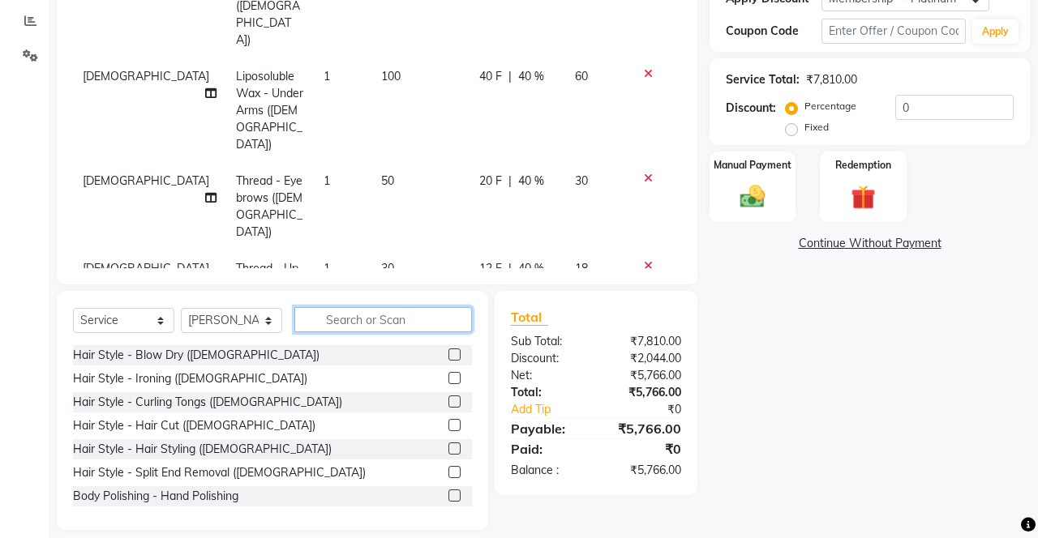
click at [407, 318] on input "text" at bounding box center [383, 319] width 178 height 25
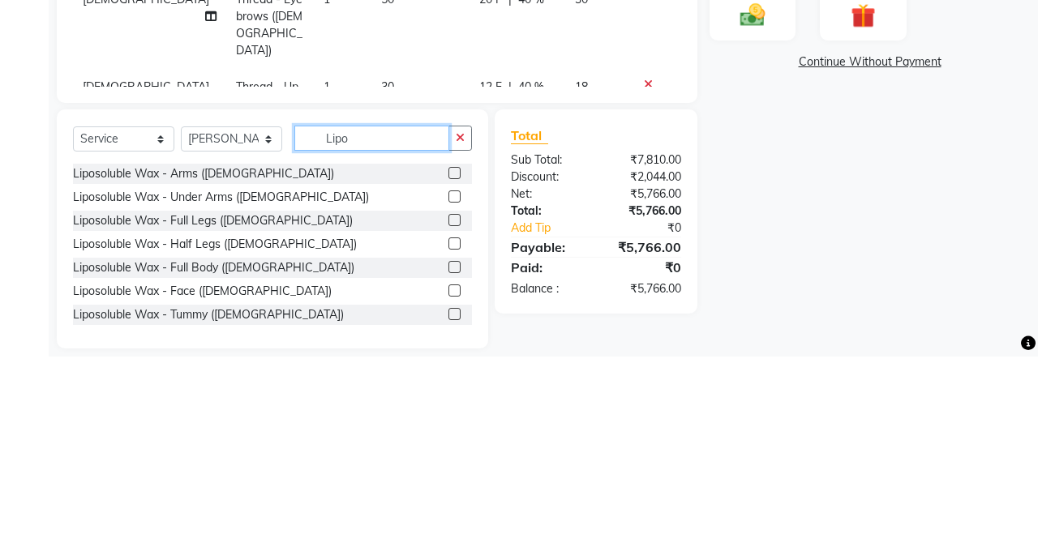
type input "Lipo"
click at [452, 353] on label at bounding box center [454, 355] width 12 height 12
click at [452, 353] on input "checkbox" at bounding box center [453, 355] width 11 height 11
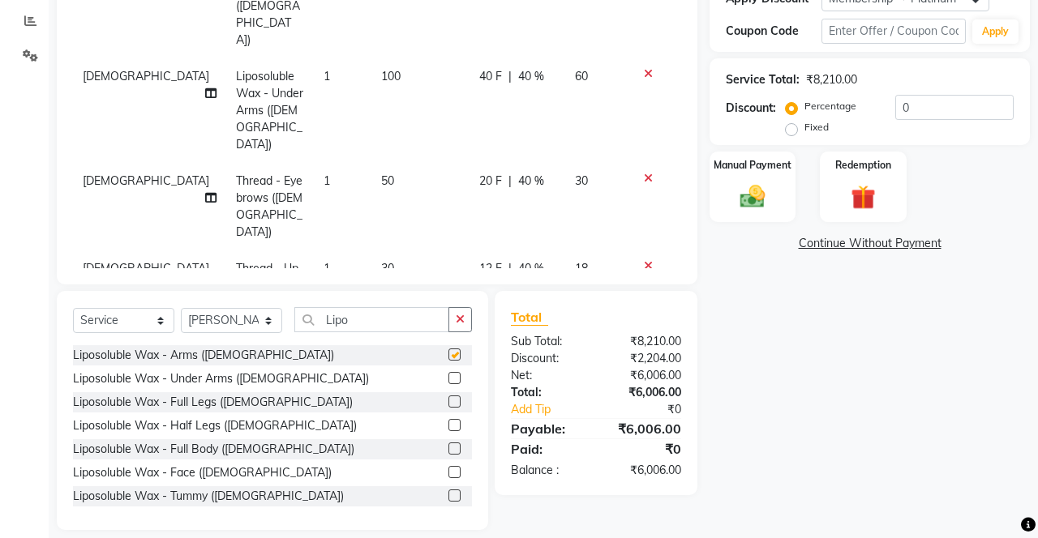
checkbox input "false"
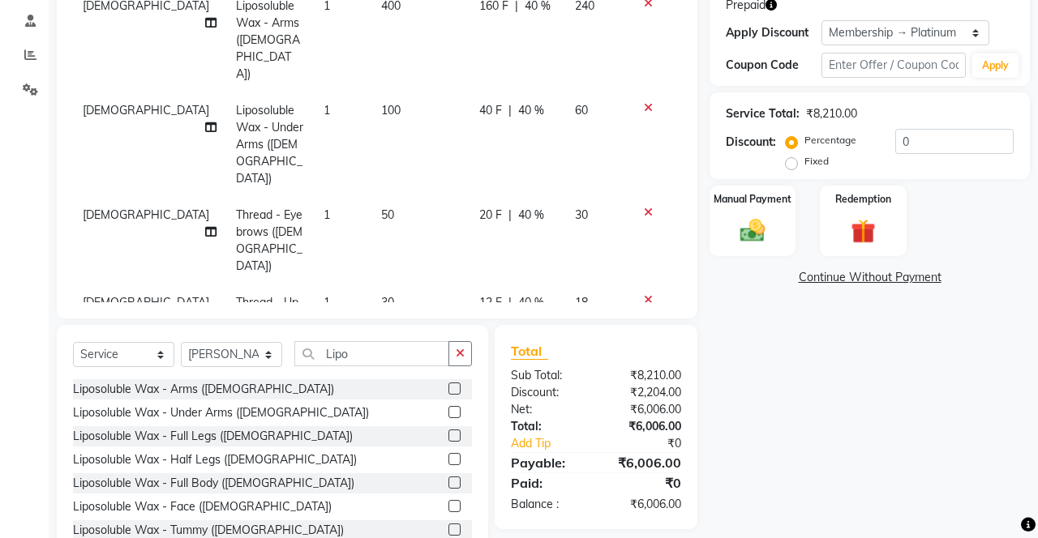
scroll to position [300, 0]
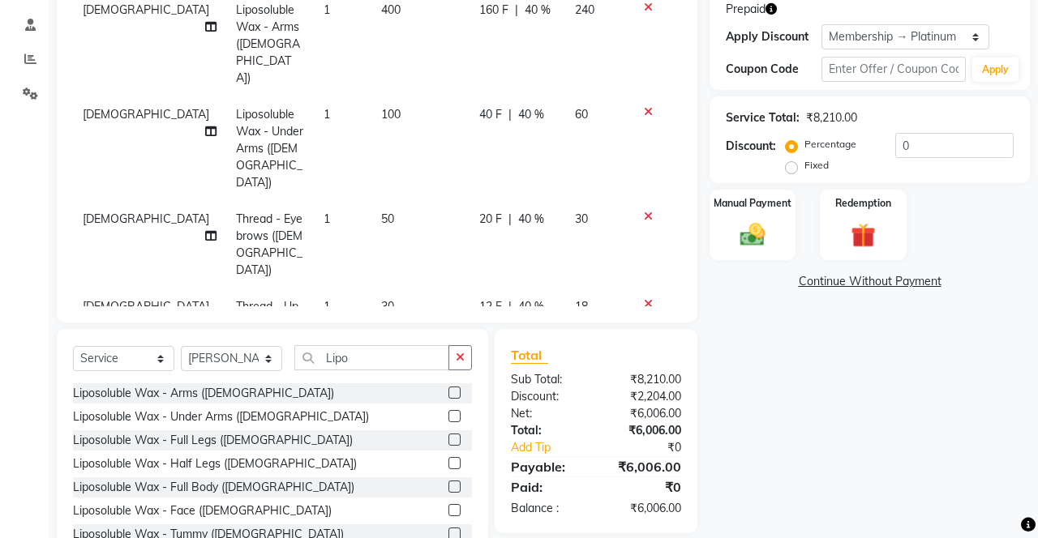
click at [451, 420] on label at bounding box center [454, 416] width 12 height 12
click at [451, 420] on input "checkbox" at bounding box center [453, 417] width 11 height 11
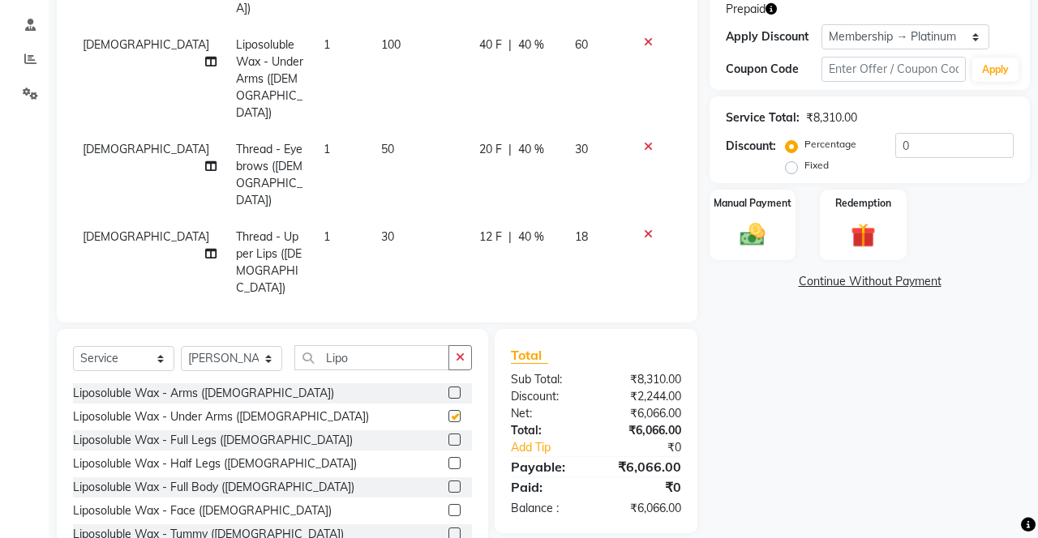
checkbox input "false"
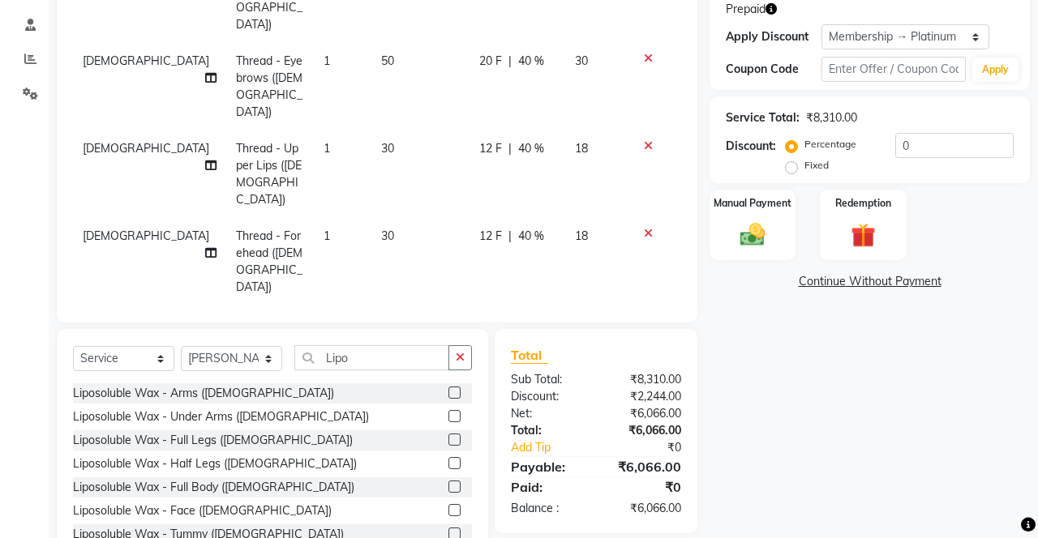
scroll to position [302, 0]
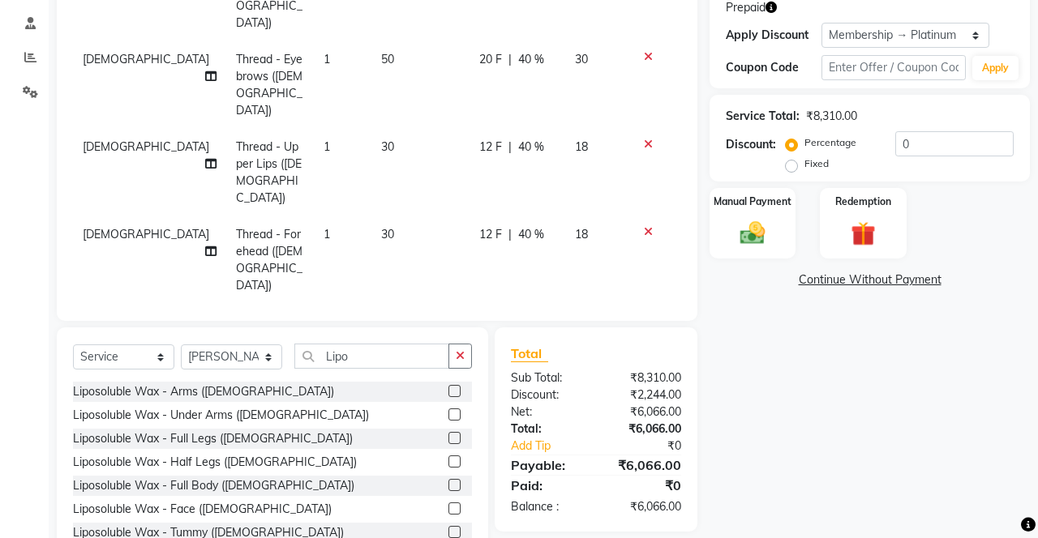
click at [452, 439] on label at bounding box center [454, 438] width 12 height 12
click at [452, 439] on input "checkbox" at bounding box center [453, 439] width 11 height 11
checkbox input "false"
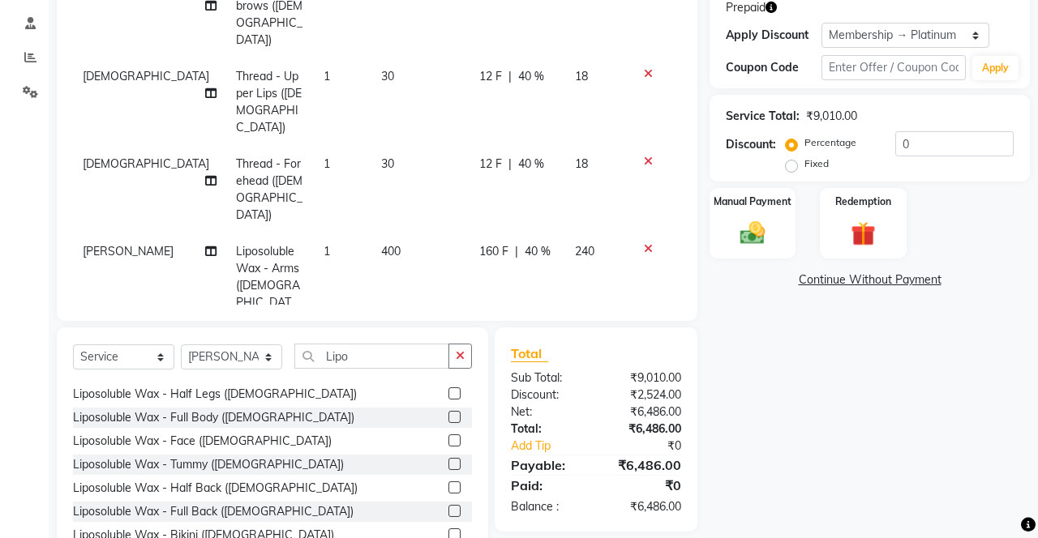
scroll to position [71, 0]
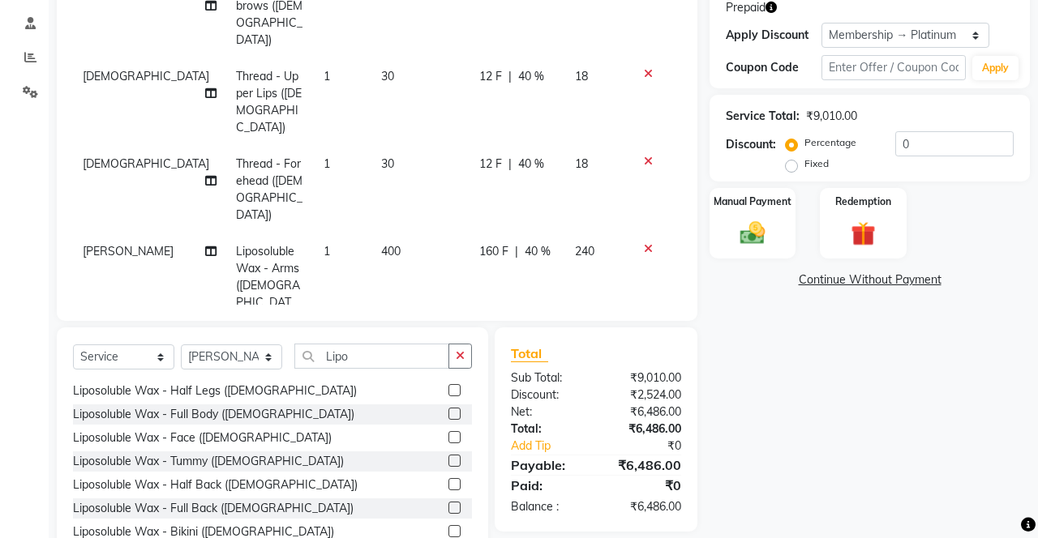
click at [452, 465] on label at bounding box center [454, 461] width 12 height 12
click at [452, 465] on input "checkbox" at bounding box center [453, 461] width 11 height 11
checkbox input "false"
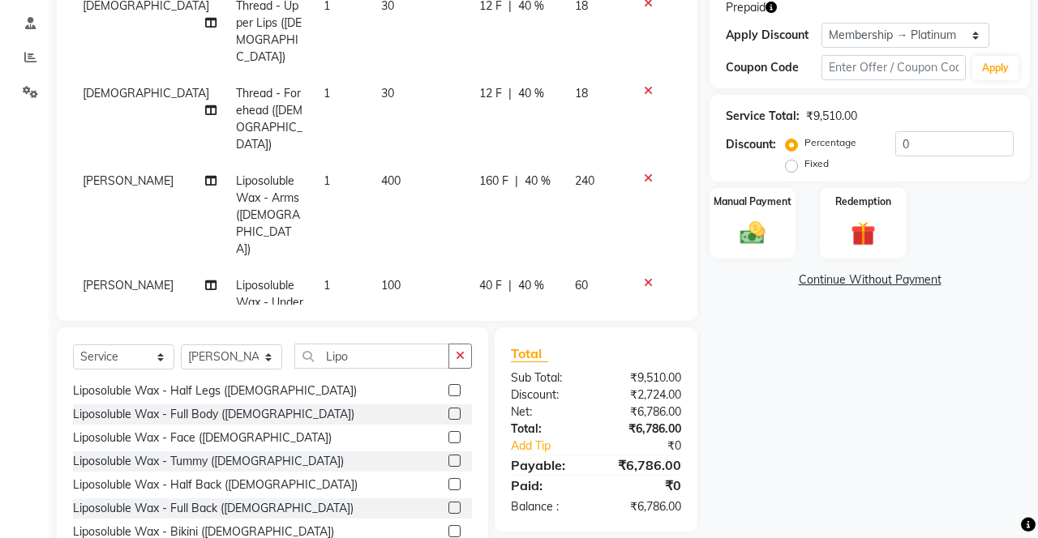
click at [456, 362] on button "button" at bounding box center [460, 356] width 24 height 25
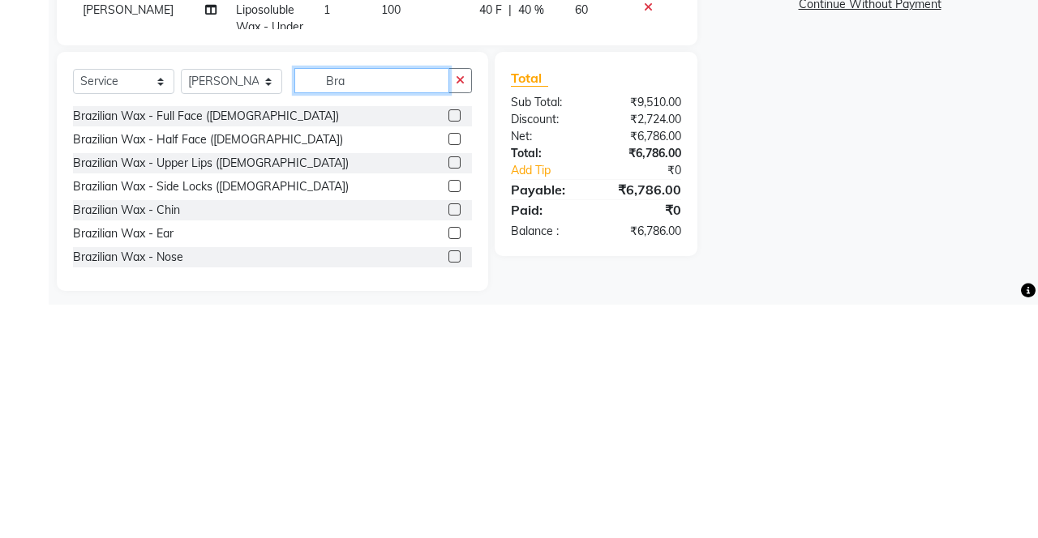
scroll to position [343, 0]
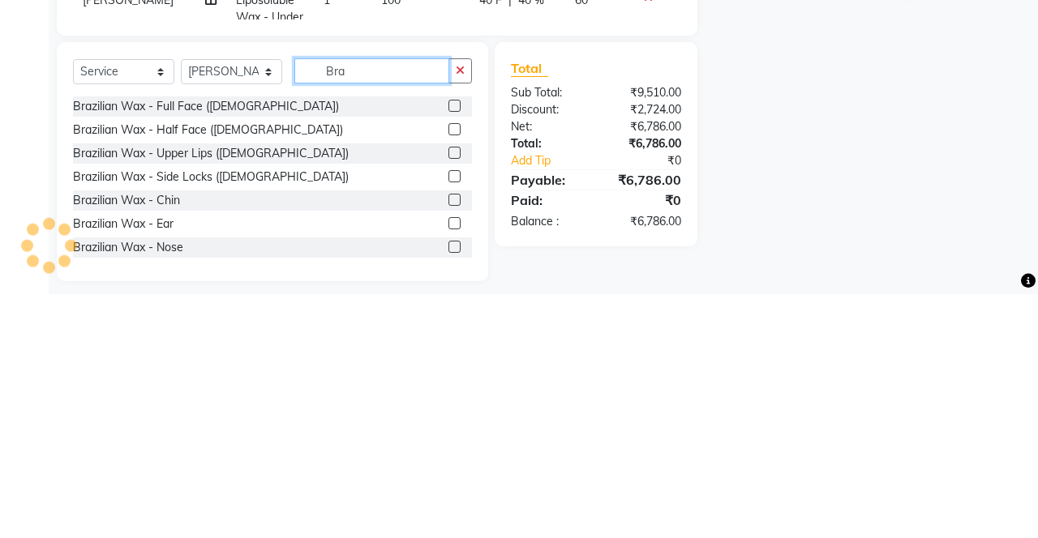
type input "Bra"
click at [452, 397] on label at bounding box center [454, 397] width 12 height 12
click at [452, 397] on input "checkbox" at bounding box center [453, 397] width 11 height 11
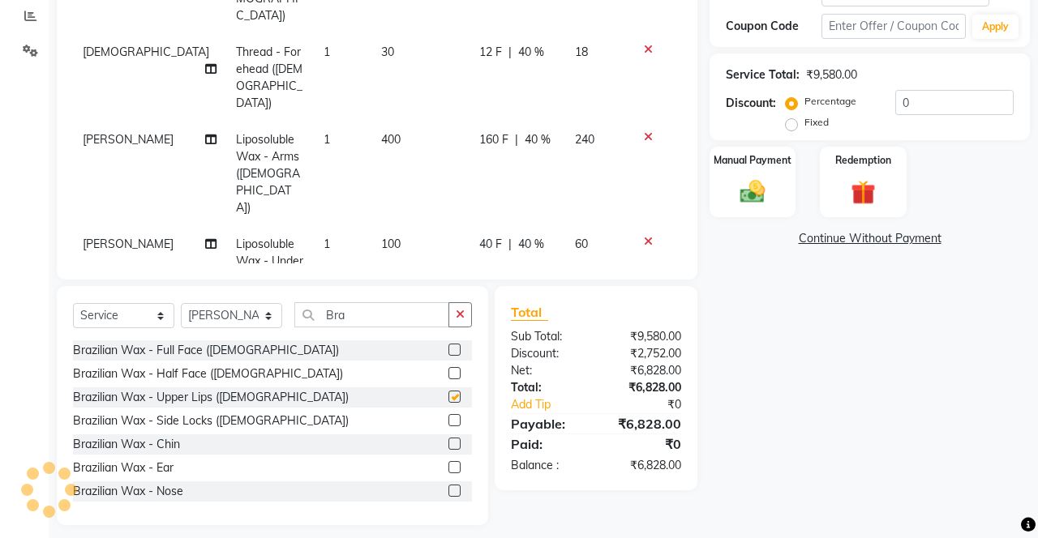
checkbox input "false"
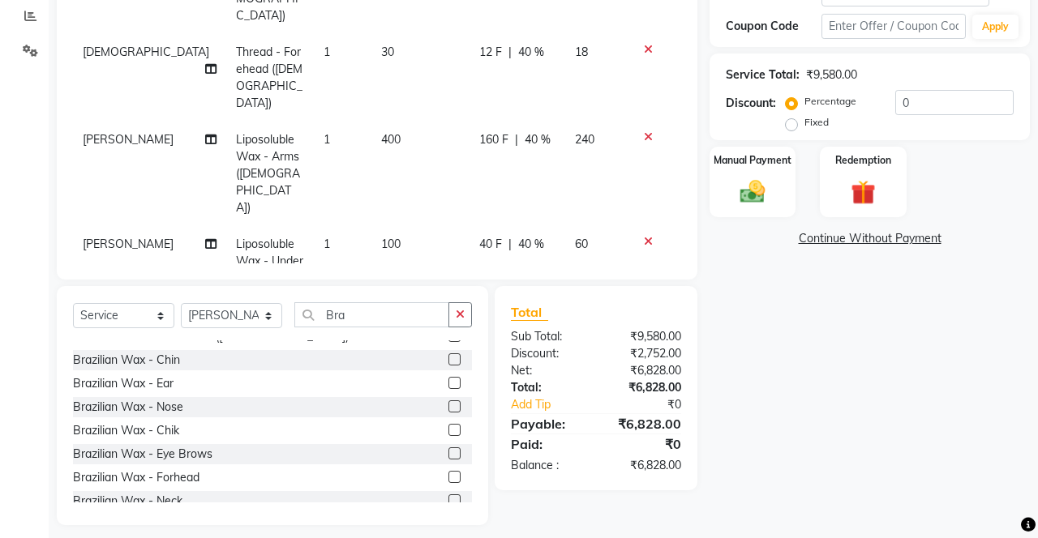
scroll to position [84, 0]
click at [452, 412] on label at bounding box center [454, 407] width 12 height 12
click at [452, 412] on input "checkbox" at bounding box center [453, 408] width 11 height 11
checkbox input "false"
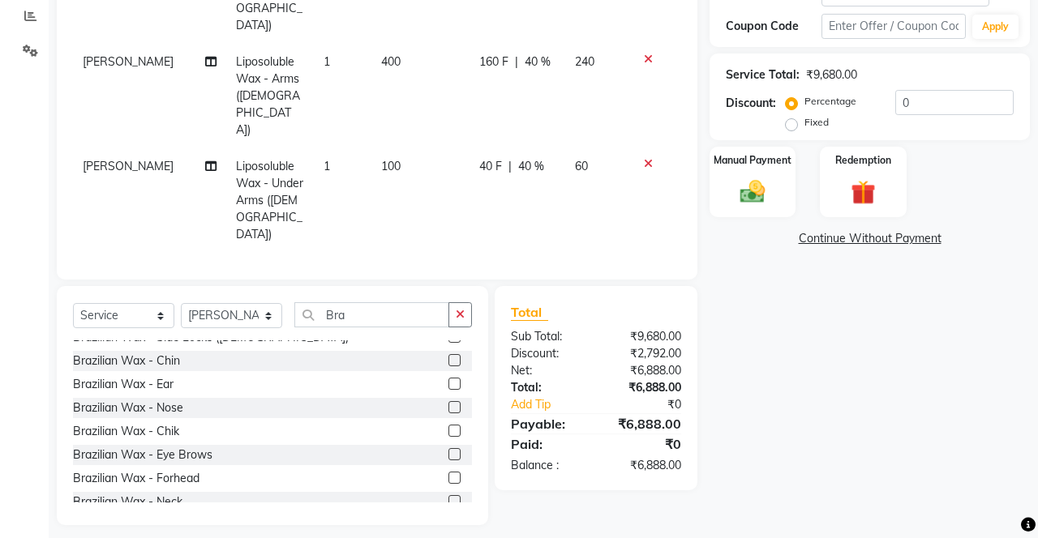
scroll to position [642, 0]
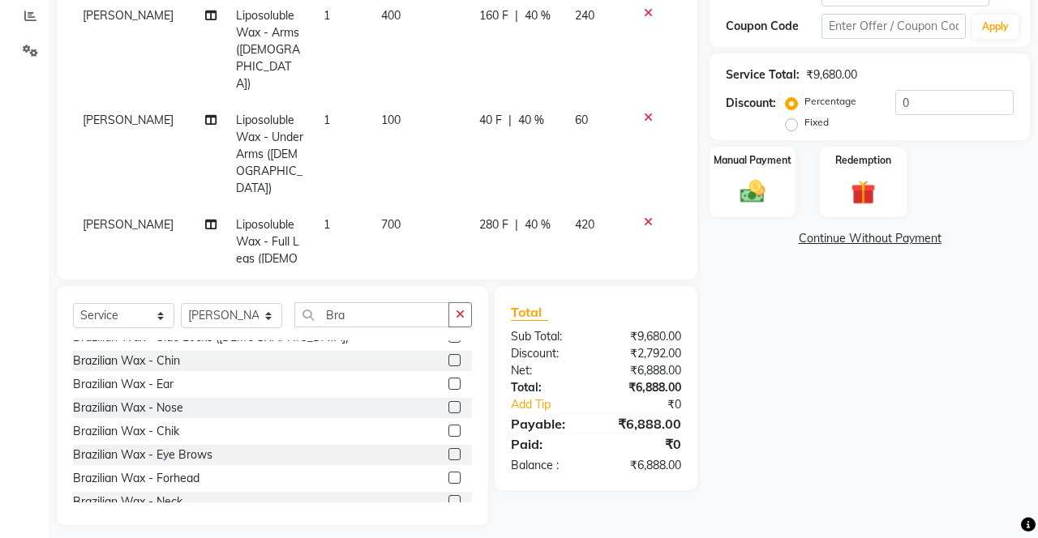
click at [864, 170] on div "Redemption" at bounding box center [863, 182] width 86 height 71
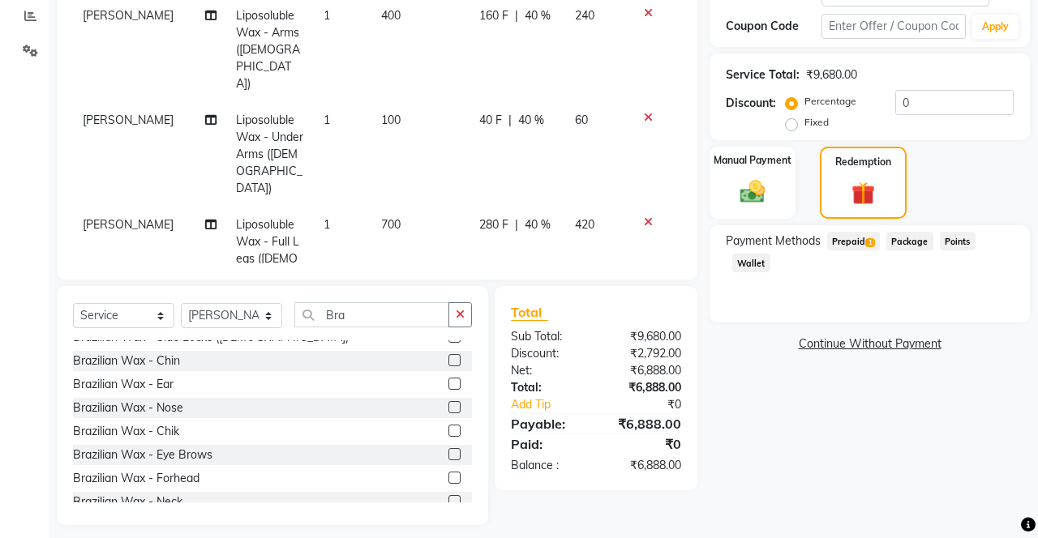
click at [871, 240] on span "1" at bounding box center [869, 243] width 9 height 10
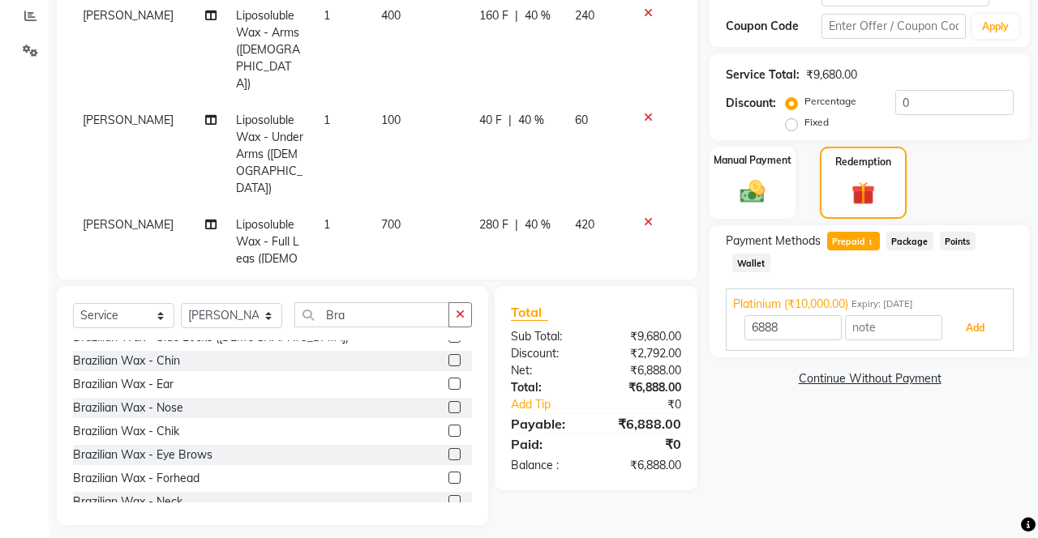
click at [983, 334] on button "Add" at bounding box center [974, 329] width 59 height 28
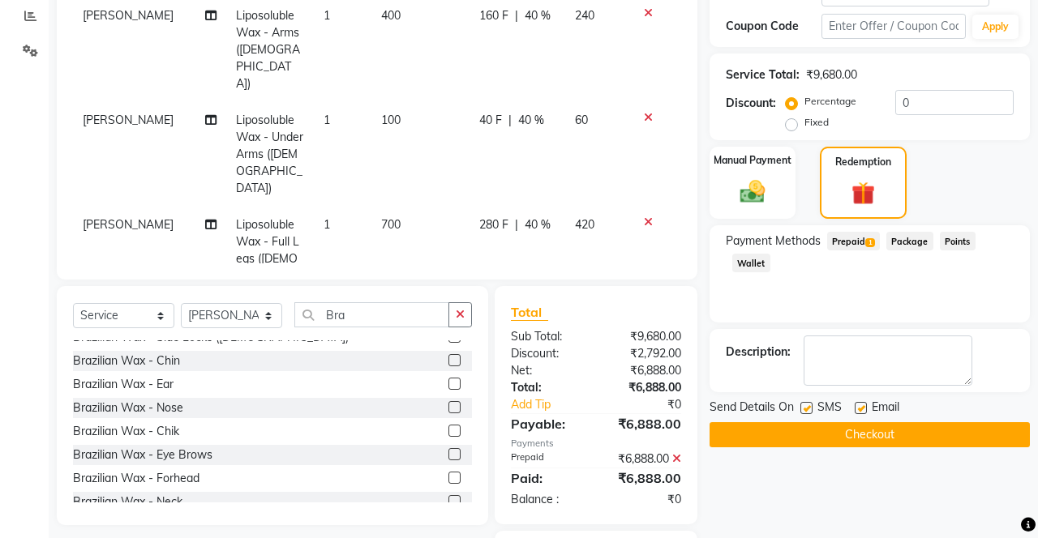
click at [850, 441] on button "Checkout" at bounding box center [869, 434] width 320 height 25
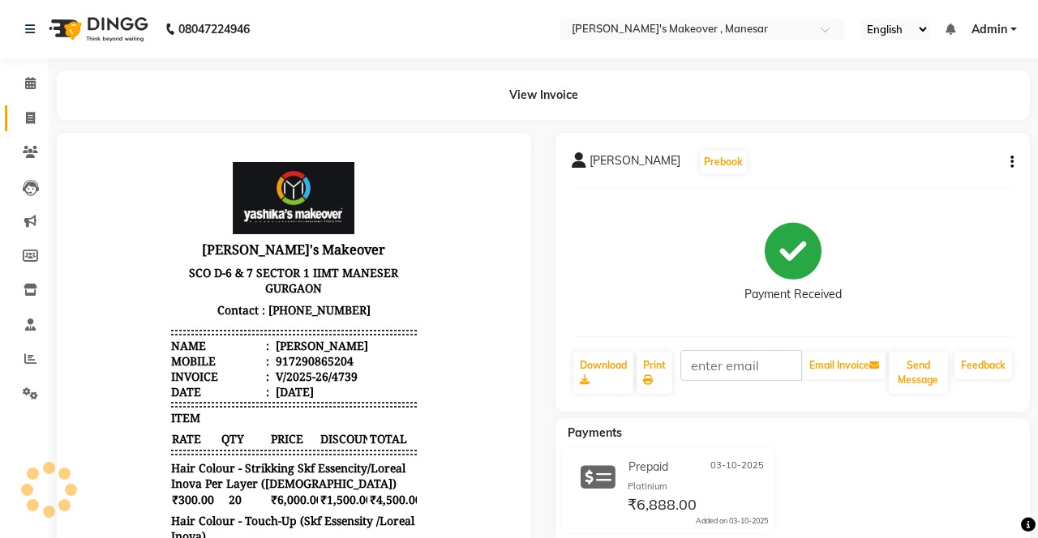
click at [38, 111] on span at bounding box center [30, 118] width 28 height 19
select select "service"
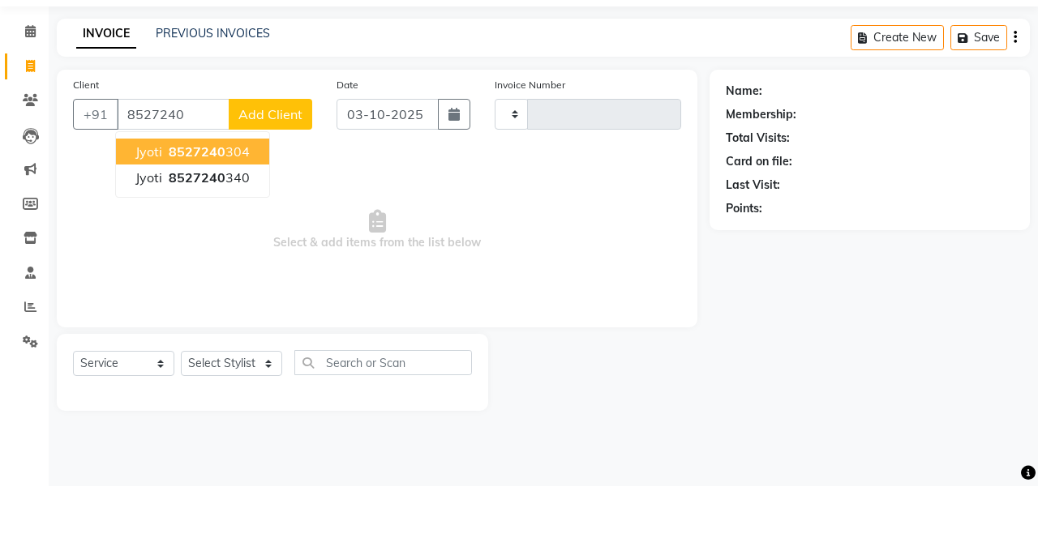
click at [228, 233] on ngb-highlight "8527240 340" at bounding box center [207, 229] width 84 height 16
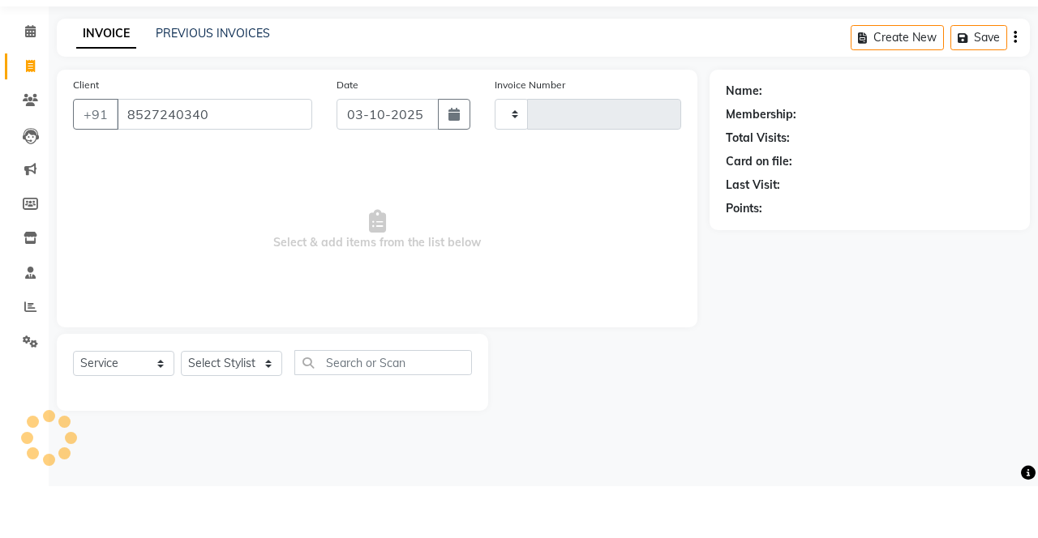
type input "8527240340"
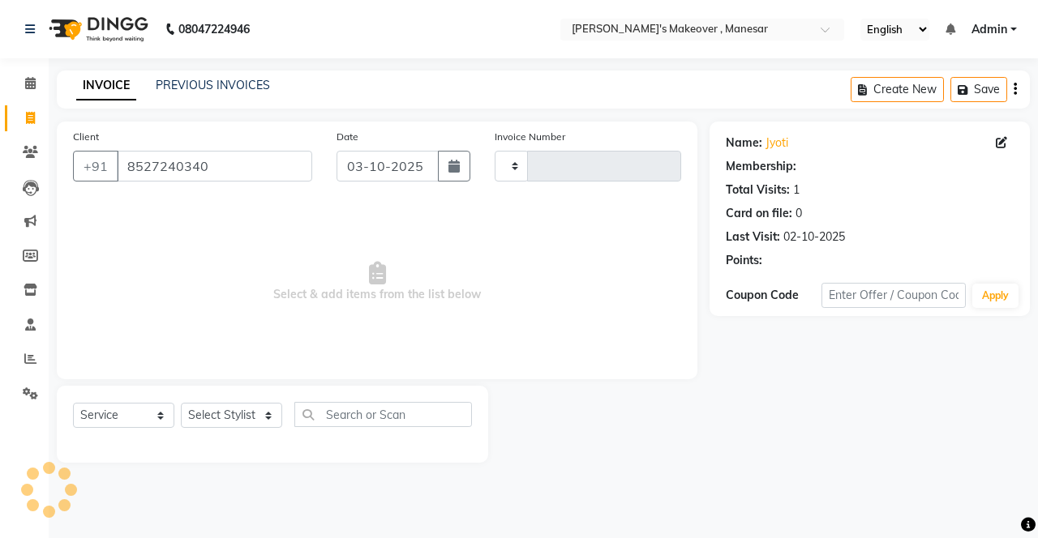
select select "2: Object"
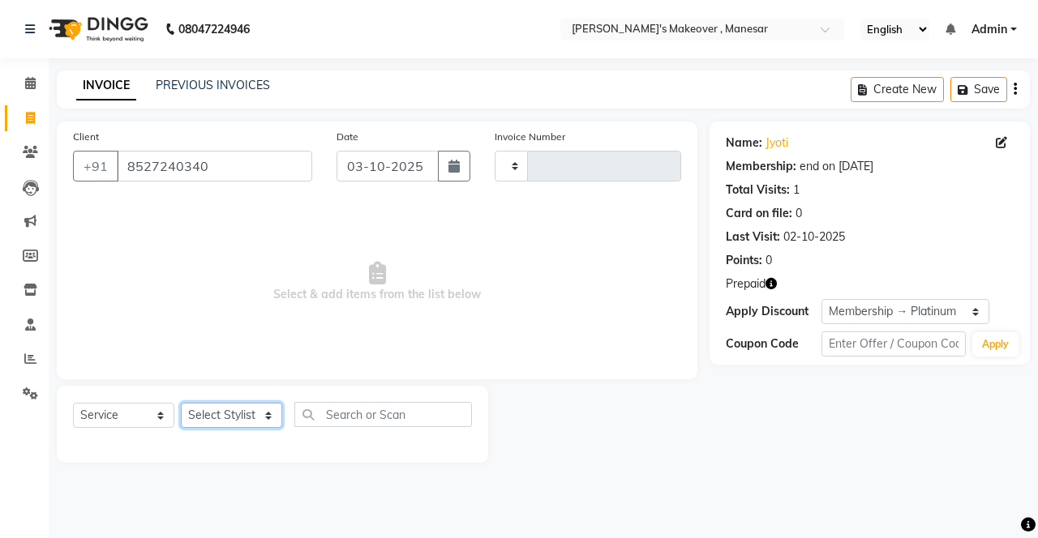
click at [239, 417] on select "Select Stylist" at bounding box center [231, 415] width 101 height 25
click at [228, 418] on select "Select Stylist" at bounding box center [231, 415] width 101 height 25
click at [237, 420] on select "Select Stylist" at bounding box center [231, 415] width 101 height 25
click at [216, 418] on select "Select Stylist" at bounding box center [231, 415] width 101 height 25
click at [23, 117] on span at bounding box center [30, 118] width 28 height 19
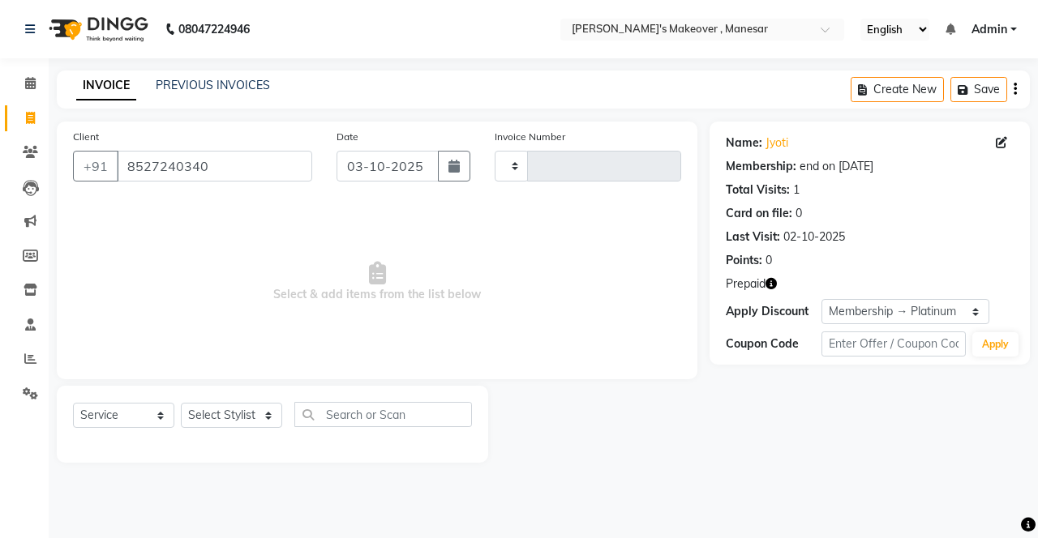
select select "service"
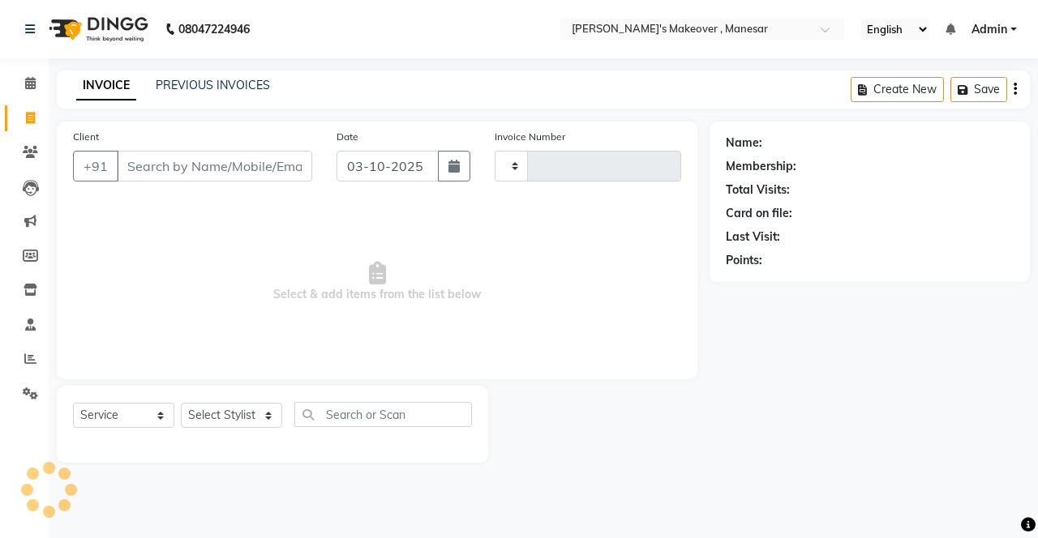
type input "4740"
select select "820"
click at [223, 172] on input "Client" at bounding box center [214, 166] width 195 height 31
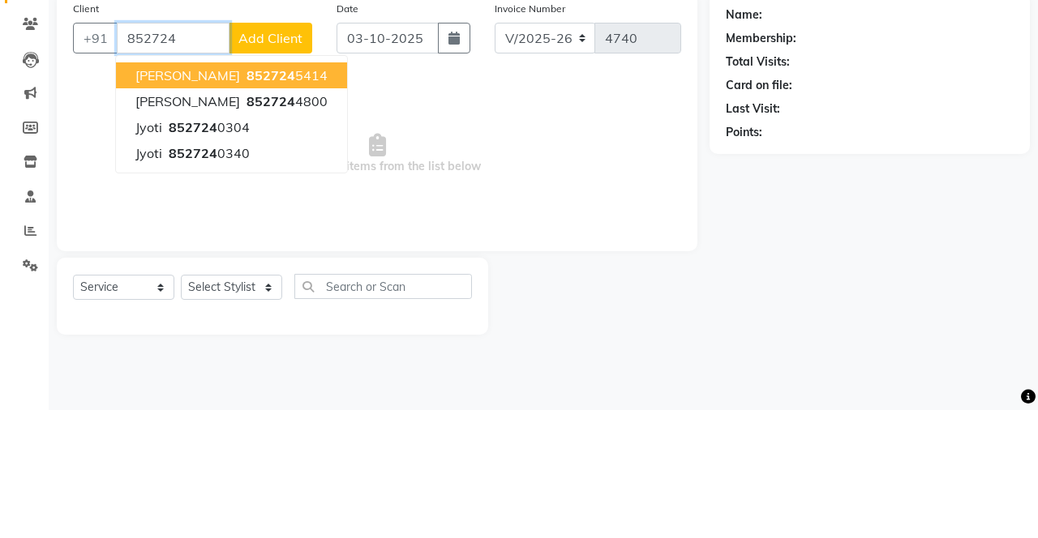
click at [229, 283] on ngb-highlight "852724 0340" at bounding box center [207, 281] width 84 height 16
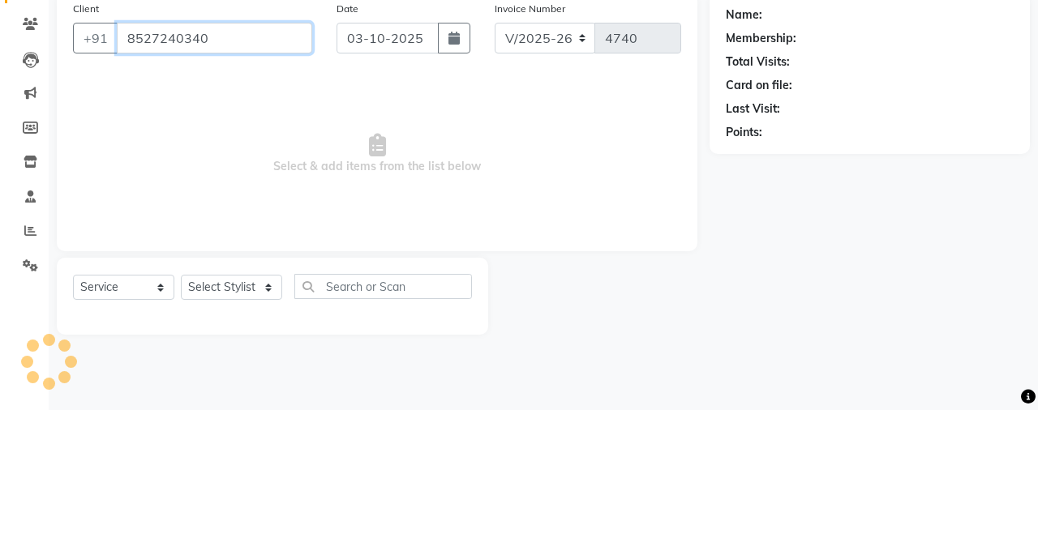
type input "8527240340"
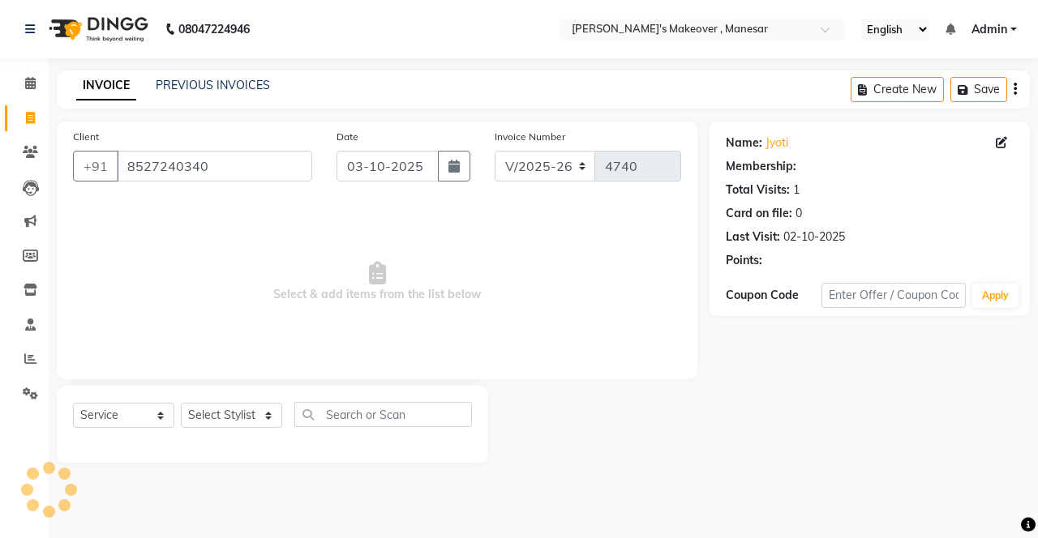
select select "2: Object"
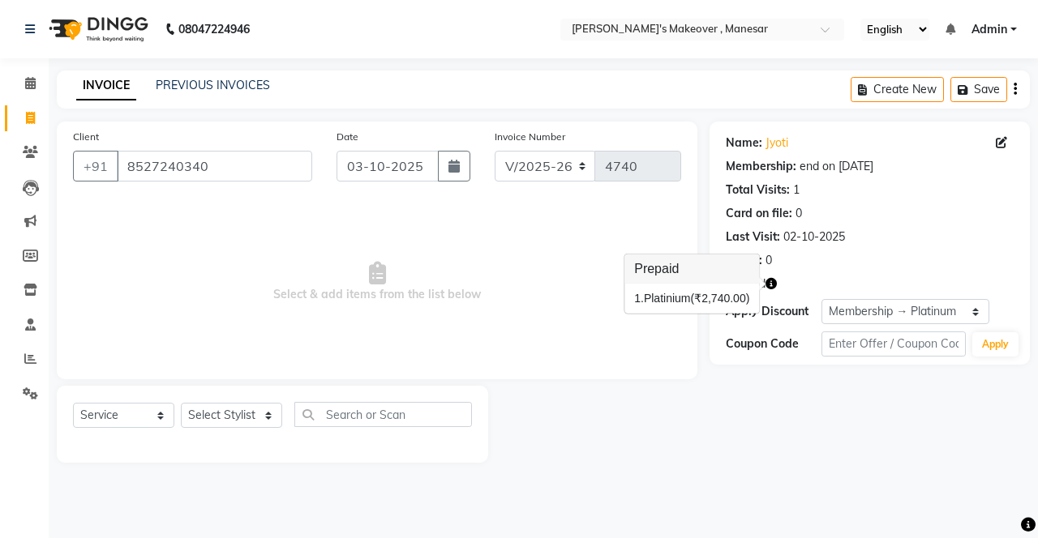
click at [790, 291] on div "Prepaid" at bounding box center [870, 284] width 288 height 17
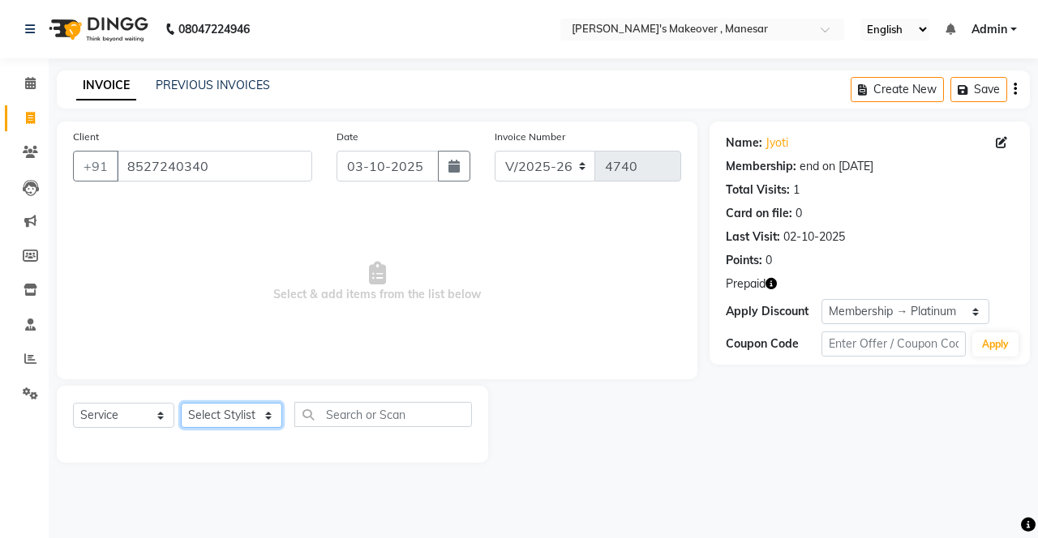
click at [239, 418] on select "Select Stylist Danish Shavej [PERSON_NAME] Krishna [PERSON_NAME] [PERSON_NAME] …" at bounding box center [231, 415] width 101 height 25
select select "40154"
click at [181, 403] on select "Select Stylist Danish Shavej [PERSON_NAME] Krishna [PERSON_NAME] [PERSON_NAME] …" at bounding box center [231, 415] width 101 height 25
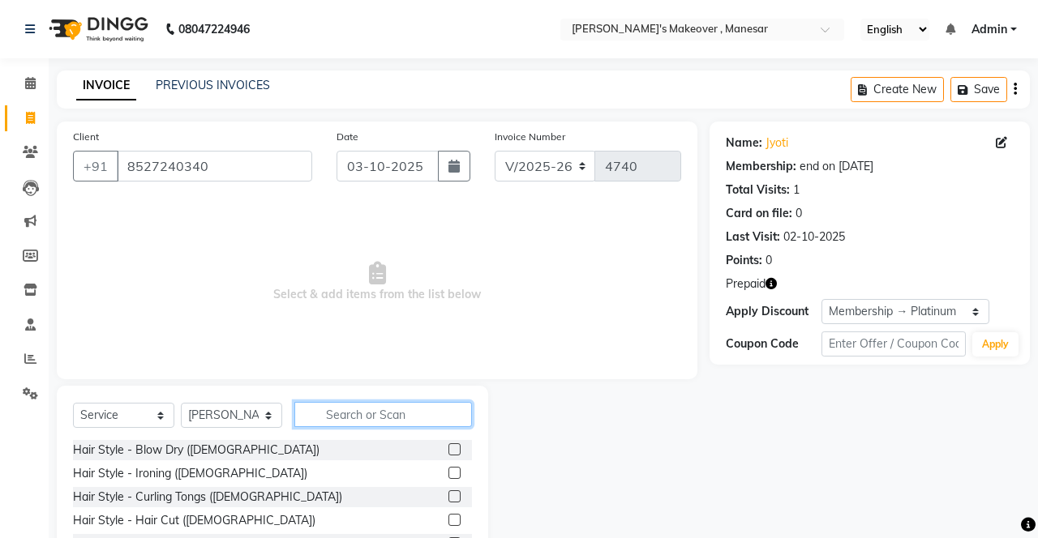
click at [352, 409] on input "text" at bounding box center [383, 414] width 178 height 25
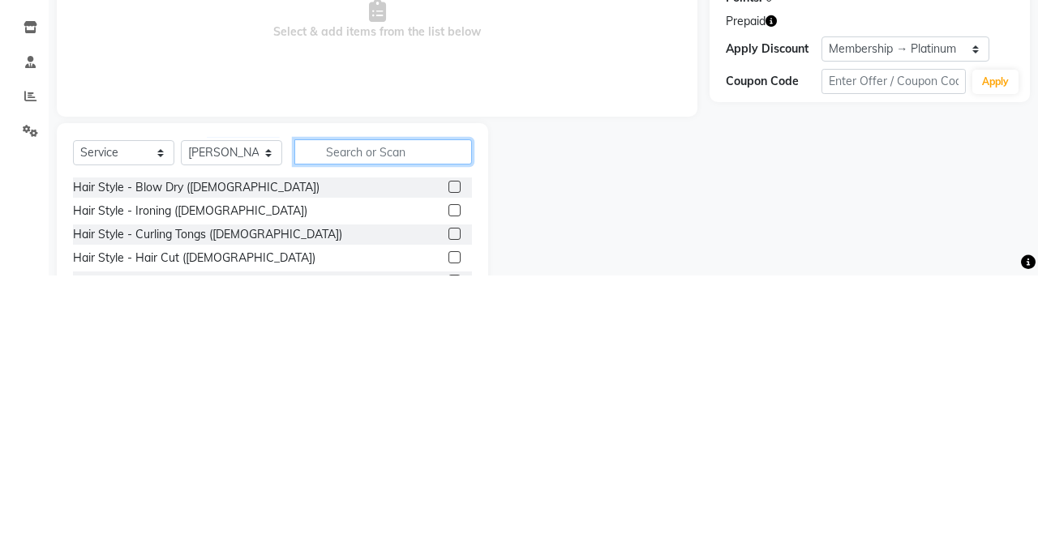
scroll to position [12, 0]
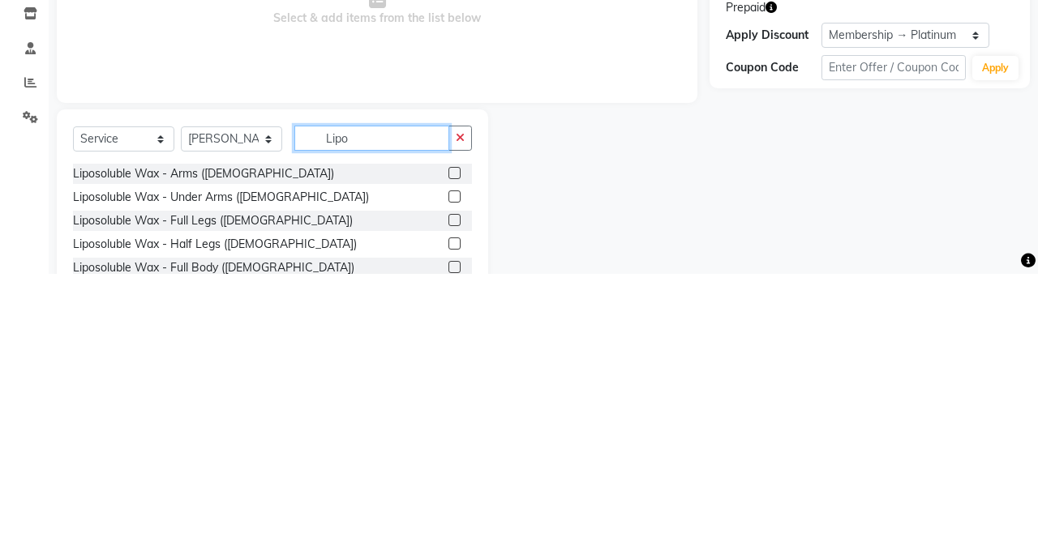
type input "Lipo"
click at [452, 435] on label at bounding box center [454, 437] width 12 height 12
click at [452, 435] on input "checkbox" at bounding box center [453, 438] width 11 height 11
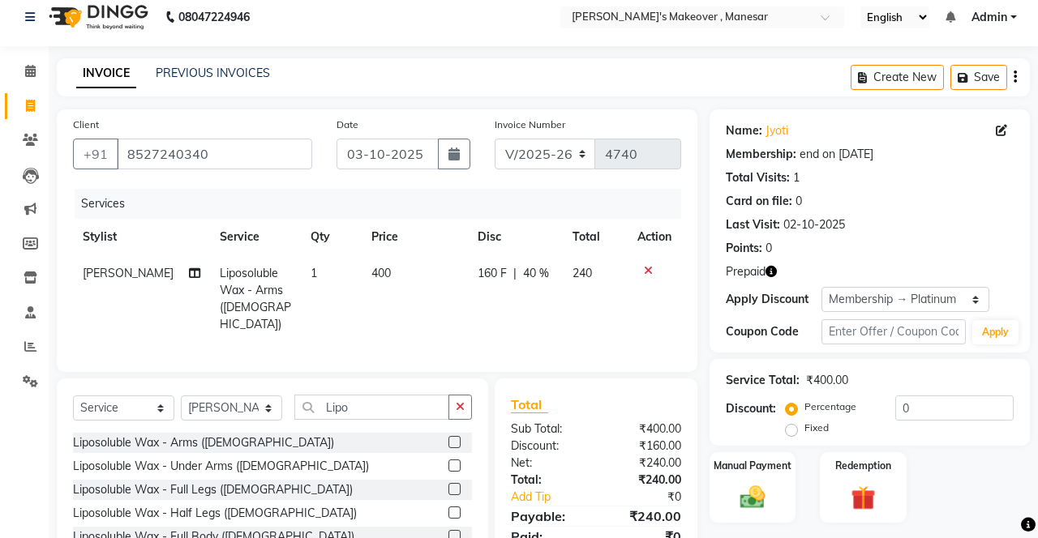
checkbox input "false"
click at [452, 460] on label at bounding box center [454, 466] width 12 height 12
click at [452, 461] on input "checkbox" at bounding box center [453, 466] width 11 height 11
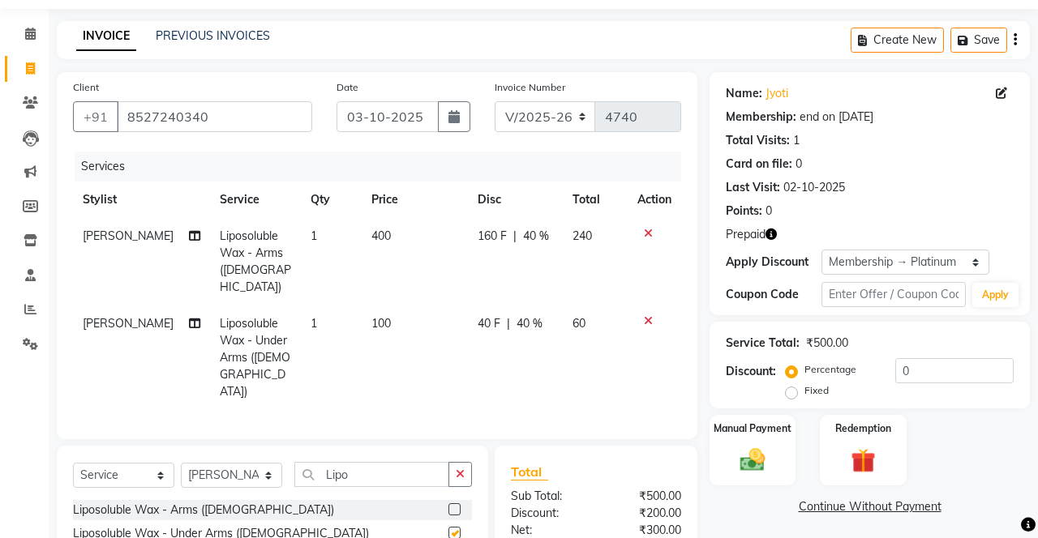
checkbox input "false"
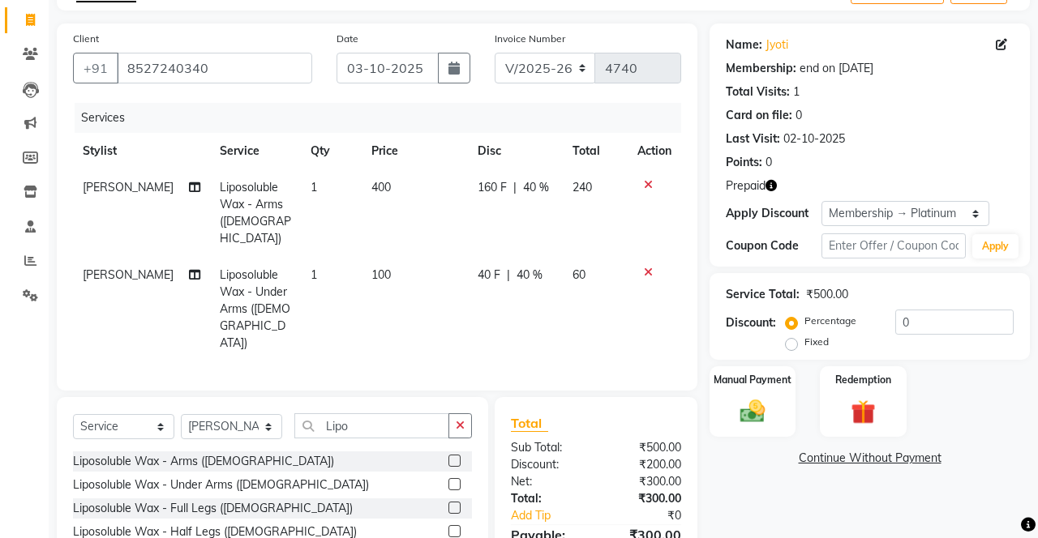
scroll to position [112, 0]
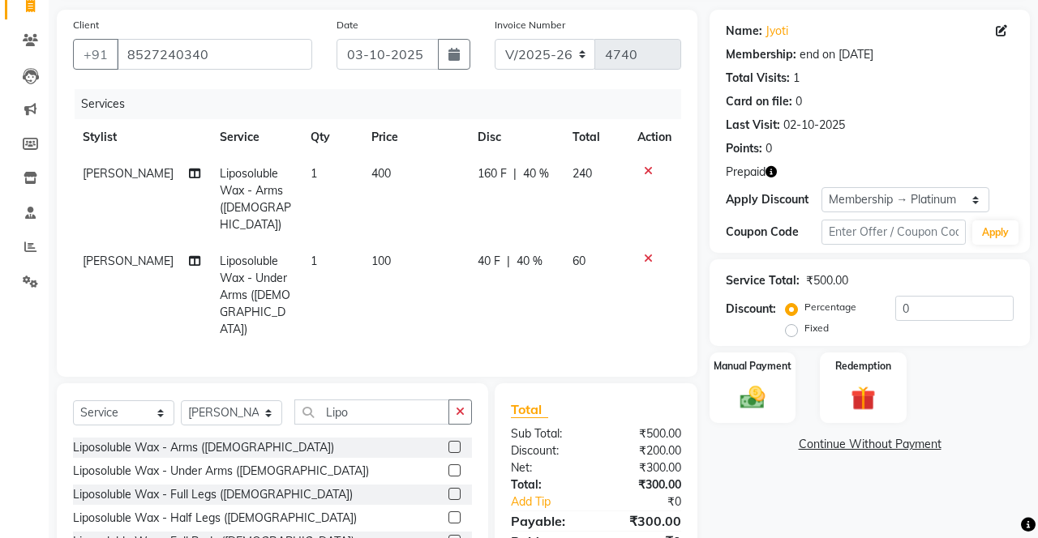
click at [452, 512] on label at bounding box center [454, 518] width 12 height 12
click at [452, 513] on input "checkbox" at bounding box center [453, 518] width 11 height 11
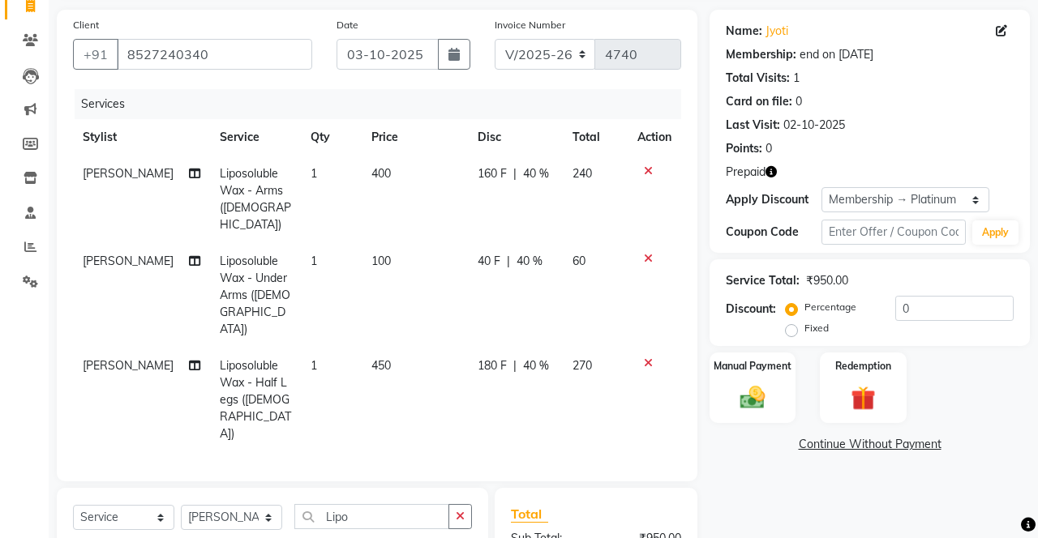
checkbox input "false"
click at [466, 504] on button "button" at bounding box center [460, 516] width 24 height 25
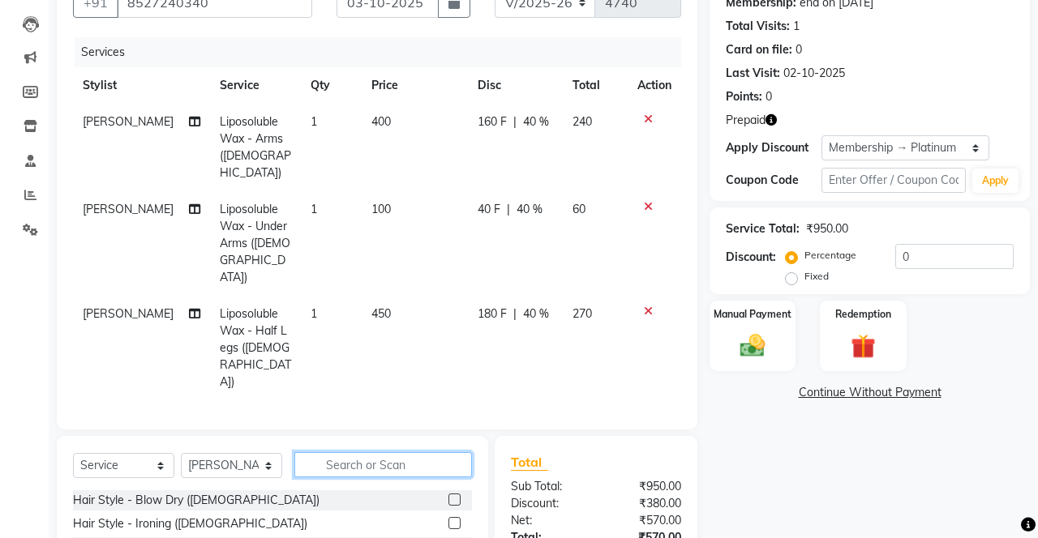
scroll to position [163, 0]
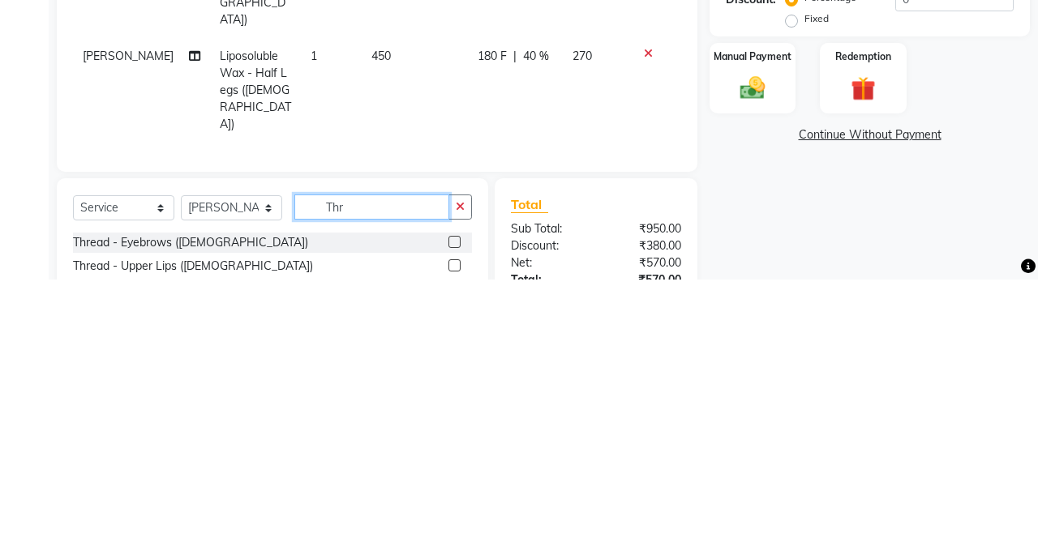
type input "Thr"
click at [449, 495] on label at bounding box center [454, 501] width 12 height 12
click at [449, 496] on input "checkbox" at bounding box center [453, 501] width 11 height 11
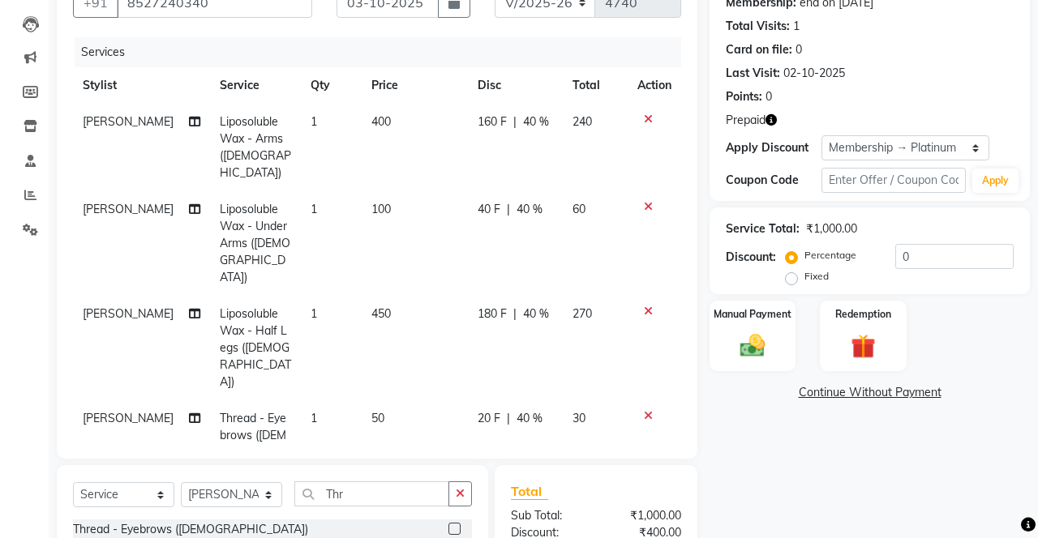
checkbox input "false"
click at [466, 482] on button "button" at bounding box center [460, 494] width 24 height 25
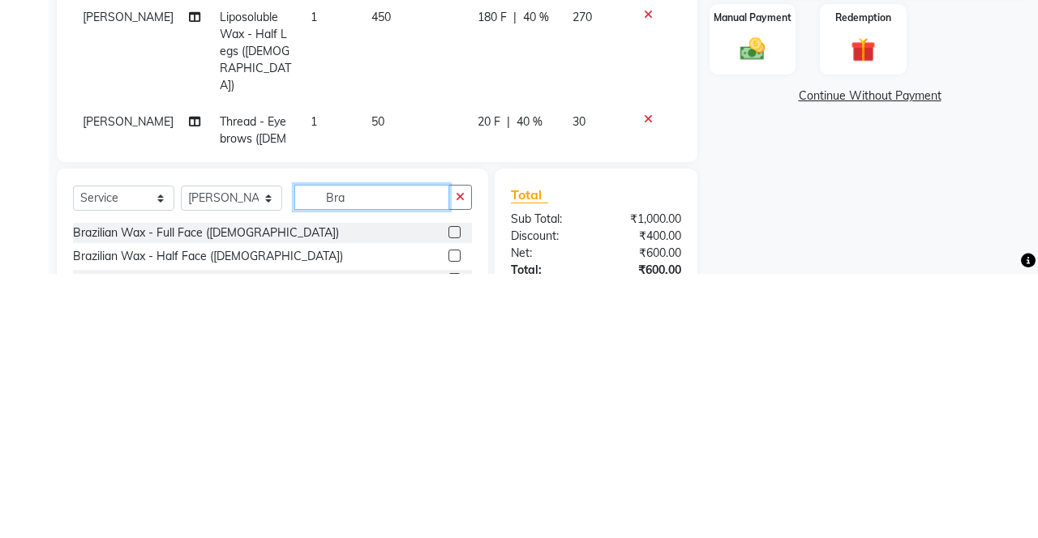
scroll to position [199, 0]
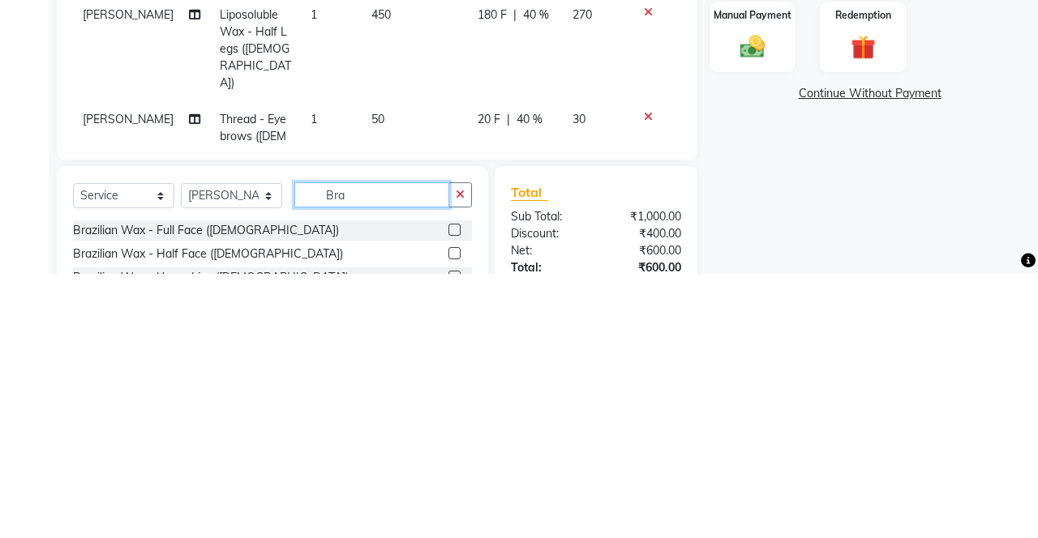
type input "Bra"
click at [452, 535] on label at bounding box center [454, 541] width 12 height 12
click at [452, 537] on input "checkbox" at bounding box center [453, 542] width 11 height 11
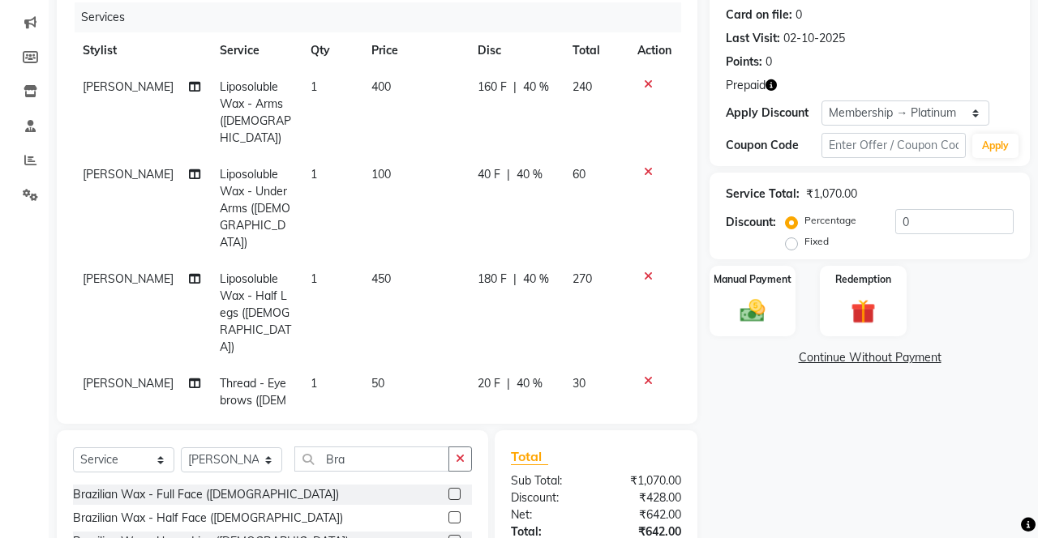
checkbox input "false"
click at [869, 321] on img at bounding box center [863, 312] width 41 height 31
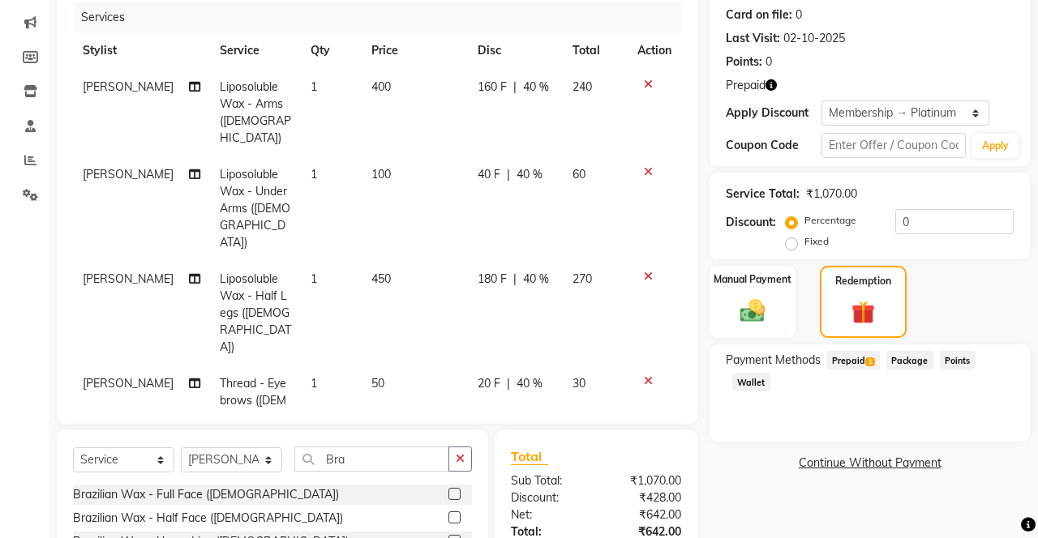
click at [859, 364] on span "Prepaid 1" at bounding box center [853, 360] width 53 height 19
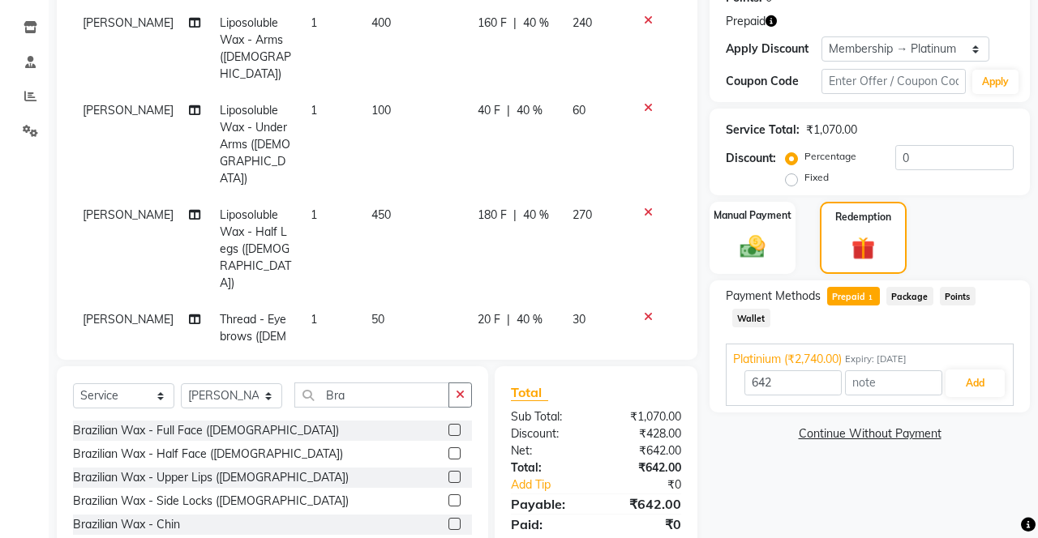
scroll to position [277, 0]
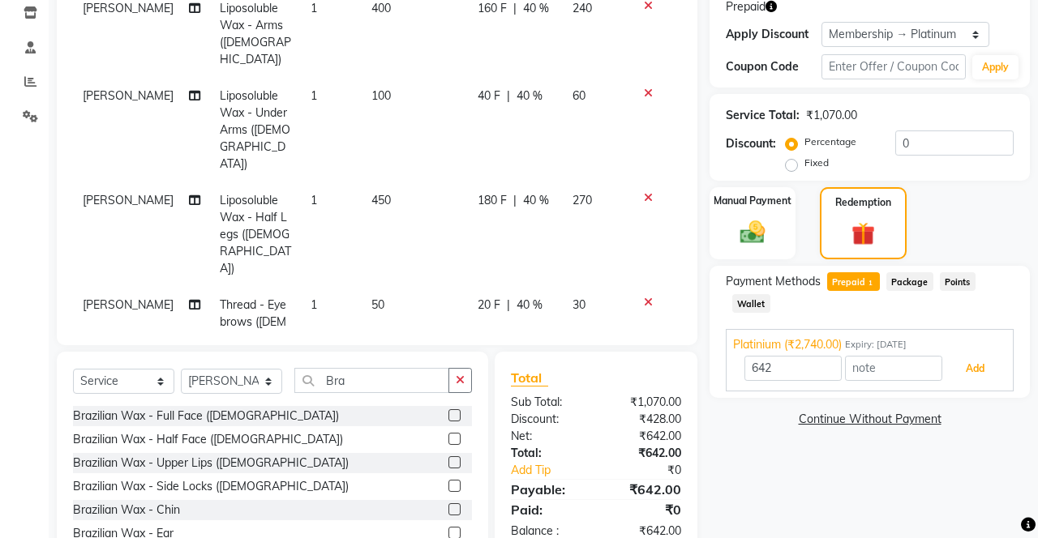
click at [966, 371] on button "Add" at bounding box center [974, 369] width 59 height 28
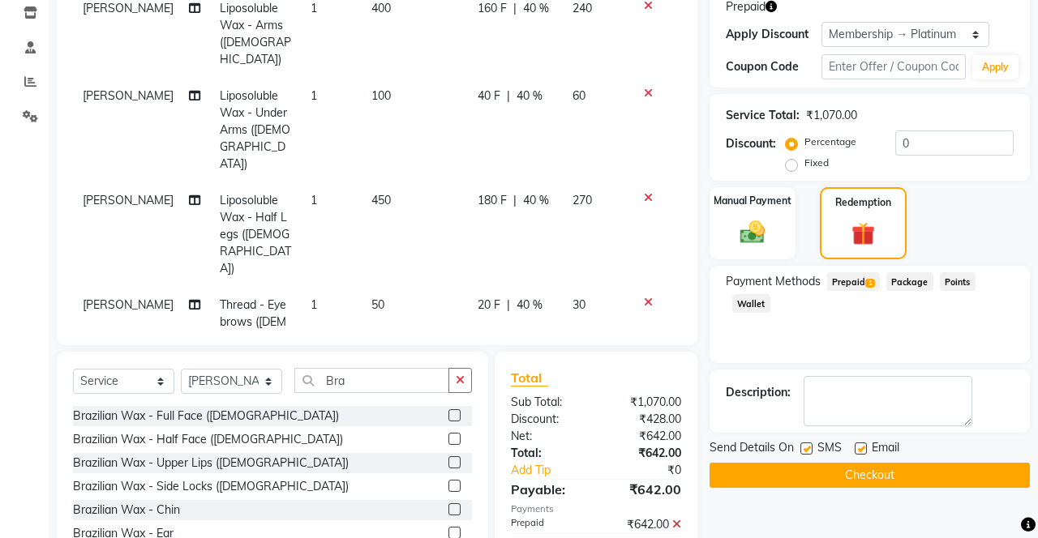
click at [845, 478] on button "Checkout" at bounding box center [869, 475] width 320 height 25
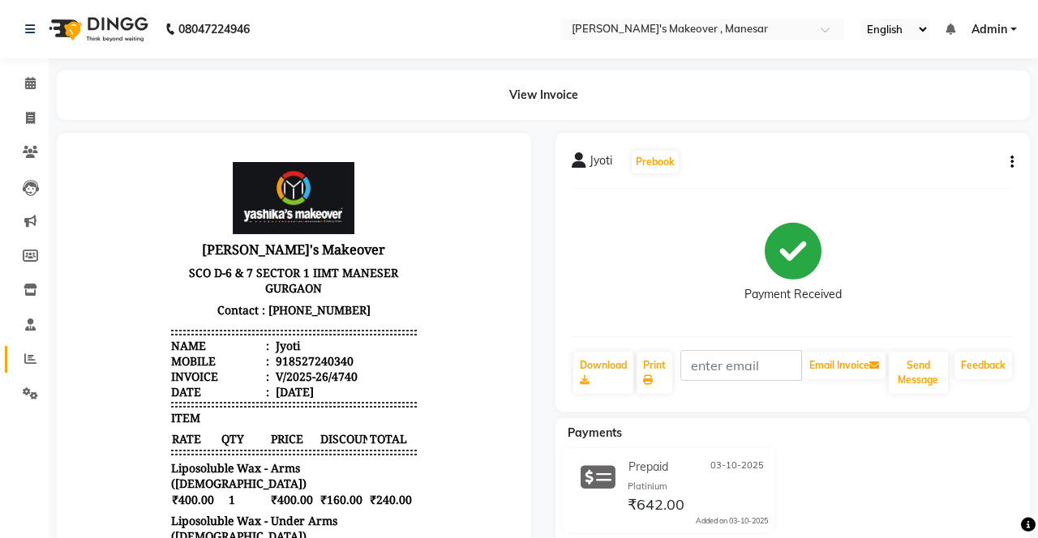
click at [23, 368] on span at bounding box center [30, 359] width 28 height 19
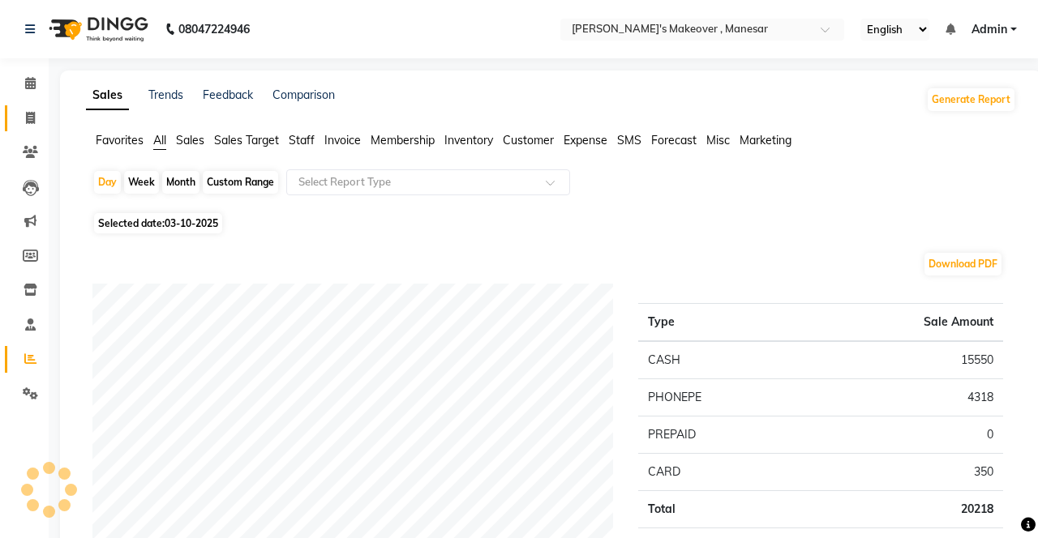
click at [24, 112] on span at bounding box center [30, 118] width 28 height 19
select select "service"
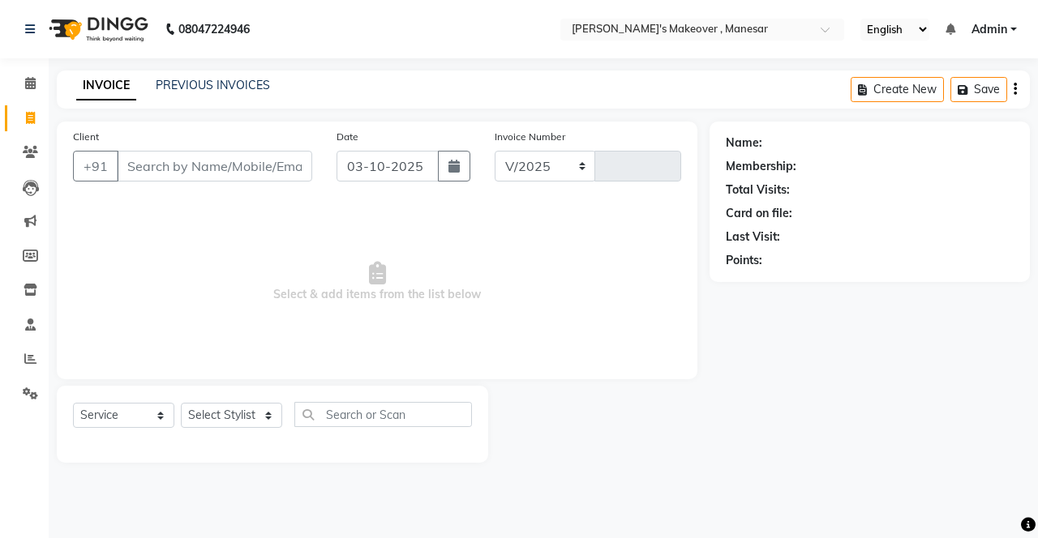
select select "820"
type input "4741"
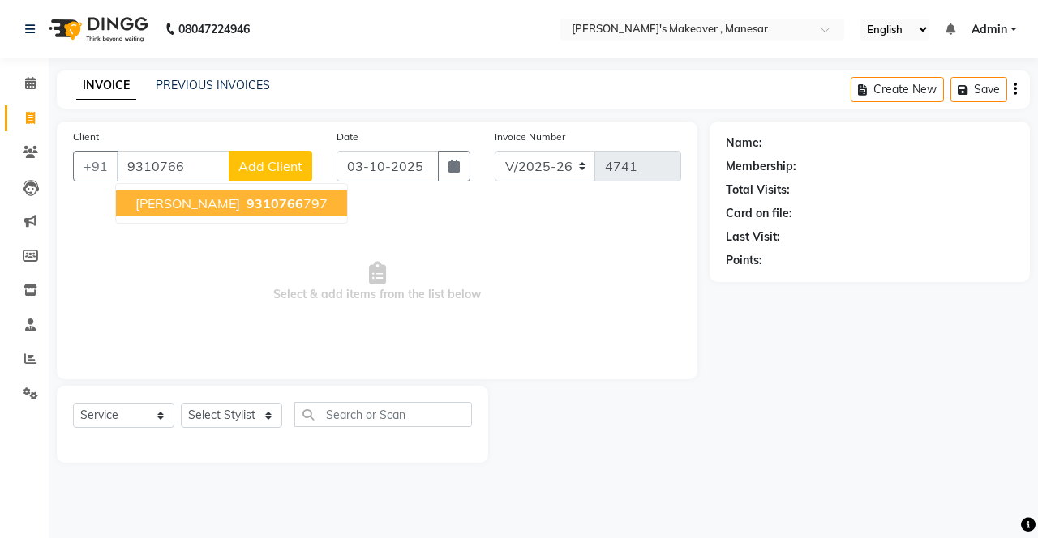
click at [268, 208] on ngb-highlight "9310766 797" at bounding box center [285, 203] width 84 height 16
type input "9310766797"
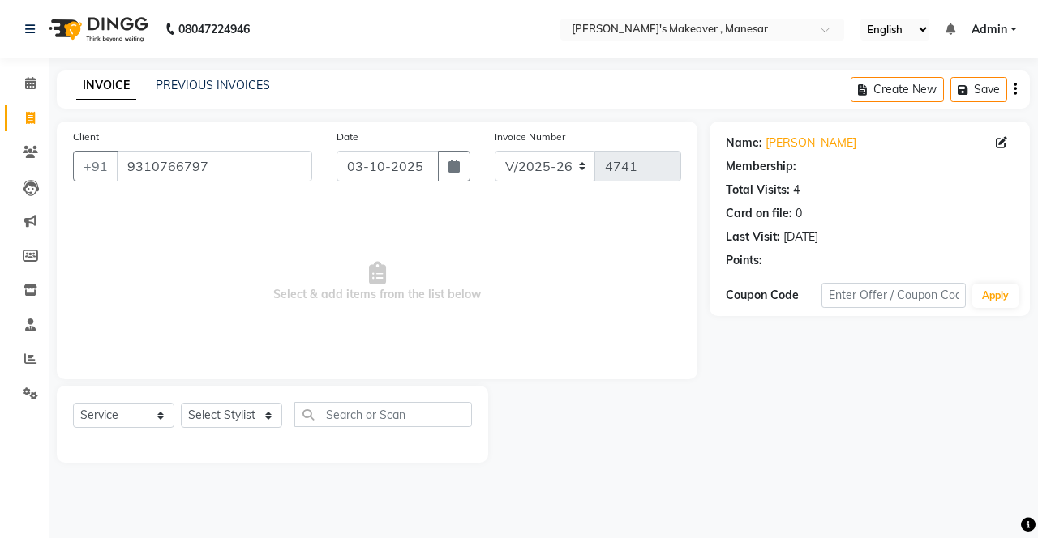
select select "1: Object"
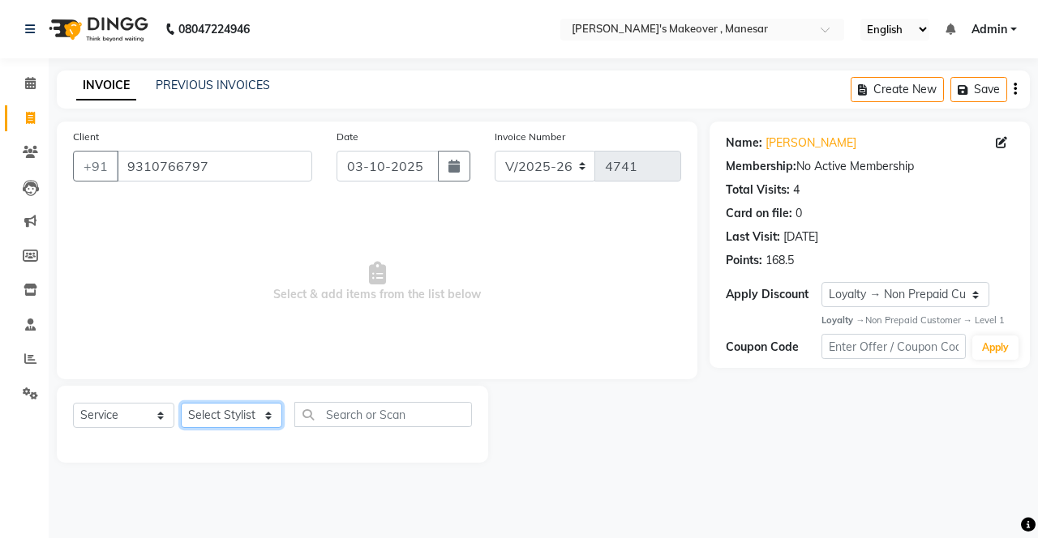
click at [233, 413] on select "Select Stylist Danish Shavej [PERSON_NAME] Krishna [PERSON_NAME] [PERSON_NAME] …" at bounding box center [231, 415] width 101 height 25
select select "79288"
click at [181, 403] on select "Select Stylist Danish Shavej [PERSON_NAME] Krishna [PERSON_NAME] [PERSON_NAME] …" at bounding box center [231, 415] width 101 height 25
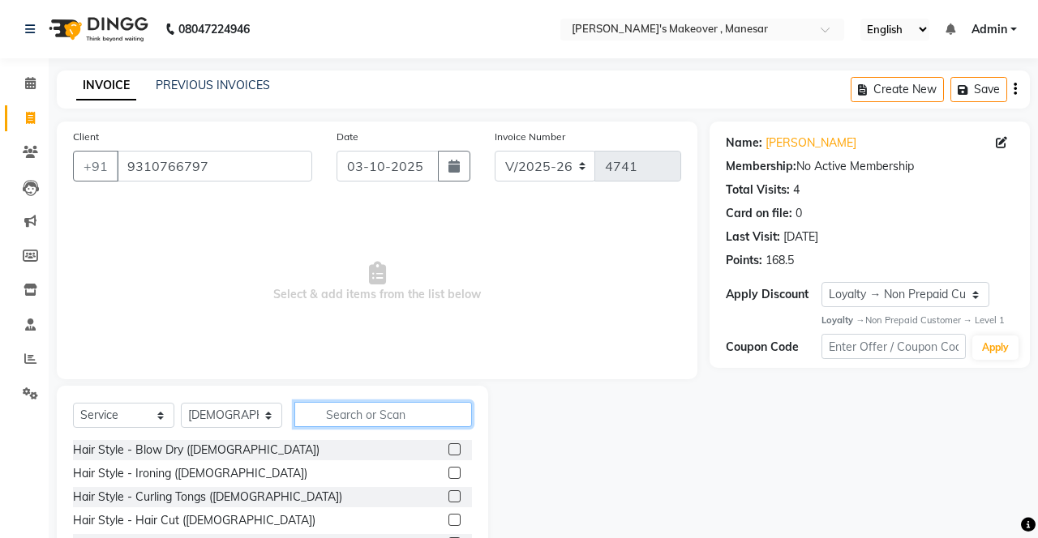
click at [379, 418] on input "text" at bounding box center [383, 414] width 178 height 25
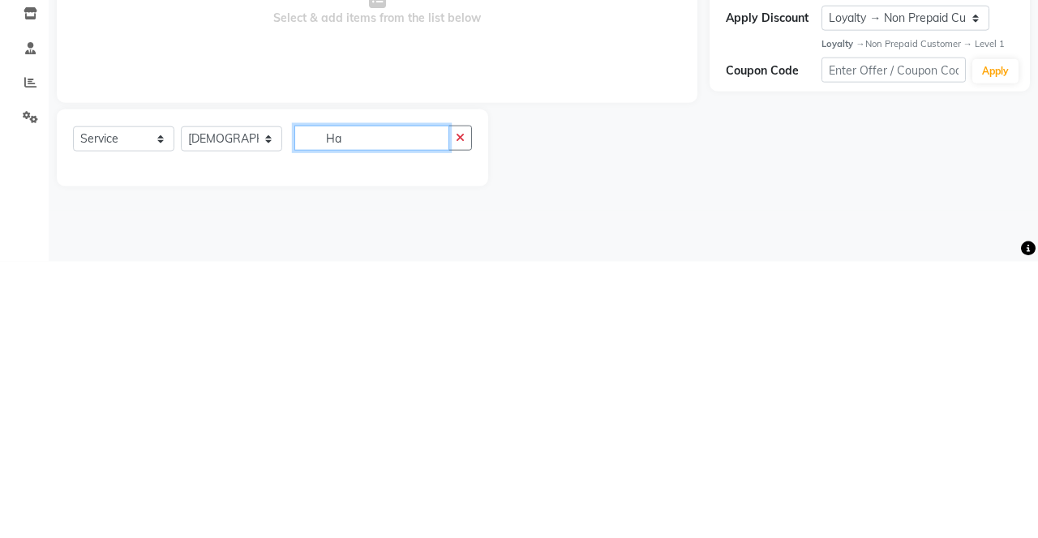
type input "H"
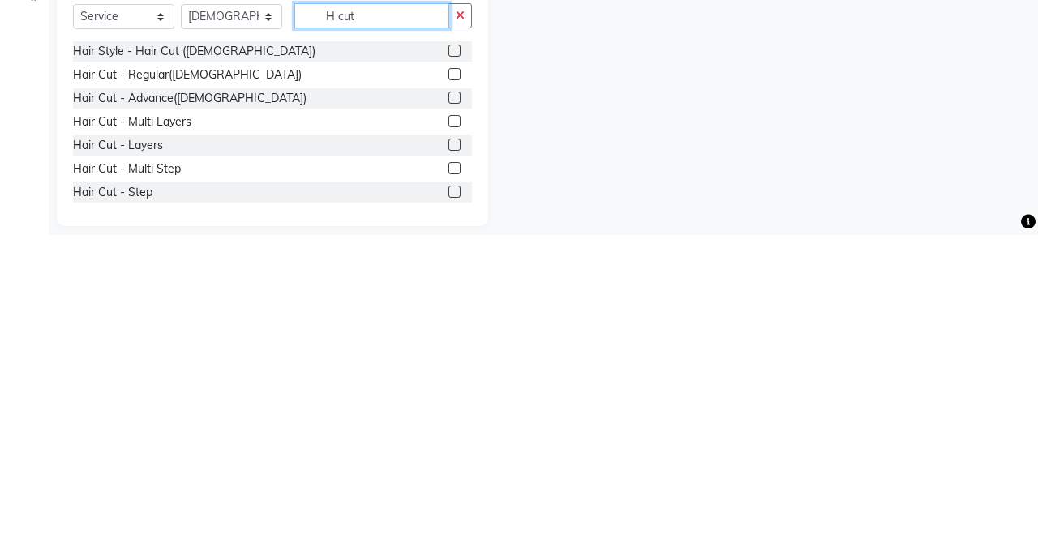
scroll to position [110, 0]
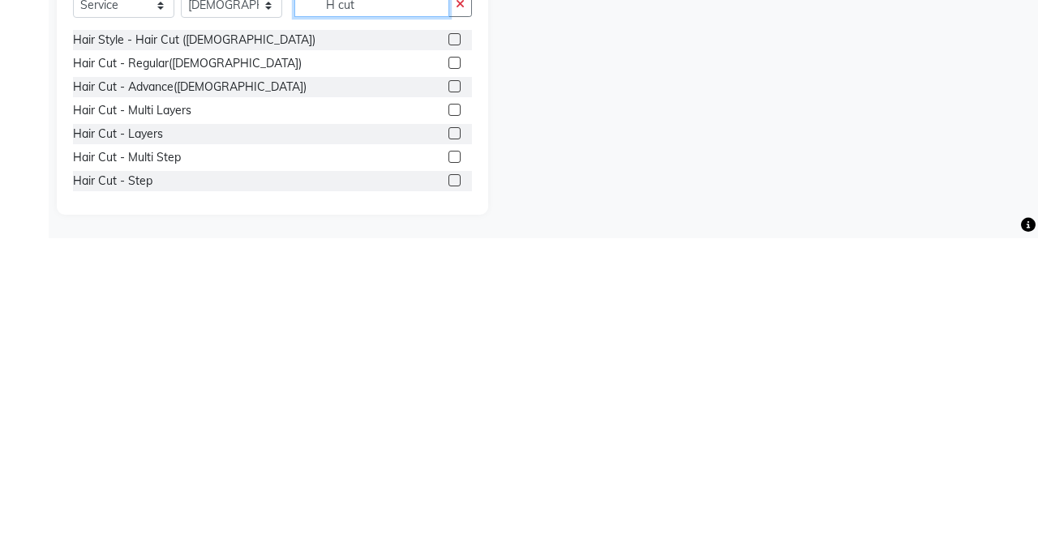
type input "H cut"
click at [452, 485] on label at bounding box center [454, 480] width 12 height 12
click at [452, 485] on input "checkbox" at bounding box center [453, 481] width 11 height 11
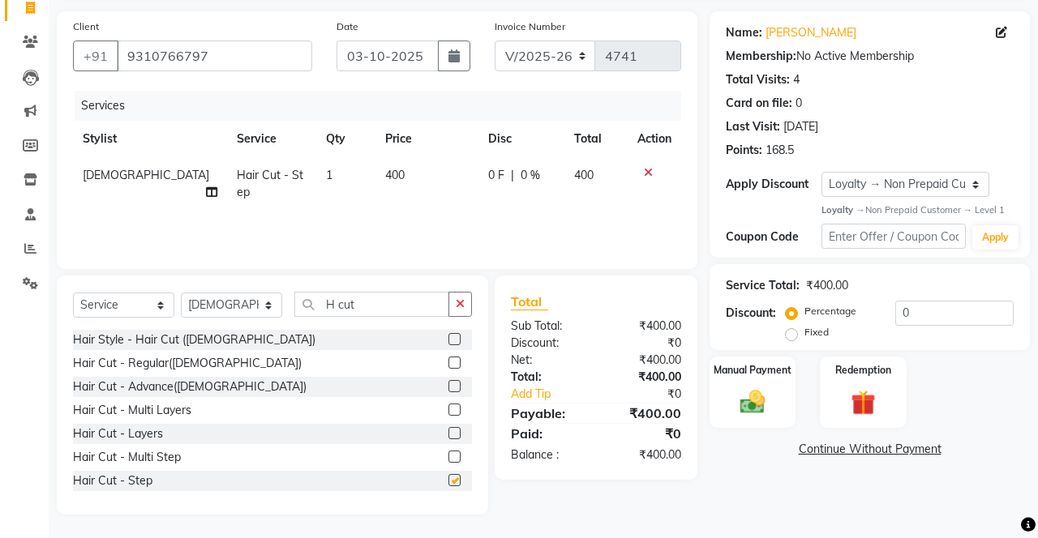
checkbox input "false"
click at [469, 301] on button "button" at bounding box center [460, 304] width 24 height 25
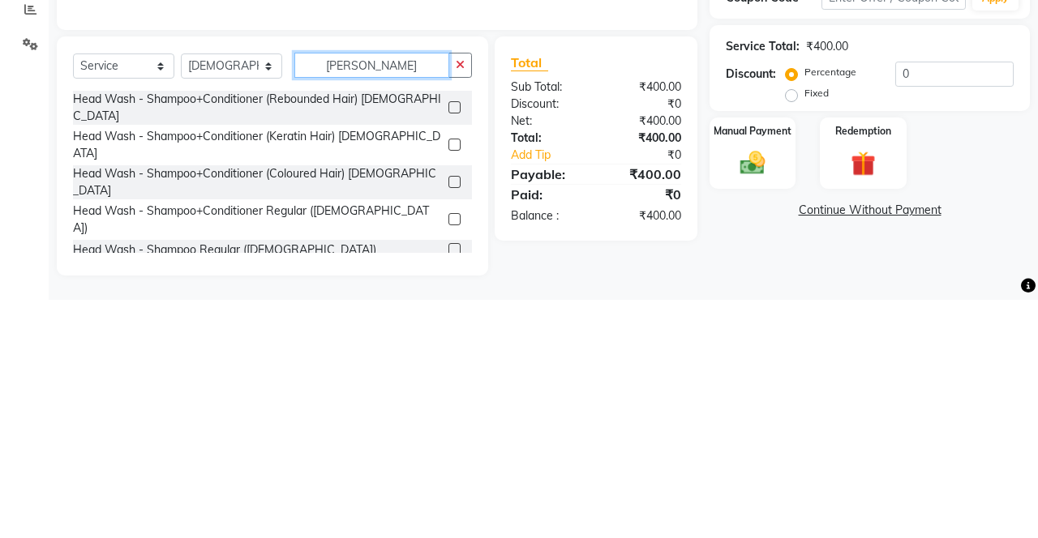
type input "[PERSON_NAME]"
click at [456, 452] on label at bounding box center [454, 458] width 12 height 12
click at [456, 454] on input "checkbox" at bounding box center [453, 459] width 11 height 11
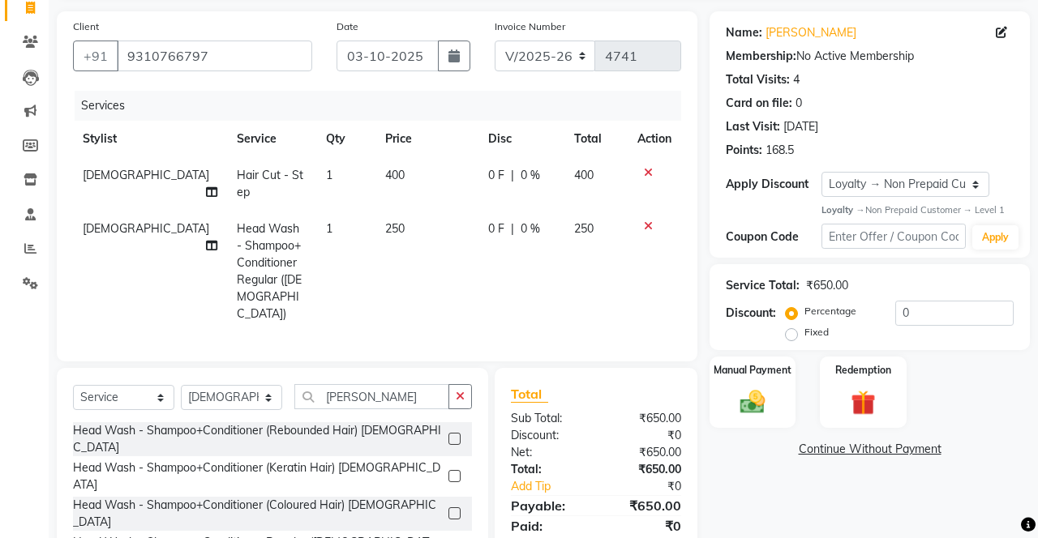
checkbox input "false"
click at [467, 384] on button "button" at bounding box center [460, 396] width 24 height 25
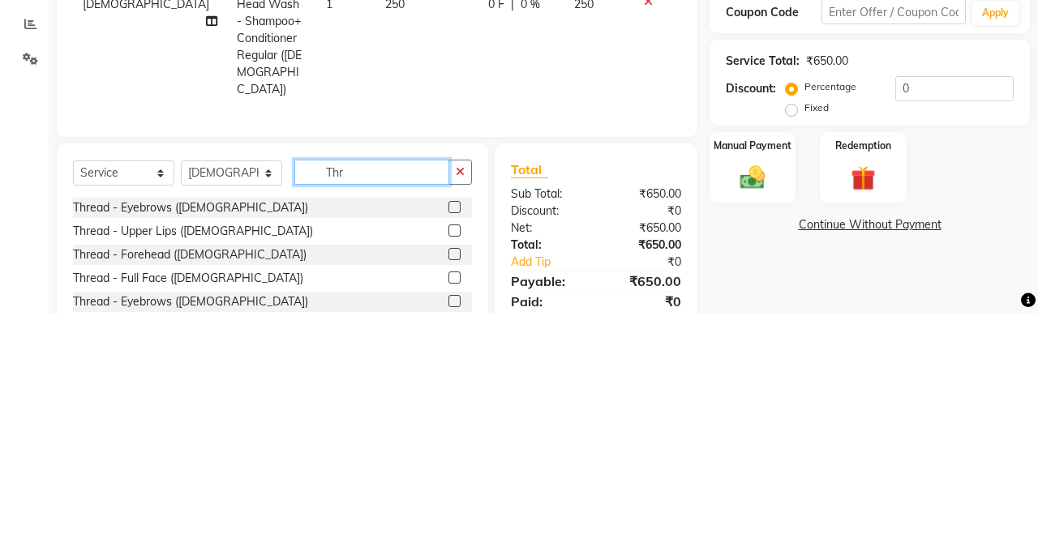
type input "Thr"
click at [454, 426] on label at bounding box center [454, 432] width 12 height 12
click at [454, 427] on input "checkbox" at bounding box center [453, 432] width 11 height 11
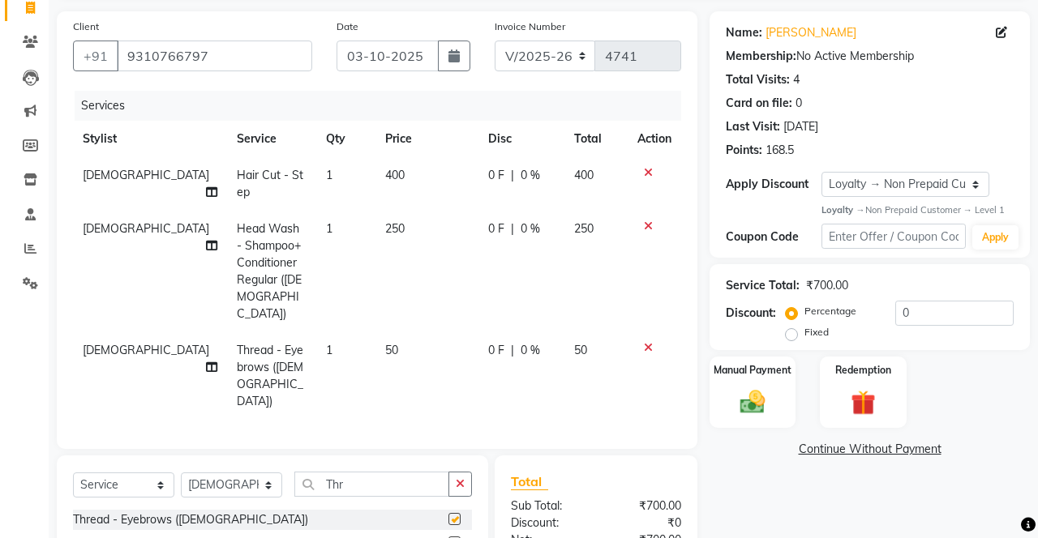
checkbox input "false"
click at [102, 233] on span "[DEMOGRAPHIC_DATA]" at bounding box center [146, 228] width 126 height 15
select select "79288"
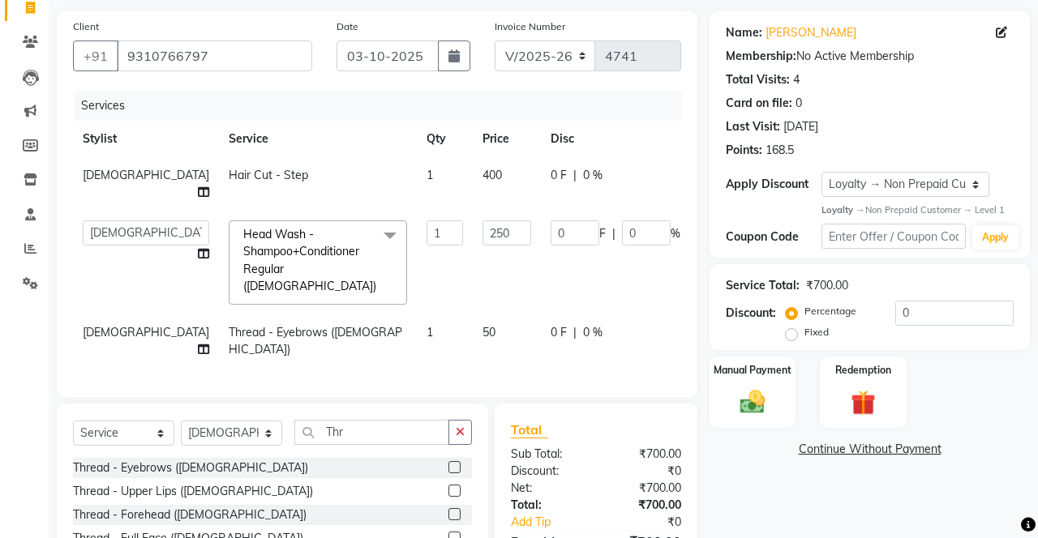
click at [96, 284] on td "Danish Shavej [PERSON_NAME] Krishna [PERSON_NAME] [PERSON_NAME] Mdm [PERSON_NAM…" at bounding box center [146, 263] width 146 height 104
click at [98, 174] on span "[DEMOGRAPHIC_DATA]" at bounding box center [146, 175] width 126 height 15
select select "79288"
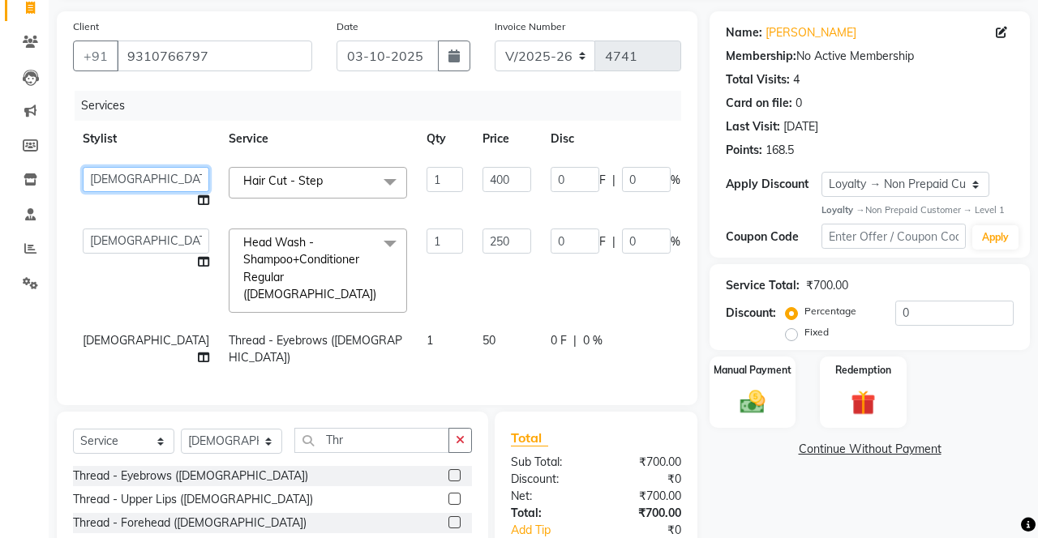
click at [101, 176] on select "Danish Shavej [PERSON_NAME] Krishna [PERSON_NAME] [PERSON_NAME] Mdm [PERSON_NAM…" at bounding box center [146, 179] width 126 height 25
select select "14429"
click at [91, 334] on td "[DEMOGRAPHIC_DATA]" at bounding box center [146, 350] width 146 height 54
select select "79288"
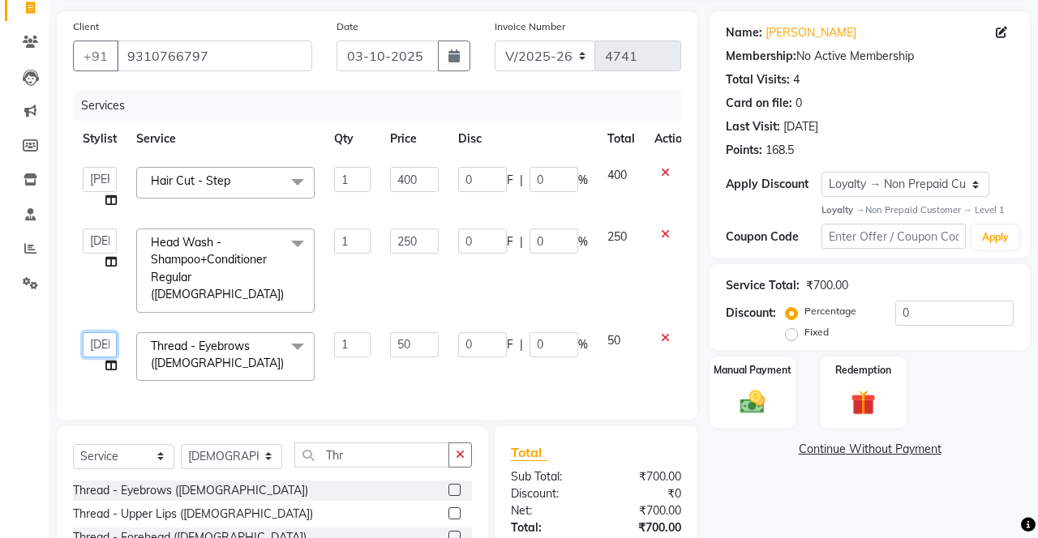
click at [96, 332] on select "Danish Shavej [PERSON_NAME] Krishna [PERSON_NAME] [PERSON_NAME] Mdm [PERSON_NAM…" at bounding box center [100, 344] width 34 height 25
select select "14429"
click at [804, 336] on label "Fixed" at bounding box center [816, 332] width 24 height 15
click at [794, 336] on input "Fixed" at bounding box center [794, 332] width 11 height 11
radio input "true"
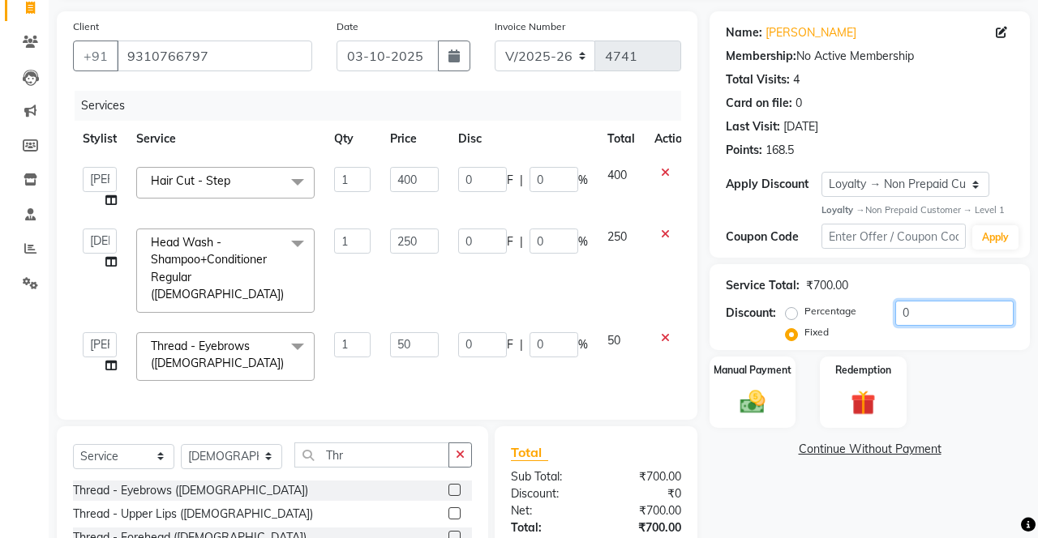
click at [931, 319] on input "0" at bounding box center [954, 313] width 118 height 25
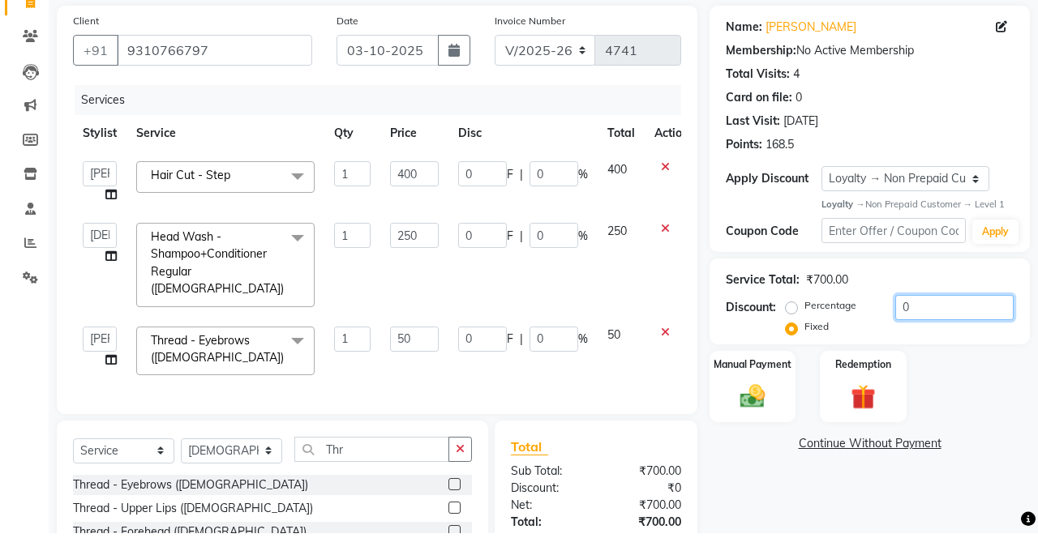
scroll to position [109, 0]
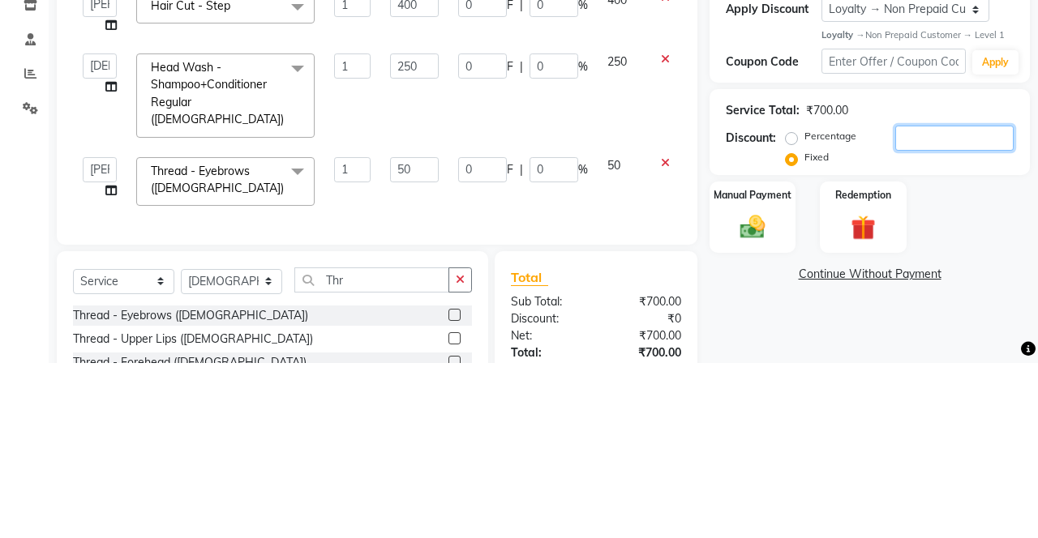
type input "1"
type input "0.36"
type input "0.14"
type input "0.57"
type input "0.14"
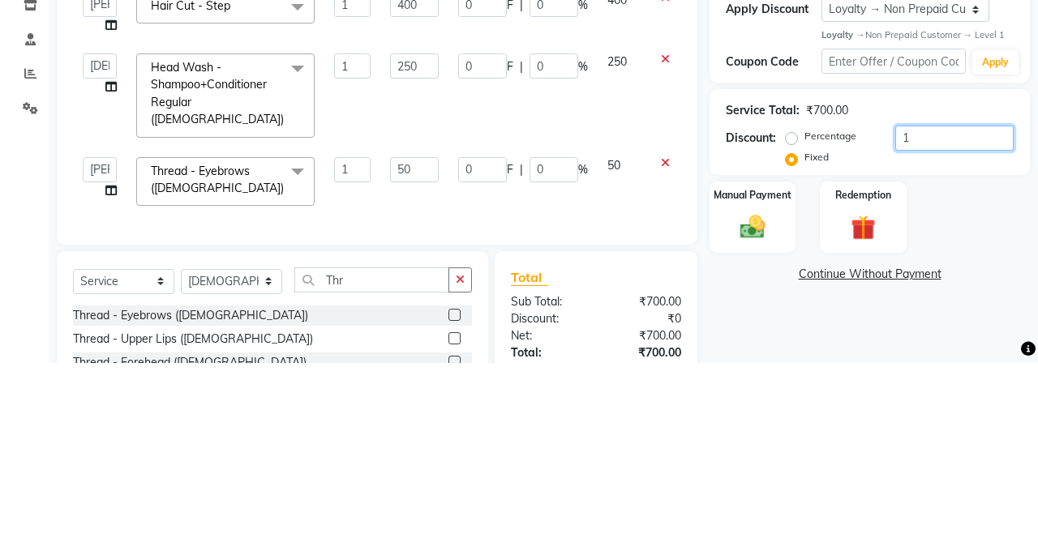
type input "0.07"
type input "0.14"
type input "10"
type input "3.57"
type input "1.43"
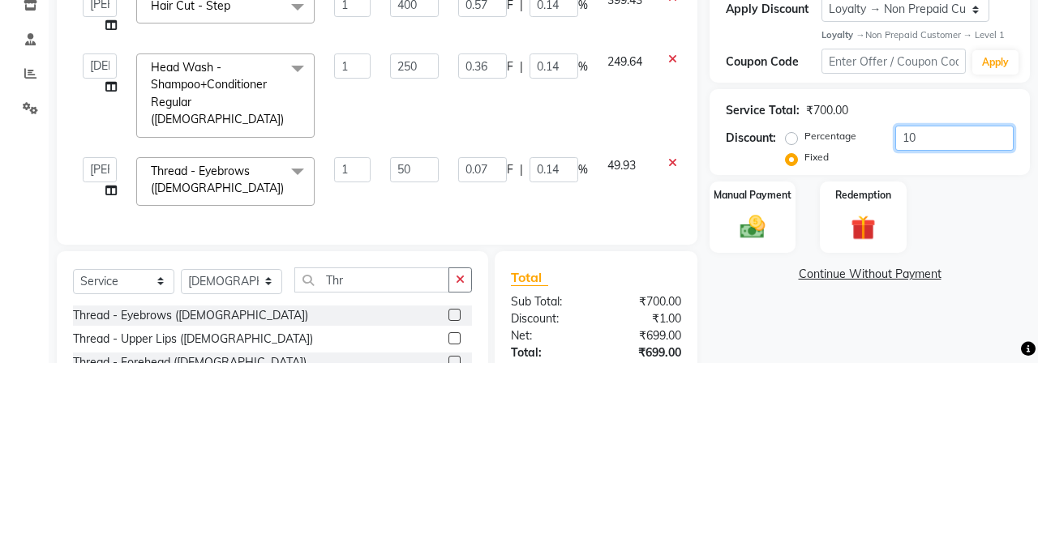
type input "5.71"
type input "1.43"
type input "0.71"
type input "1.42"
type input "100"
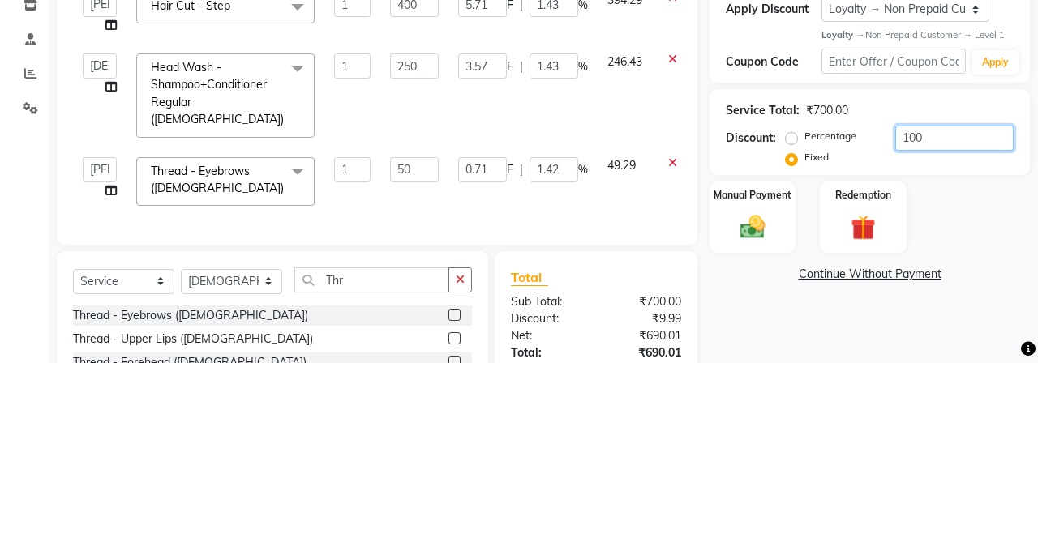
type input "35.71"
type input "14.28"
type input "57.14"
type input "14.29"
type input "7.14"
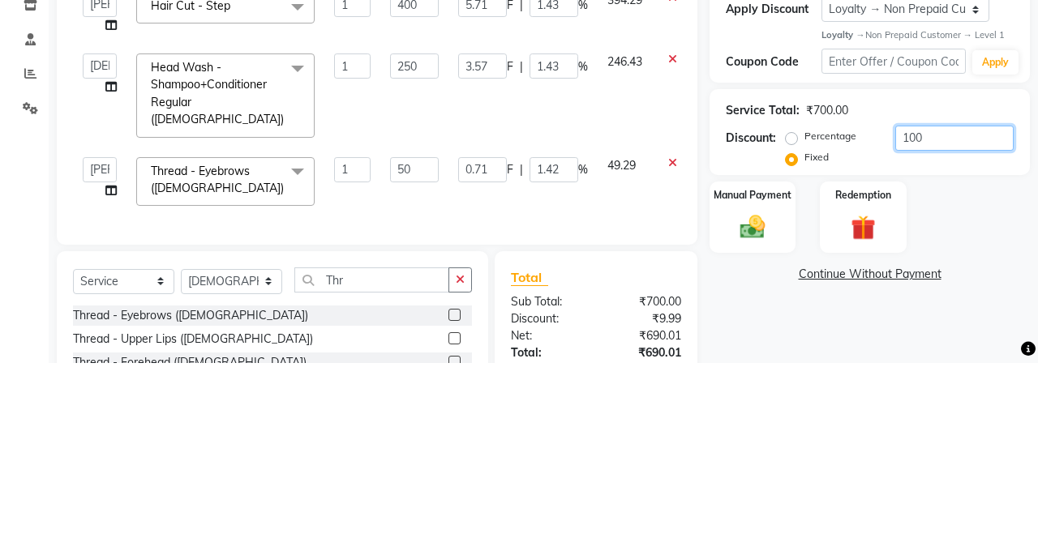
type input "14.28"
click at [898, 318] on input "100" at bounding box center [954, 314] width 118 height 25
type input "100"
click at [624, 323] on td "42.86" at bounding box center [625, 357] width 54 height 69
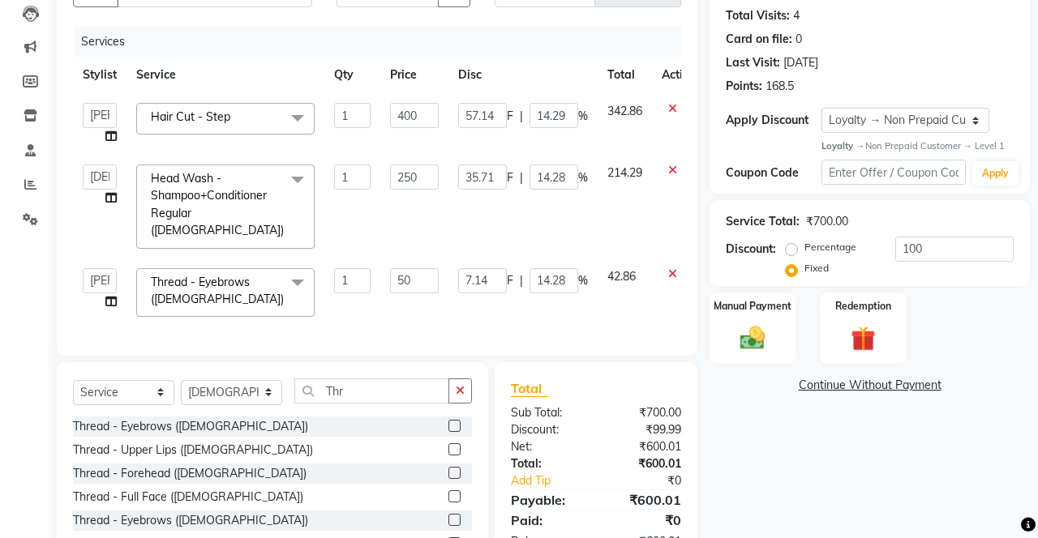
scroll to position [191, 0]
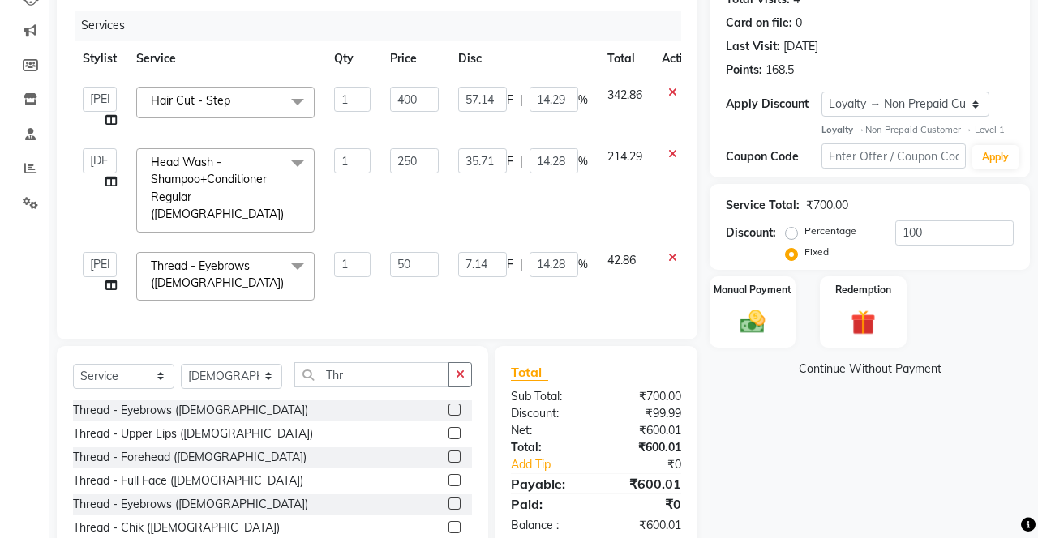
click at [774, 319] on div "Manual Payment" at bounding box center [752, 311] width 86 height 71
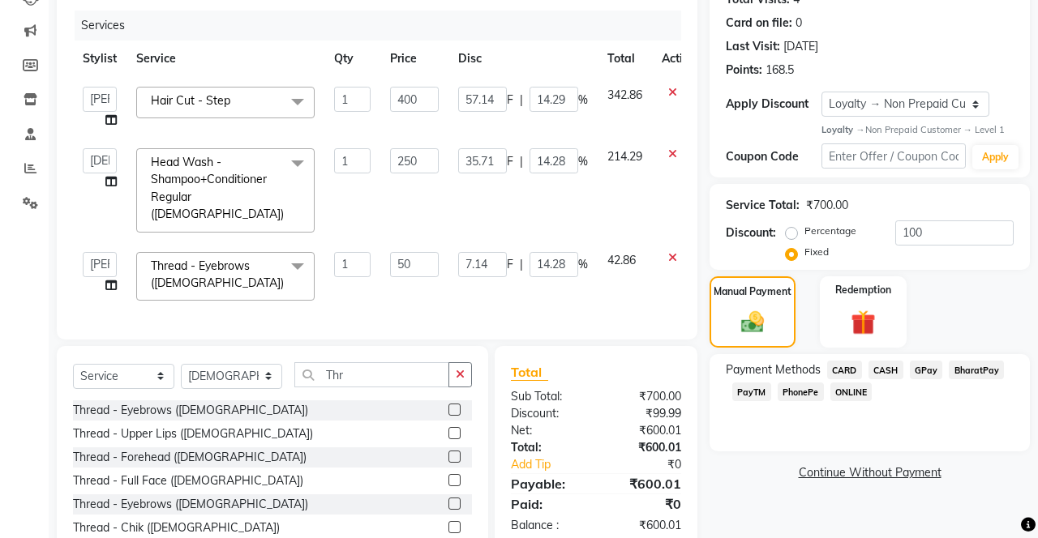
click at [798, 400] on span "PhonePe" at bounding box center [801, 392] width 46 height 19
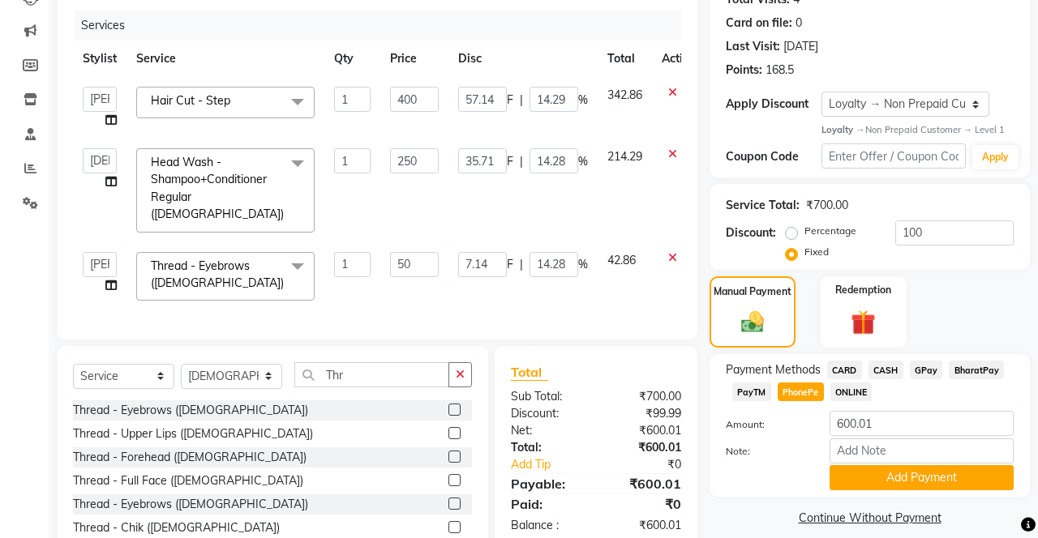
click at [892, 474] on button "Add Payment" at bounding box center [921, 477] width 184 height 25
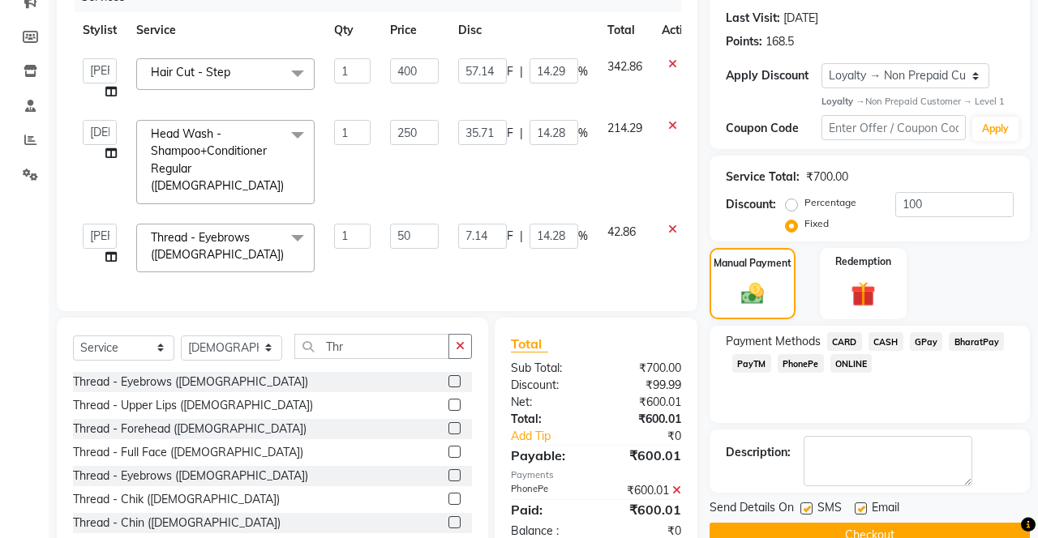
scroll to position [303, 0]
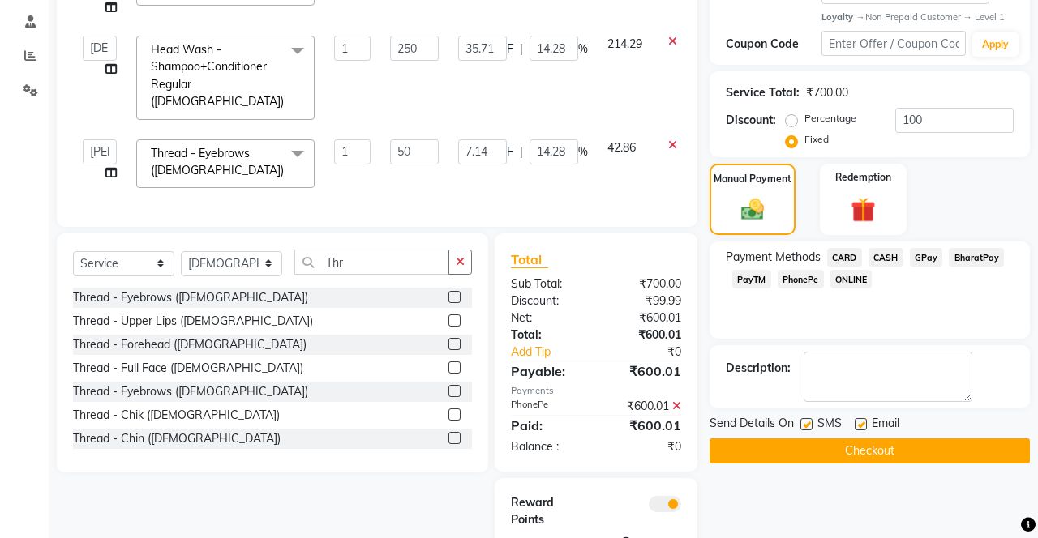
click at [807, 423] on label at bounding box center [806, 424] width 12 height 12
click at [807, 423] on input "checkbox" at bounding box center [805, 425] width 11 height 11
checkbox input "false"
click at [863, 423] on label at bounding box center [861, 424] width 12 height 12
click at [863, 423] on input "checkbox" at bounding box center [860, 425] width 11 height 11
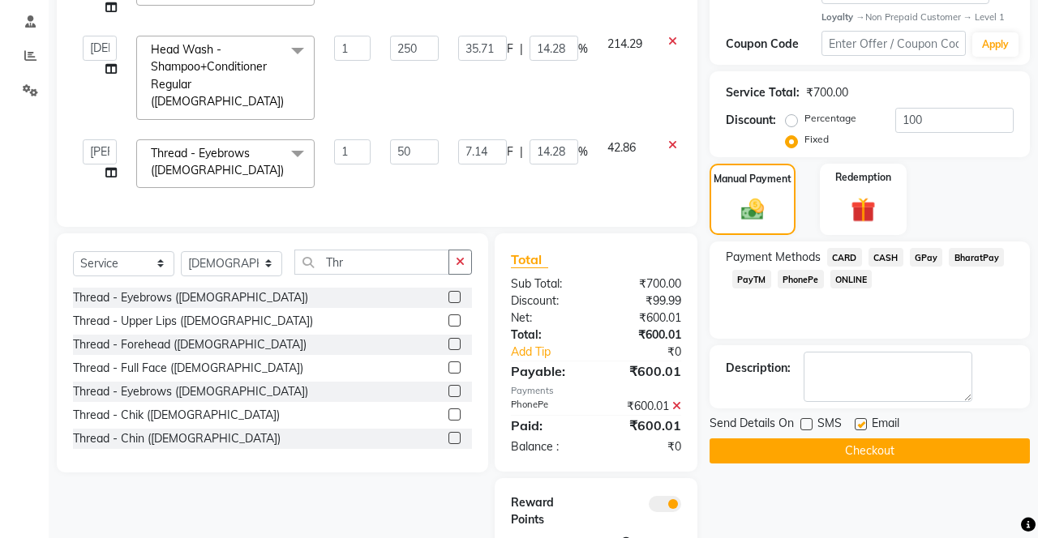
checkbox input "false"
click at [852, 452] on button "Checkout" at bounding box center [869, 451] width 320 height 25
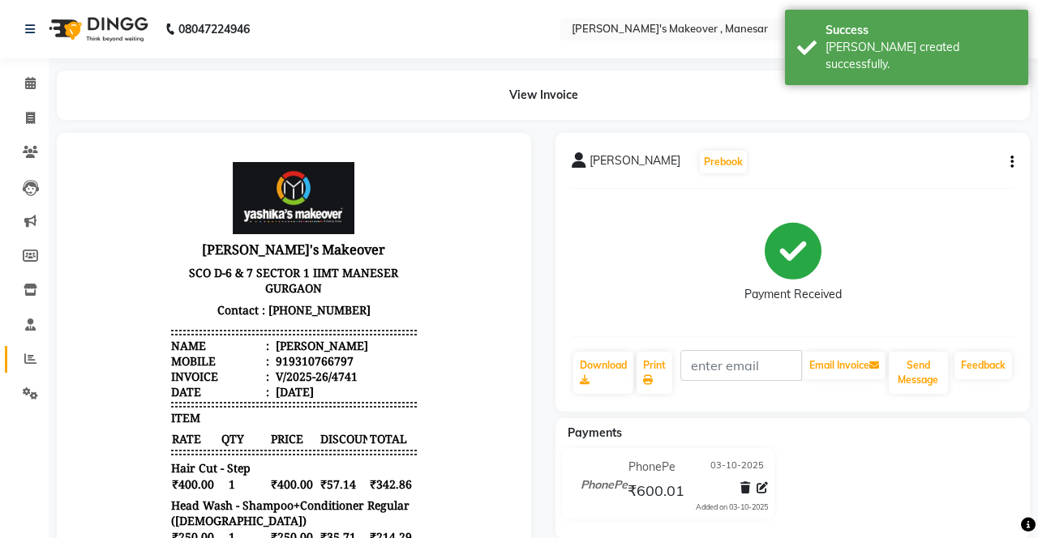
click at [19, 358] on span at bounding box center [30, 359] width 28 height 19
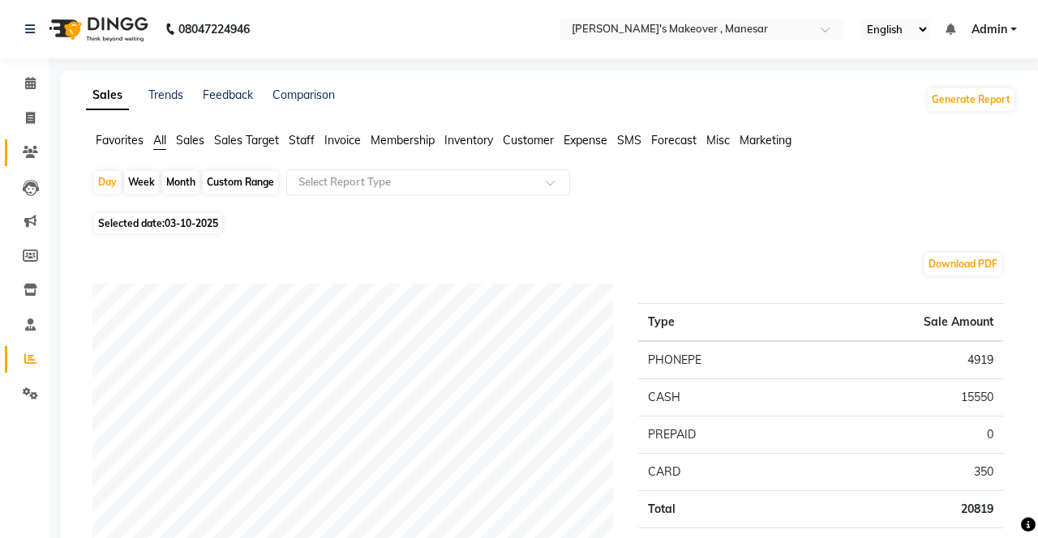
click at [21, 148] on span at bounding box center [30, 153] width 28 height 19
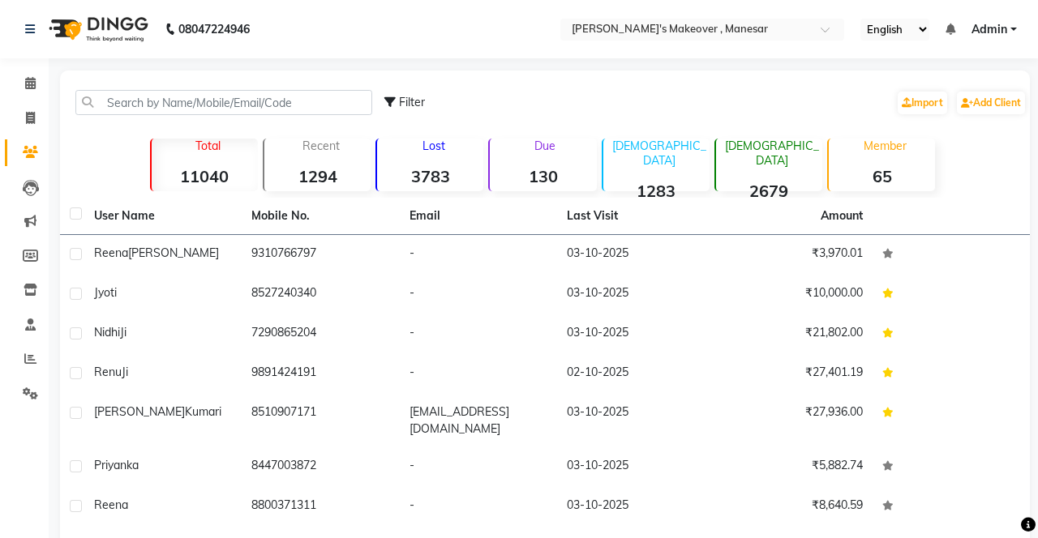
click at [318, 342] on td "7290865204" at bounding box center [320, 335] width 157 height 40
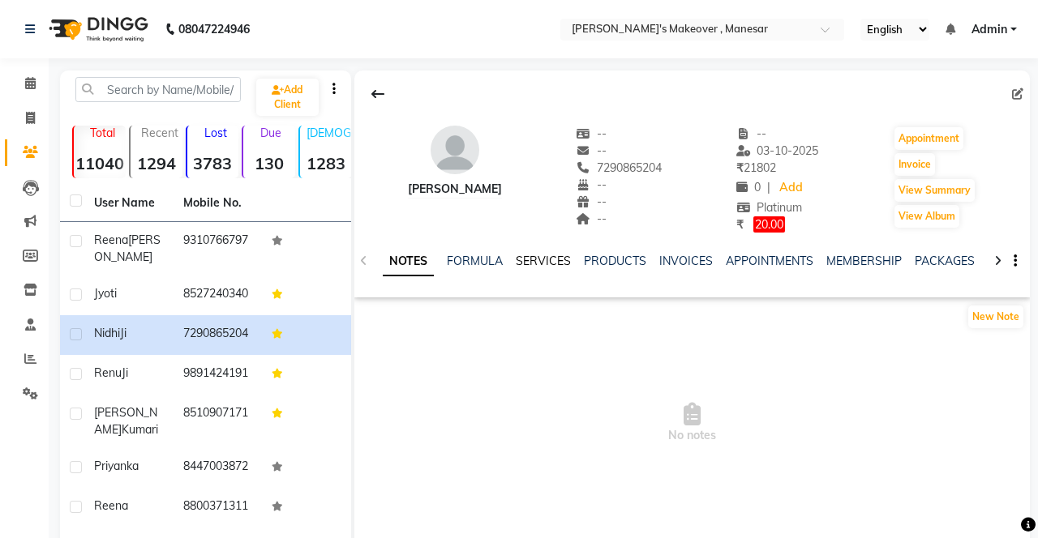
click at [556, 259] on link "SERVICES" at bounding box center [543, 261] width 55 height 15
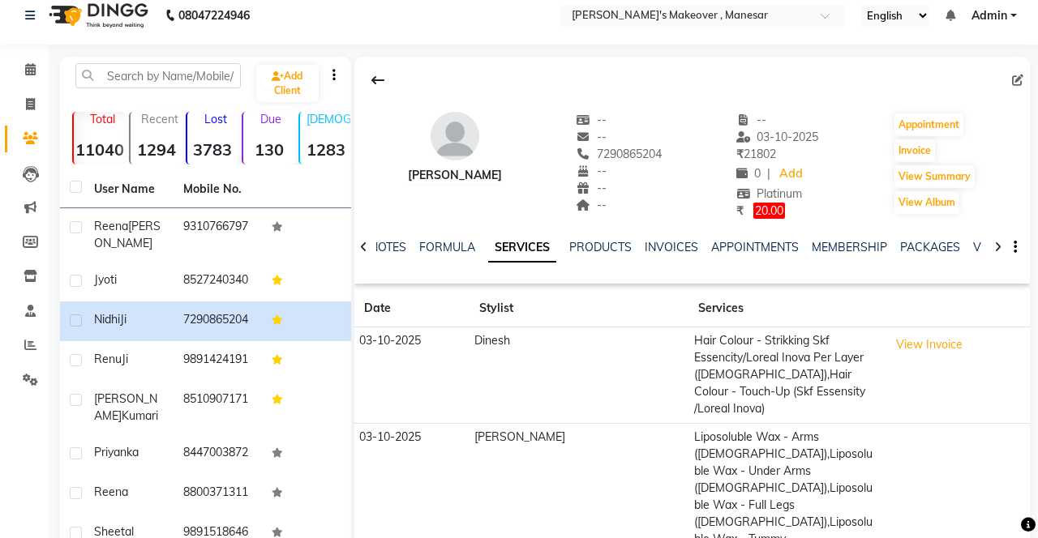
scroll to position [12, 0]
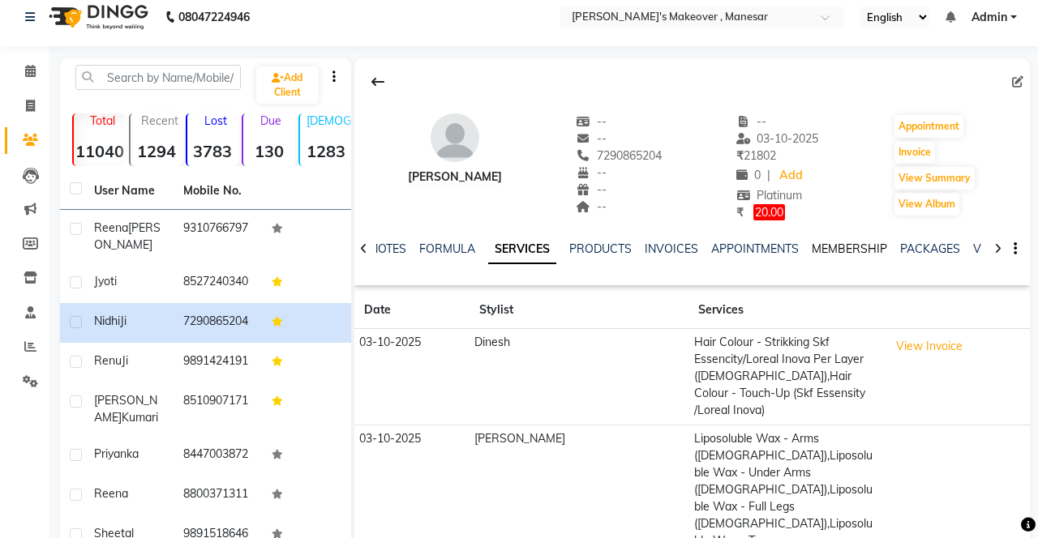
click at [865, 242] on link "MEMBERSHIP" at bounding box center [849, 249] width 75 height 15
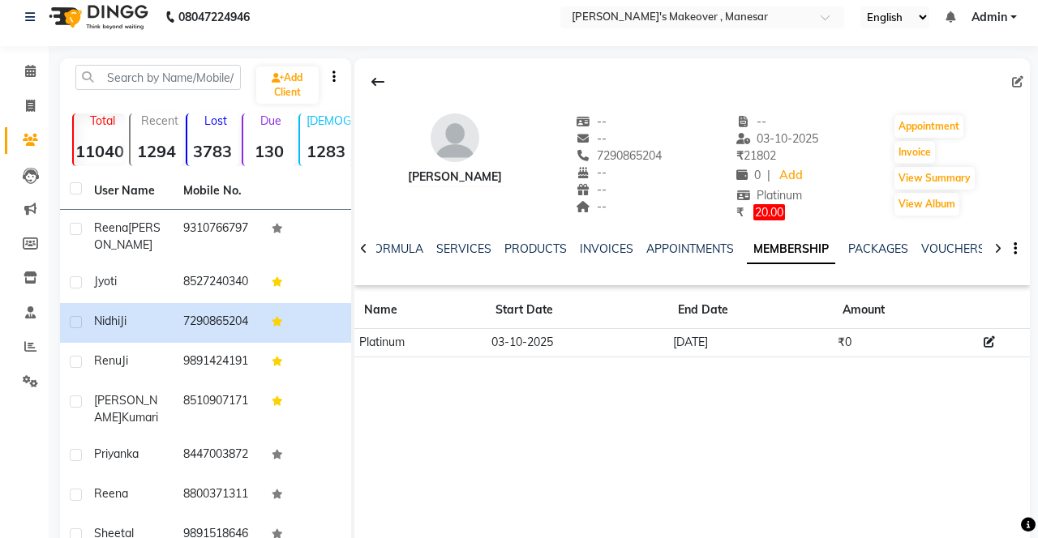
click at [988, 345] on icon at bounding box center [988, 341] width 11 height 11
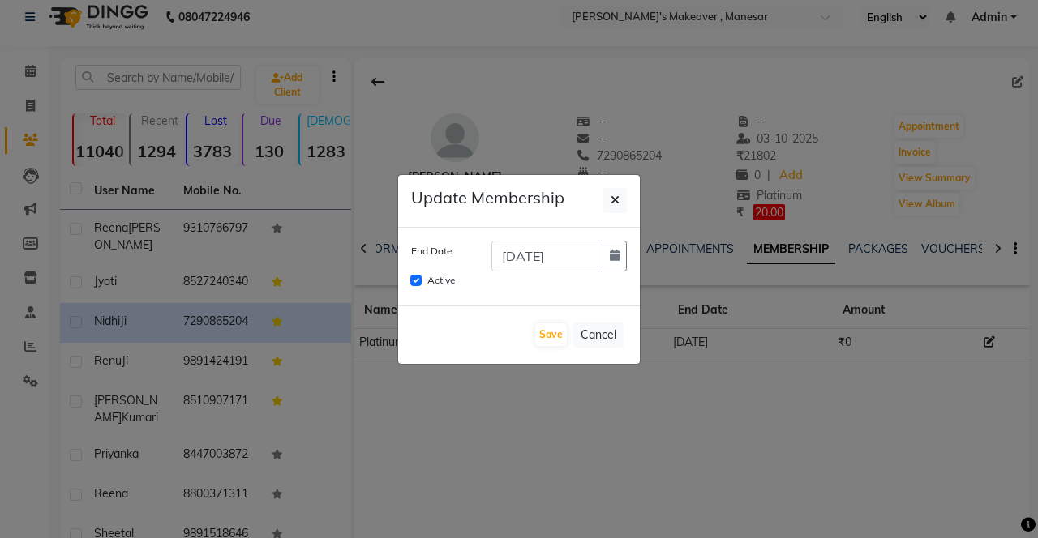
click at [613, 261] on icon "button" at bounding box center [615, 255] width 10 height 11
select select "10"
select select "2027"
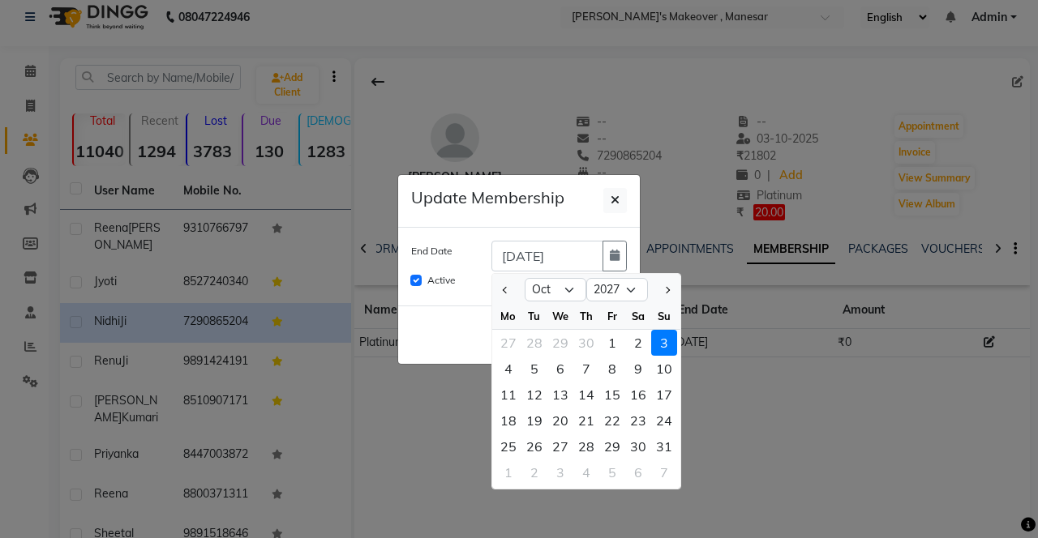
click at [780, 387] on ngb-modal-window "Update Membership End Date [DATE] Jan Feb Mar Apr May Jun [DATE] Aug Sep Oct No…" at bounding box center [519, 269] width 1038 height 538
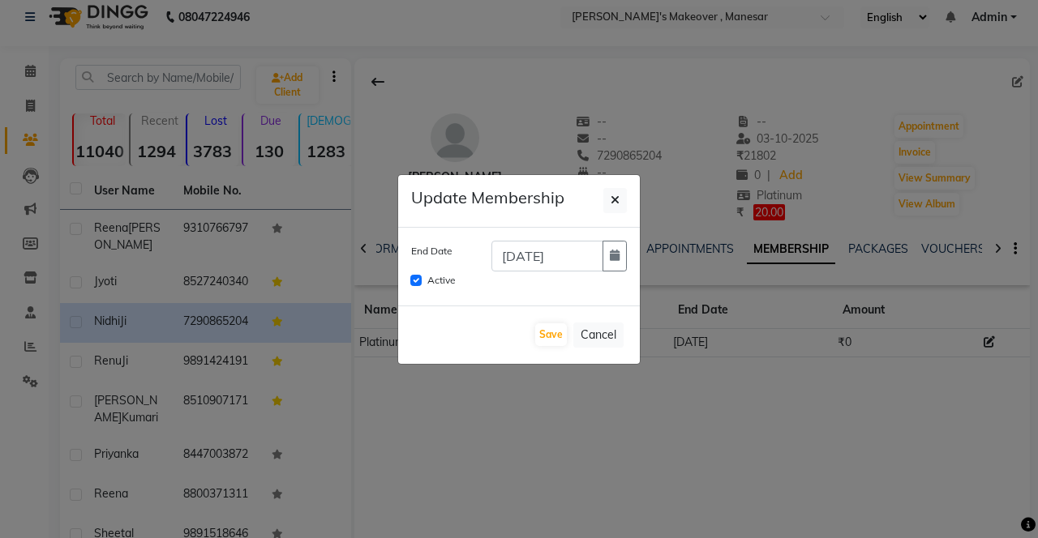
click at [551, 458] on ngb-modal-window "Update Membership End Date [DATE] Active Save Cancel" at bounding box center [519, 269] width 1038 height 538
click at [525, 483] on ngb-modal-window "Update Membership End Date [DATE] Active Save Cancel" at bounding box center [519, 269] width 1038 height 538
click at [465, 498] on ngb-modal-window "Update Membership End Date [DATE] Active Save Cancel" at bounding box center [519, 269] width 1038 height 538
click at [650, 431] on ngb-modal-window "Update Membership End Date [DATE] Active Save Cancel" at bounding box center [519, 269] width 1038 height 538
click at [676, 435] on ngb-modal-window "Update Membership End Date [DATE] Active Save Cancel" at bounding box center [519, 269] width 1038 height 538
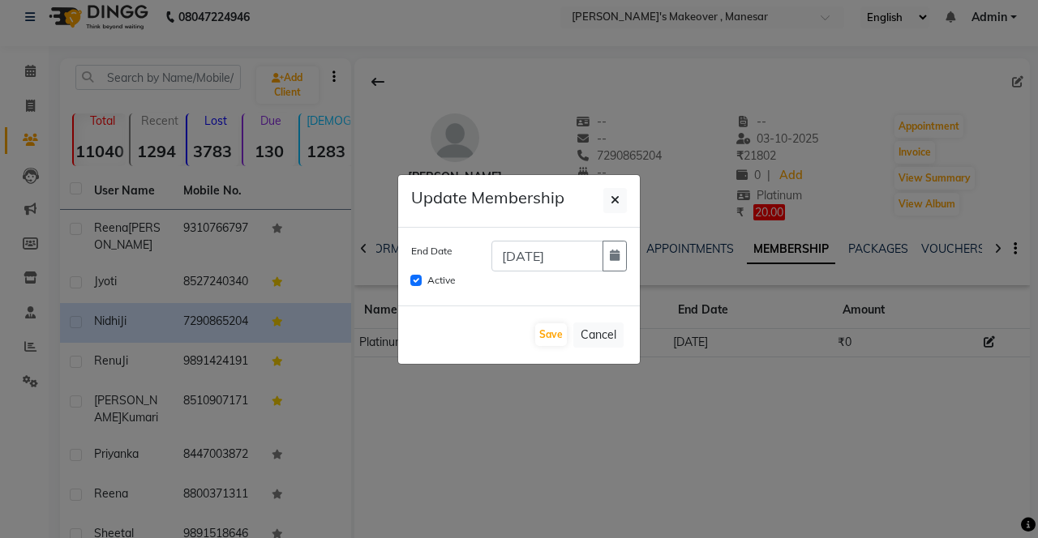
click at [700, 415] on ngb-modal-window "Update Membership End Date [DATE] Active Save Cancel" at bounding box center [519, 269] width 1038 height 538
click at [611, 208] on span "button" at bounding box center [614, 200] width 9 height 15
checkbox input "false"
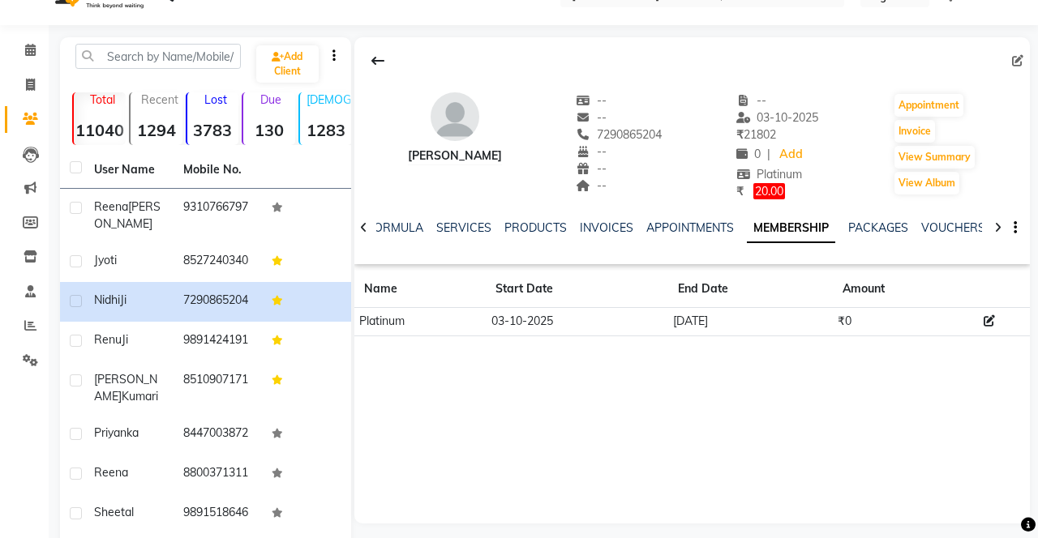
scroll to position [49, 0]
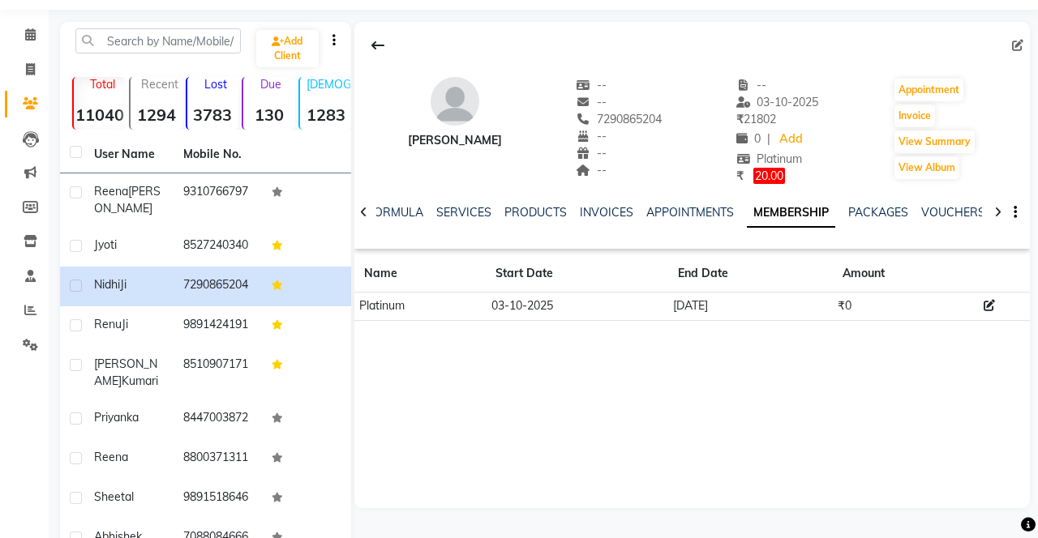
click at [475, 194] on div "NOTES FORMULA SERVICES PRODUCTS INVOICES APPOINTMENTS MEMBERSHIP PACKAGES VOUCH…" at bounding box center [691, 213] width 675 height 56
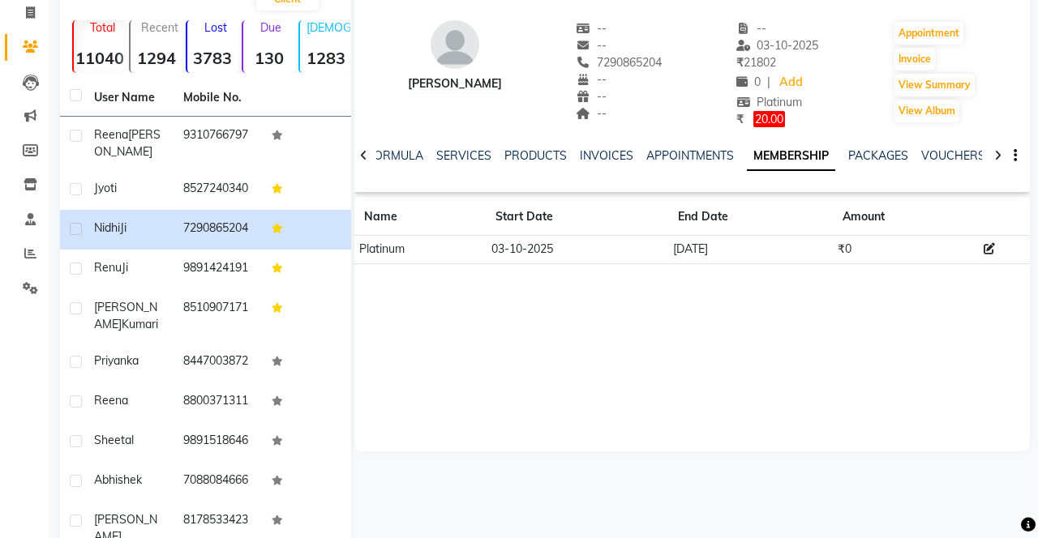
scroll to position [104, 0]
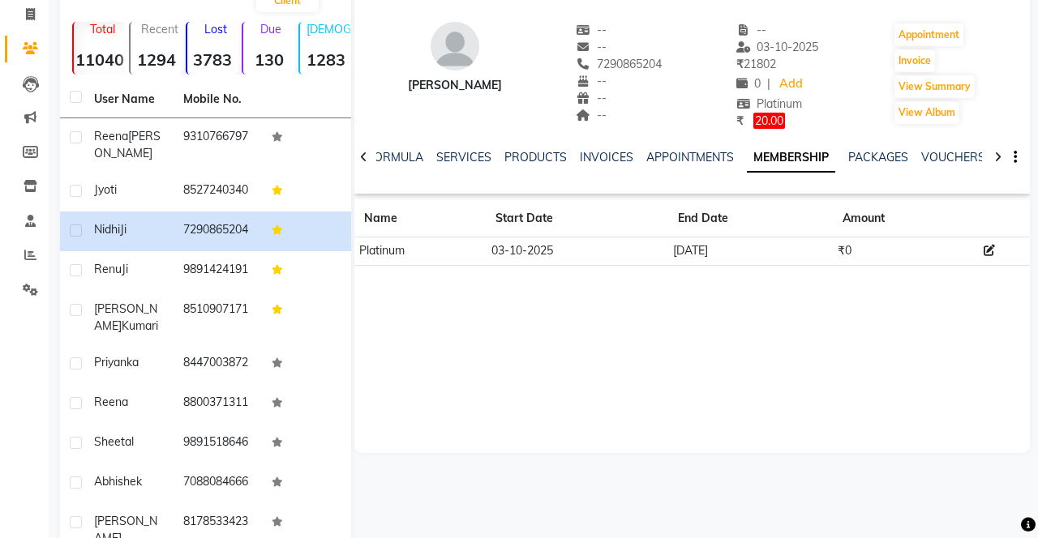
click at [272, 251] on td at bounding box center [306, 271] width 89 height 40
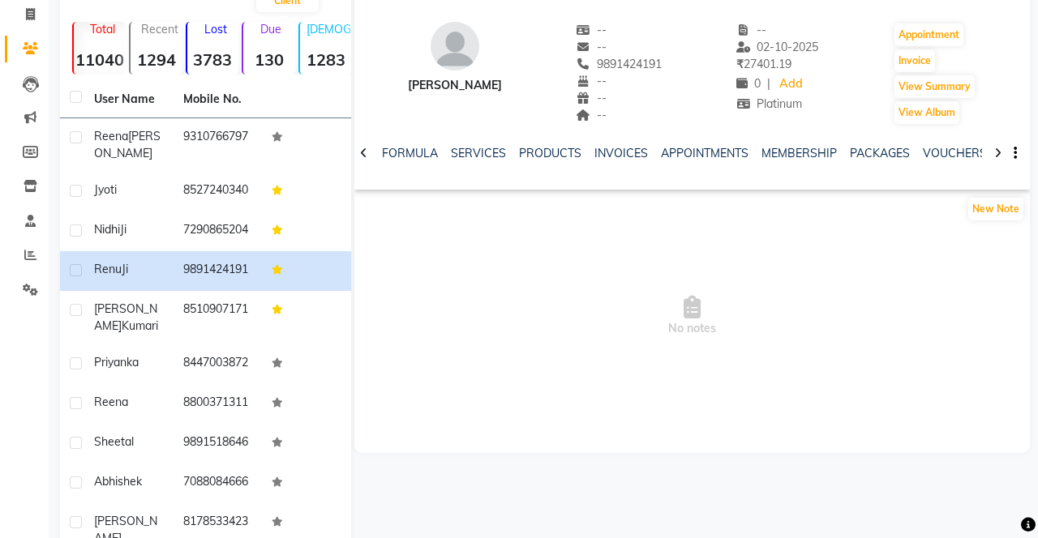
click at [225, 229] on td "7290865204" at bounding box center [218, 232] width 89 height 40
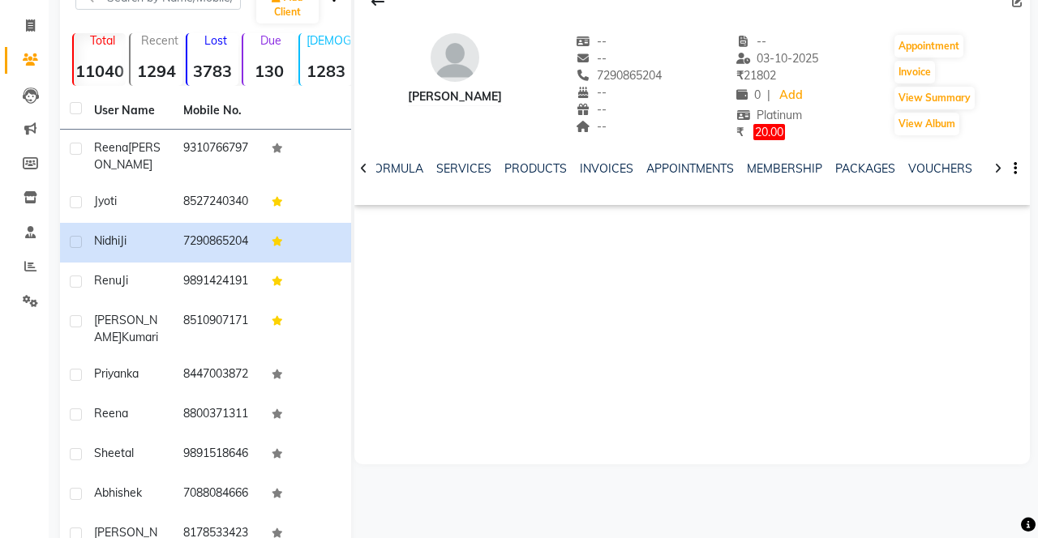
scroll to position [104, 0]
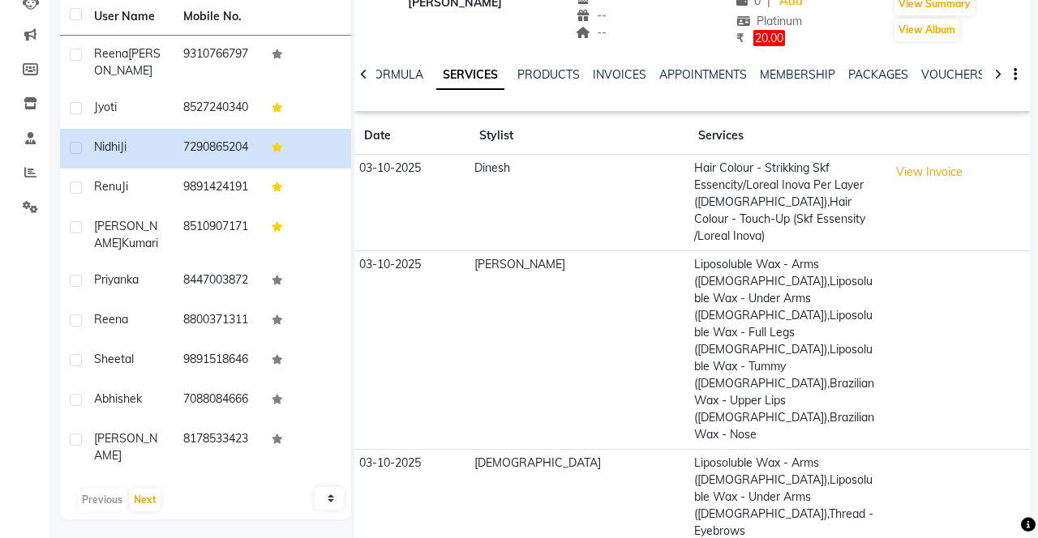
scroll to position [186, 0]
click at [910, 180] on button "View Invoice" at bounding box center [929, 172] width 81 height 25
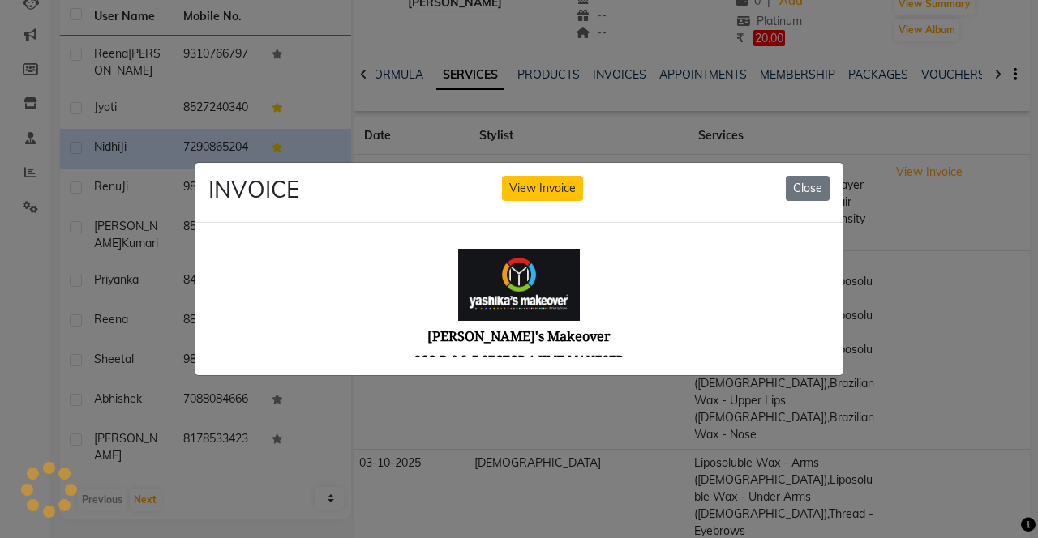
scroll to position [0, 0]
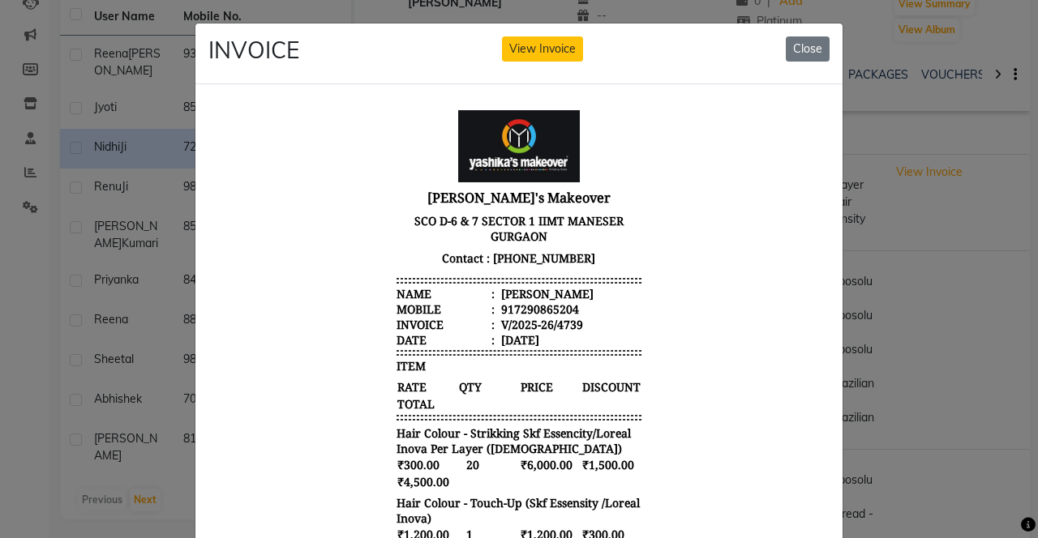
click at [550, 43] on button "View Invoice" at bounding box center [542, 48] width 81 height 25
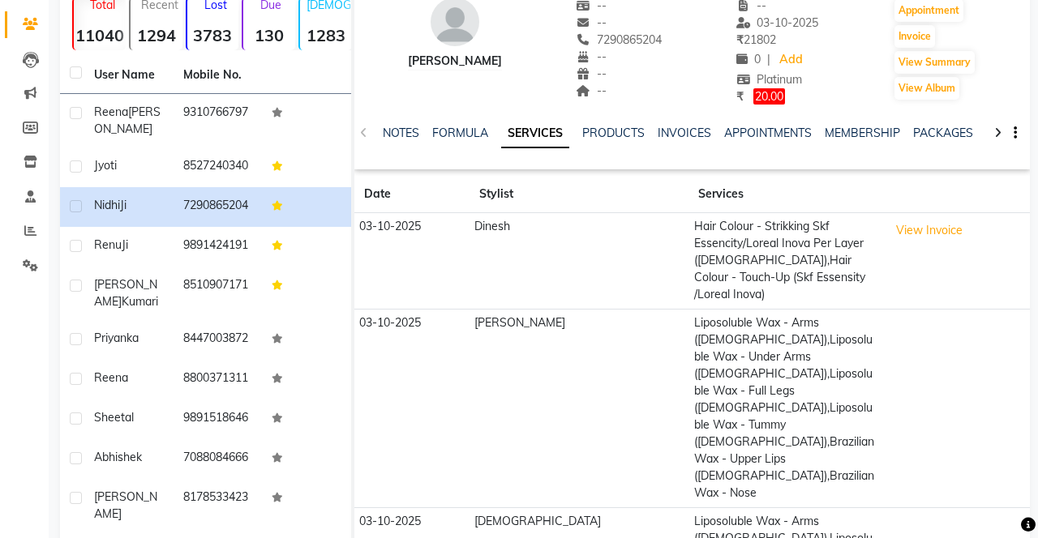
scroll to position [127, 0]
click at [615, 139] on link "PRODUCTS" at bounding box center [613, 133] width 62 height 15
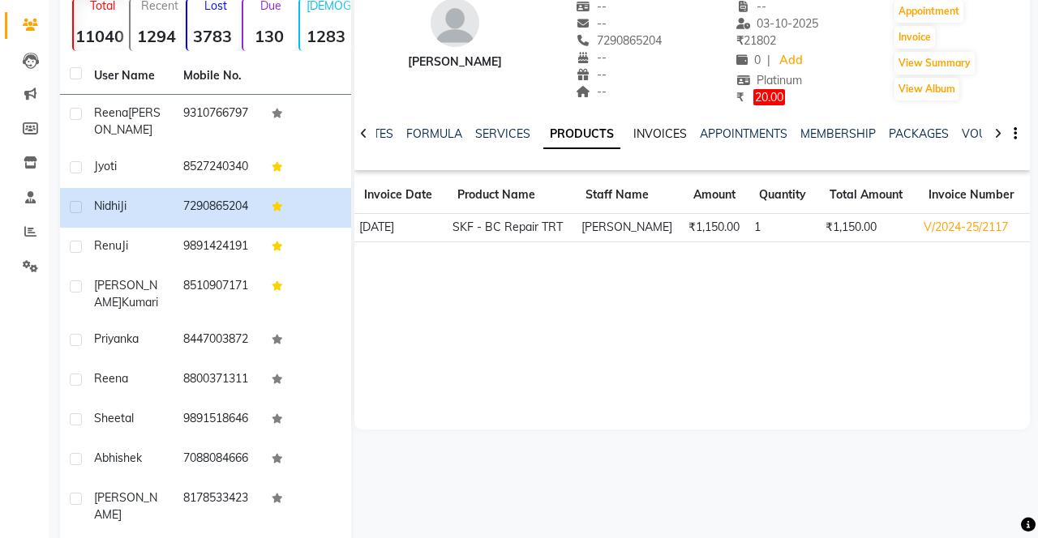
click at [665, 133] on link "INVOICES" at bounding box center [660, 133] width 54 height 15
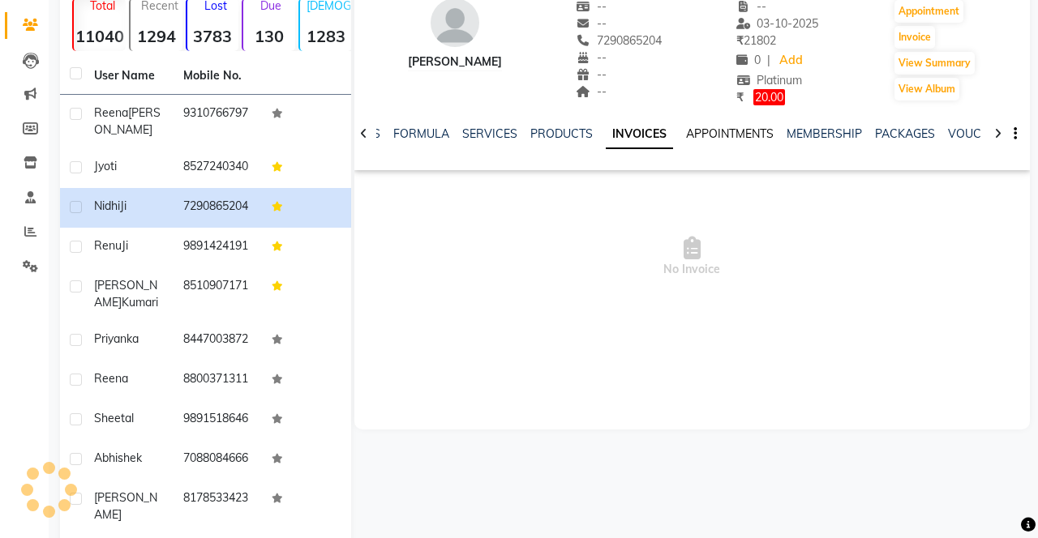
click at [739, 132] on link "APPOINTMENTS" at bounding box center [730, 133] width 88 height 15
click at [803, 137] on link "MEMBERSHIP" at bounding box center [813, 133] width 75 height 15
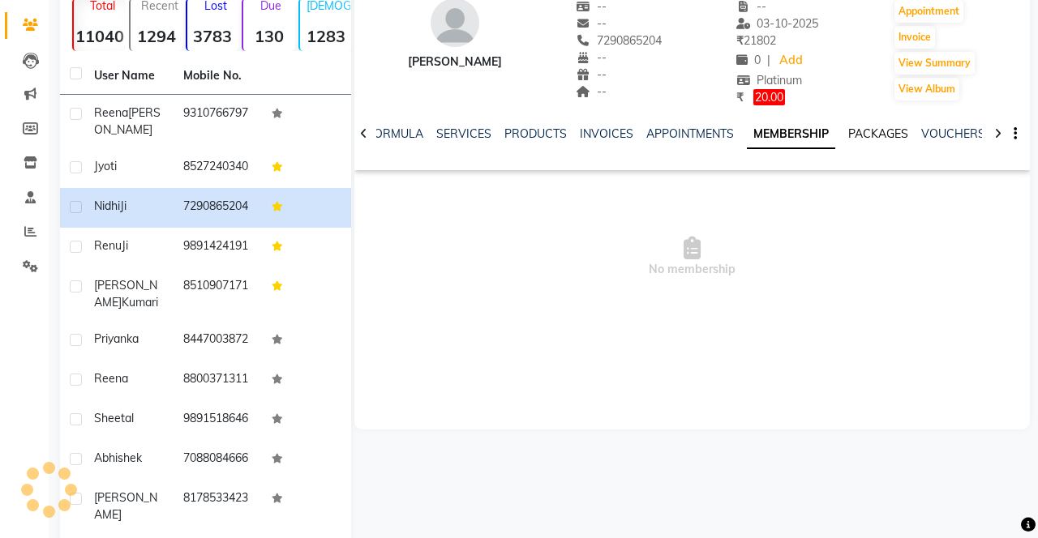
click at [880, 138] on link "PACKAGES" at bounding box center [878, 133] width 60 height 15
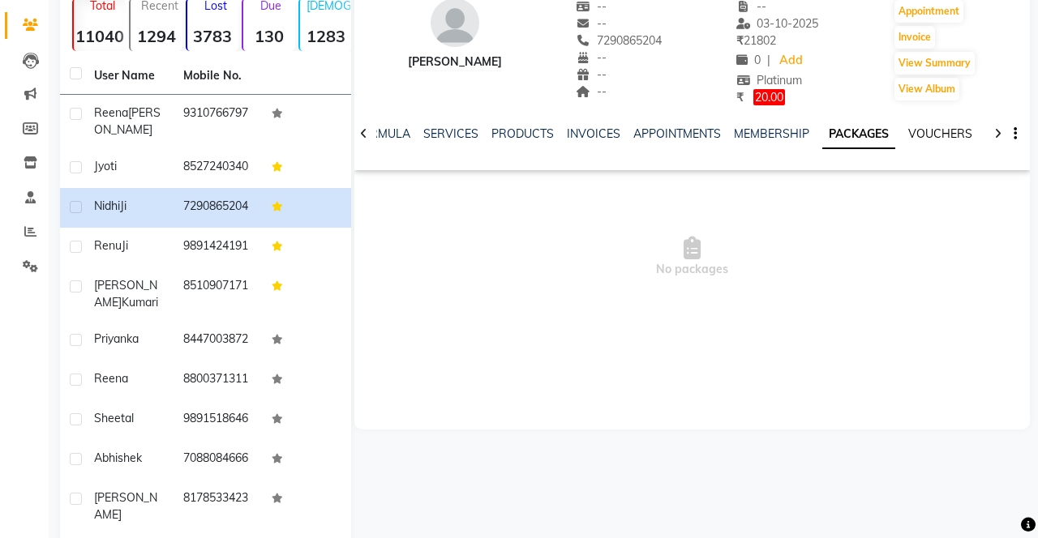
click at [932, 137] on link "VOUCHERS" at bounding box center [940, 133] width 64 height 15
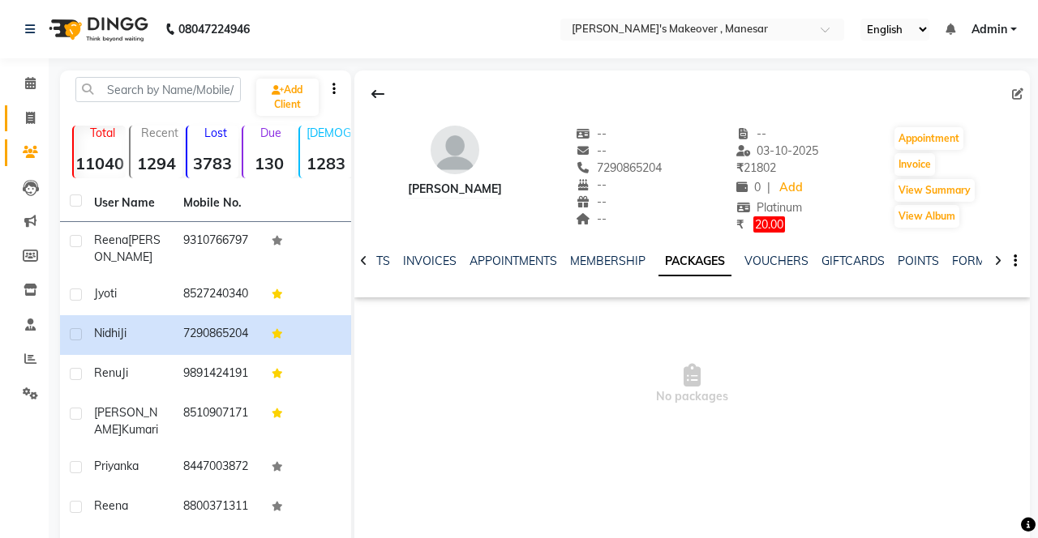
click at [32, 129] on link "Invoice" at bounding box center [24, 118] width 39 height 27
select select "service"
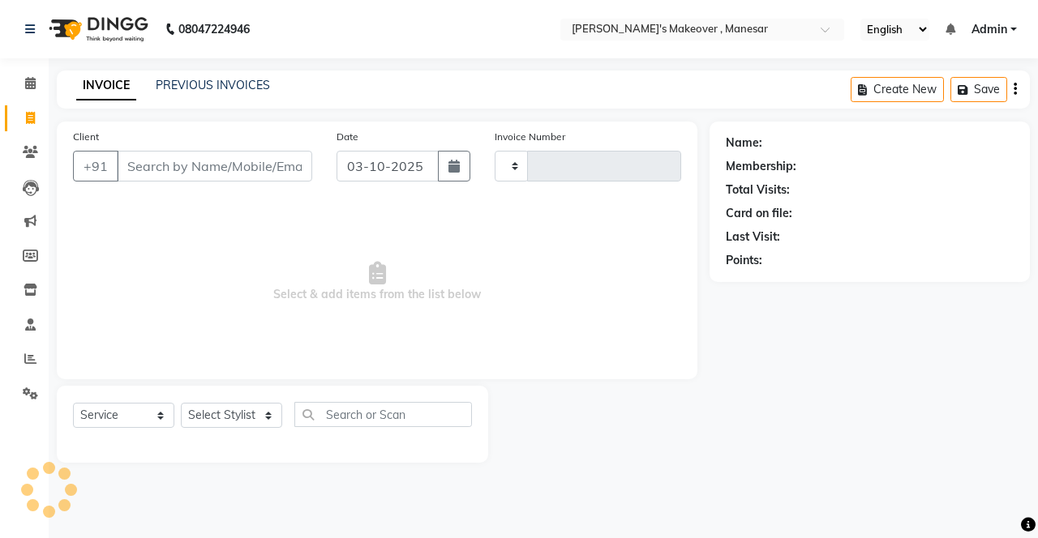
type input "4742"
select select "820"
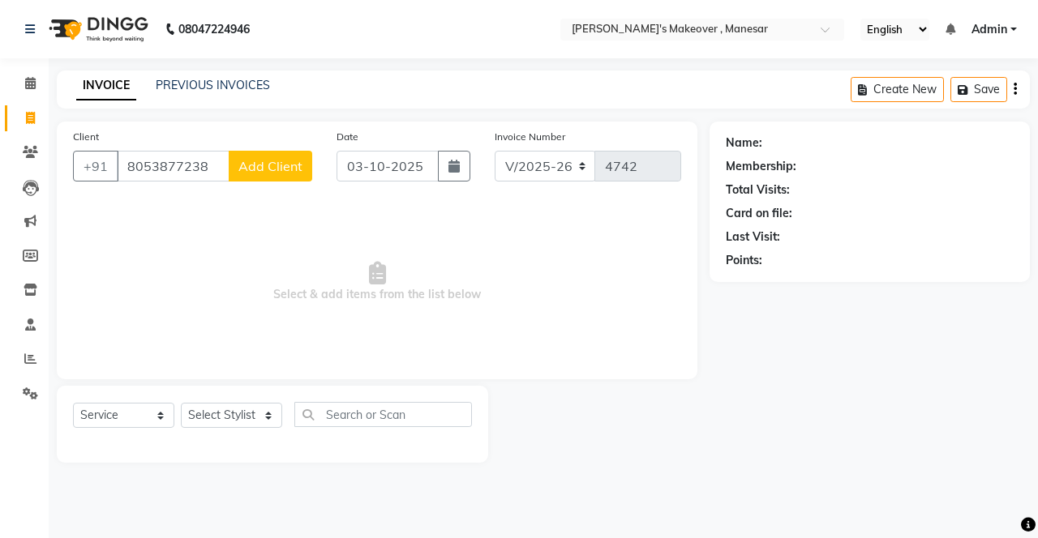
type input "8053877238"
click at [277, 165] on span "Add Client" at bounding box center [270, 166] width 64 height 16
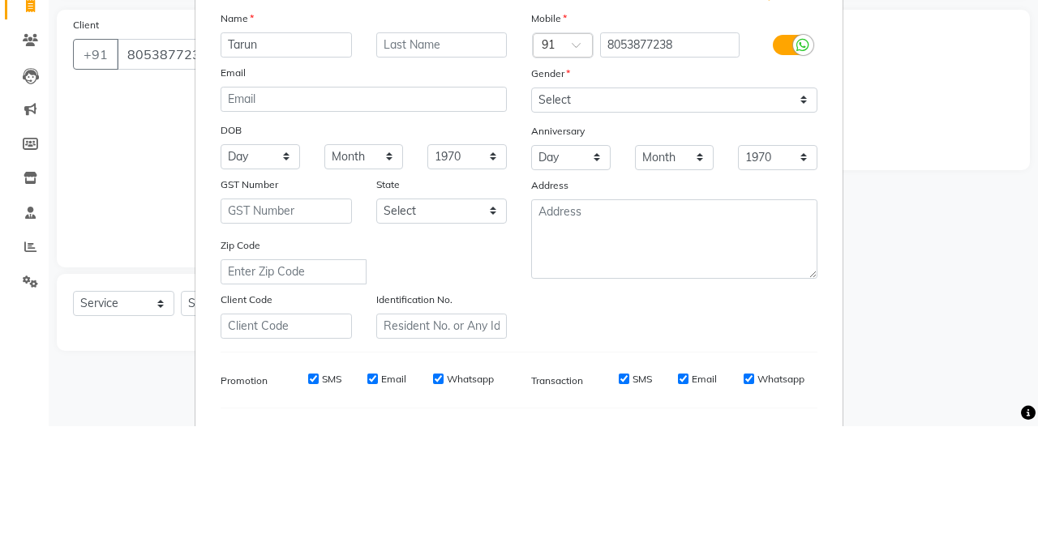
type input "Tarun"
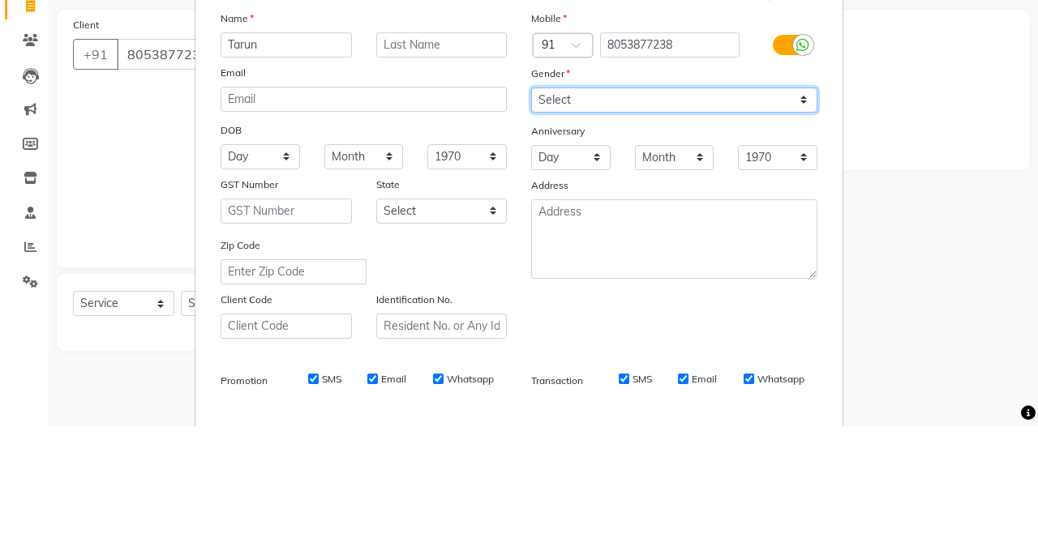
click at [628, 211] on select "Select [DEMOGRAPHIC_DATA] [DEMOGRAPHIC_DATA] Other Prefer Not To Say" at bounding box center [674, 211] width 286 height 25
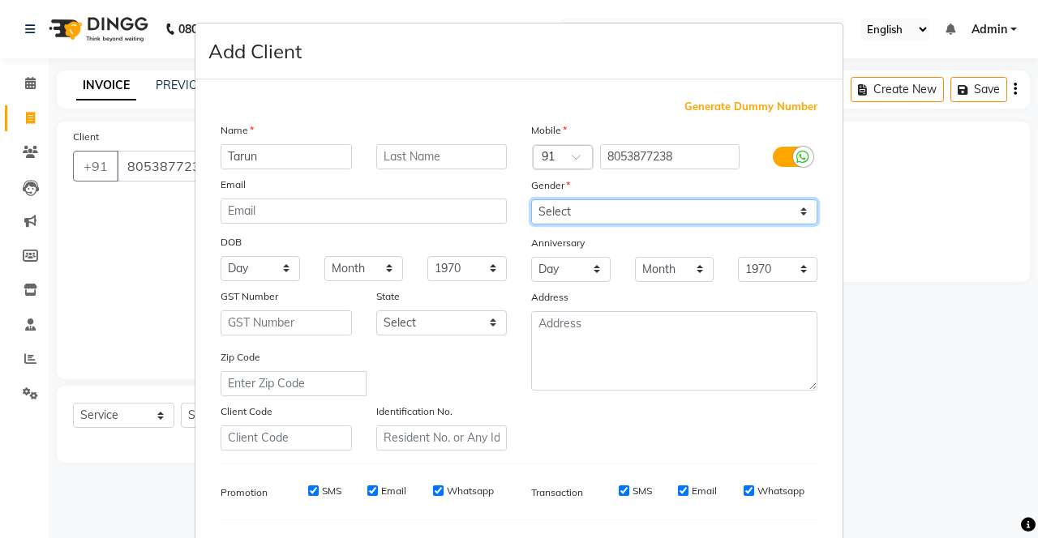
select select "[DEMOGRAPHIC_DATA]"
click at [531, 199] on select "Select [DEMOGRAPHIC_DATA] [DEMOGRAPHIC_DATA] Other Prefer Not To Say" at bounding box center [674, 211] width 286 height 25
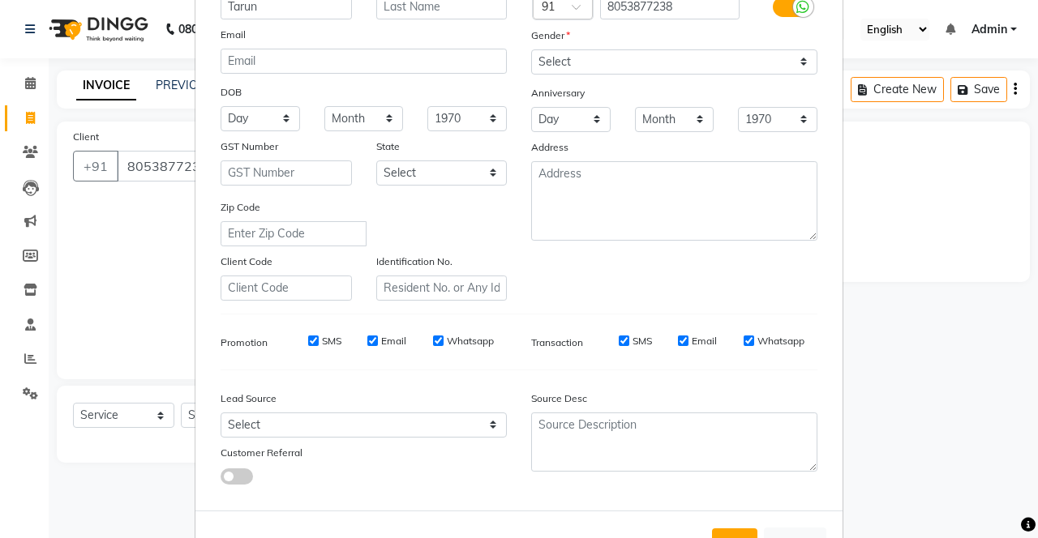
click at [735, 533] on button "Add" at bounding box center [734, 543] width 45 height 29
select select
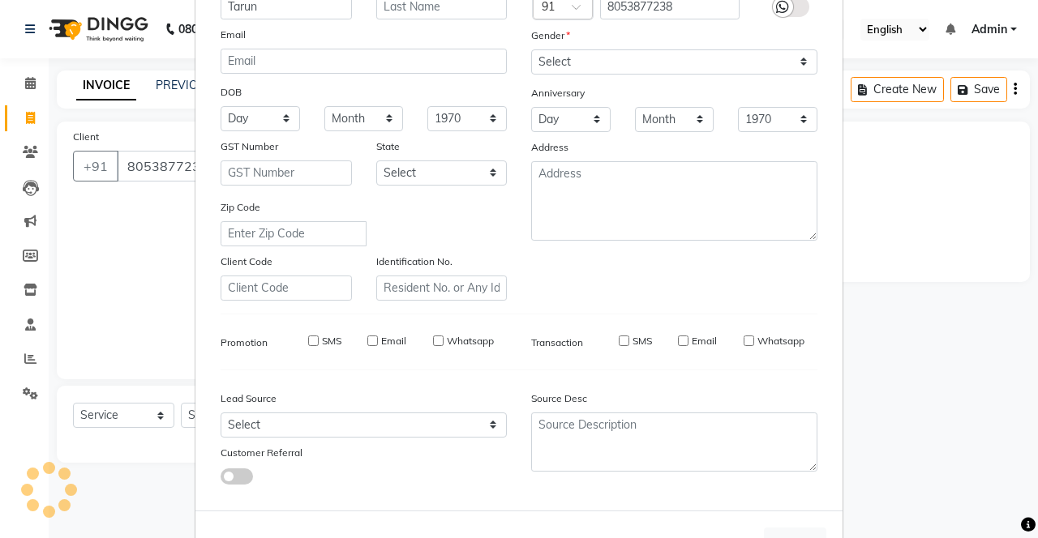
select select
checkbox input "false"
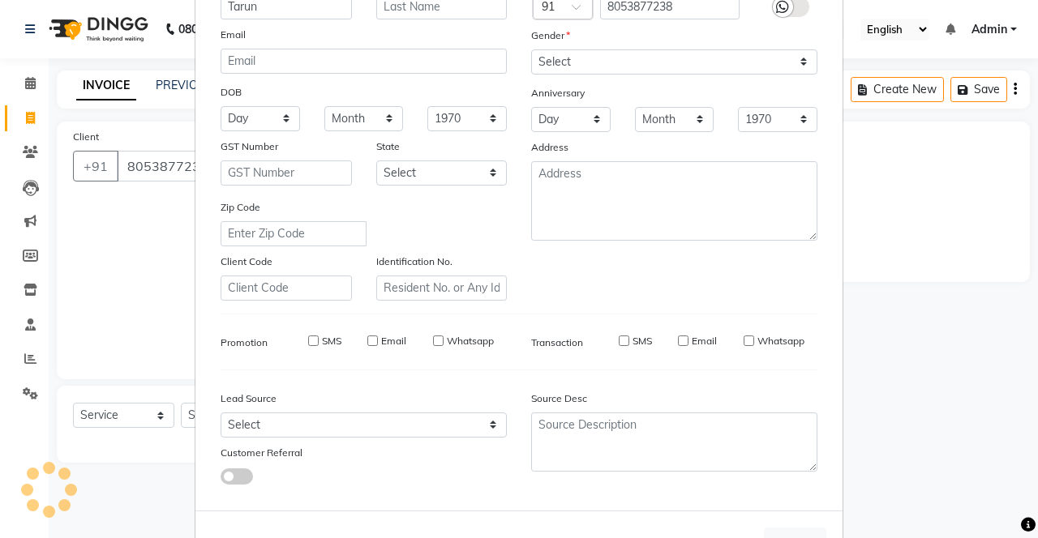
checkbox input "false"
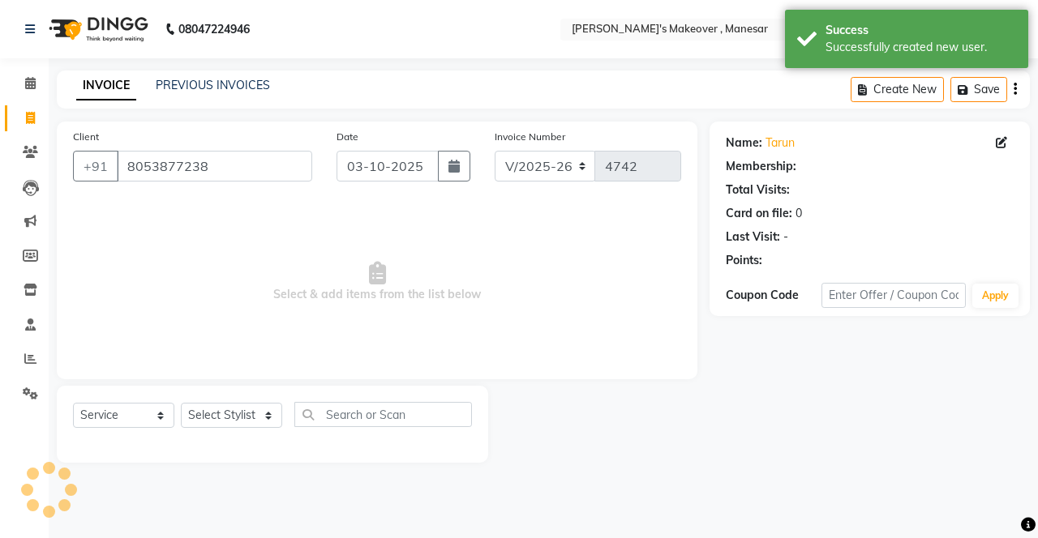
select select "1: Object"
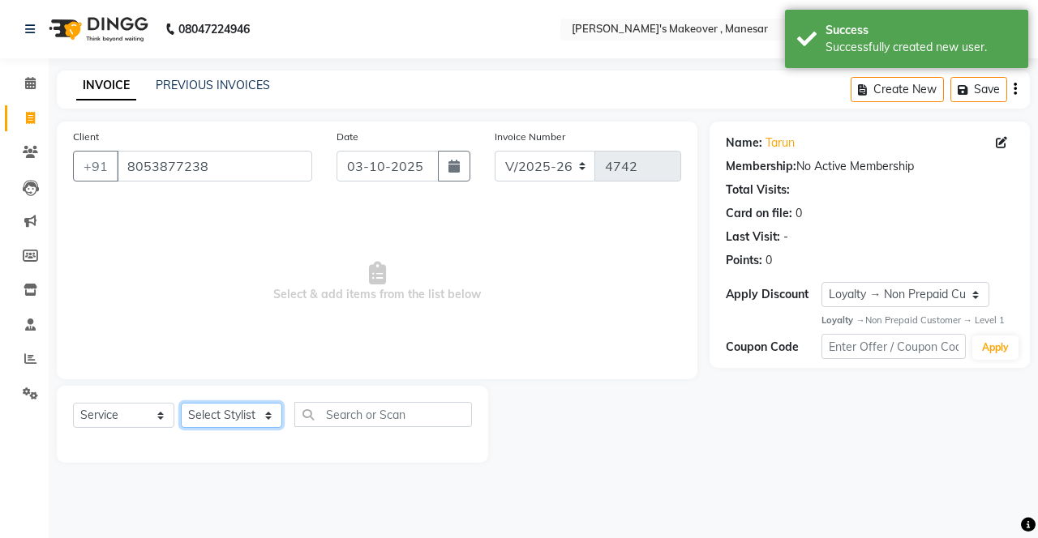
click at [240, 419] on select "Select Stylist Danish Shavej [PERSON_NAME] Krishna [PERSON_NAME] [PERSON_NAME] …" at bounding box center [231, 415] width 101 height 25
select select "14429"
click at [181, 403] on select "Select Stylist Danish Shavej [PERSON_NAME] Krishna [PERSON_NAME] [PERSON_NAME] …" at bounding box center [231, 415] width 101 height 25
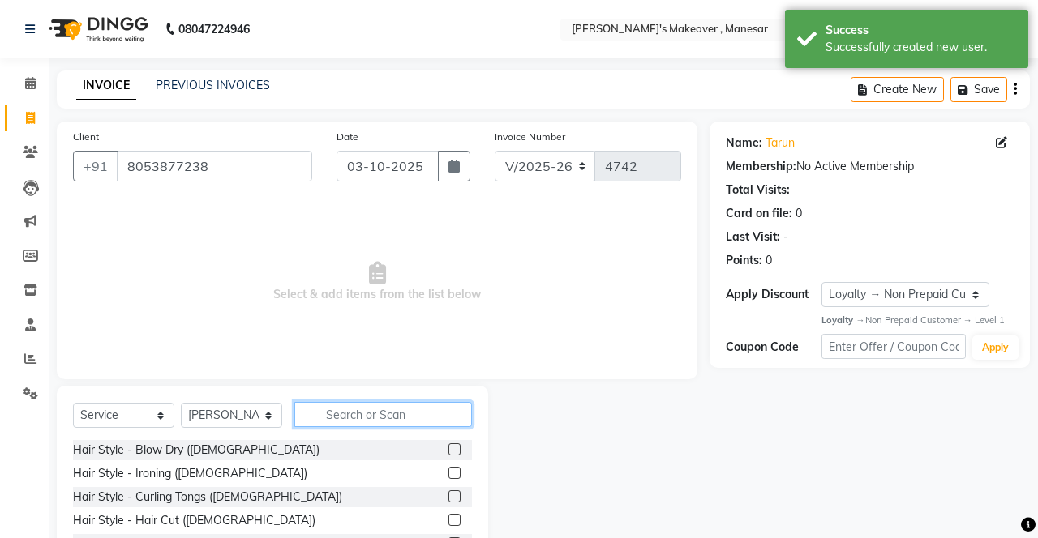
click at [366, 414] on input "text" at bounding box center [383, 414] width 178 height 25
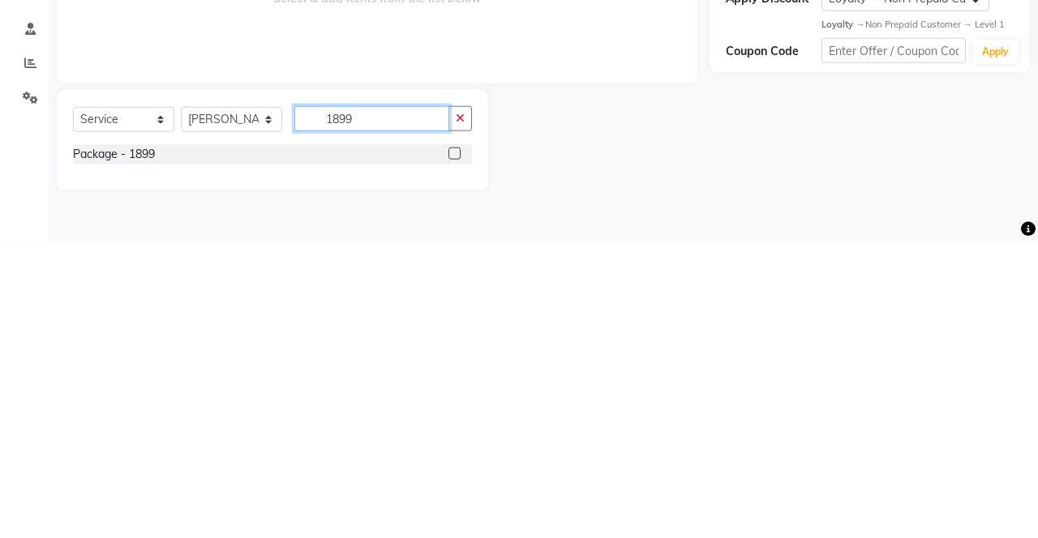
type input "1899"
click at [452, 448] on label at bounding box center [454, 449] width 12 height 12
click at [452, 448] on input "checkbox" at bounding box center [453, 450] width 11 height 11
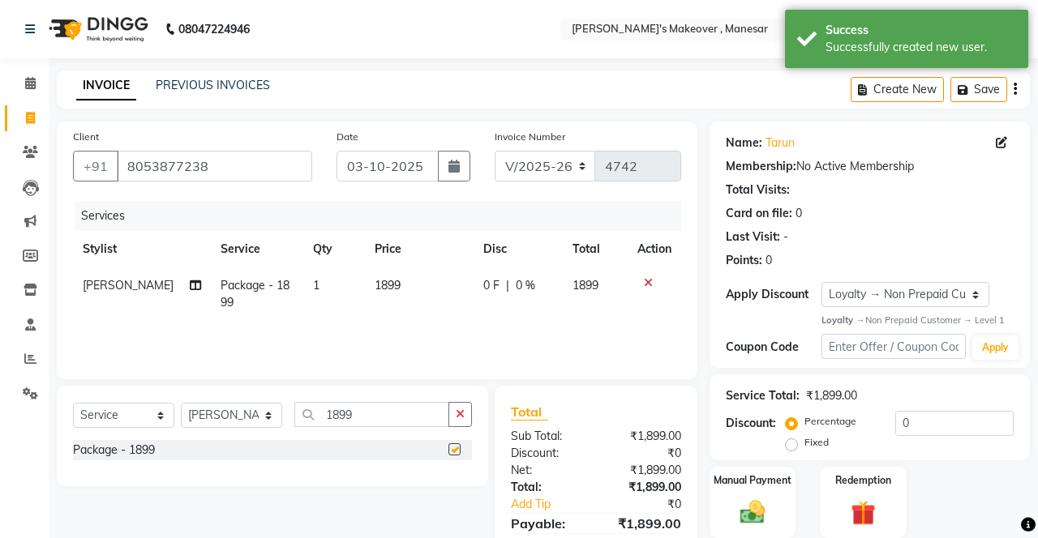
checkbox input "false"
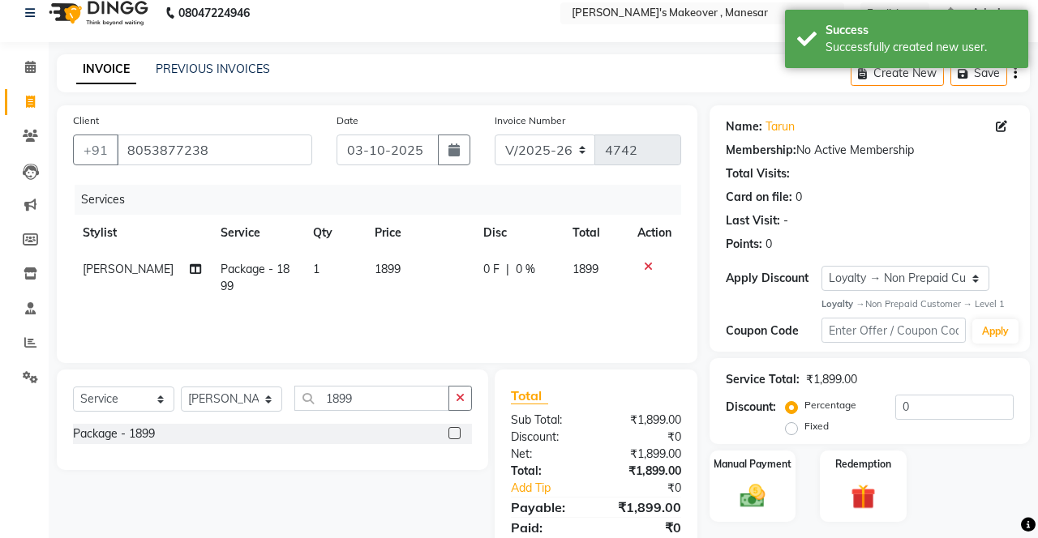
click at [769, 501] on img at bounding box center [752, 496] width 41 height 28
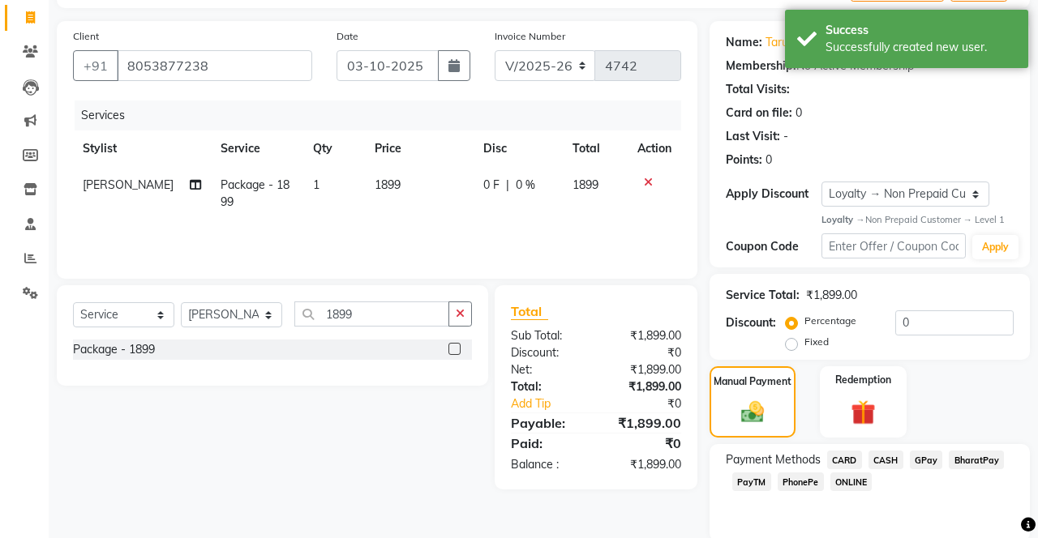
scroll to position [102, 0]
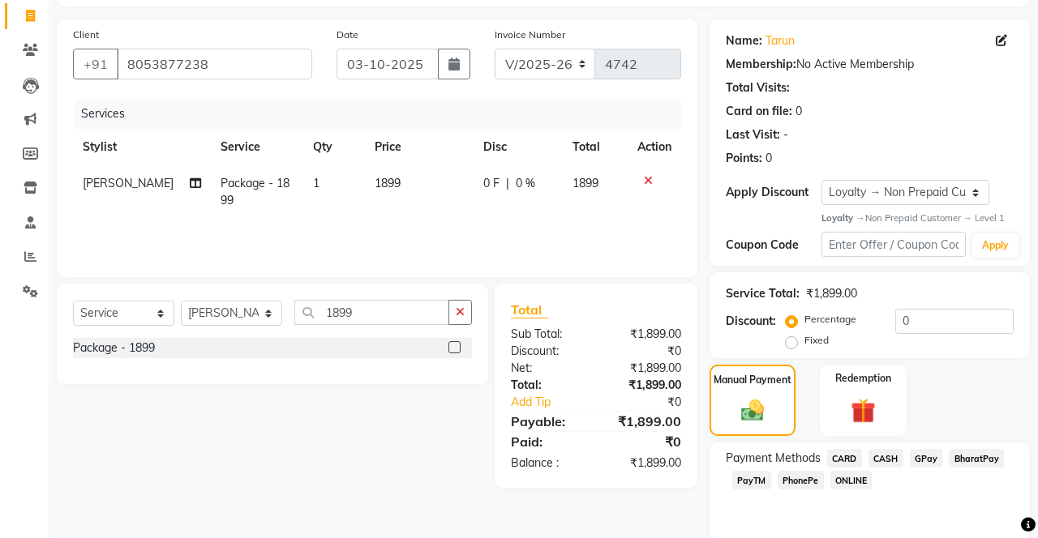
click at [889, 452] on span "CASH" at bounding box center [885, 458] width 35 height 19
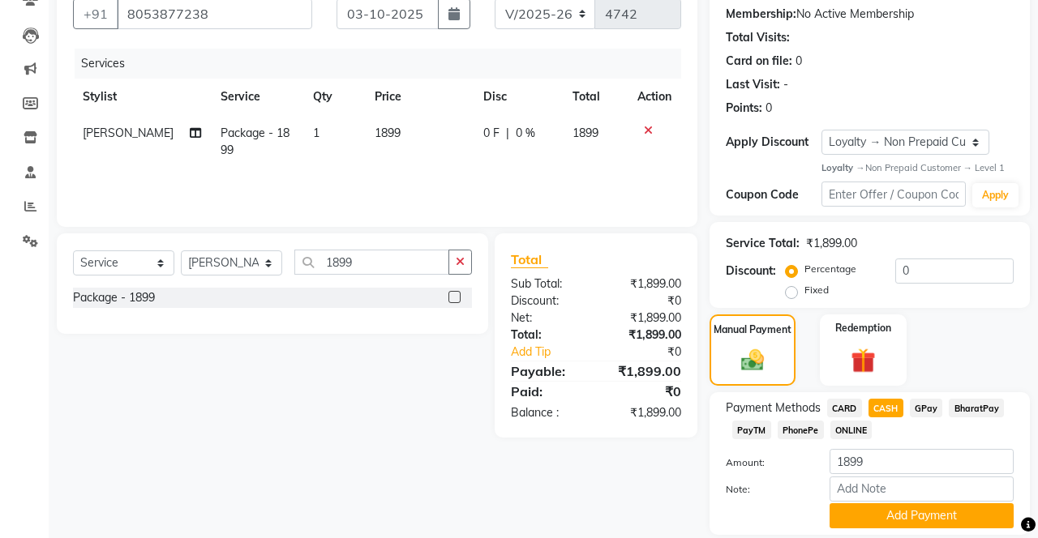
click at [917, 517] on button "Add Payment" at bounding box center [921, 515] width 184 height 25
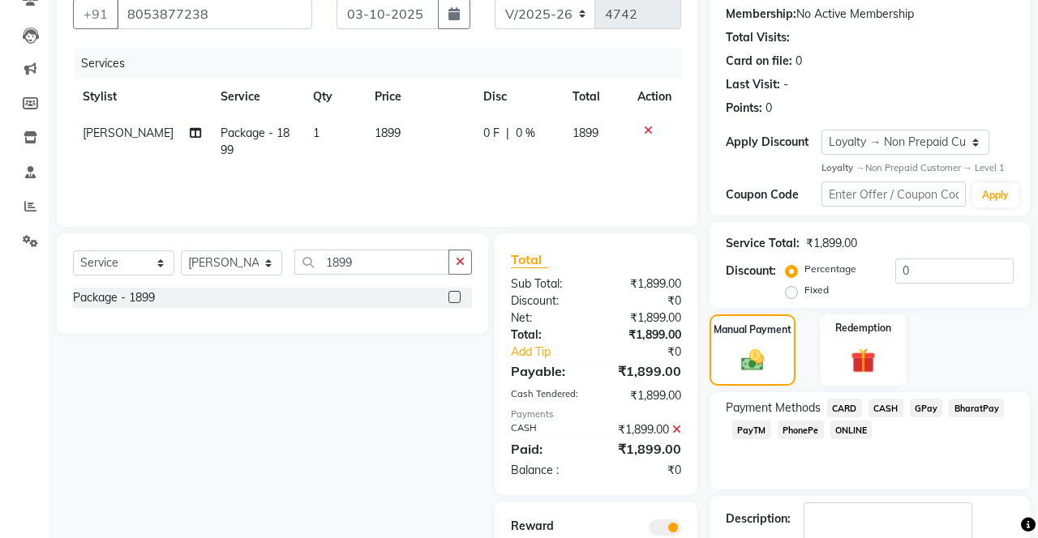
scroll to position [211, 0]
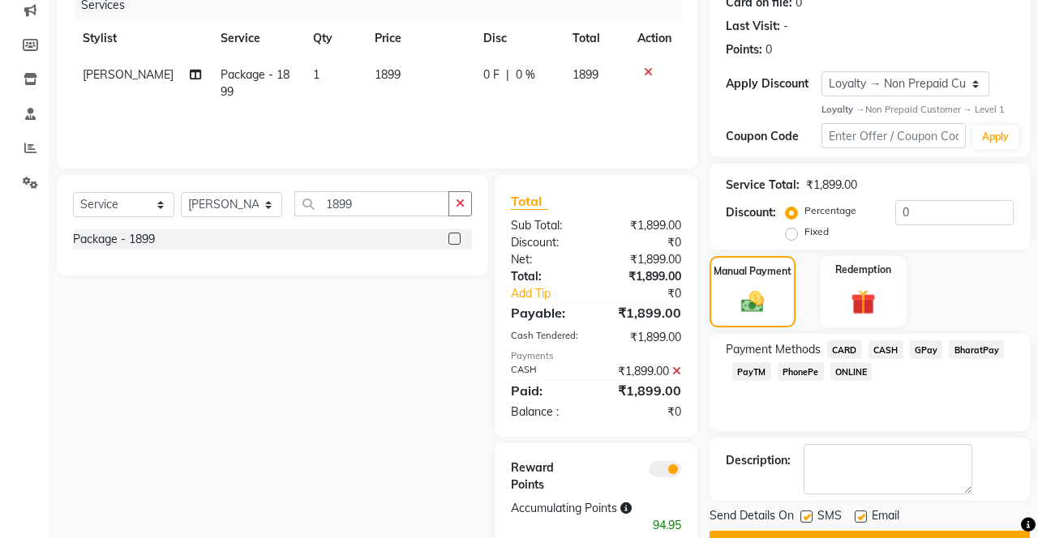
click at [858, 538] on button "Checkout" at bounding box center [869, 543] width 320 height 25
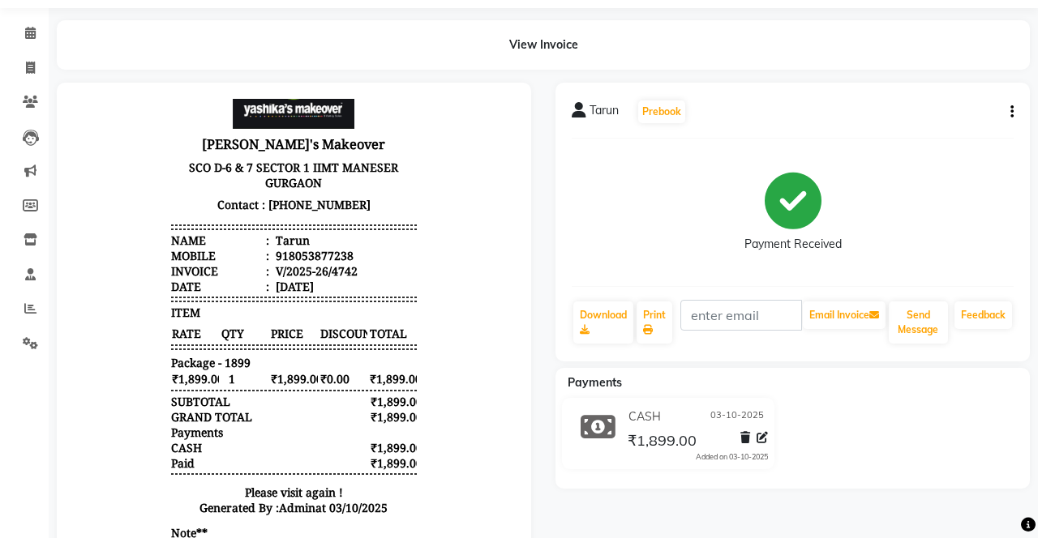
scroll to position [68, 0]
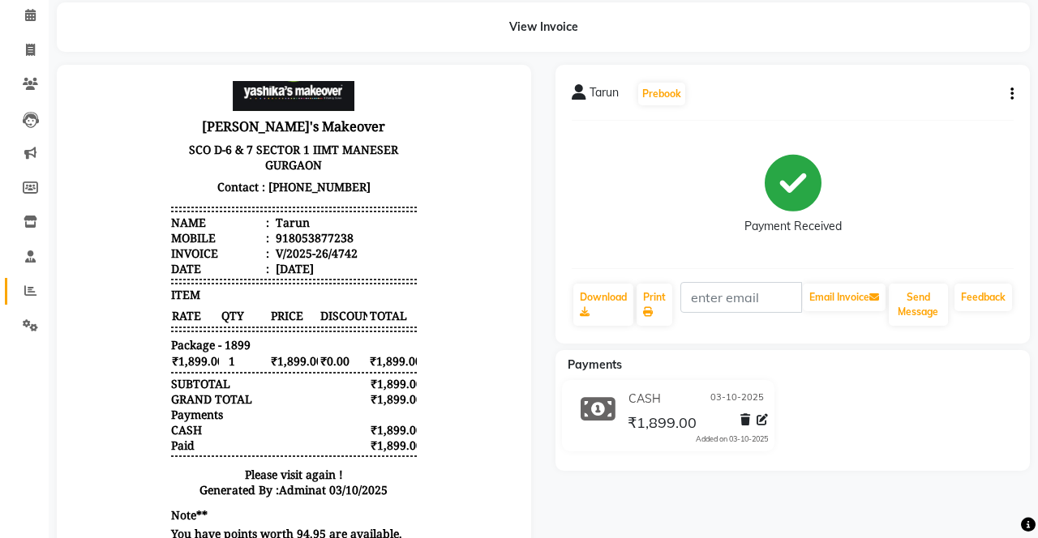
click at [30, 286] on icon at bounding box center [30, 291] width 12 height 12
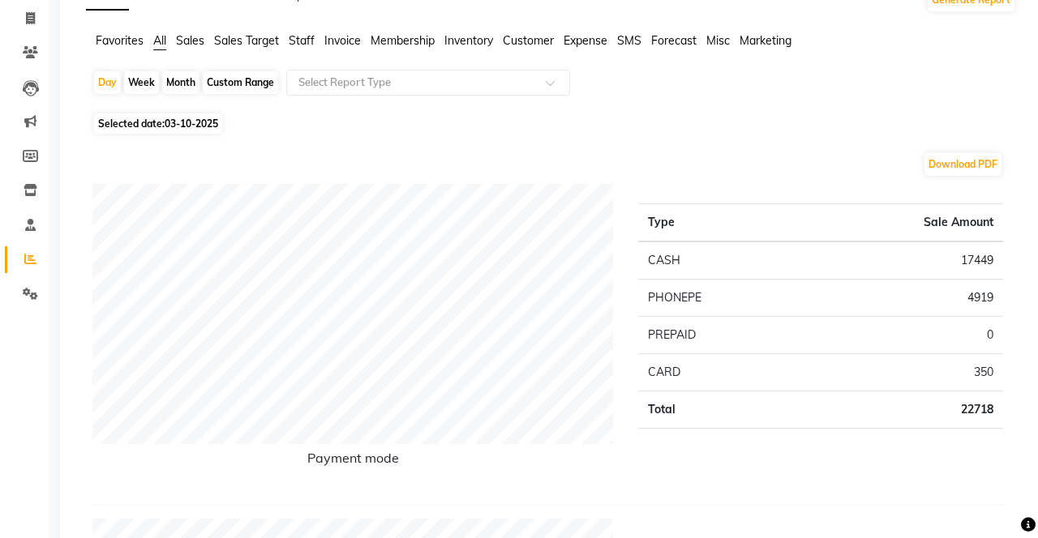
scroll to position [95, 0]
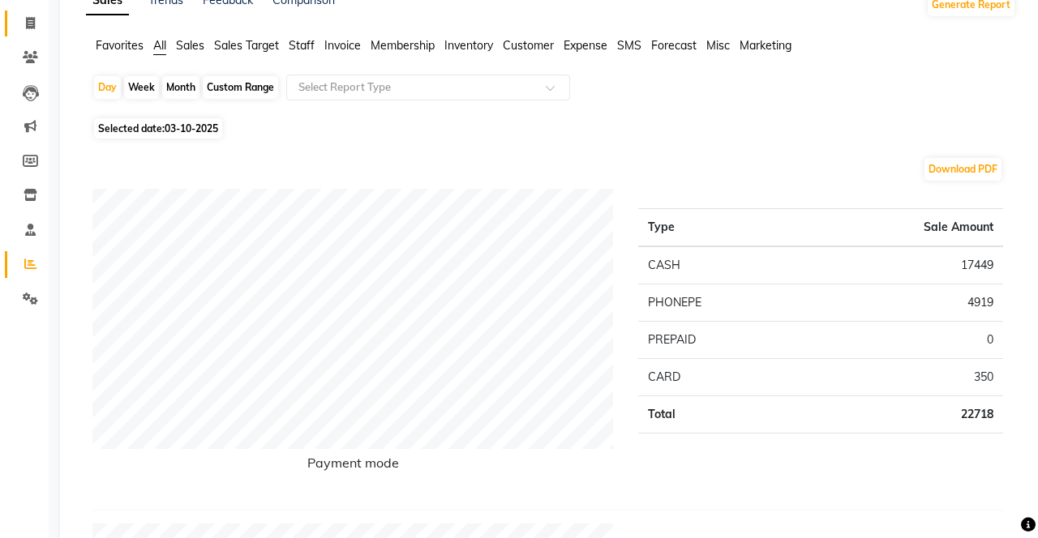
click at [32, 19] on icon at bounding box center [30, 23] width 9 height 12
select select "service"
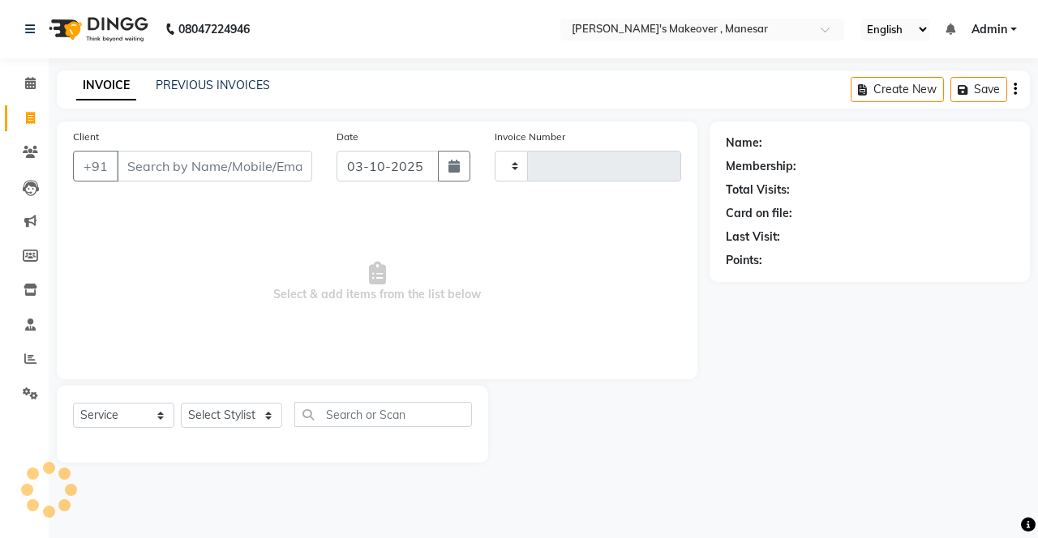
scroll to position [14, 0]
select select "820"
type input "4743"
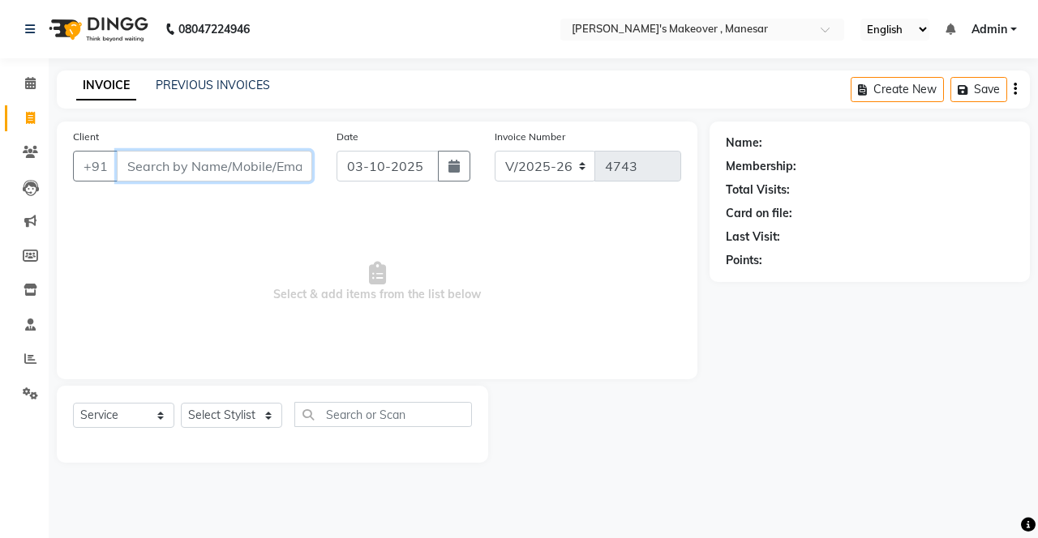
click at [185, 165] on input "Client" at bounding box center [214, 166] width 195 height 31
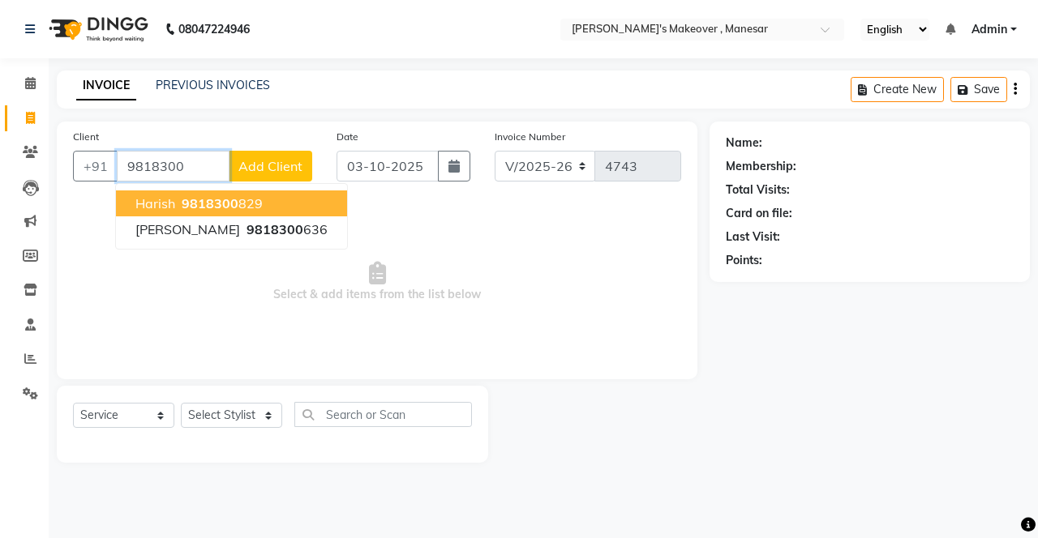
click at [281, 195] on button "Harish 9818300 829" at bounding box center [231, 204] width 231 height 26
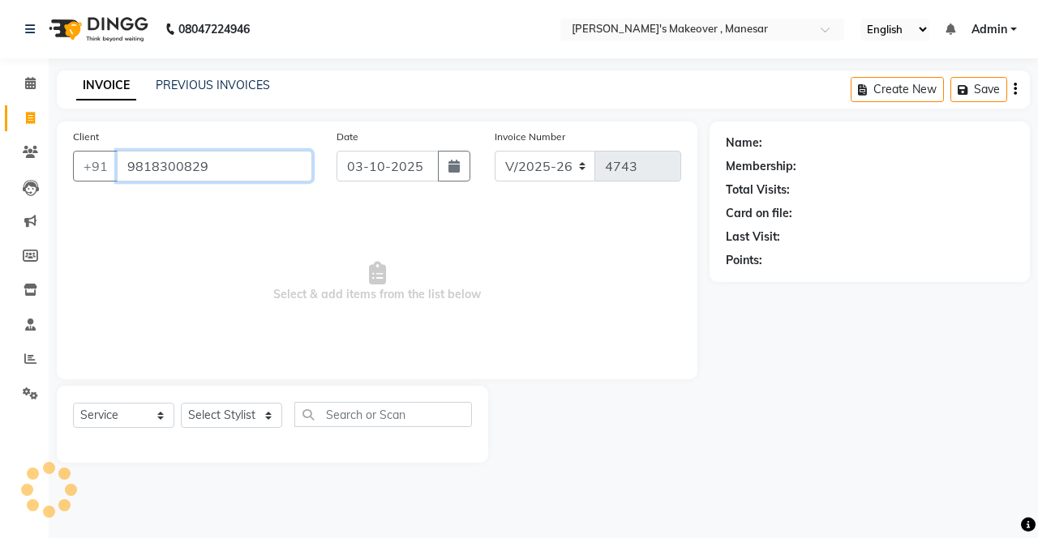
type input "9818300829"
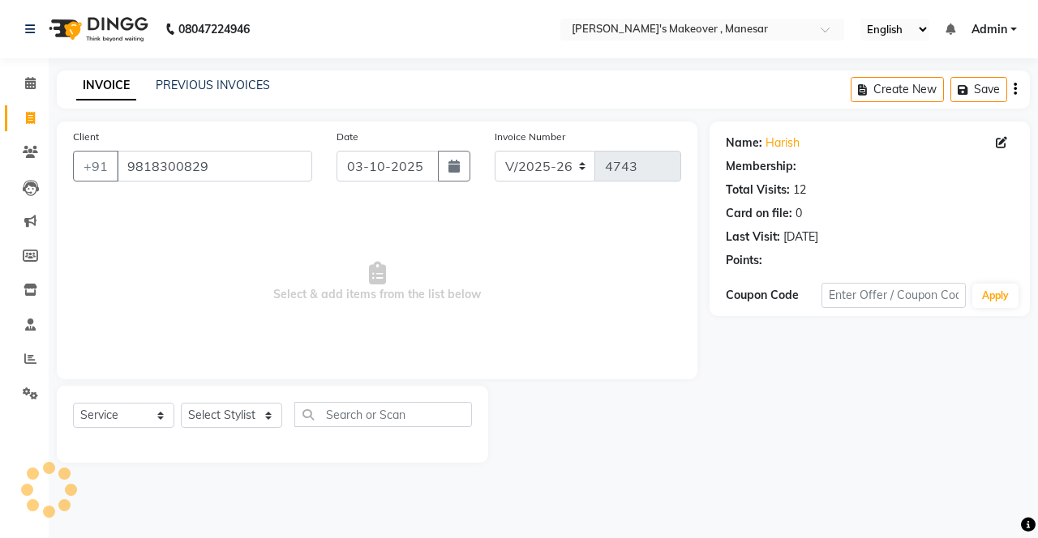
select select "1: Object"
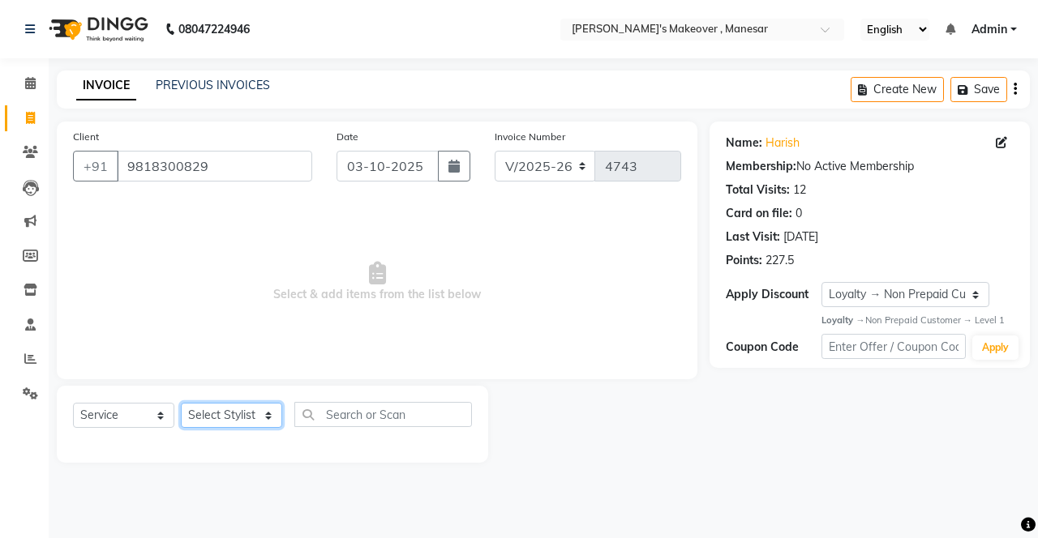
click at [229, 406] on select "Select Stylist Danish Shavej [PERSON_NAME] Krishna [PERSON_NAME] [PERSON_NAME] …" at bounding box center [231, 415] width 101 height 25
select select "51192"
click at [181, 403] on select "Select Stylist Danish Shavej [PERSON_NAME] Krishna [PERSON_NAME] [PERSON_NAME] …" at bounding box center [231, 415] width 101 height 25
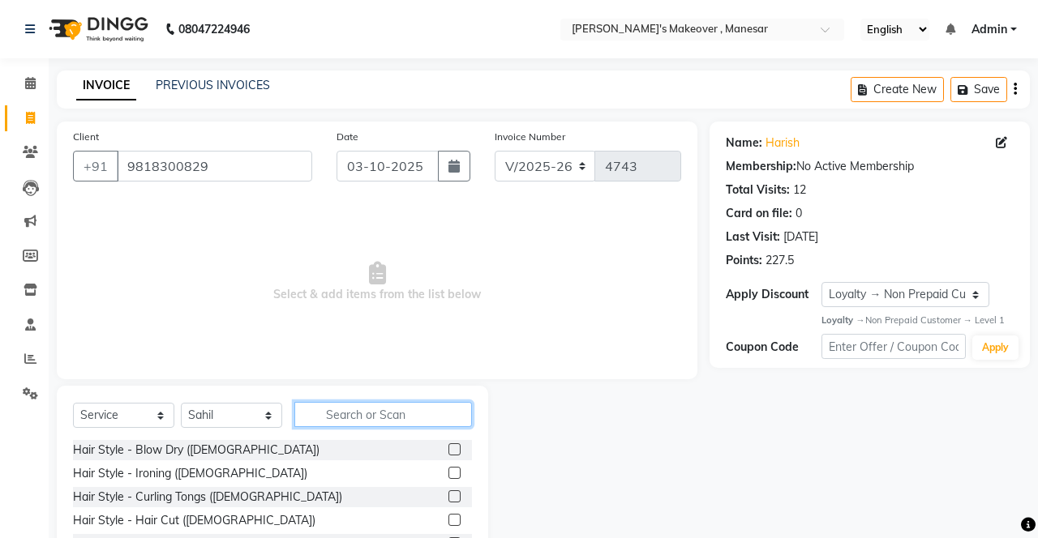
click at [350, 412] on input "text" at bounding box center [383, 414] width 178 height 25
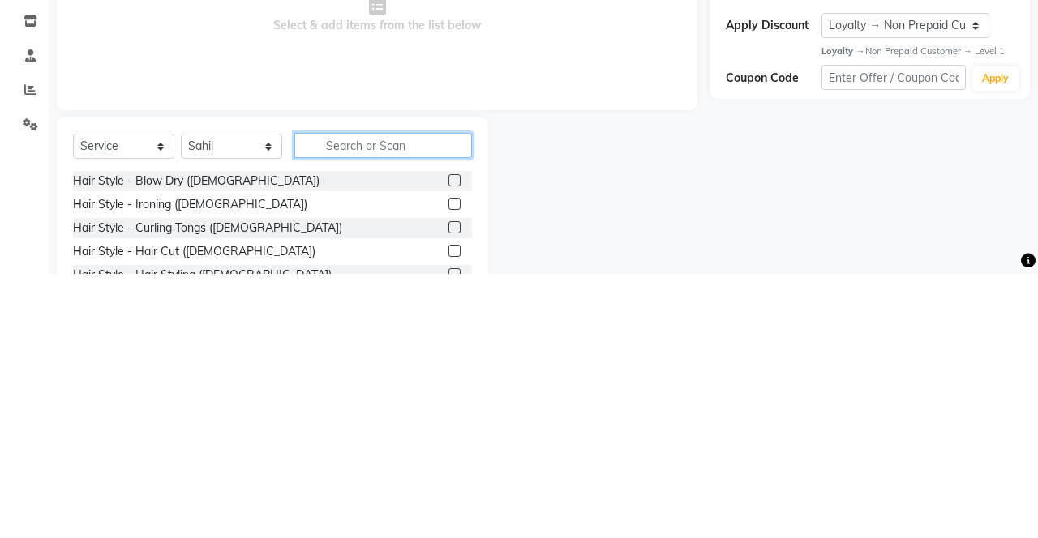
scroll to position [12, 0]
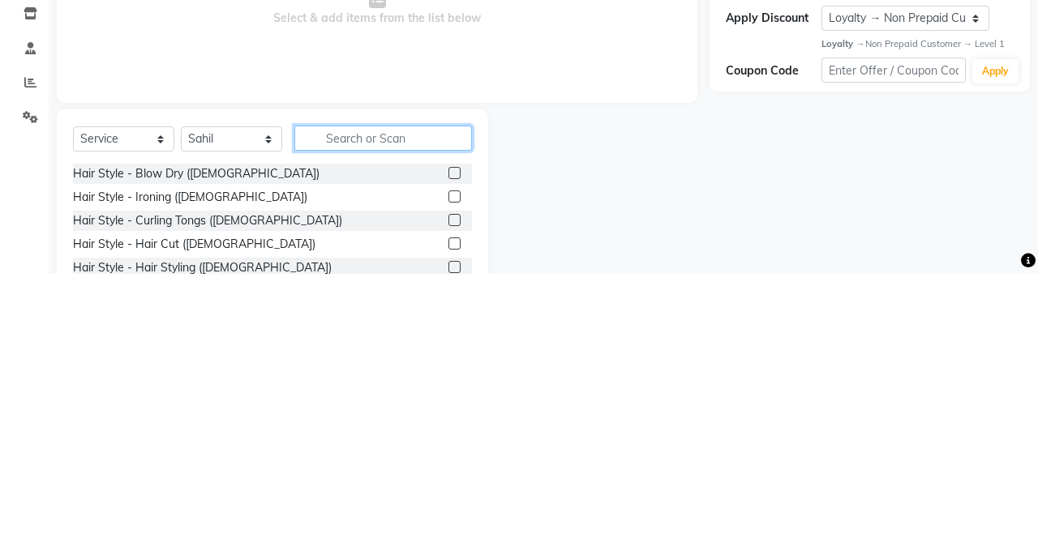
type input "D"
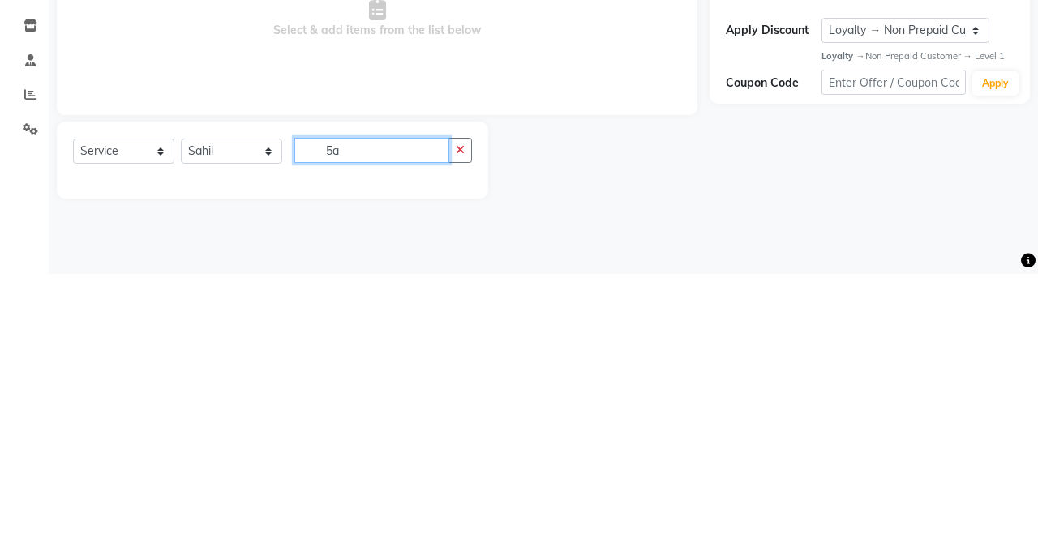
scroll to position [0, 0]
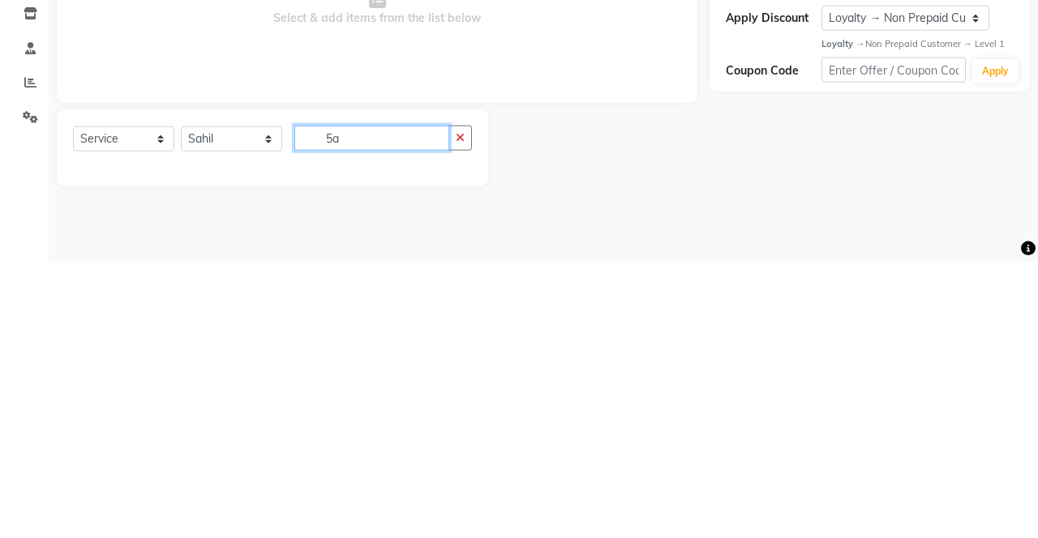
type input "5"
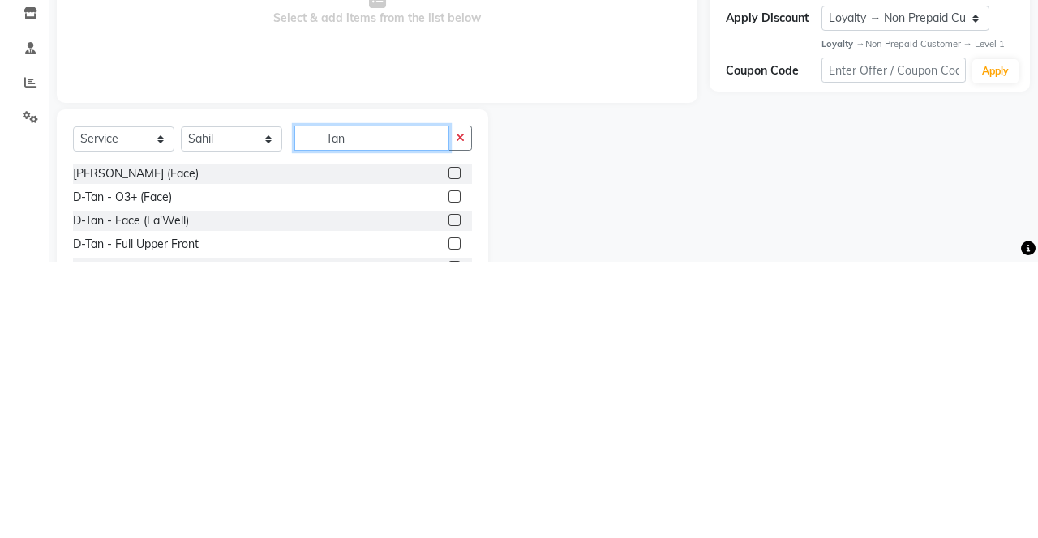
type input "Tan"
click at [452, 450] on label at bounding box center [454, 449] width 12 height 12
click at [452, 450] on input "checkbox" at bounding box center [453, 450] width 11 height 11
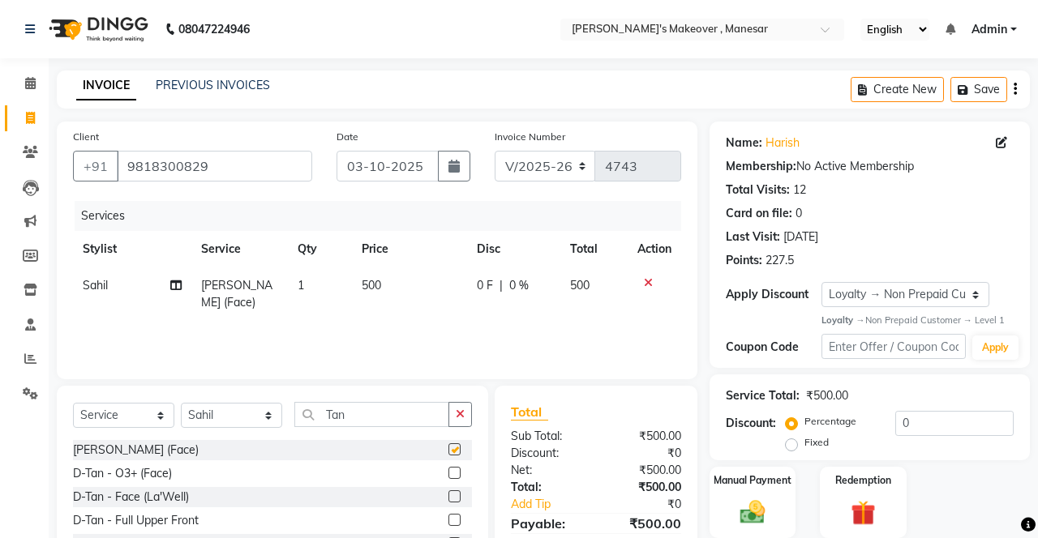
checkbox input "false"
click at [365, 412] on input "Tan" at bounding box center [371, 414] width 155 height 25
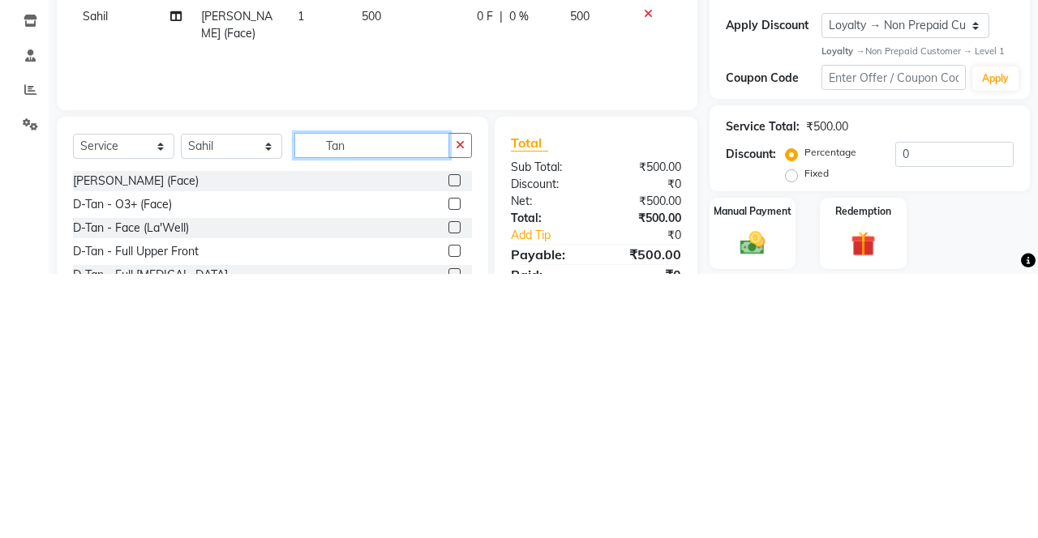
scroll to position [12, 0]
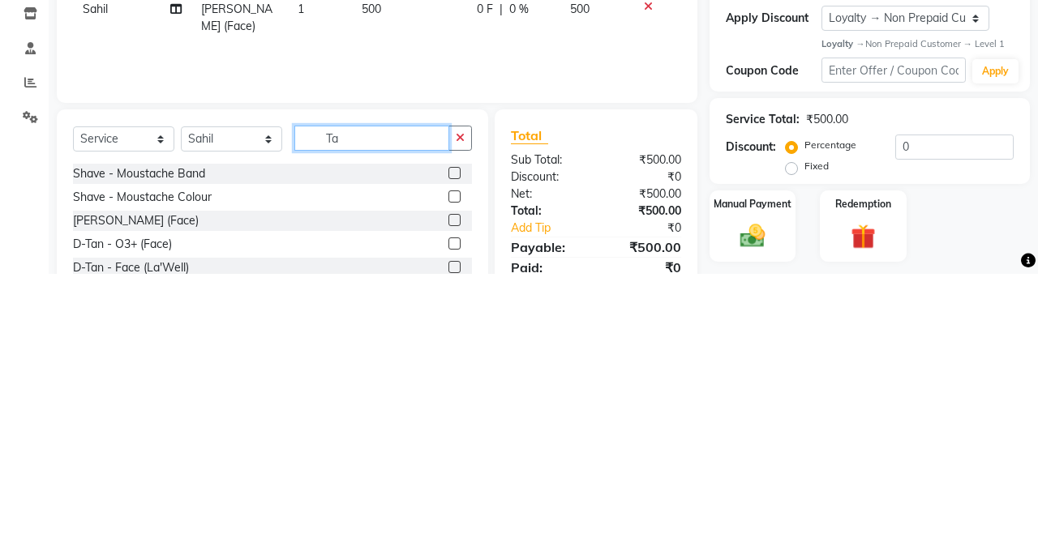
type input "T"
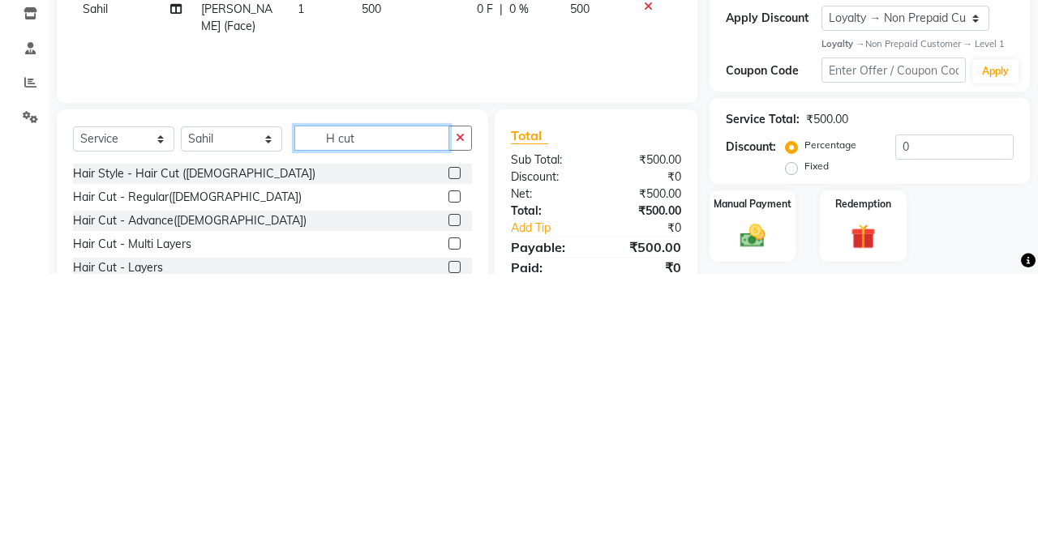
type input "H cut"
click at [455, 459] on label at bounding box center [454, 461] width 12 height 12
click at [455, 459] on input "checkbox" at bounding box center [453, 461] width 11 height 11
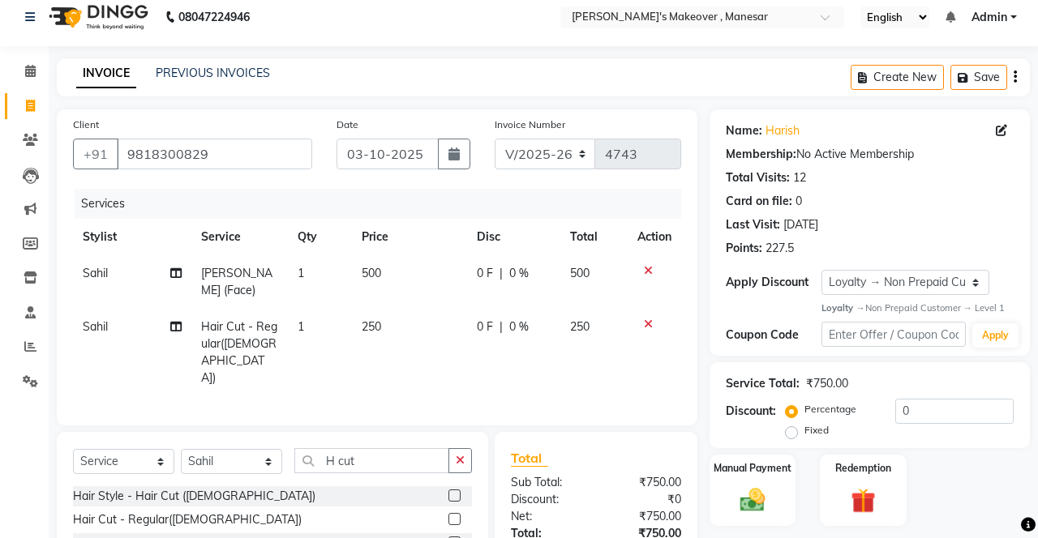
checkbox input "false"
click at [374, 448] on input "H cut" at bounding box center [371, 460] width 155 height 25
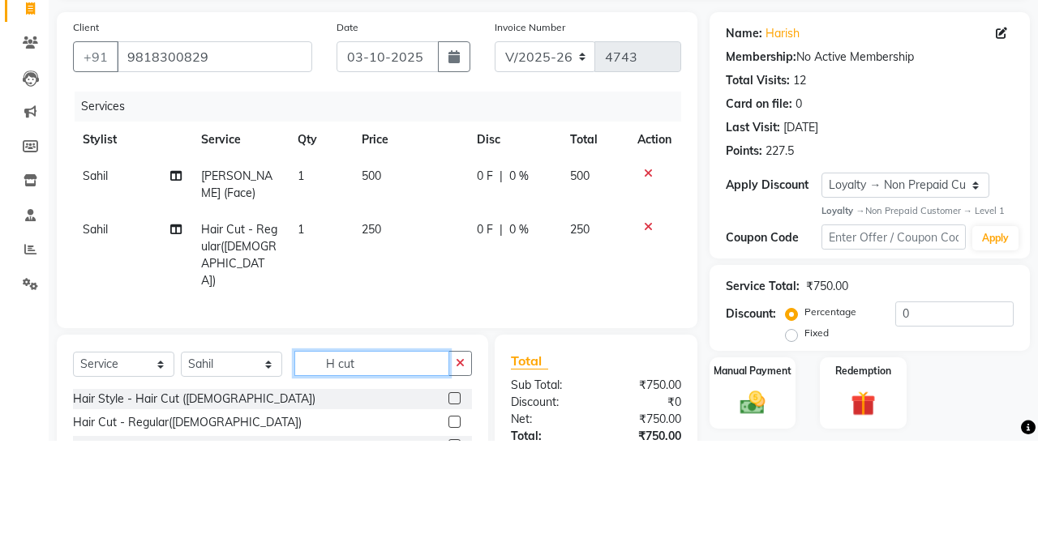
scroll to position [36, 0]
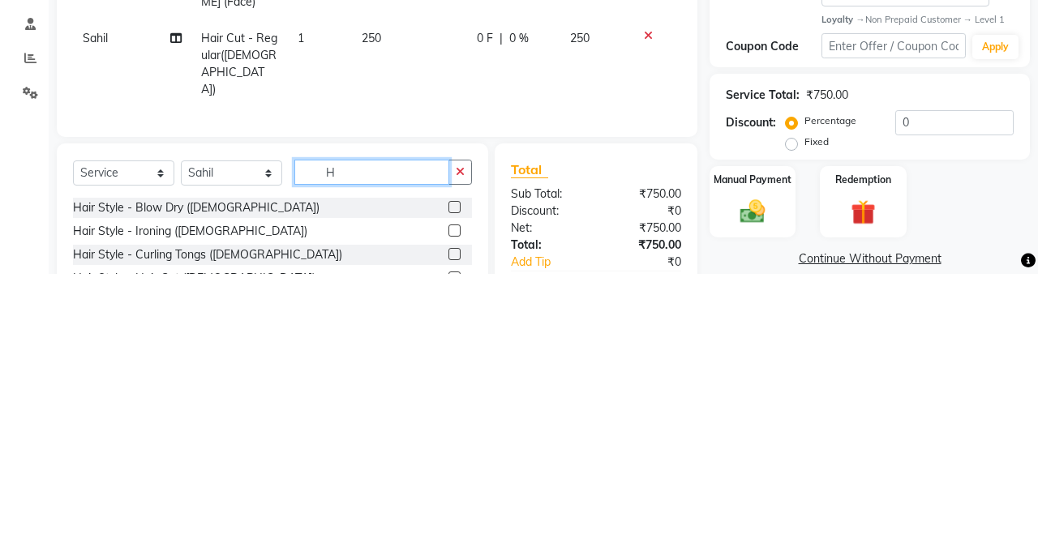
type input "H"
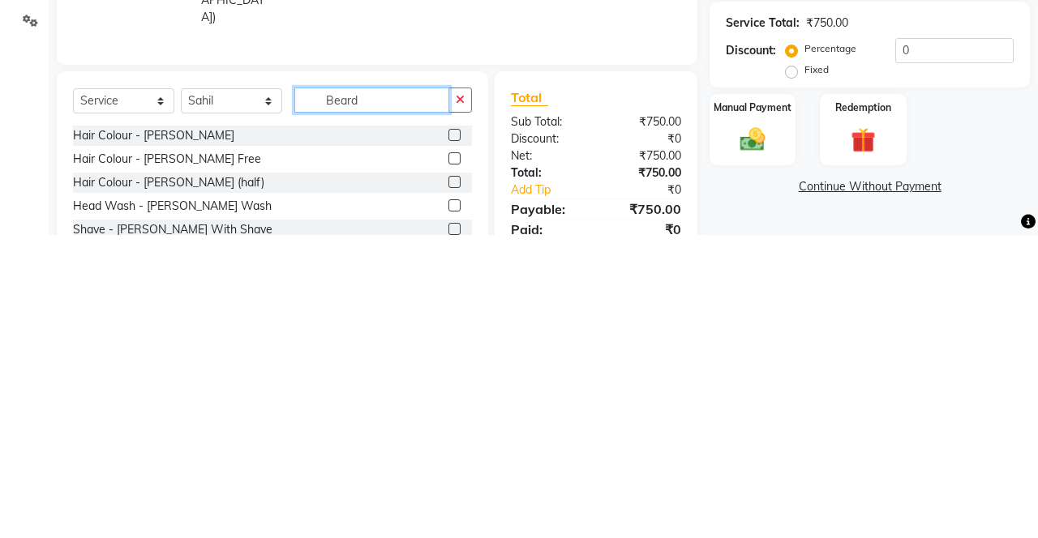
scroll to position [75, 0]
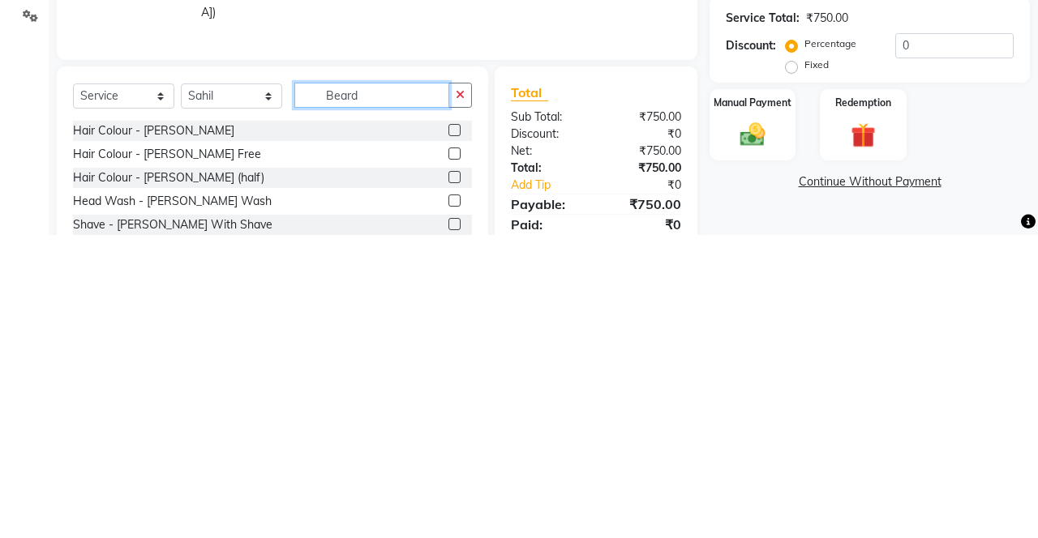
type input "Beard"
click at [452, 521] on label at bounding box center [454, 527] width 12 height 12
click at [452, 523] on input "checkbox" at bounding box center [453, 528] width 11 height 11
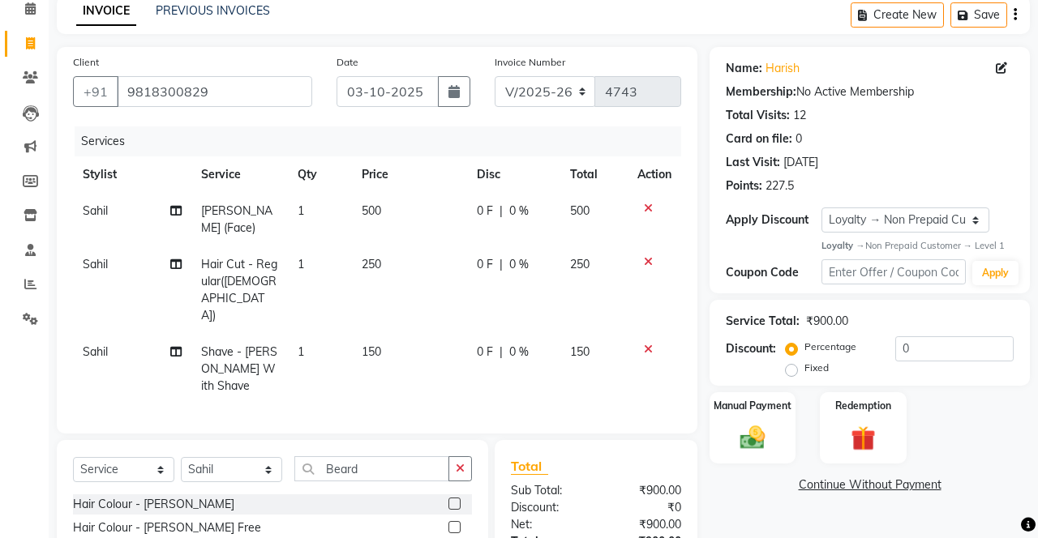
checkbox input "false"
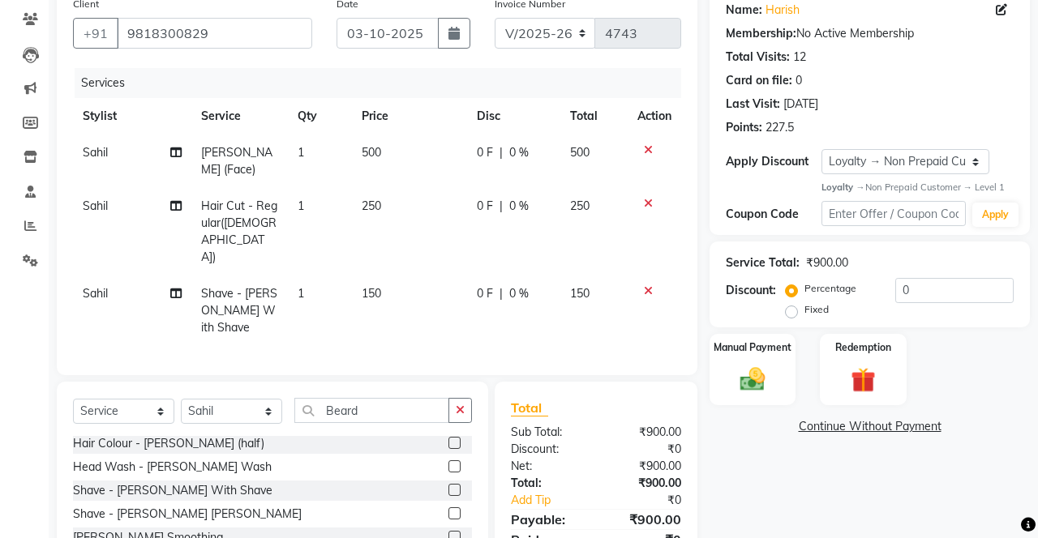
scroll to position [132, 0]
click at [925, 285] on input "0" at bounding box center [954, 291] width 118 height 25
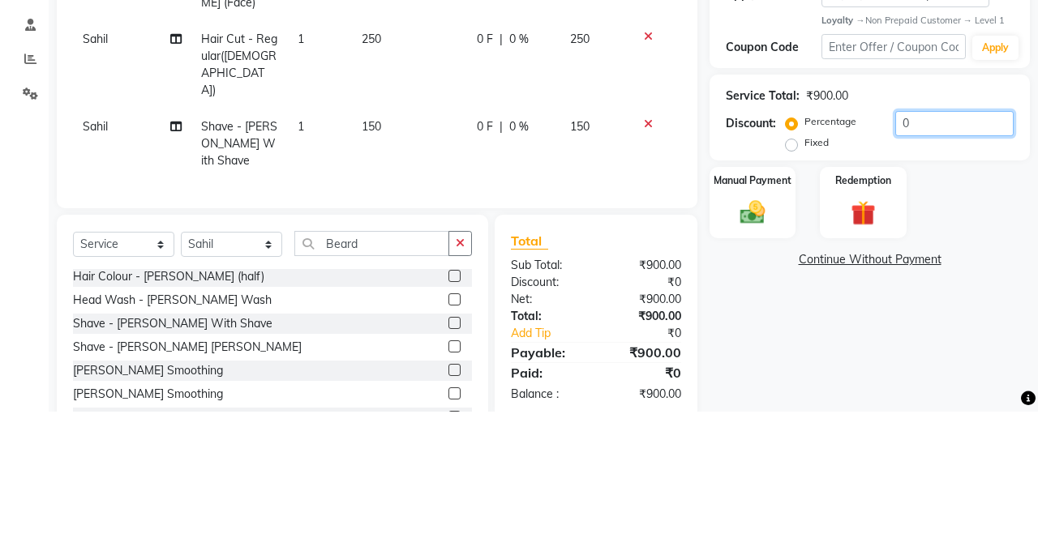
scroll to position [173, 0]
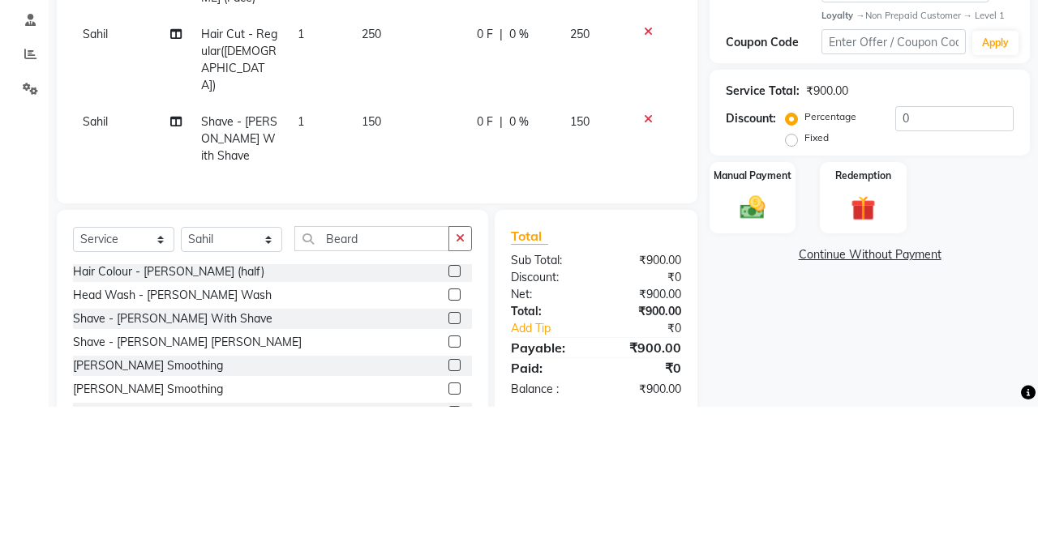
click at [804, 271] on label "Fixed" at bounding box center [816, 270] width 24 height 15
click at [800, 271] on input "Fixed" at bounding box center [794, 269] width 11 height 11
radio input "true"
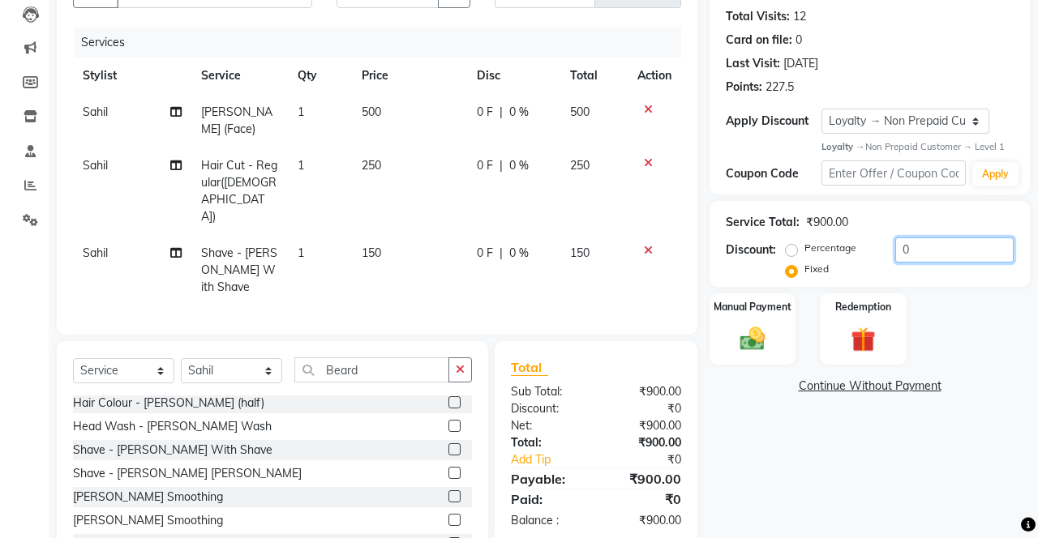
click at [927, 250] on input "0" at bounding box center [954, 250] width 118 height 25
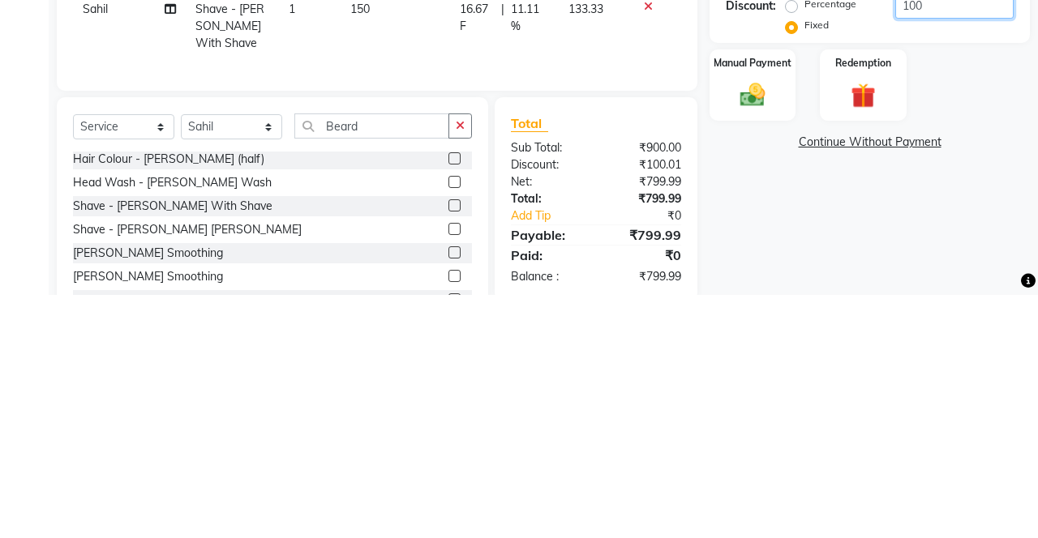
scroll to position [173, 0]
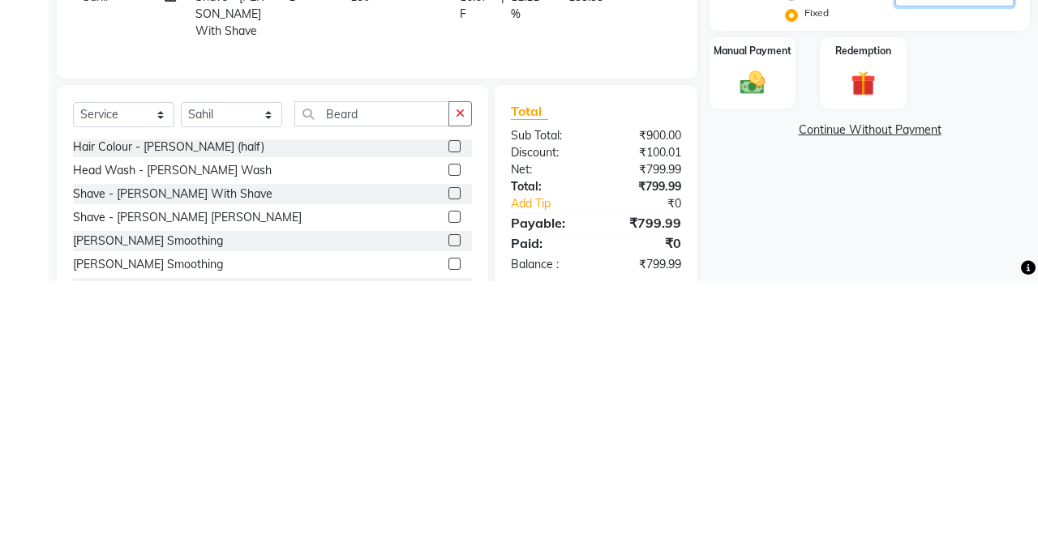
type input "100"
click at [768, 330] on img at bounding box center [752, 339] width 41 height 28
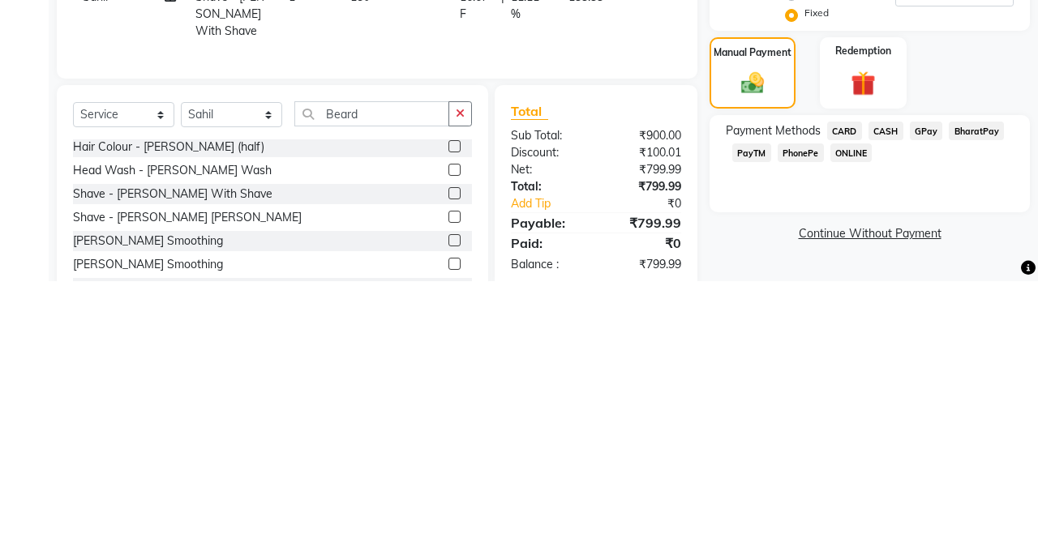
scroll to position [174, 0]
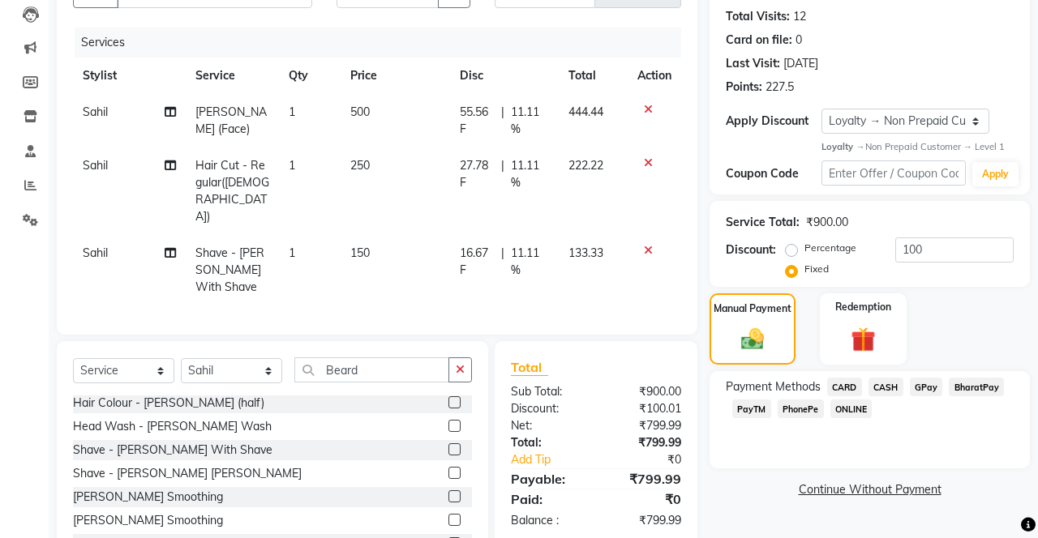
click at [798, 401] on span "PhonePe" at bounding box center [801, 409] width 46 height 19
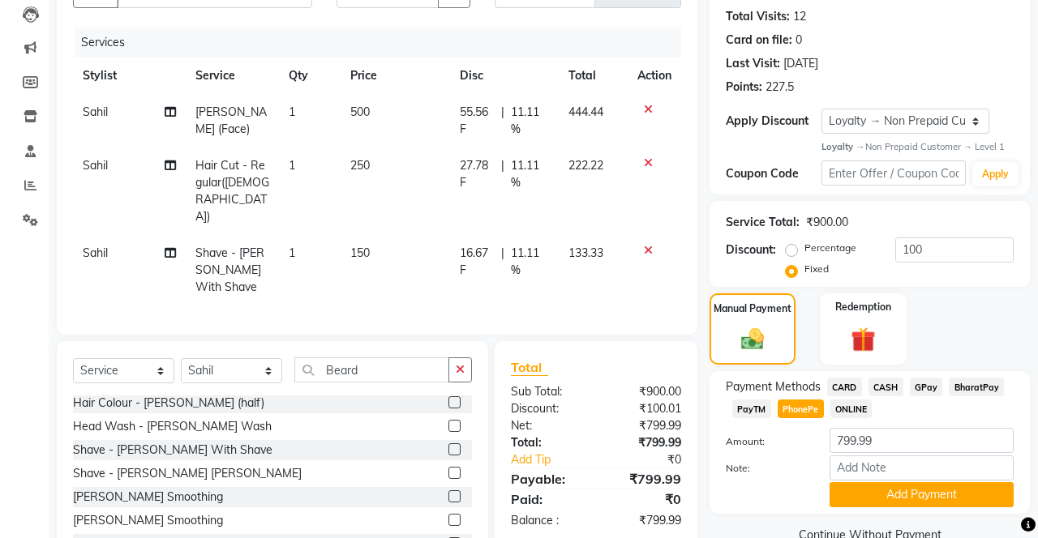
click at [927, 490] on button "Add Payment" at bounding box center [921, 494] width 184 height 25
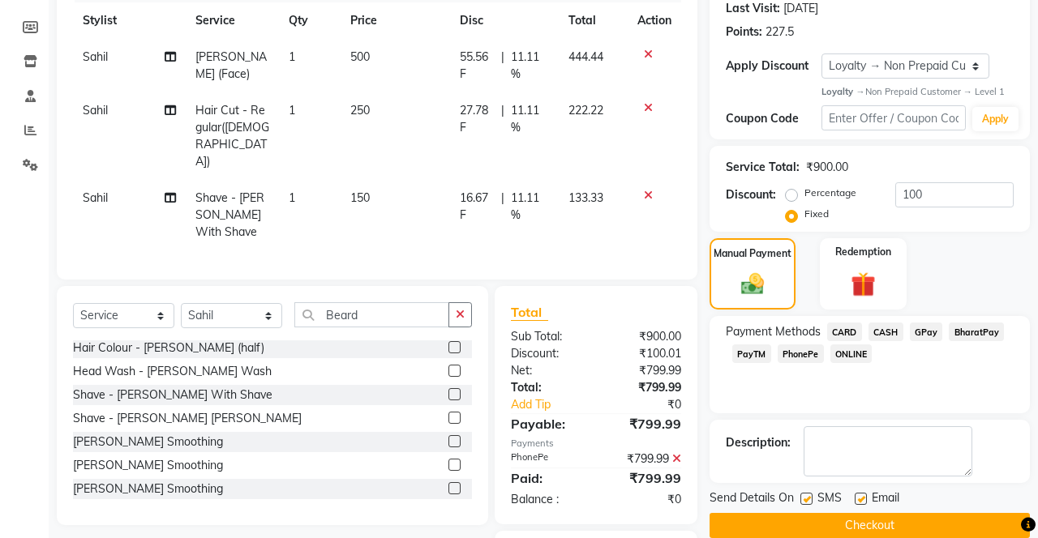
scroll to position [248, 0]
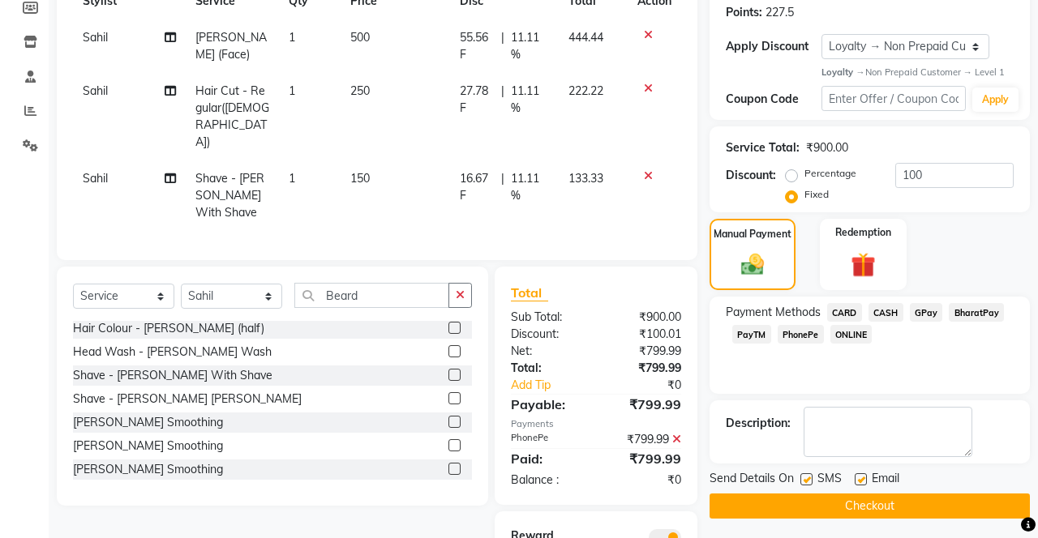
click at [808, 478] on label at bounding box center [806, 479] width 12 height 12
click at [808, 478] on input "checkbox" at bounding box center [805, 480] width 11 height 11
checkbox input "false"
click at [863, 478] on label at bounding box center [861, 479] width 12 height 12
click at [863, 478] on input "checkbox" at bounding box center [860, 480] width 11 height 11
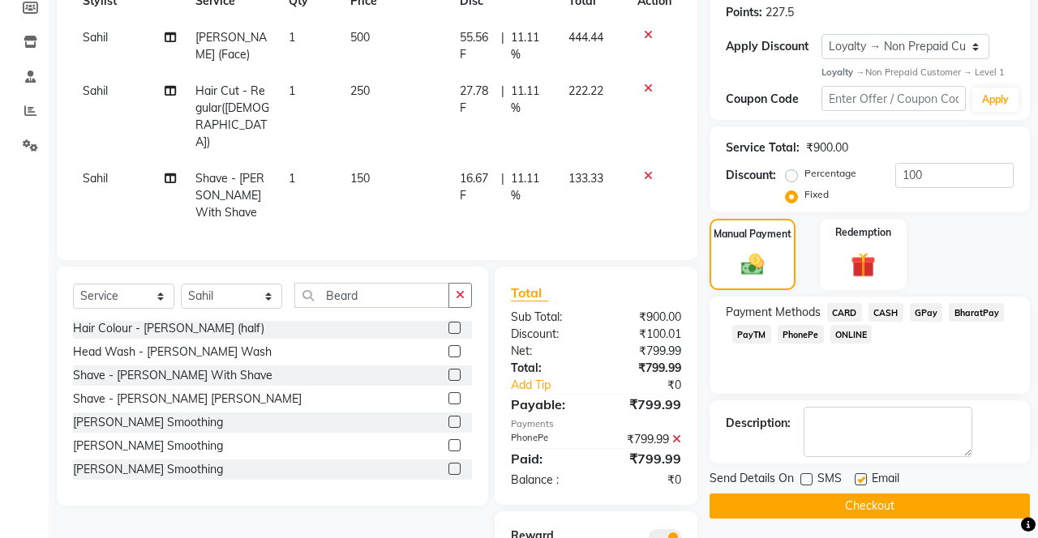
checkbox input "false"
click at [871, 516] on button "Checkout" at bounding box center [869, 506] width 320 height 25
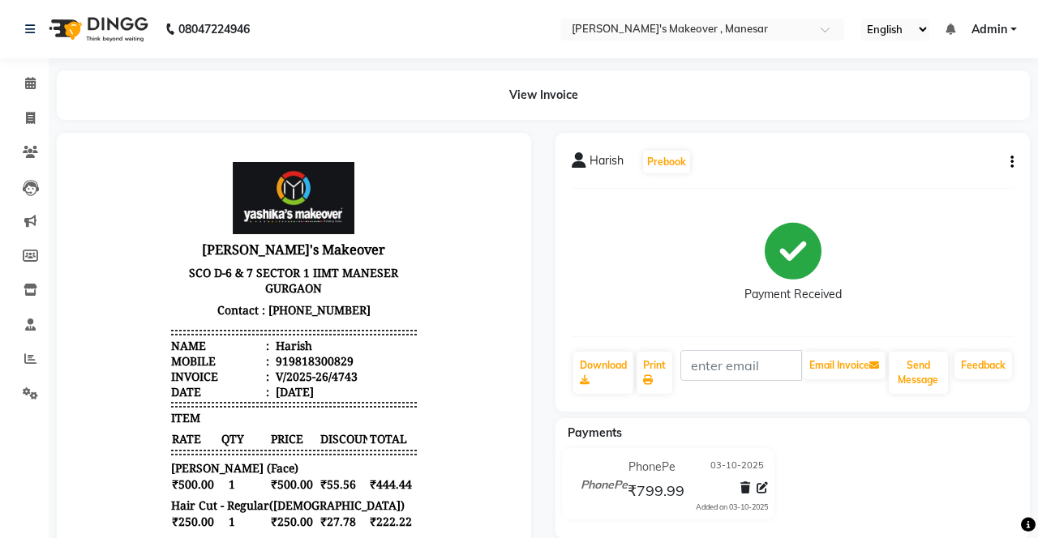
select select "service"
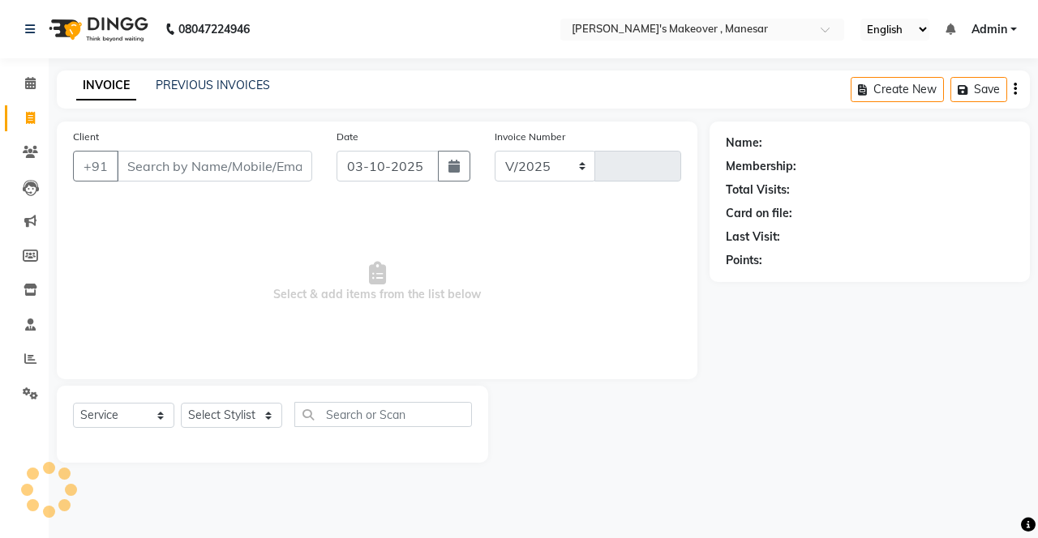
select select "820"
type input "4744"
click at [21, 356] on span at bounding box center [30, 359] width 28 height 19
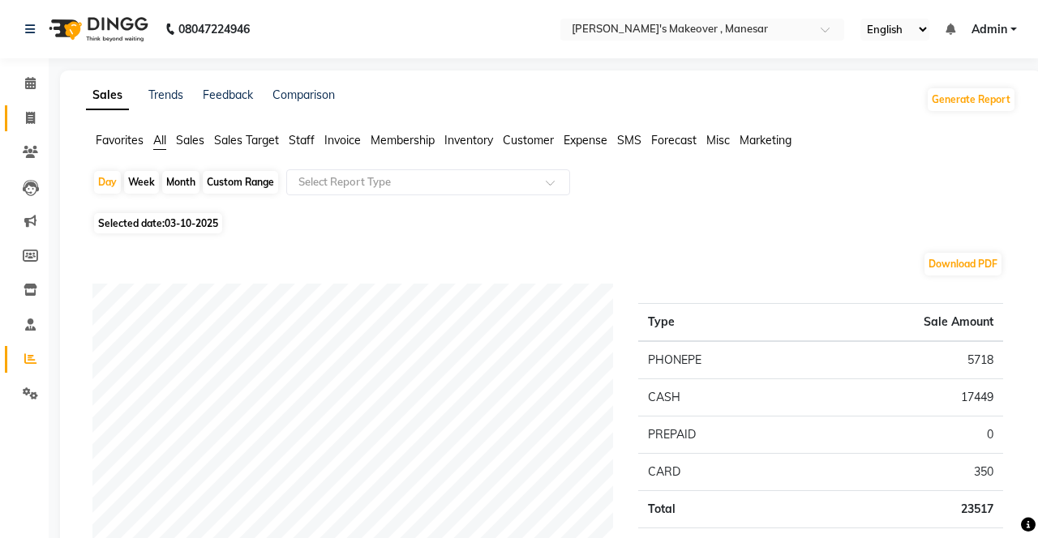
click at [36, 126] on span at bounding box center [30, 118] width 28 height 19
select select "service"
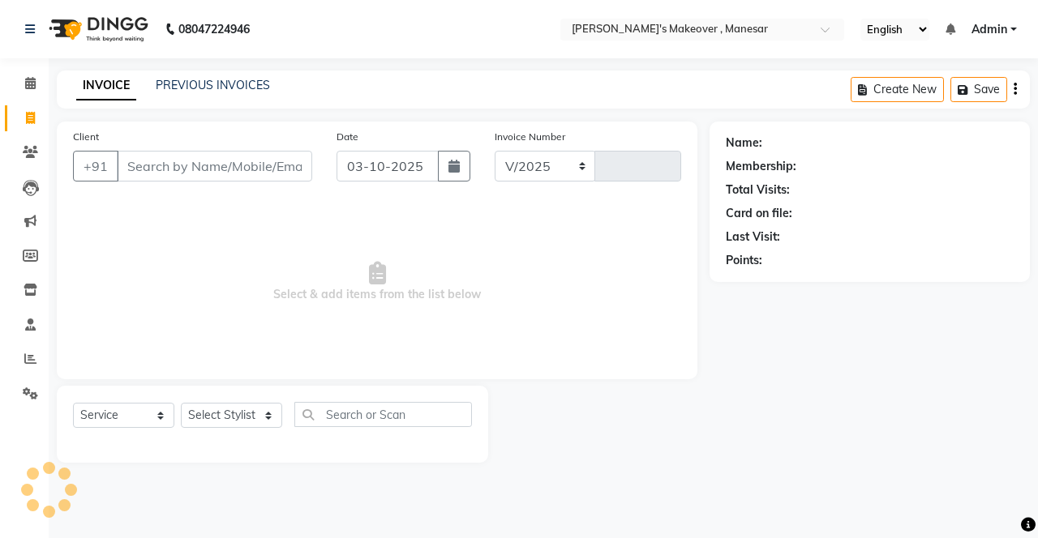
select select "820"
type input "4744"
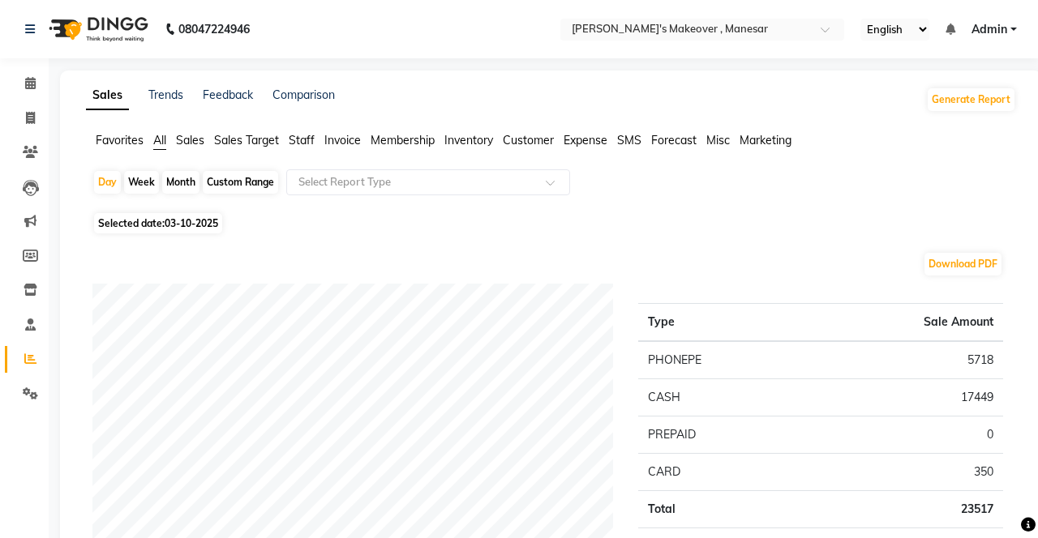
select select "service"
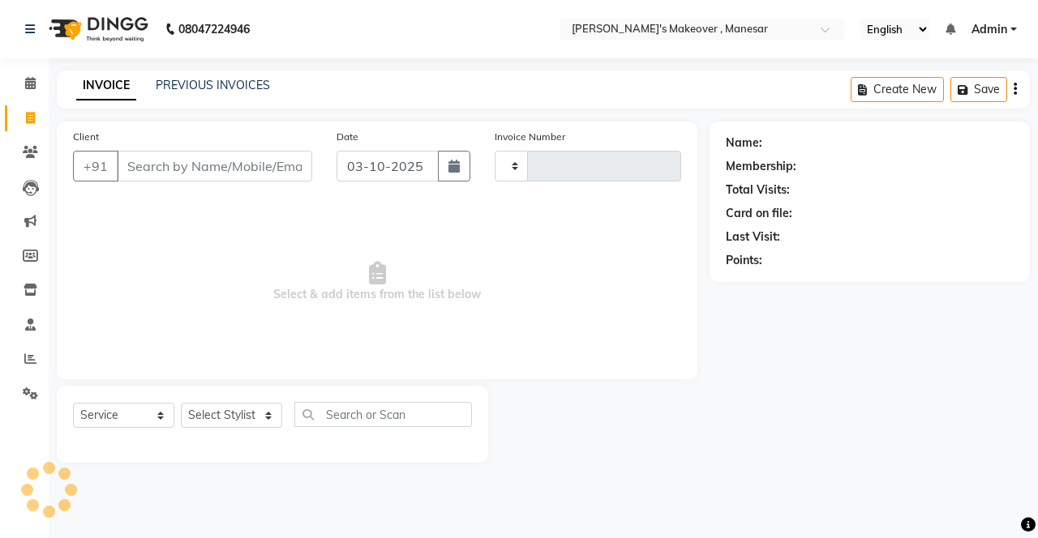
type input "4744"
select select "820"
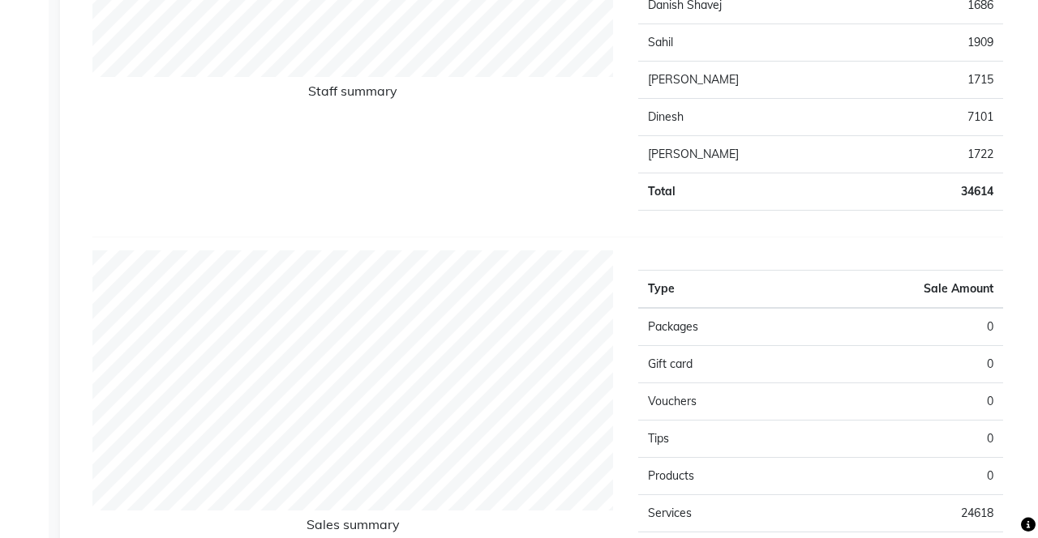
scroll to position [803, 0]
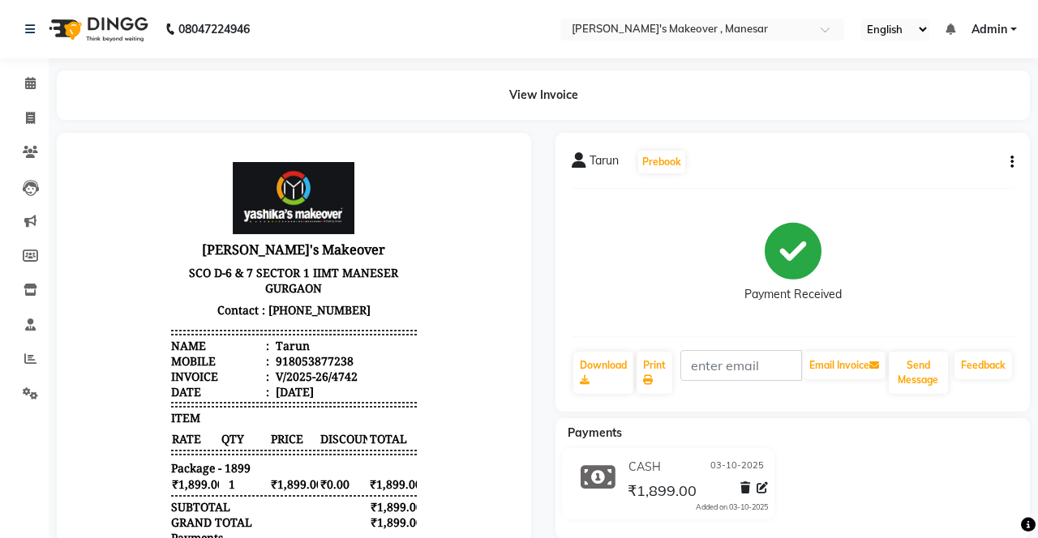
select select "service"
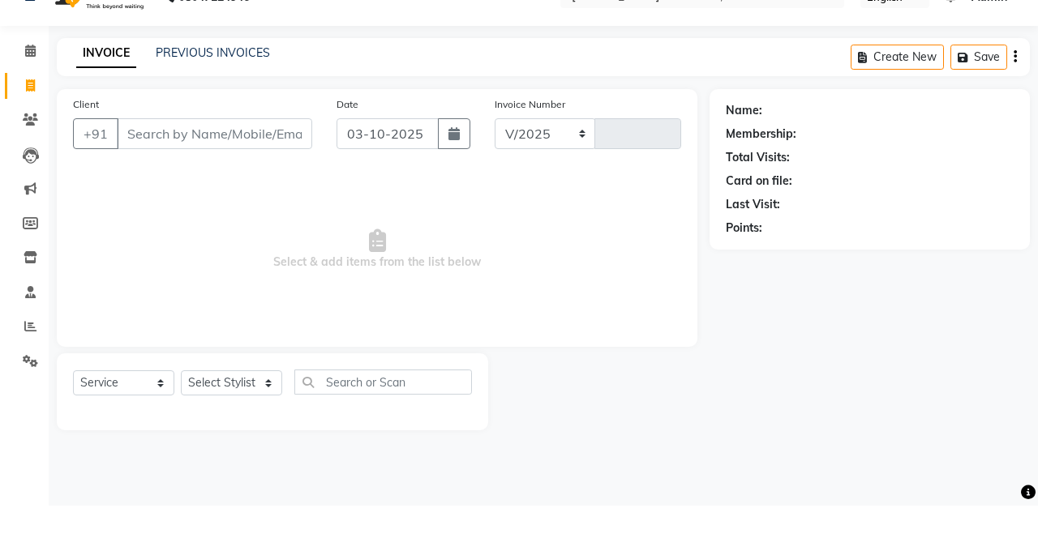
select select "820"
type input "4744"
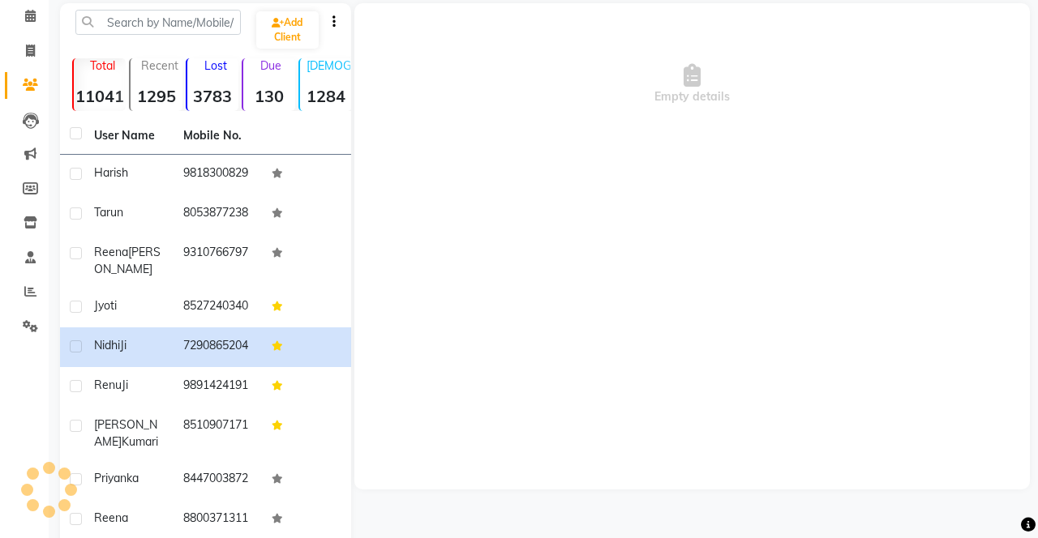
scroll to position [127, 0]
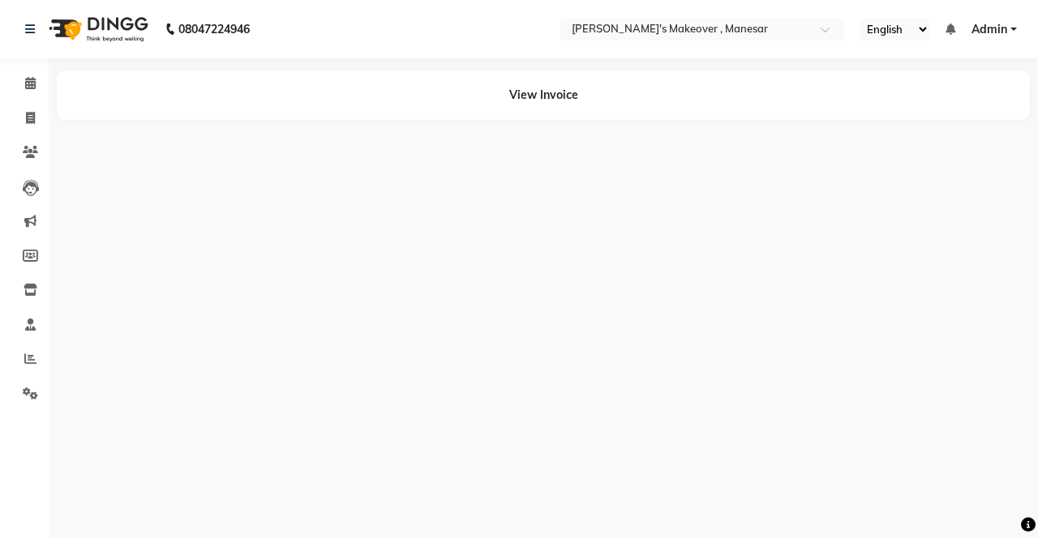
select select "service"
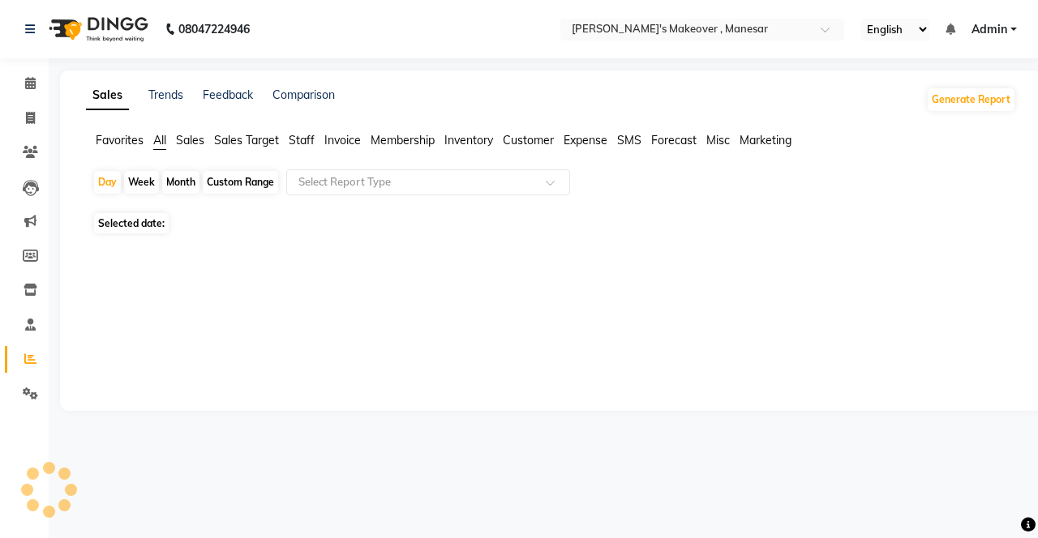
select select "service"
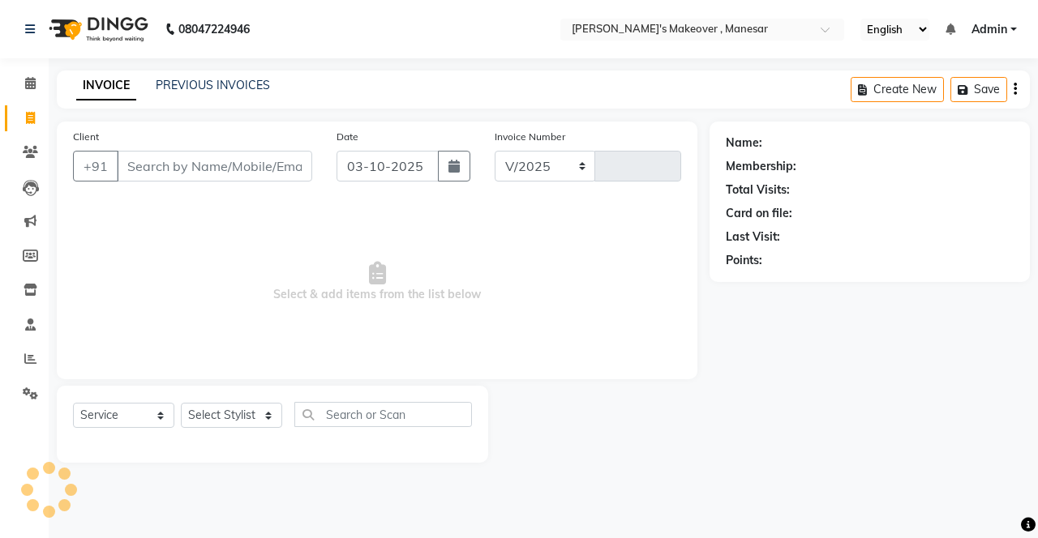
select select "820"
type input "4744"
click at [25, 368] on span at bounding box center [30, 359] width 28 height 19
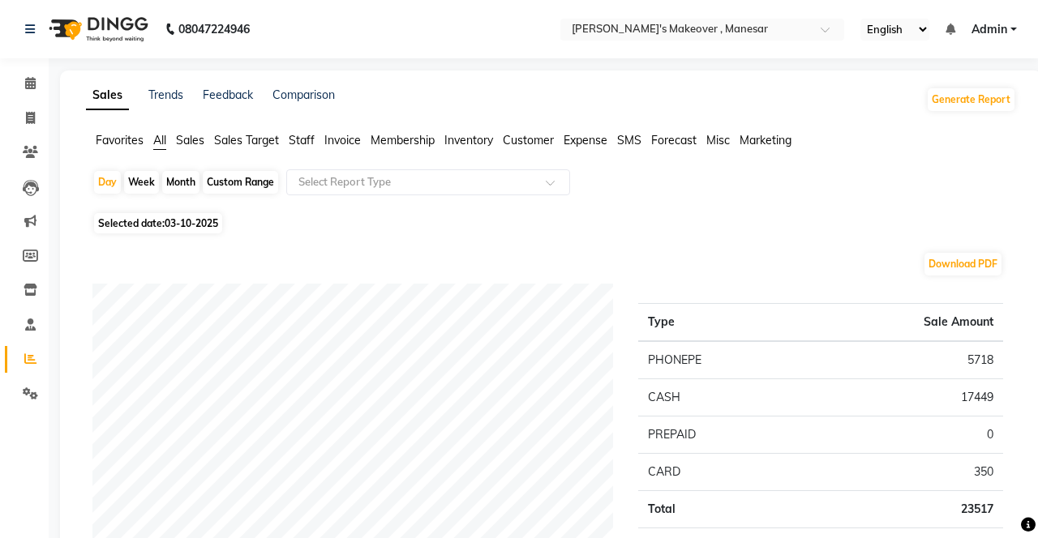
click at [32, 359] on icon at bounding box center [30, 359] width 12 height 12
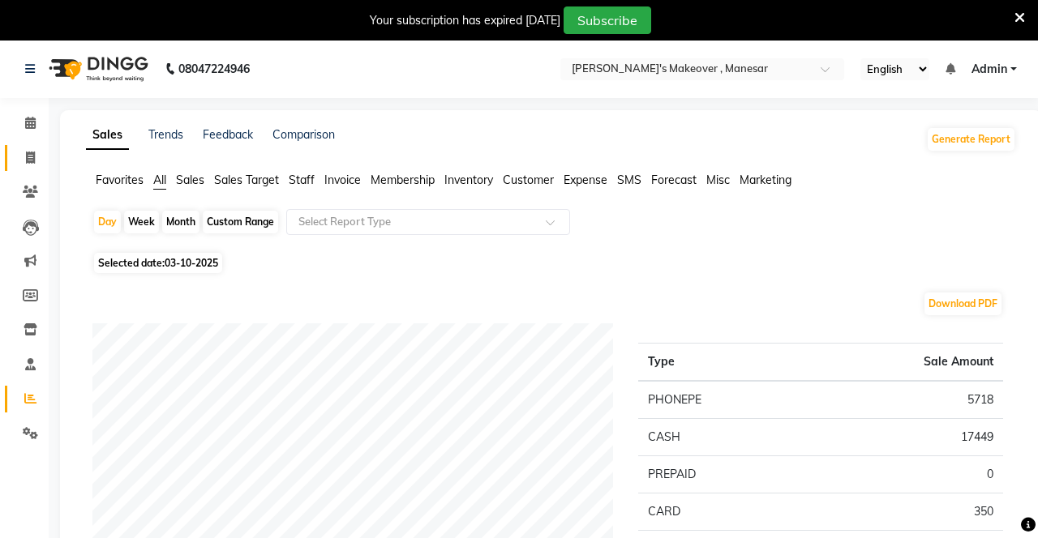
click at [36, 152] on span at bounding box center [30, 158] width 28 height 19
select select "service"
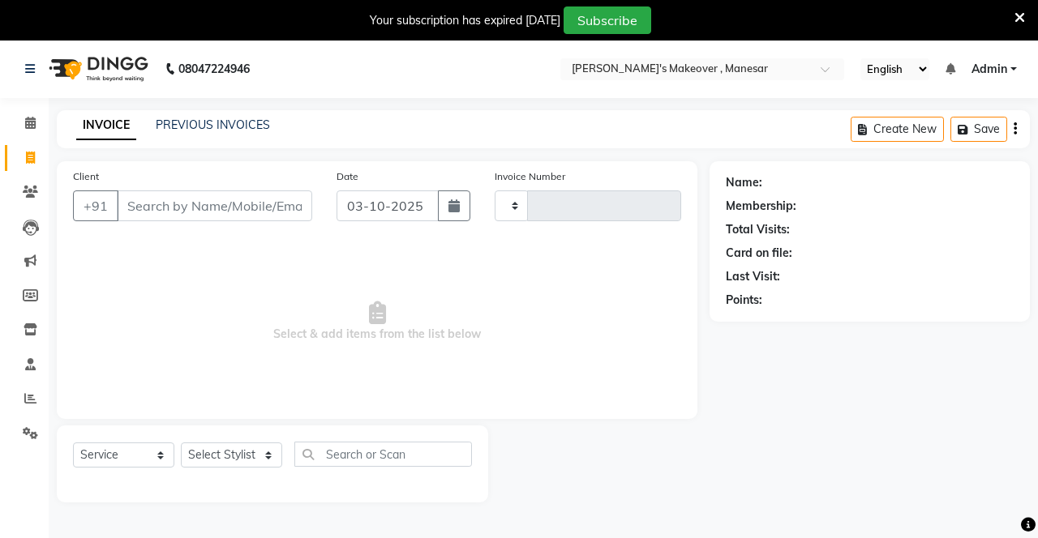
type input "4744"
select select "820"
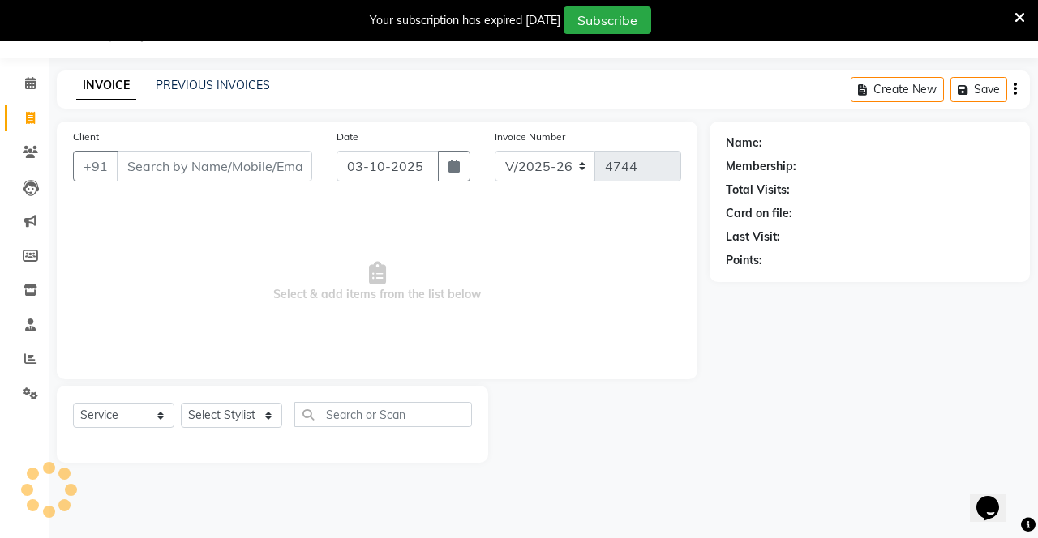
click at [172, 166] on input "Client" at bounding box center [214, 166] width 195 height 31
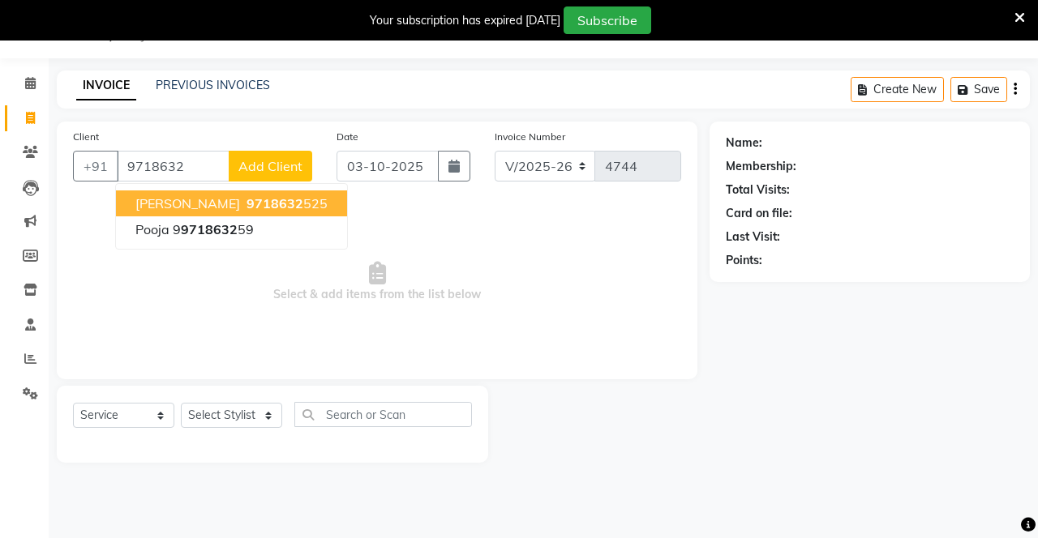
click at [243, 198] on ngb-highlight "9718632 525" at bounding box center [285, 203] width 84 height 16
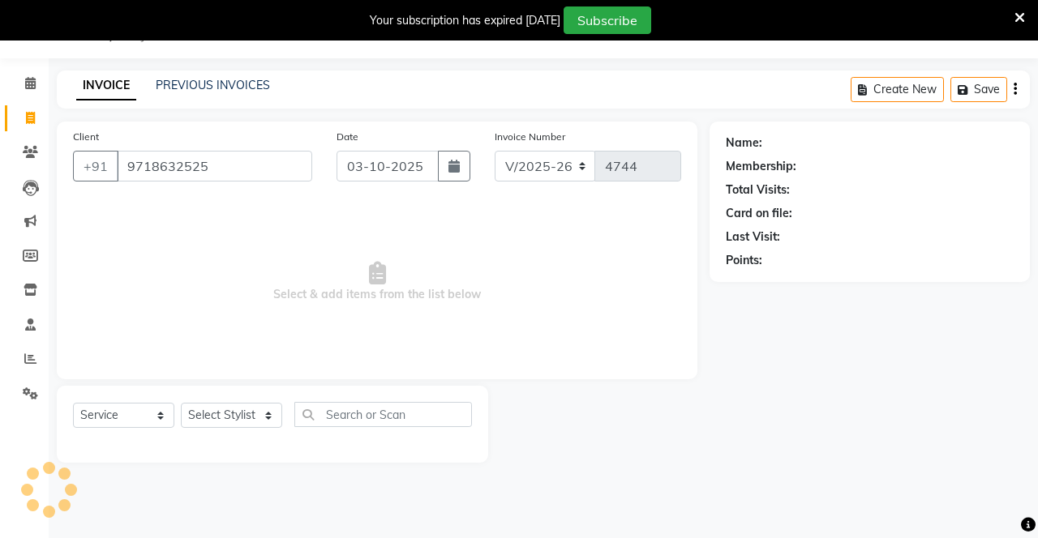
type input "9718632525"
select select "1: Object"
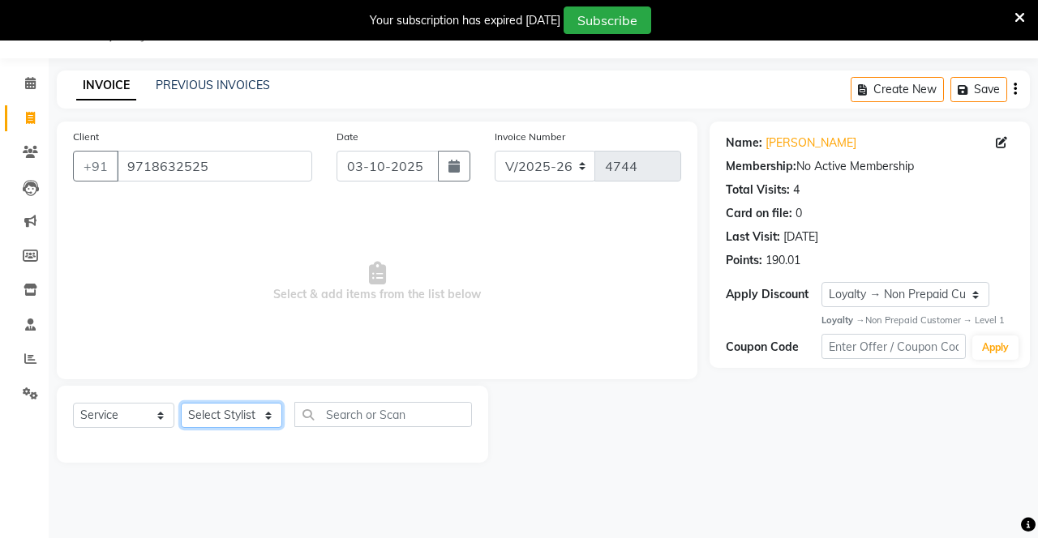
click at [230, 413] on select "Select Stylist Danish Shavej [PERSON_NAME] Krishna [PERSON_NAME] [PERSON_NAME] …" at bounding box center [231, 415] width 101 height 25
select select "14429"
click at [181, 403] on select "Select Stylist Danish Shavej [PERSON_NAME] Krishna [PERSON_NAME] [PERSON_NAME] …" at bounding box center [231, 415] width 101 height 25
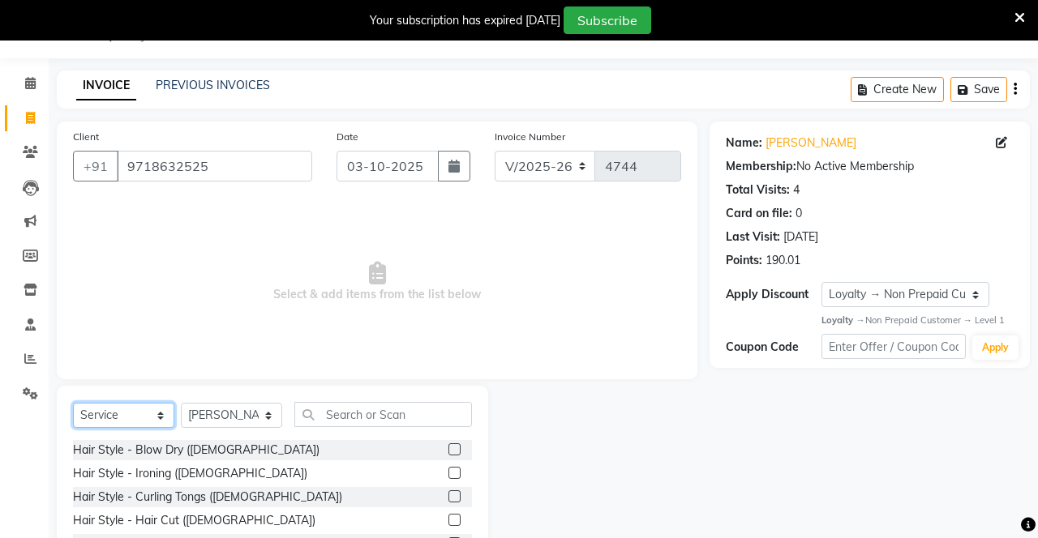
click at [135, 416] on select "Select Service Product Membership Package Voucher Prepaid Gift Card" at bounding box center [123, 415] width 101 height 25
select select "product"
click at [73, 403] on select "Select Service Product Membership Package Voucher Prepaid Gift Card" at bounding box center [123, 415] width 101 height 25
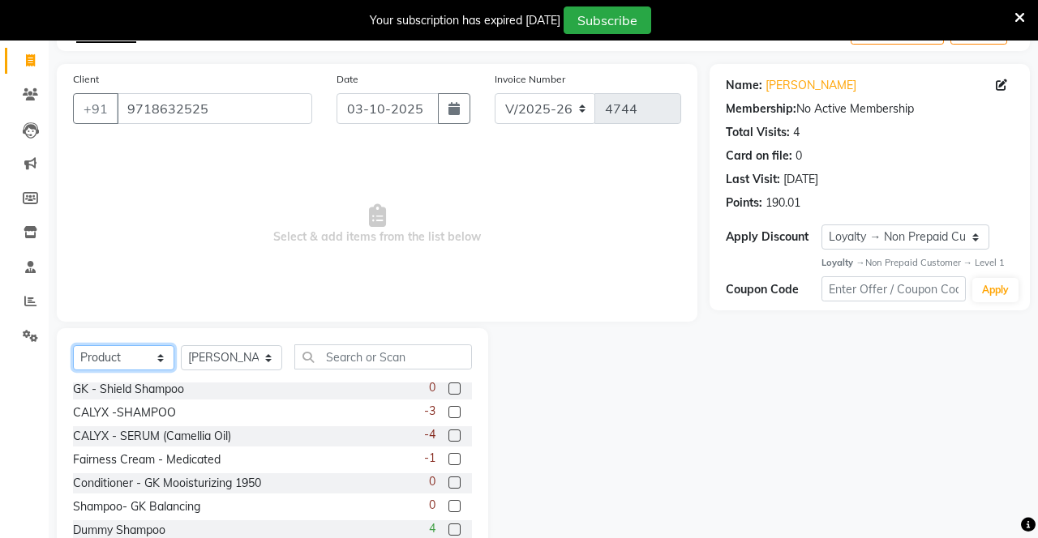
scroll to position [612, 0]
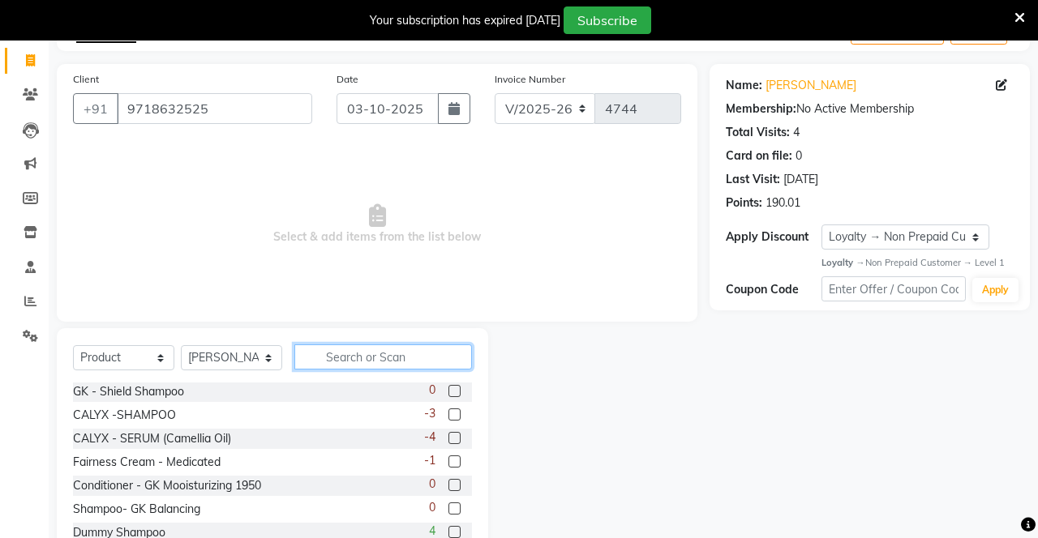
click at [353, 353] on input "text" at bounding box center [383, 357] width 178 height 25
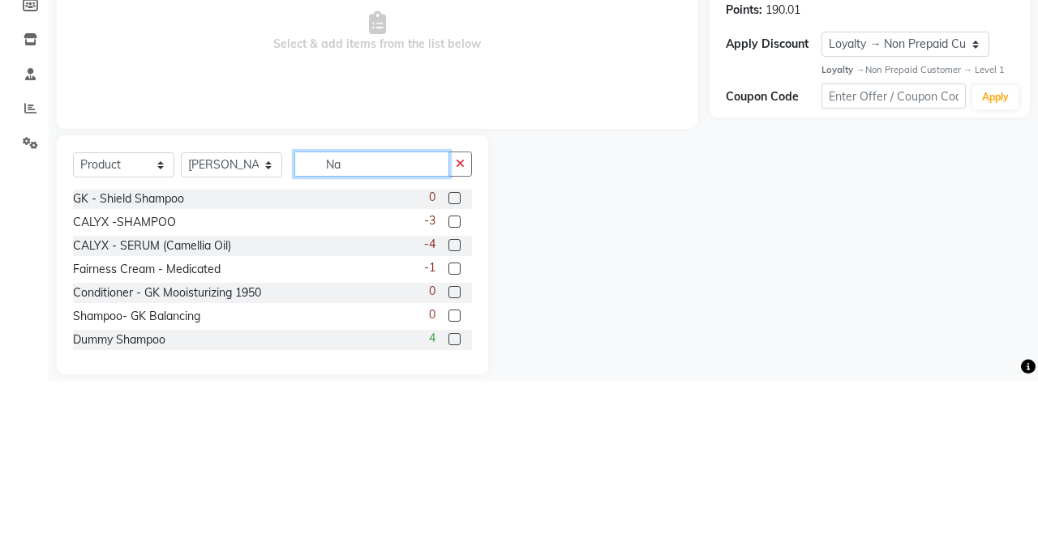
scroll to position [0, 0]
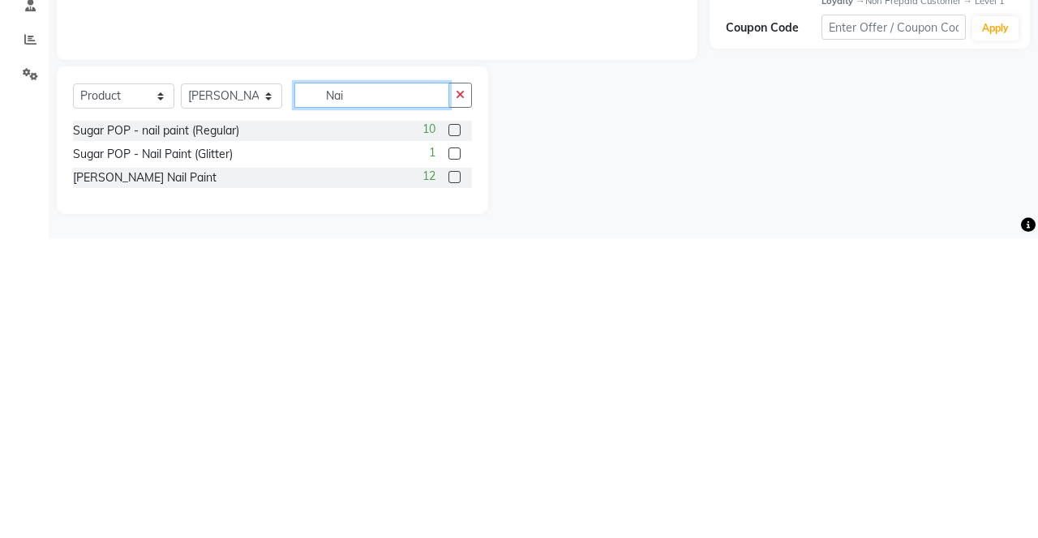
type input "Nai"
click at [451, 427] on label at bounding box center [454, 430] width 12 height 12
click at [451, 427] on input "checkbox" at bounding box center [453, 431] width 11 height 11
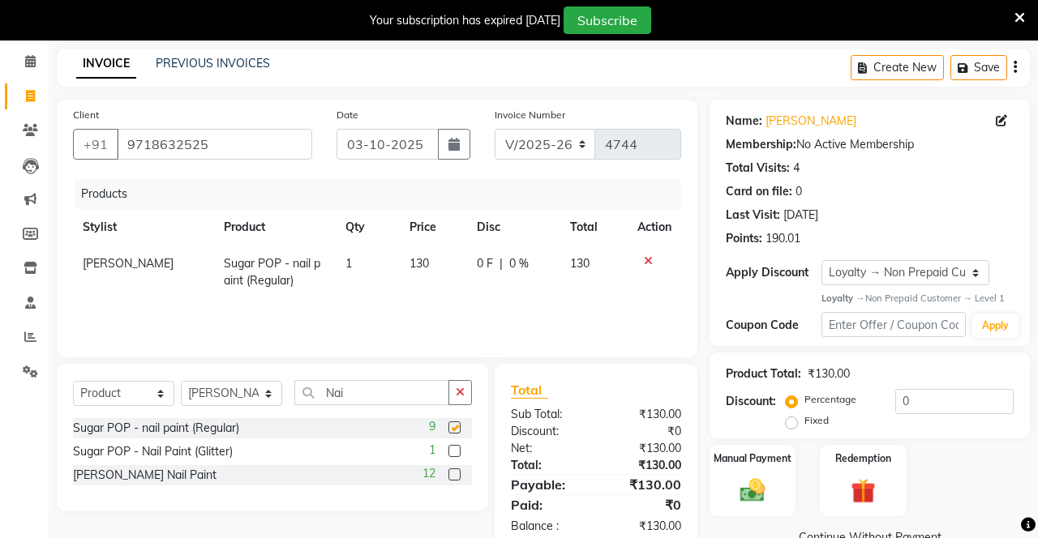
checkbox input "false"
click at [120, 388] on select "Select Service Product Membership Package Voucher Prepaid Gift Card" at bounding box center [123, 393] width 101 height 25
select select "service"
click at [73, 381] on select "Select Service Product Membership Package Voucher Prepaid Gift Card" at bounding box center [123, 393] width 101 height 25
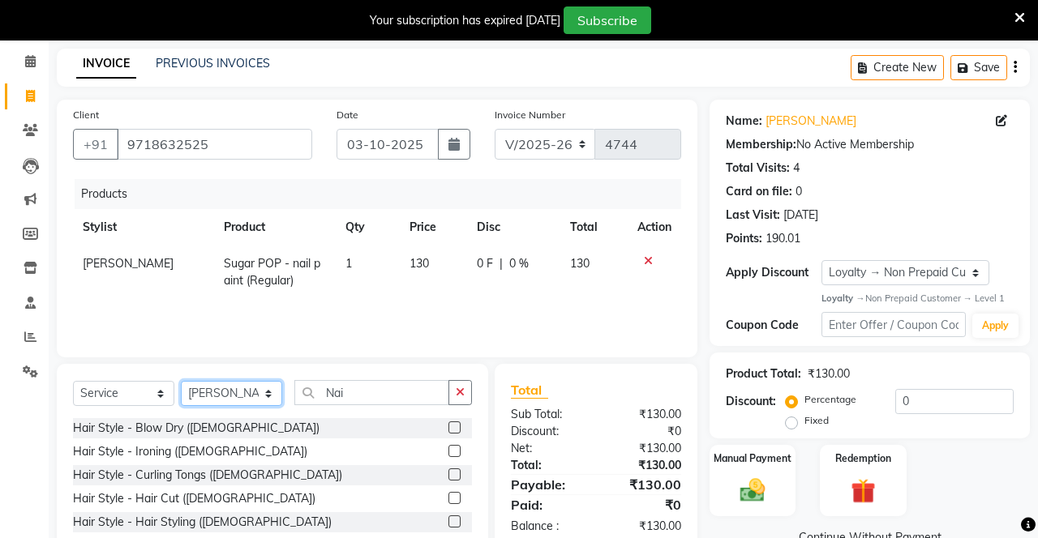
click at [225, 390] on select "Select Stylist Danish Shavej [PERSON_NAME] Krishna [PERSON_NAME] [PERSON_NAME] …" at bounding box center [231, 393] width 101 height 25
select select "51192"
click at [181, 381] on select "Select Stylist Danish Shavej [PERSON_NAME] Krishna [PERSON_NAME] [PERSON_NAME] …" at bounding box center [231, 393] width 101 height 25
click at [373, 395] on input "Nai" at bounding box center [371, 392] width 155 height 25
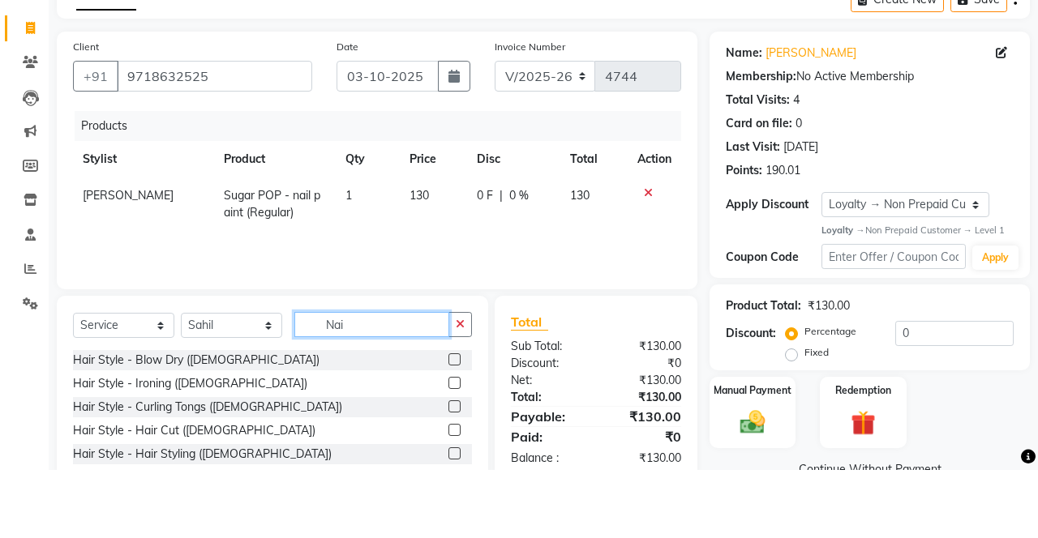
scroll to position [62, 0]
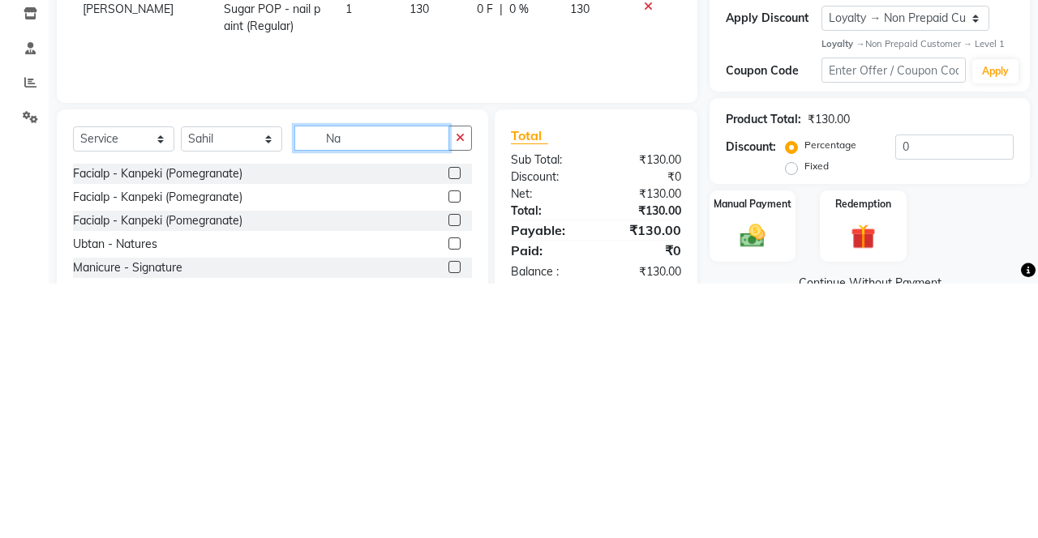
type input "N"
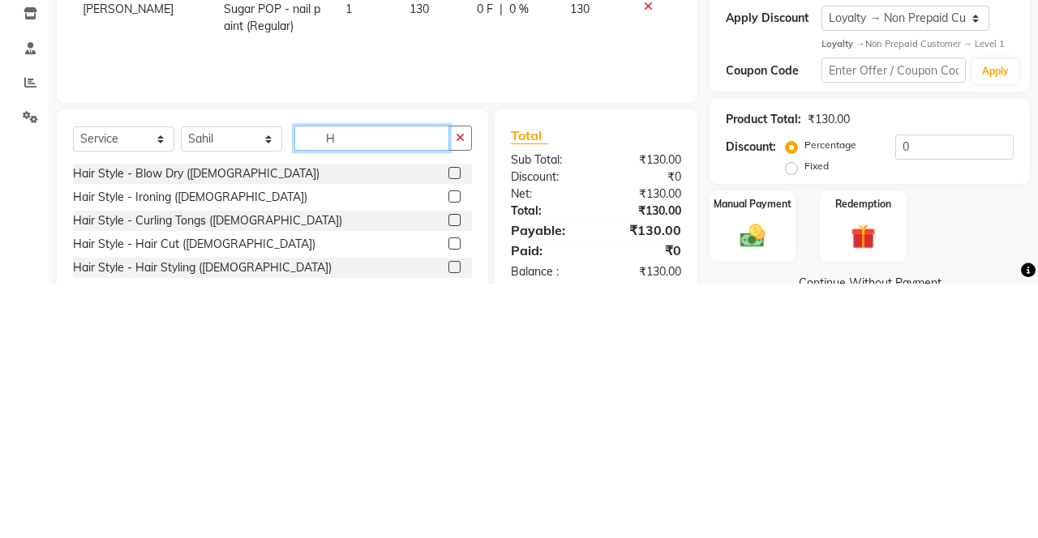
type input "H"
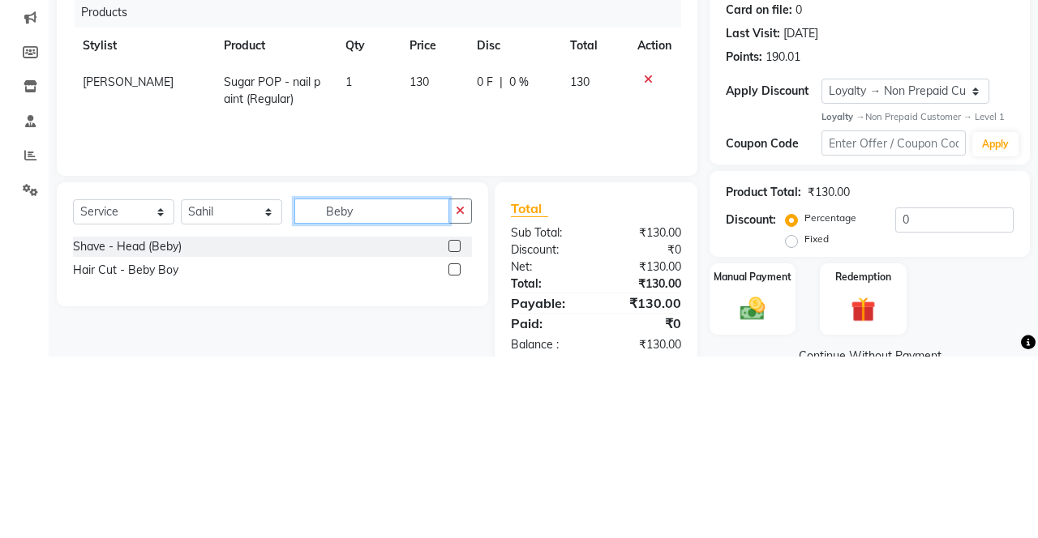
type input "Beby"
click at [345, 267] on span "1" at bounding box center [348, 264] width 6 height 15
select select "14429"
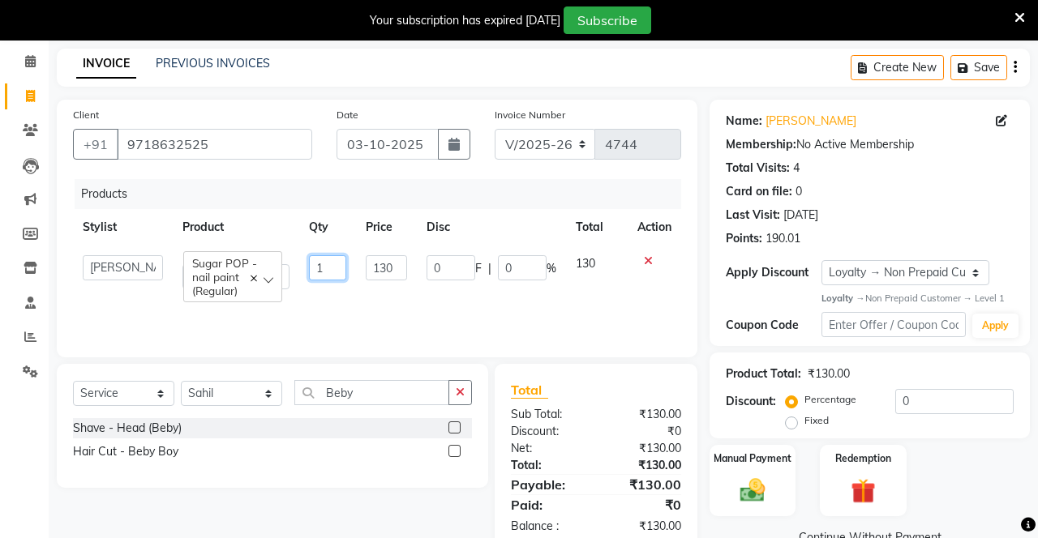
click at [321, 261] on input "1" at bounding box center [327, 267] width 37 height 25
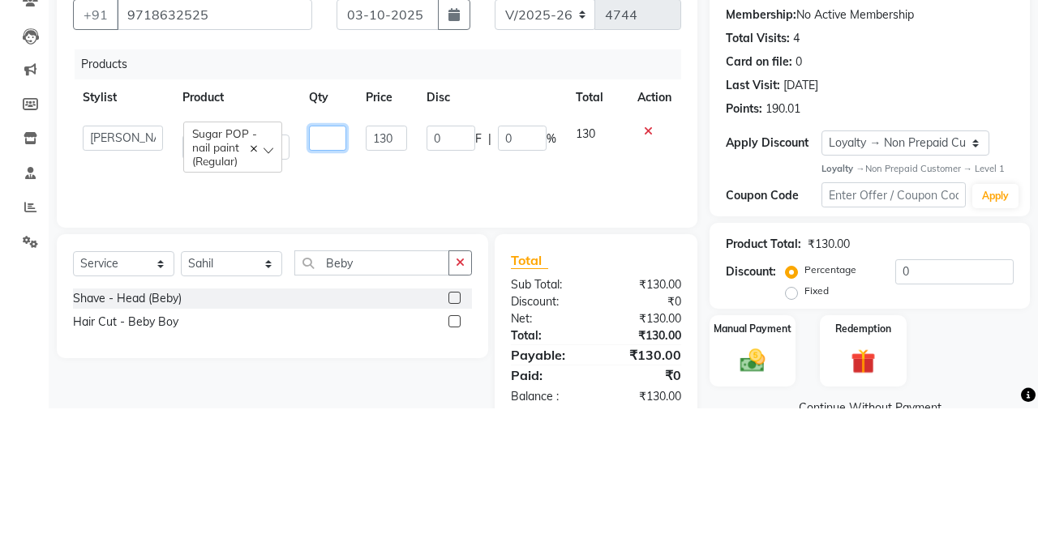
type input "2"
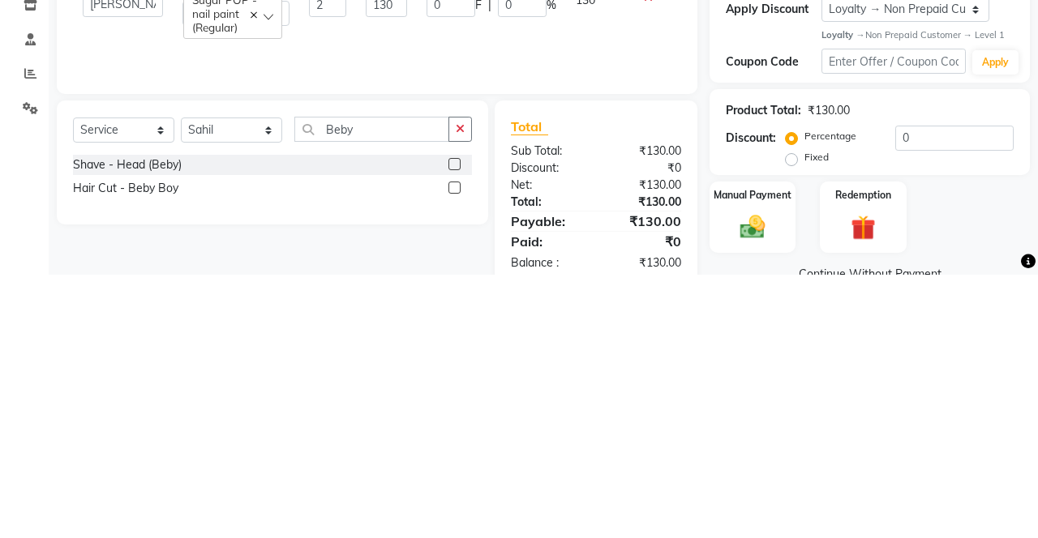
click at [452, 451] on label at bounding box center [454, 451] width 12 height 12
click at [452, 451] on input "checkbox" at bounding box center [453, 452] width 11 height 11
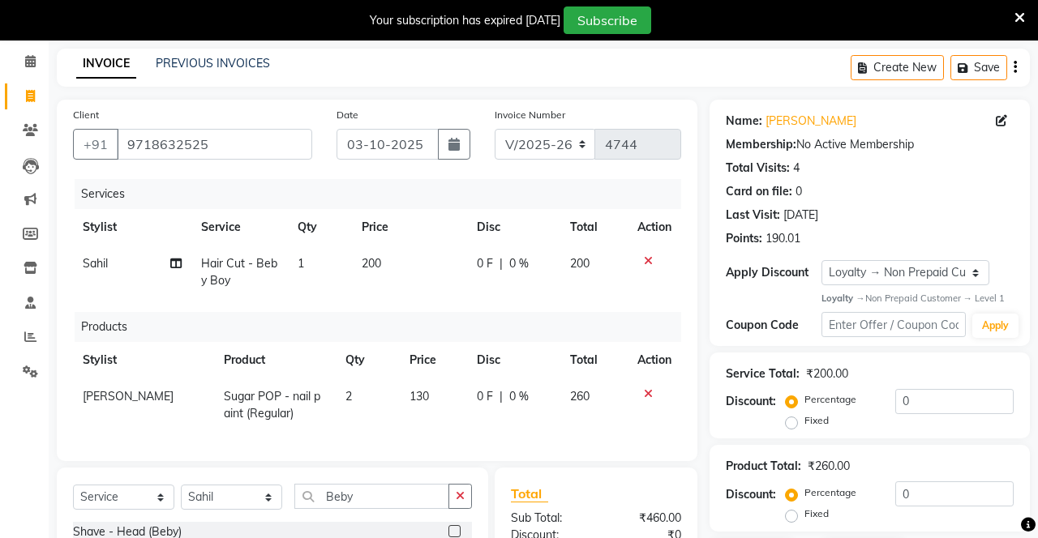
checkbox input "false"
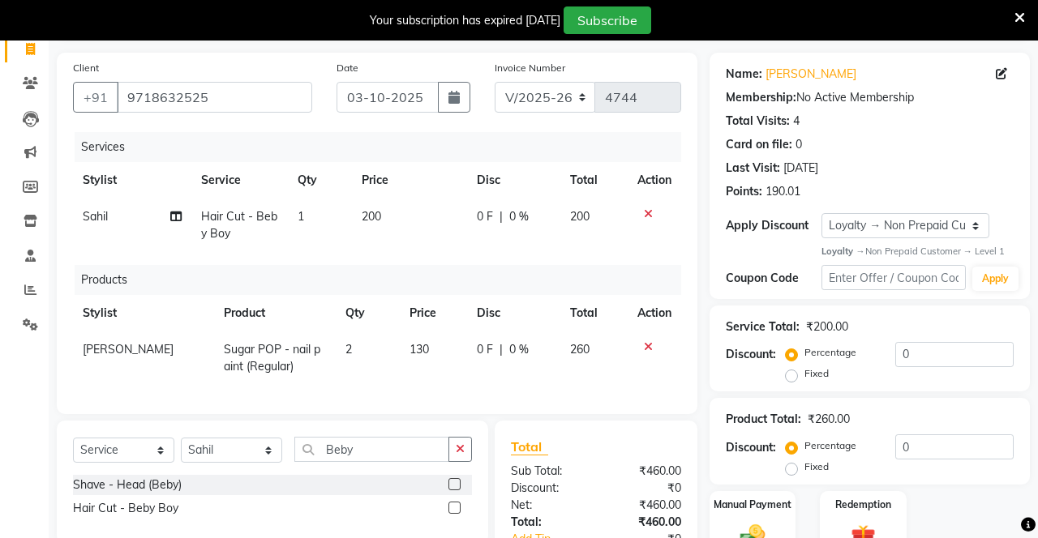
scroll to position [116, 0]
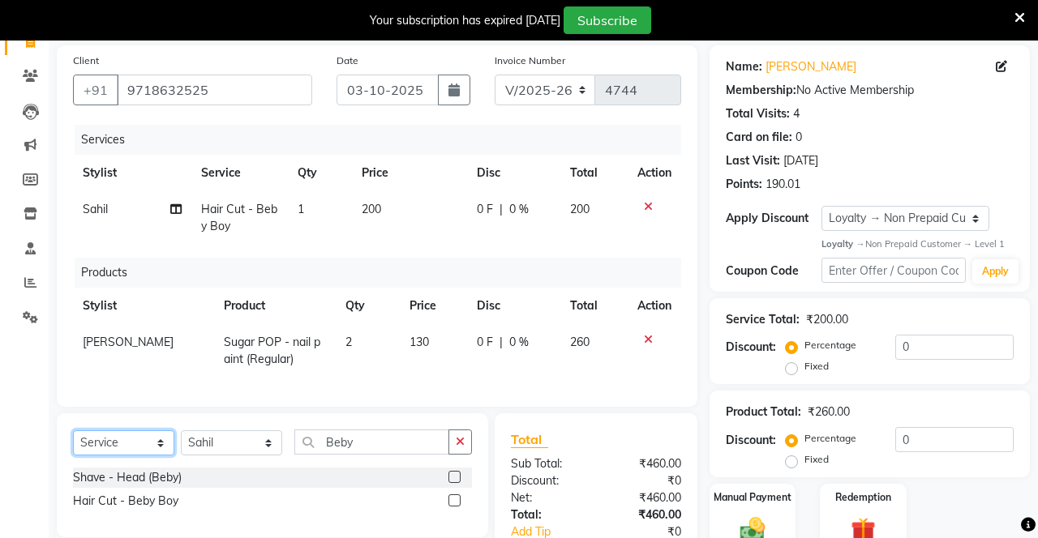
click at [142, 435] on select "Select Service Product Membership Package Voucher Prepaid Gift Card" at bounding box center [123, 443] width 101 height 25
click at [345, 336] on span "2" at bounding box center [348, 342] width 6 height 15
select select "14429"
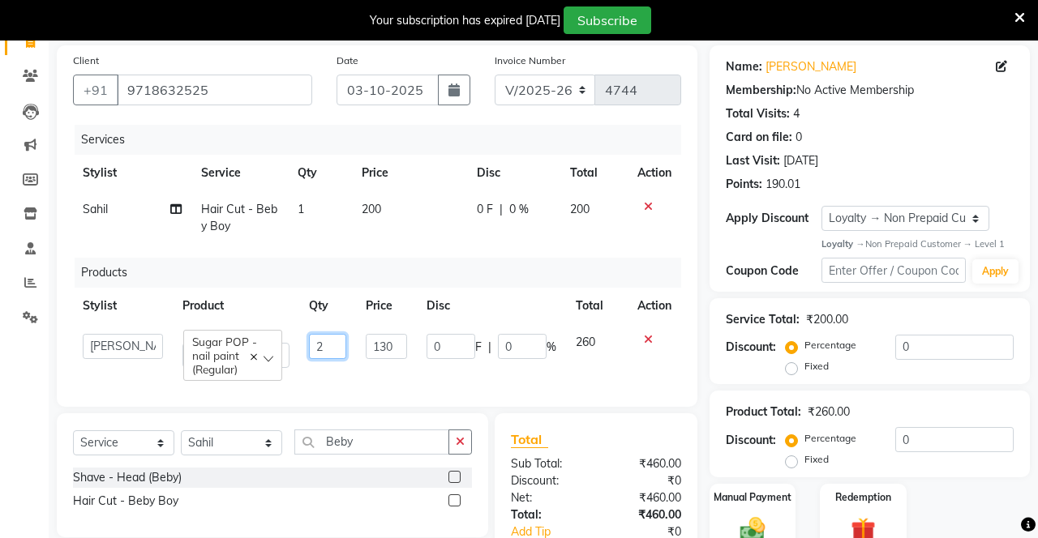
click at [329, 345] on input "2" at bounding box center [327, 346] width 37 height 25
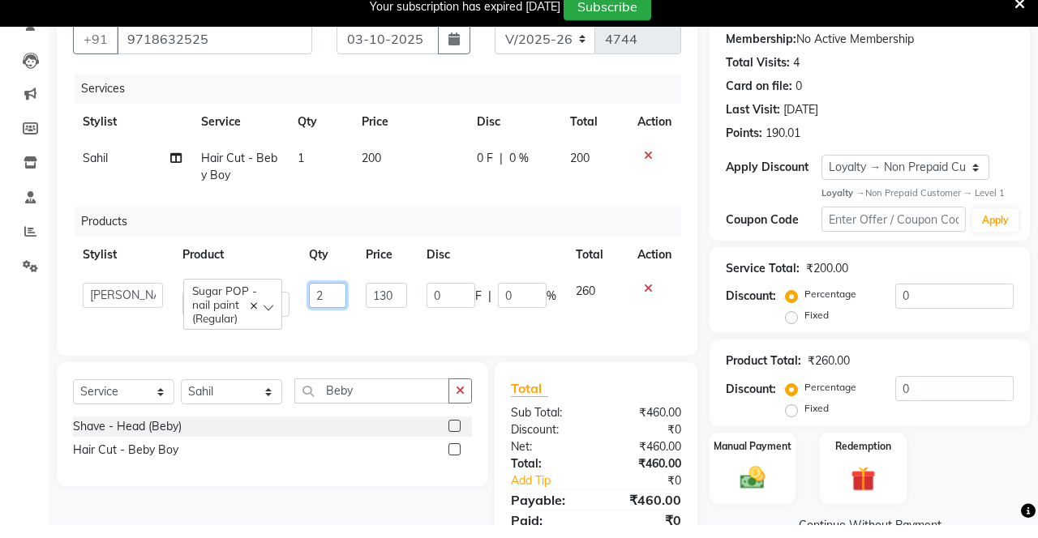
scroll to position [153, 0]
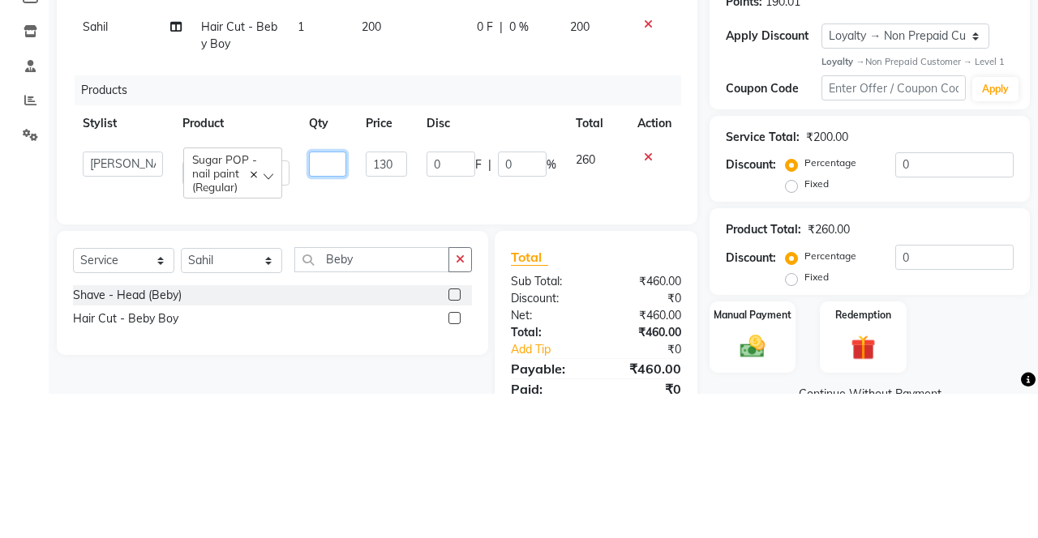
type input "1"
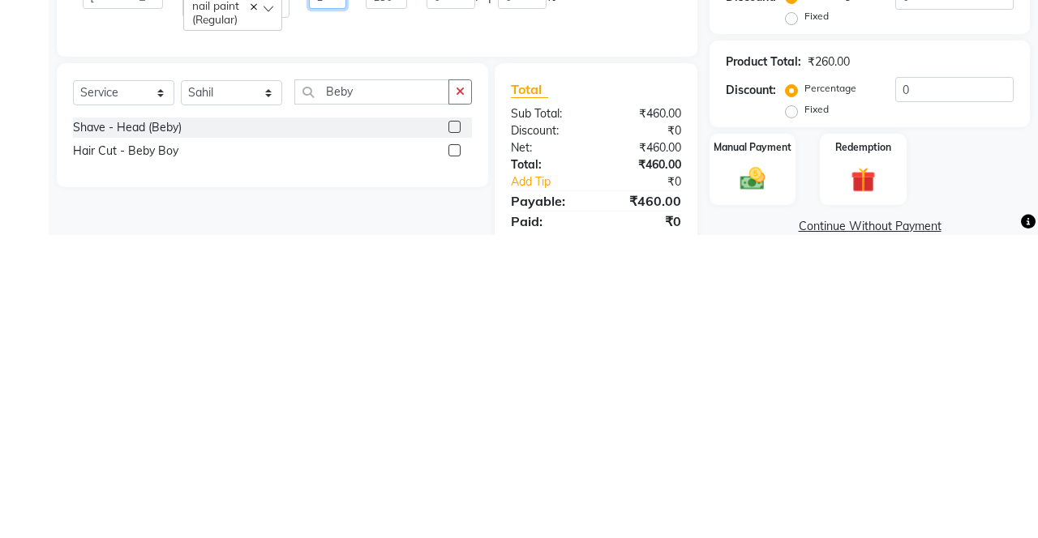
scroll to position [167, 0]
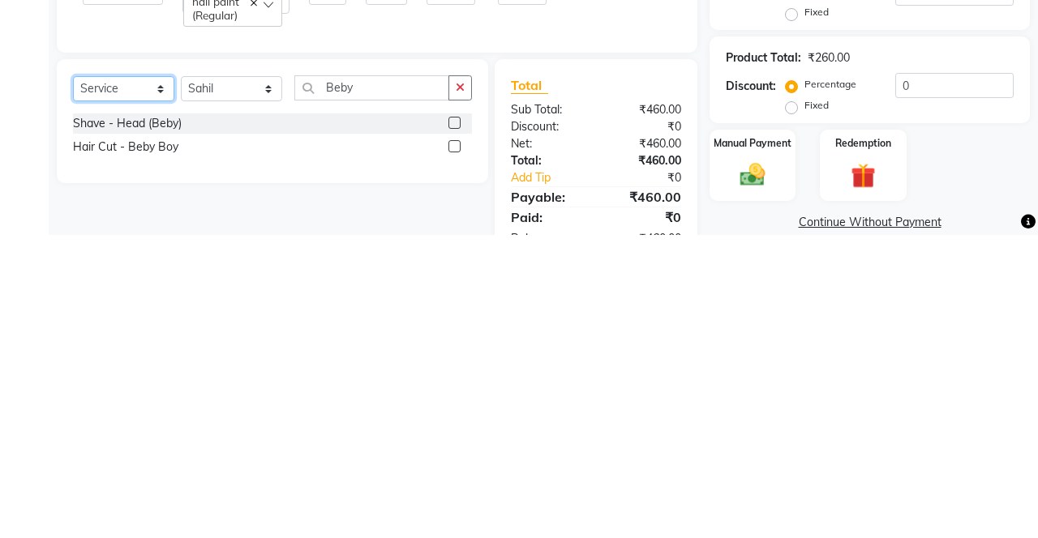
click at [139, 396] on select "Select Service Product Membership Package Voucher Prepaid Gift Card" at bounding box center [123, 391] width 101 height 25
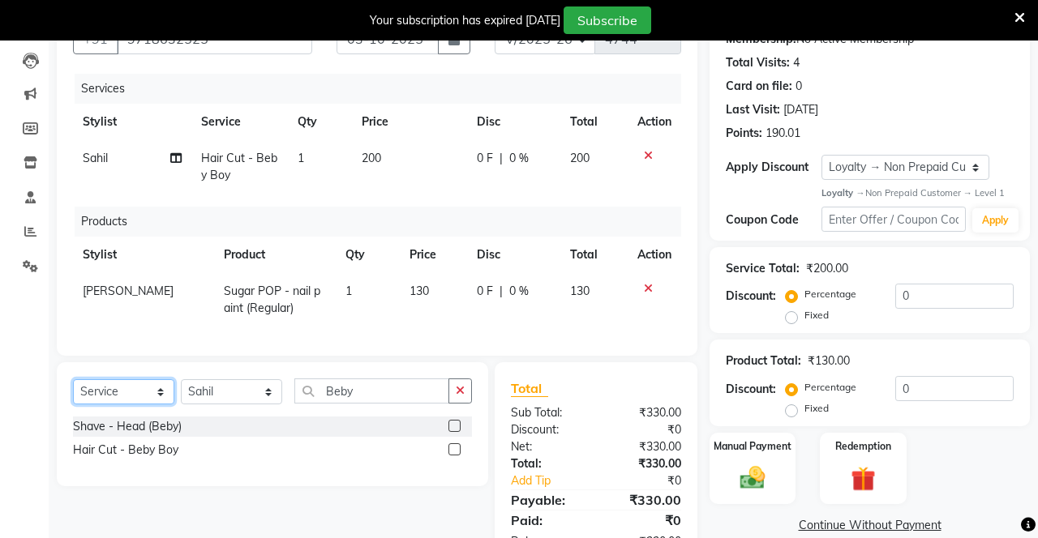
select select "product"
click at [73, 379] on select "Select Service Product Membership Package Voucher Prepaid Gift Card" at bounding box center [123, 391] width 101 height 25
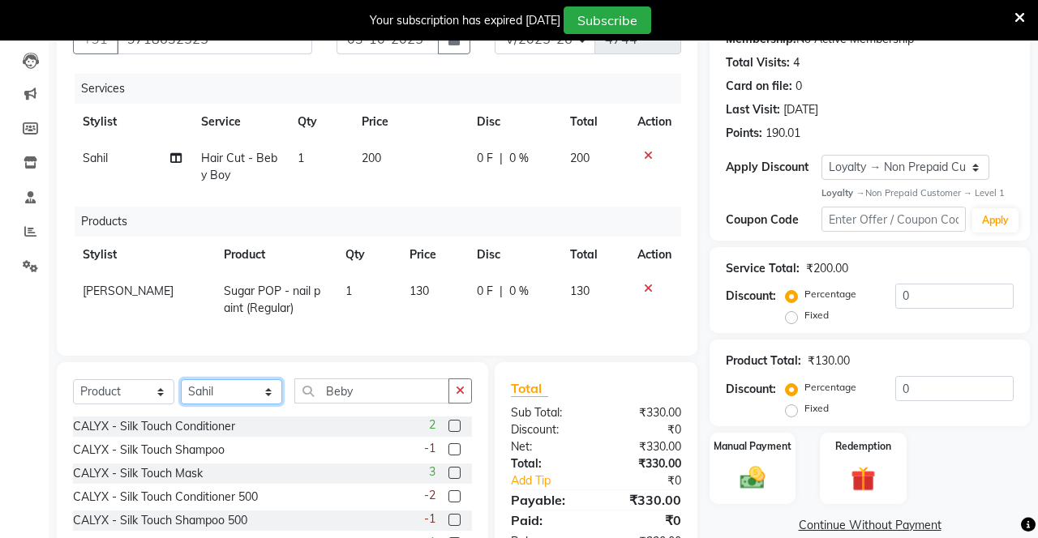
click at [233, 394] on select "Select Stylist Danish Shavej [PERSON_NAME] Krishna [PERSON_NAME] [PERSON_NAME] …" at bounding box center [231, 391] width 101 height 25
select select "14429"
click at [181, 379] on select "Select Stylist Danish Shavej [PERSON_NAME] Krishna [PERSON_NAME] [PERSON_NAME] …" at bounding box center [231, 391] width 101 height 25
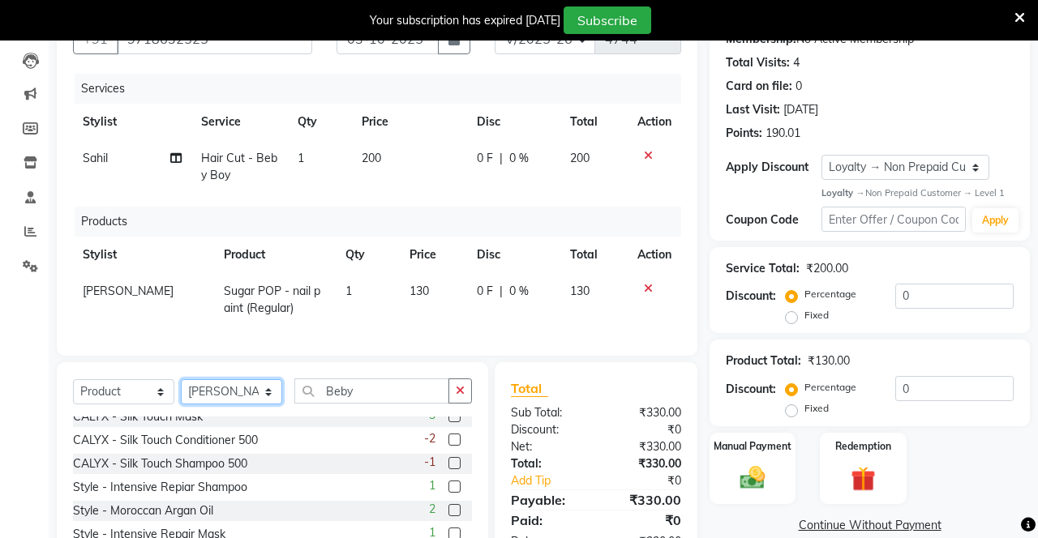
scroll to position [58, 0]
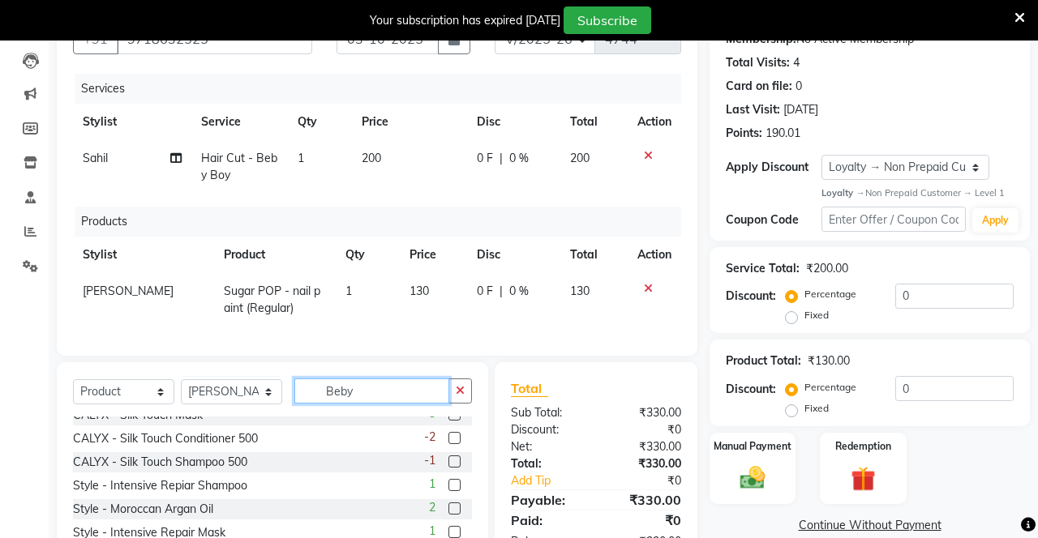
click at [368, 388] on input "Beby" at bounding box center [371, 391] width 155 height 25
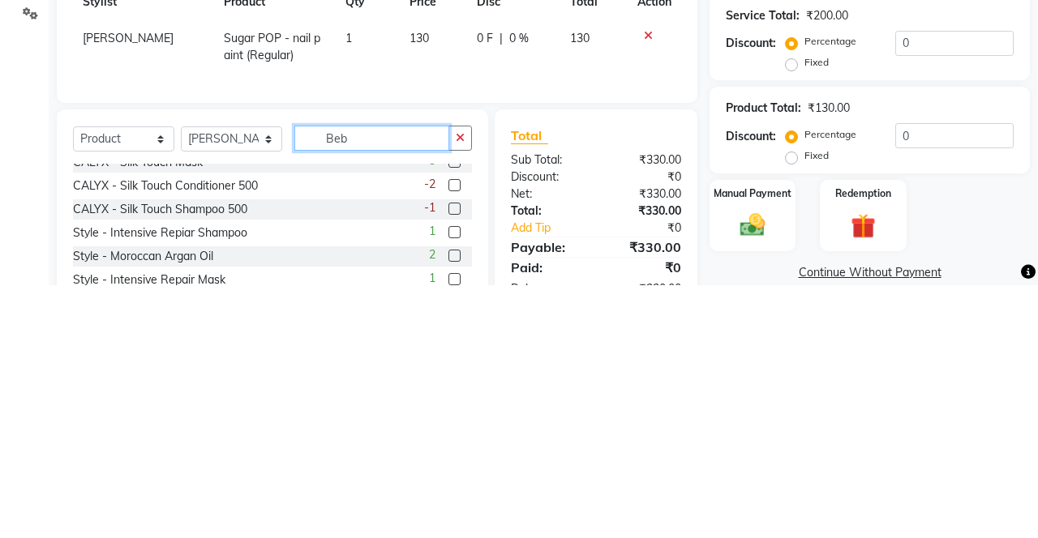
scroll to position [0, 0]
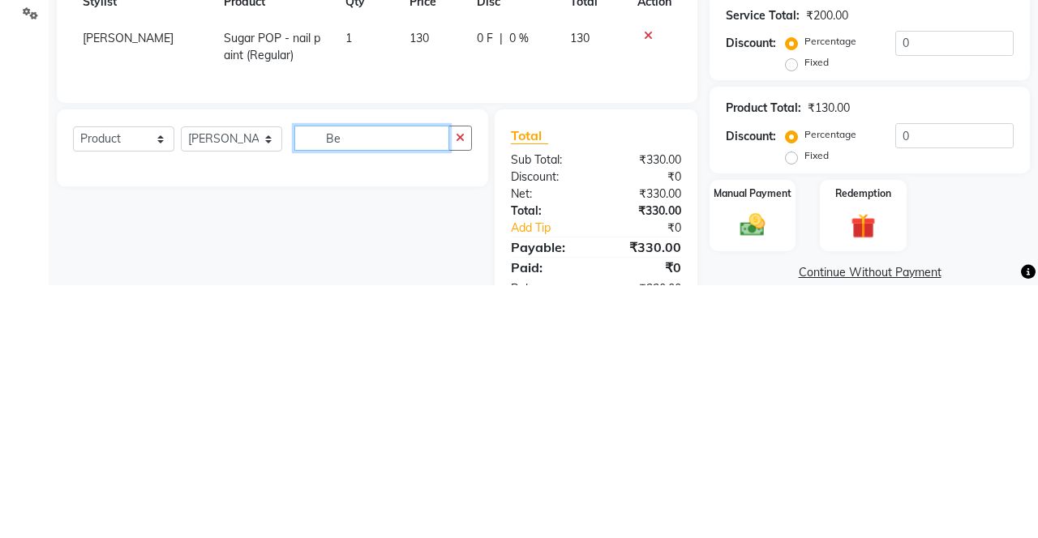
type input "B"
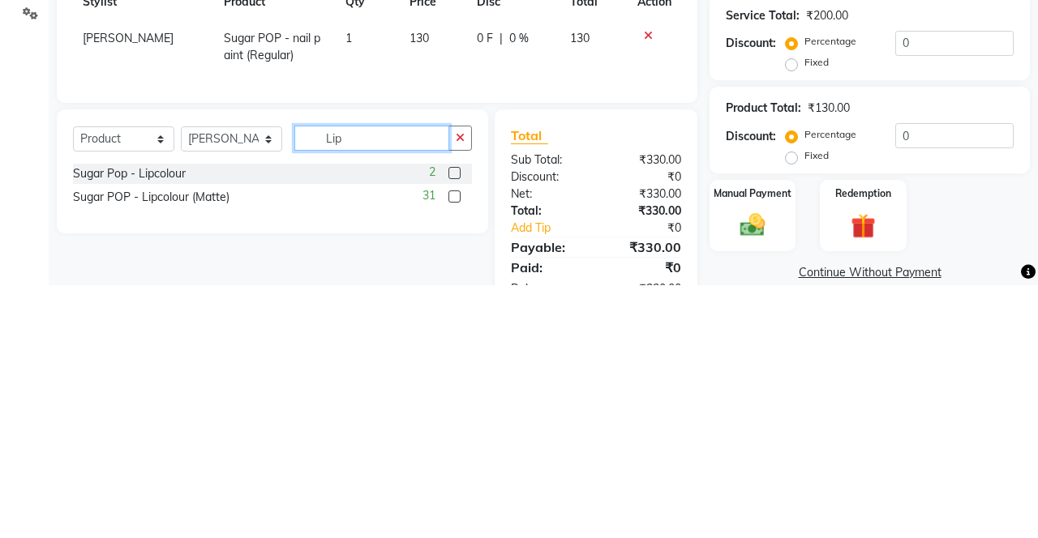
type input "Lip"
click at [452, 425] on label at bounding box center [454, 426] width 12 height 12
click at [452, 425] on input "checkbox" at bounding box center [453, 427] width 11 height 11
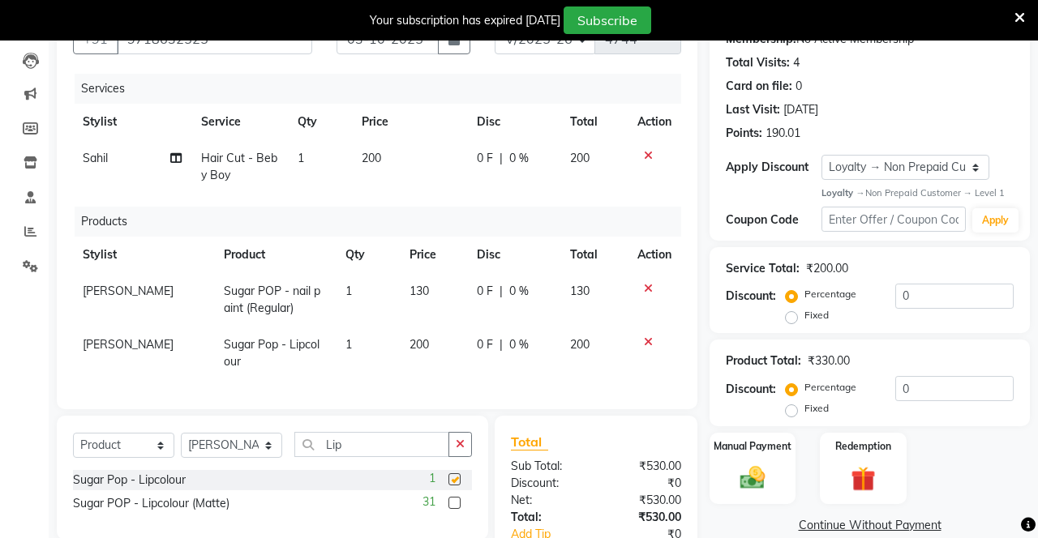
checkbox input "false"
click at [345, 339] on span "1" at bounding box center [348, 344] width 6 height 15
select select "14429"
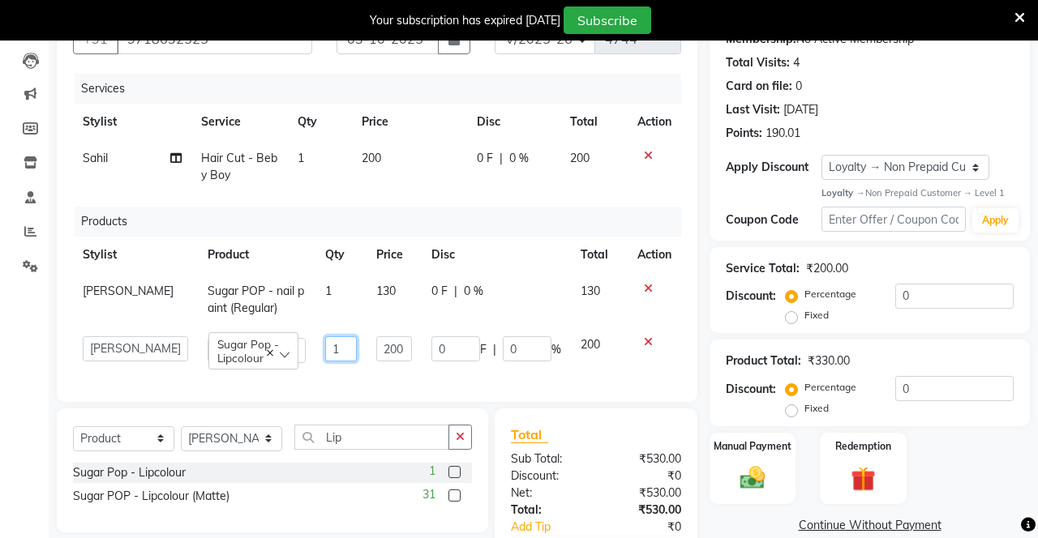
click at [329, 343] on input "1" at bounding box center [340, 348] width 31 height 25
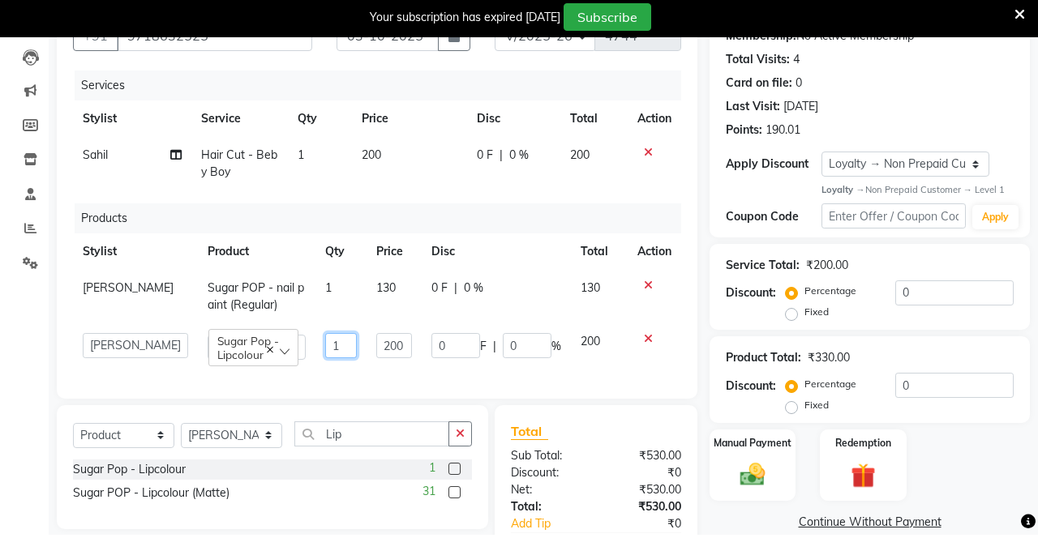
scroll to position [167, 0]
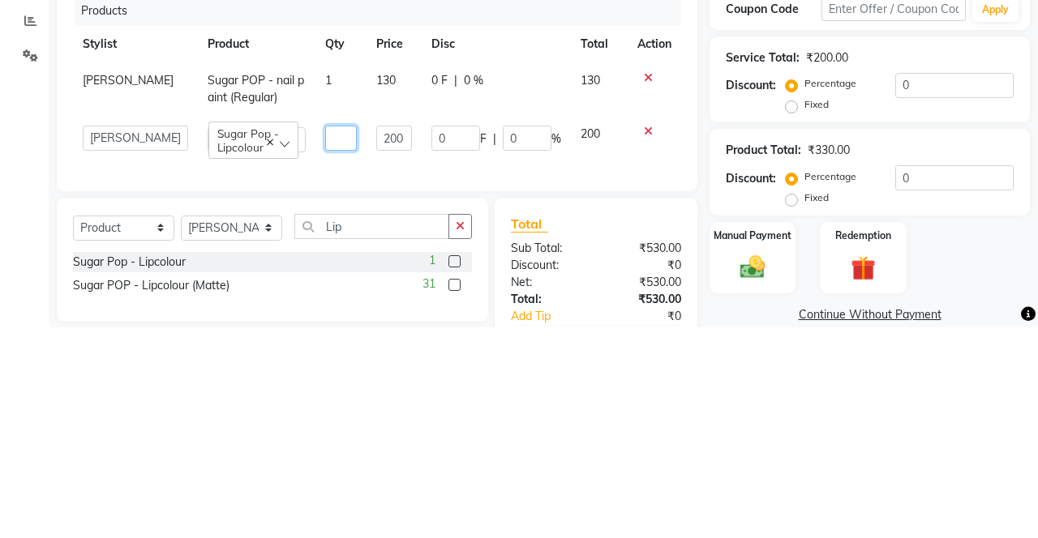
type input "2"
click at [617, 373] on td "200" at bounding box center [599, 350] width 57 height 46
select select "14429"
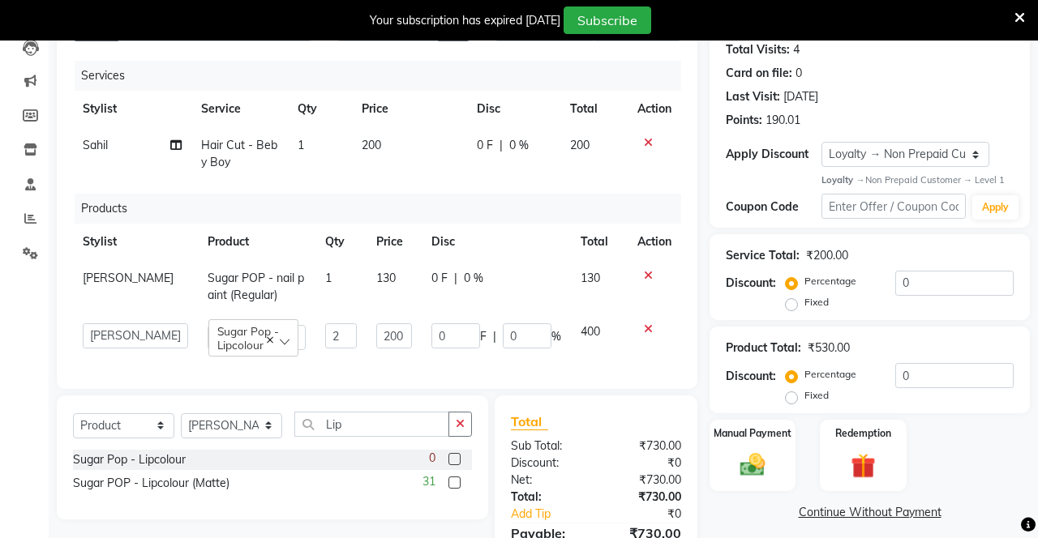
scroll to position [186, 0]
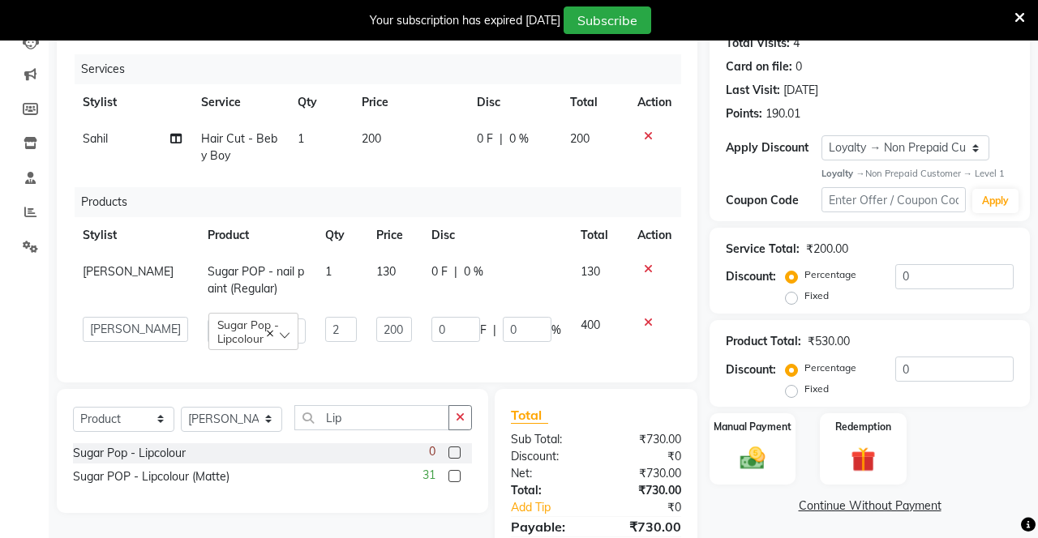
click at [520, 137] on span "0 %" at bounding box center [518, 139] width 19 height 17
select select "51192"
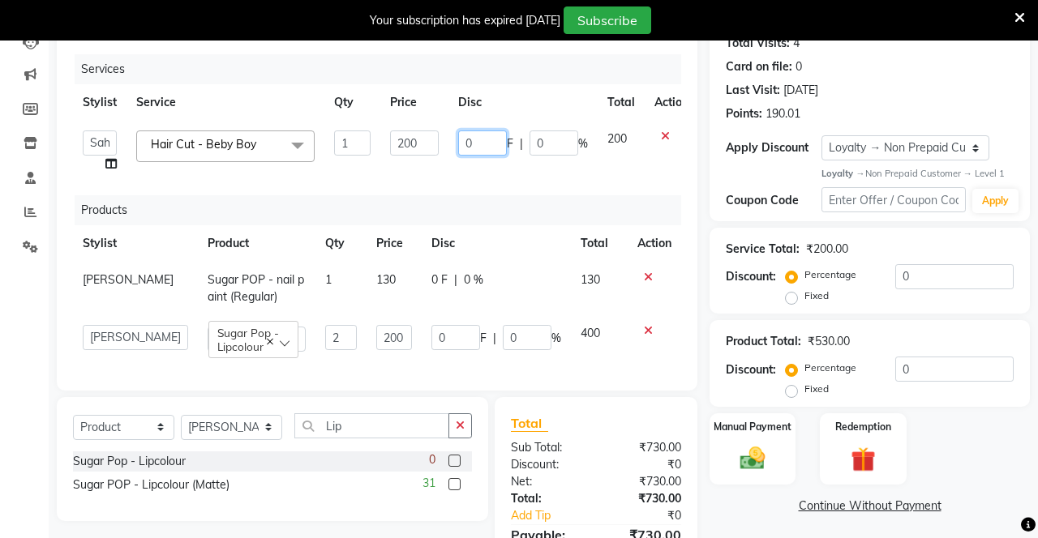
click at [482, 145] on input "0" at bounding box center [482, 143] width 49 height 25
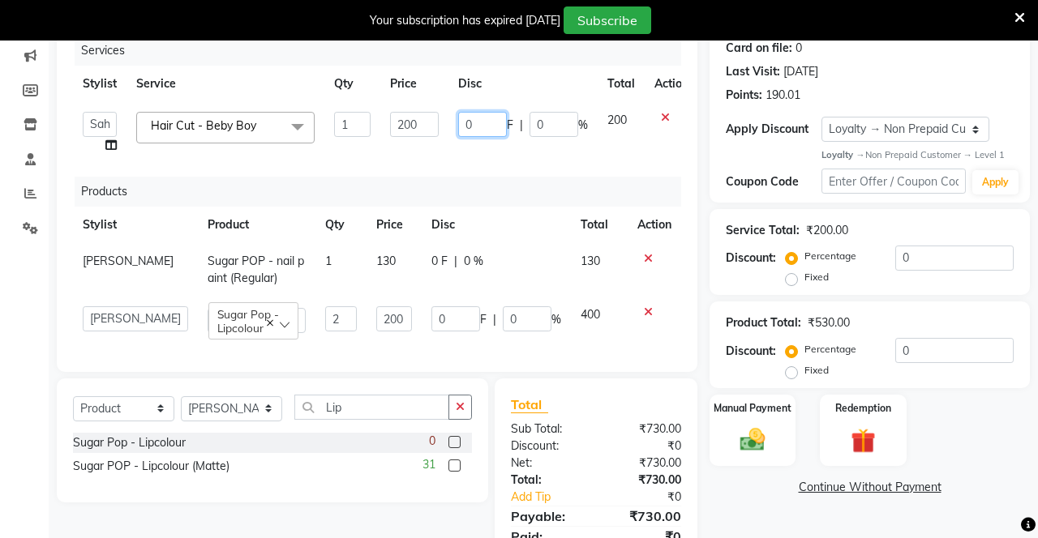
scroll to position [229, 0]
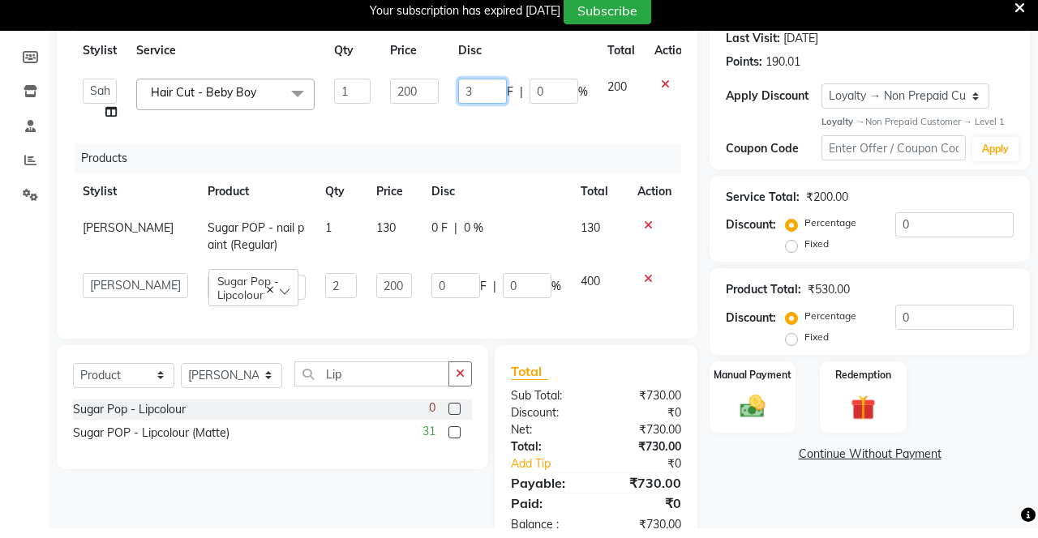
type input "30"
click at [409, 139] on div "Services Stylist Service Qty Price Disc Total Action Danish Shavej Dinesh Krish…" at bounding box center [377, 172] width 608 height 320
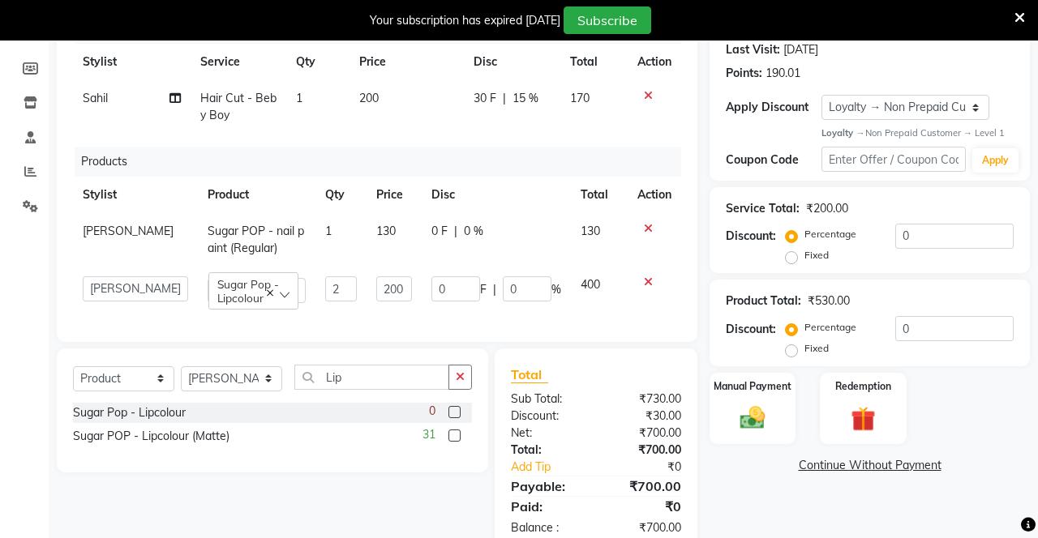
scroll to position [214, 0]
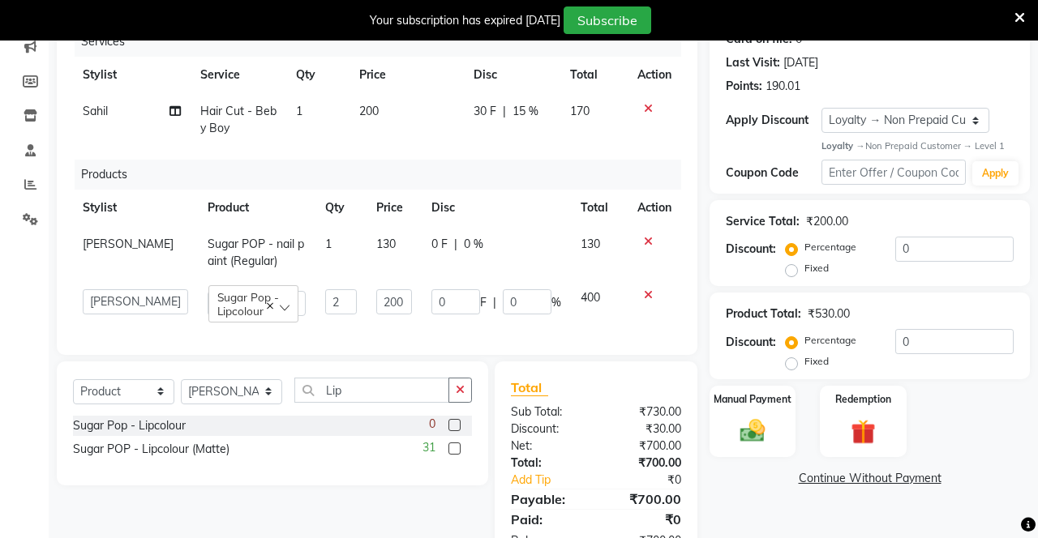
click at [764, 413] on div "Manual Payment" at bounding box center [752, 421] width 86 height 71
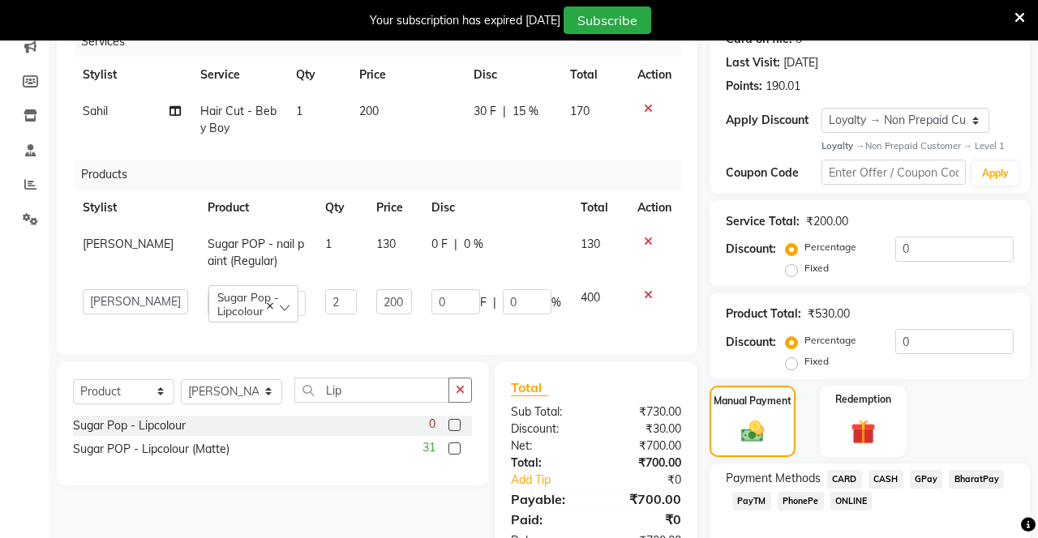
click at [886, 482] on span "CASH" at bounding box center [885, 479] width 35 height 19
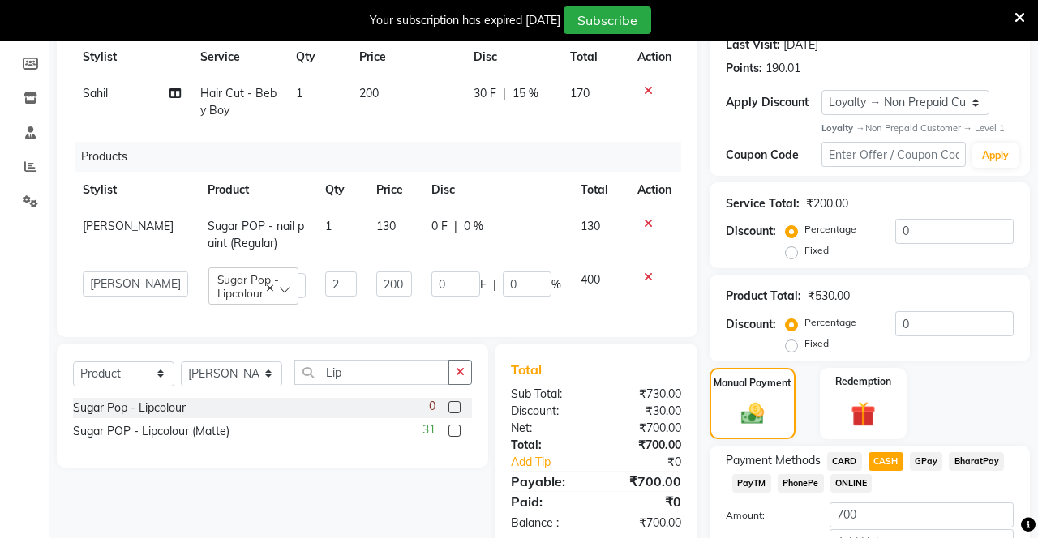
scroll to position [285, 0]
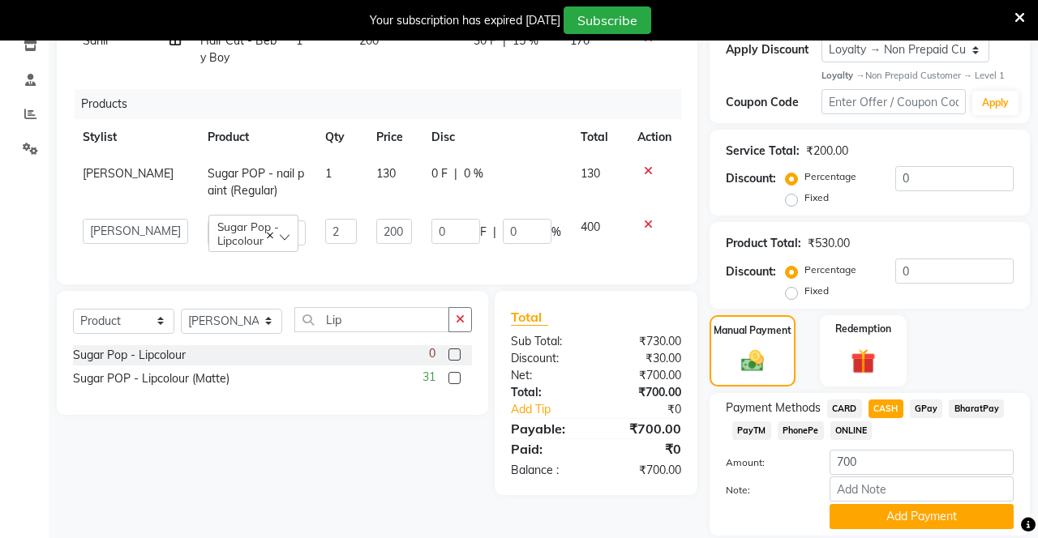
click at [906, 522] on button "Add Payment" at bounding box center [921, 516] width 184 height 25
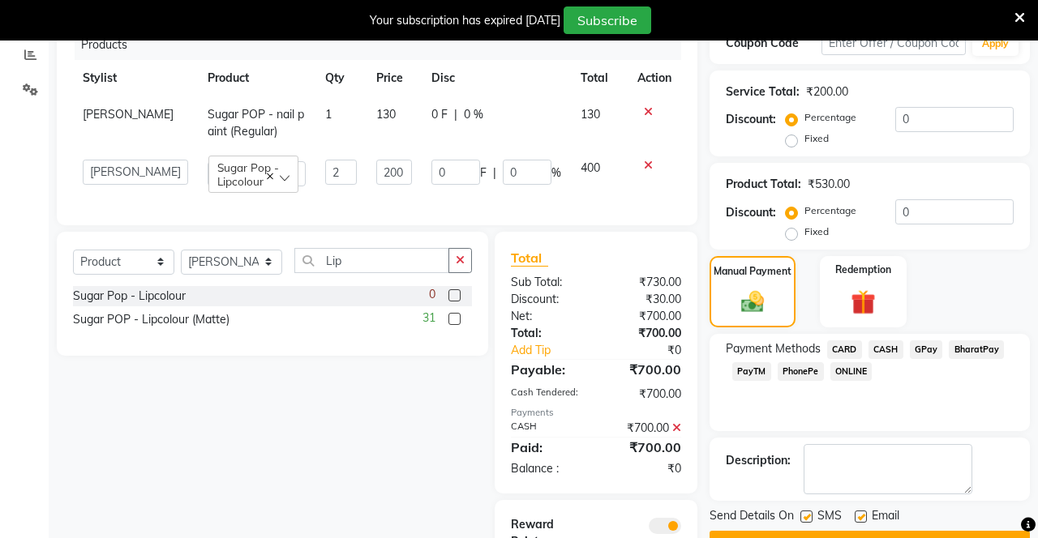
scroll to position [384, 0]
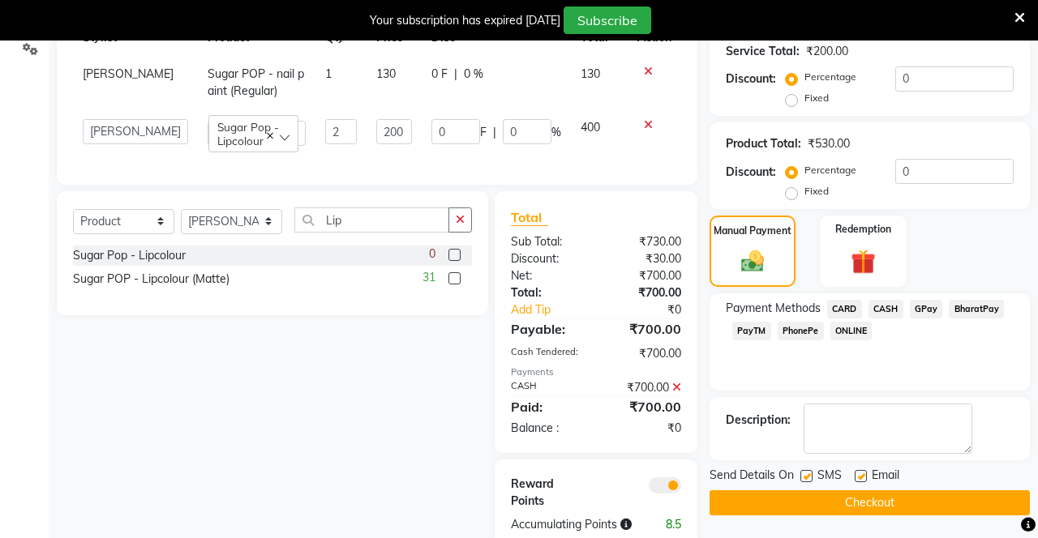
click at [809, 472] on label at bounding box center [806, 476] width 12 height 12
click at [809, 472] on input "checkbox" at bounding box center [805, 477] width 11 height 11
checkbox input "false"
click at [863, 473] on label at bounding box center [861, 476] width 12 height 12
click at [863, 473] on input "checkbox" at bounding box center [860, 477] width 11 height 11
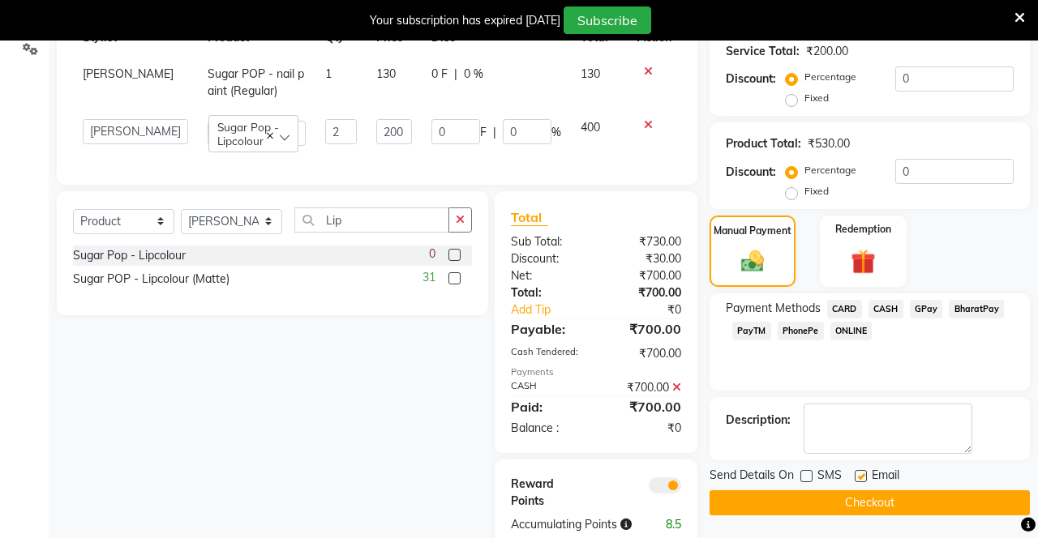
checkbox input "false"
click at [825, 511] on button "Checkout" at bounding box center [869, 503] width 320 height 25
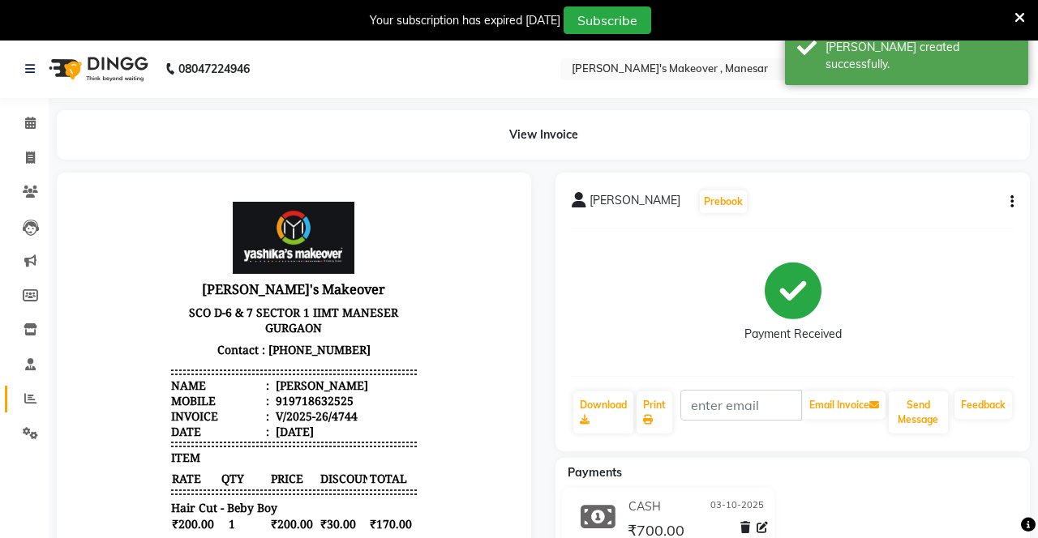
click at [29, 402] on icon at bounding box center [30, 398] width 12 height 12
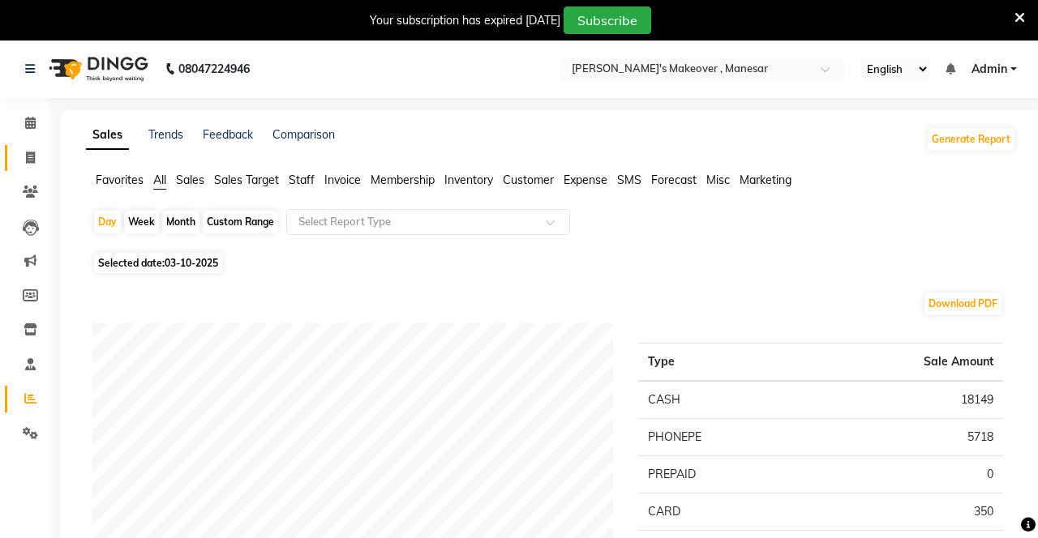
click at [30, 156] on icon at bounding box center [30, 158] width 9 height 12
select select "service"
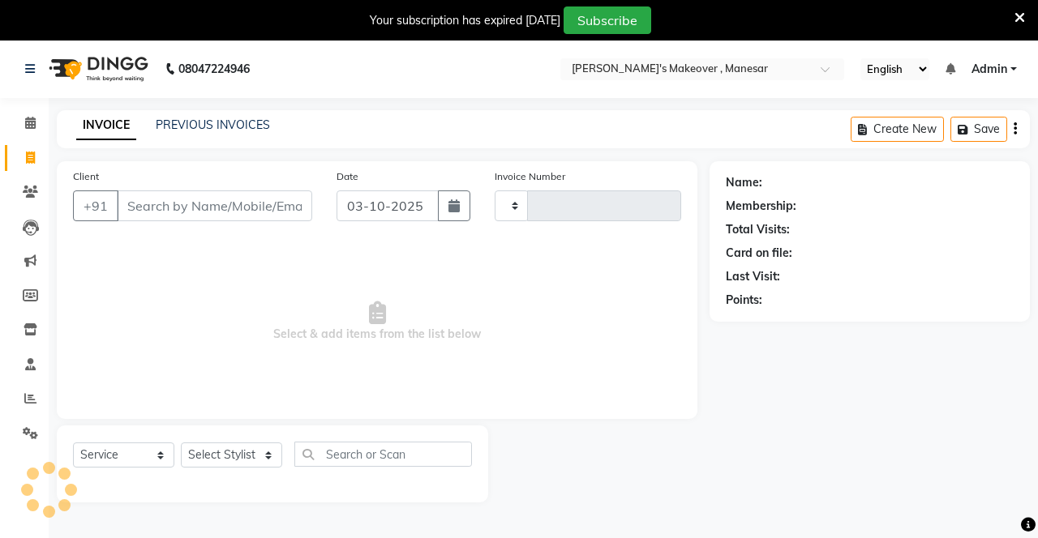
scroll to position [40, 0]
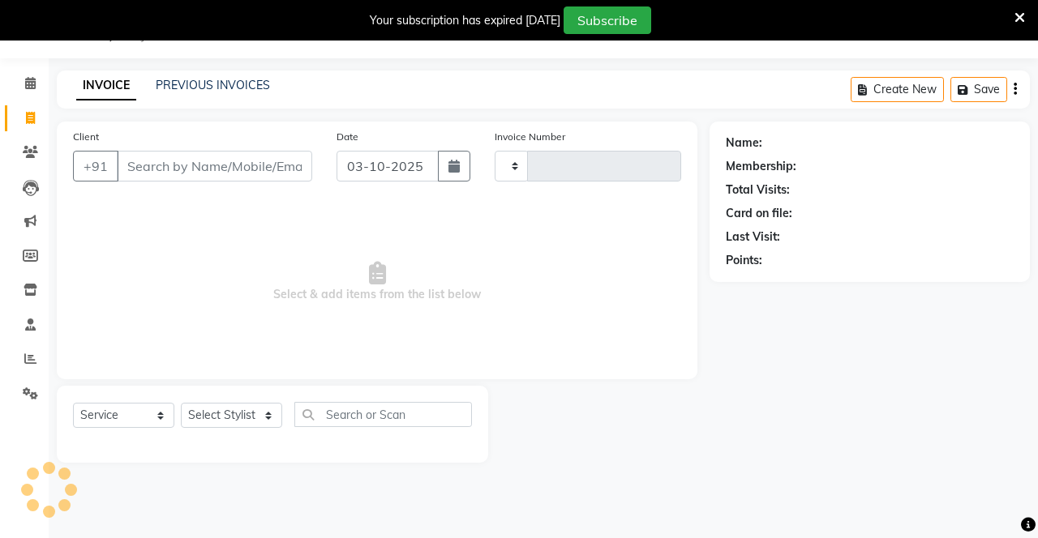
click at [204, 157] on input "Client" at bounding box center [214, 166] width 195 height 31
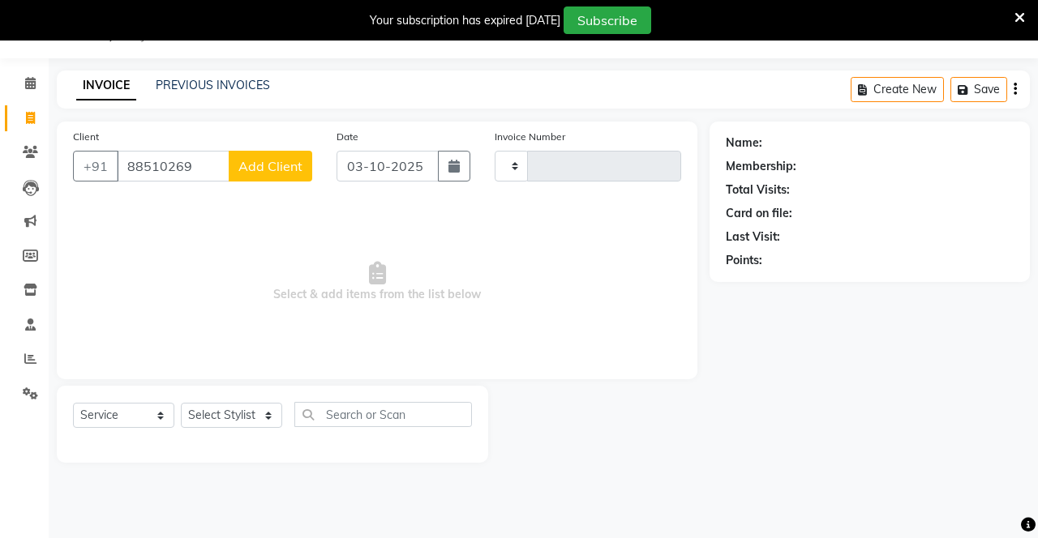
click at [165, 157] on input "88510269" at bounding box center [173, 166] width 113 height 31
type input "8851060269"
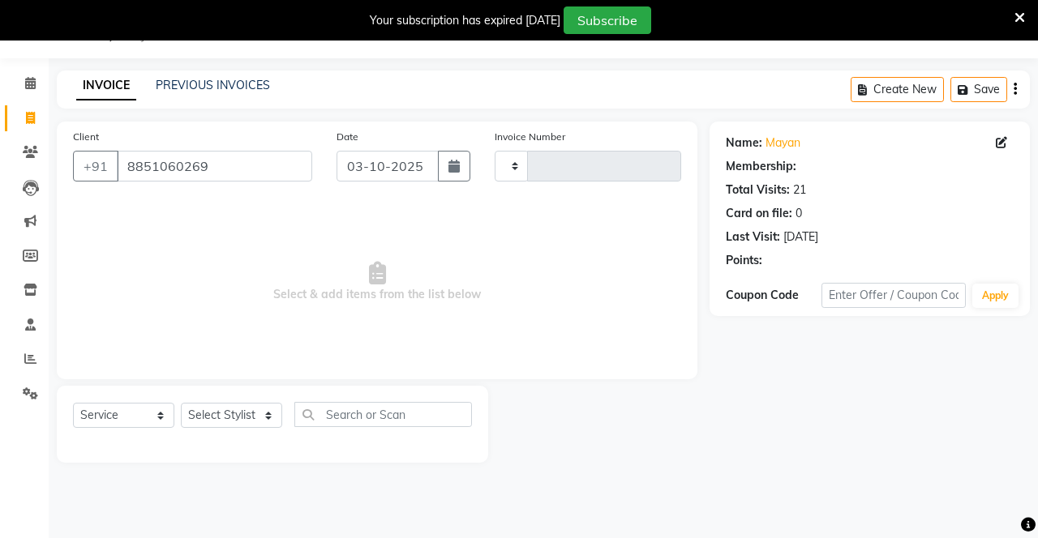
select select "1: Object"
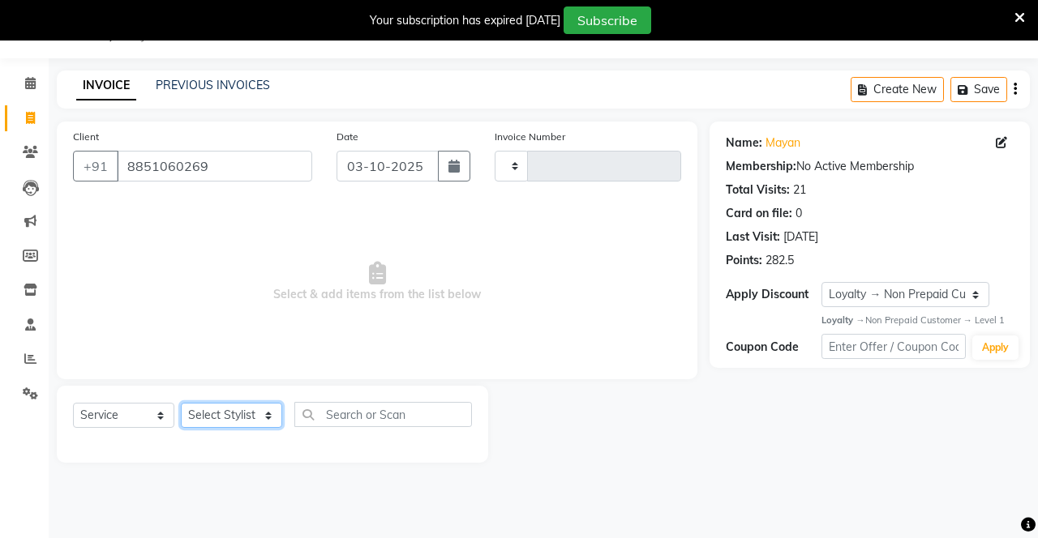
click at [242, 416] on select "Select Stylist" at bounding box center [231, 415] width 101 height 25
click at [234, 424] on select "Select Stylist" at bounding box center [231, 415] width 101 height 25
click at [253, 410] on select "Select Stylist" at bounding box center [231, 415] width 101 height 25
click at [251, 419] on select "Select Stylist" at bounding box center [231, 415] width 101 height 25
click at [243, 416] on select "Select Stylist" at bounding box center [231, 415] width 101 height 25
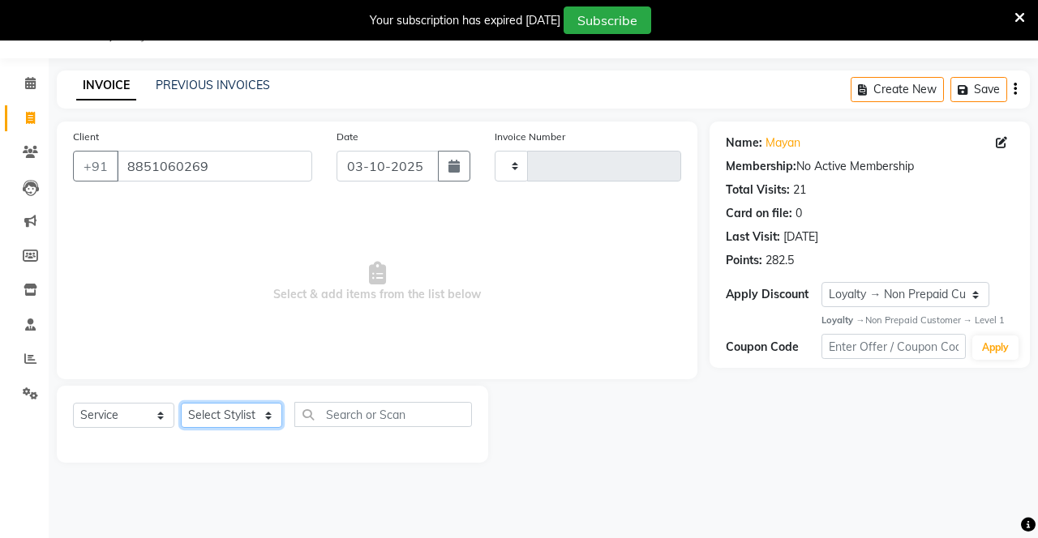
click at [246, 426] on select "Select Stylist" at bounding box center [231, 415] width 101 height 25
click at [246, 419] on select "Select Stylist" at bounding box center [231, 415] width 101 height 25
click at [242, 425] on select "Select Stylist" at bounding box center [231, 415] width 101 height 25
click at [246, 420] on select "Select Stylist" at bounding box center [231, 415] width 101 height 25
click at [243, 424] on select "Select Stylist" at bounding box center [231, 415] width 101 height 25
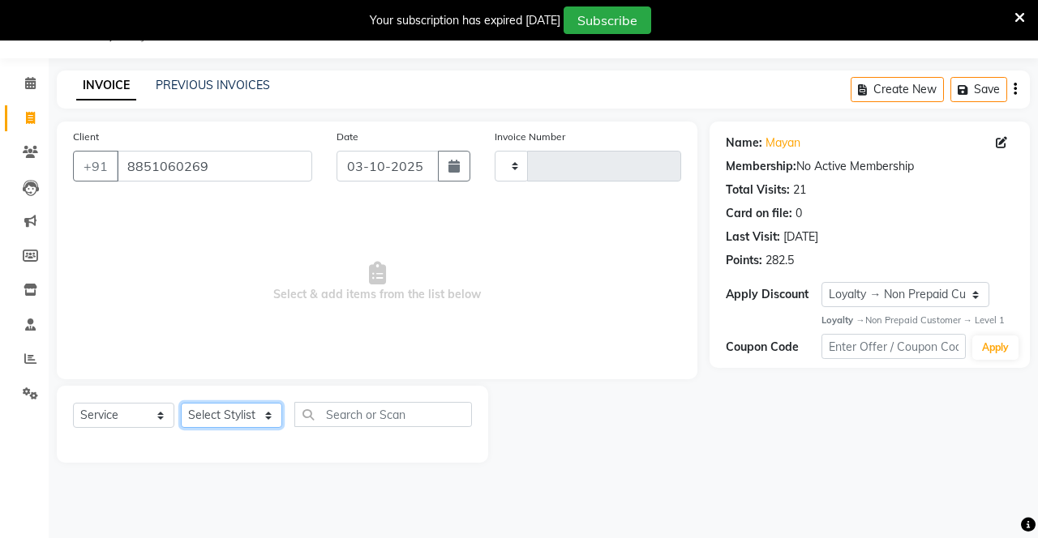
click at [247, 417] on select "Select Stylist" at bounding box center [231, 415] width 101 height 25
click at [244, 422] on select "Select Stylist" at bounding box center [231, 415] width 101 height 25
click at [244, 425] on select "Select Stylist" at bounding box center [231, 415] width 101 height 25
click at [245, 425] on select "Select Stylist" at bounding box center [231, 415] width 101 height 25
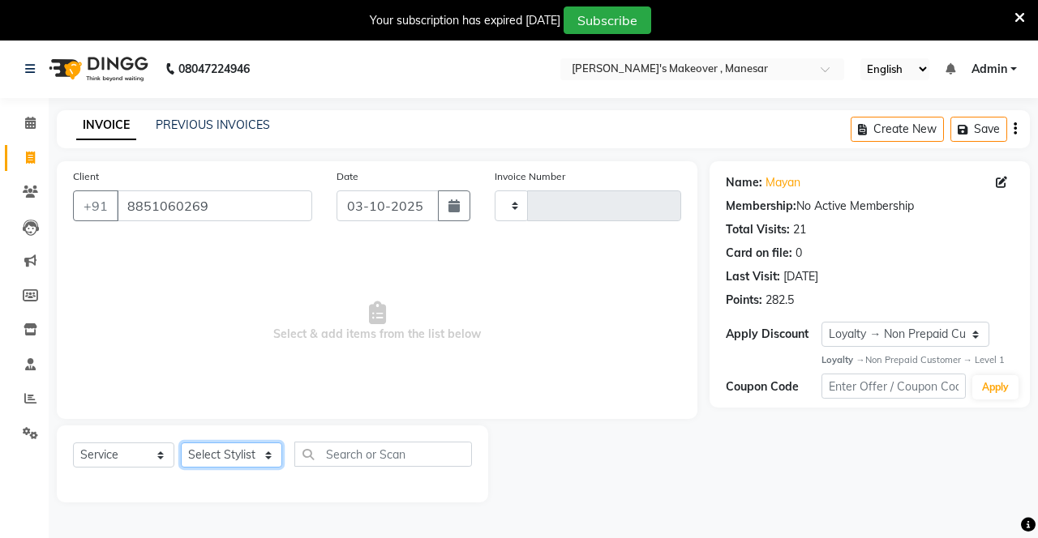
click at [231, 459] on select "Select Stylist" at bounding box center [231, 455] width 101 height 25
click at [233, 462] on select "Select Stylist" at bounding box center [231, 455] width 101 height 25
click at [238, 465] on select "Select Stylist" at bounding box center [231, 455] width 101 height 25
click at [238, 457] on select "Select Stylist" at bounding box center [231, 455] width 101 height 25
click at [236, 457] on select "Select Stylist" at bounding box center [231, 455] width 101 height 25
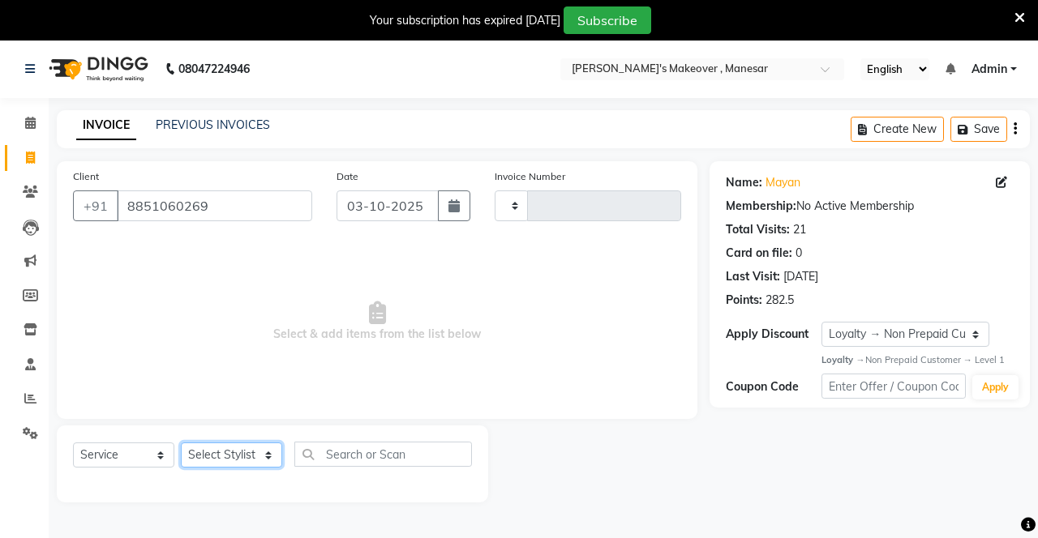
click at [238, 454] on select "Select Stylist" at bounding box center [231, 455] width 101 height 25
click at [238, 459] on select "Select Stylist" at bounding box center [231, 455] width 101 height 25
click at [240, 460] on select "Select Stylist" at bounding box center [231, 455] width 101 height 25
click at [241, 463] on select "Select Stylist" at bounding box center [231, 455] width 101 height 25
click at [243, 460] on select "Select Stylist" at bounding box center [231, 455] width 101 height 25
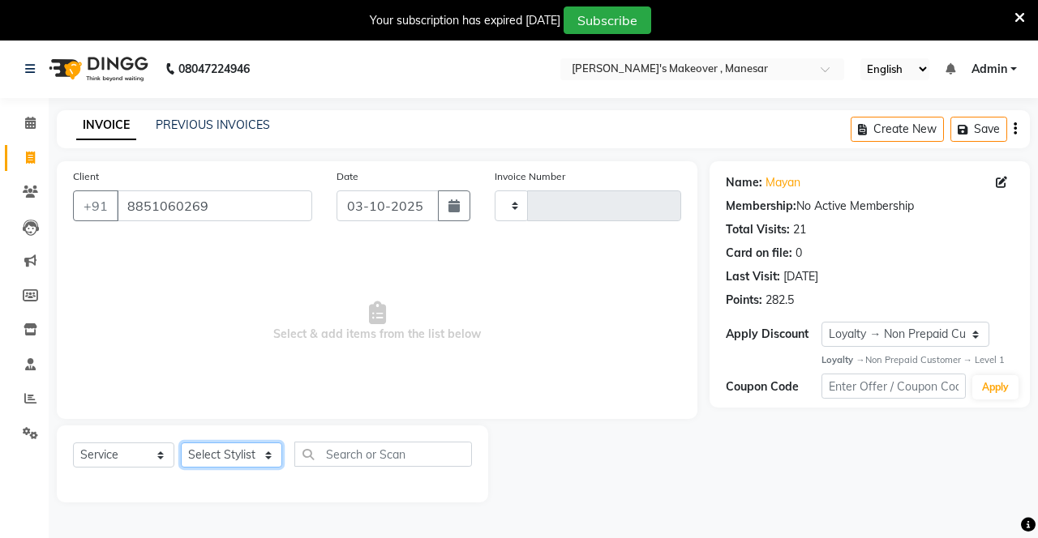
click at [232, 461] on select "Select Stylist" at bounding box center [231, 455] width 101 height 25
click at [236, 456] on select "Select Stylist" at bounding box center [231, 455] width 101 height 25
click at [235, 464] on select "Select Stylist" at bounding box center [231, 455] width 101 height 25
click at [238, 461] on select "Select Stylist" at bounding box center [231, 455] width 101 height 25
click at [35, 396] on icon at bounding box center [30, 398] width 12 height 12
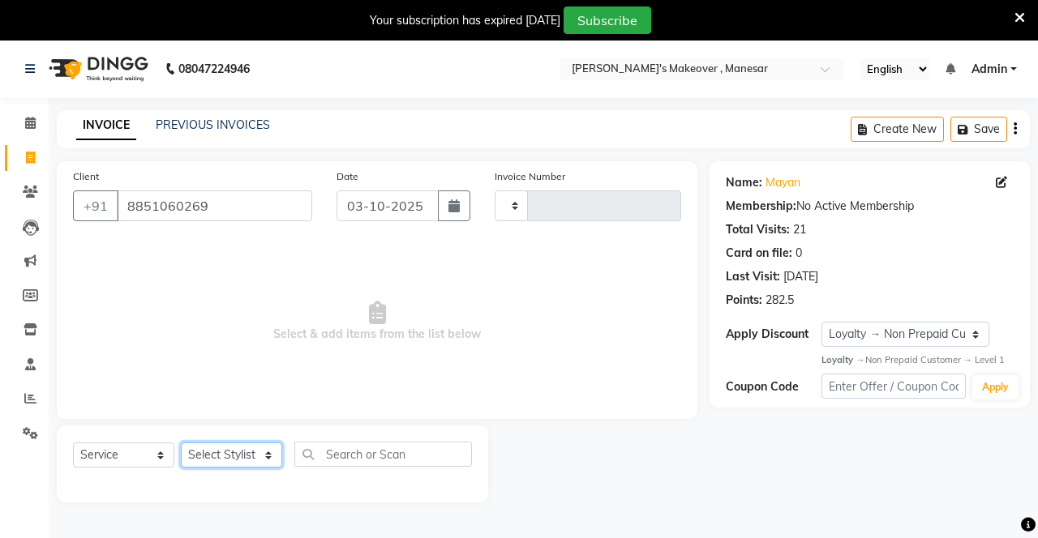
click at [230, 448] on select "Select Stylist" at bounding box center [231, 455] width 101 height 25
click at [233, 457] on select "Select Stylist" at bounding box center [231, 455] width 101 height 25
click at [235, 456] on select "Select Stylist" at bounding box center [231, 455] width 101 height 25
click at [235, 458] on select "Select Stylist" at bounding box center [231, 455] width 101 height 25
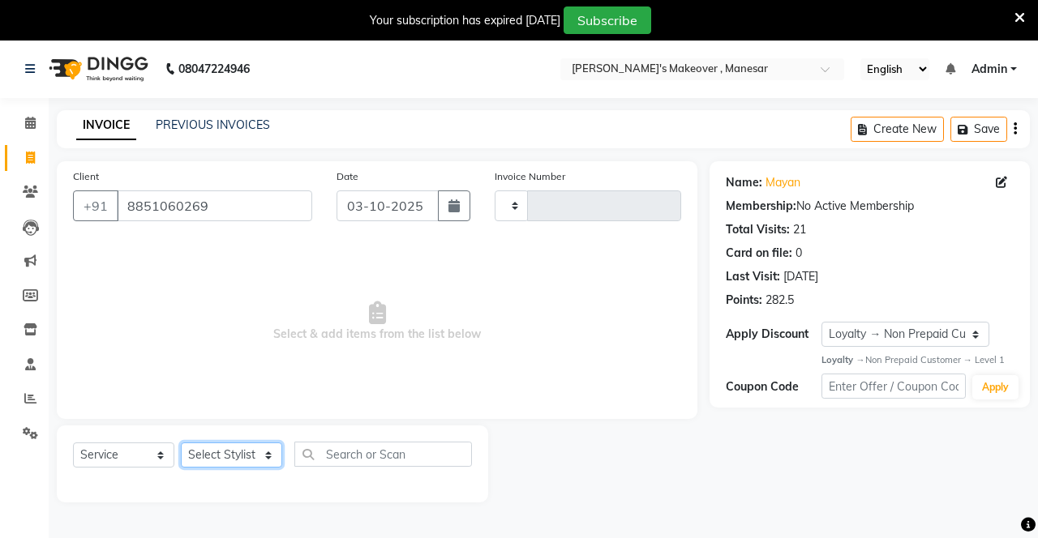
click at [236, 459] on select "Select Stylist" at bounding box center [231, 455] width 101 height 25
click at [227, 456] on select "Select Stylist" at bounding box center [231, 455] width 101 height 25
click at [238, 463] on select "Select Stylist" at bounding box center [231, 455] width 101 height 25
click at [243, 464] on select "Select Stylist" at bounding box center [231, 455] width 101 height 25
click at [216, 452] on select "Select Stylist" at bounding box center [231, 455] width 101 height 25
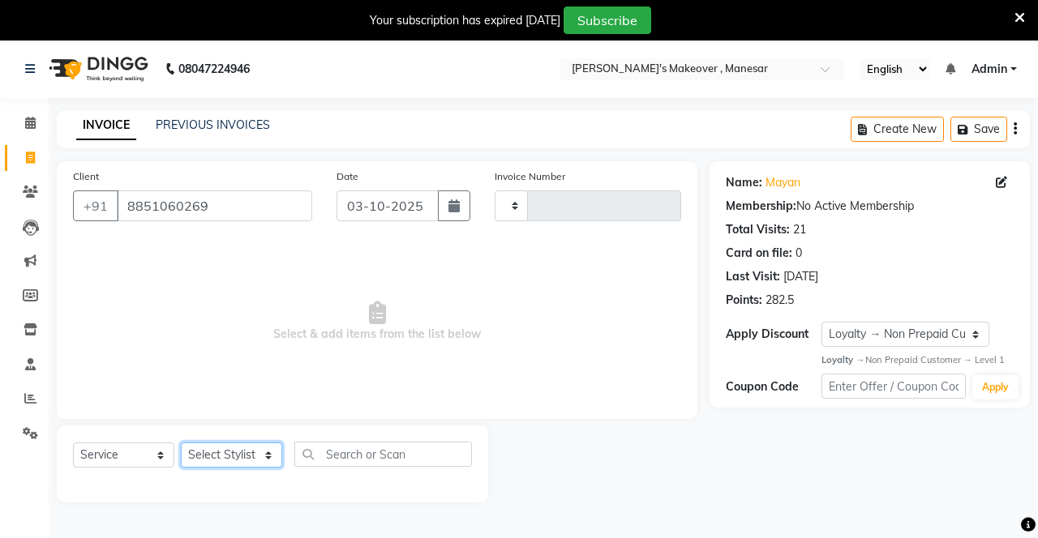
click at [222, 459] on select "Select Stylist" at bounding box center [231, 455] width 101 height 25
click at [225, 454] on select "Select Stylist" at bounding box center [231, 455] width 101 height 25
click at [19, 110] on link "Calendar" at bounding box center [24, 123] width 39 height 27
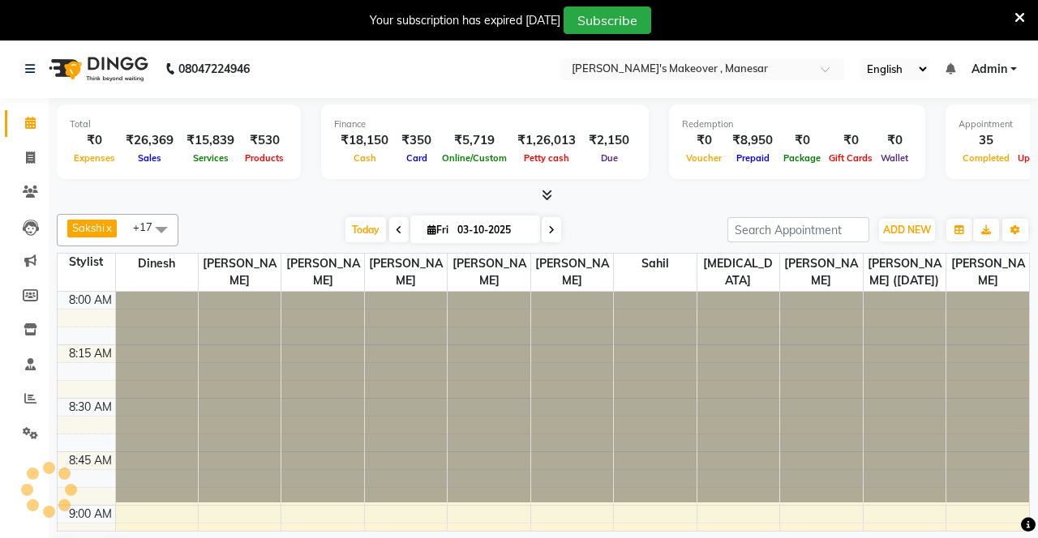
scroll to position [2258, 0]
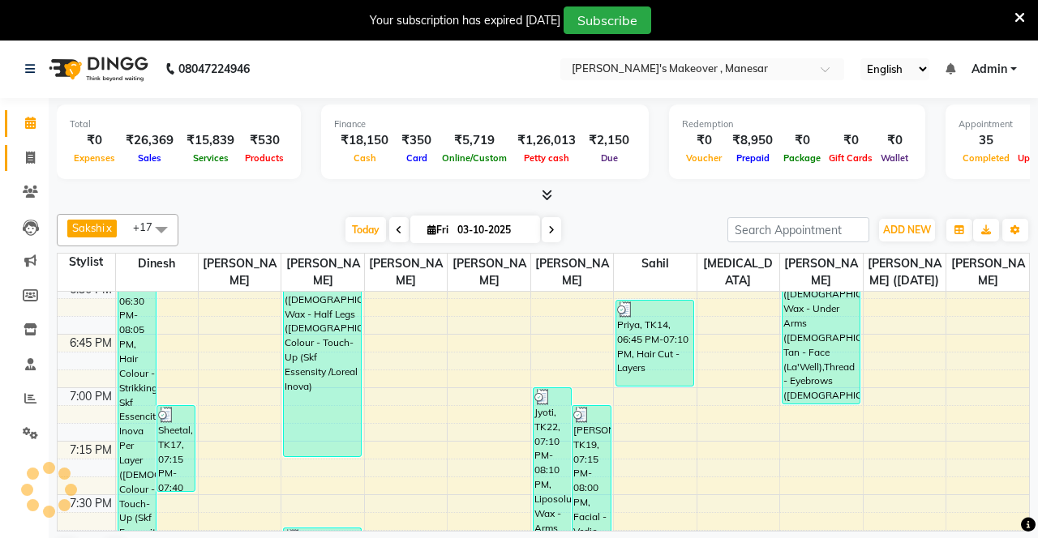
click at [36, 159] on span at bounding box center [30, 158] width 28 height 19
select select "service"
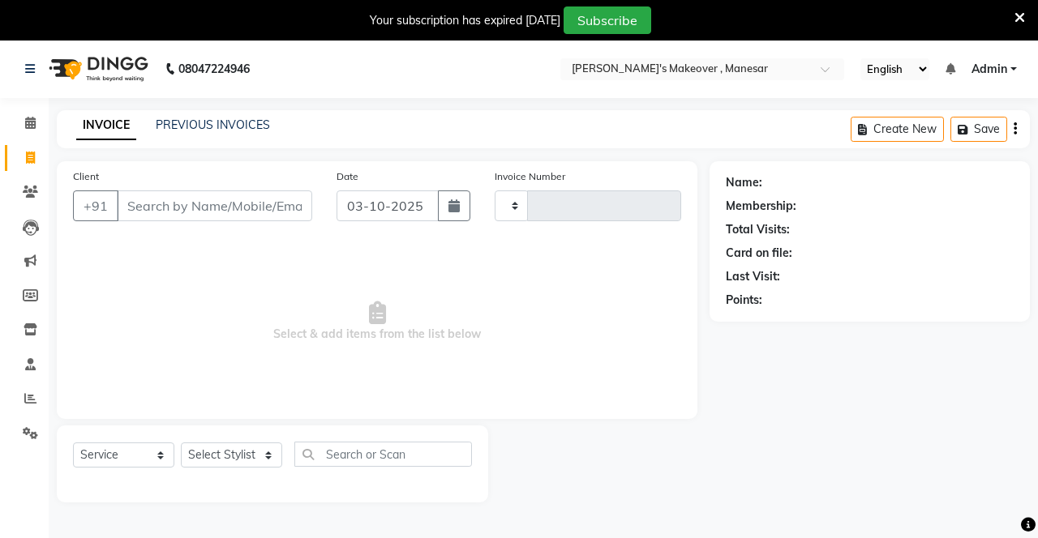
type input "4745"
select select "820"
click at [158, 202] on input "Client" at bounding box center [214, 206] width 195 height 31
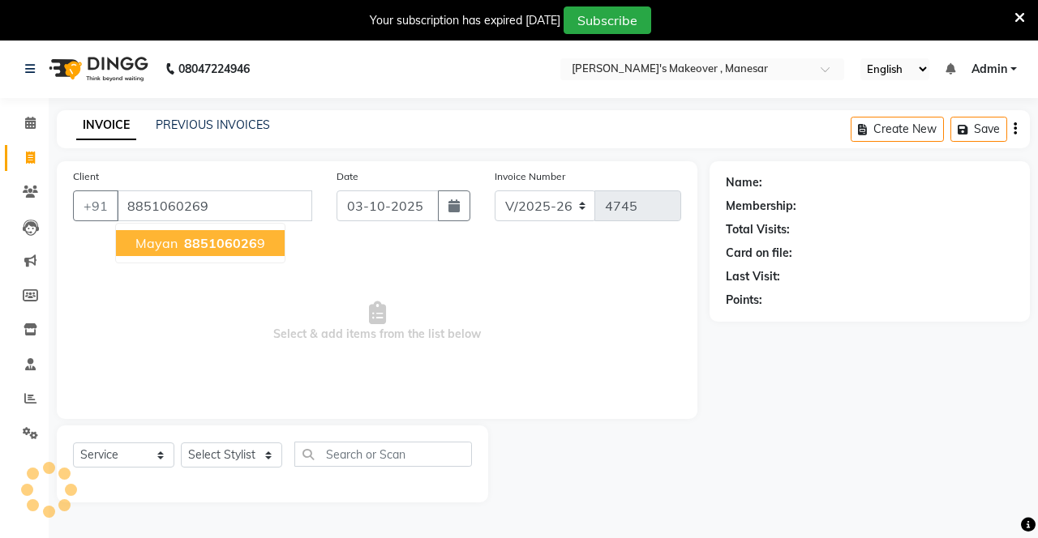
type input "8851060269"
select select "1: Object"
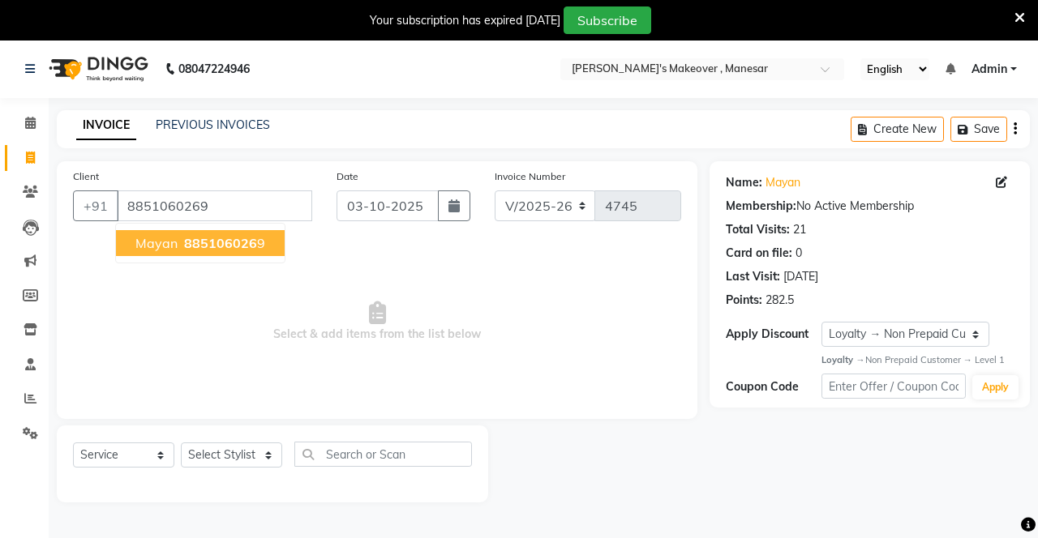
click at [162, 248] on span "Mayan" at bounding box center [156, 243] width 42 height 16
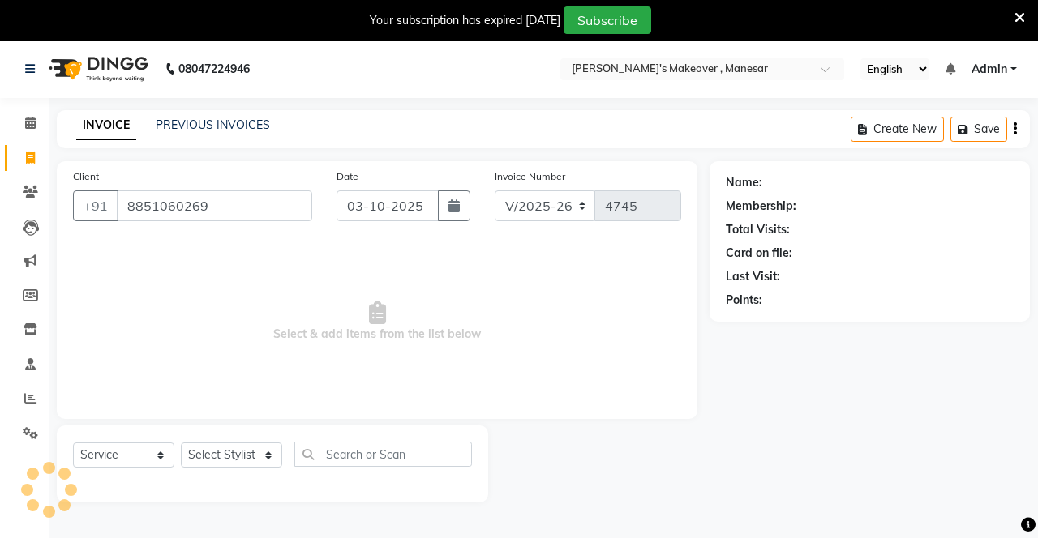
select select "1: Object"
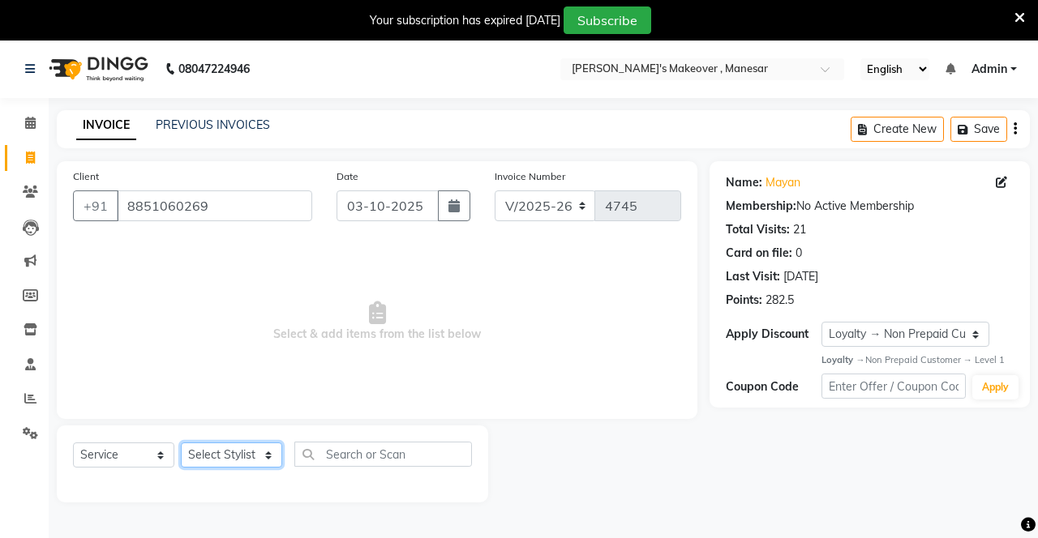
click at [226, 463] on select "Select Stylist Danish Shavej [PERSON_NAME] Krishna [PERSON_NAME] [PERSON_NAME] …" at bounding box center [231, 455] width 101 height 25
select select "14414"
click at [181, 443] on select "Select Stylist Danish Shavej [PERSON_NAME] Krishna [PERSON_NAME] [PERSON_NAME] …" at bounding box center [231, 455] width 101 height 25
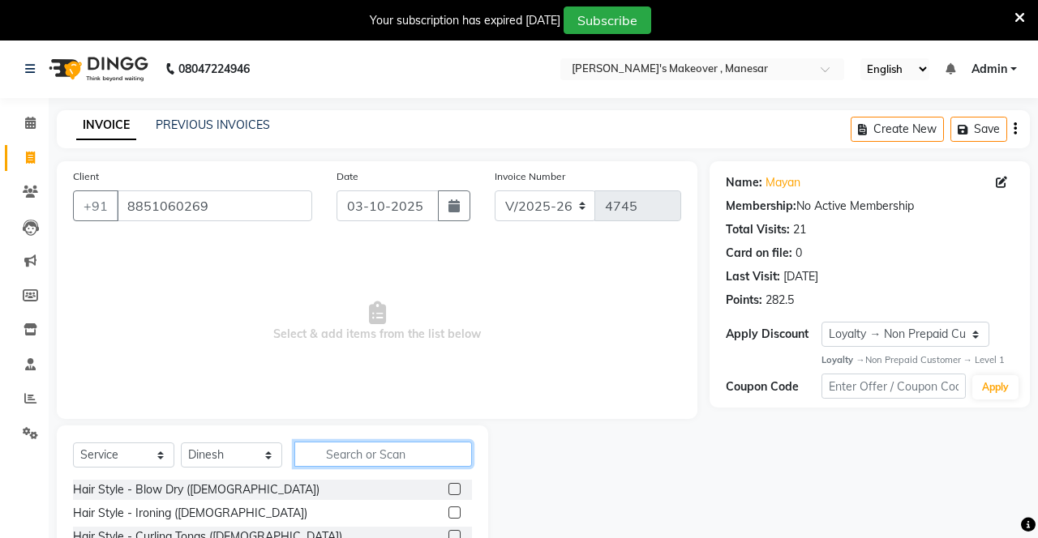
click at [355, 449] on input "text" at bounding box center [383, 454] width 178 height 25
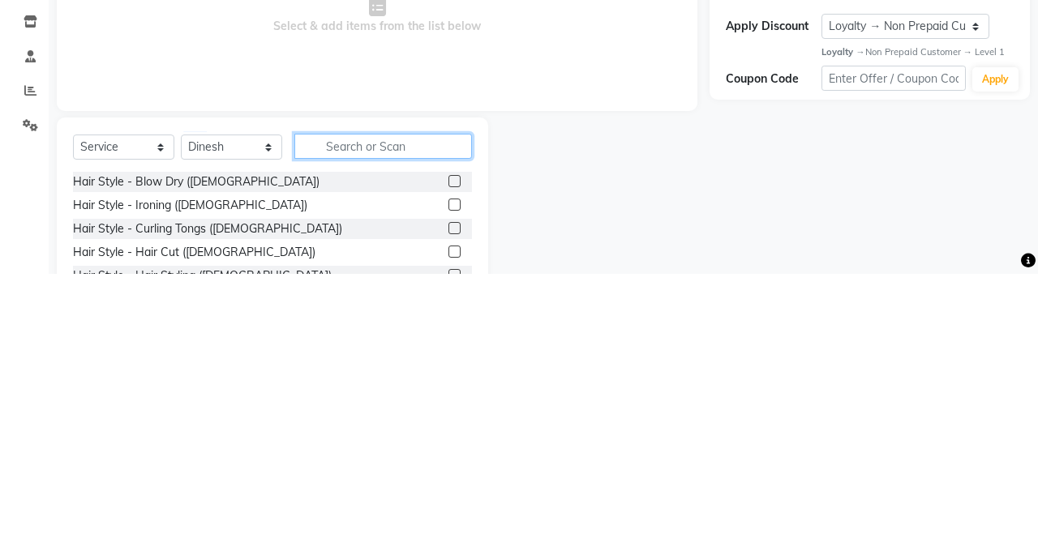
scroll to position [52, 0]
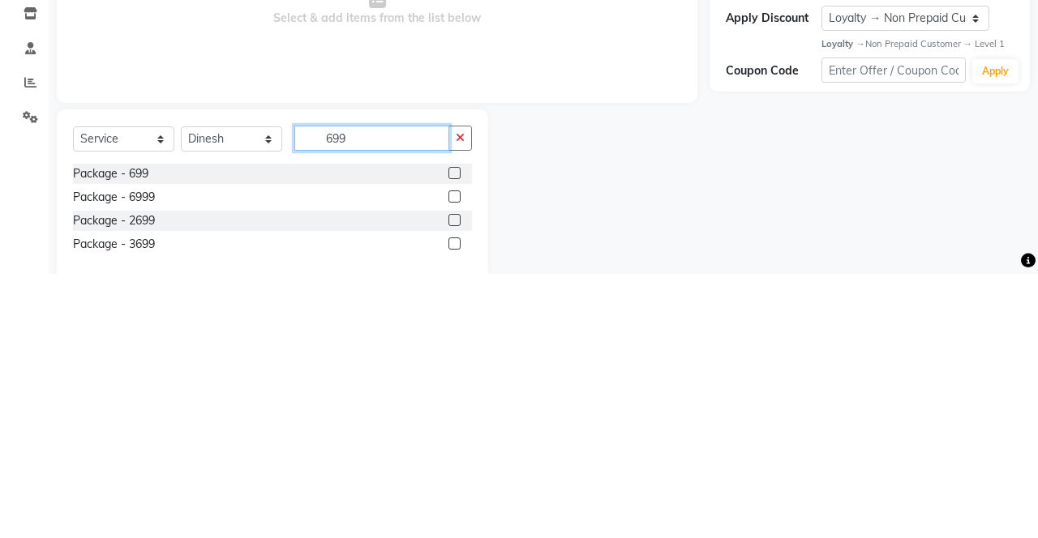
type input "699"
click at [452, 462] on label at bounding box center [454, 461] width 12 height 12
click at [452, 462] on input "checkbox" at bounding box center [453, 461] width 11 height 11
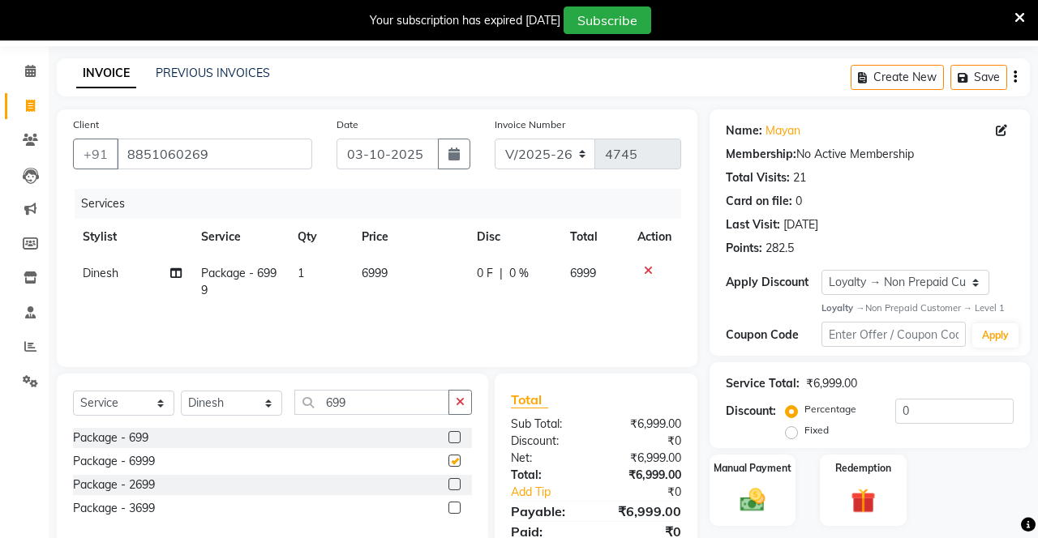
checkbox input "false"
click at [647, 272] on icon at bounding box center [648, 270] width 9 height 11
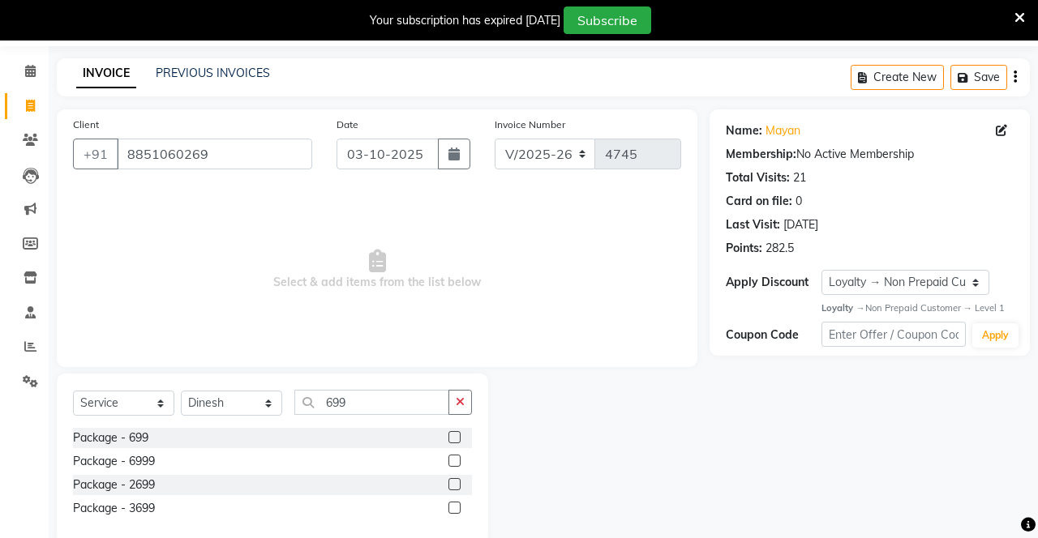
click at [452, 436] on label at bounding box center [454, 437] width 12 height 12
click at [452, 436] on input "checkbox" at bounding box center [453, 438] width 11 height 11
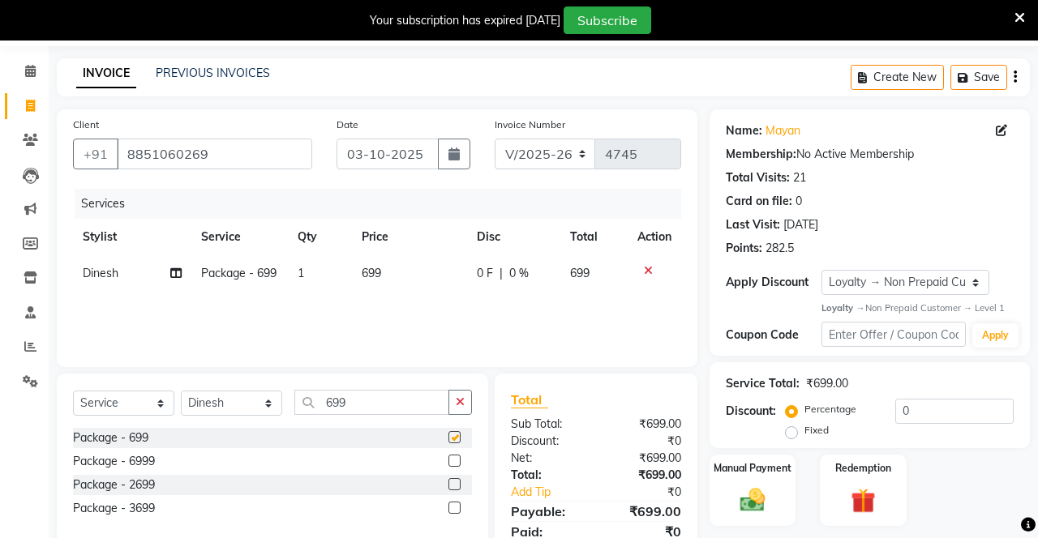
checkbox input "false"
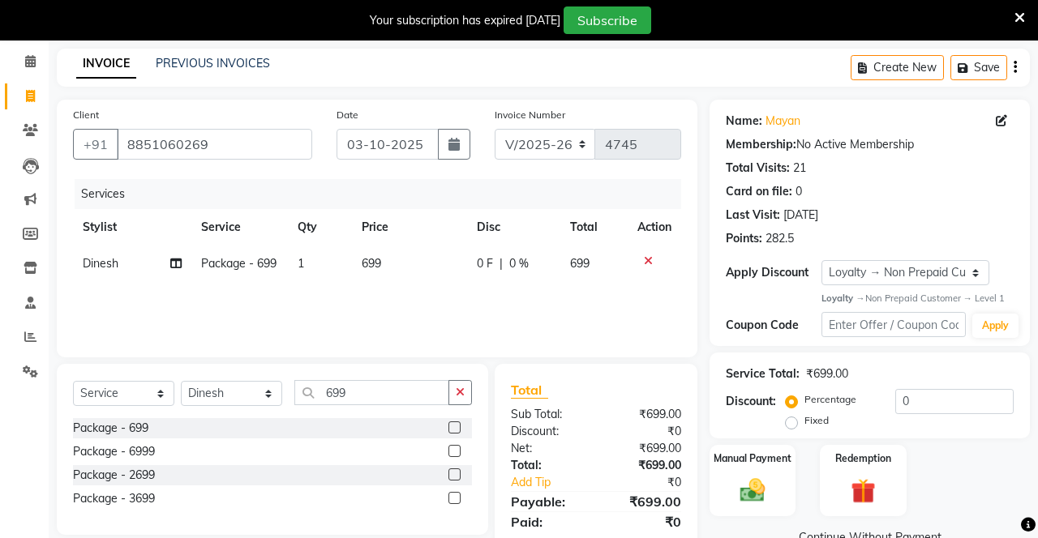
scroll to position [62, 0]
click at [758, 495] on img at bounding box center [752, 490] width 41 height 28
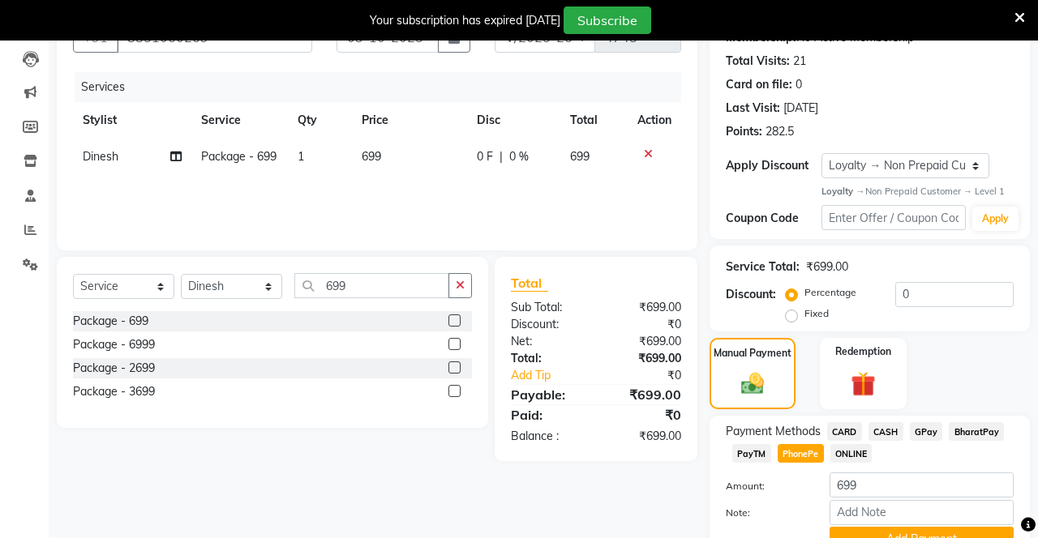
scroll to position [192, 0]
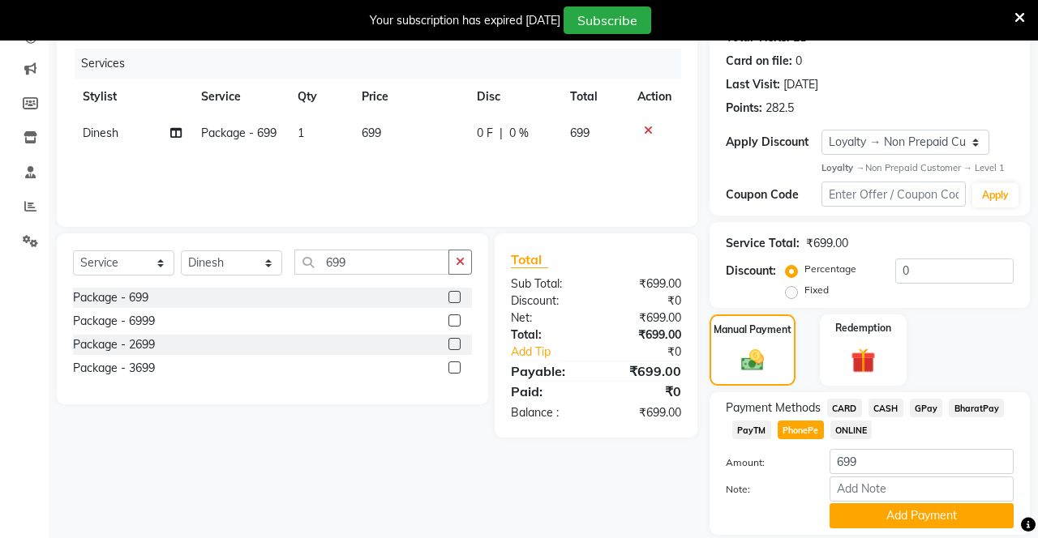
click at [923, 525] on button "Add Payment" at bounding box center [921, 515] width 184 height 25
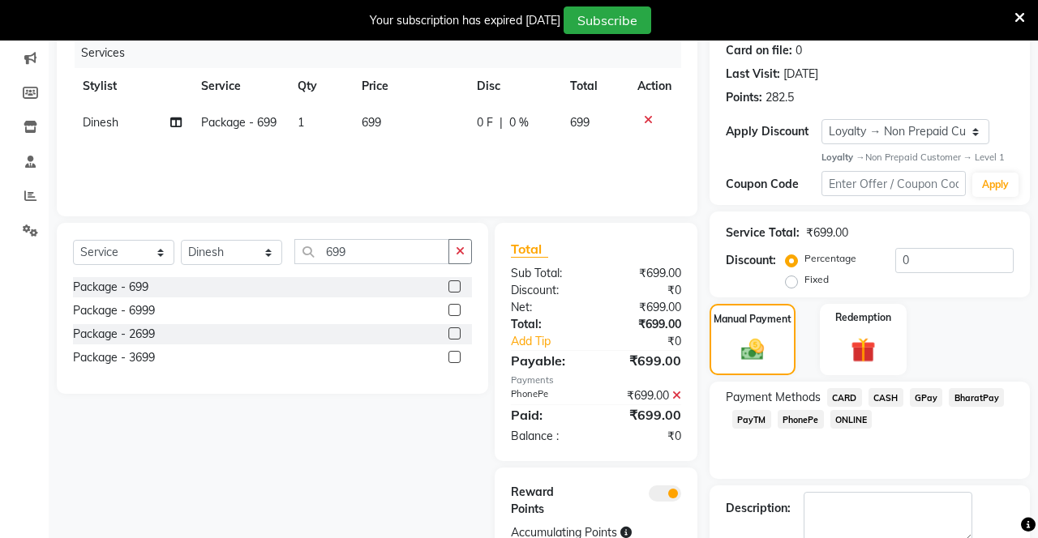
scroll to position [240, 0]
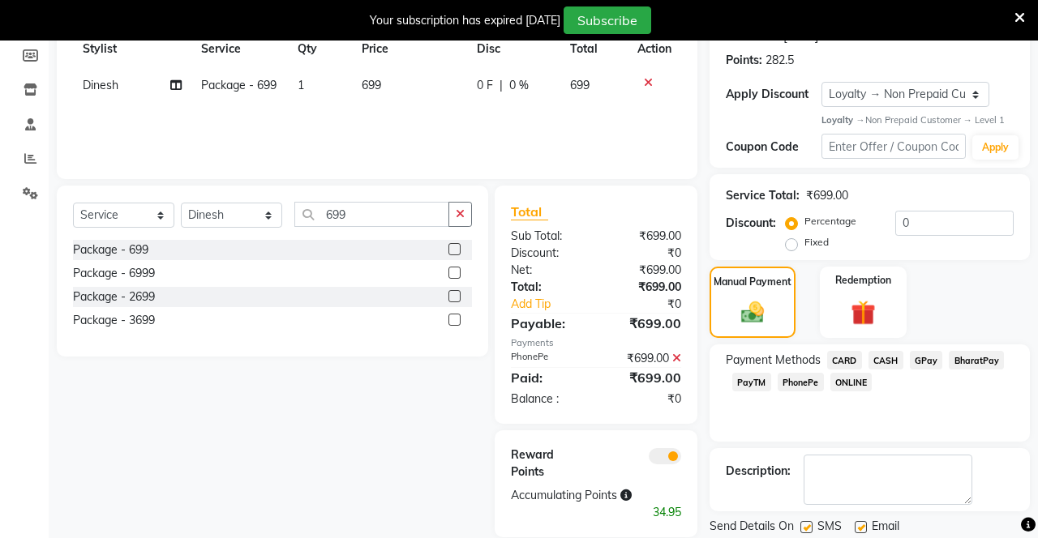
click at [807, 529] on div "08047224946 Select Location × Yashika's Makeover , Manesar English ENGLISH Espa…" at bounding box center [519, 195] width 1038 height 791
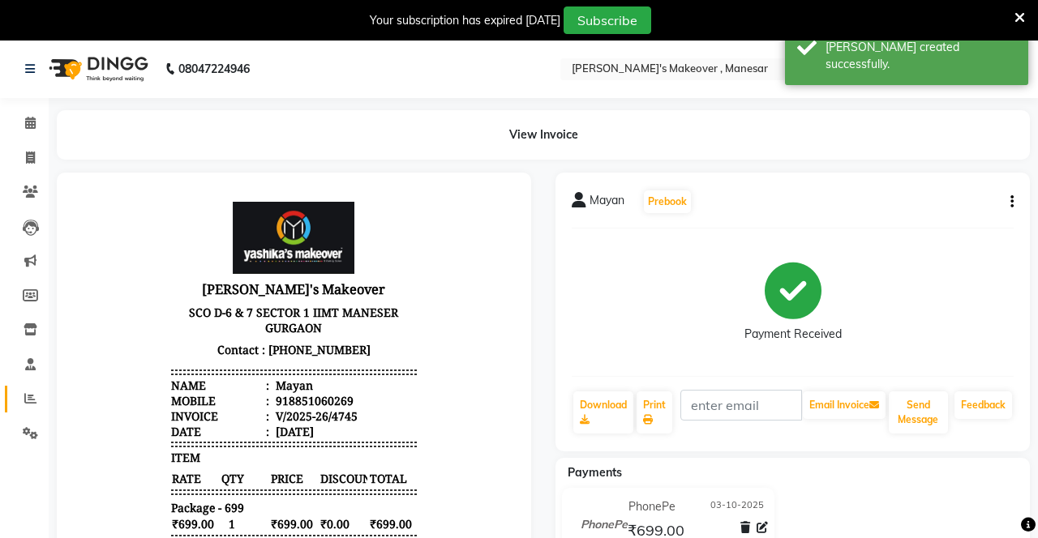
click at [35, 401] on icon at bounding box center [30, 398] width 12 height 12
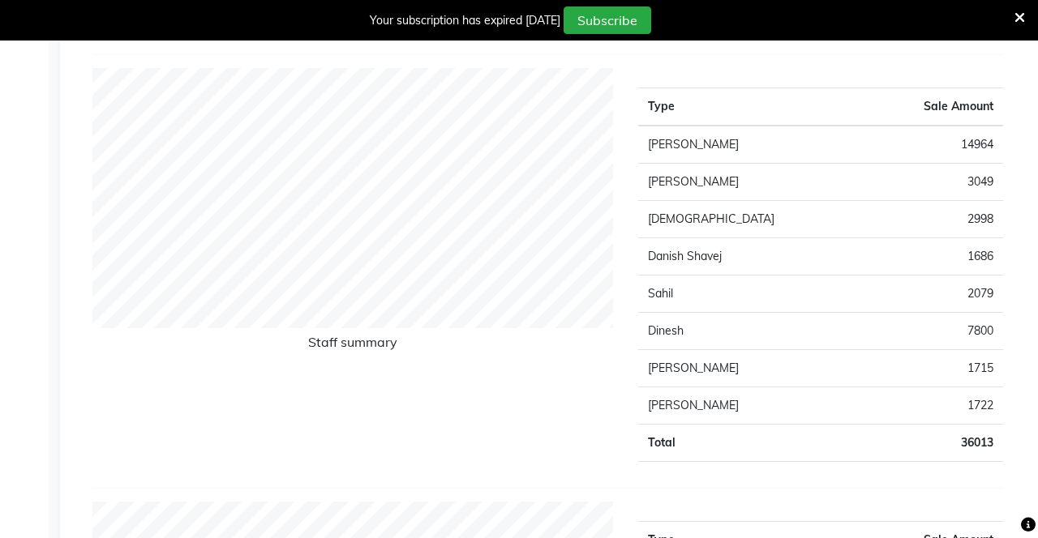
scroll to position [589, 0]
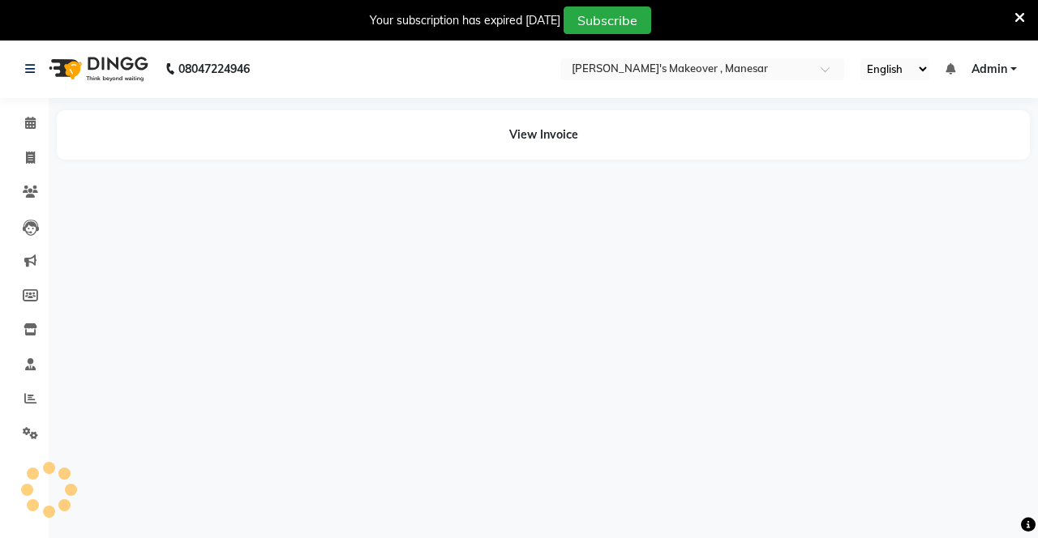
select select "service"
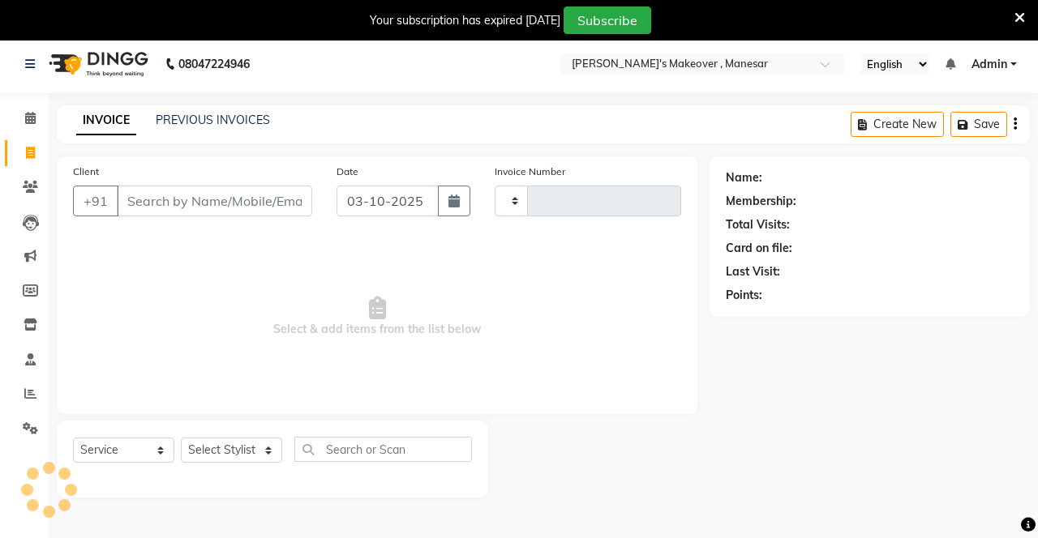
type input "4746"
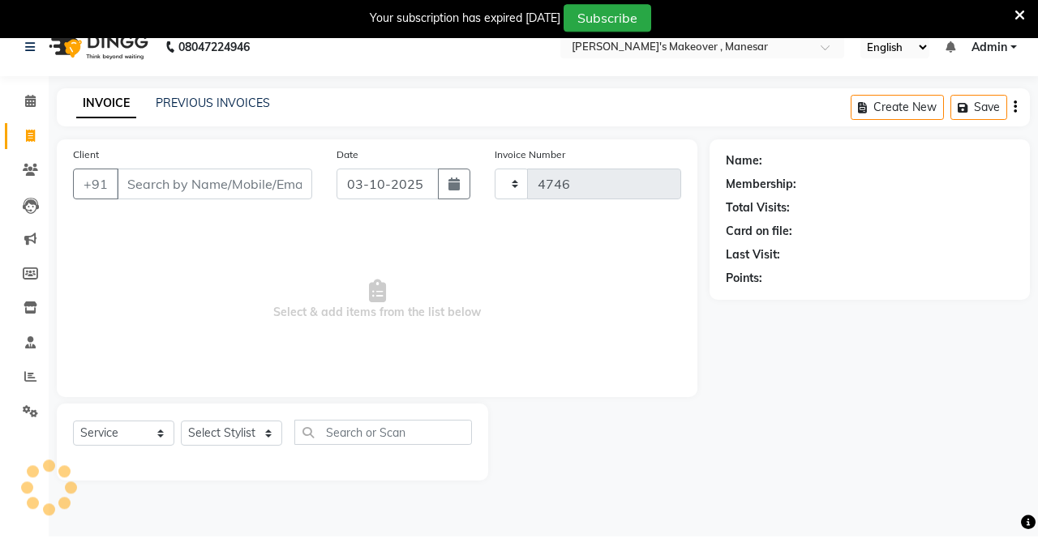
select select "820"
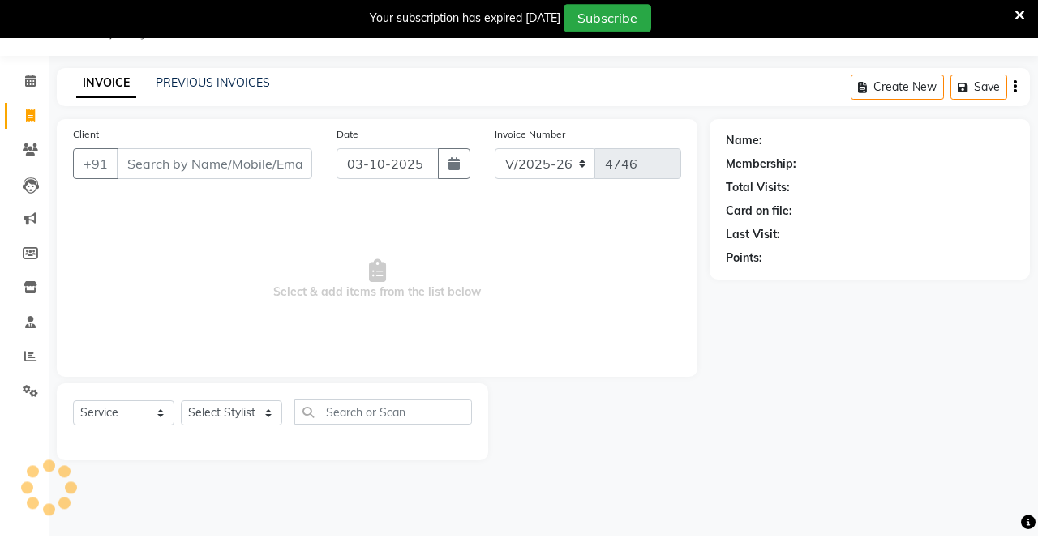
scroll to position [40, 0]
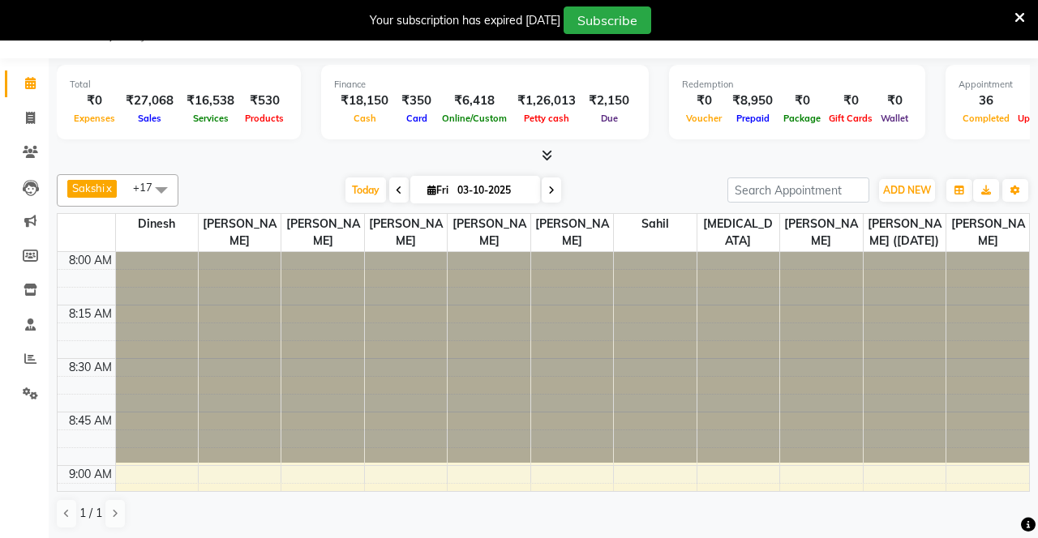
select select "service"
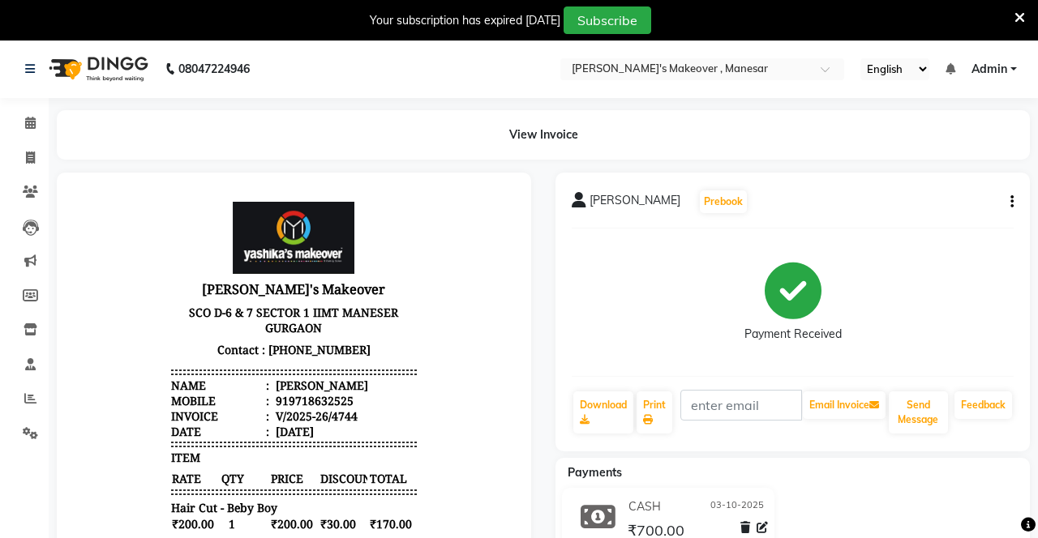
select select "service"
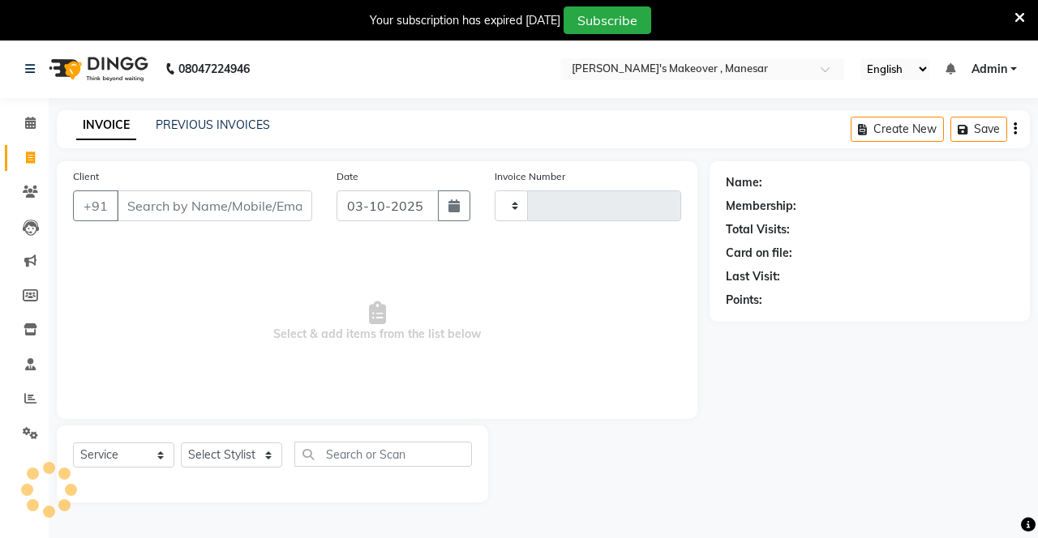
scroll to position [40, 0]
